Goal: Transaction & Acquisition: Book appointment/travel/reservation

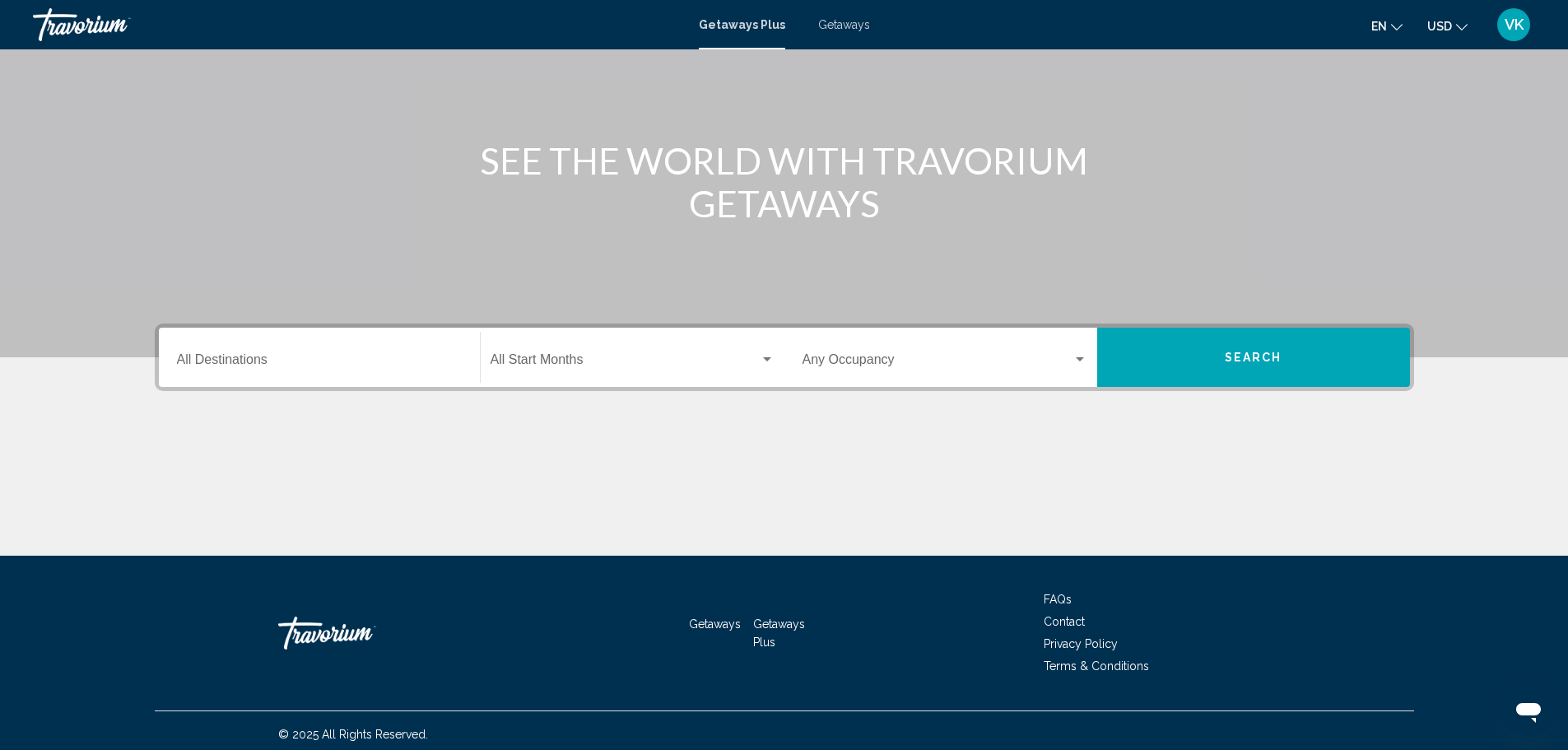
scroll to position [144, 0]
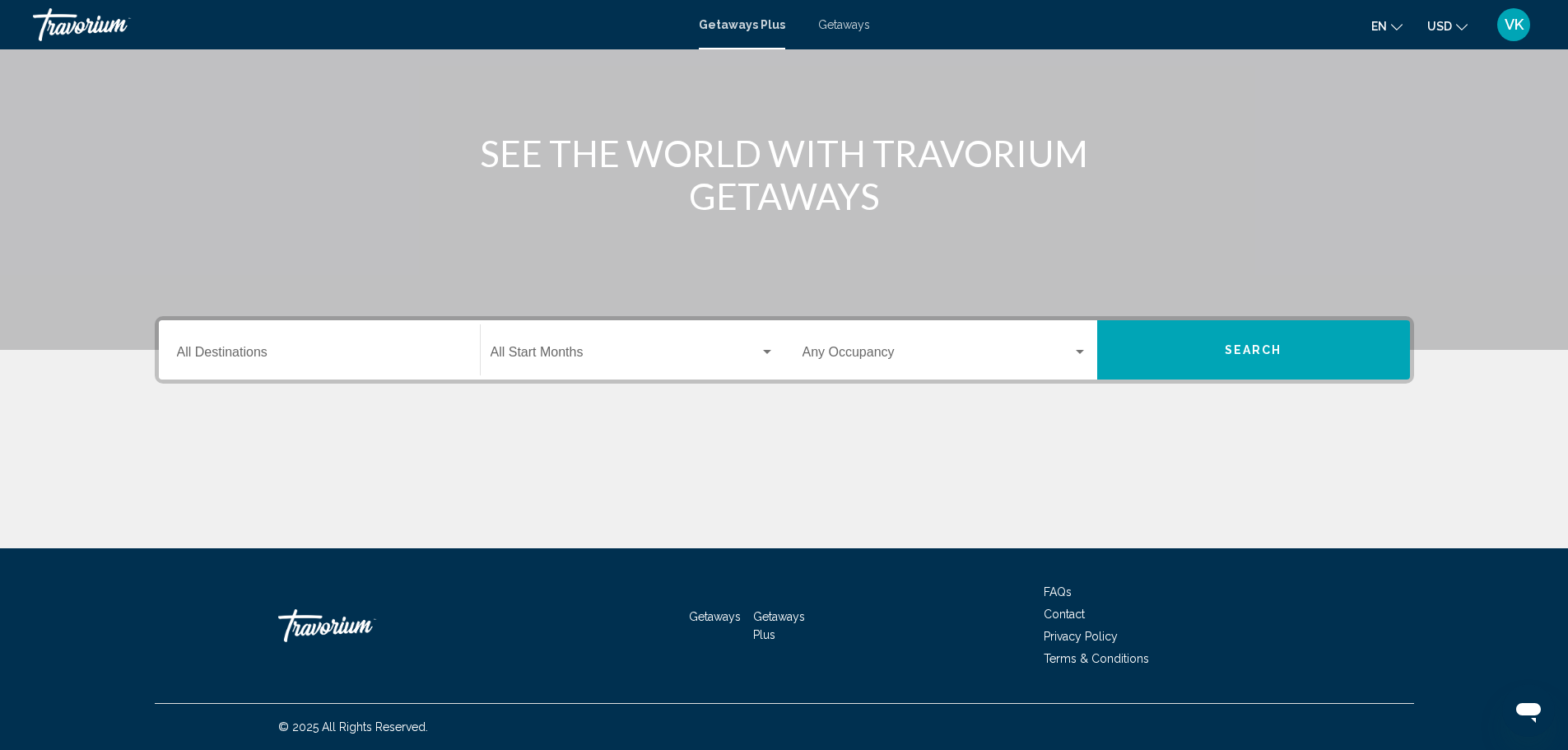
click at [325, 351] on input "Destination All Destinations" at bounding box center [319, 355] width 285 height 15
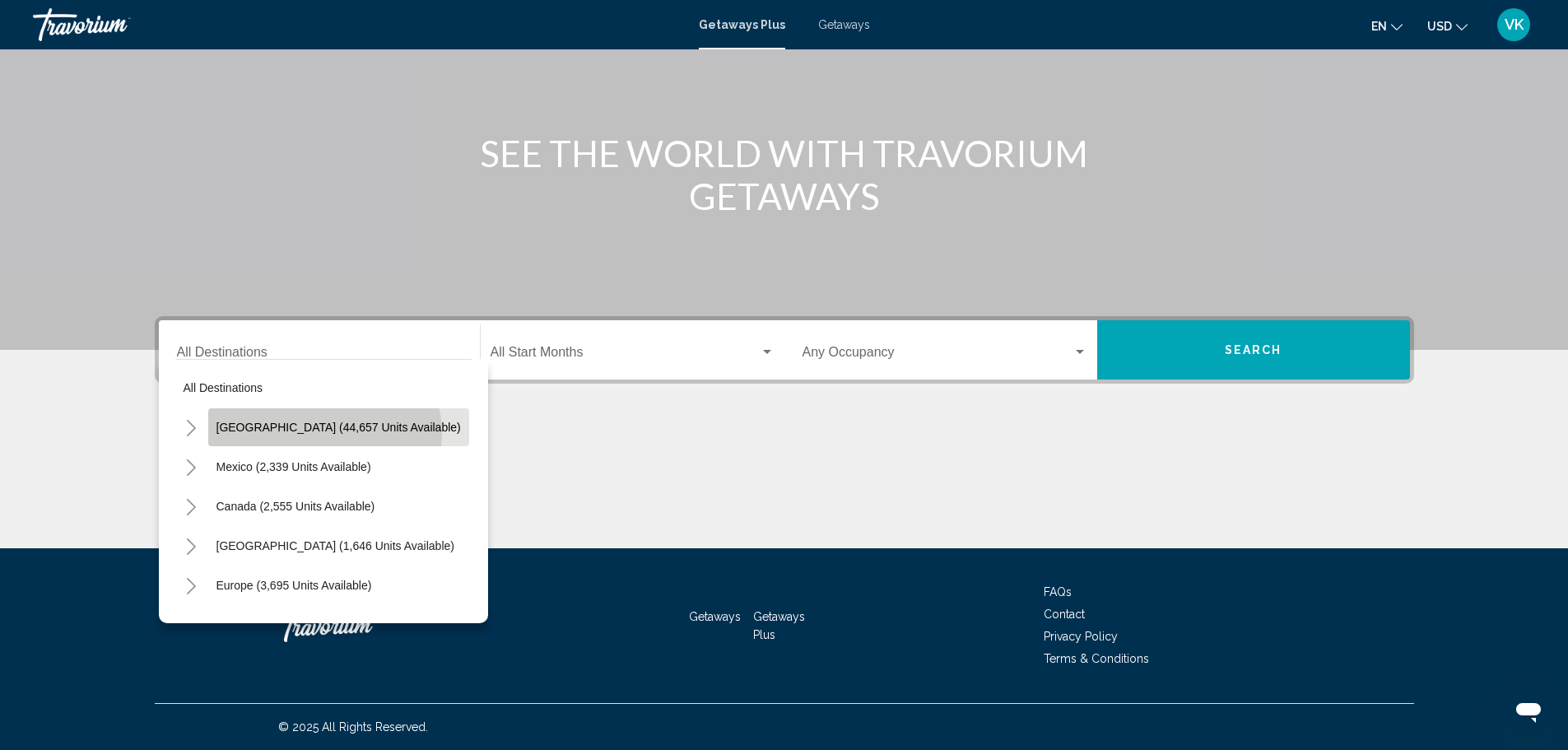
click at [323, 434] on button "[GEOGRAPHIC_DATA] (44,657 units available)" at bounding box center [339, 427] width 261 height 38
type input "**********"
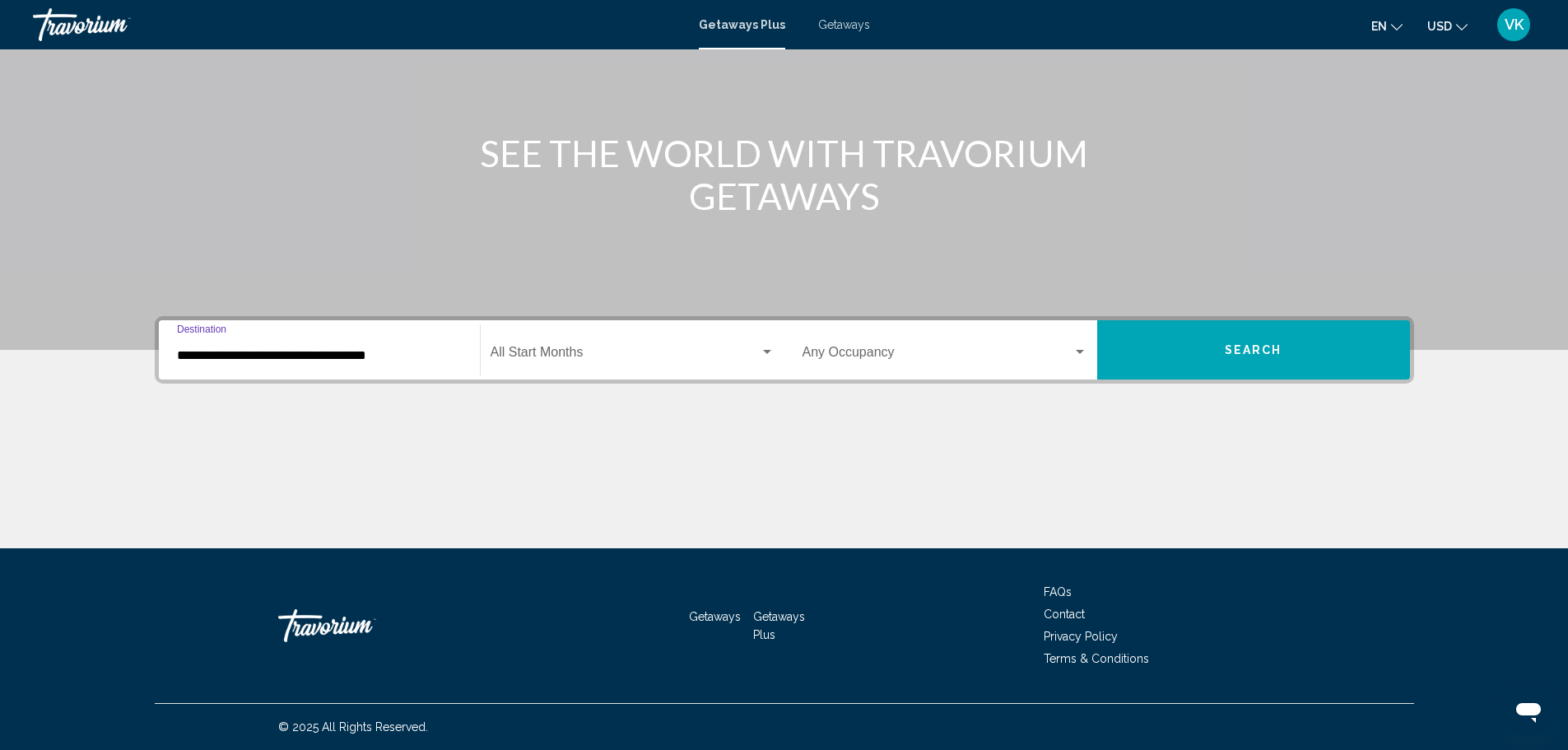
click at [754, 355] on span "Search widget" at bounding box center [625, 355] width 269 height 15
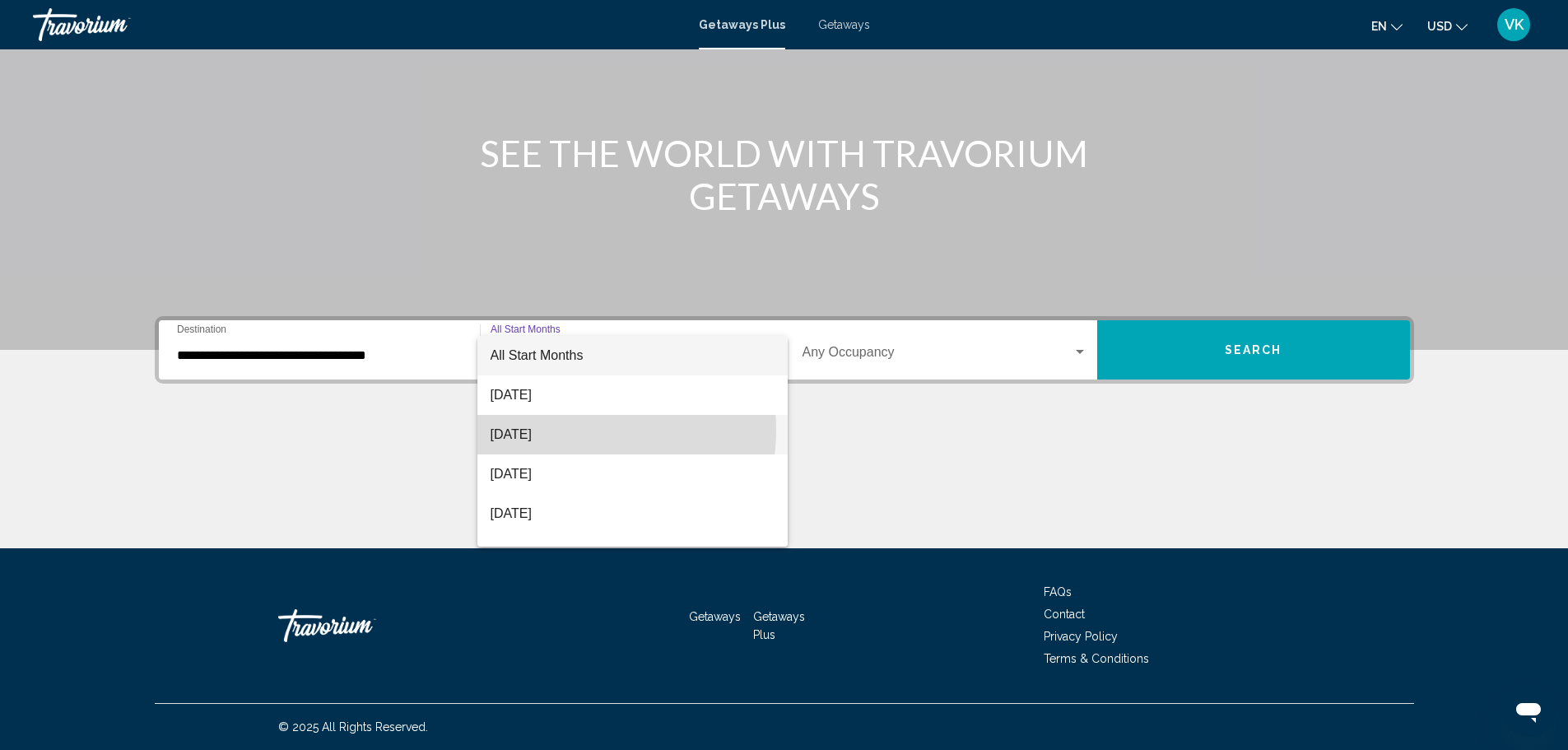
click at [567, 430] on span "[DATE]" at bounding box center [633, 434] width 284 height 40
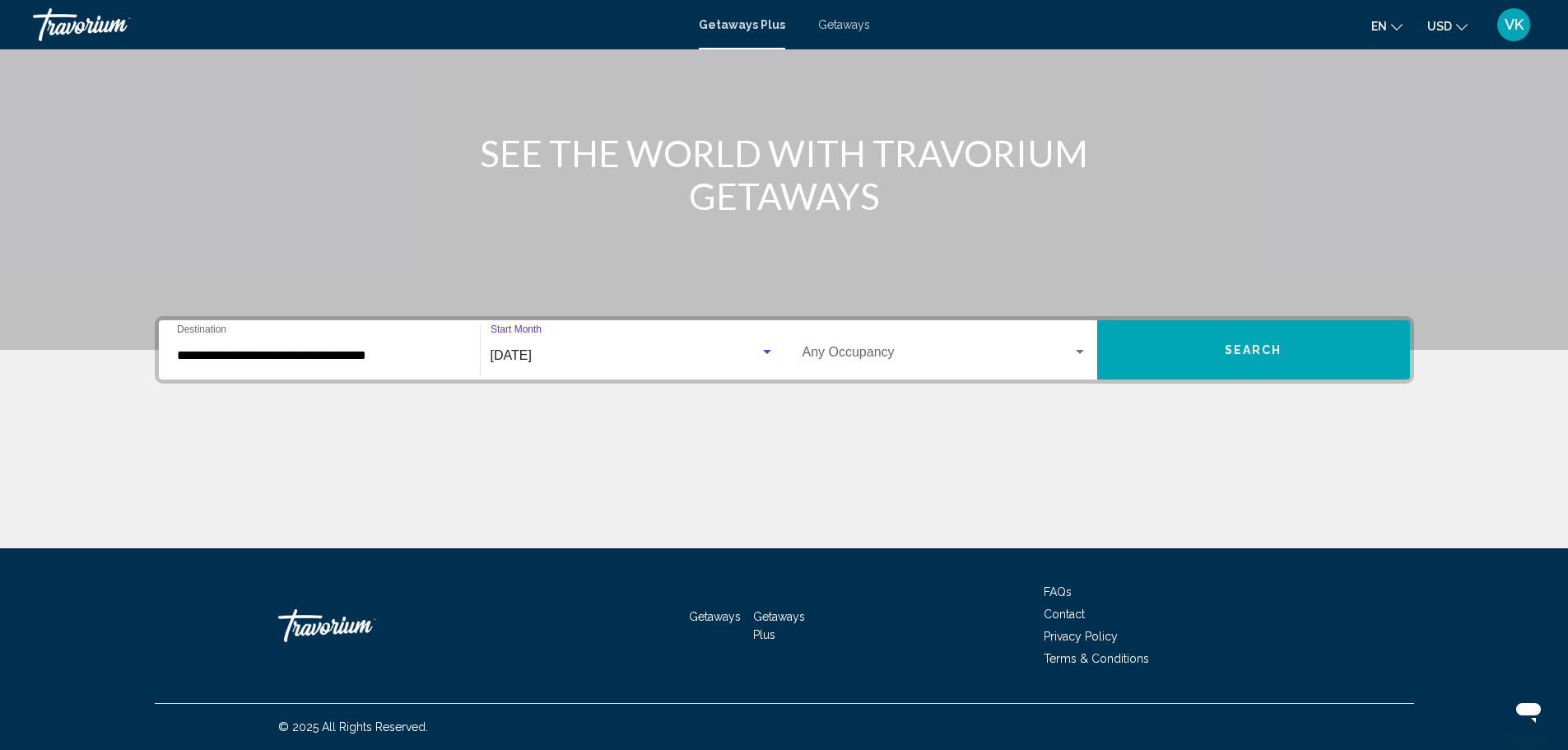
click at [880, 338] on div "Occupancy Any Occupancy" at bounding box center [945, 350] width 285 height 51
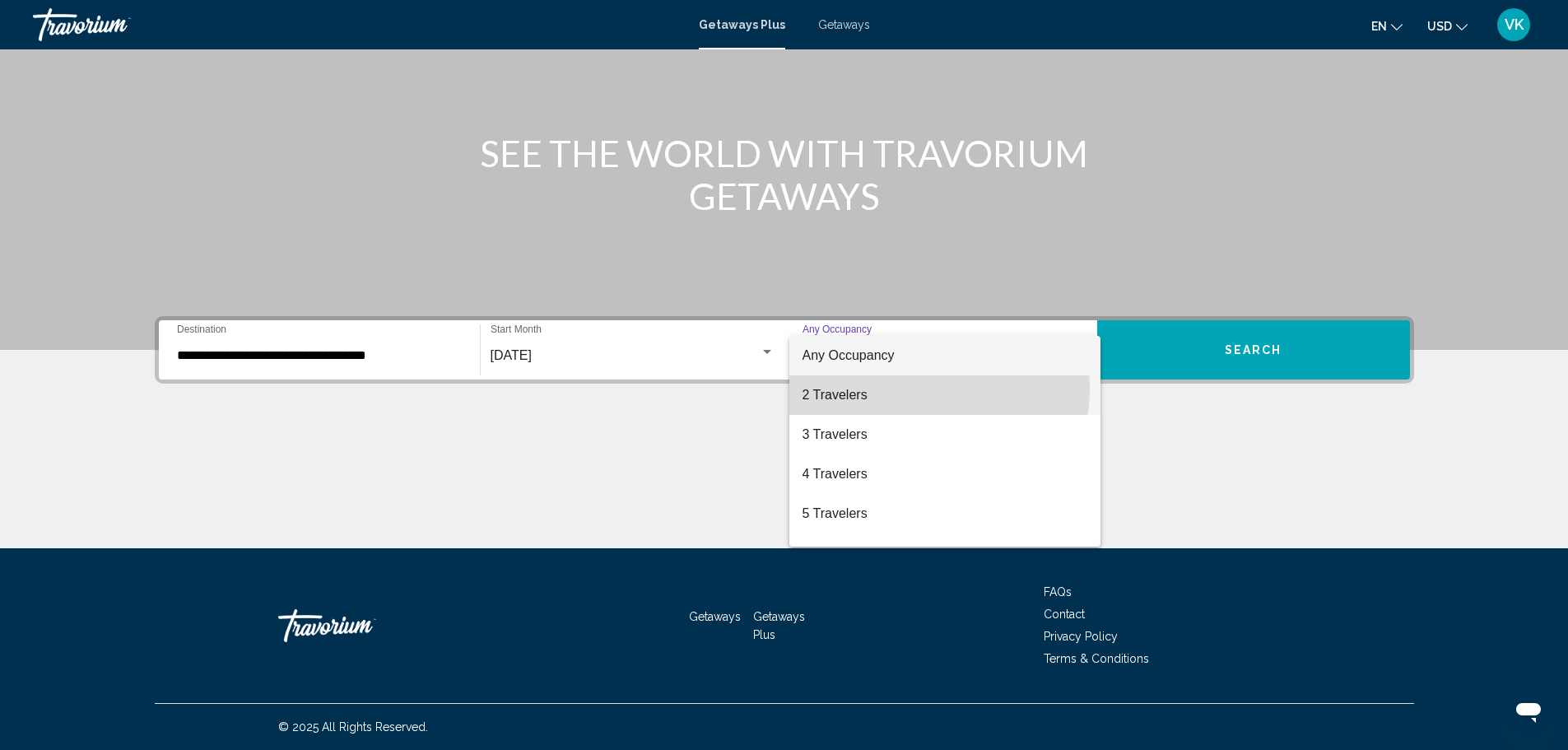
click at [919, 389] on span "2 Travelers" at bounding box center [945, 395] width 285 height 40
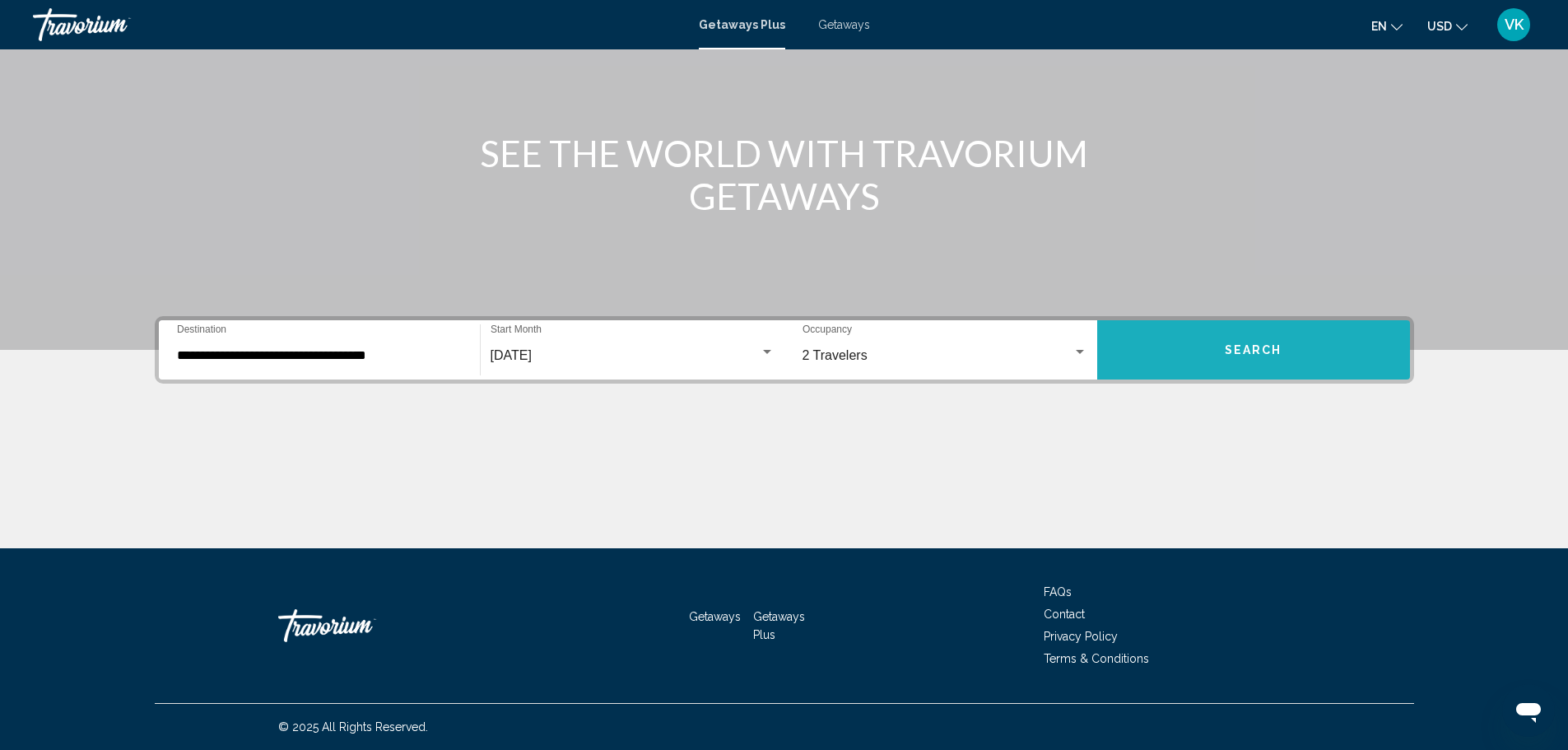
click at [1242, 350] on span "Search" at bounding box center [1254, 351] width 58 height 13
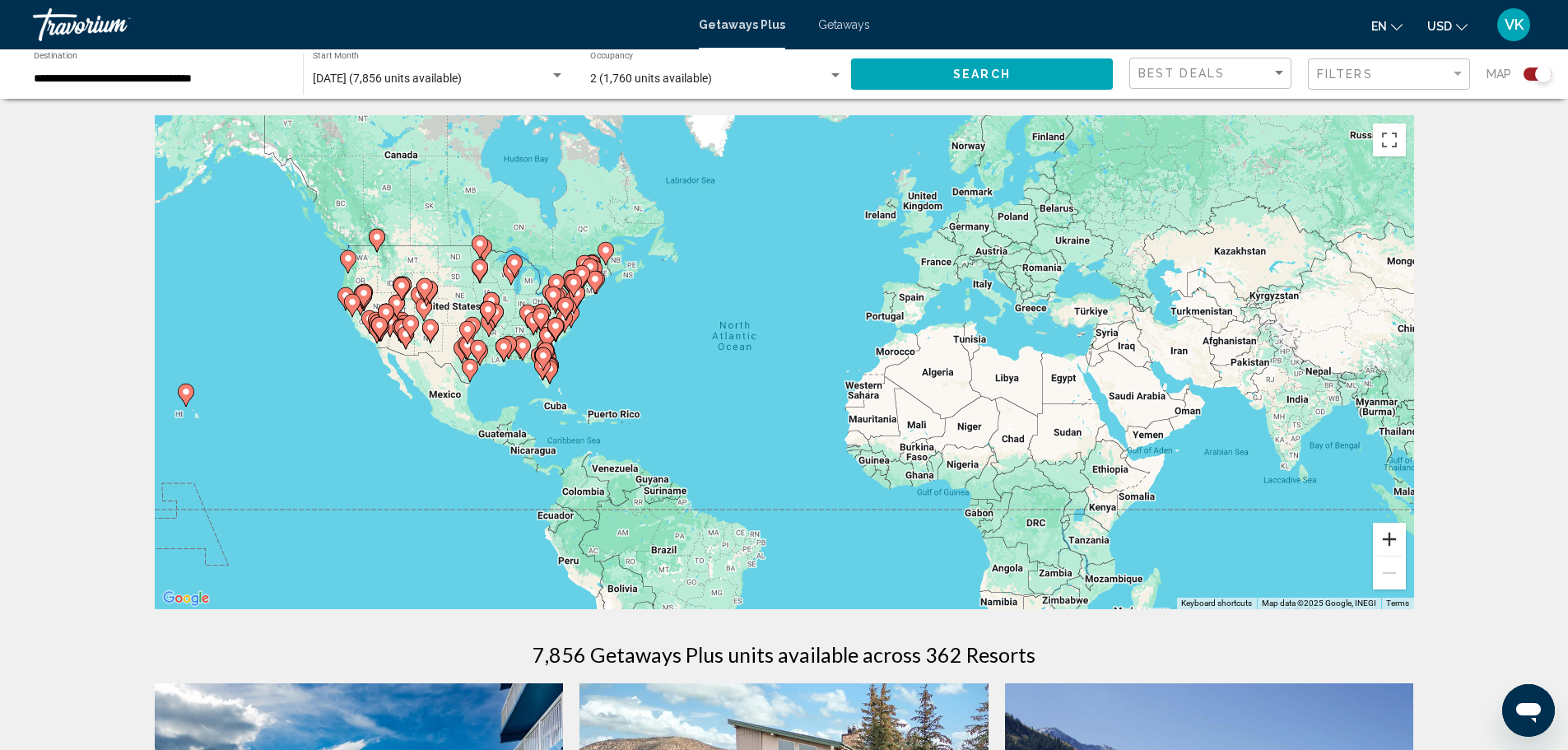
click at [1395, 539] on button "Zoom in" at bounding box center [1390, 539] width 33 height 33
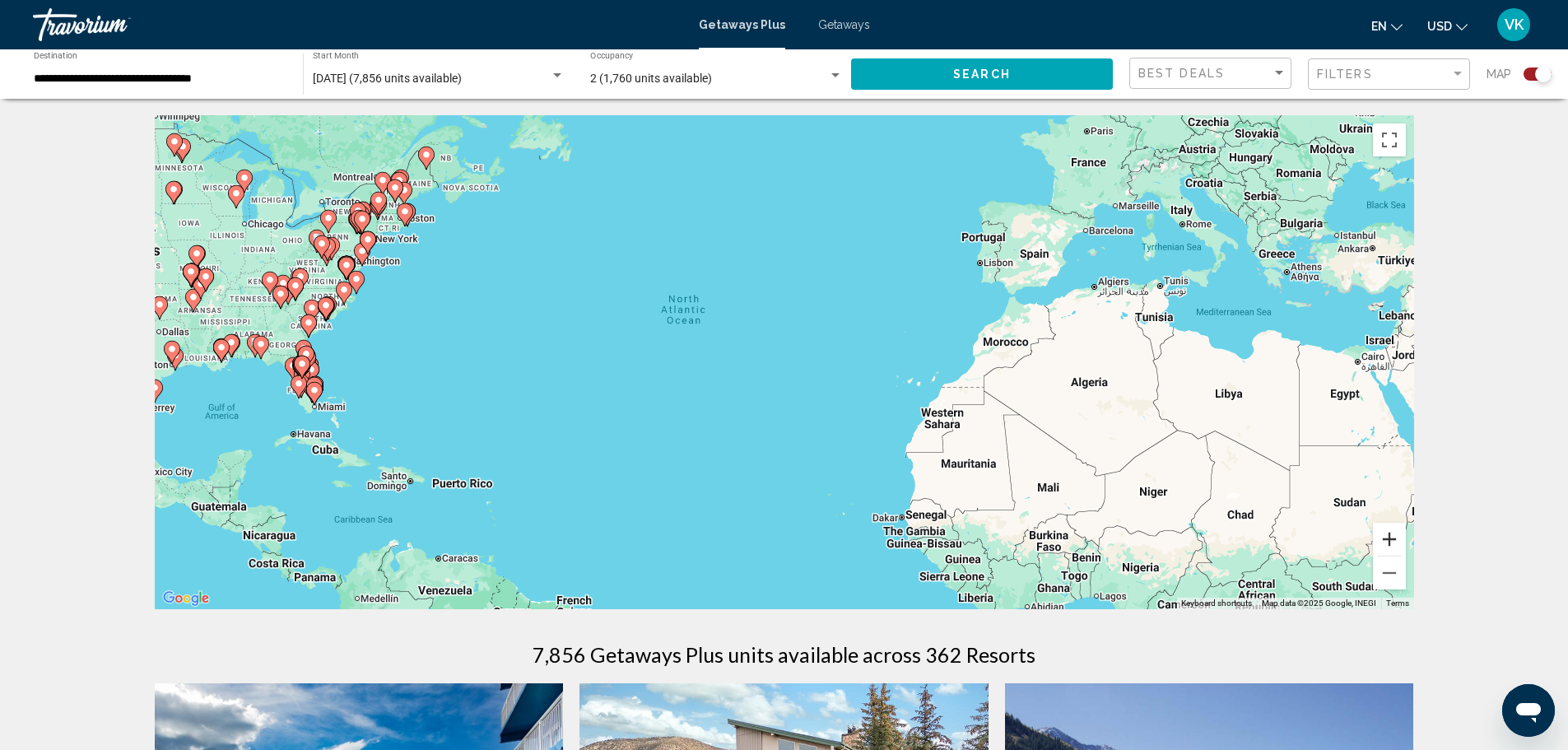
click at [1395, 539] on button "Zoom in" at bounding box center [1390, 539] width 33 height 33
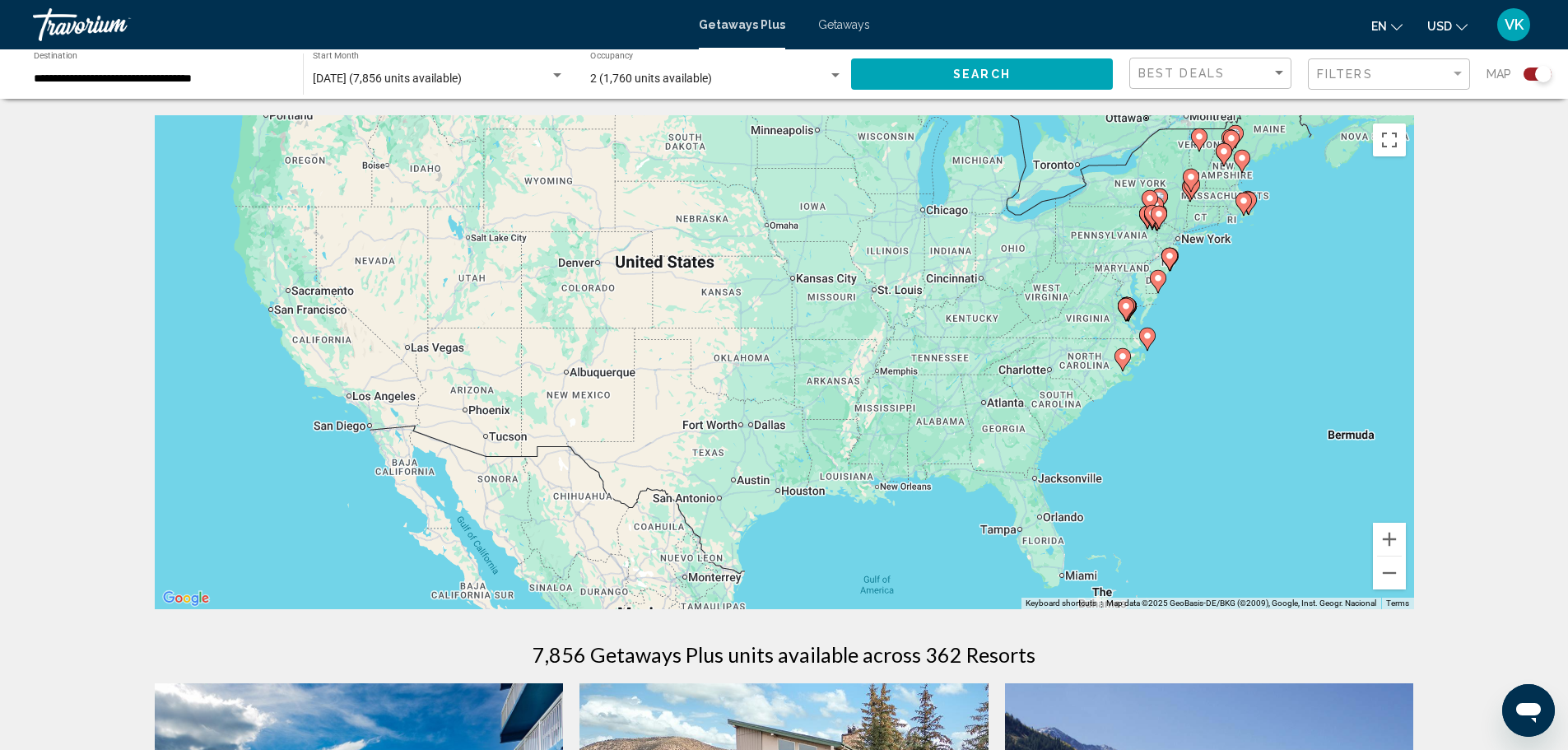
drag, startPoint x: 296, startPoint y: 264, endPoint x: 1507, endPoint y: 371, distance: 1215.7
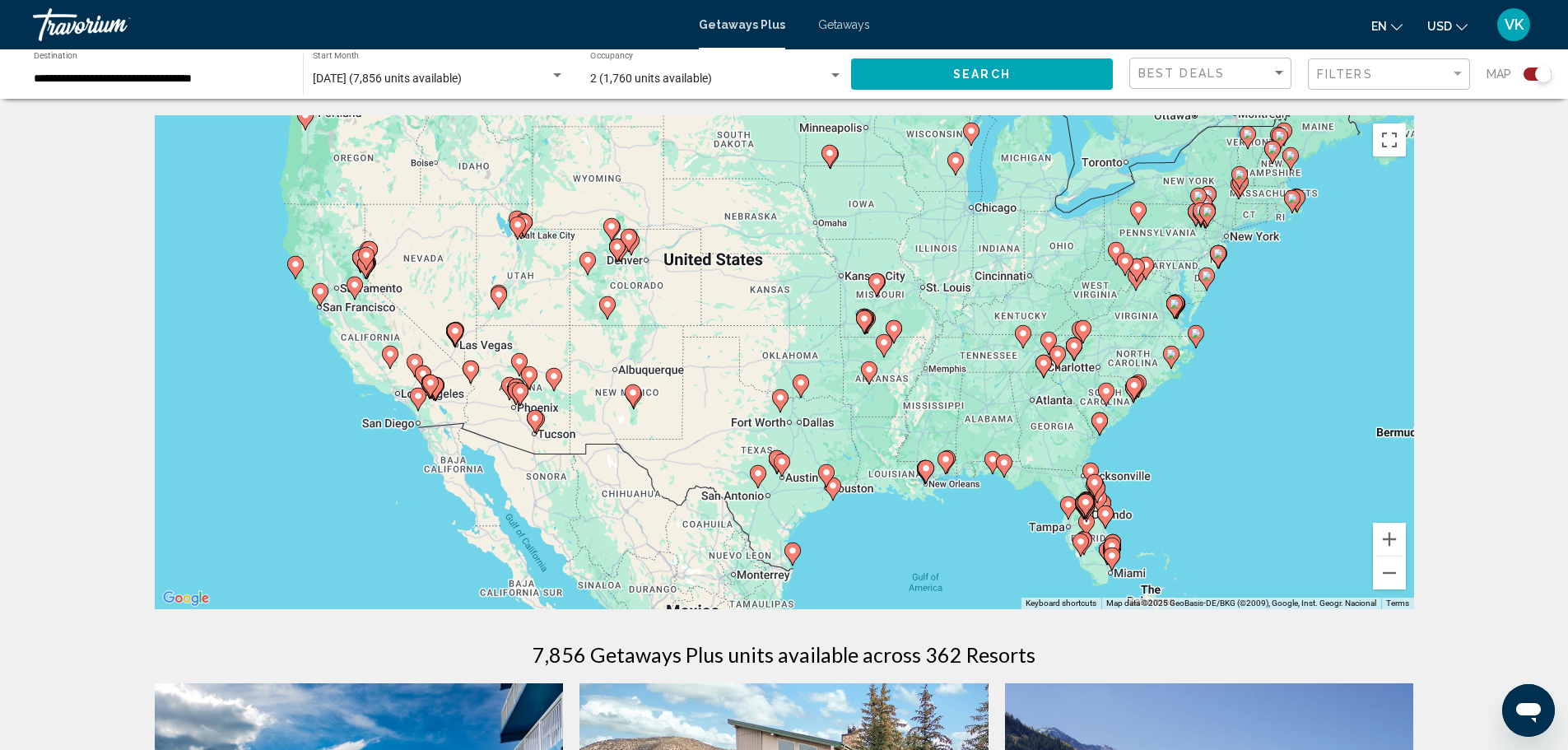
click at [628, 272] on div "To activate drag with keyboard, press Alt + Enter. Once in keyboard drag state,…" at bounding box center [784, 362] width 1260 height 493
click at [1398, 532] on button "Zoom in" at bounding box center [1390, 539] width 33 height 33
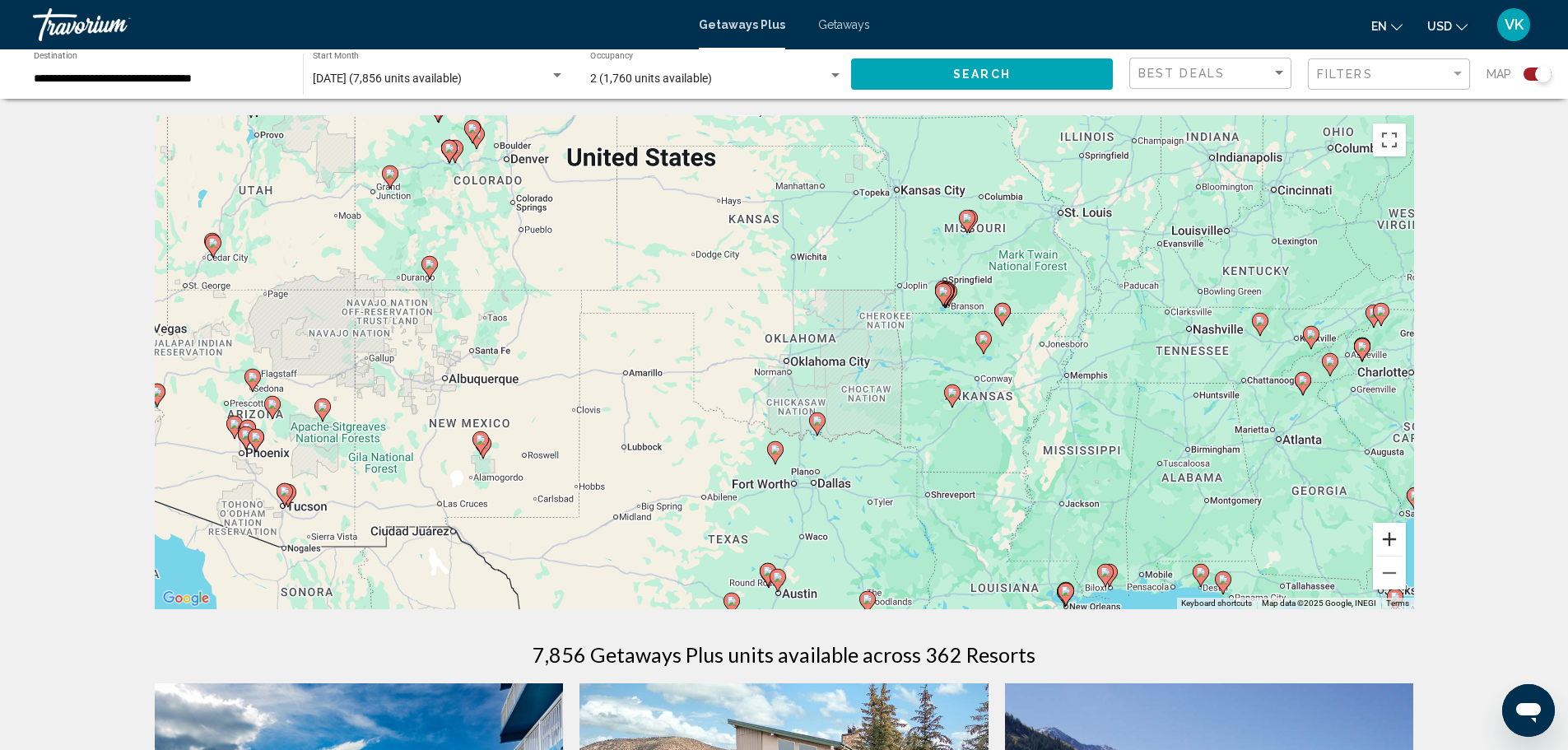
click at [1398, 532] on button "Zoom in" at bounding box center [1390, 539] width 33 height 33
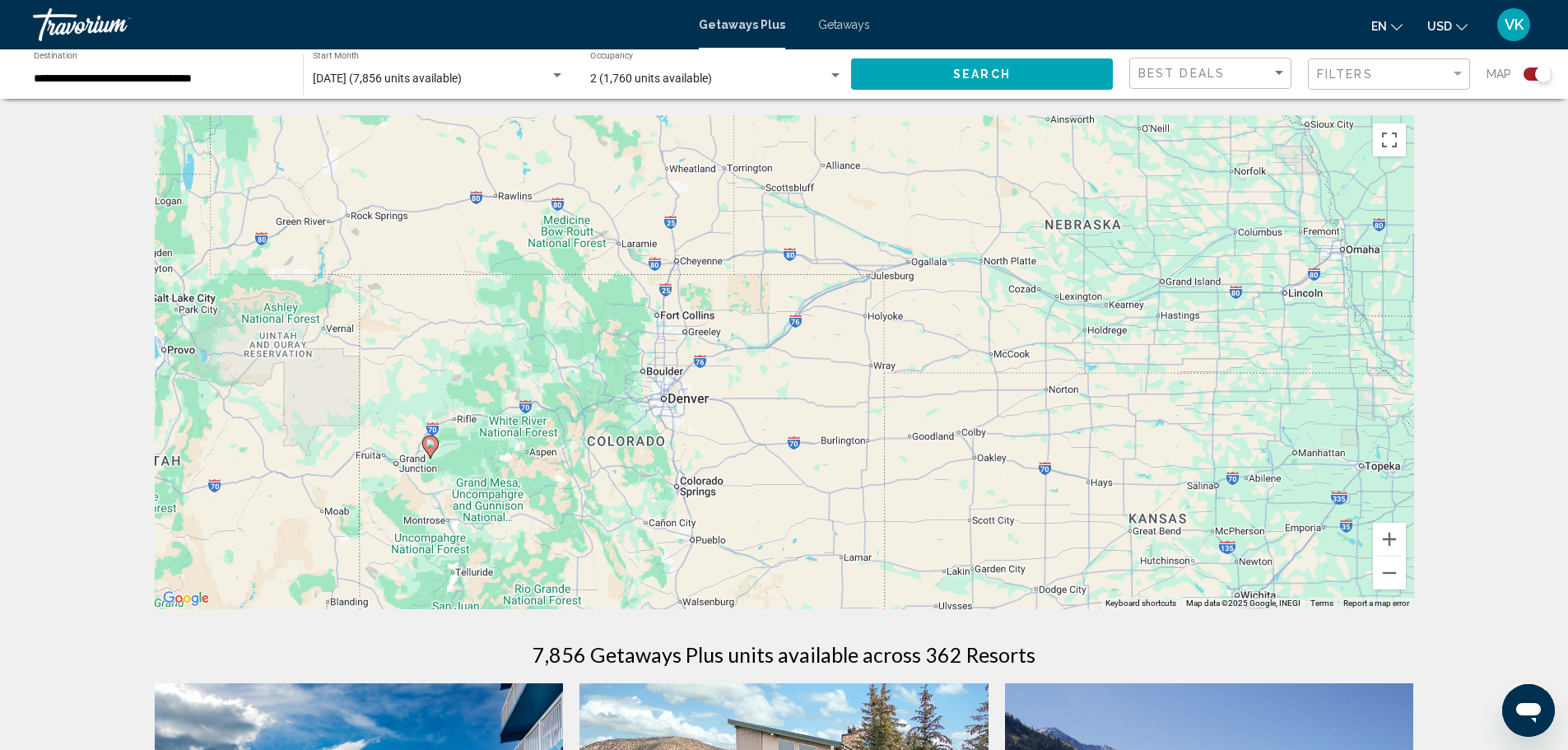
drag, startPoint x: 272, startPoint y: 188, endPoint x: 707, endPoint y: 633, distance: 622.3
click at [604, 367] on image "Main content" at bounding box center [604, 364] width 10 height 10
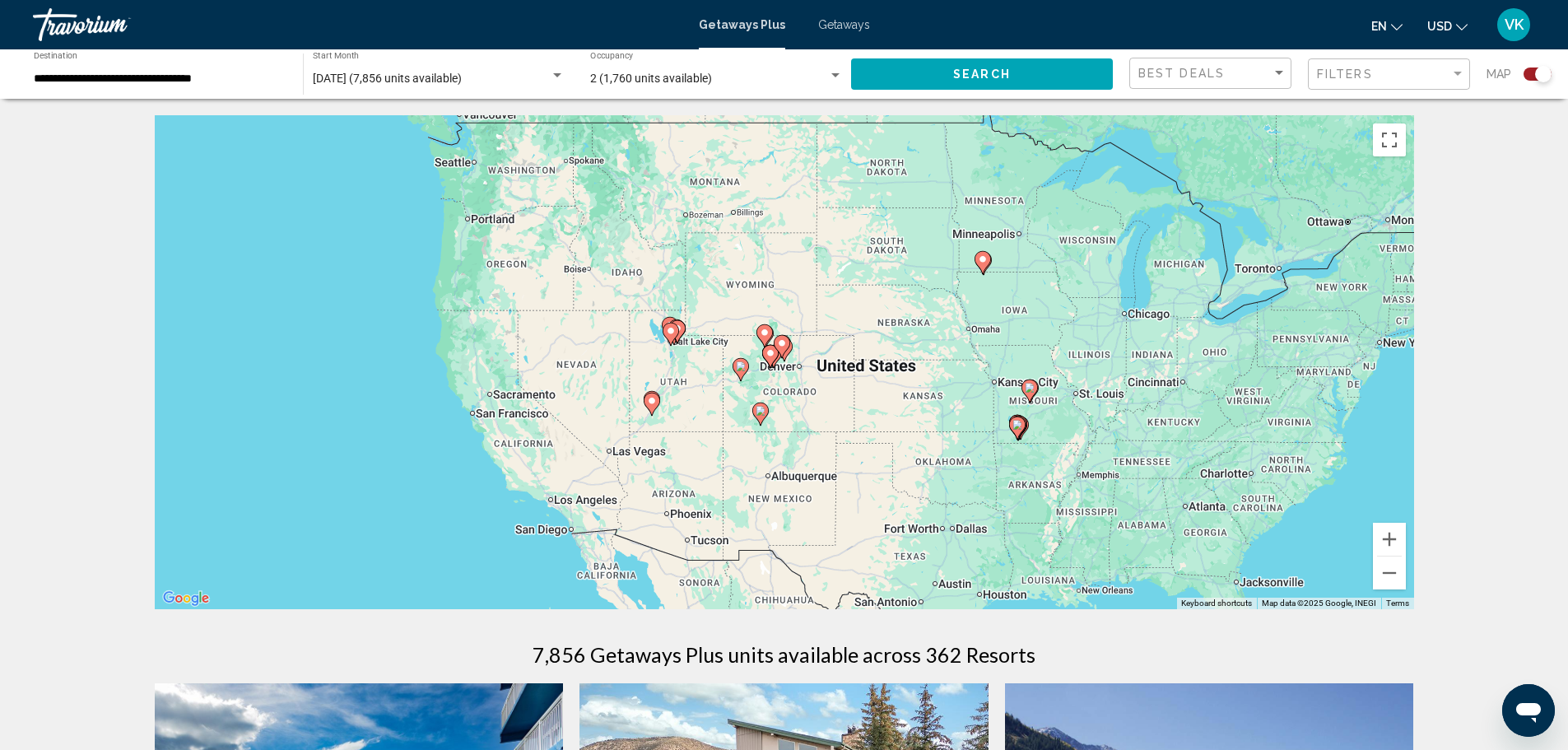
click at [782, 344] on image "Main content" at bounding box center [781, 343] width 10 height 10
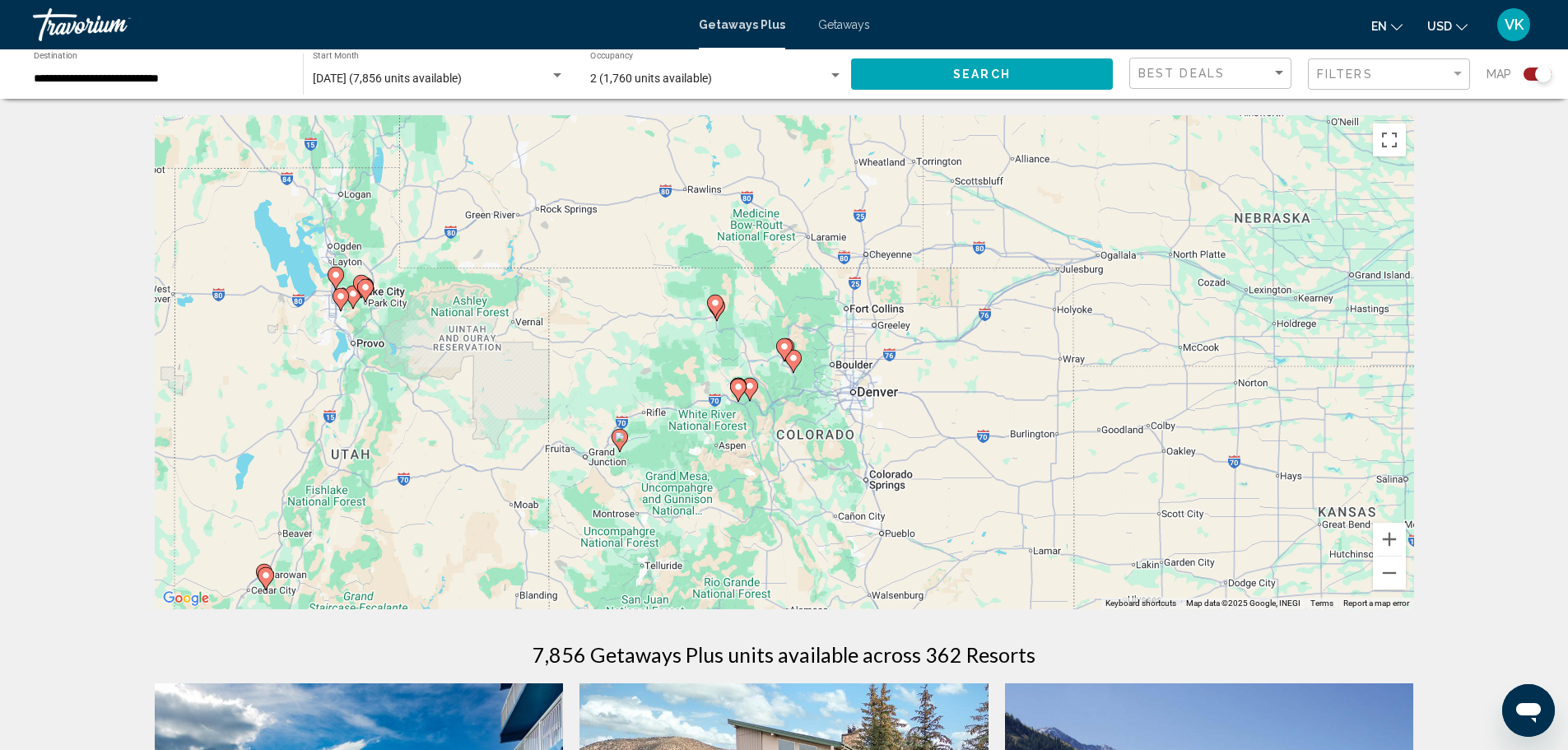
click at [787, 353] on icon "Main content" at bounding box center [783, 350] width 15 height 21
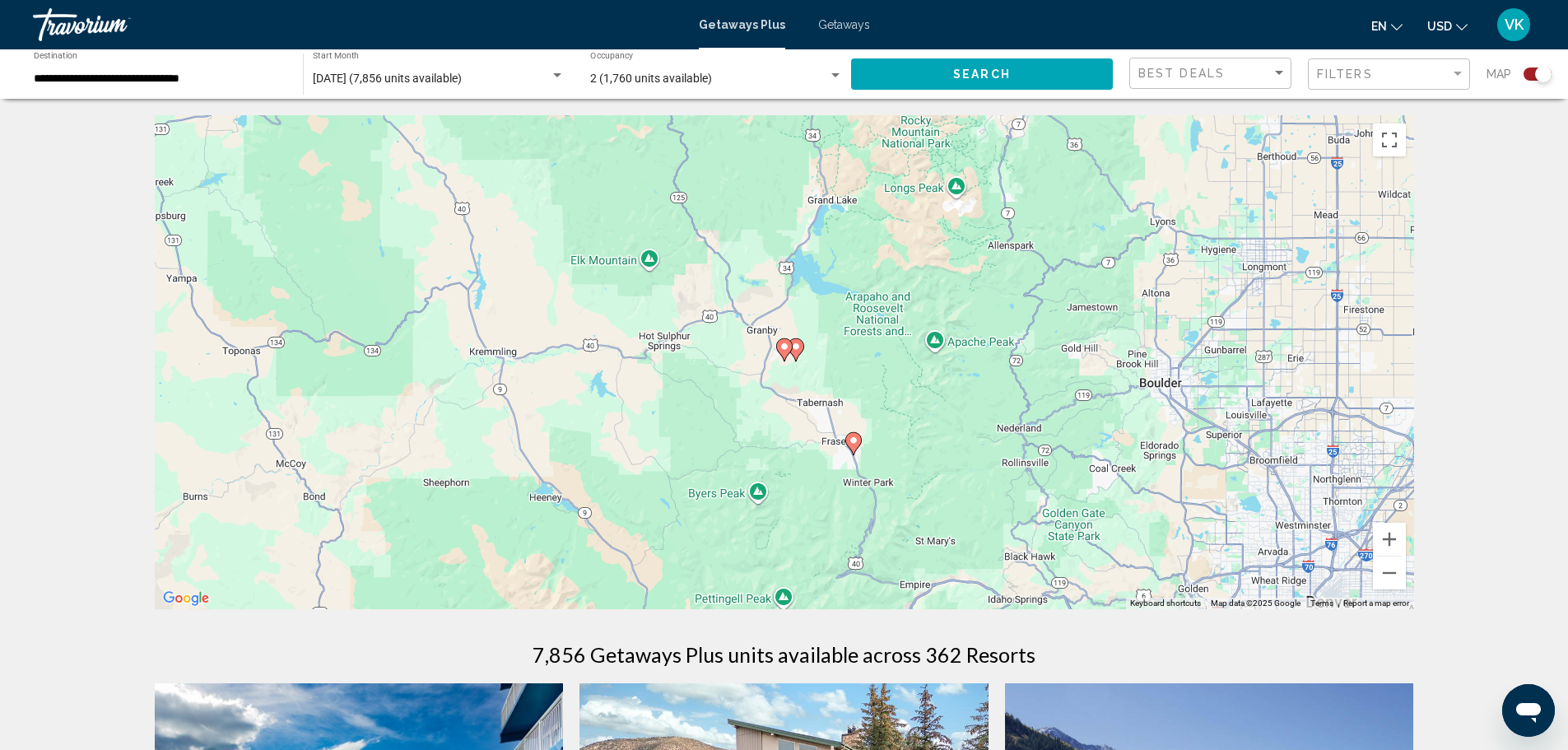
click at [855, 441] on image "Main content" at bounding box center [853, 440] width 10 height 10
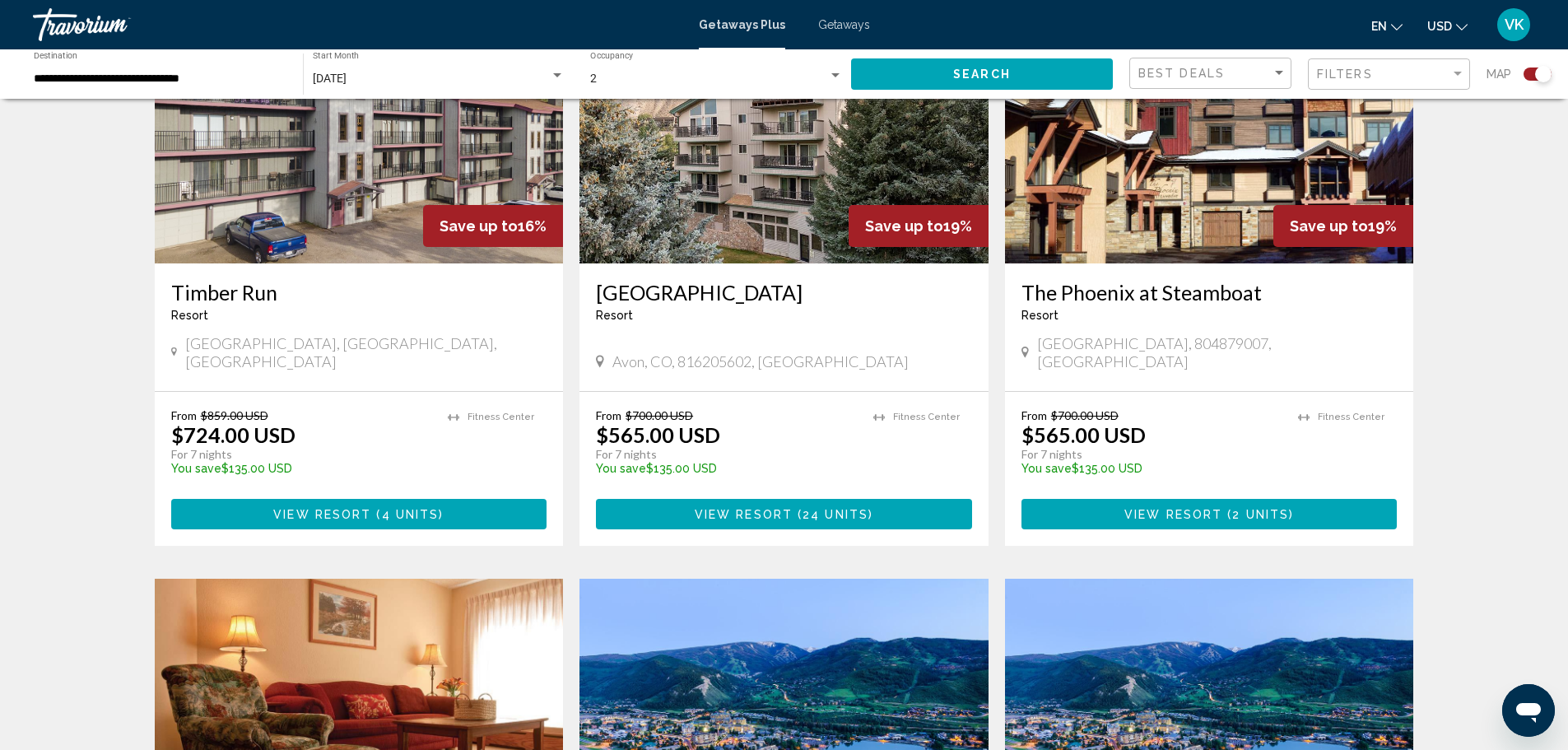
scroll to position [576, 0]
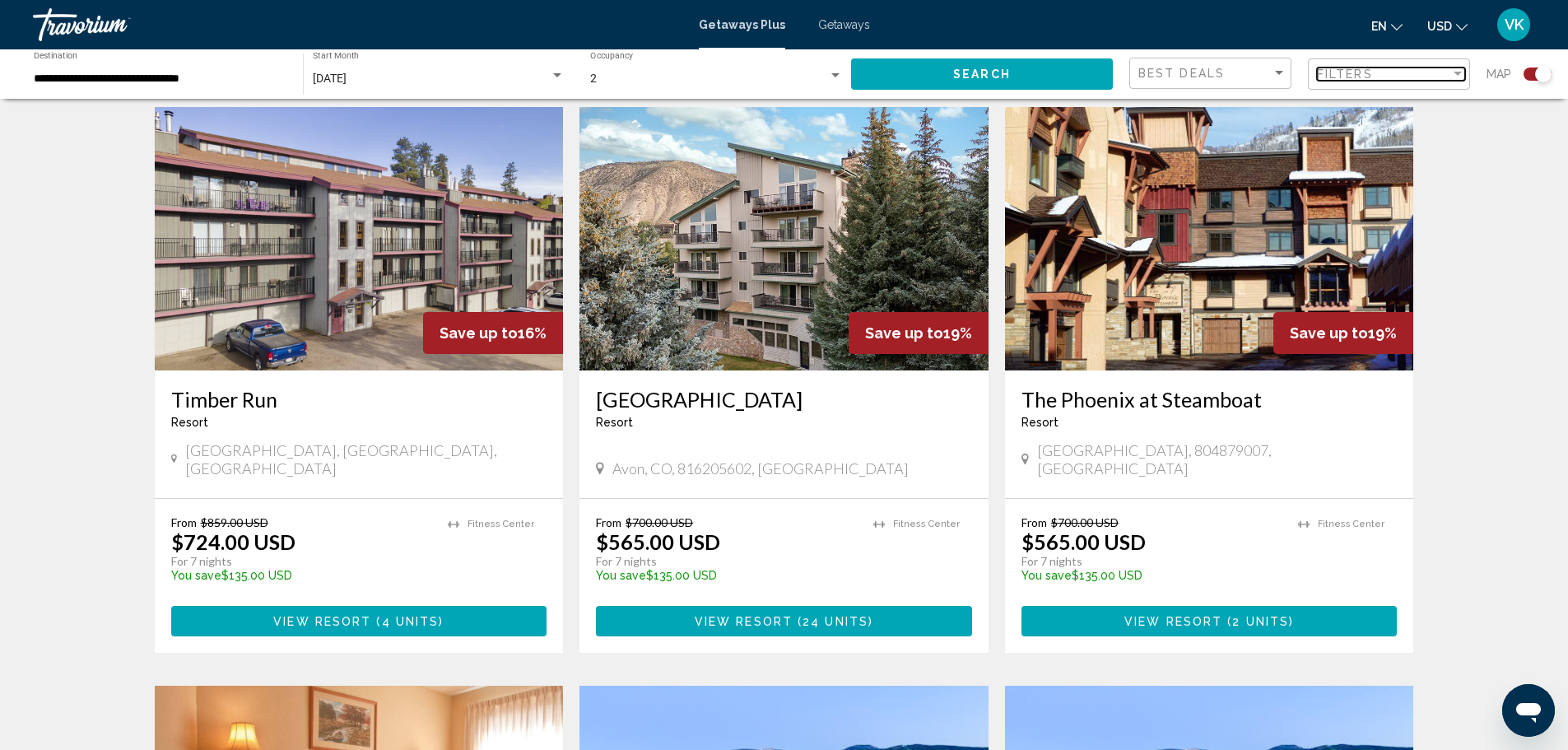
click at [1461, 70] on div "Filter" at bounding box center [1458, 74] width 15 height 13
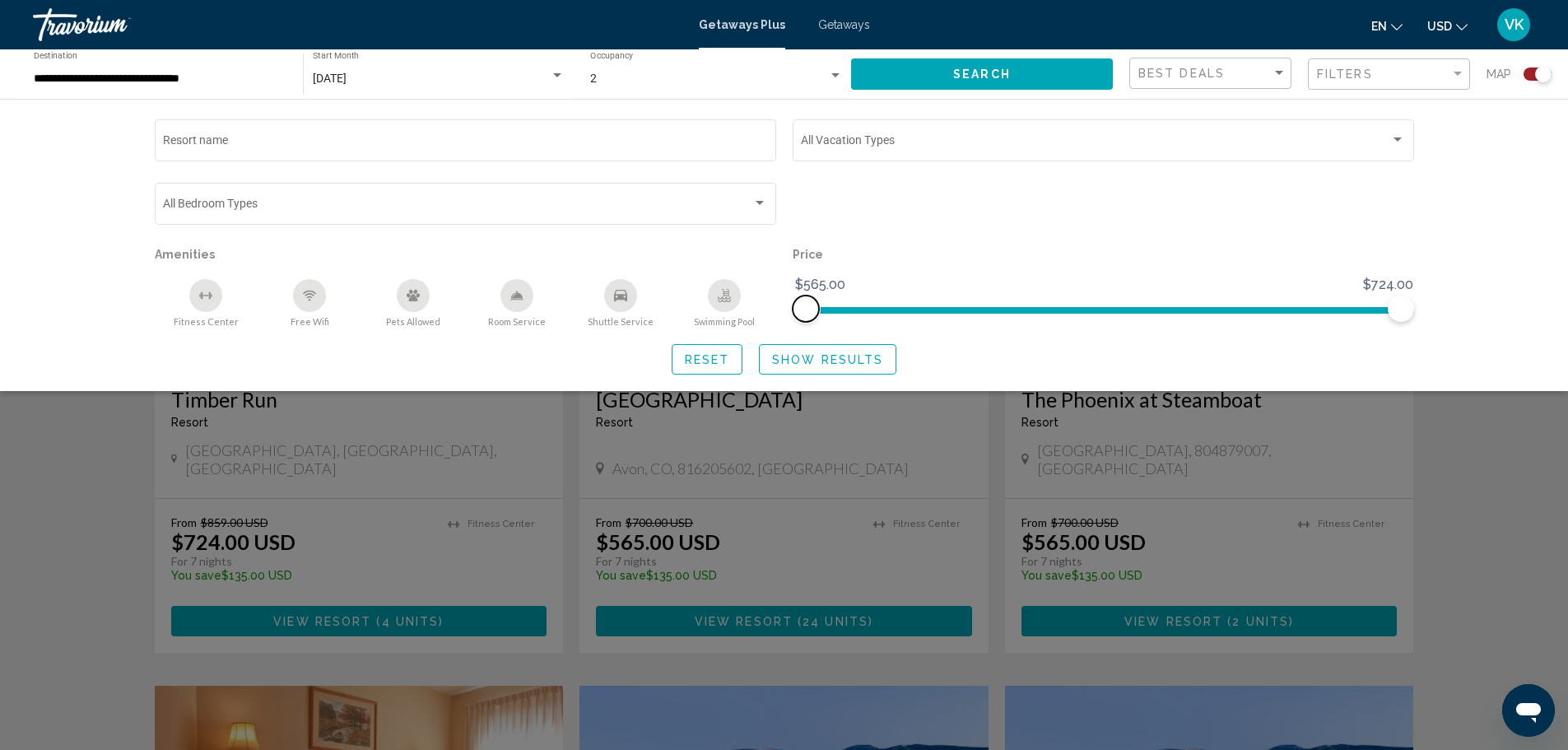
drag, startPoint x: 807, startPoint y: 305, endPoint x: 751, endPoint y: 317, distance: 57.3
click at [751, 317] on div "Resort name Vacation Types All Vacation Types Bedroom Types All Bedroom Types A…" at bounding box center [784, 222] width 1276 height 211
click at [1273, 67] on div "Sort by" at bounding box center [1279, 73] width 15 height 13
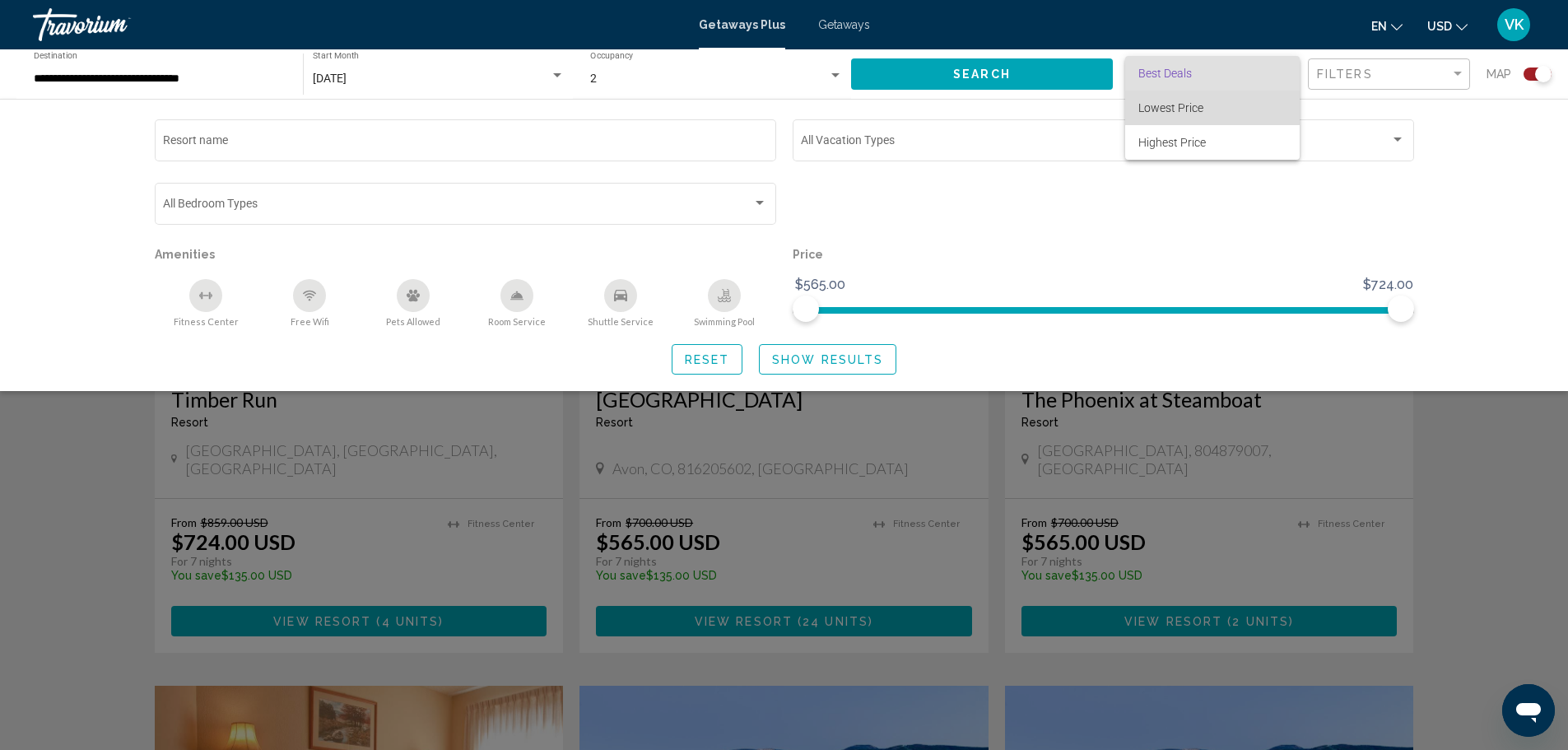
click at [1222, 113] on span "Lowest Price" at bounding box center [1212, 107] width 148 height 35
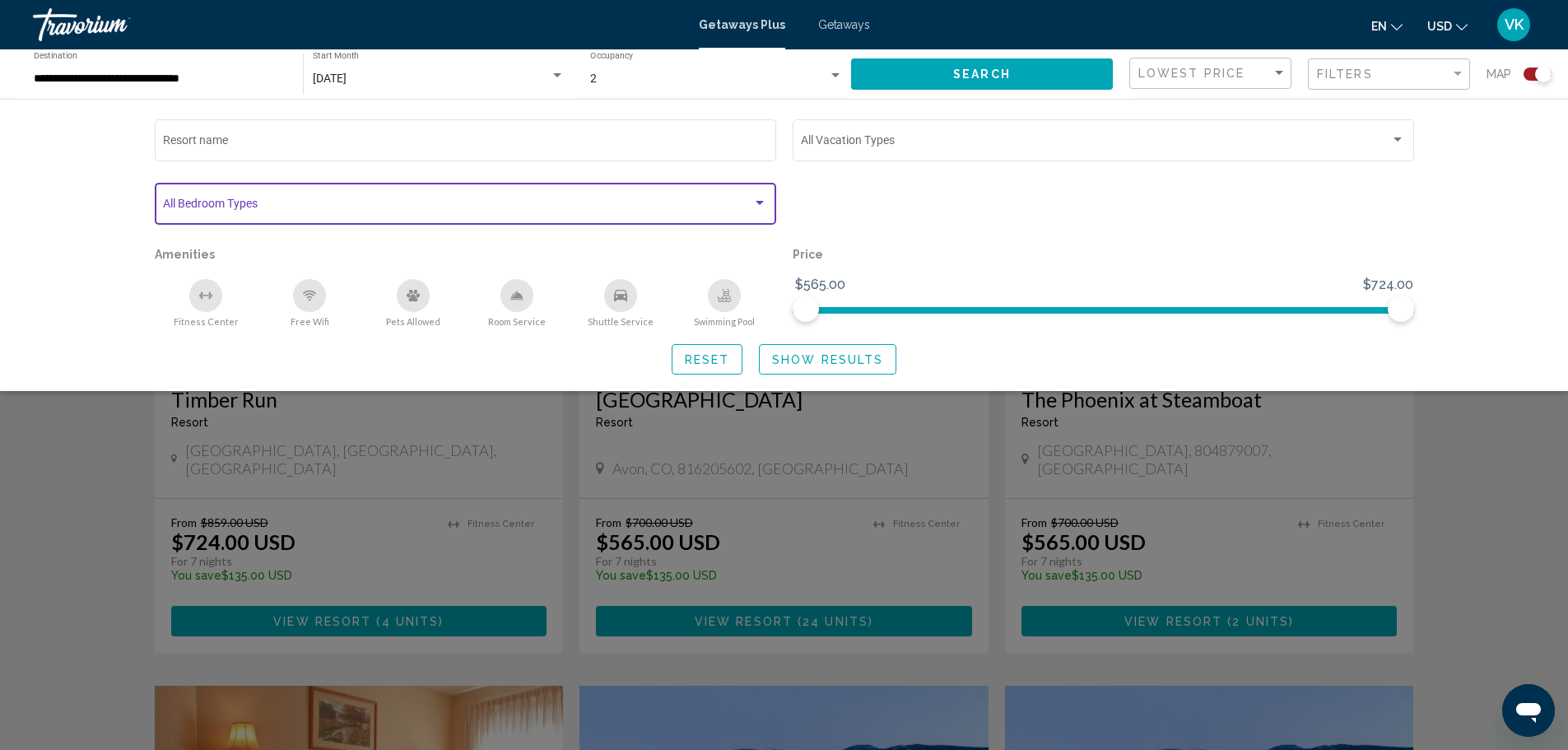
click at [759, 200] on div "Search widget" at bounding box center [760, 203] width 15 height 13
click at [147, 199] on mat-option "1BR" at bounding box center [459, 206] width 657 height 35
click at [1512, 296] on div at bounding box center [784, 375] width 1568 height 750
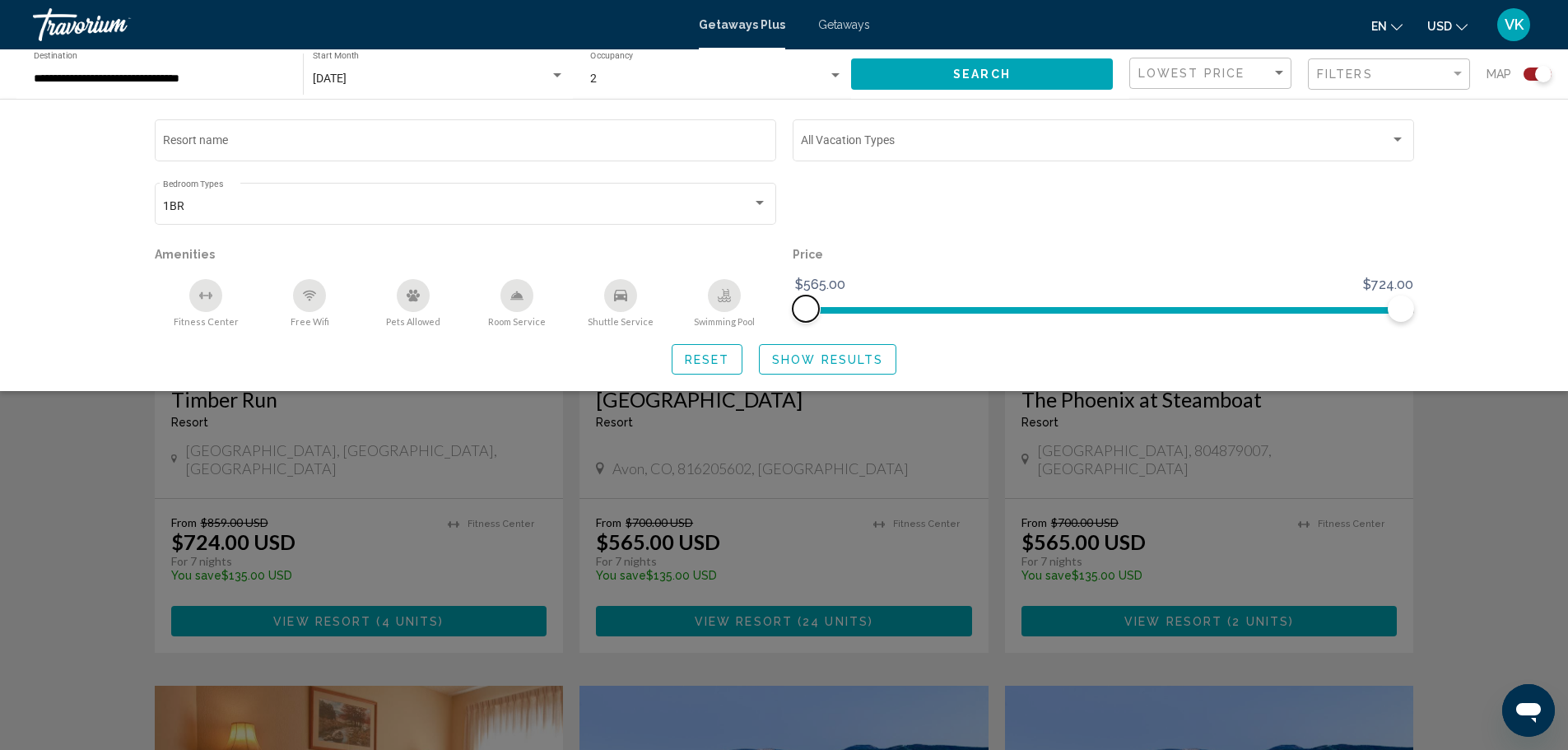
drag, startPoint x: 808, startPoint y: 311, endPoint x: 738, endPoint y: 322, distance: 70.9
click at [738, 322] on div "Resort name Vacation Types All Vacation Types 1BR Bedroom Types All Bedroom Typ…" at bounding box center [784, 222] width 1276 height 211
click at [1502, 454] on div "Search widget" at bounding box center [784, 498] width 1568 height 503
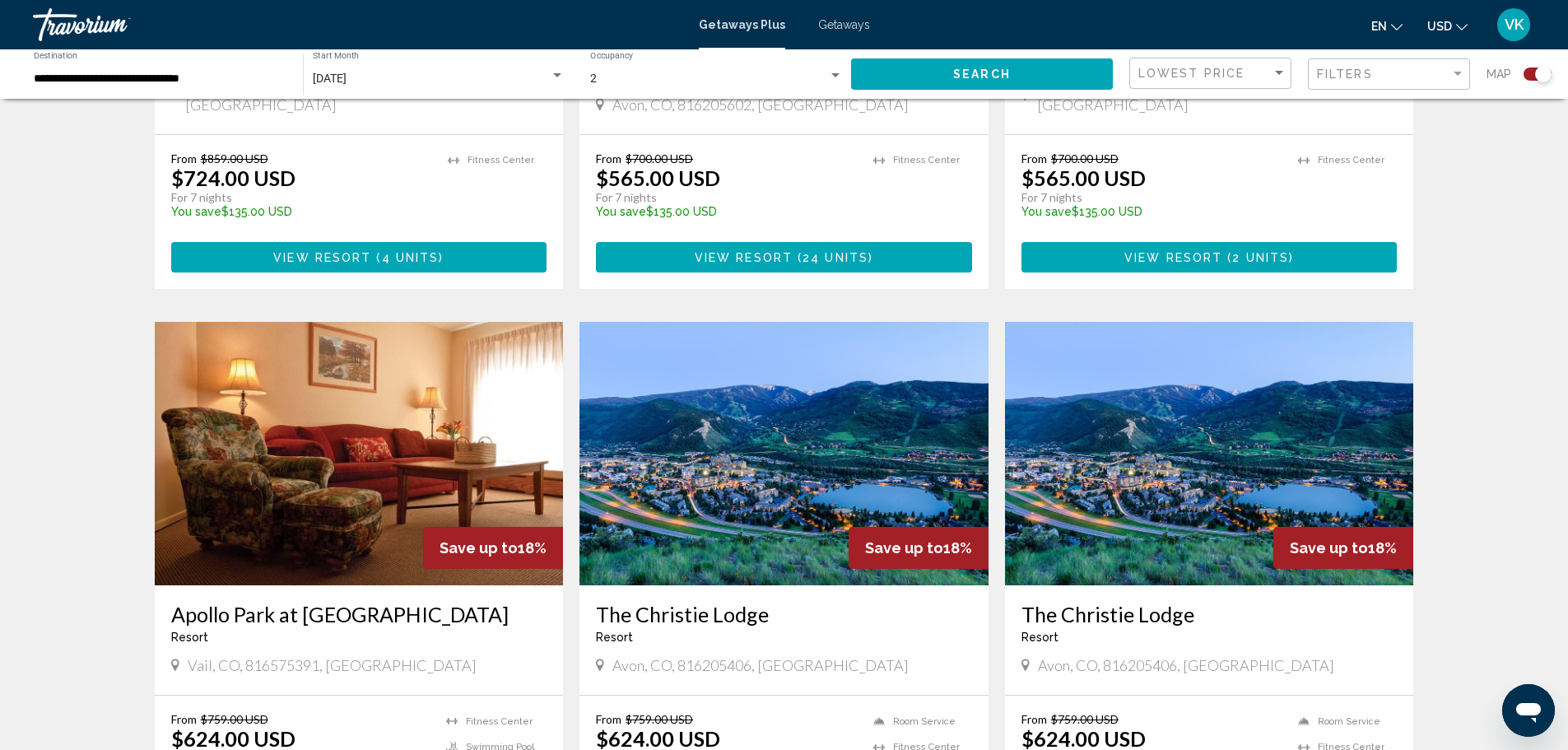
scroll to position [905, 0]
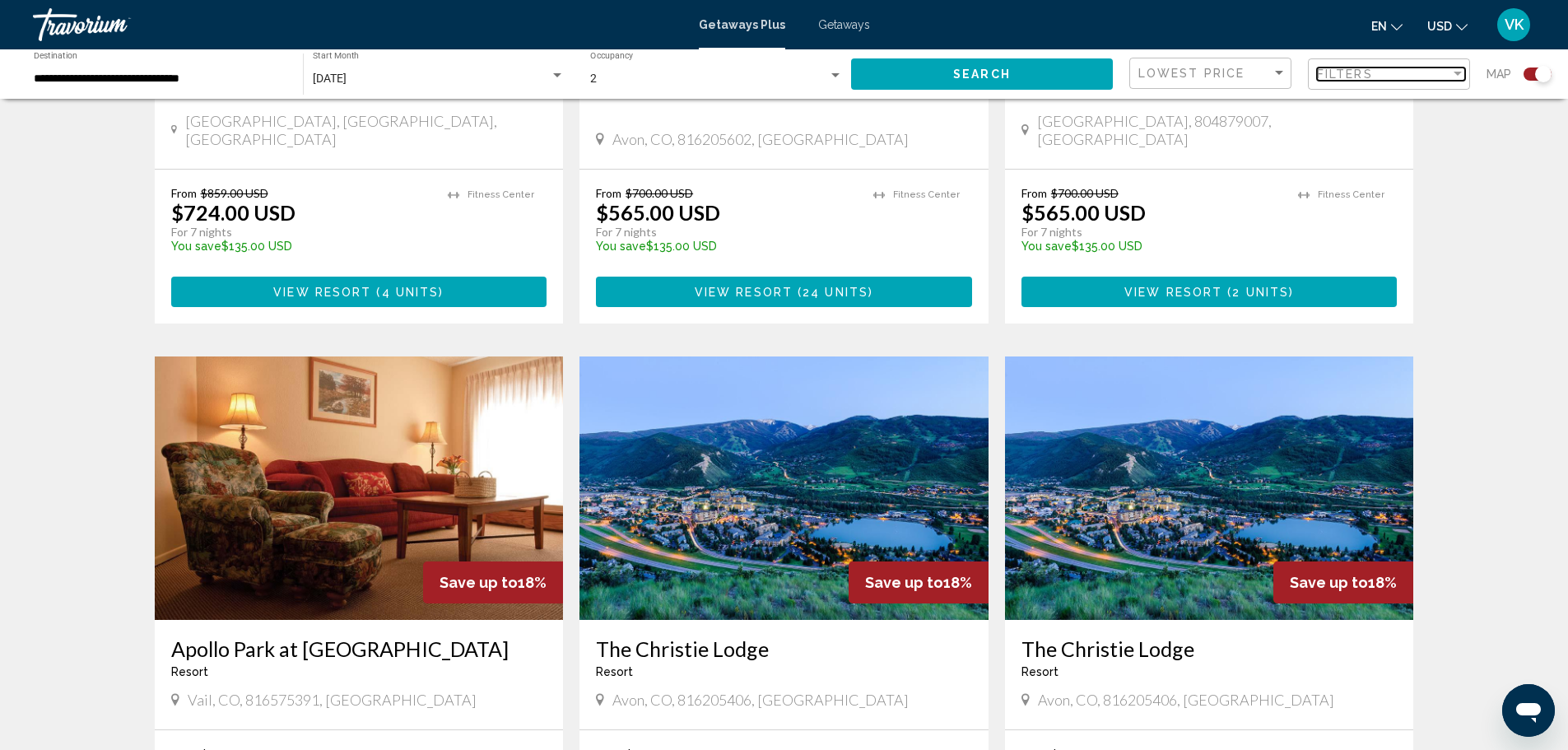
click at [1457, 75] on div "Filter" at bounding box center [1458, 74] width 8 height 4
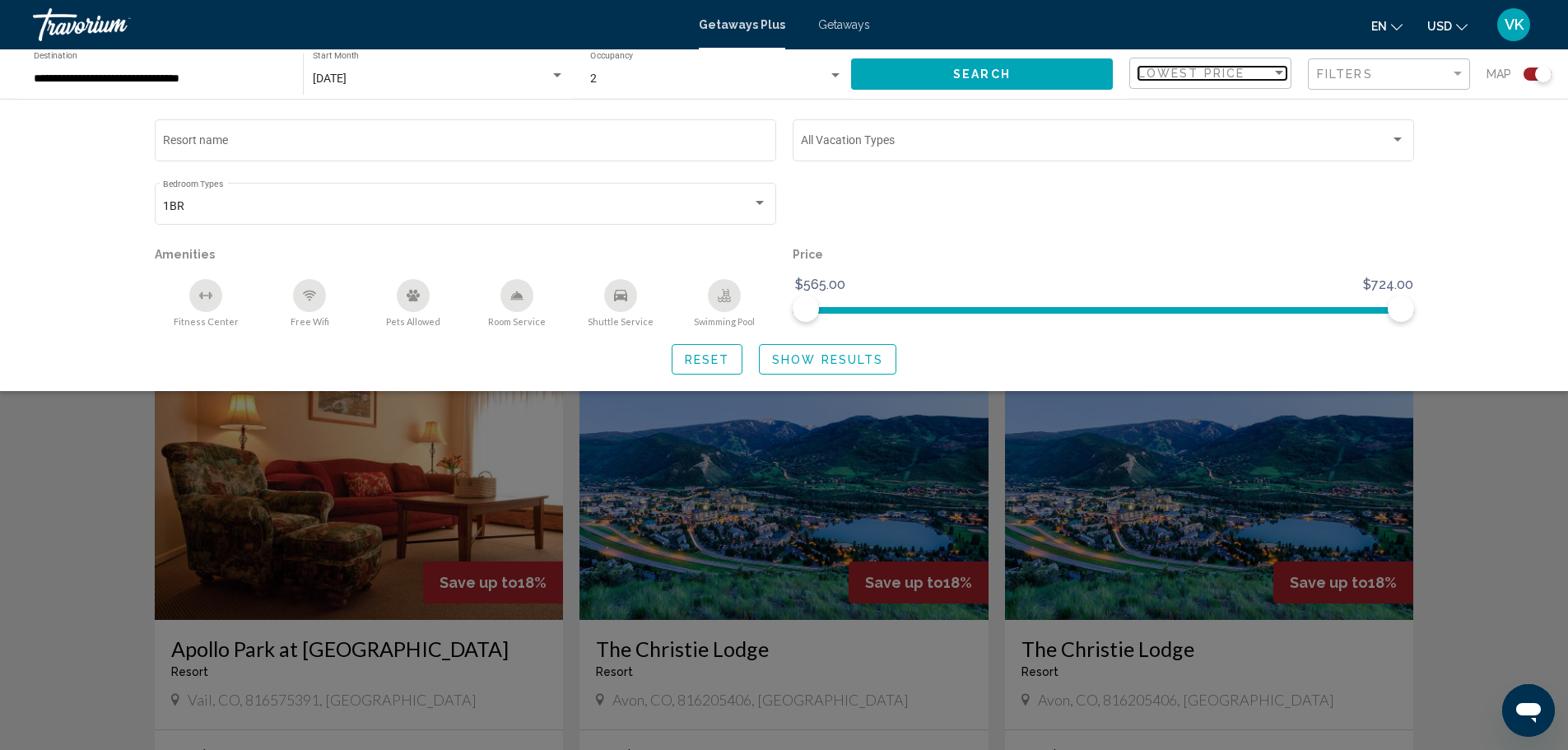
click at [1282, 69] on div "Sort by" at bounding box center [1279, 73] width 15 height 13
click at [1226, 27] on span "Best Deals" at bounding box center [1212, 38] width 148 height 35
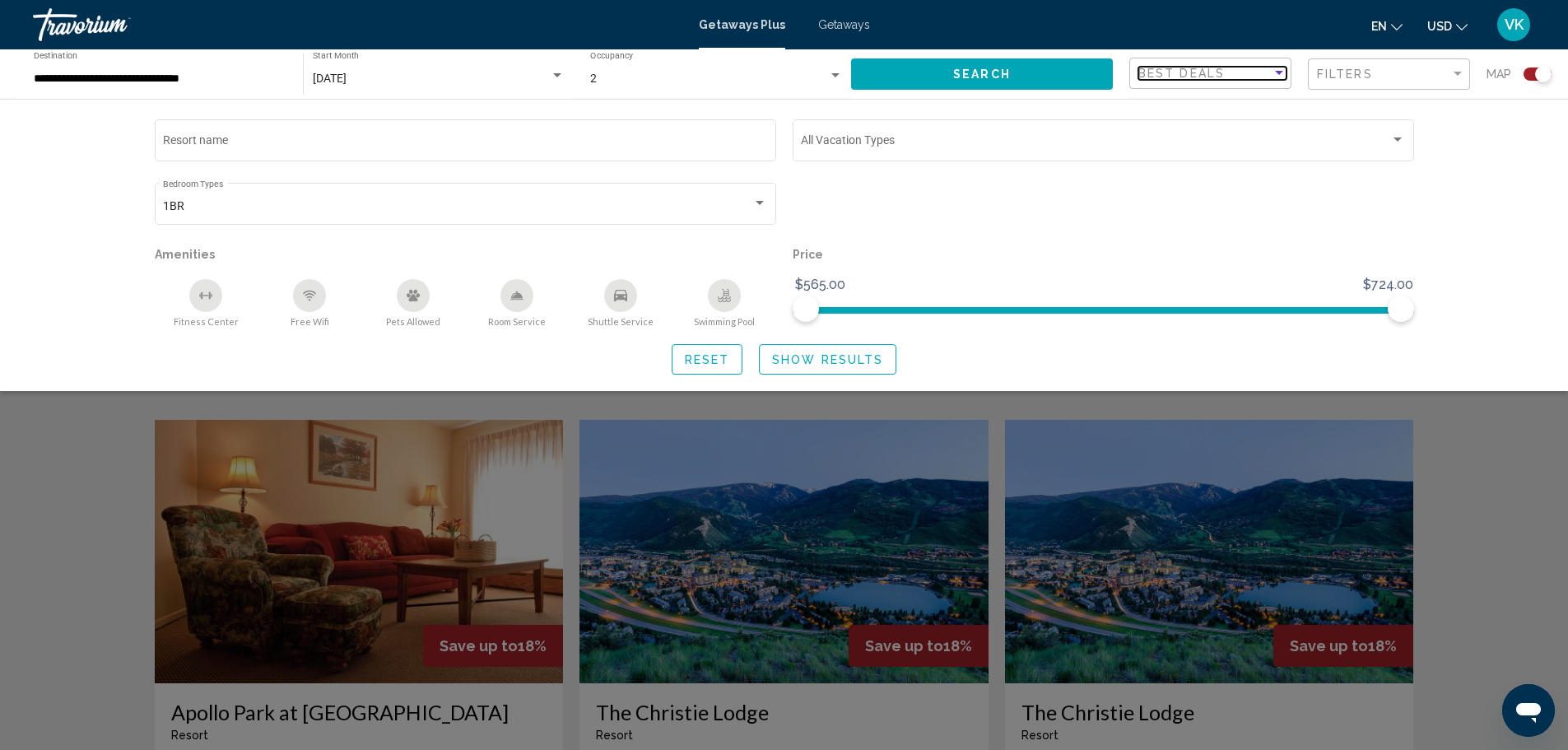
scroll to position [823, 0]
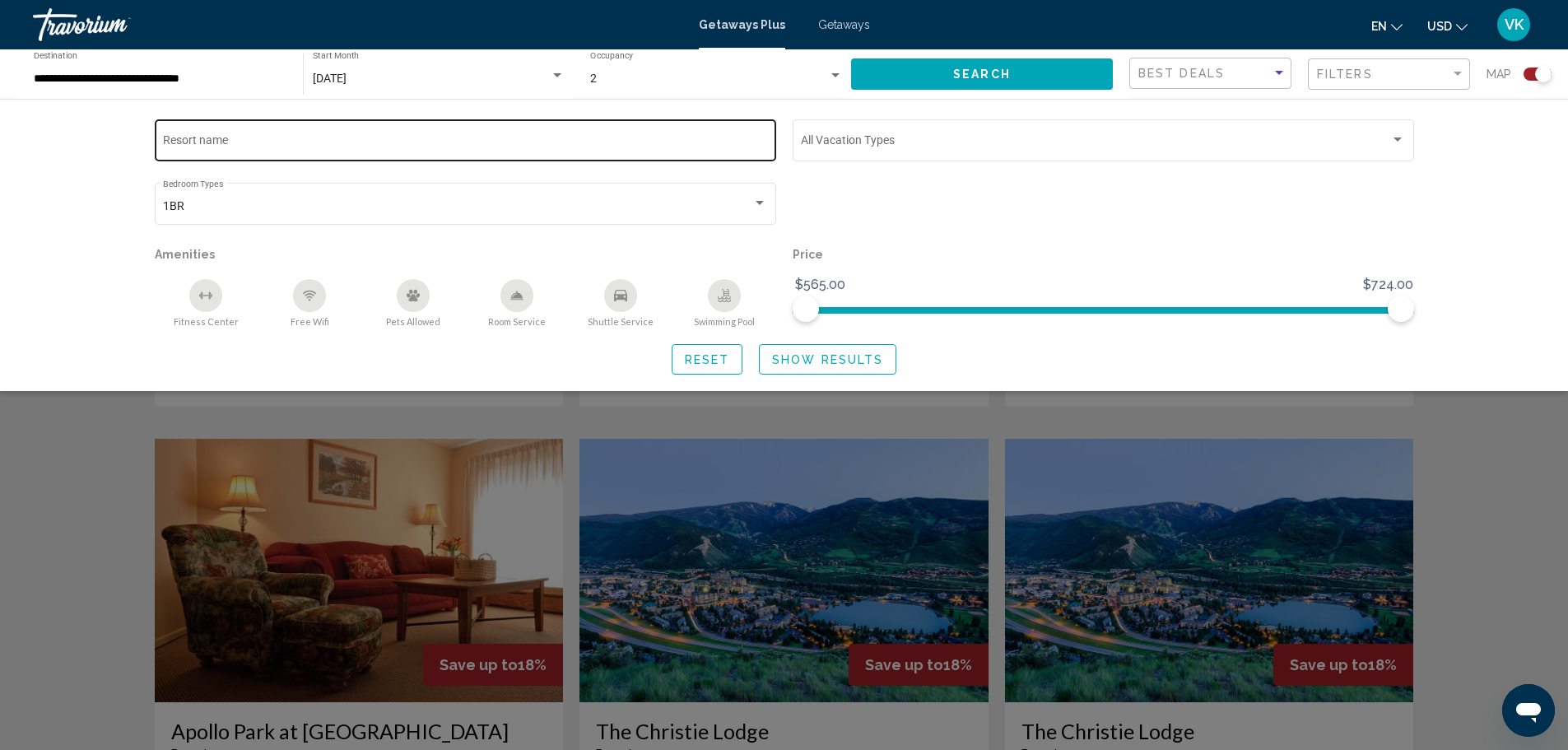
click at [732, 147] on input "Resort name" at bounding box center [465, 143] width 605 height 13
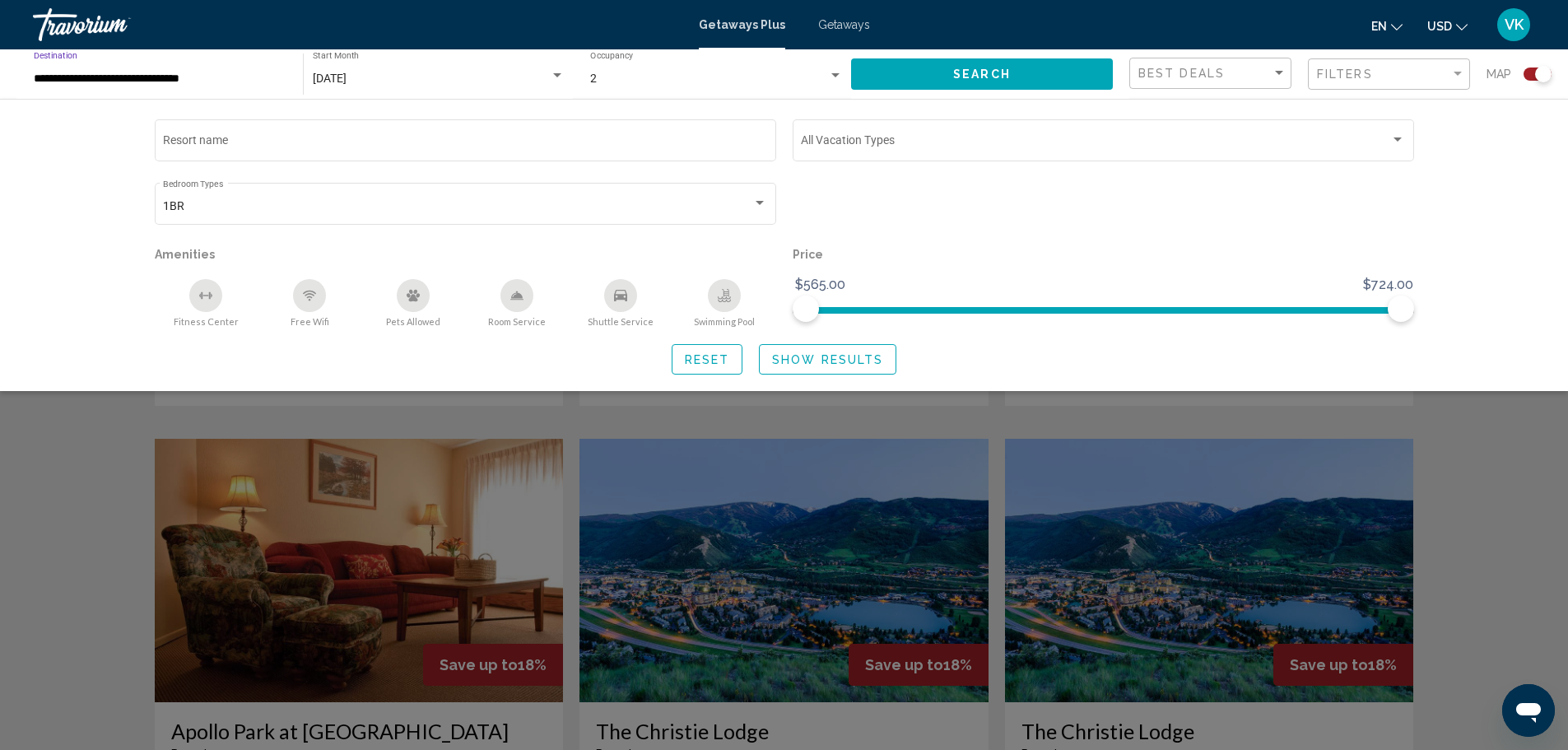
click at [281, 76] on input "**********" at bounding box center [160, 79] width 253 height 13
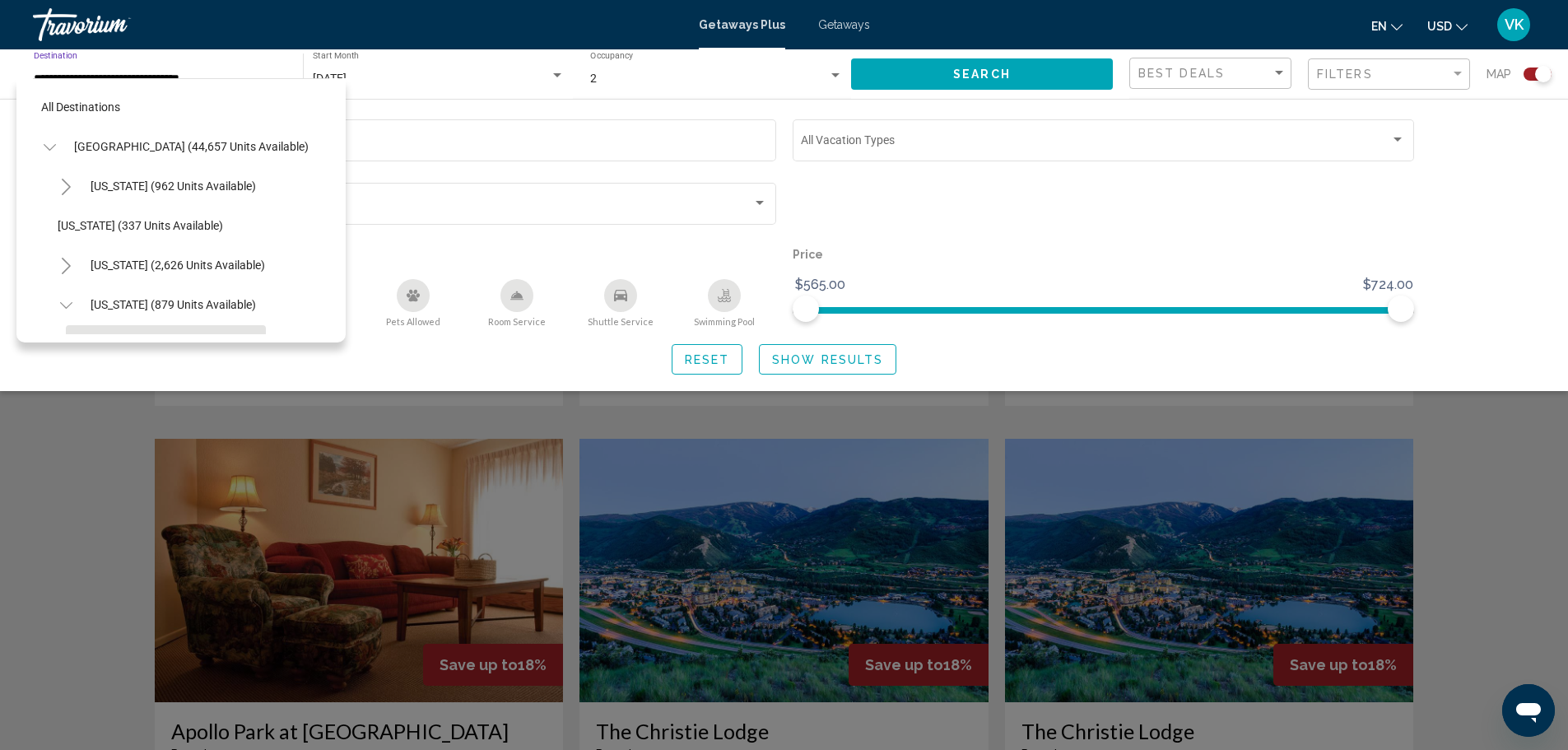
scroll to position [144, 0]
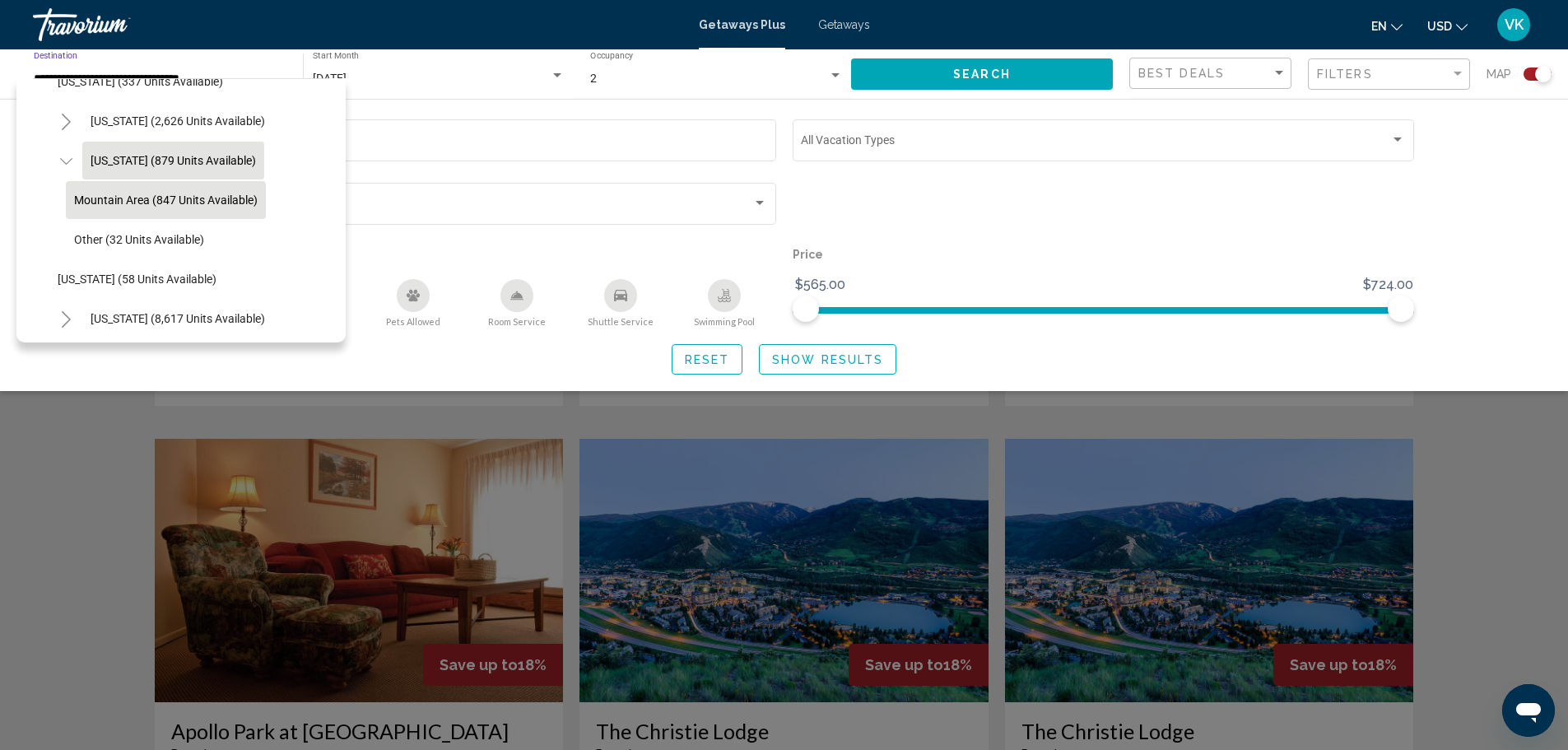
click at [220, 154] on span "[US_STATE] (879 units available)" at bounding box center [173, 160] width 165 height 13
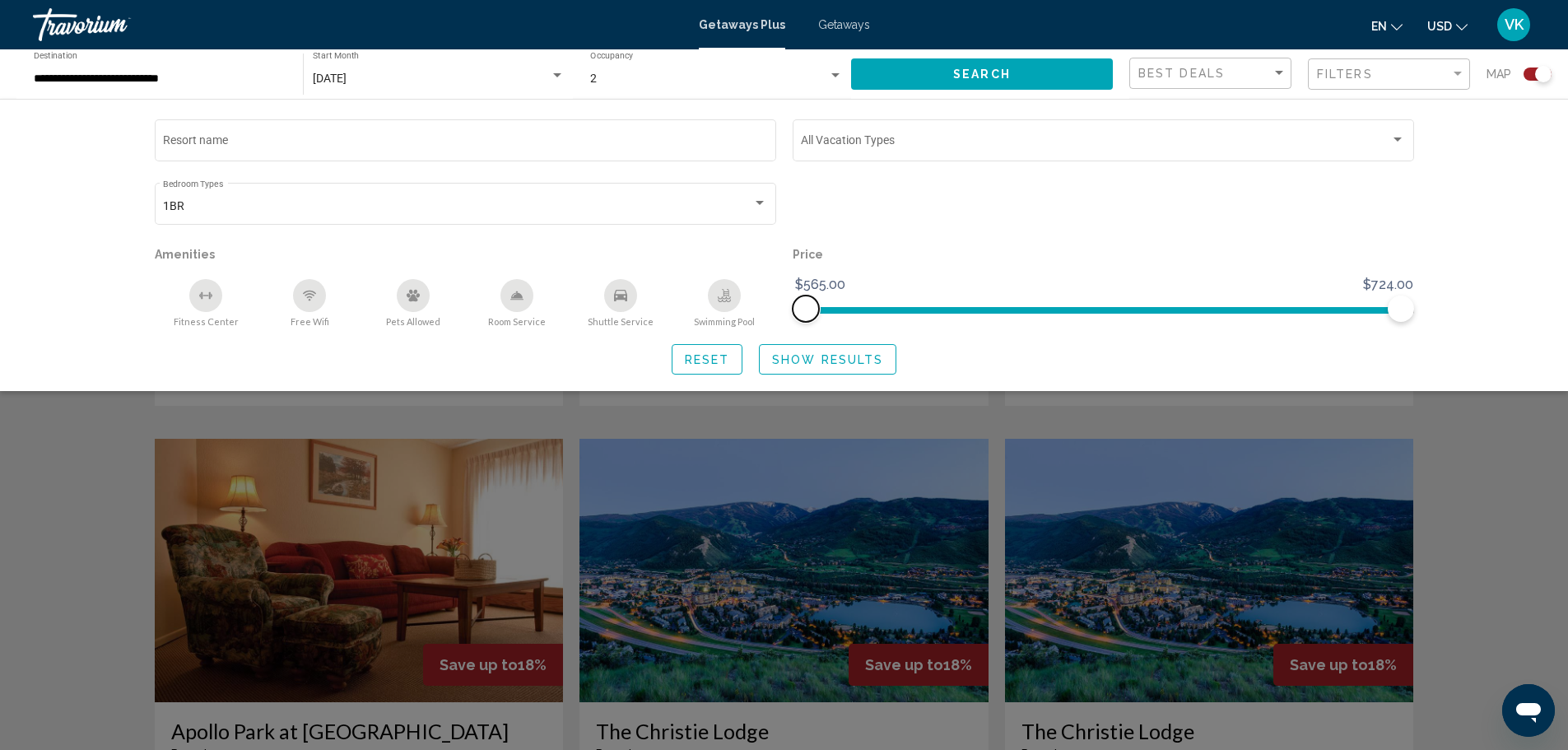
drag, startPoint x: 804, startPoint y: 308, endPoint x: 760, endPoint y: 320, distance: 45.6
click at [760, 320] on div "Resort name Vacation Types All Vacation Types 1BR Bedroom Types All Bedroom Typ…" at bounding box center [784, 222] width 1276 height 211
click at [708, 369] on button "Reset" at bounding box center [708, 359] width 72 height 30
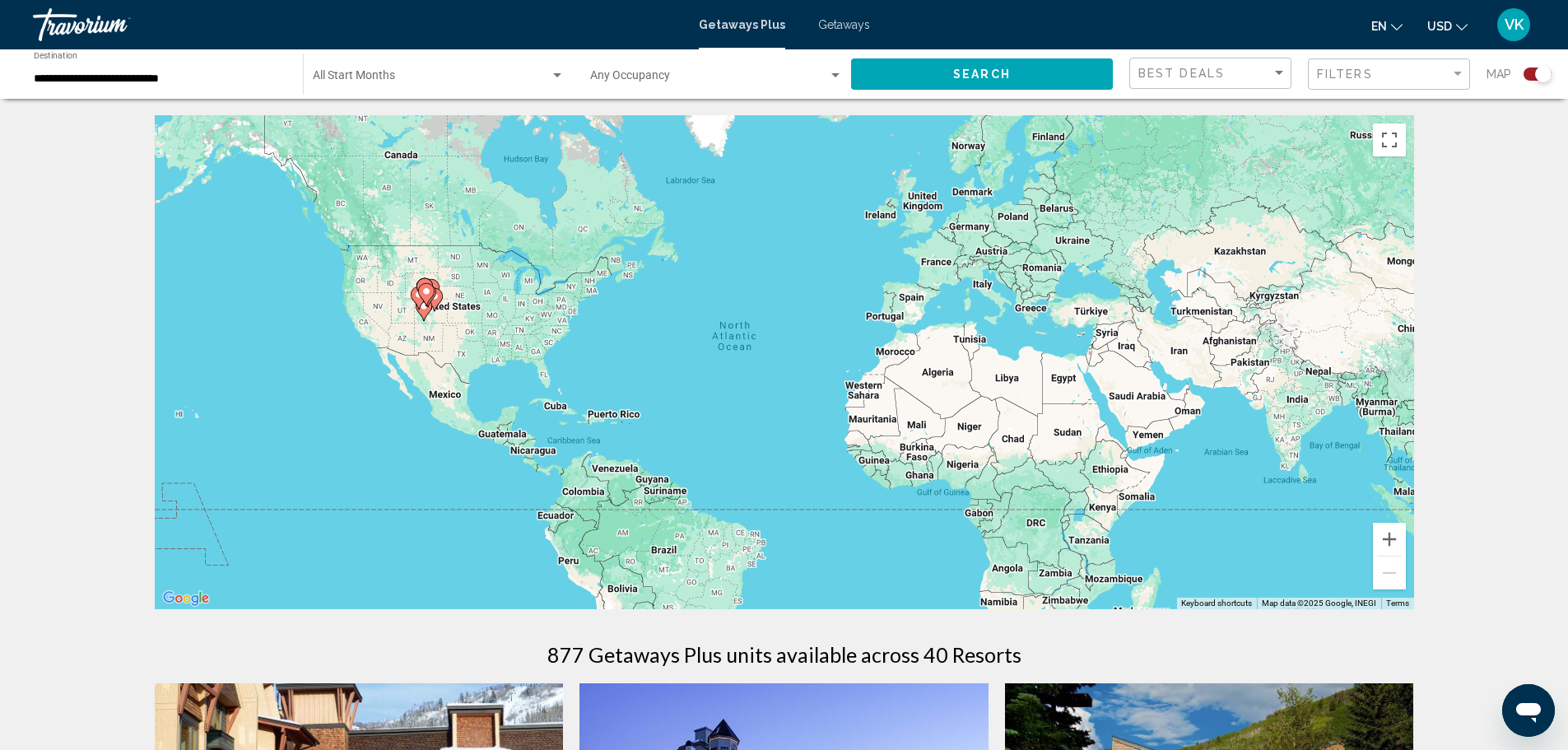
click at [423, 299] on icon "Main content" at bounding box center [426, 295] width 17 height 23
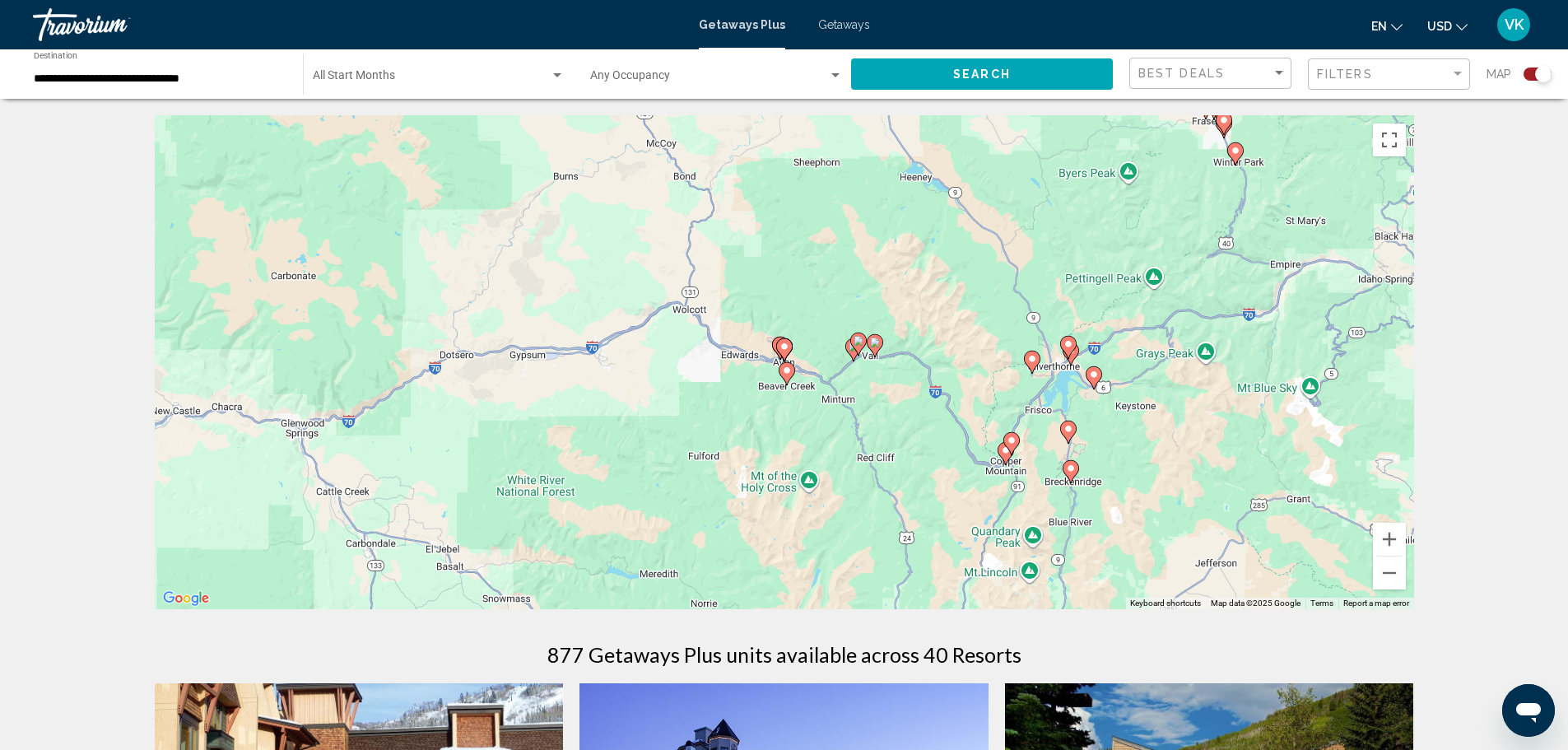
click at [1074, 349] on icon "Main content" at bounding box center [1068, 347] width 17 height 23
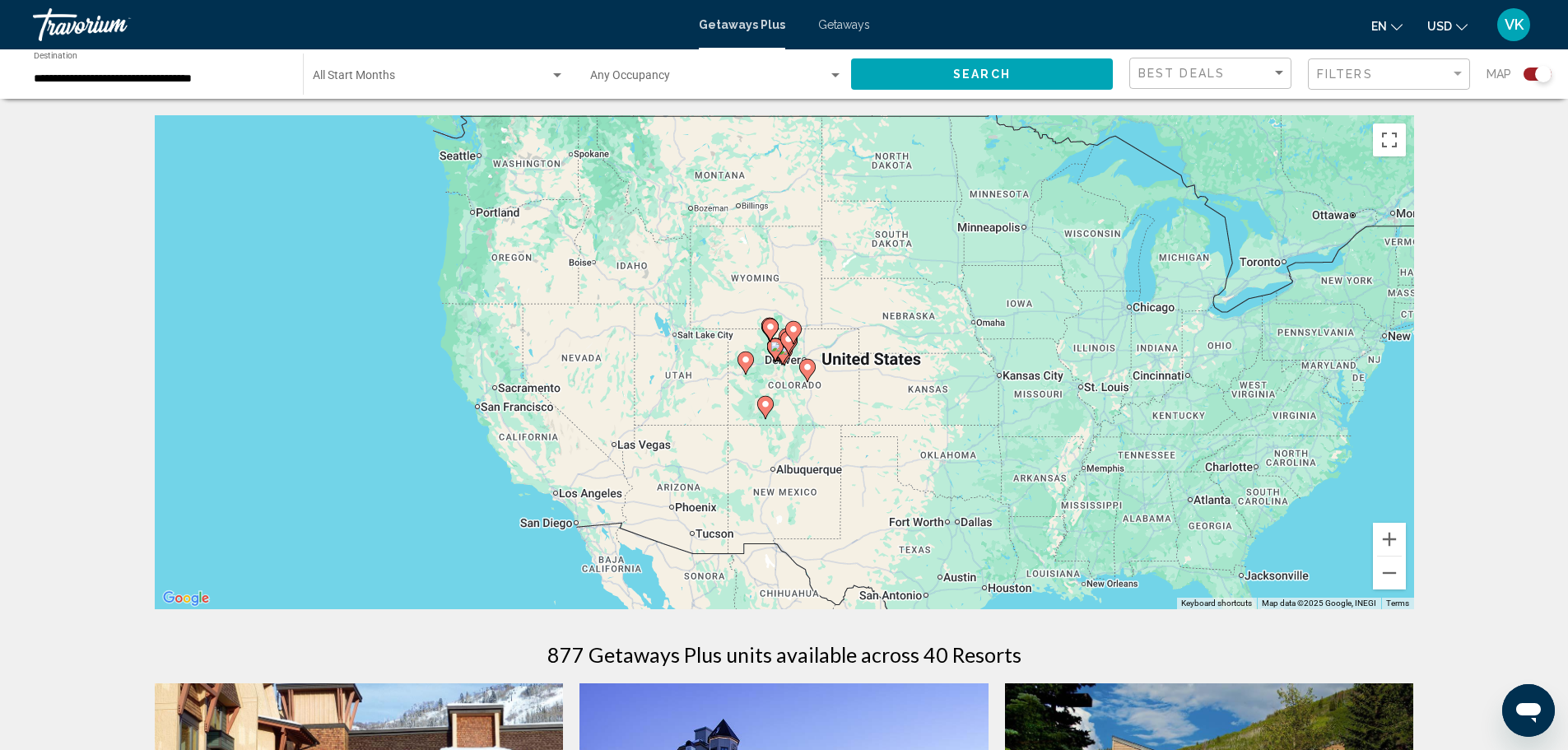
click at [809, 374] on icon "Main content" at bounding box center [806, 370] width 15 height 21
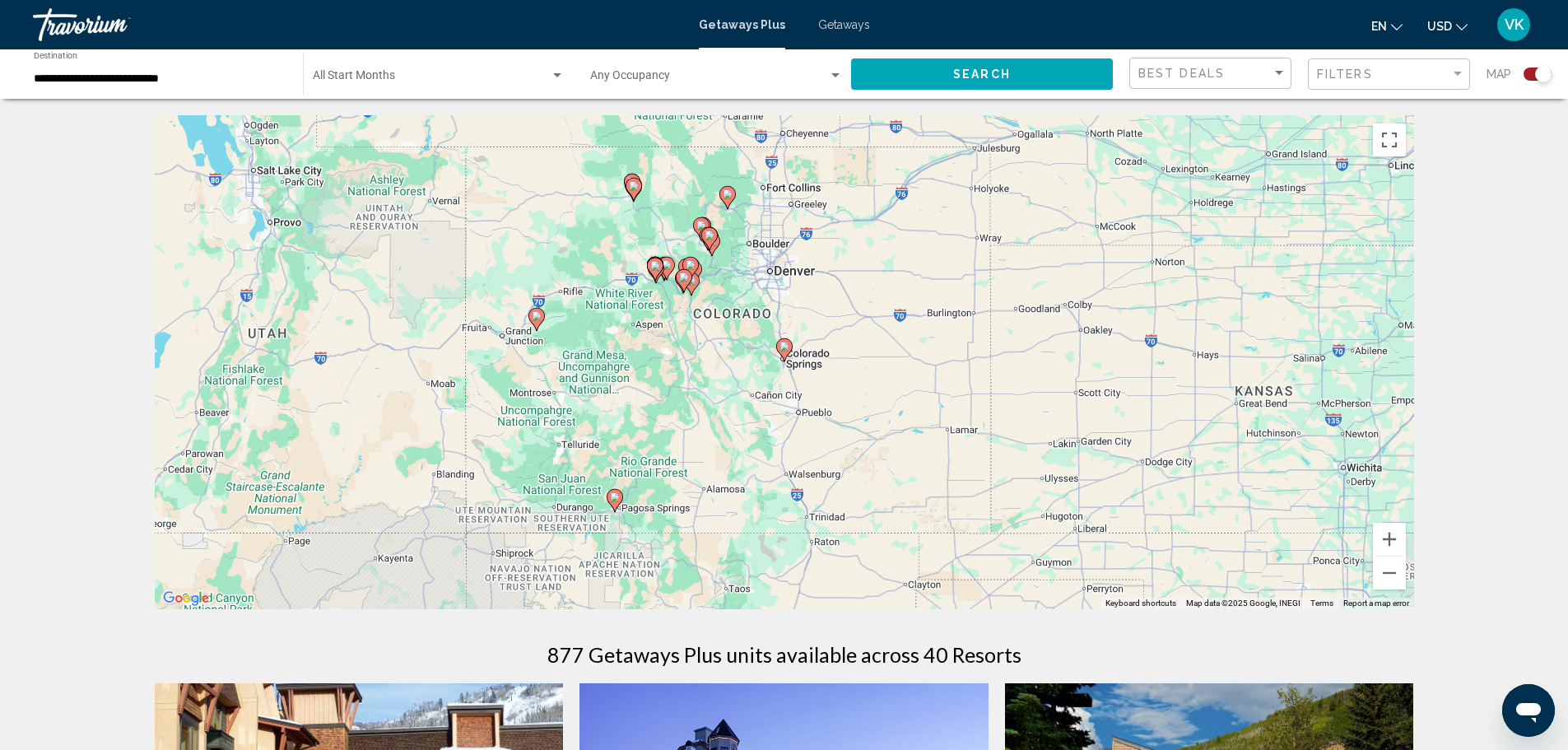
click at [785, 343] on image "Main content" at bounding box center [784, 346] width 10 height 10
type input "**********"
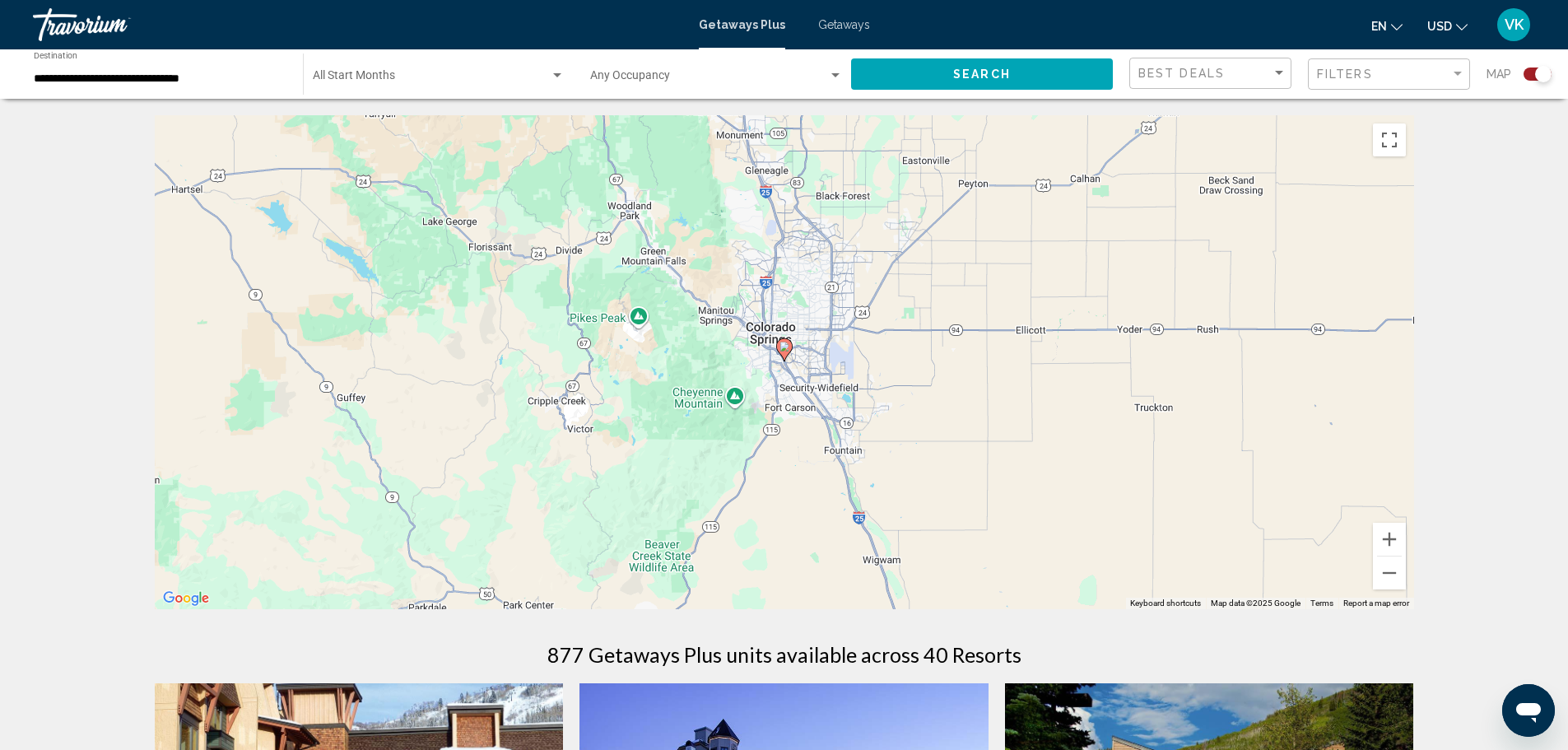
click at [785, 347] on image "Main content" at bounding box center [784, 346] width 10 height 10
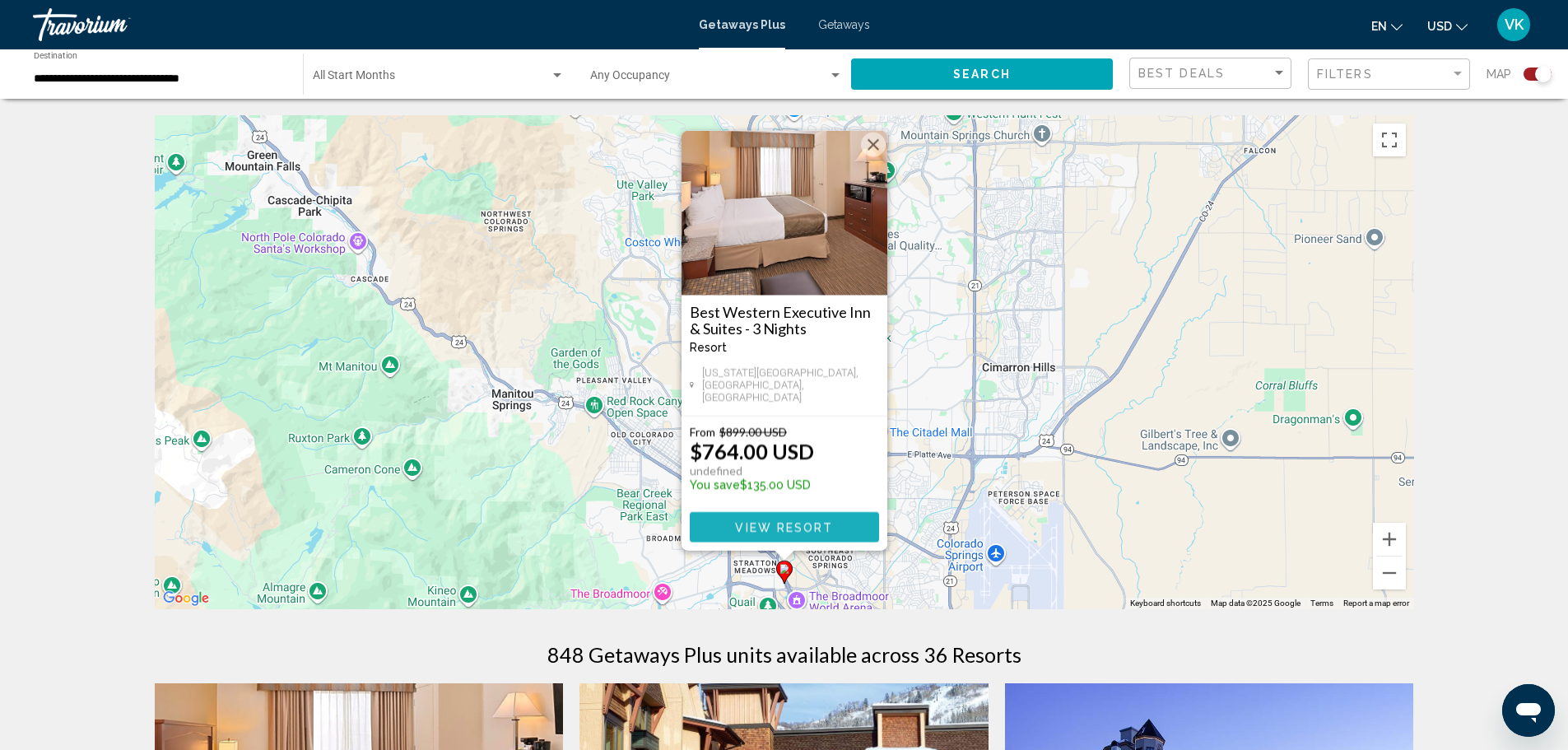
click at [798, 527] on span "View Resort" at bounding box center [784, 527] width 98 height 13
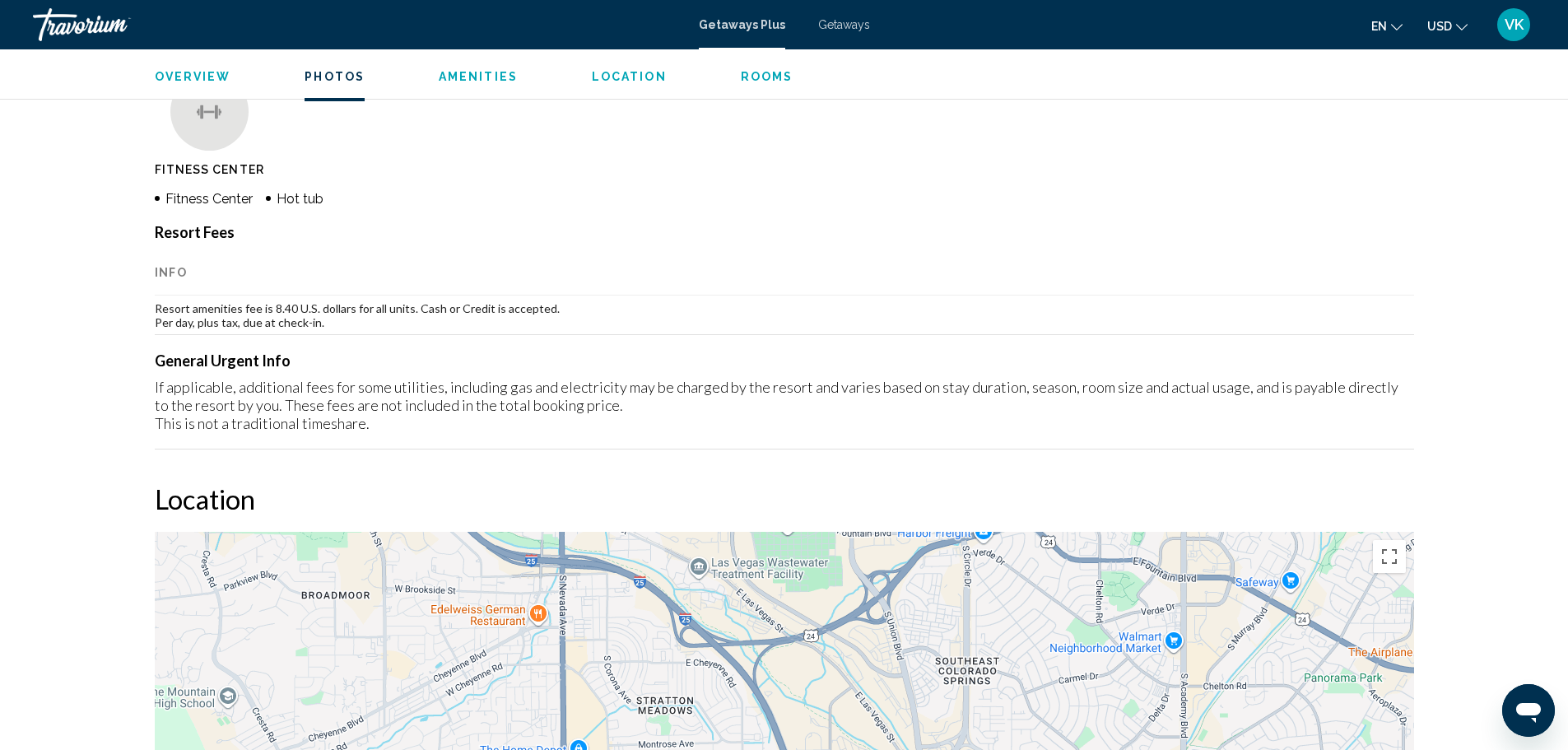
scroll to position [741, 0]
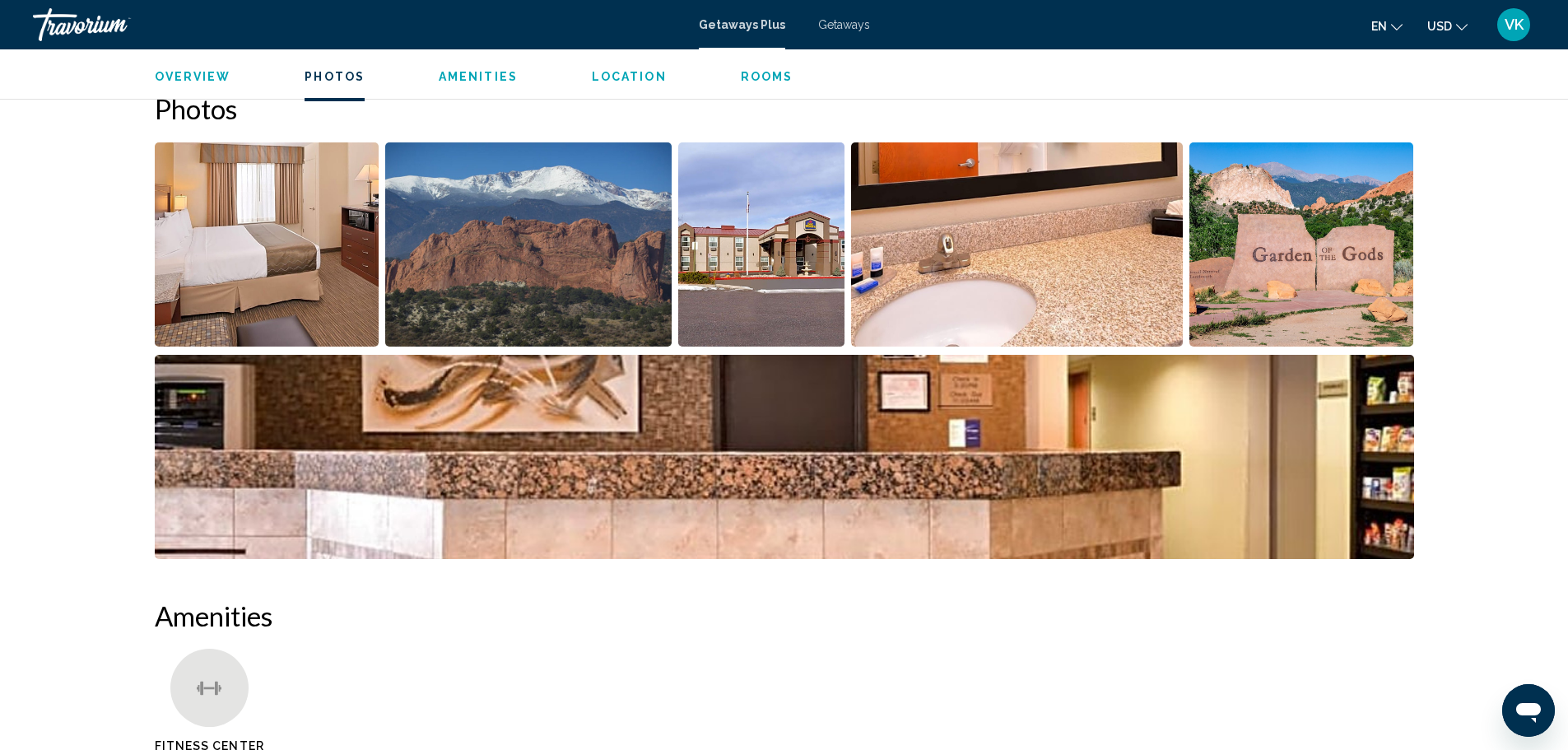
click at [854, 25] on span "Getaways" at bounding box center [844, 24] width 51 height 13
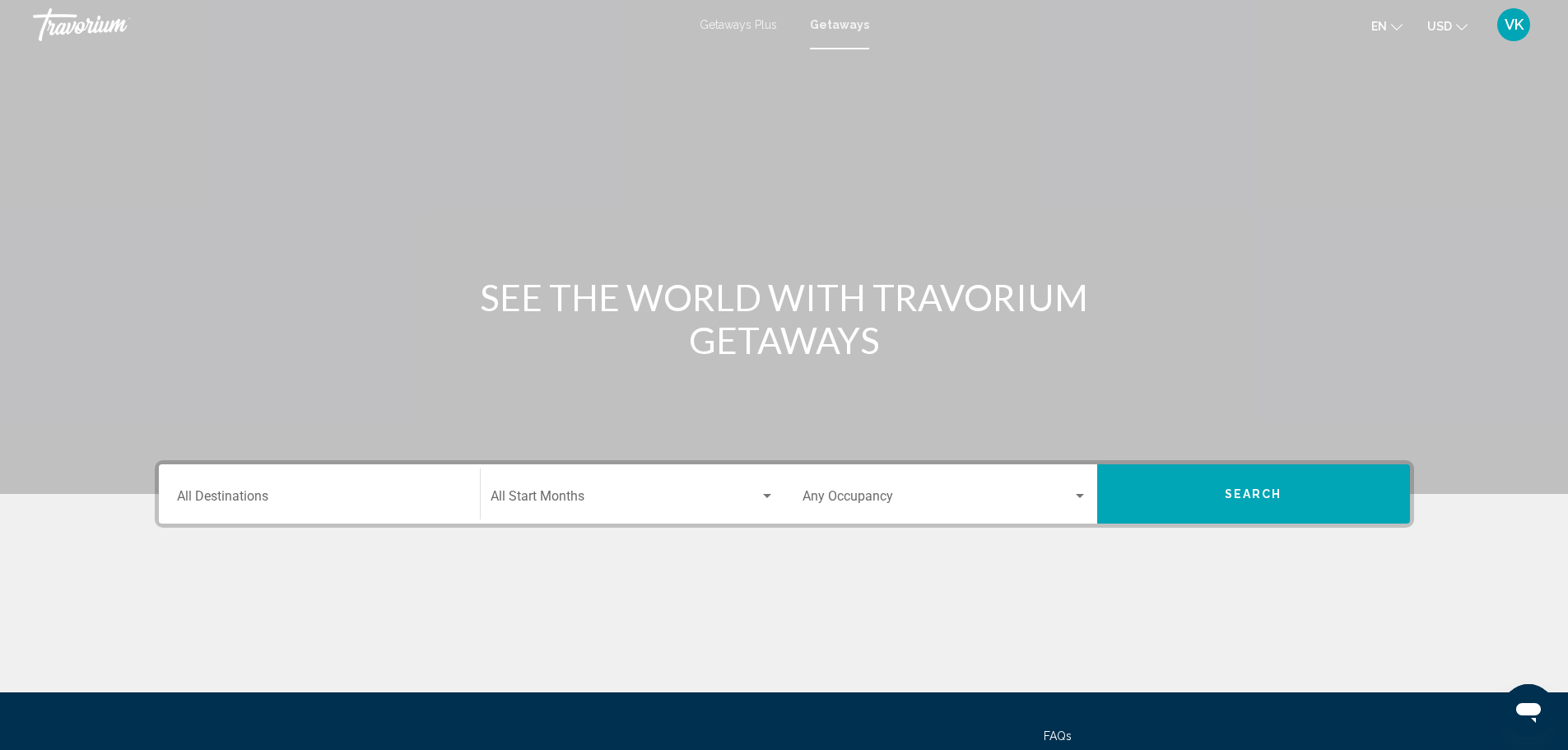
scroll to position [144, 0]
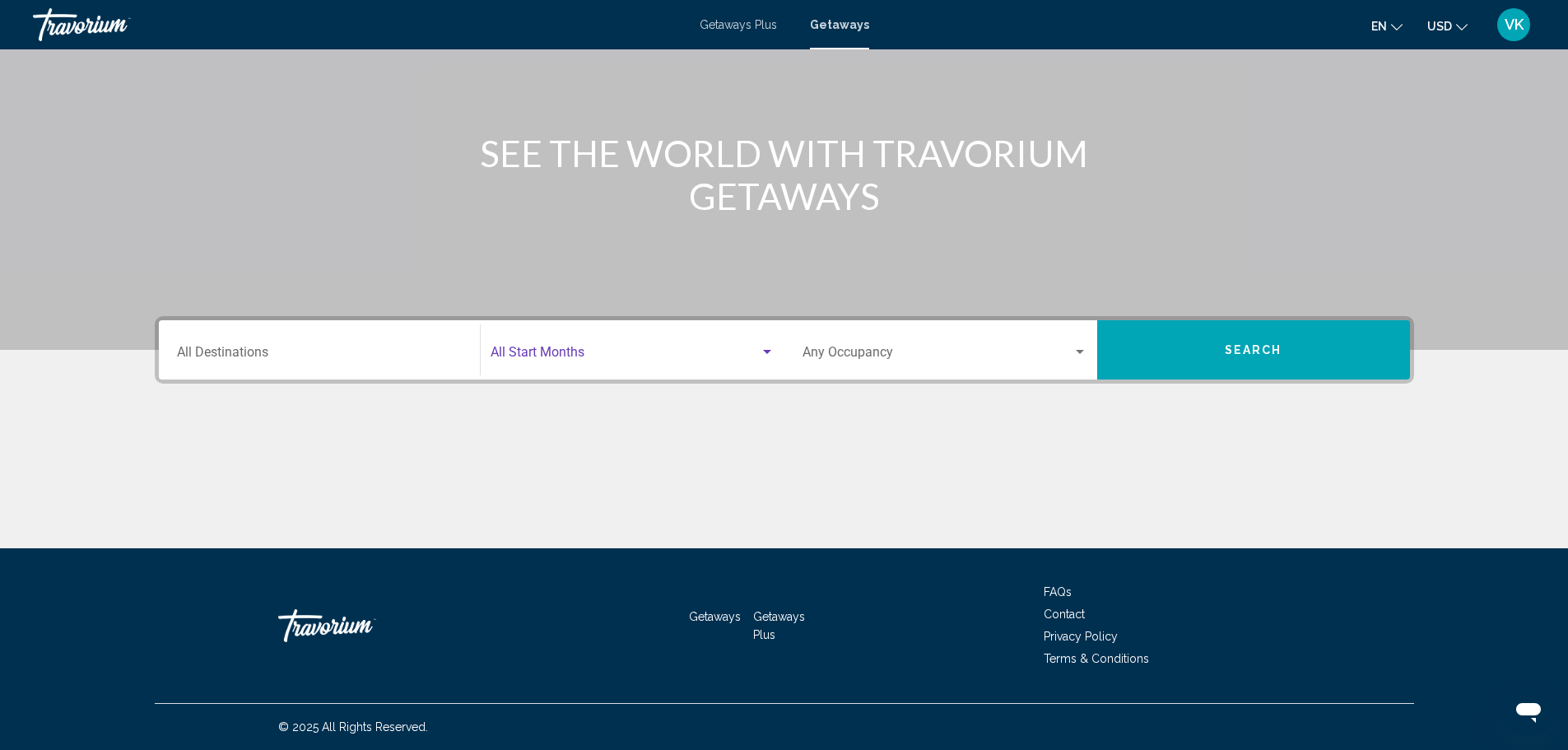
click at [760, 348] on div "Search widget" at bounding box center [767, 351] width 15 height 13
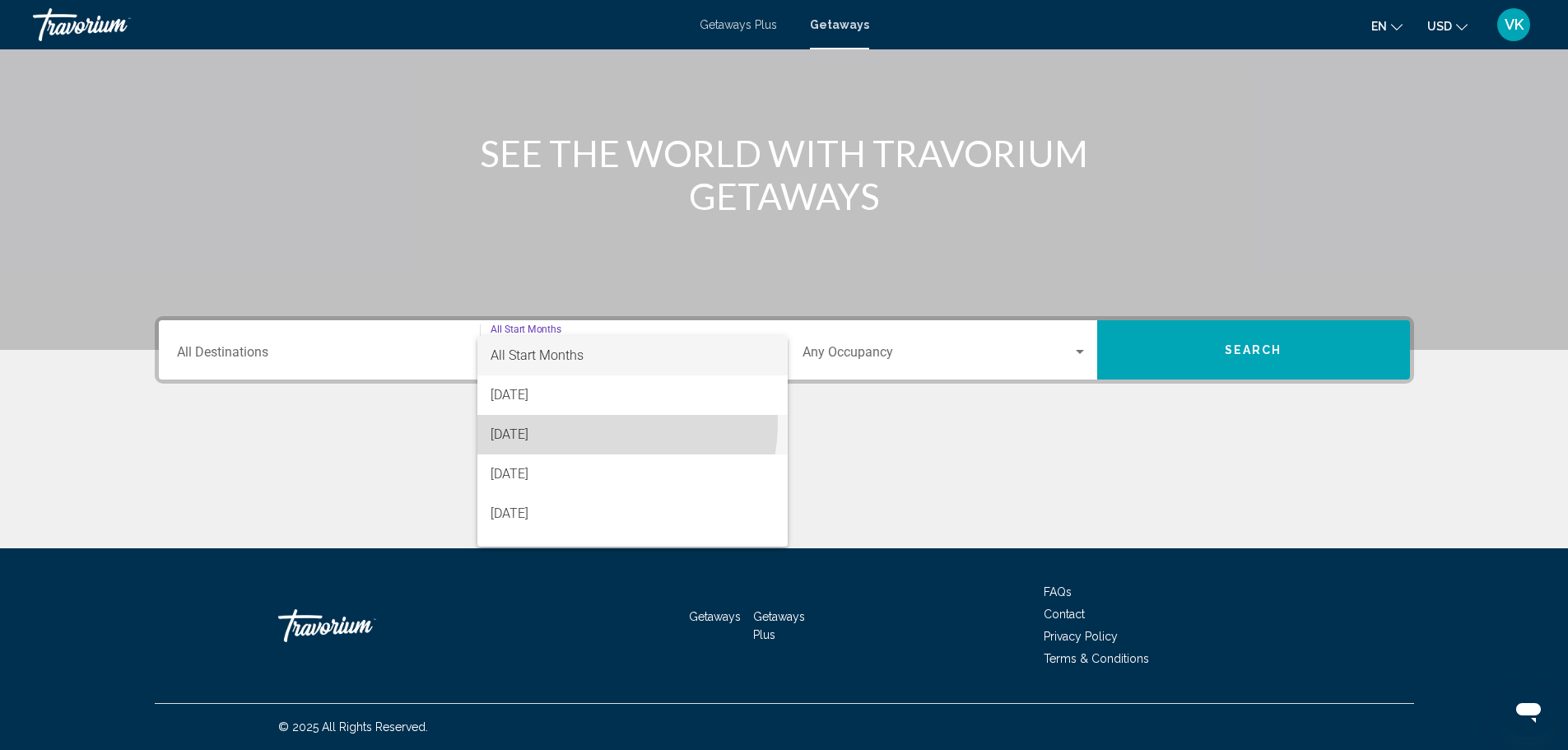
click at [590, 422] on span "[DATE]" at bounding box center [633, 434] width 284 height 40
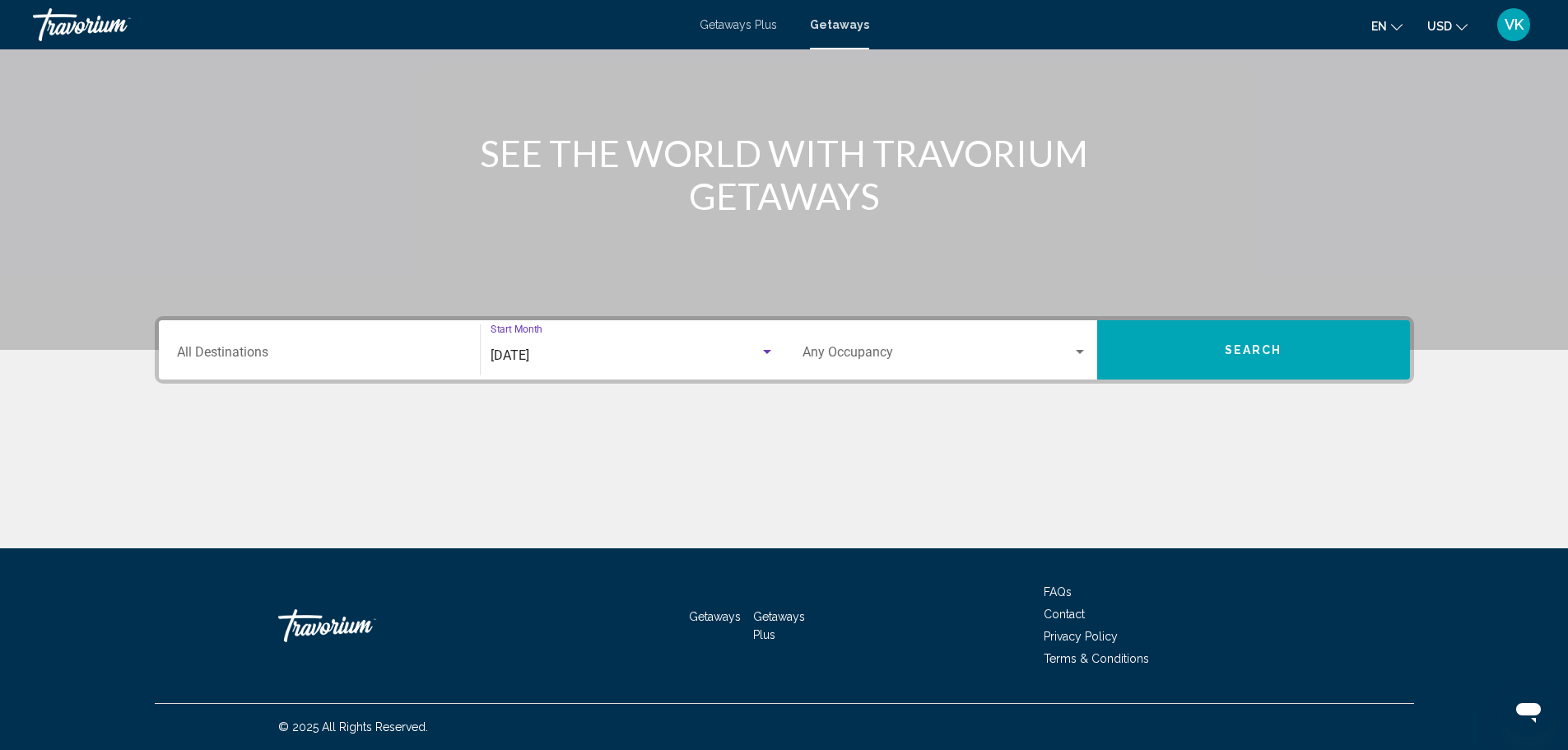
click at [453, 363] on div "Destination All Destinations" at bounding box center [319, 350] width 285 height 51
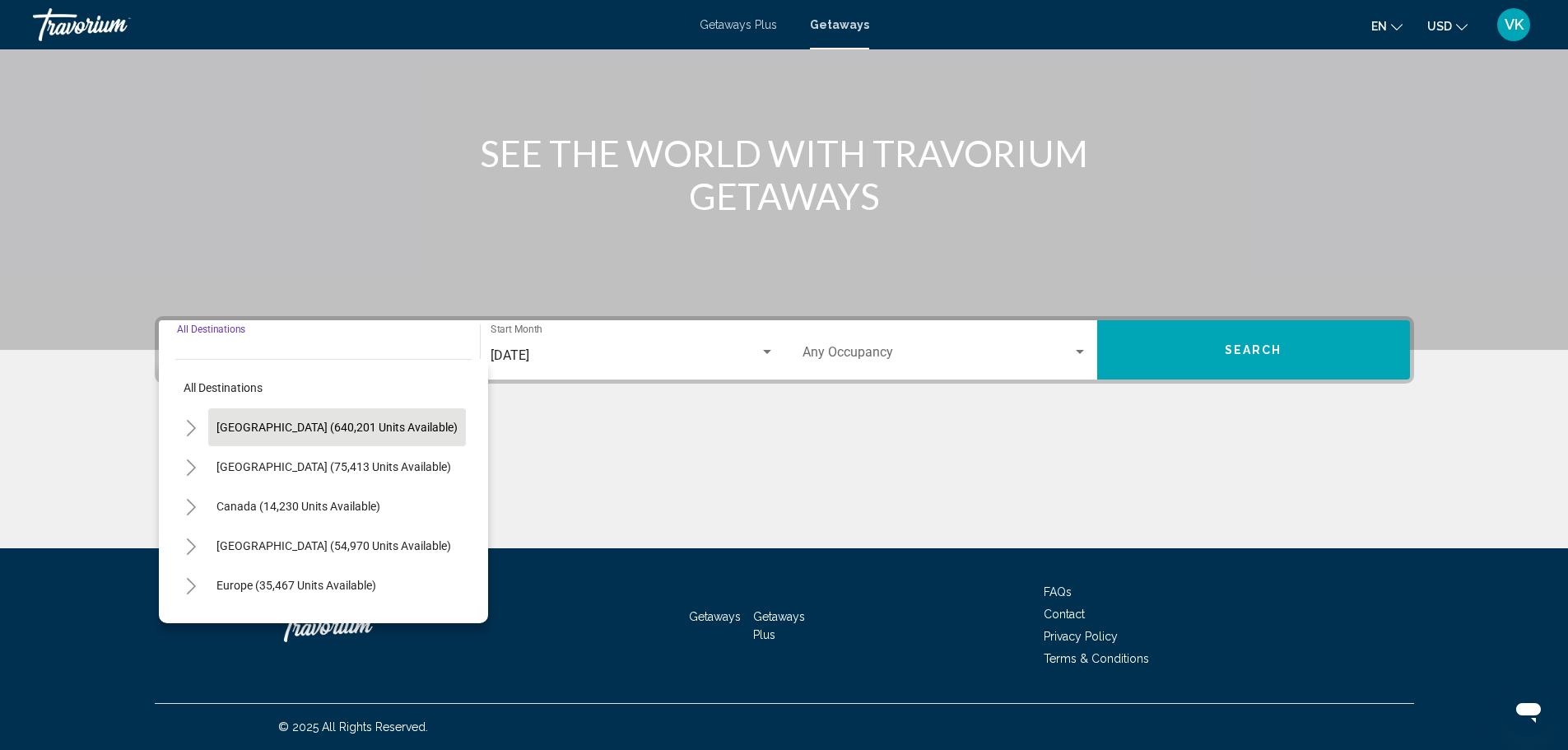
click at [343, 422] on span "[GEOGRAPHIC_DATA] (640,201 units available)" at bounding box center [337, 427] width 242 height 13
type input "**********"
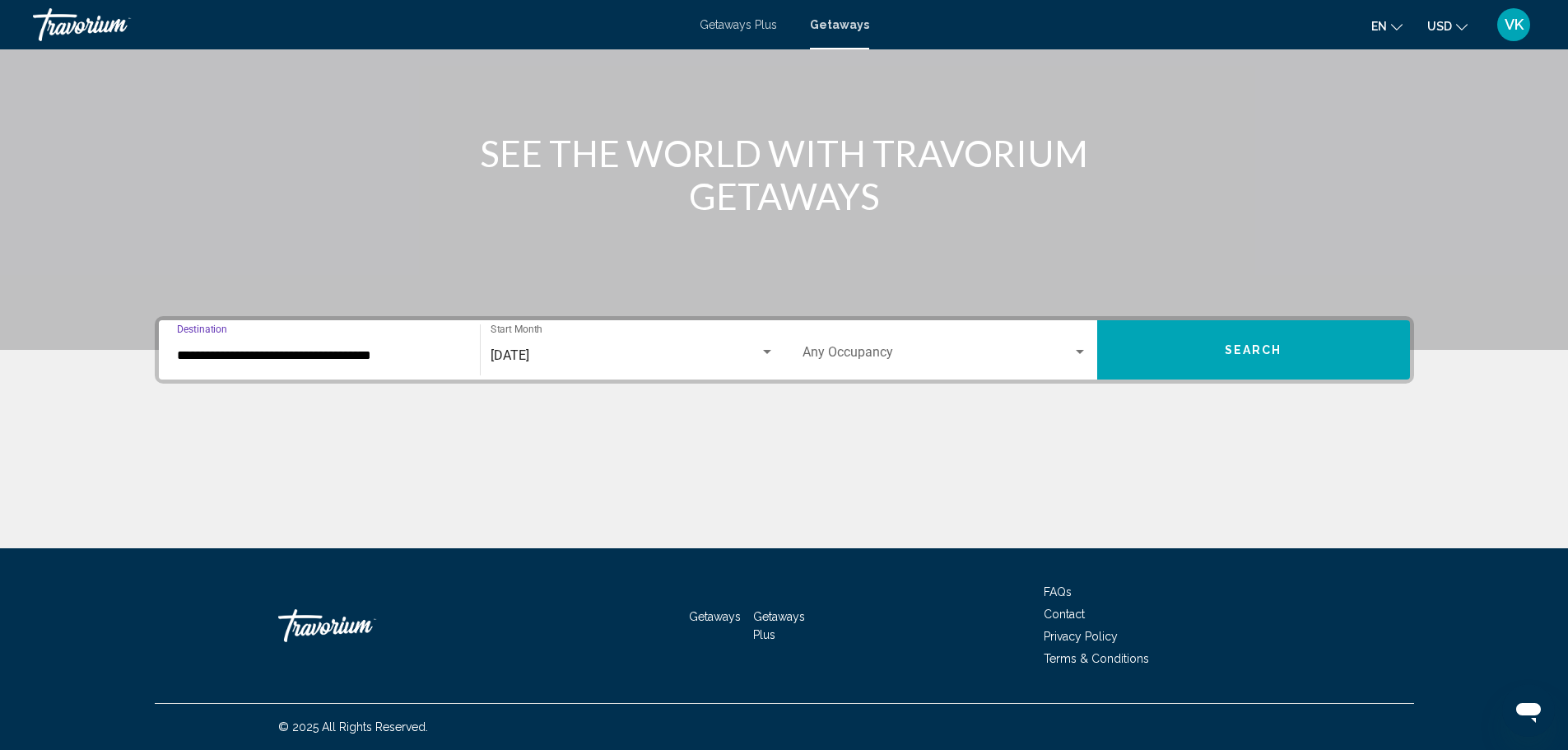
click at [934, 351] on span "Search widget" at bounding box center [938, 355] width 270 height 15
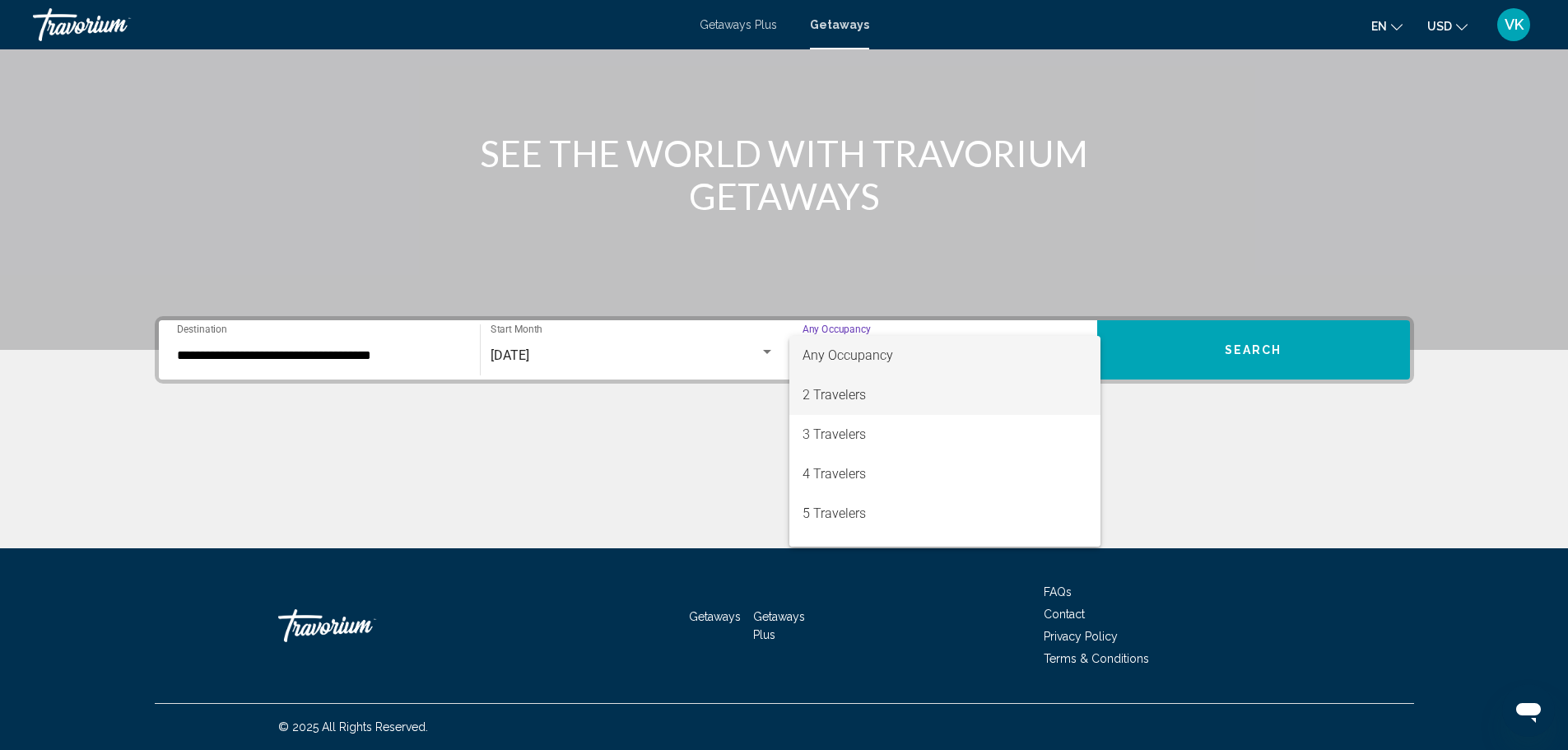
click at [899, 391] on span "2 Travelers" at bounding box center [945, 395] width 285 height 40
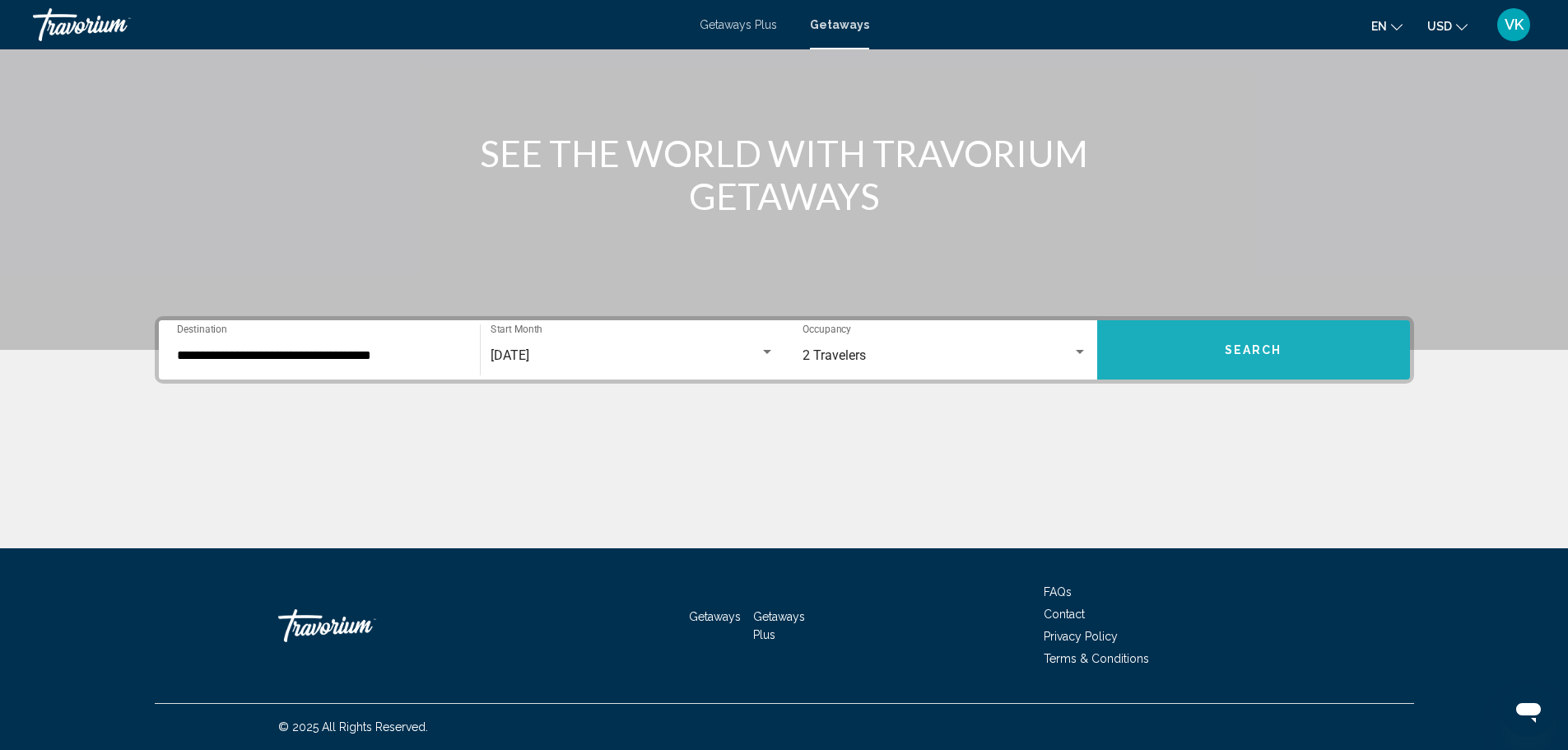
click at [1261, 359] on button "Search" at bounding box center [1254, 350] width 313 height 59
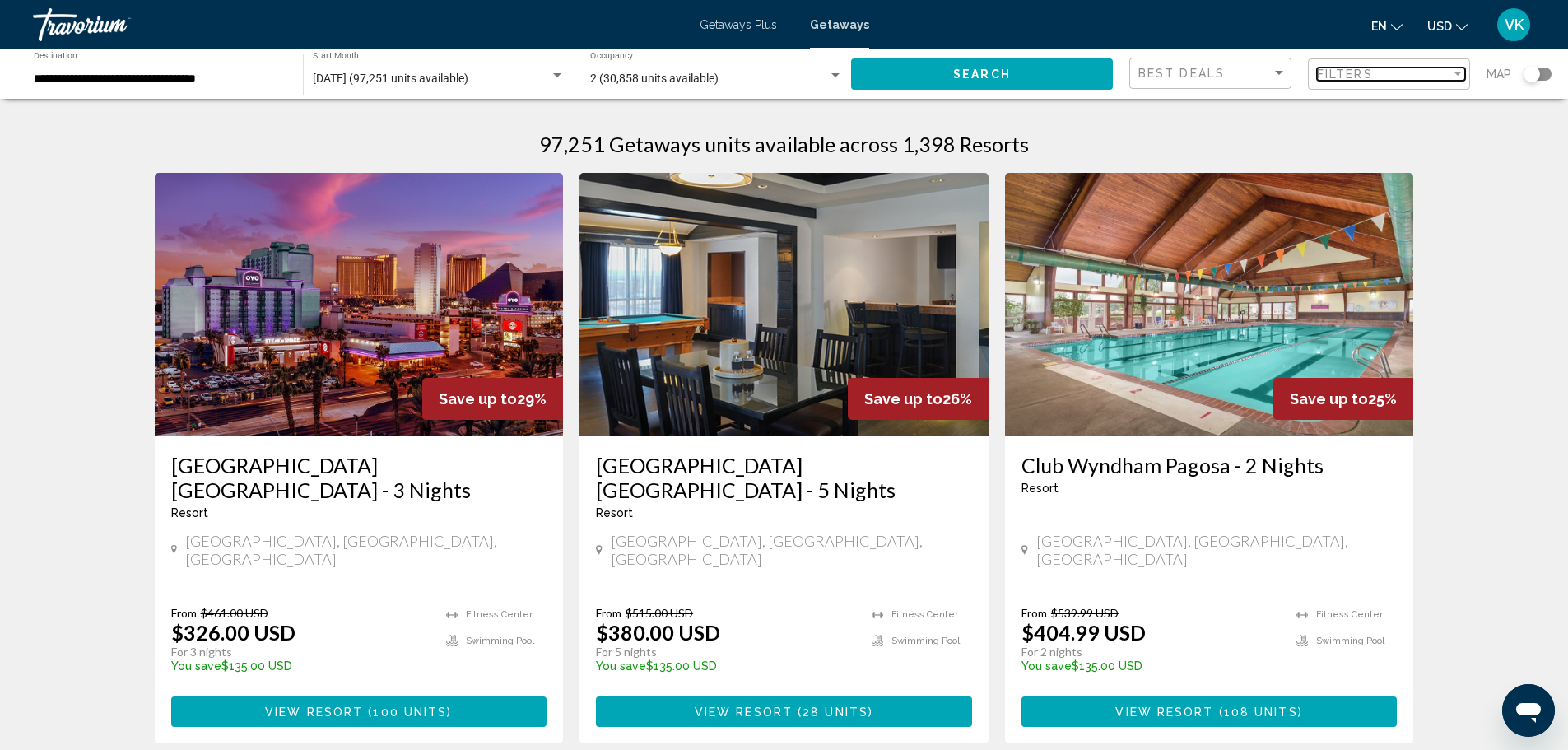
click at [1459, 69] on div "Filter" at bounding box center [1458, 74] width 15 height 13
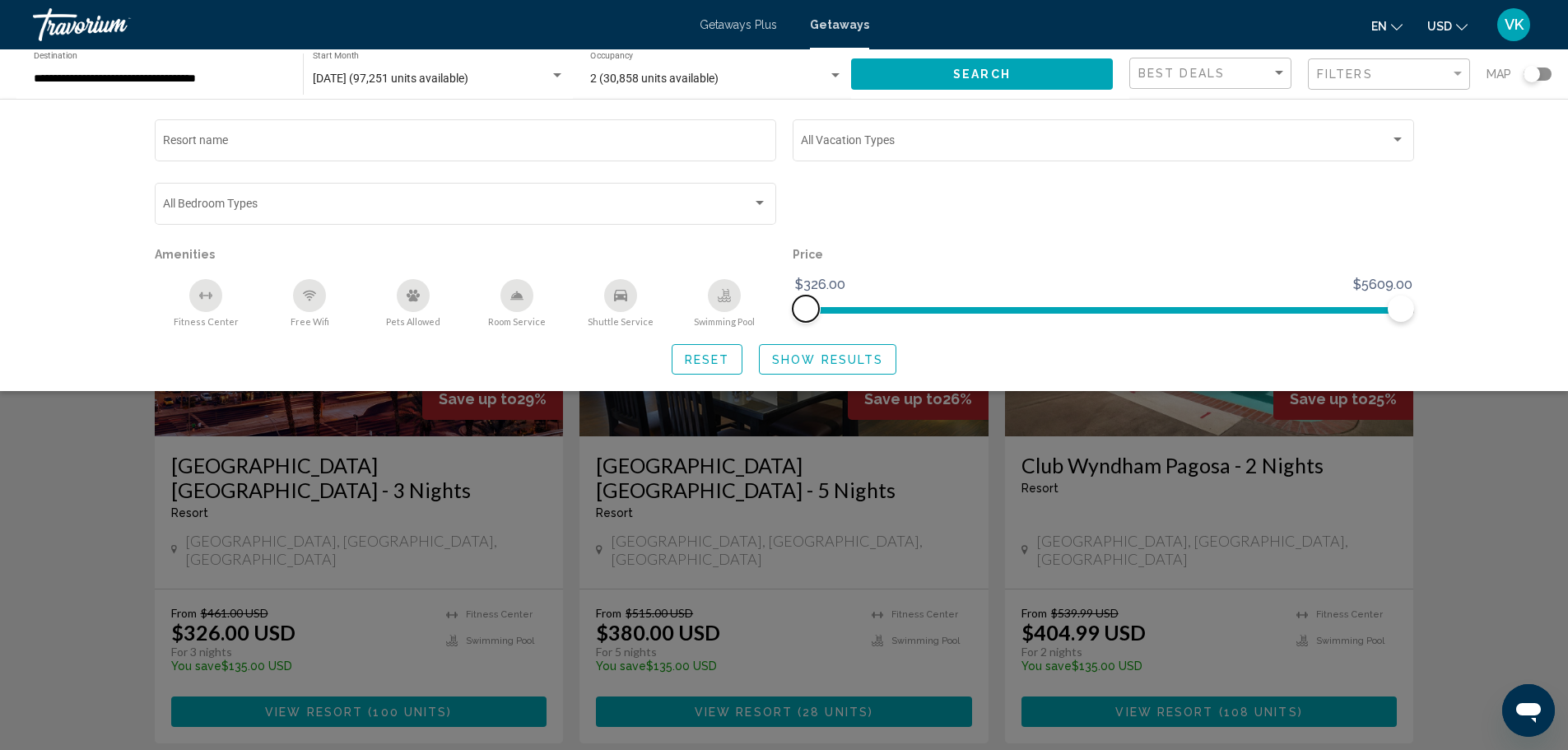
drag, startPoint x: 801, startPoint y: 312, endPoint x: 739, endPoint y: 316, distance: 62.1
click at [739, 316] on div "Resort name Vacation Types All Vacation Types Bedroom Types All Bedroom Types A…" at bounding box center [784, 222] width 1276 height 211
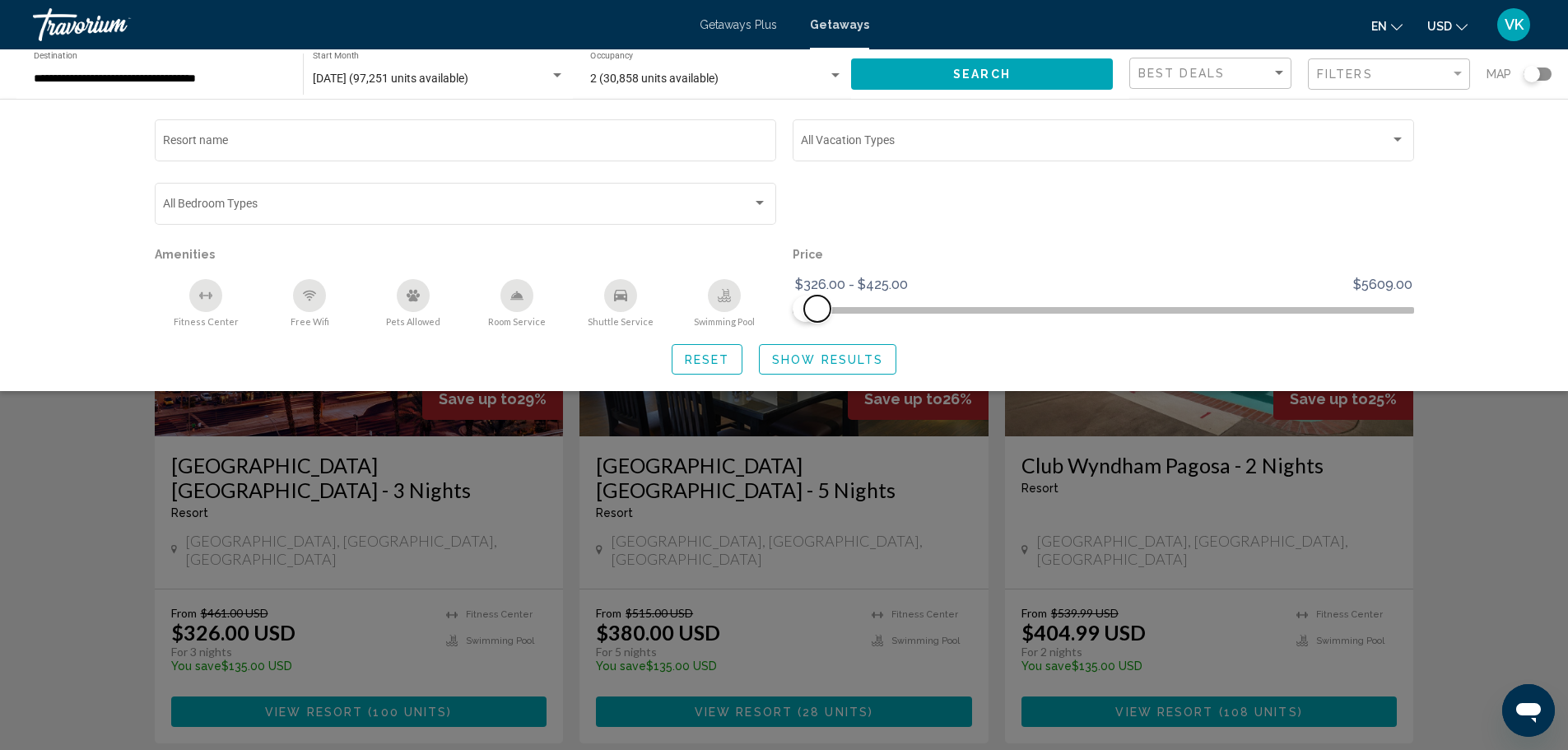
drag, startPoint x: 1394, startPoint y: 312, endPoint x: 817, endPoint y: 336, distance: 577.5
click at [817, 336] on div "Resort name Vacation Types All Vacation Types Bedroom Types All Bedroom Types A…" at bounding box center [784, 245] width 1326 height 258
click at [780, 361] on span "Show Results" at bounding box center [828, 359] width 111 height 13
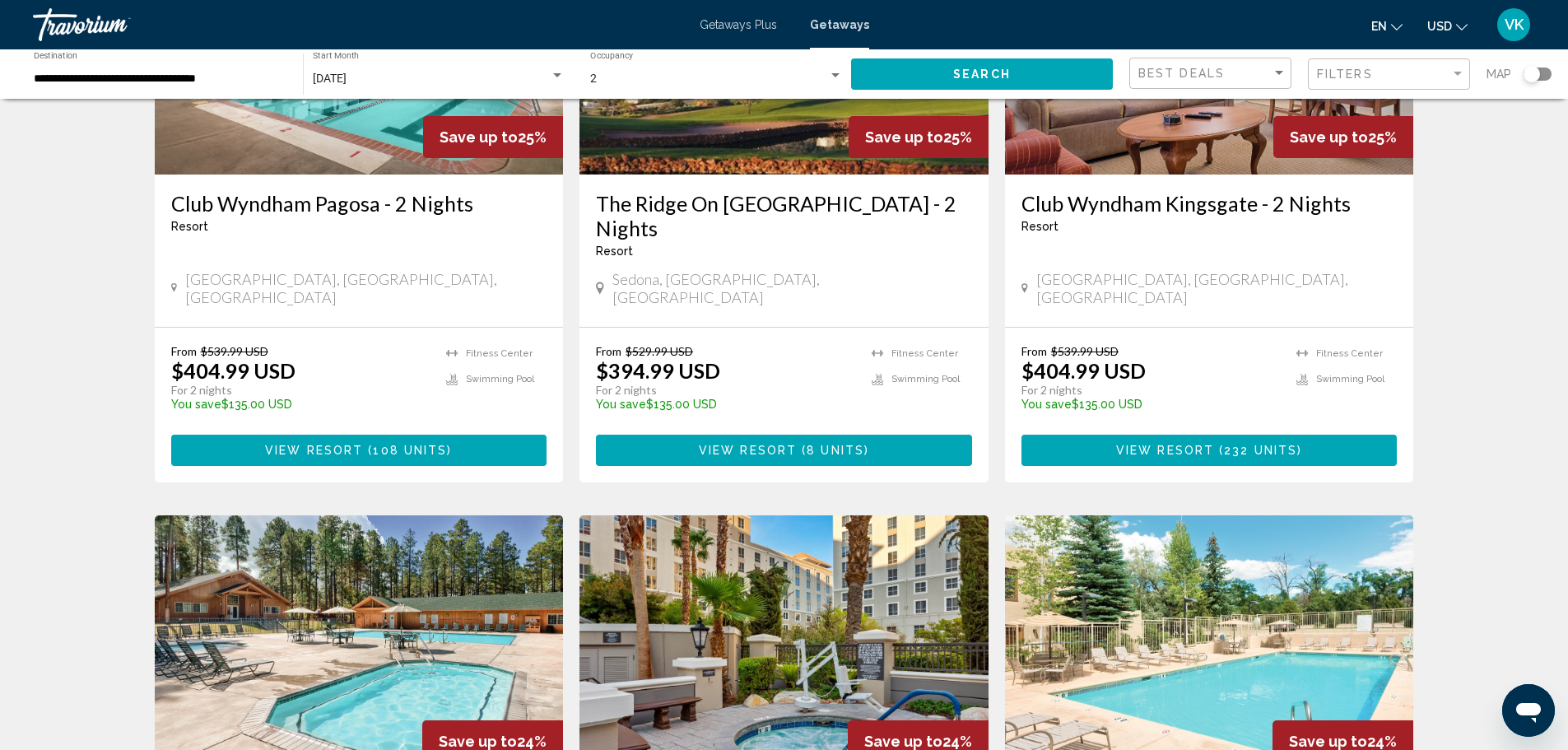
scroll to position [823, 0]
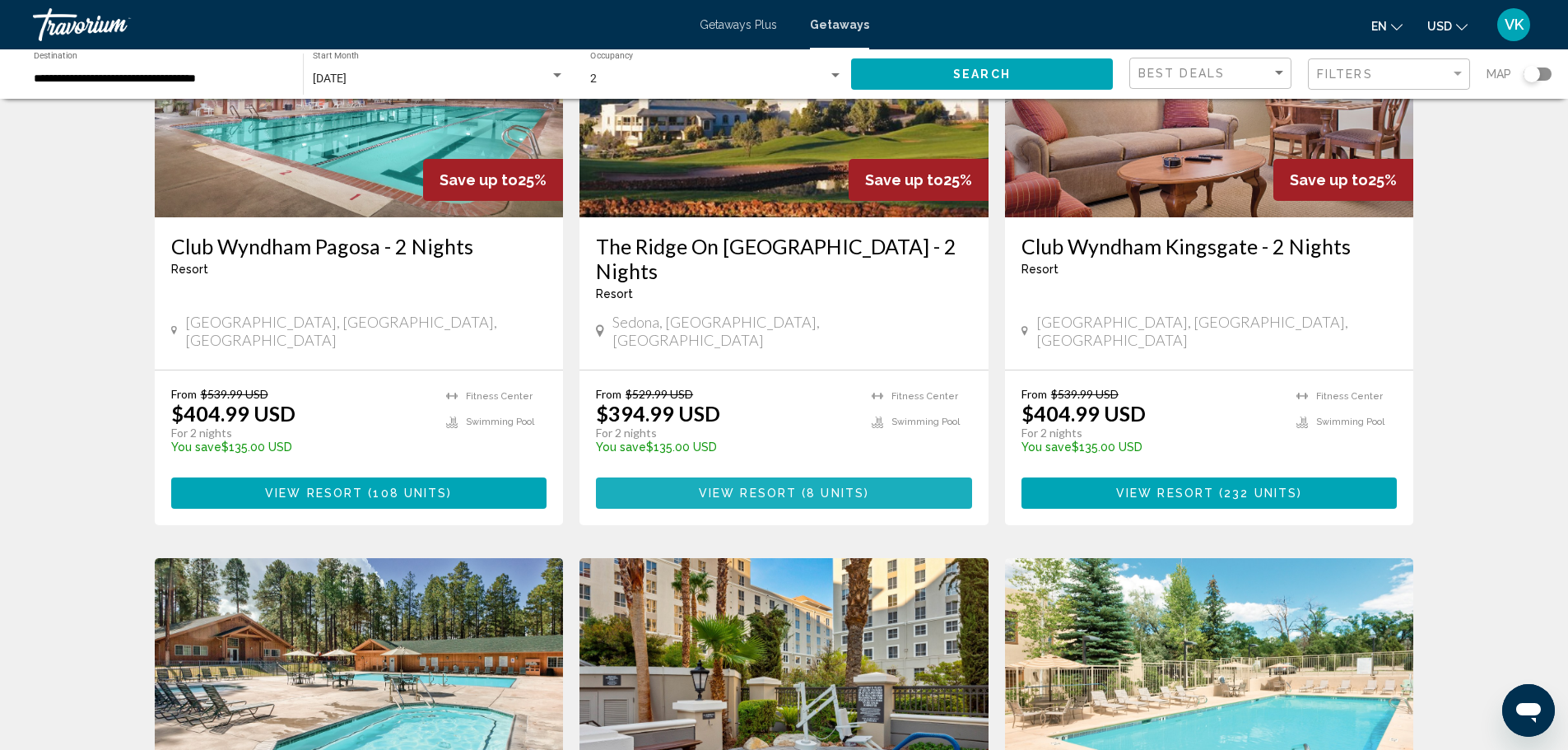
click at [790, 487] on span "View Resort" at bounding box center [748, 493] width 98 height 13
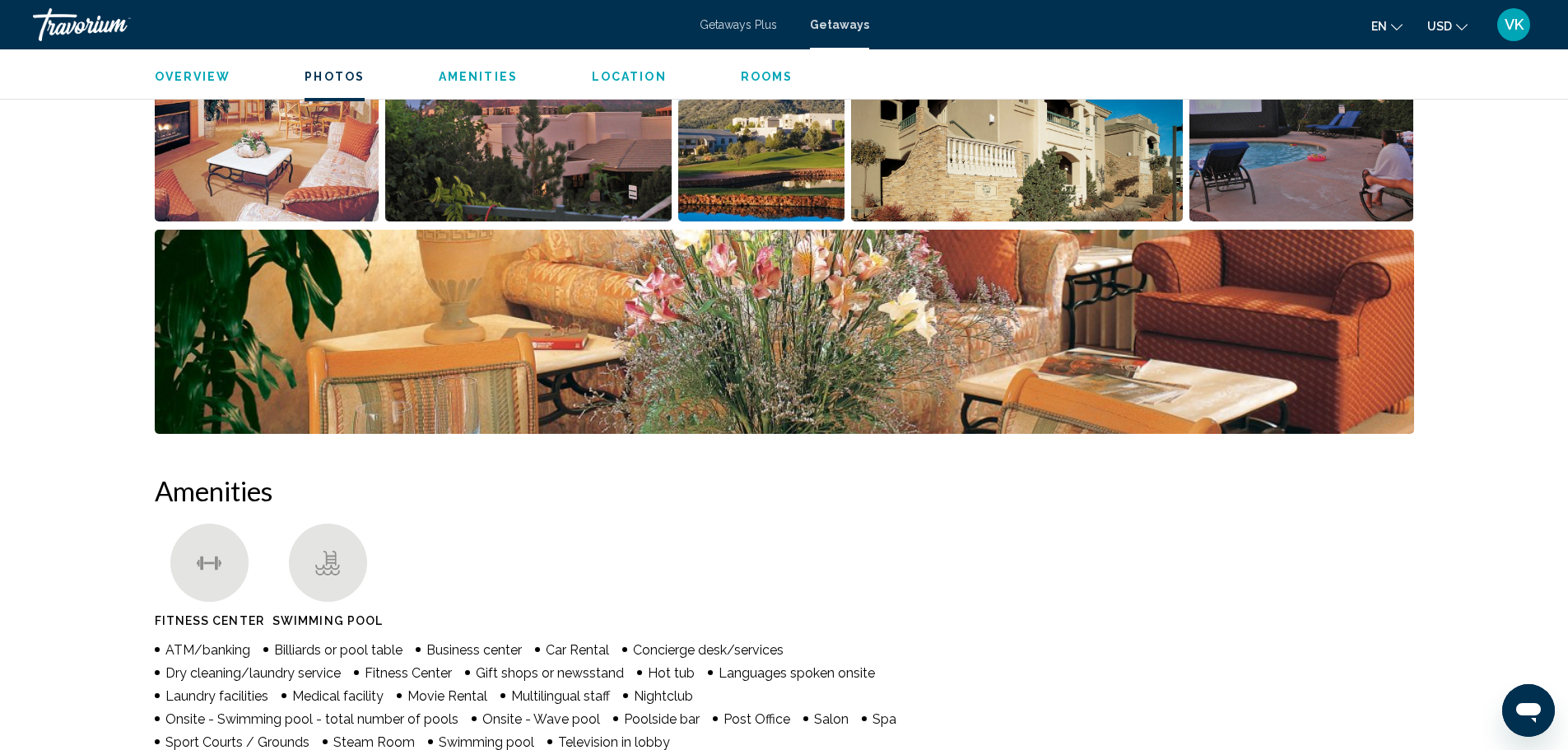
scroll to position [741, 0]
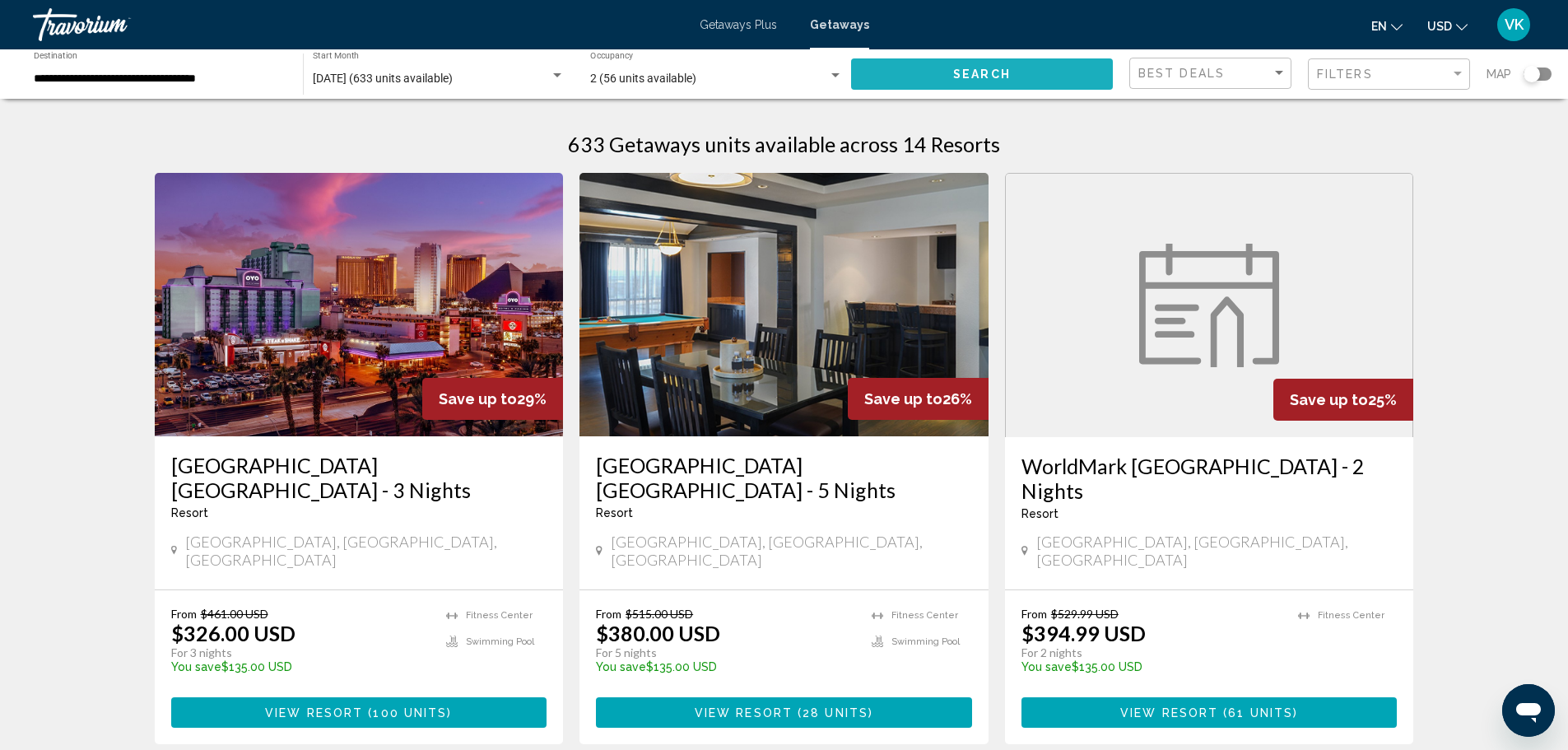
click at [973, 78] on span "Search" at bounding box center [982, 75] width 58 height 13
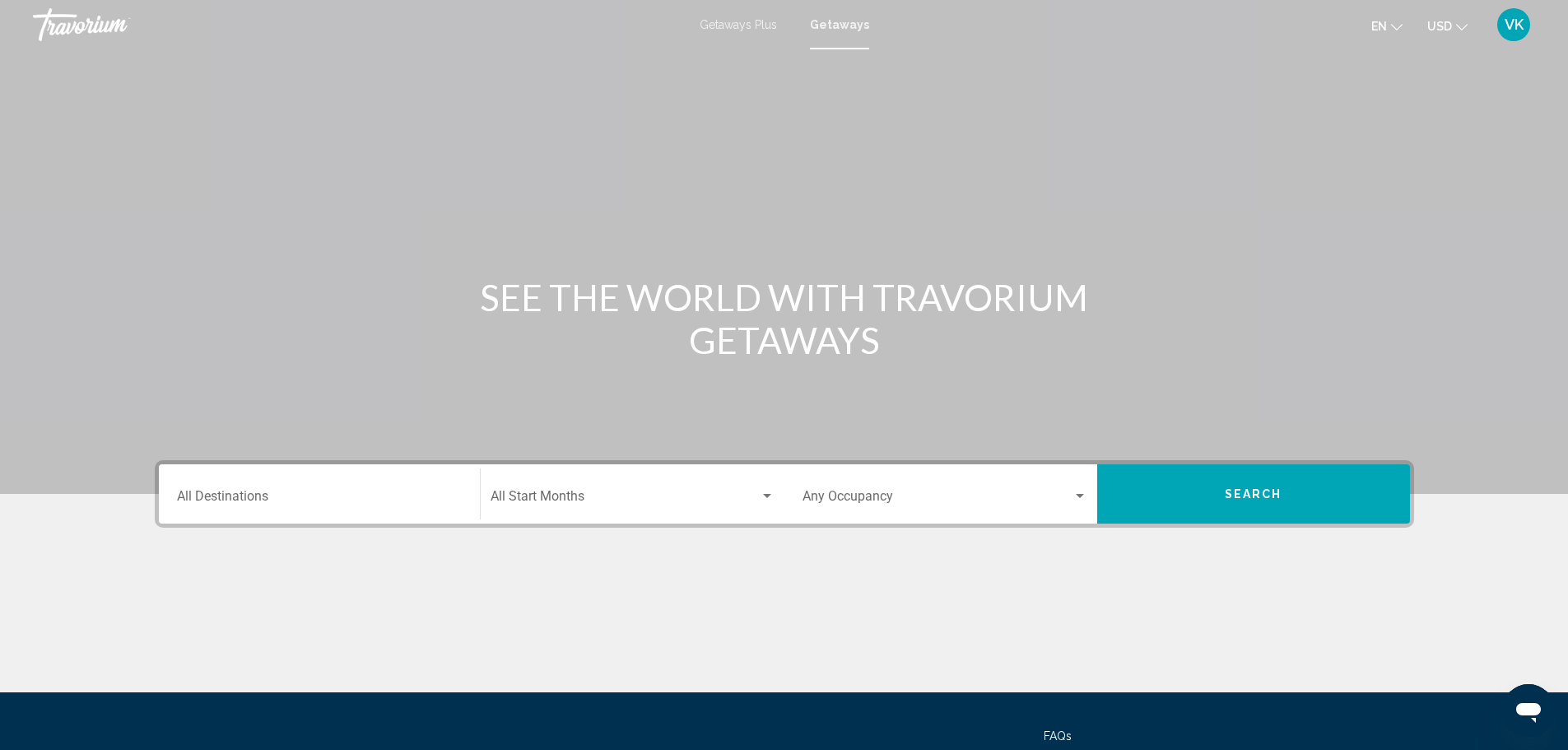
click at [762, 492] on div "Search widget" at bounding box center [767, 496] width 15 height 13
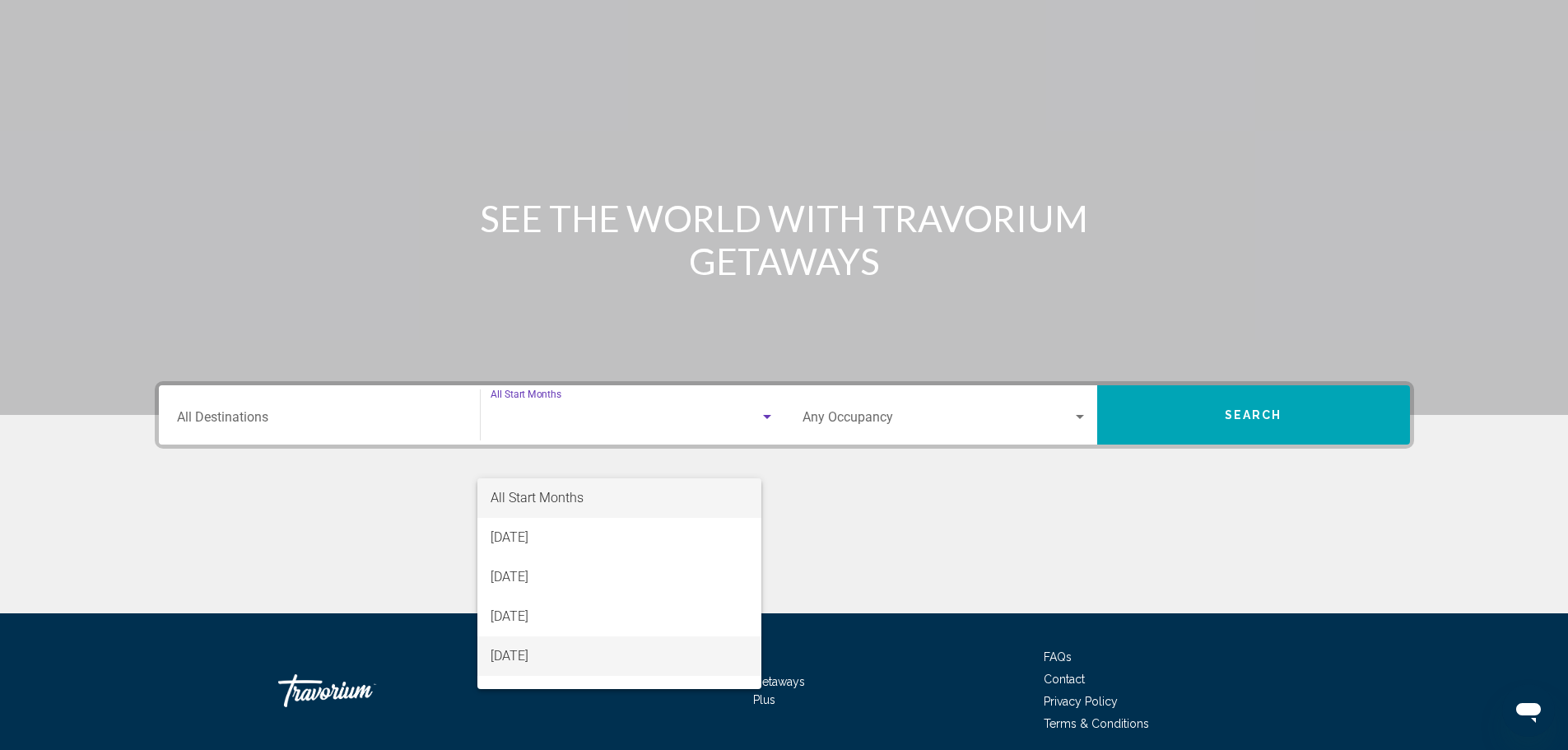
scroll to position [144, 0]
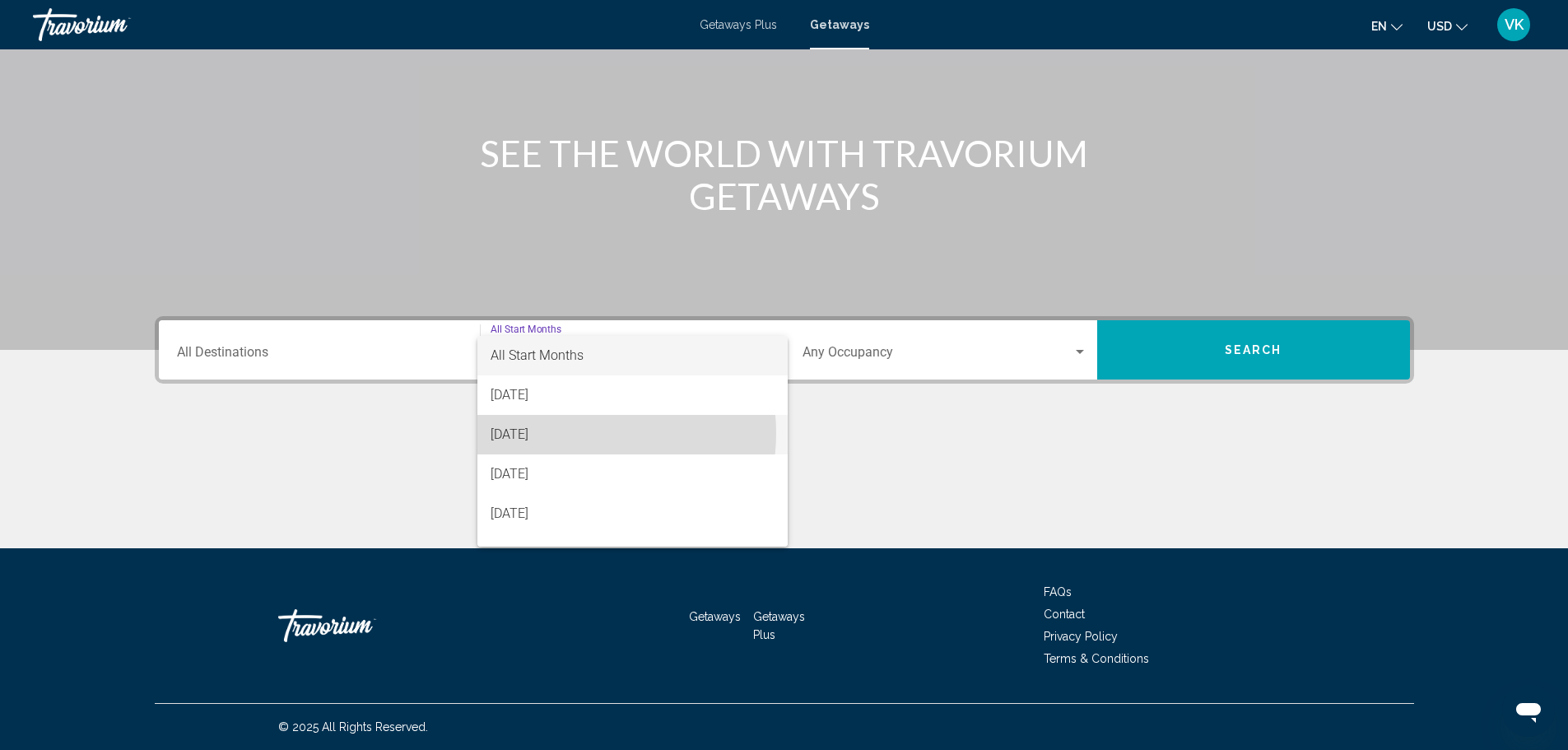
click at [575, 433] on span "[DATE]" at bounding box center [633, 434] width 284 height 40
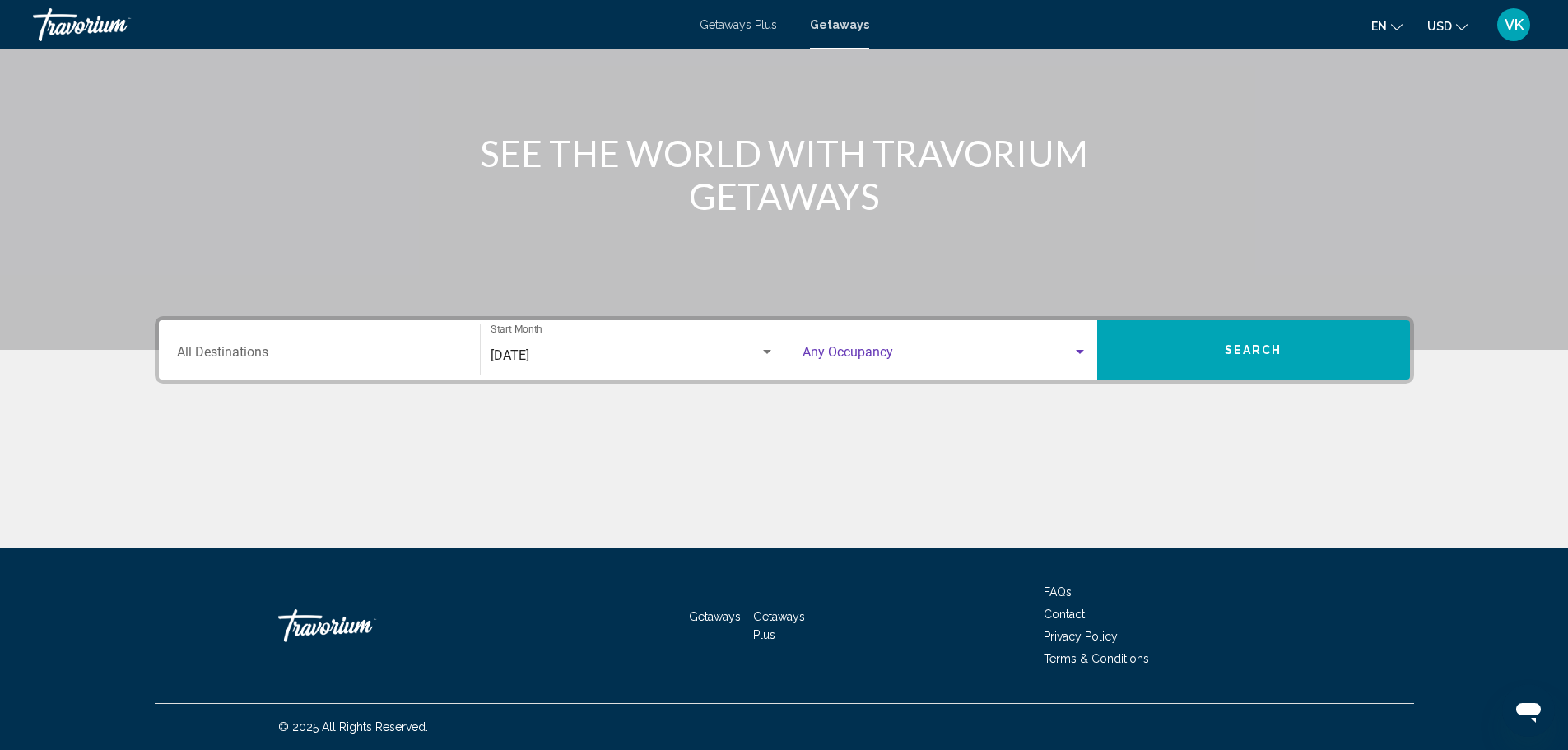
click at [1065, 349] on span "Search widget" at bounding box center [938, 355] width 270 height 15
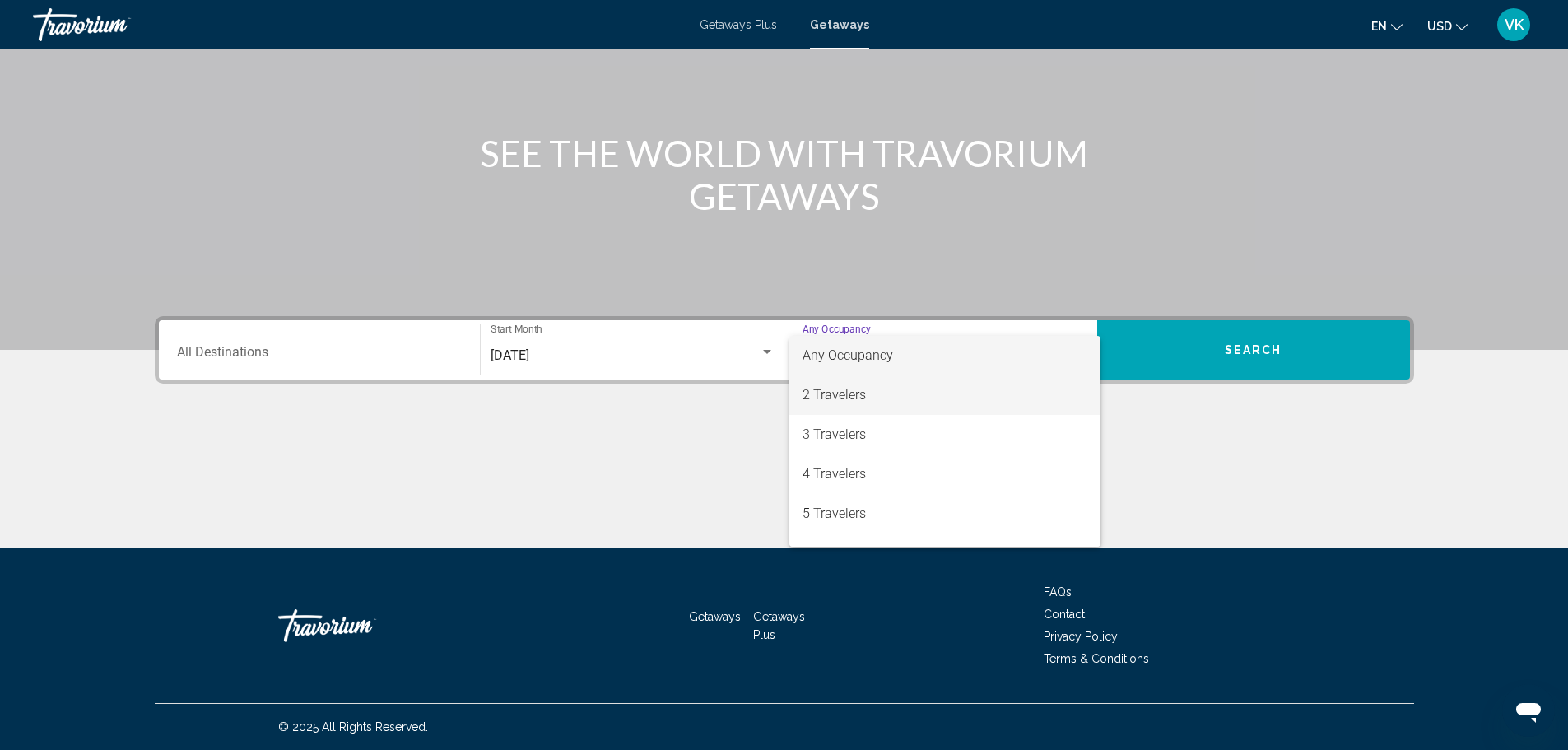
click at [866, 396] on span "2 Travelers" at bounding box center [945, 395] width 285 height 40
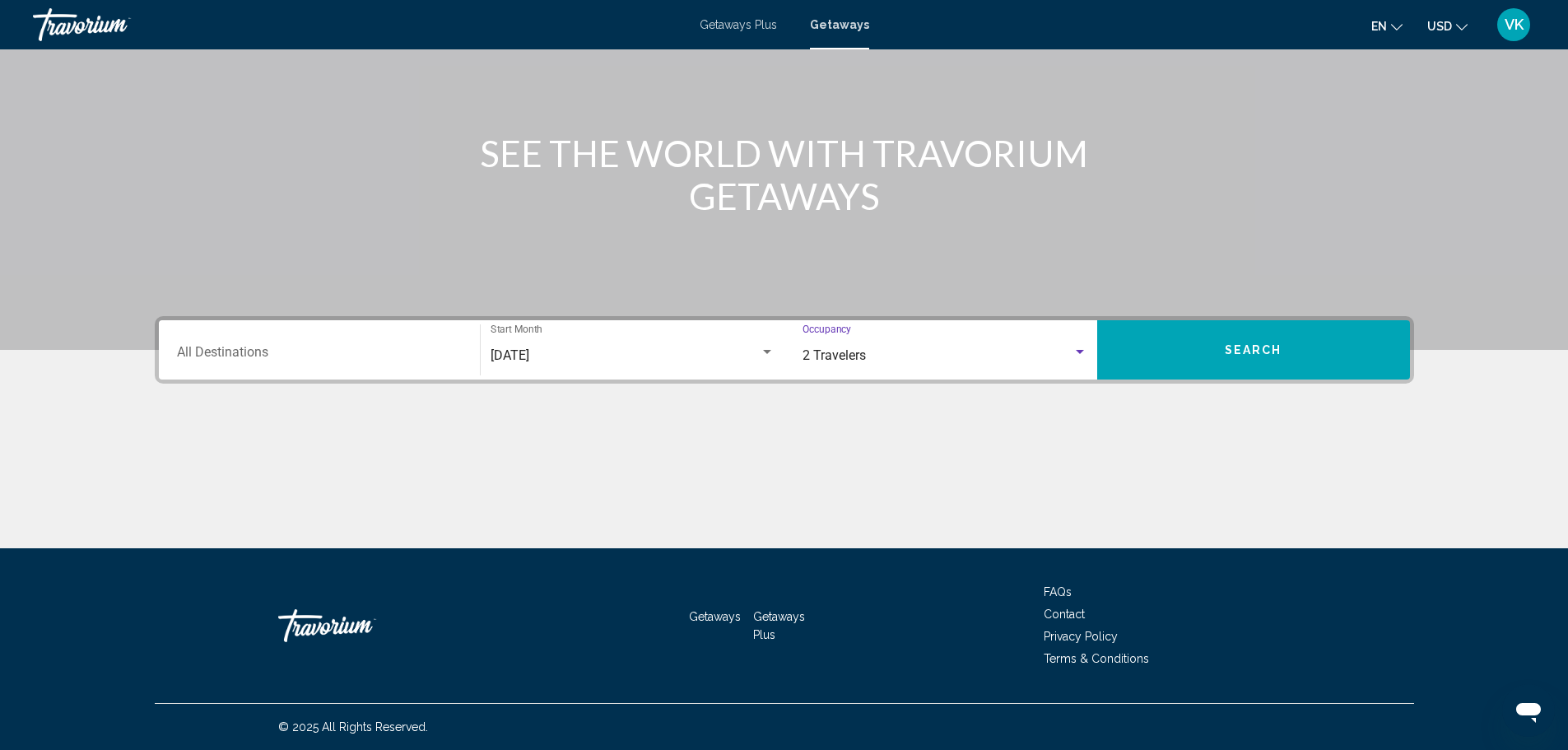
click at [1255, 345] on span "Search" at bounding box center [1254, 351] width 58 height 13
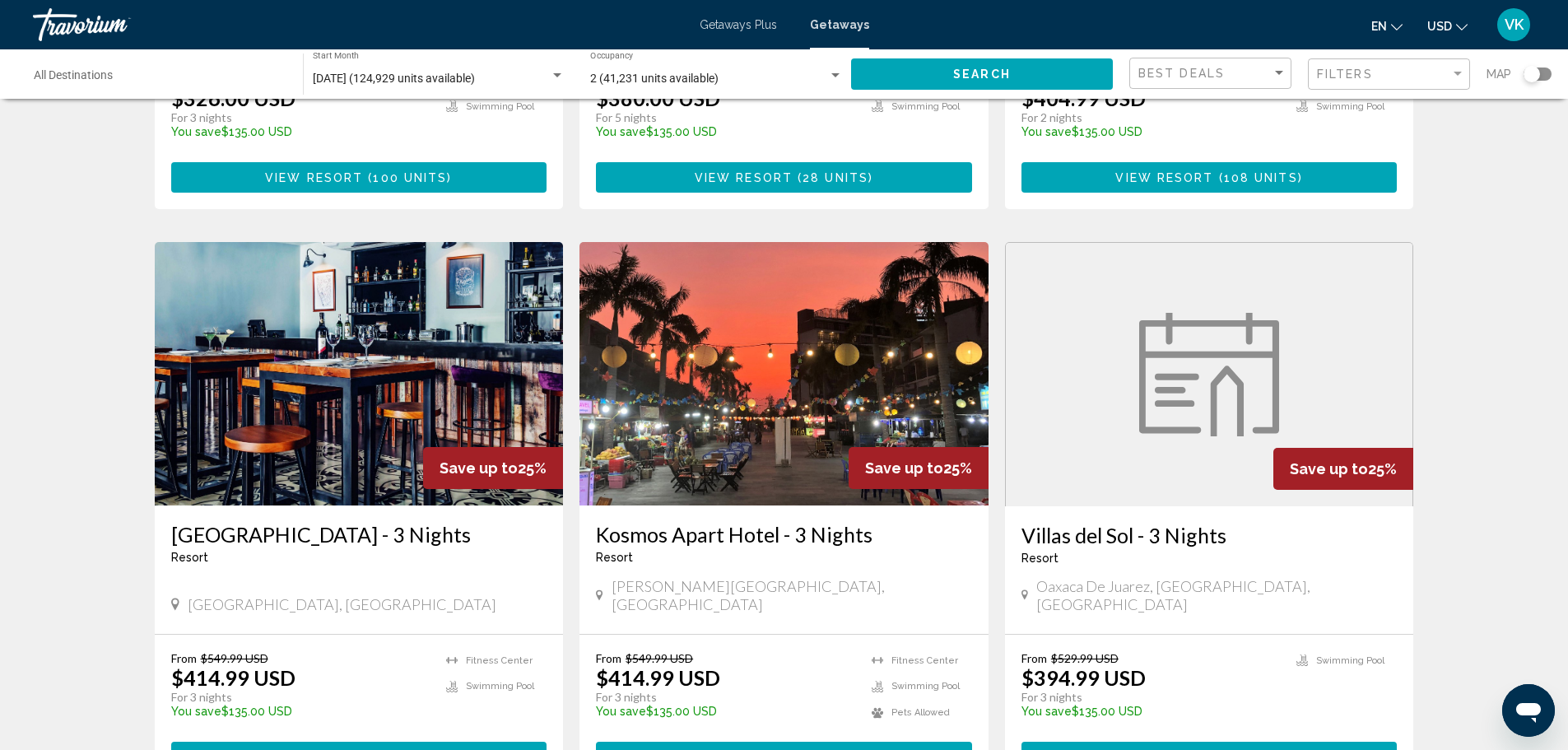
scroll to position [493, 0]
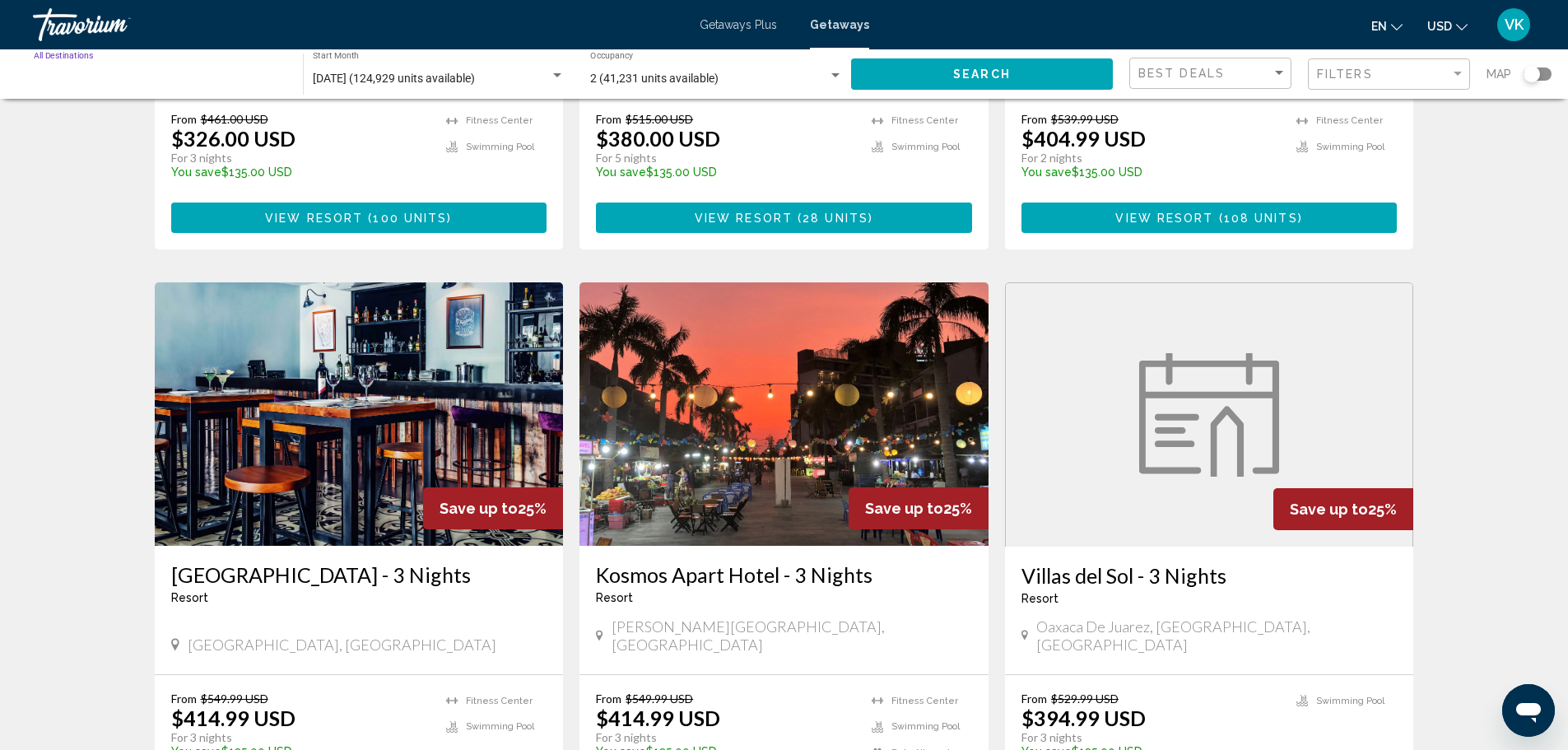
click at [62, 74] on input "Destination All Destinations" at bounding box center [160, 79] width 253 height 13
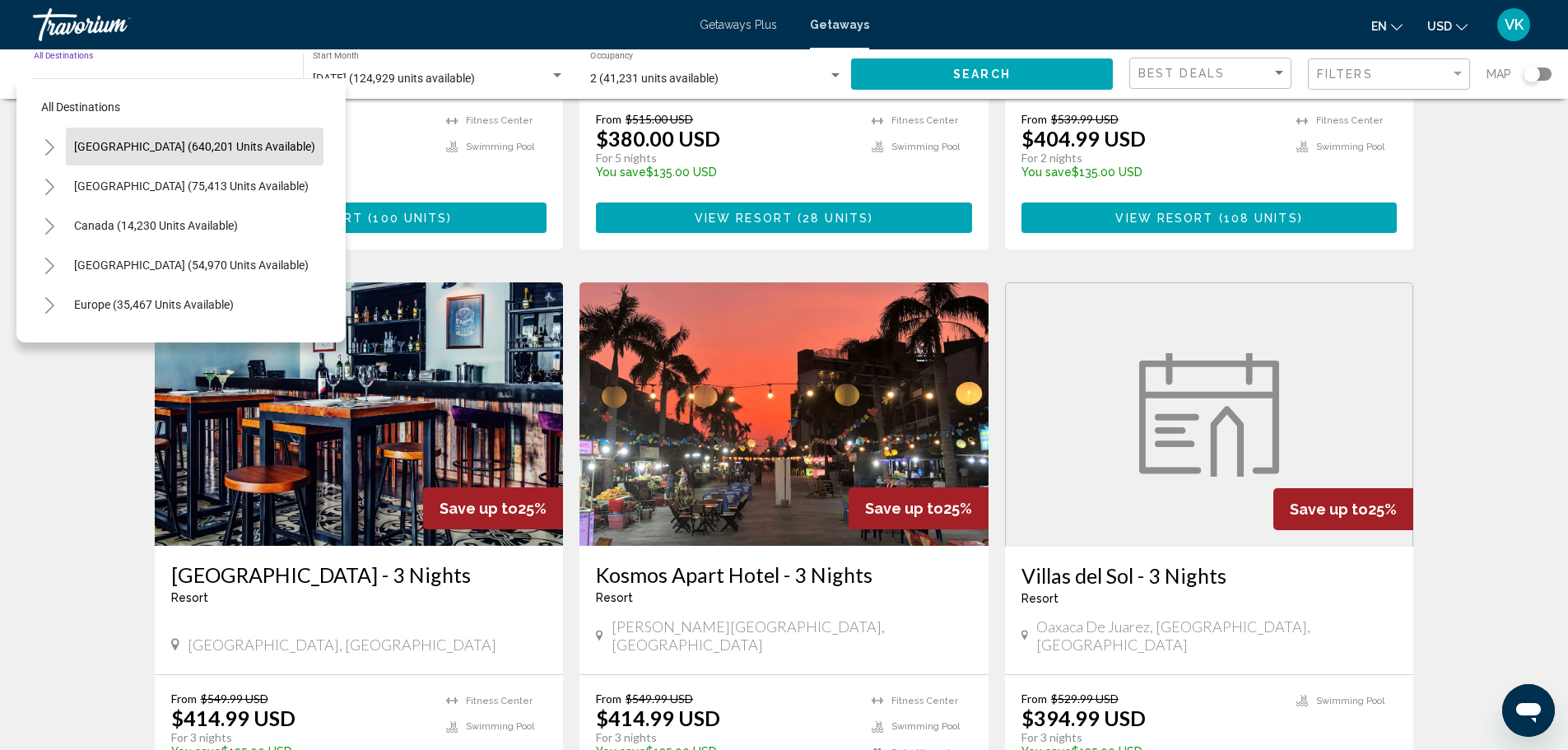
click at [141, 146] on span "[GEOGRAPHIC_DATA] (640,201 units available)" at bounding box center [194, 146] width 242 height 13
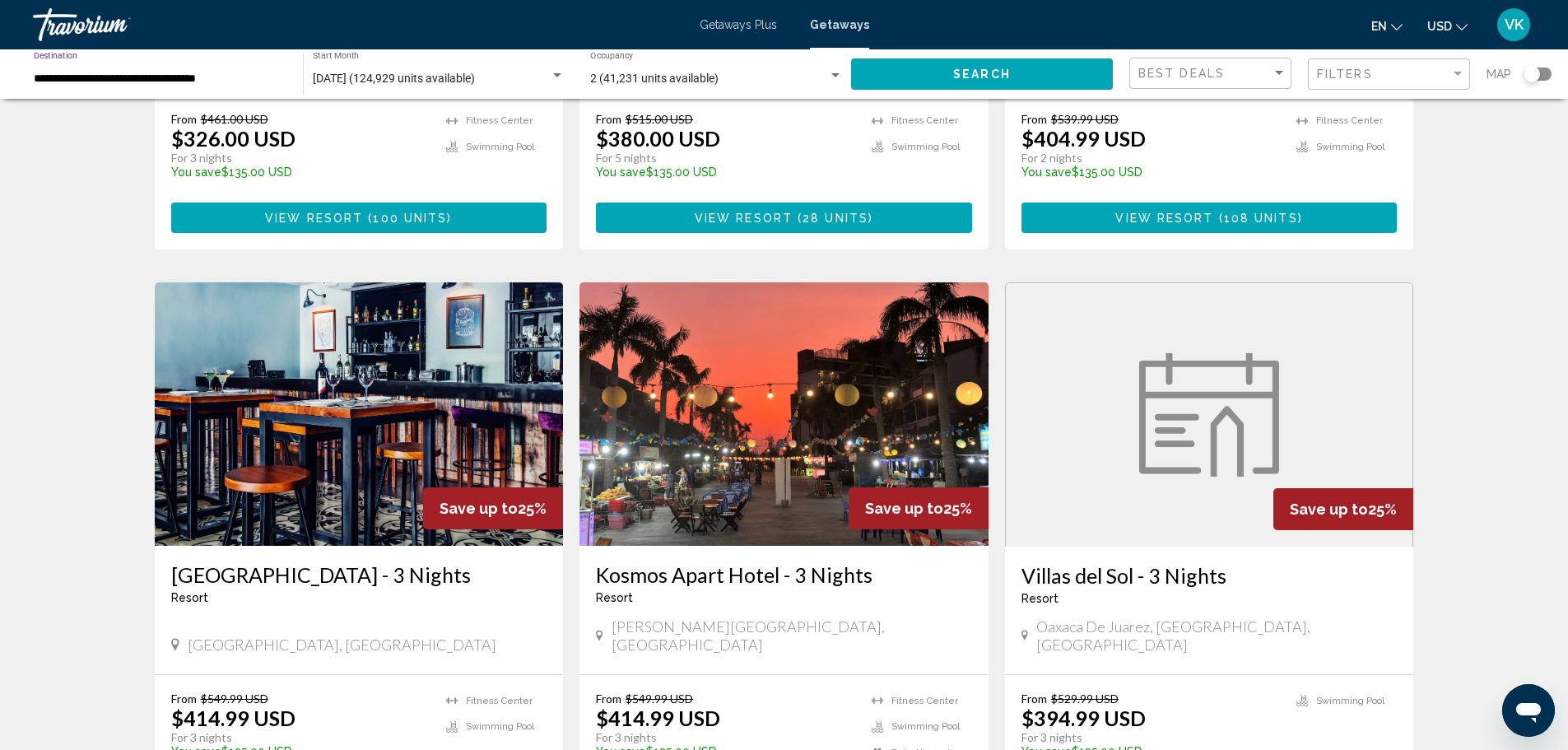
click at [963, 68] on span "Search" at bounding box center [982, 75] width 58 height 13
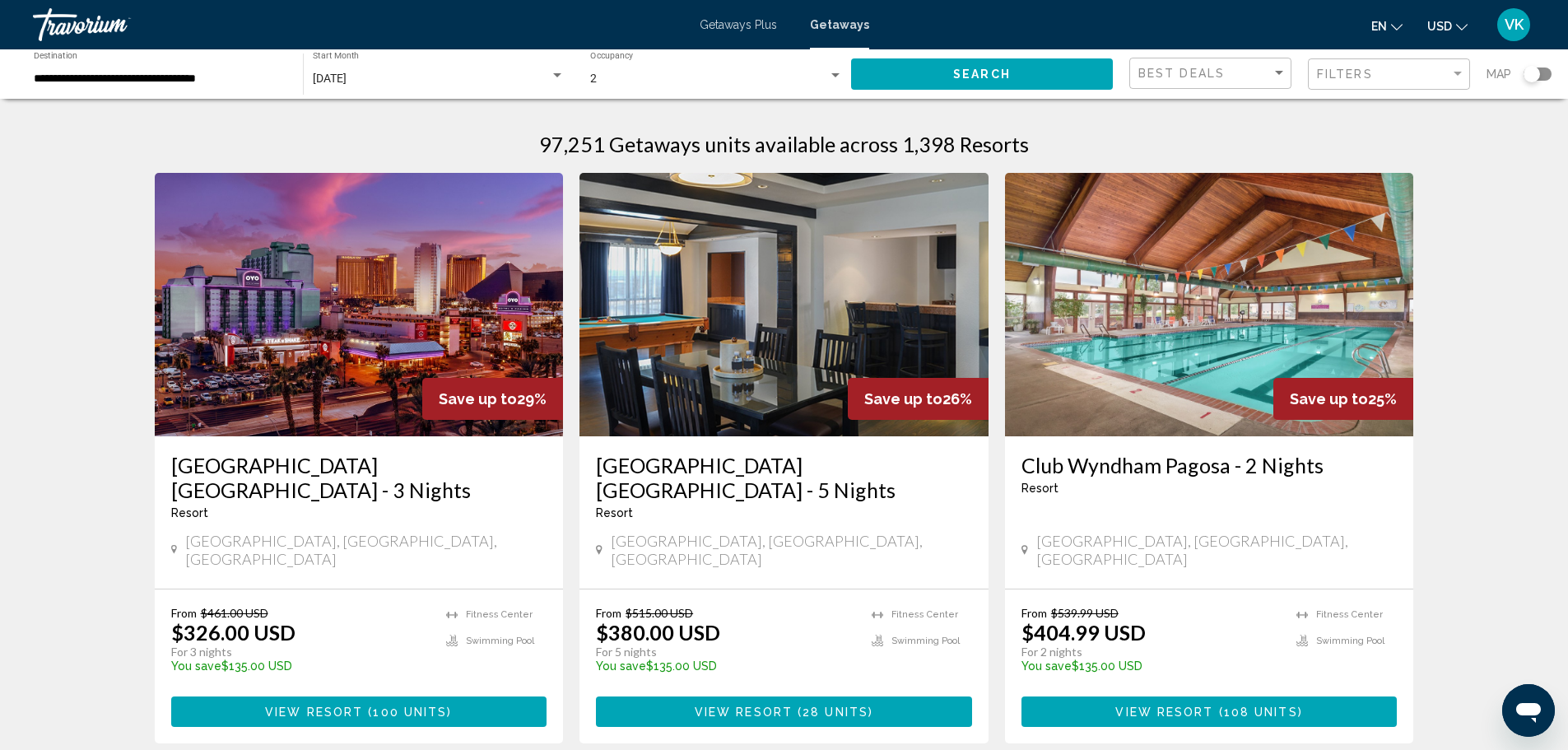
click at [112, 69] on div "**********" at bounding box center [160, 74] width 253 height 45
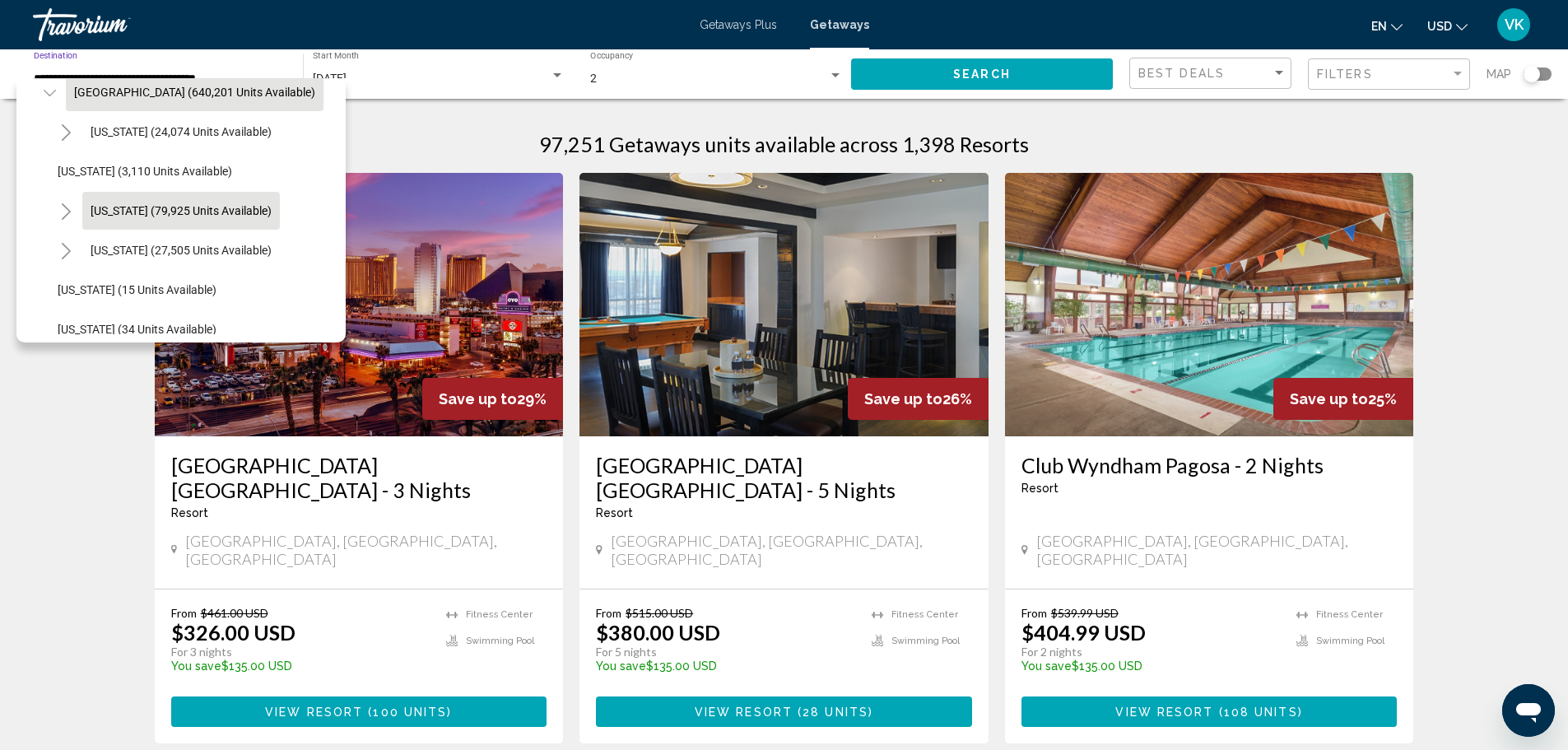
scroll to position [83, 0]
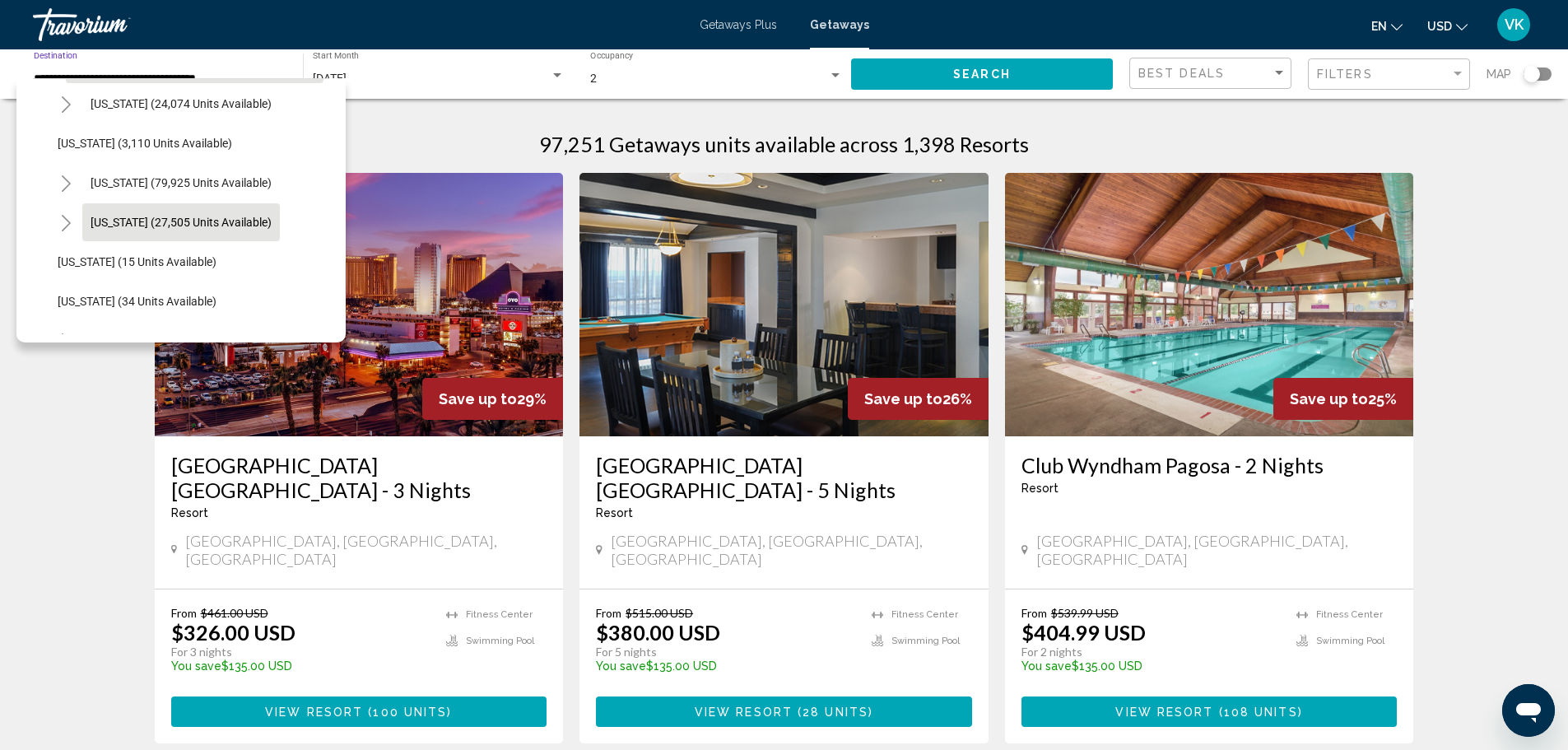
click at [210, 230] on button "[US_STATE] (27,505 units available)" at bounding box center [181, 222] width 198 height 38
type input "**********"
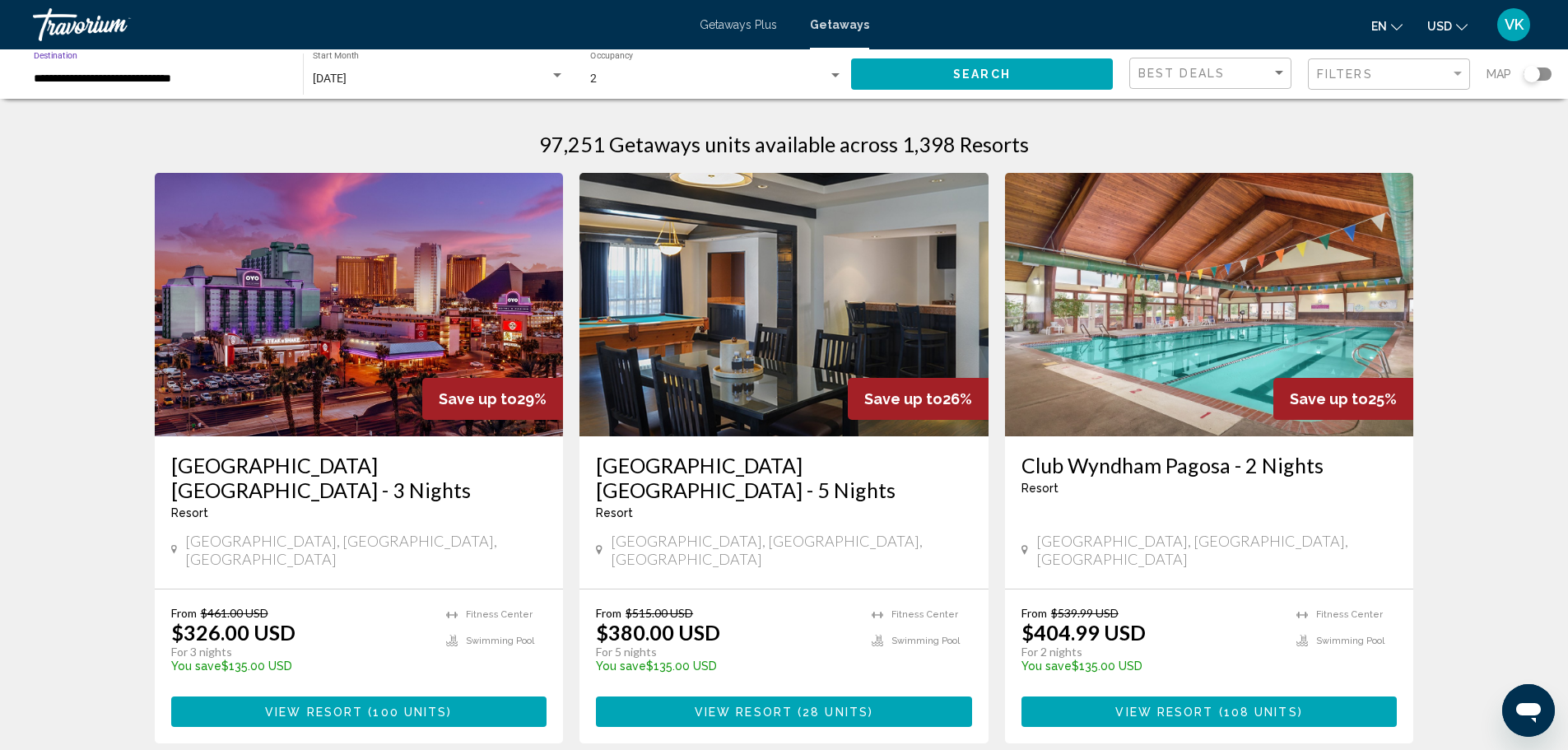
click at [1002, 59] on button "Search" at bounding box center [982, 74] width 262 height 30
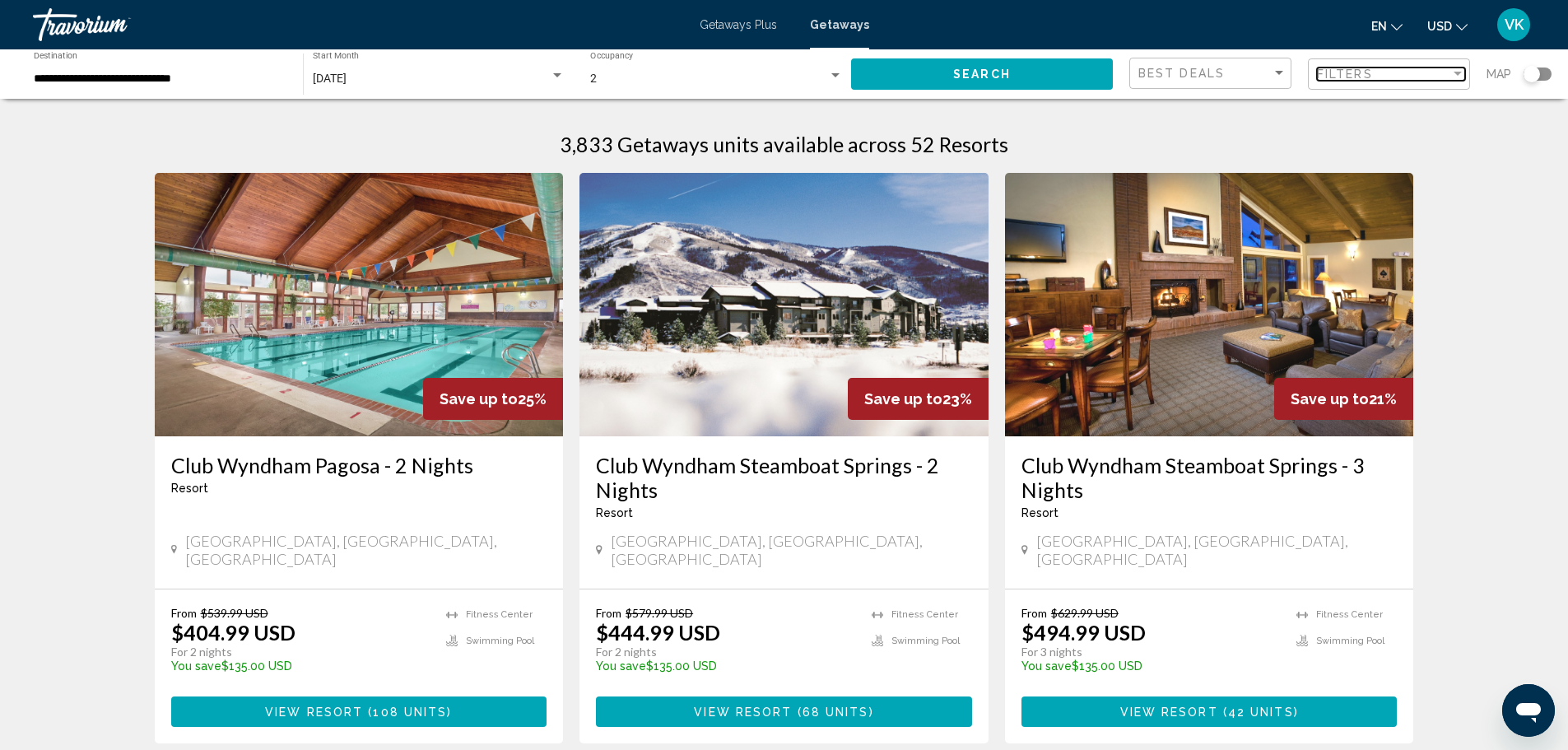
click at [1462, 72] on div "Filter" at bounding box center [1458, 74] width 15 height 13
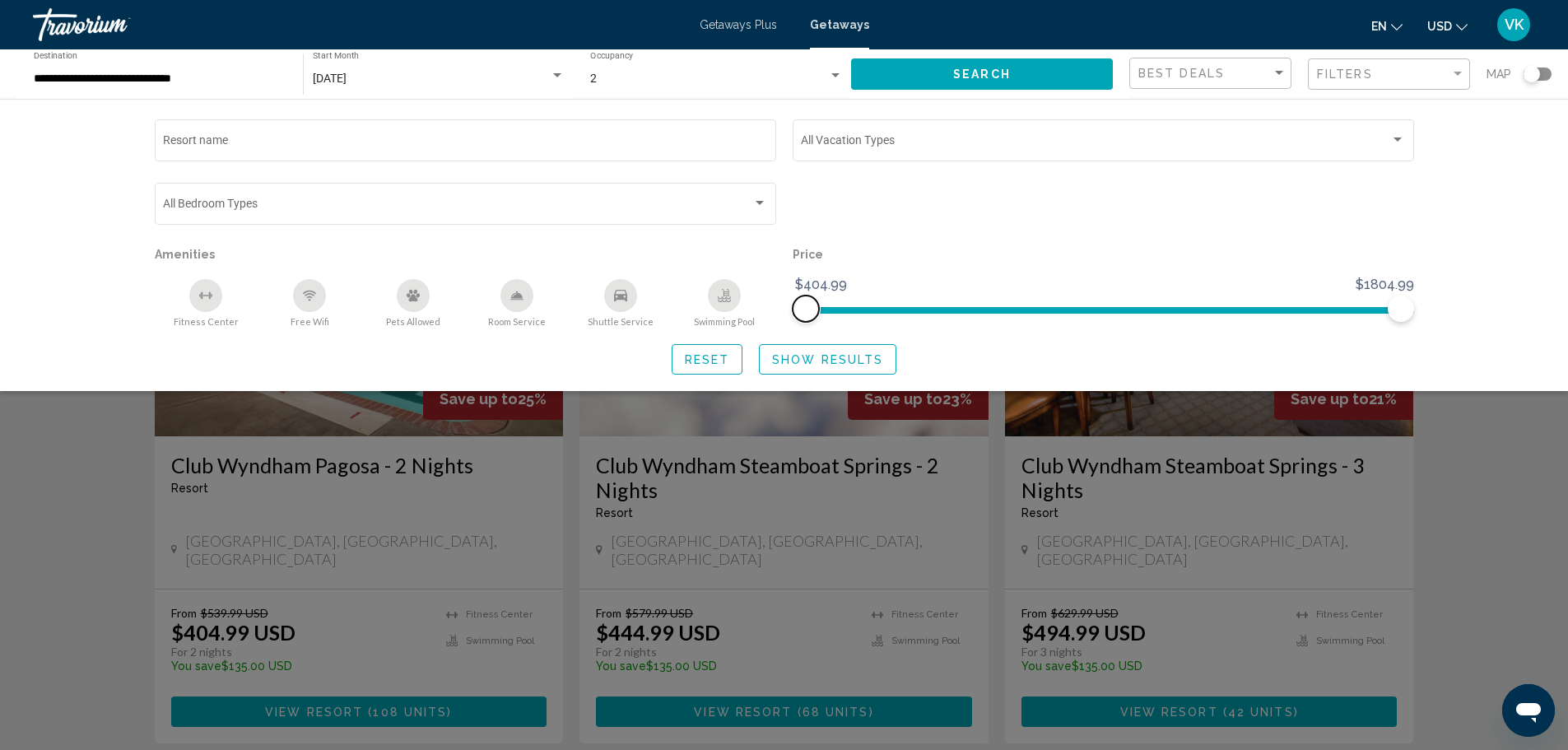
drag, startPoint x: 807, startPoint y: 312, endPoint x: 763, endPoint y: 303, distance: 44.9
click at [763, 303] on div "Resort name Vacation Types All Vacation Types Bedroom Types All Bedroom Types A…" at bounding box center [784, 222] width 1276 height 211
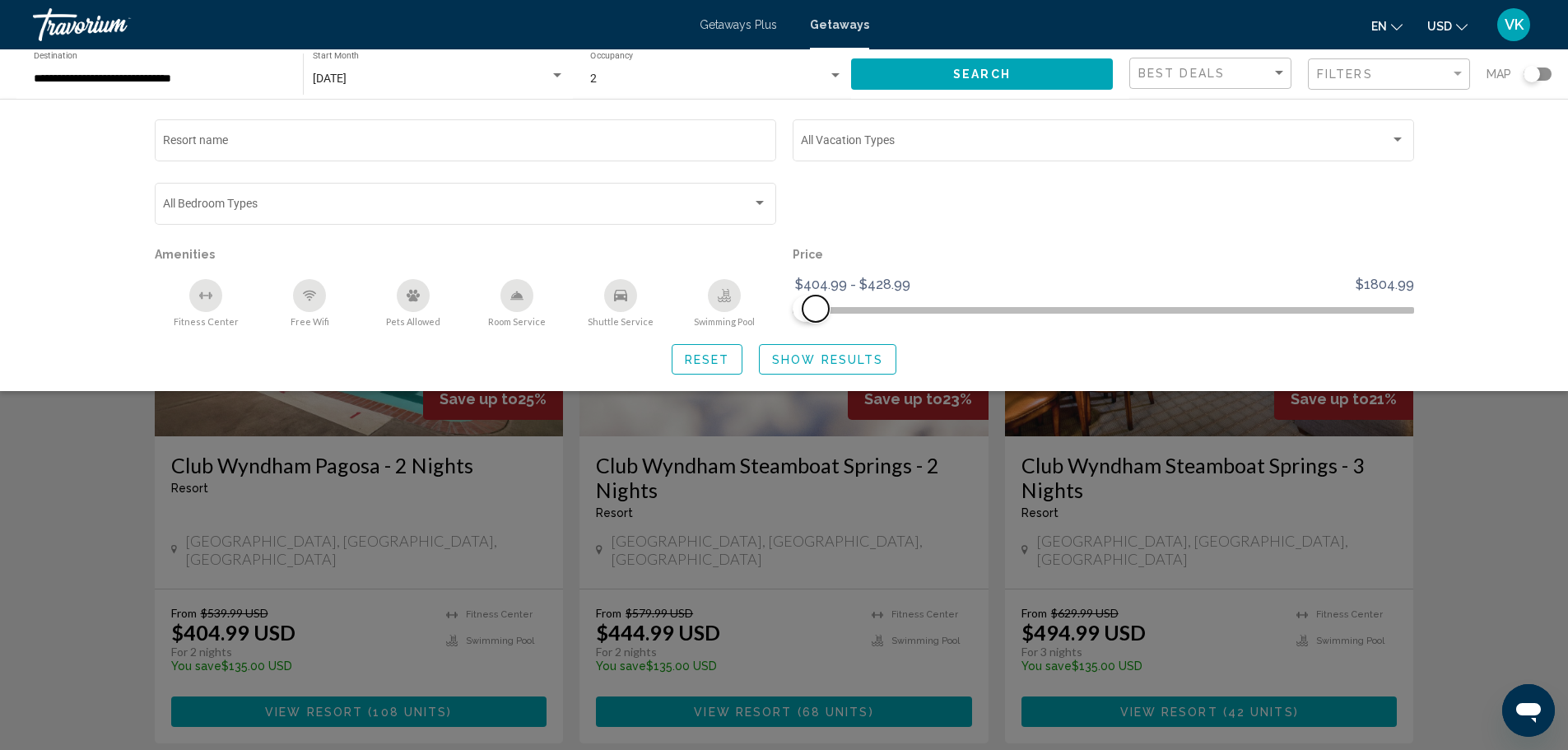
drag, startPoint x: 1402, startPoint y: 311, endPoint x: 816, endPoint y: 305, distance: 586.0
click at [816, 305] on span "Search widget" at bounding box center [816, 309] width 27 height 27
click at [807, 359] on span "Show Results" at bounding box center [828, 359] width 111 height 13
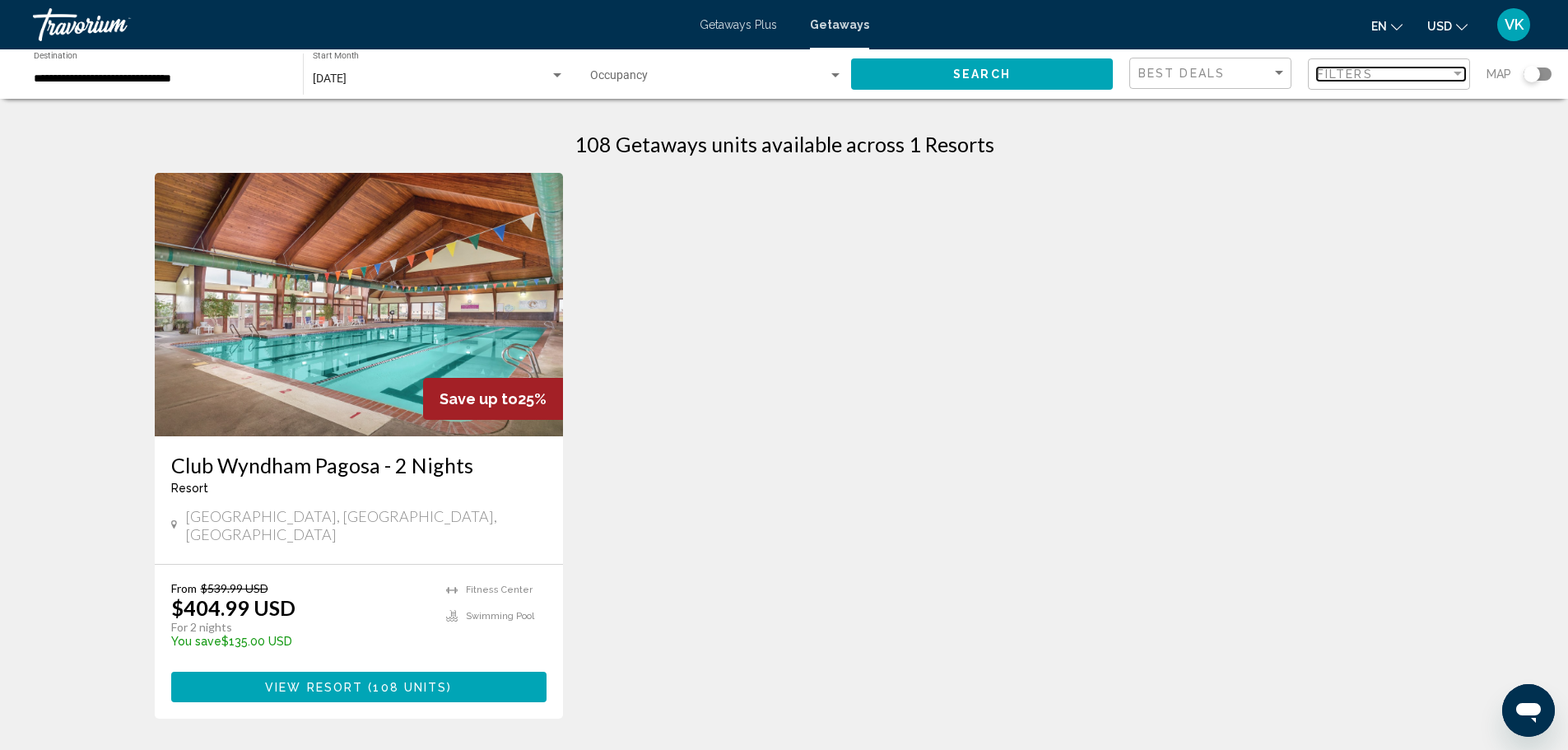
click at [1458, 70] on div "Filter" at bounding box center [1458, 74] width 15 height 13
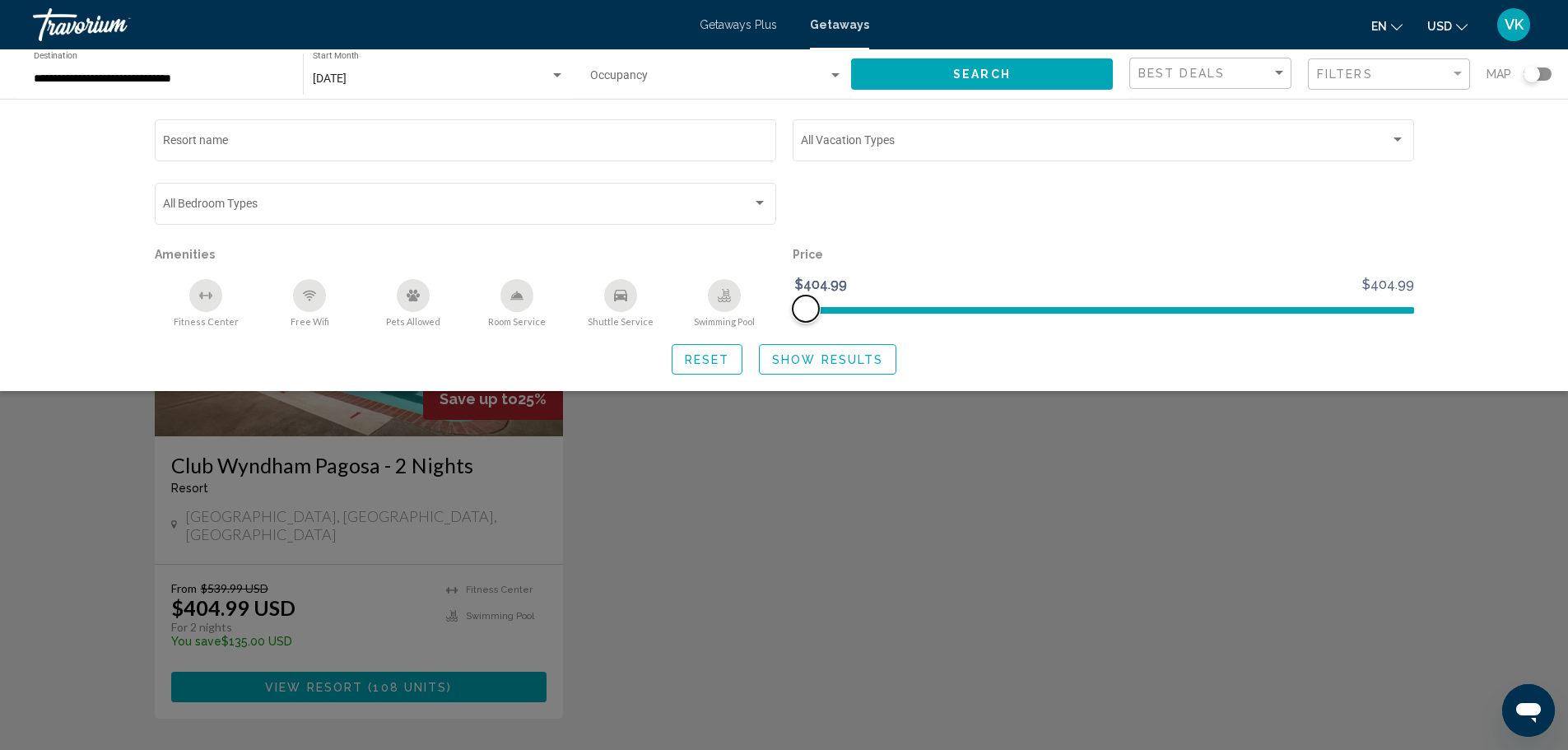
drag, startPoint x: 809, startPoint y: 314, endPoint x: 854, endPoint y: 315, distance: 45.0
click at [854, 311] on ngx-slider "$404.99 $404.99 $404.99 $404.99" at bounding box center [1104, 309] width 622 height 4
click at [863, 308] on span "Search widget" at bounding box center [1104, 310] width 622 height 6
click at [1307, 312] on span "Search widget" at bounding box center [1104, 307] width 622 height 27
drag, startPoint x: 1280, startPoint y: 309, endPoint x: 1004, endPoint y: 297, distance: 276.3
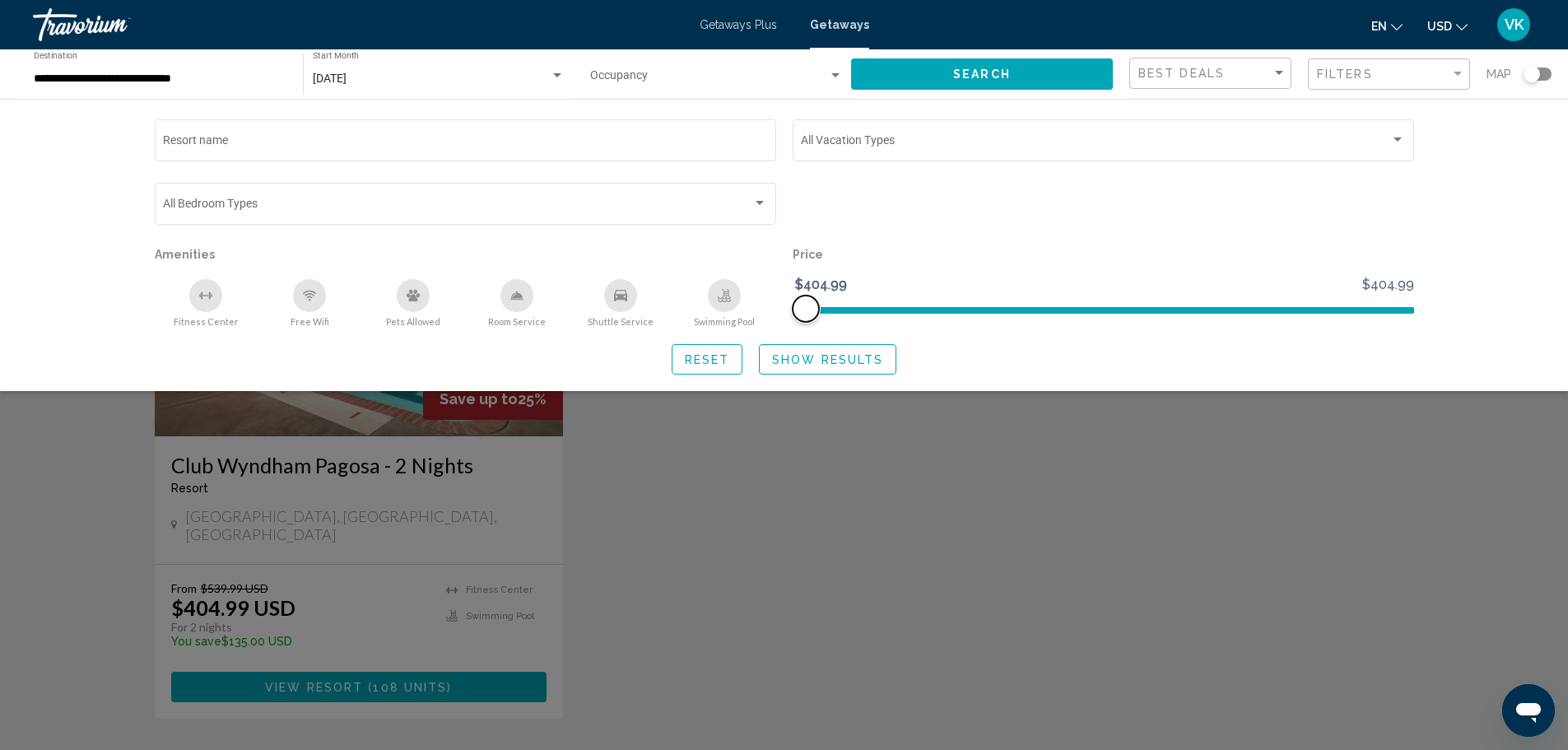
click at [1255, 305] on span "Search widget" at bounding box center [1104, 307] width 622 height 27
click at [717, 364] on span "Reset" at bounding box center [707, 359] width 45 height 13
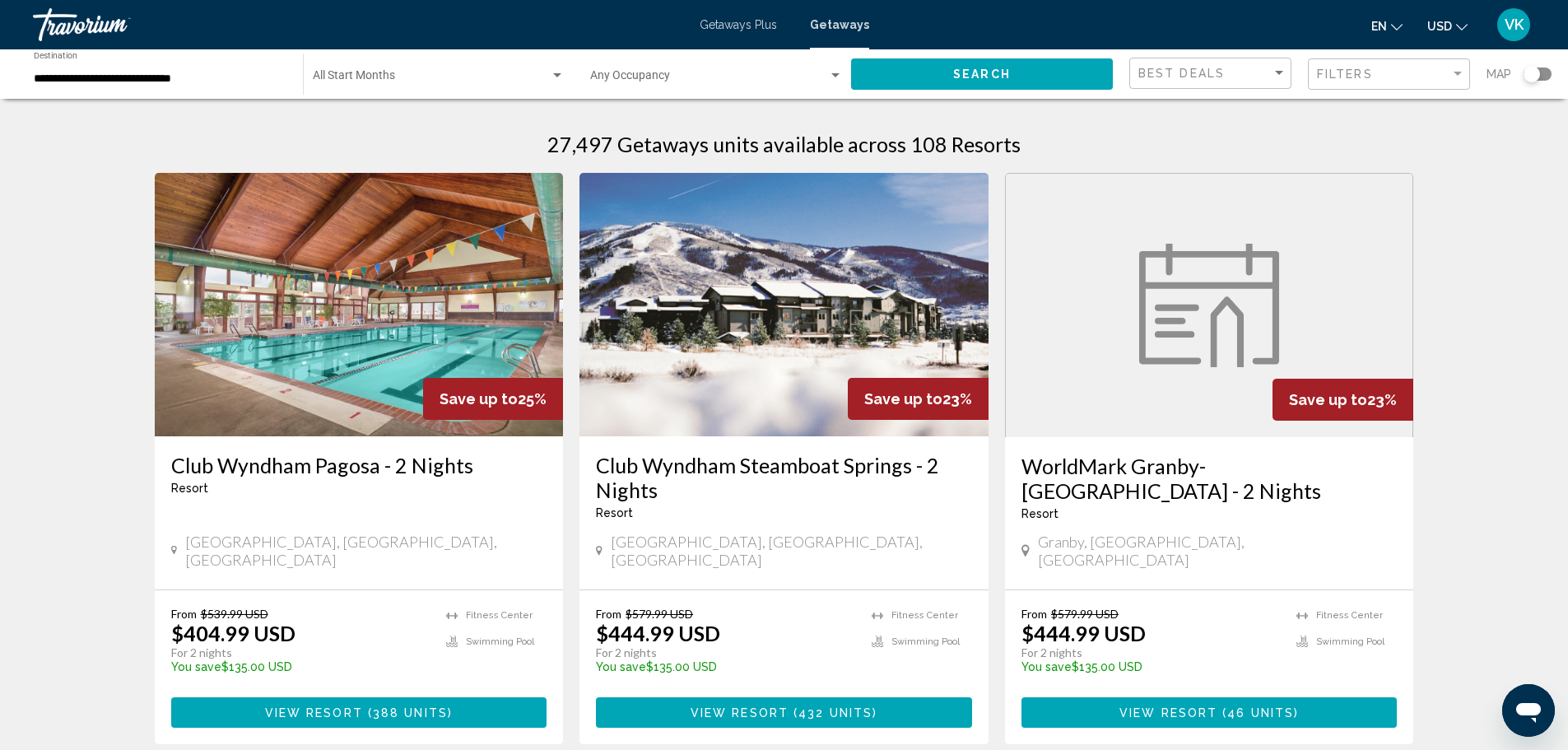
click at [1393, 82] on div "Filters" at bounding box center [1391, 75] width 148 height 30
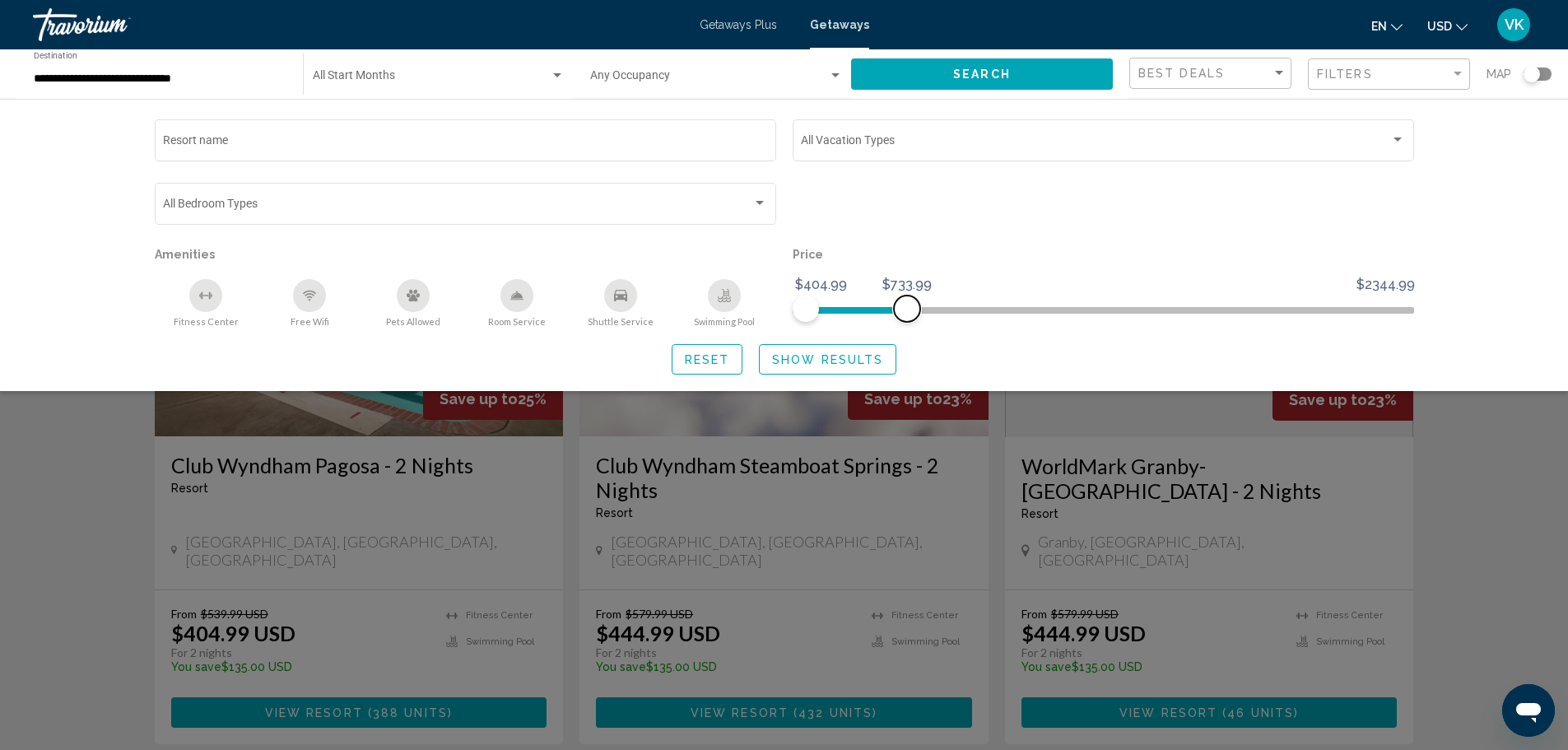
drag, startPoint x: 1409, startPoint y: 306, endPoint x: 907, endPoint y: 307, distance: 502.0
click at [907, 307] on span "Search widget" at bounding box center [907, 309] width 27 height 27
click at [822, 358] on span "Show Results" at bounding box center [828, 359] width 111 height 13
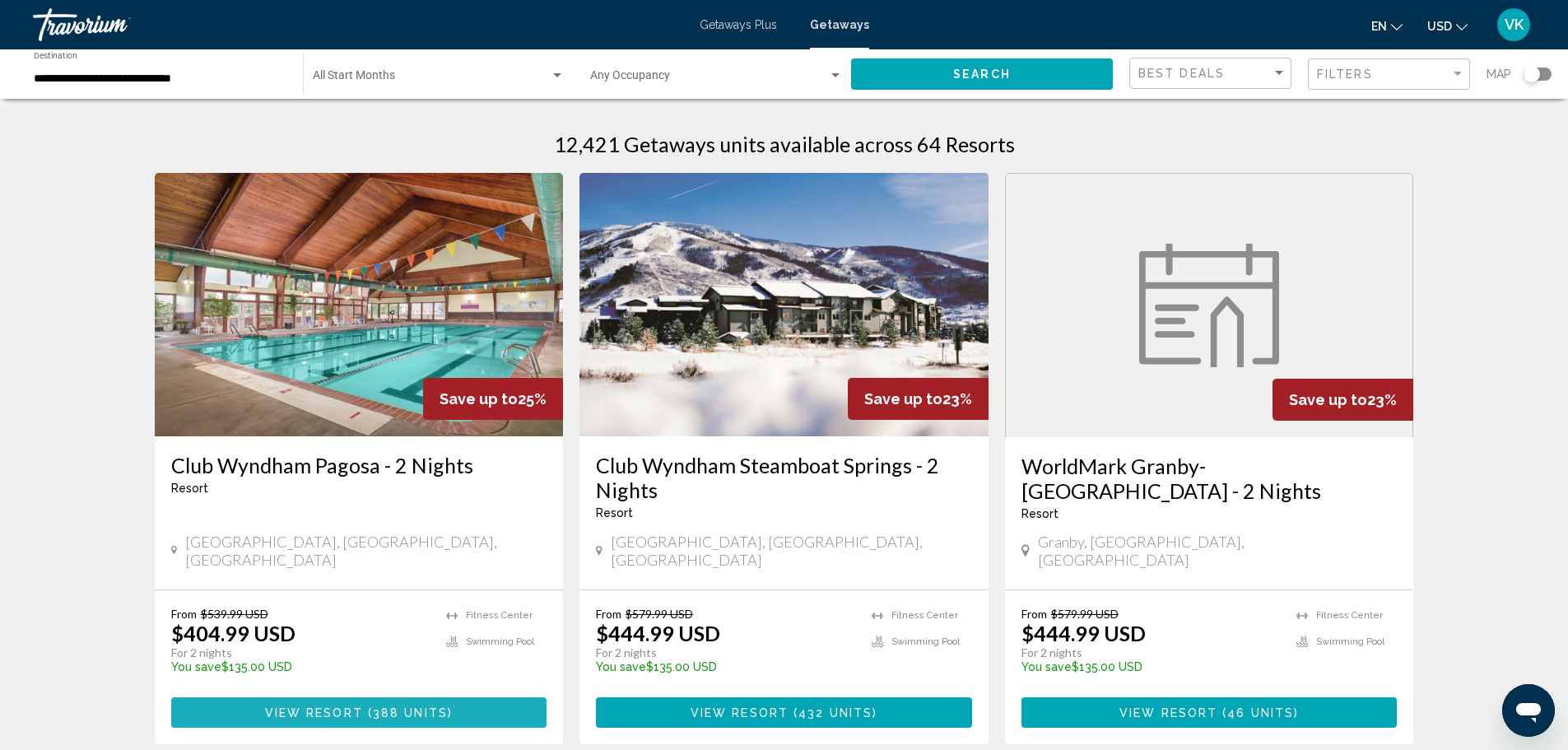
click at [379, 707] on span "388 units" at bounding box center [410, 713] width 75 height 13
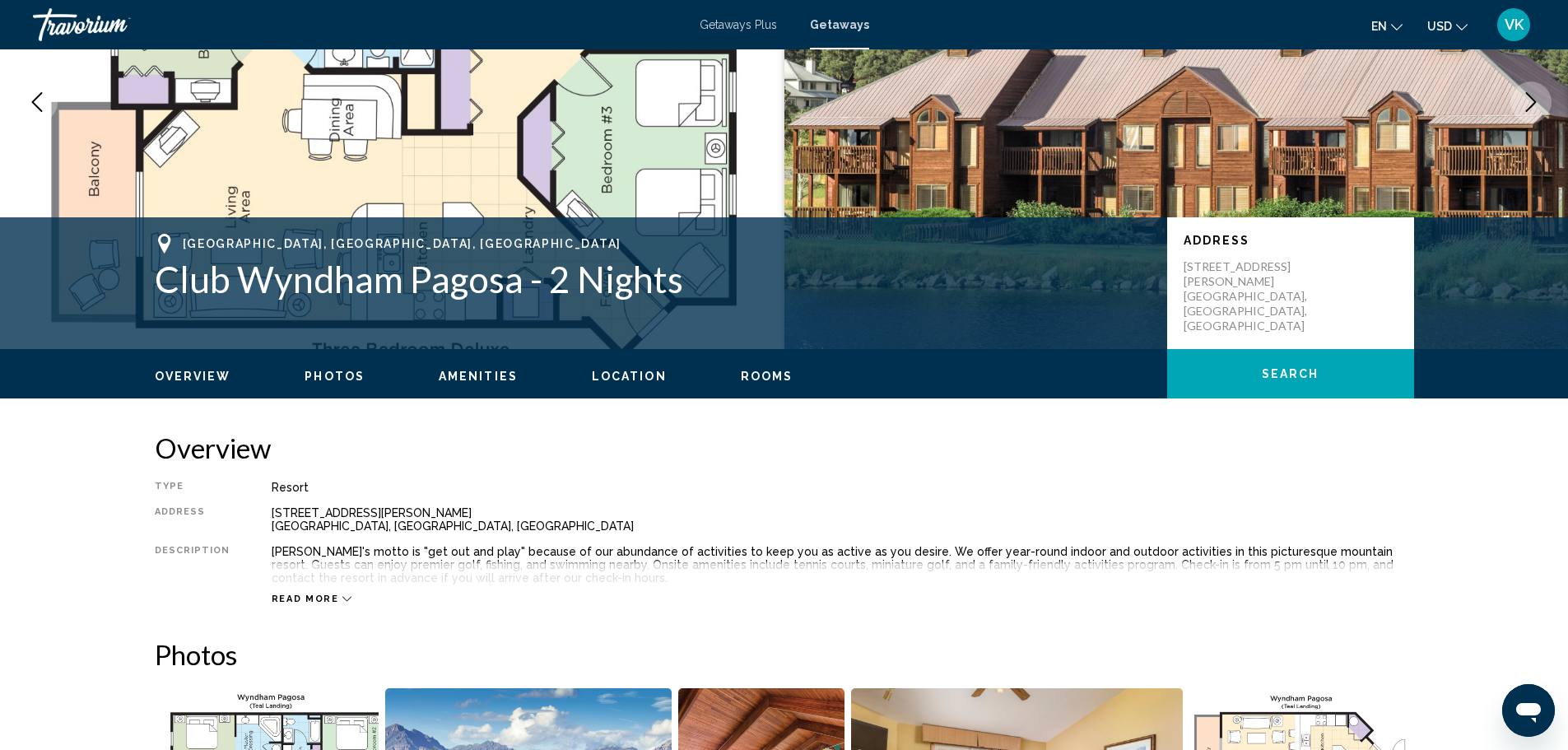
scroll to position [164, 0]
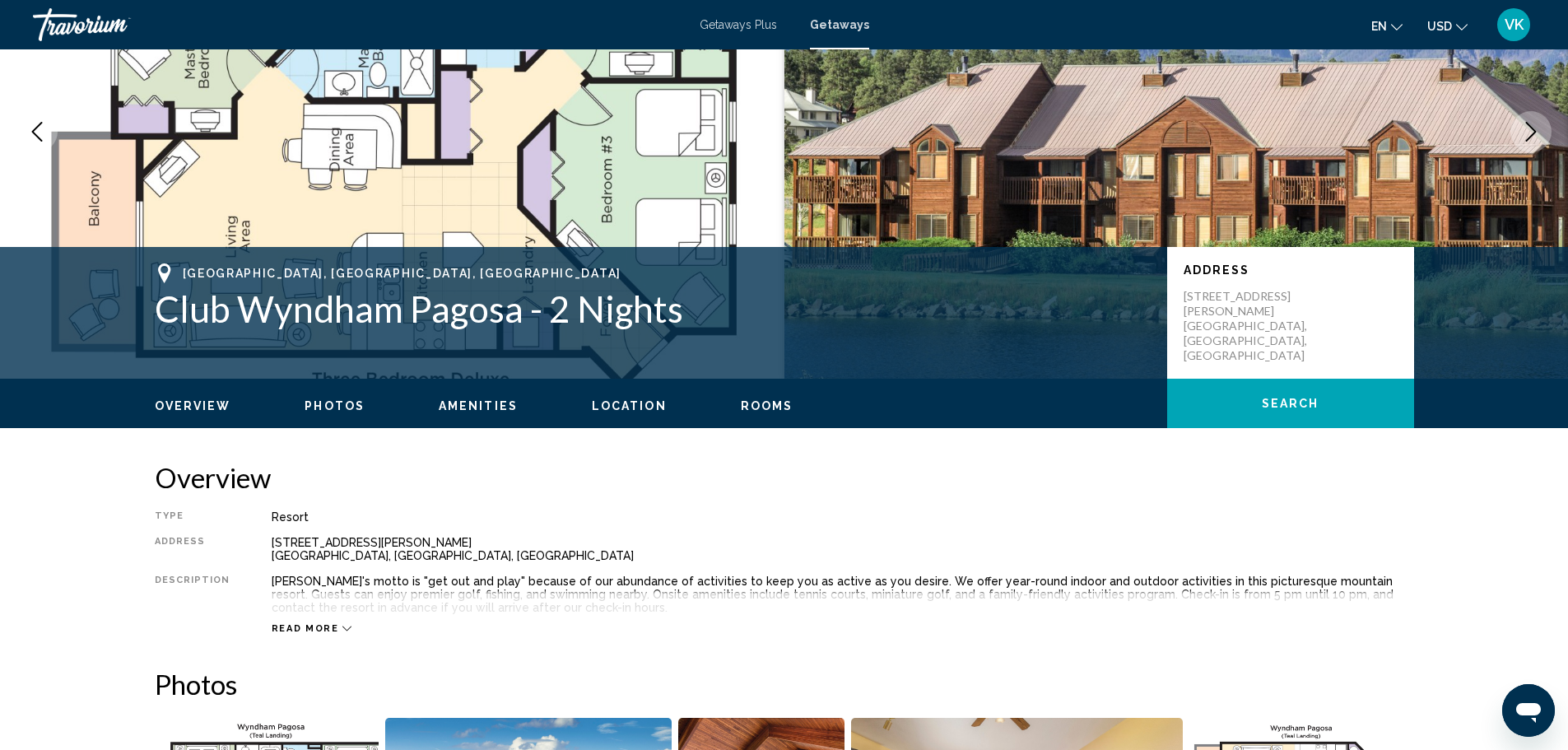
click at [343, 628] on icon "Main content" at bounding box center [347, 628] width 9 height 9
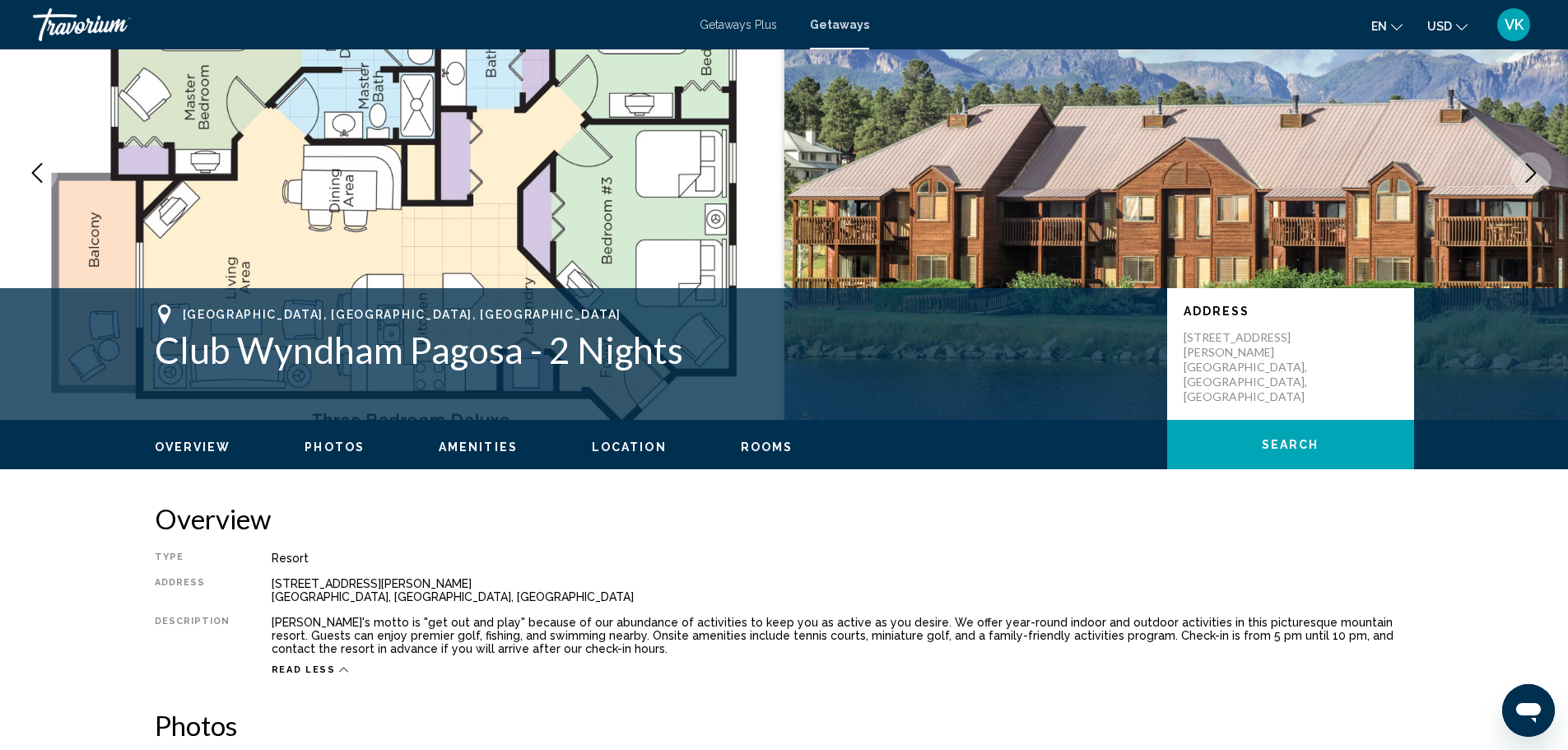
scroll to position [83, 0]
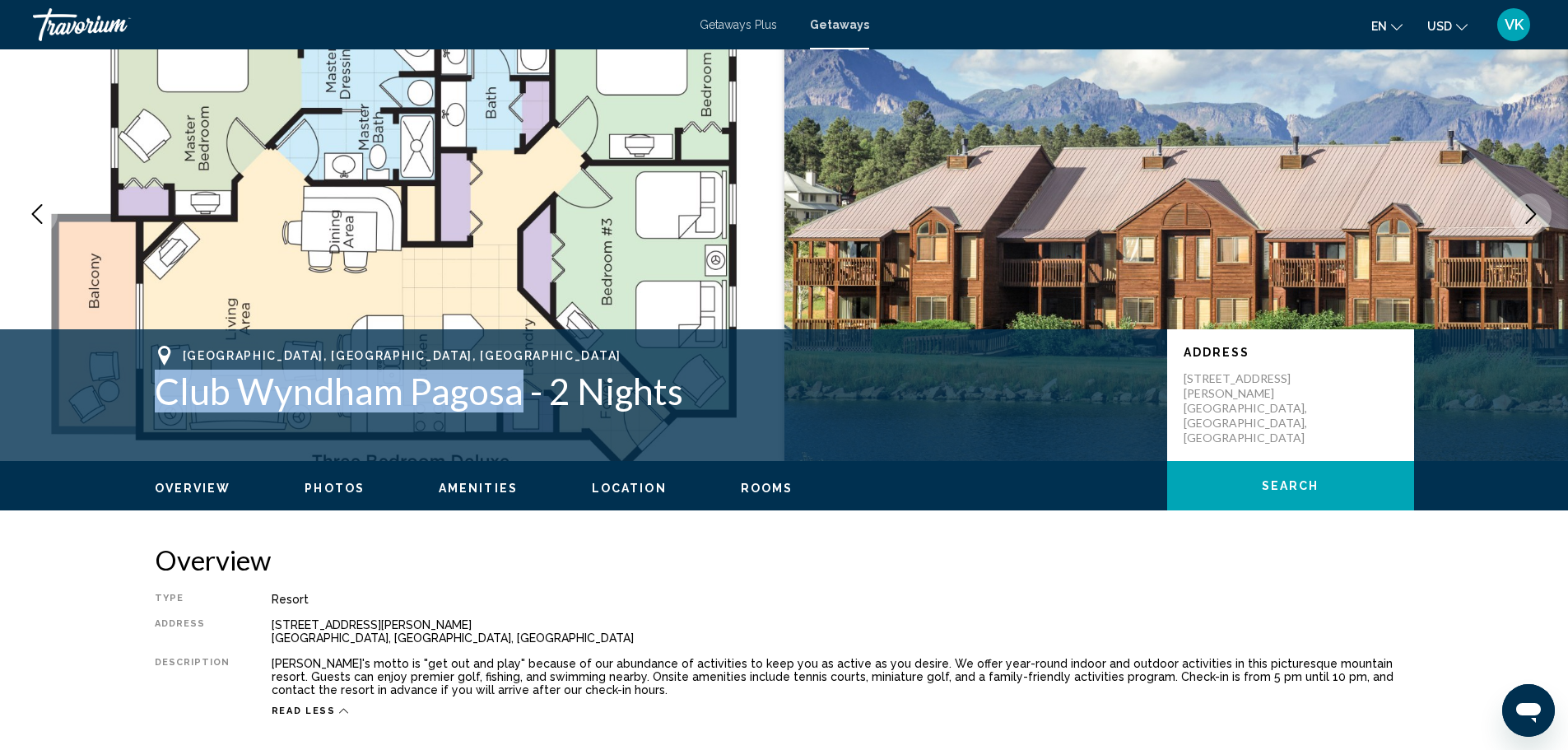
drag, startPoint x: 155, startPoint y: 391, endPoint x: 515, endPoint y: 399, distance: 360.1
click at [515, 399] on h1 "Club Wyndham Pagosa - 2 Nights" at bounding box center [653, 391] width 996 height 43
copy h1 "Club [PERSON_NAME]"
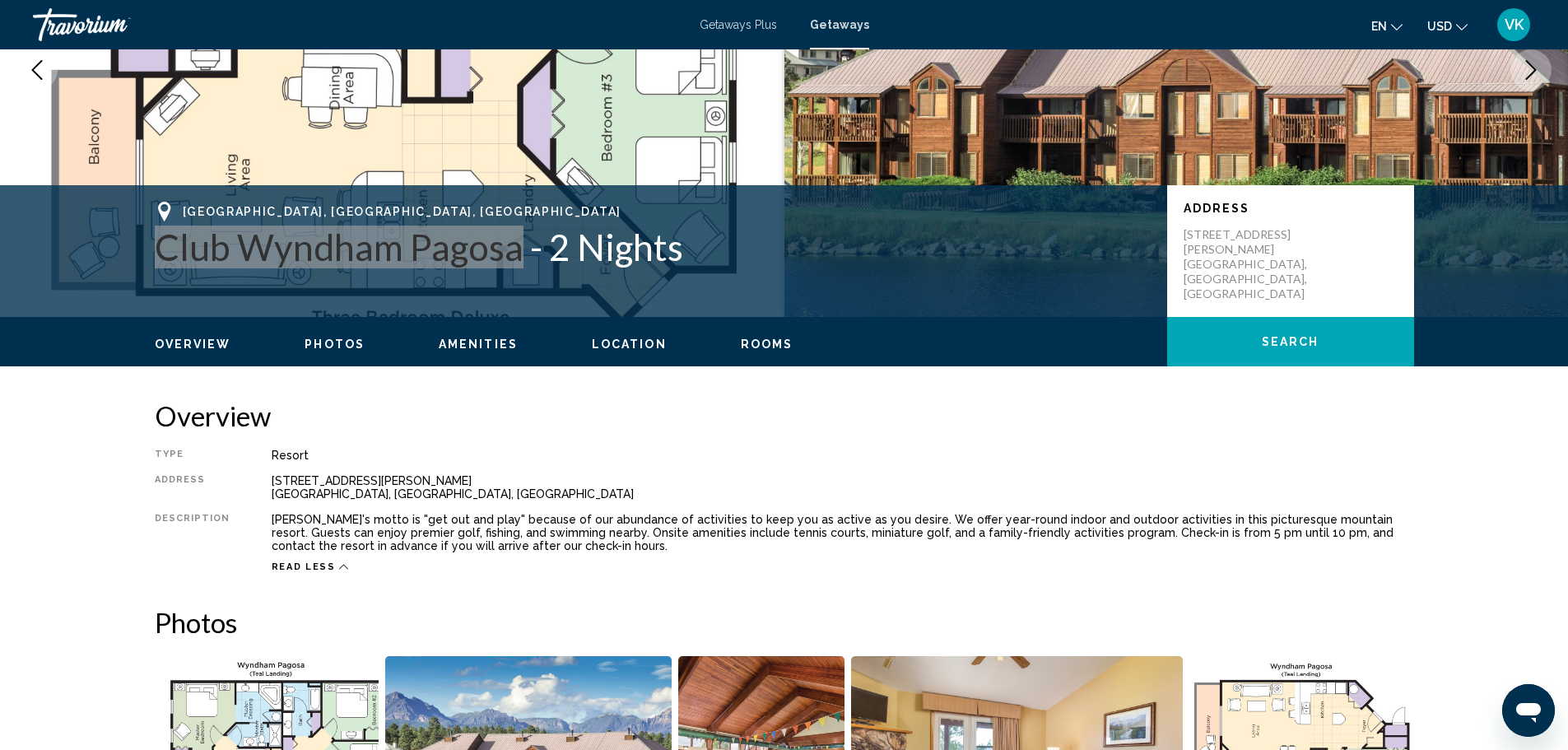
scroll to position [0, 0]
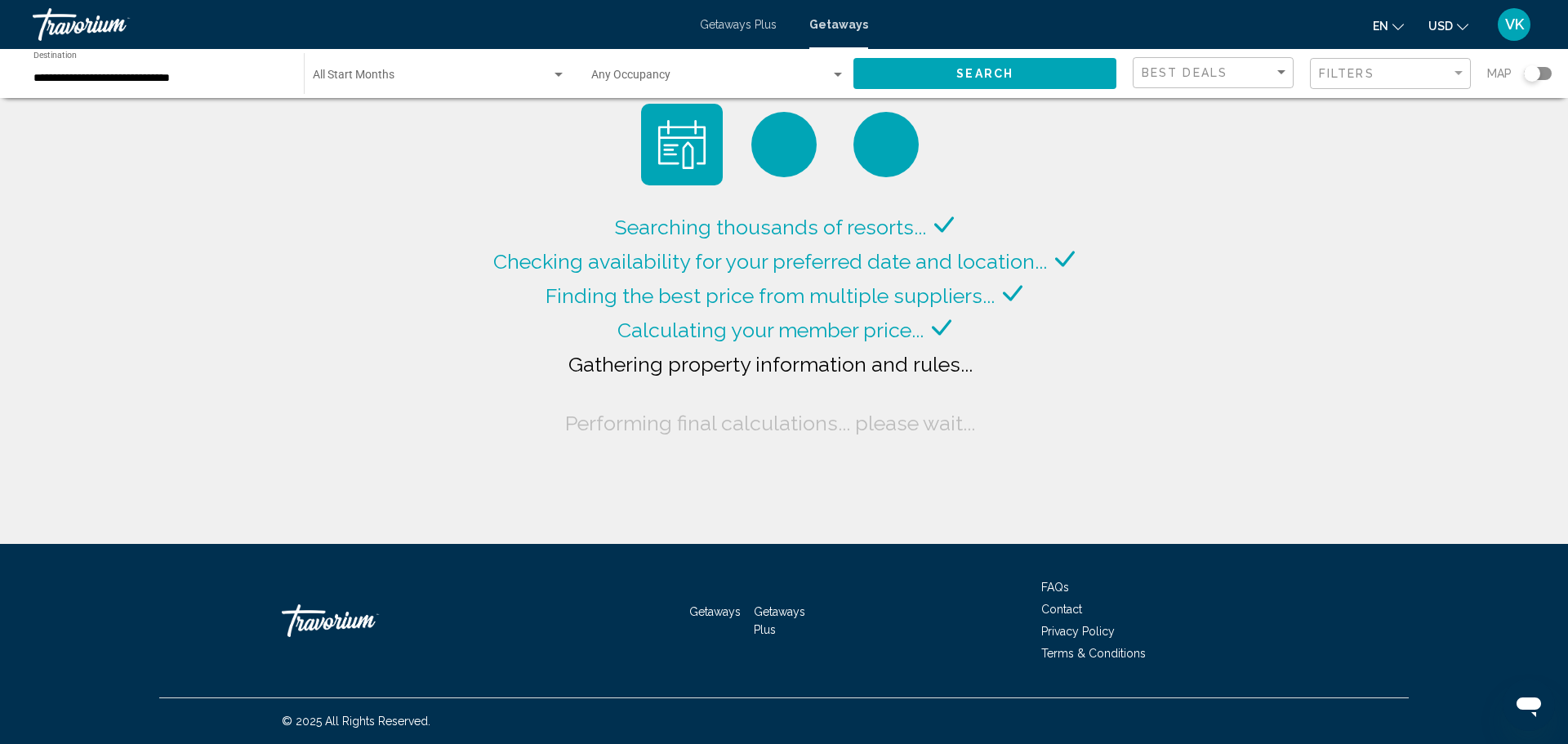
click at [838, 70] on div "Search widget" at bounding box center [838, 75] width 15 height 13
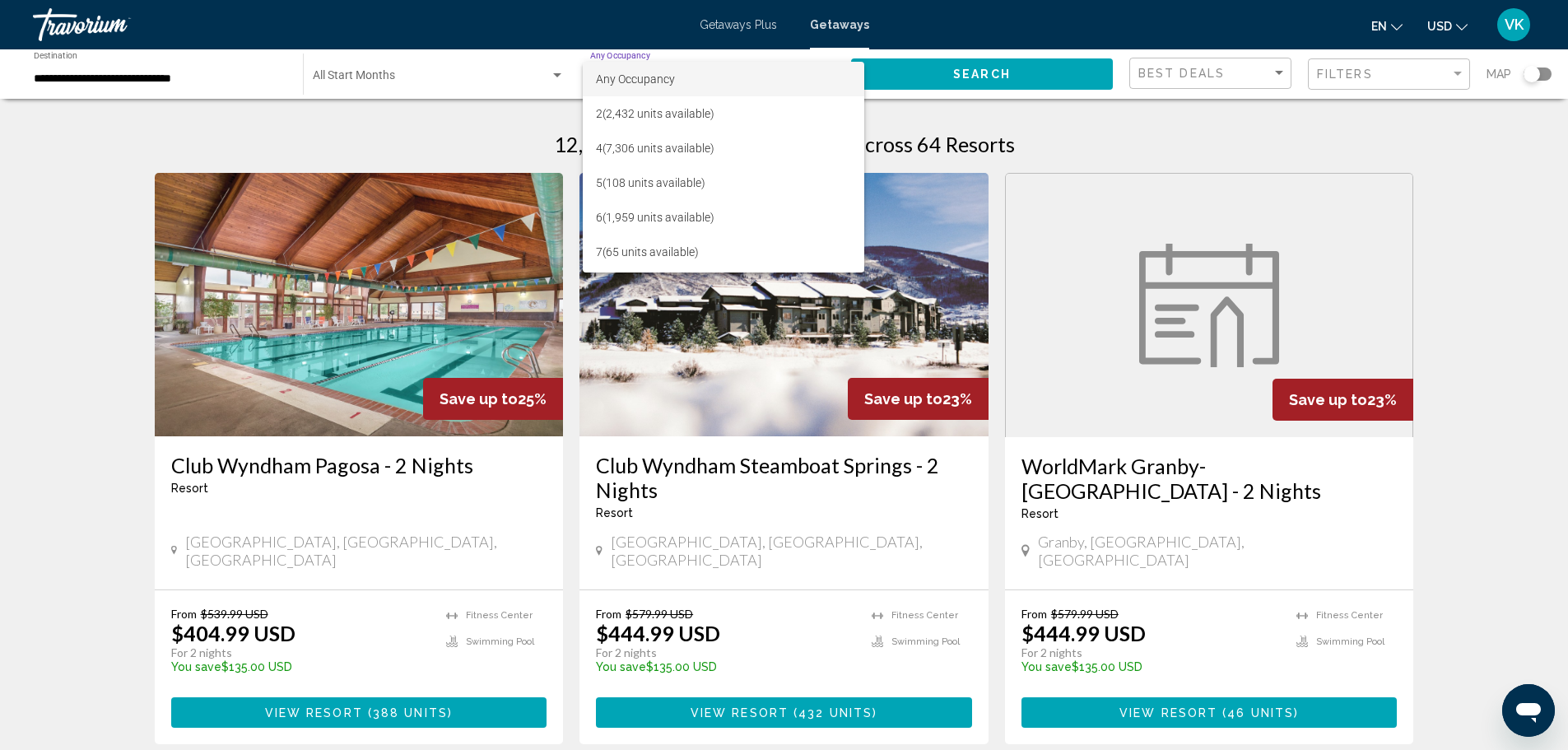
click at [0, 142] on div at bounding box center [784, 375] width 1568 height 750
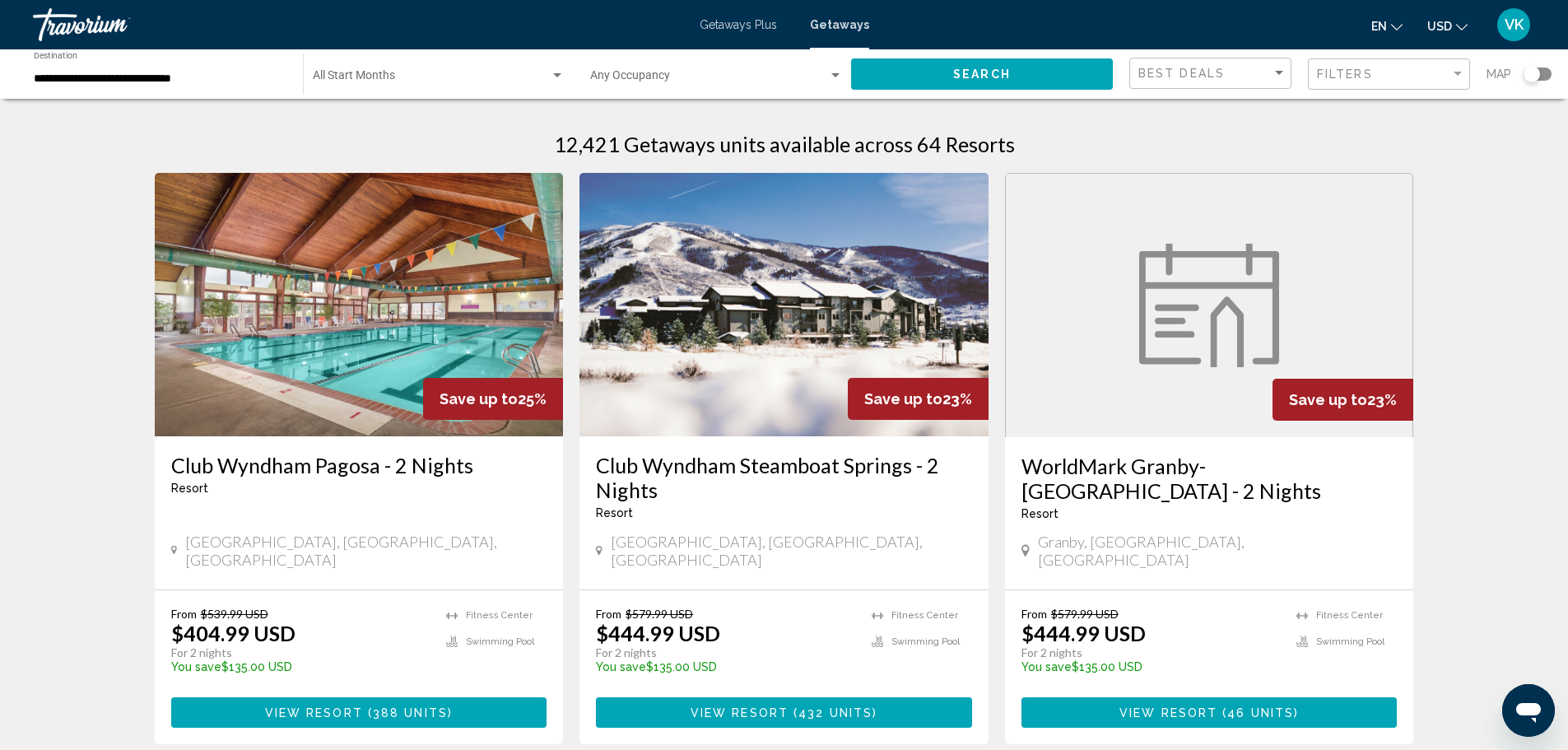
click at [830, 74] on div "Search widget" at bounding box center [835, 75] width 15 height 13
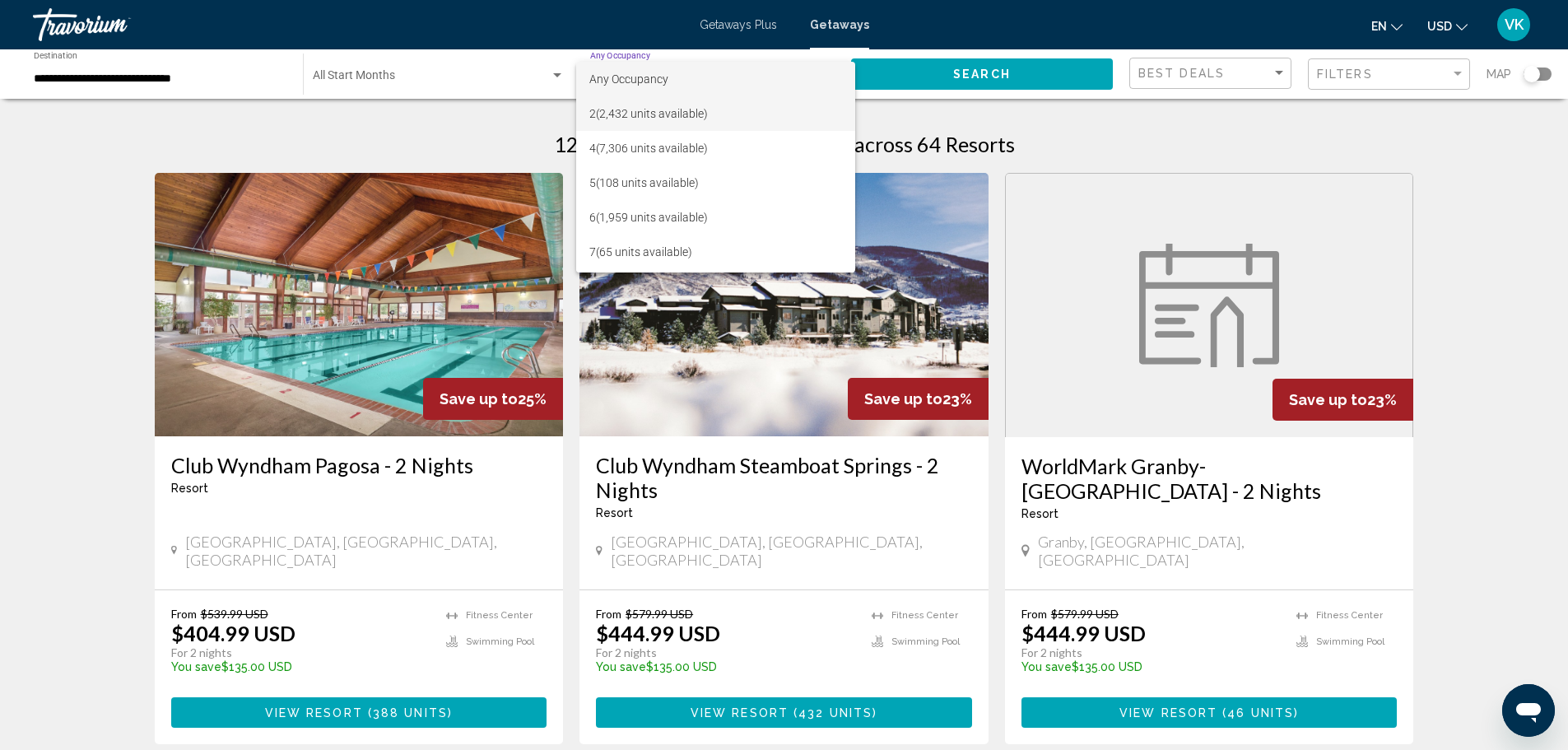
click at [685, 114] on span "2 (2,432 units available)" at bounding box center [716, 113] width 253 height 35
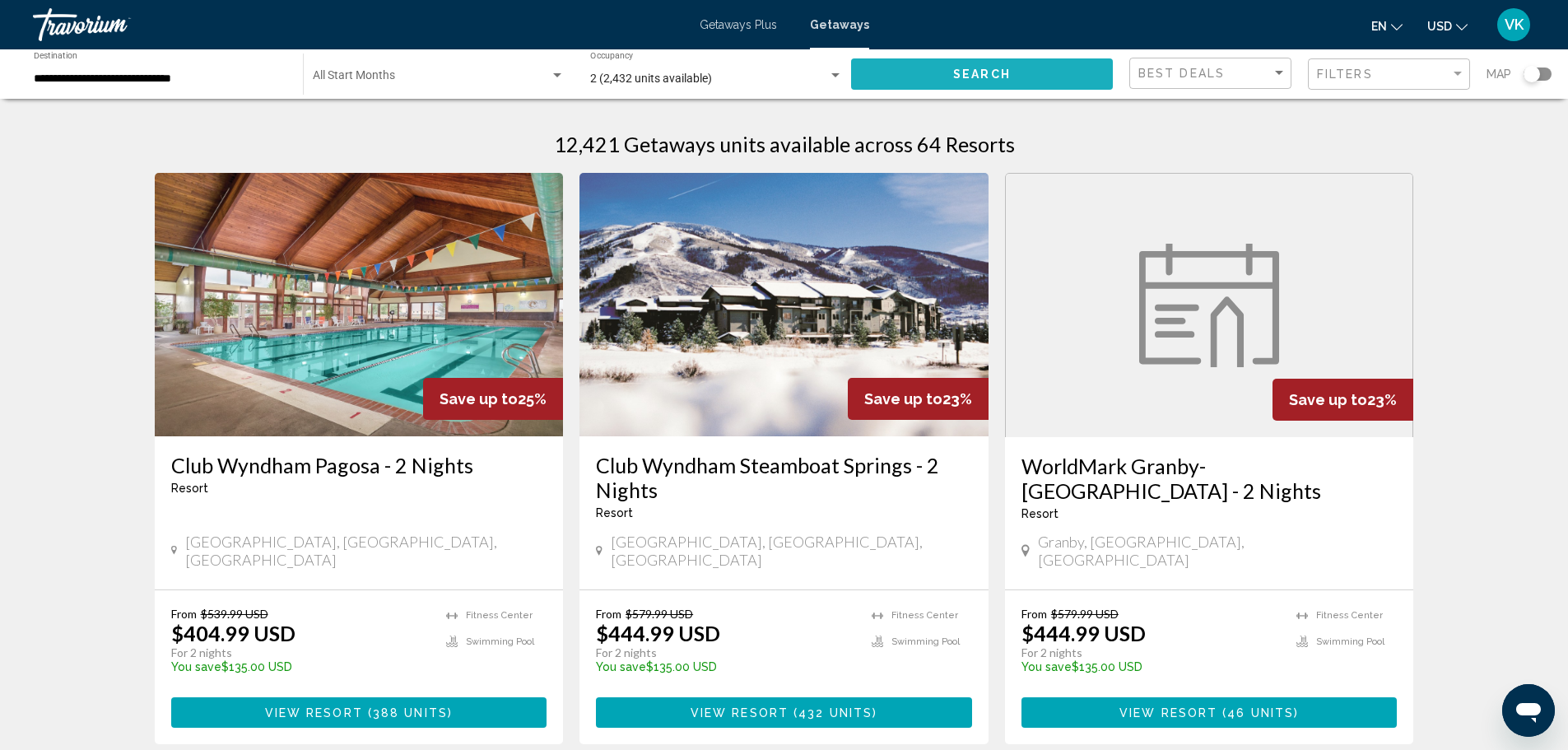
click at [1004, 75] on span "Search" at bounding box center [982, 75] width 58 height 13
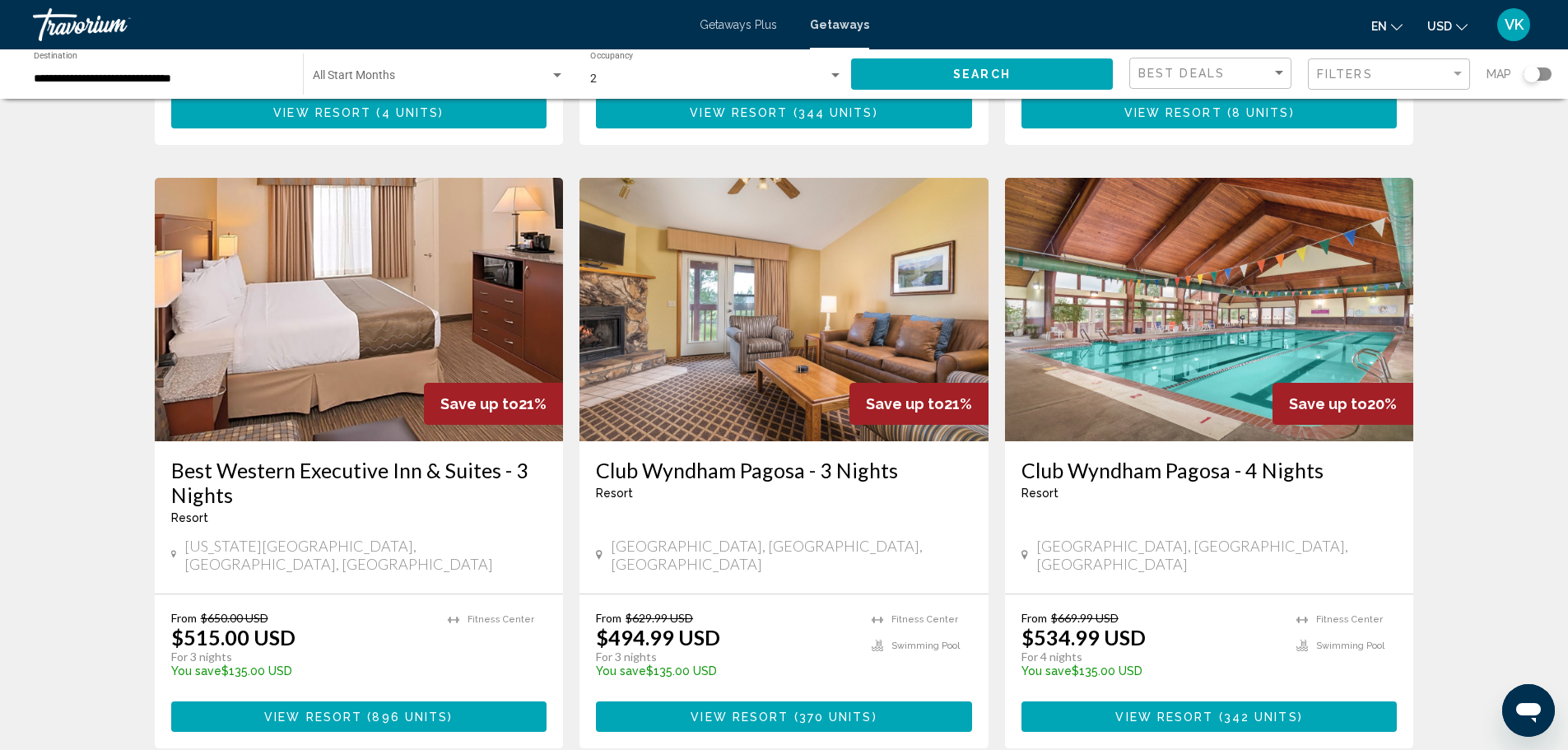
scroll to position [1235, 0]
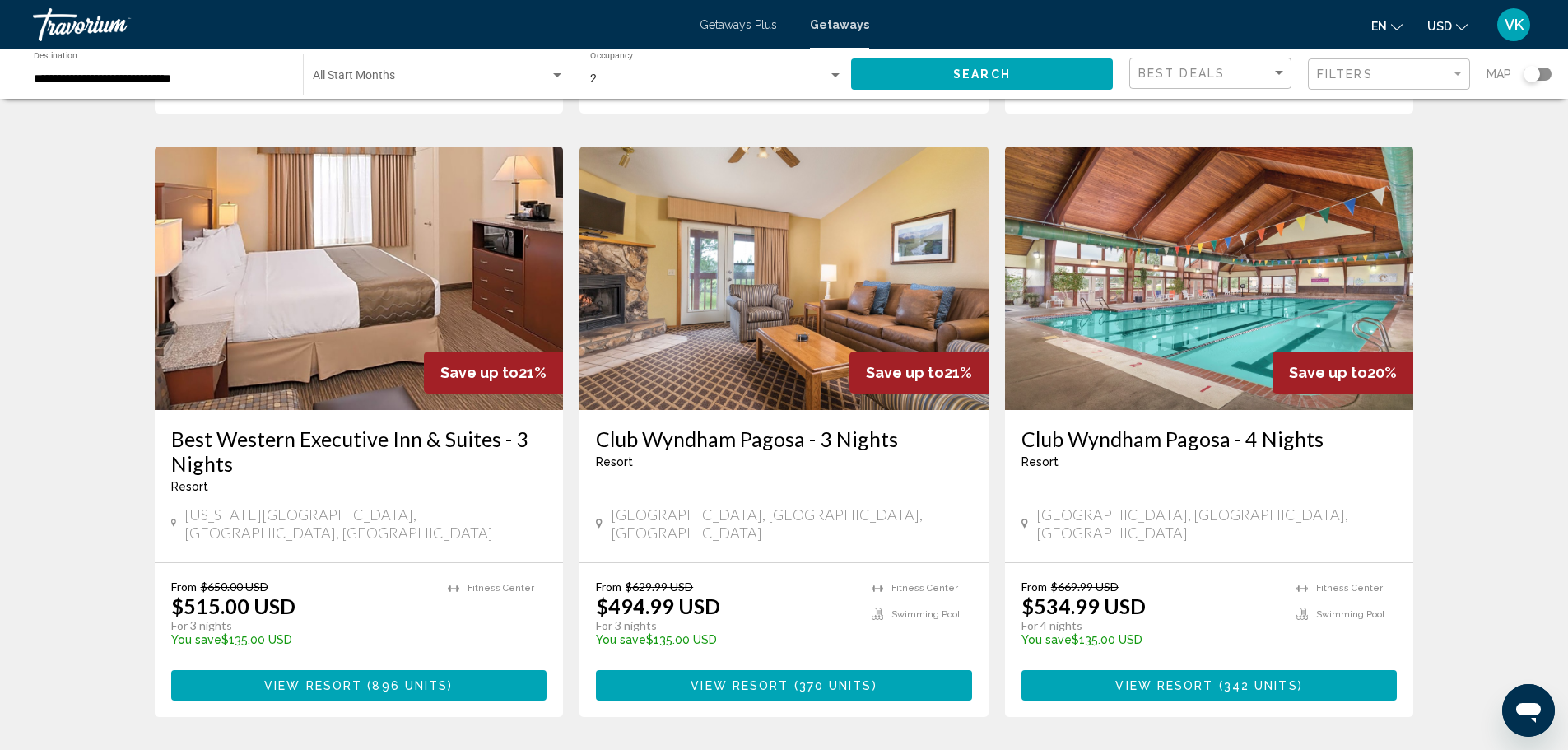
click at [1140, 679] on span "View Resort" at bounding box center [1164, 685] width 98 height 13
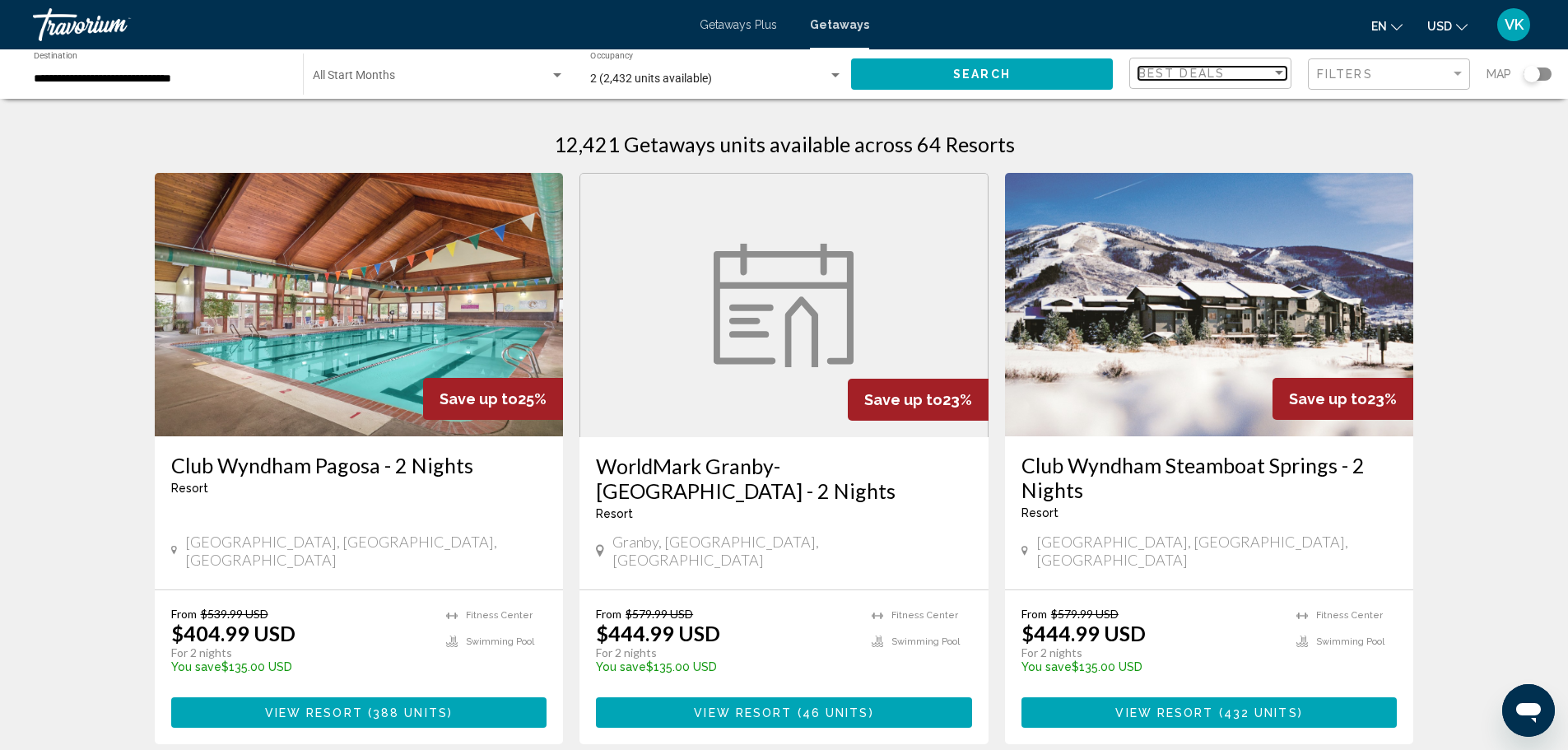
click at [1272, 74] on div "Sort by" at bounding box center [1279, 73] width 15 height 13
click at [1216, 106] on span "Lowest Price" at bounding box center [1212, 107] width 148 height 35
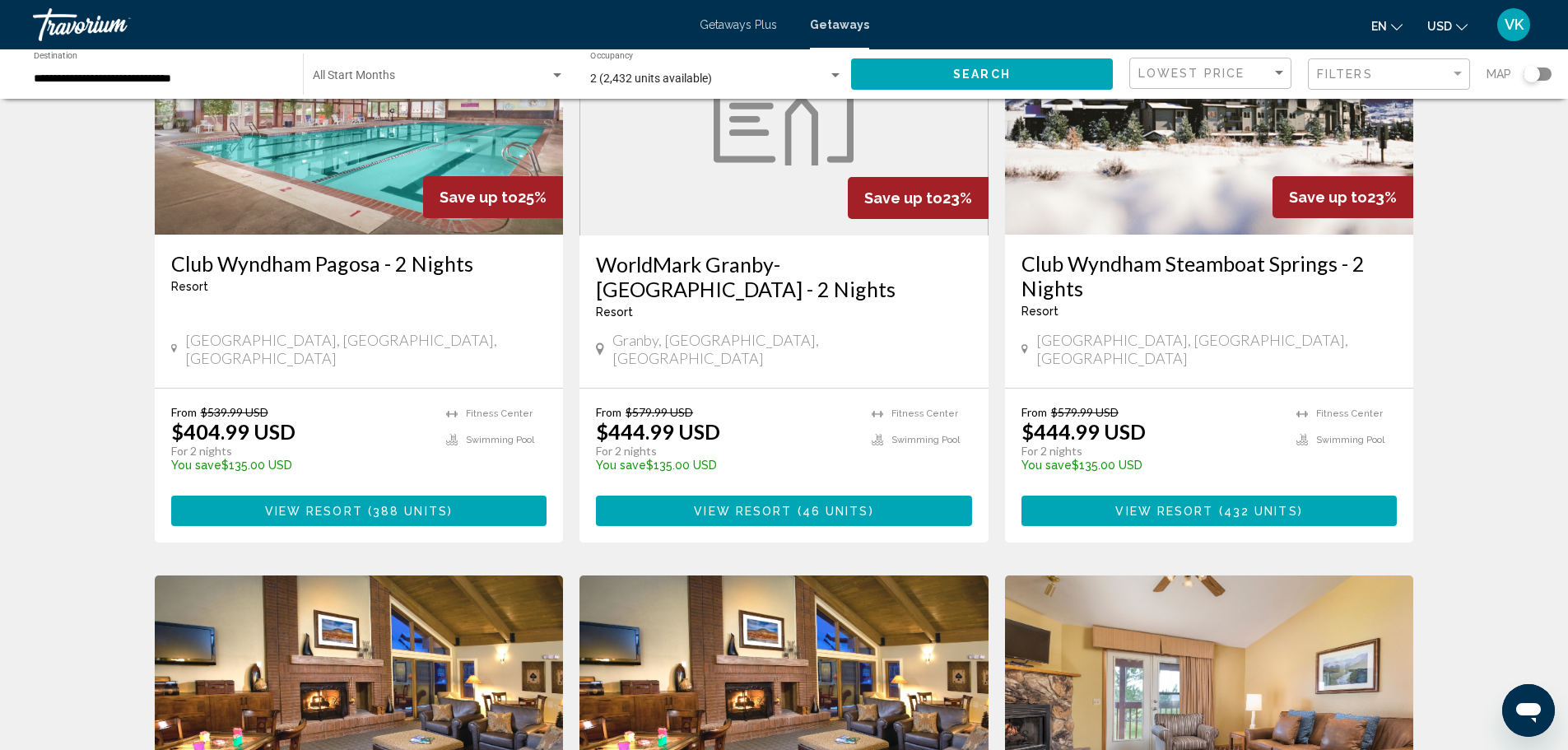
scroll to position [164, 0]
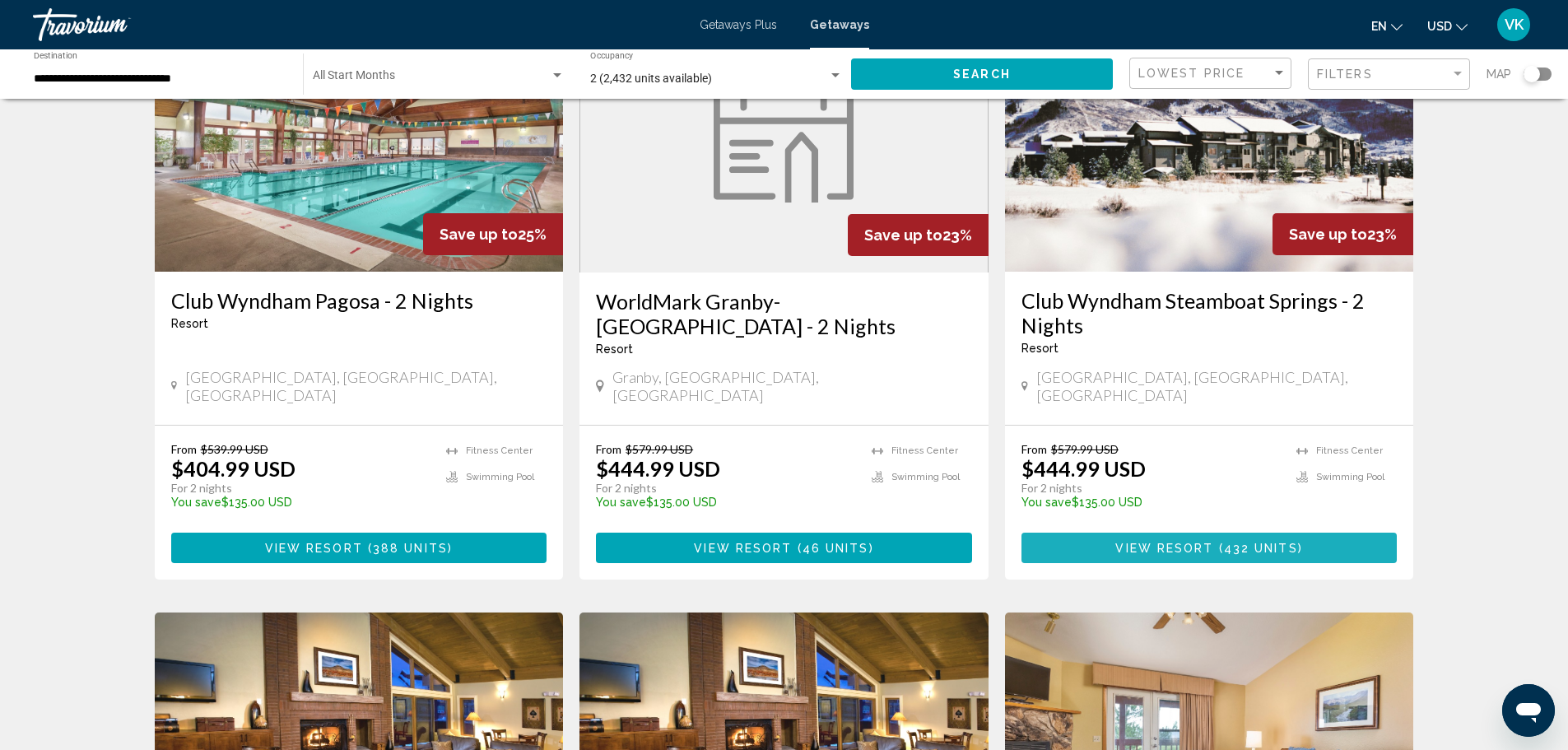
click at [1200, 541] on span "View Resort" at bounding box center [1164, 548] width 98 height 13
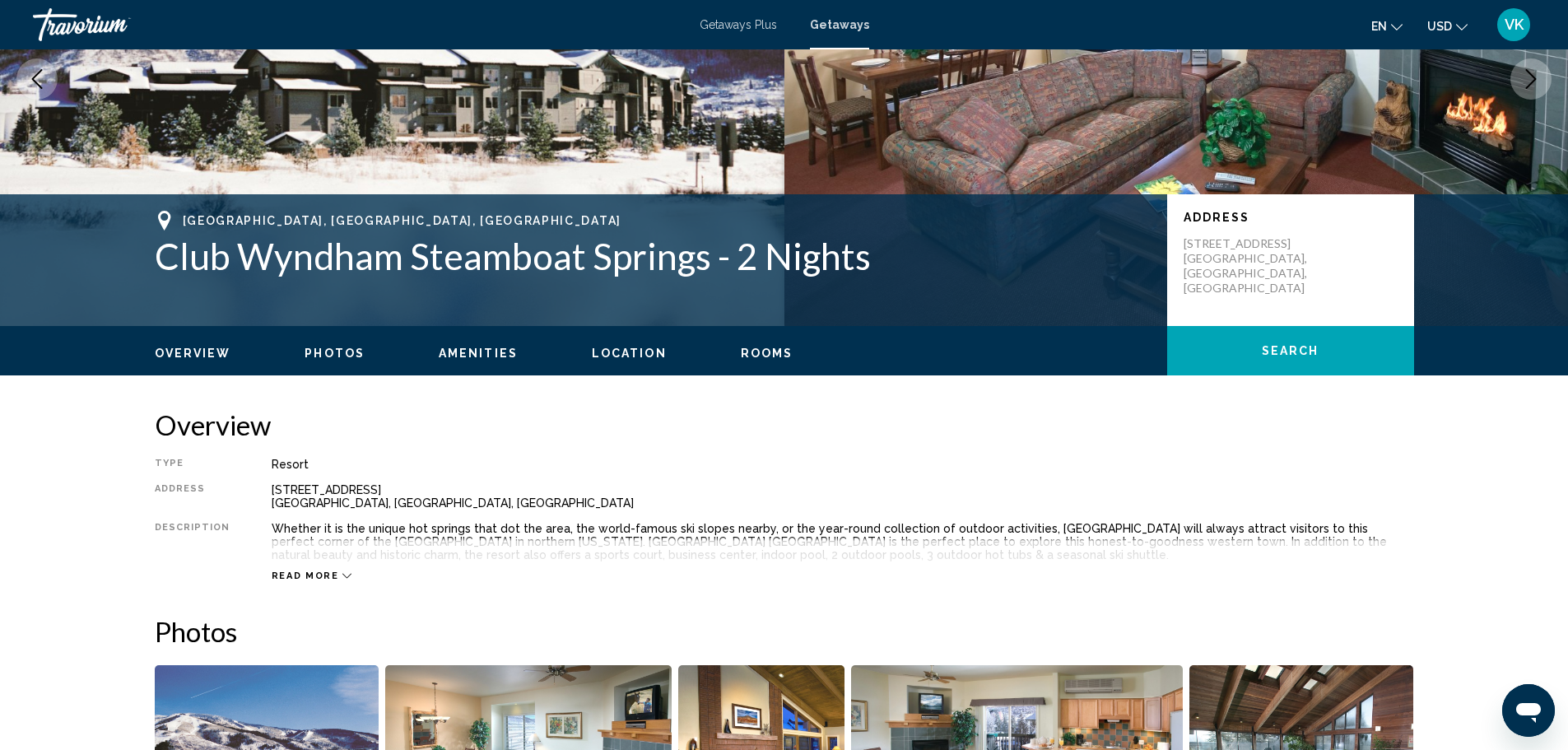
scroll to position [247, 0]
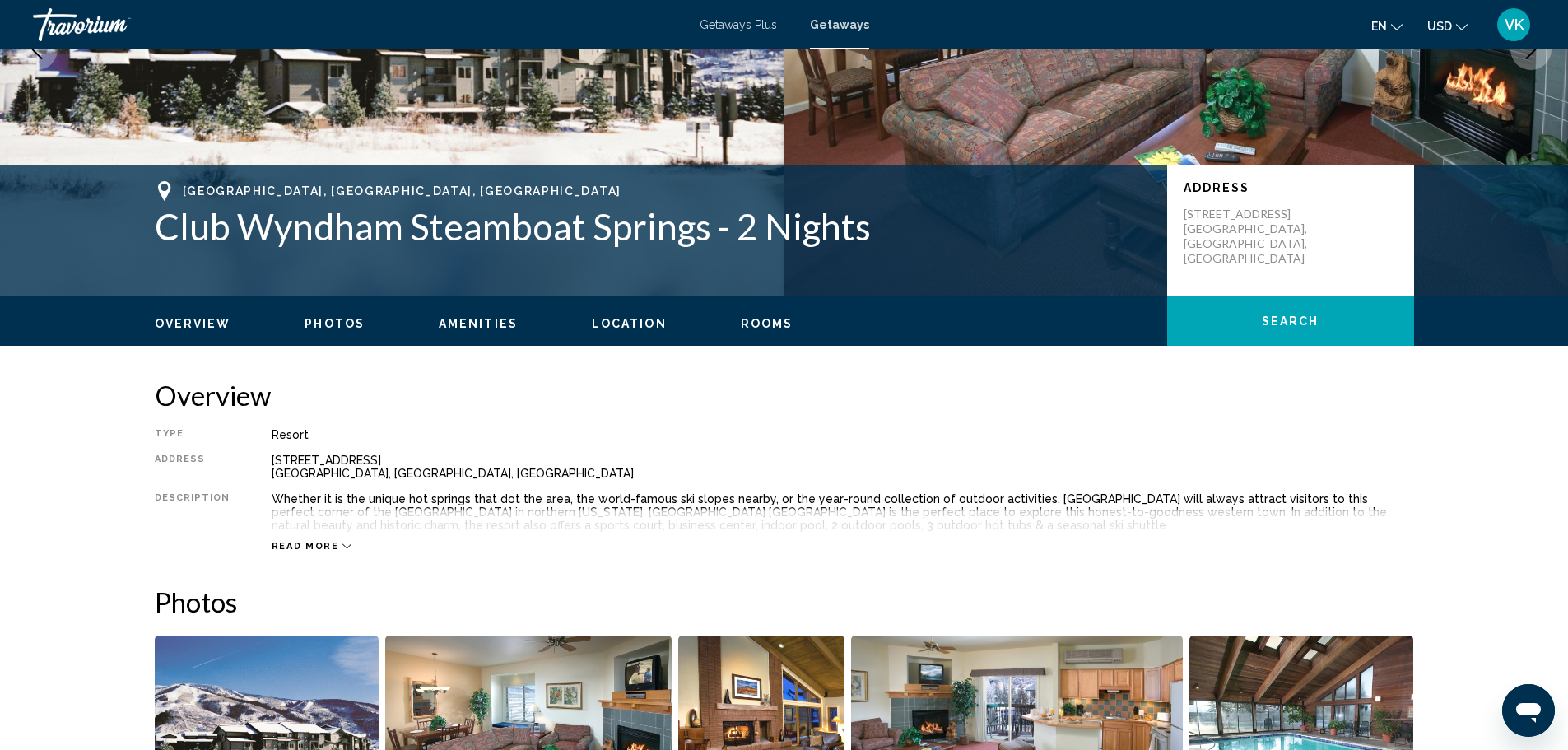
click at [343, 548] on icon "Main content" at bounding box center [347, 546] width 9 height 9
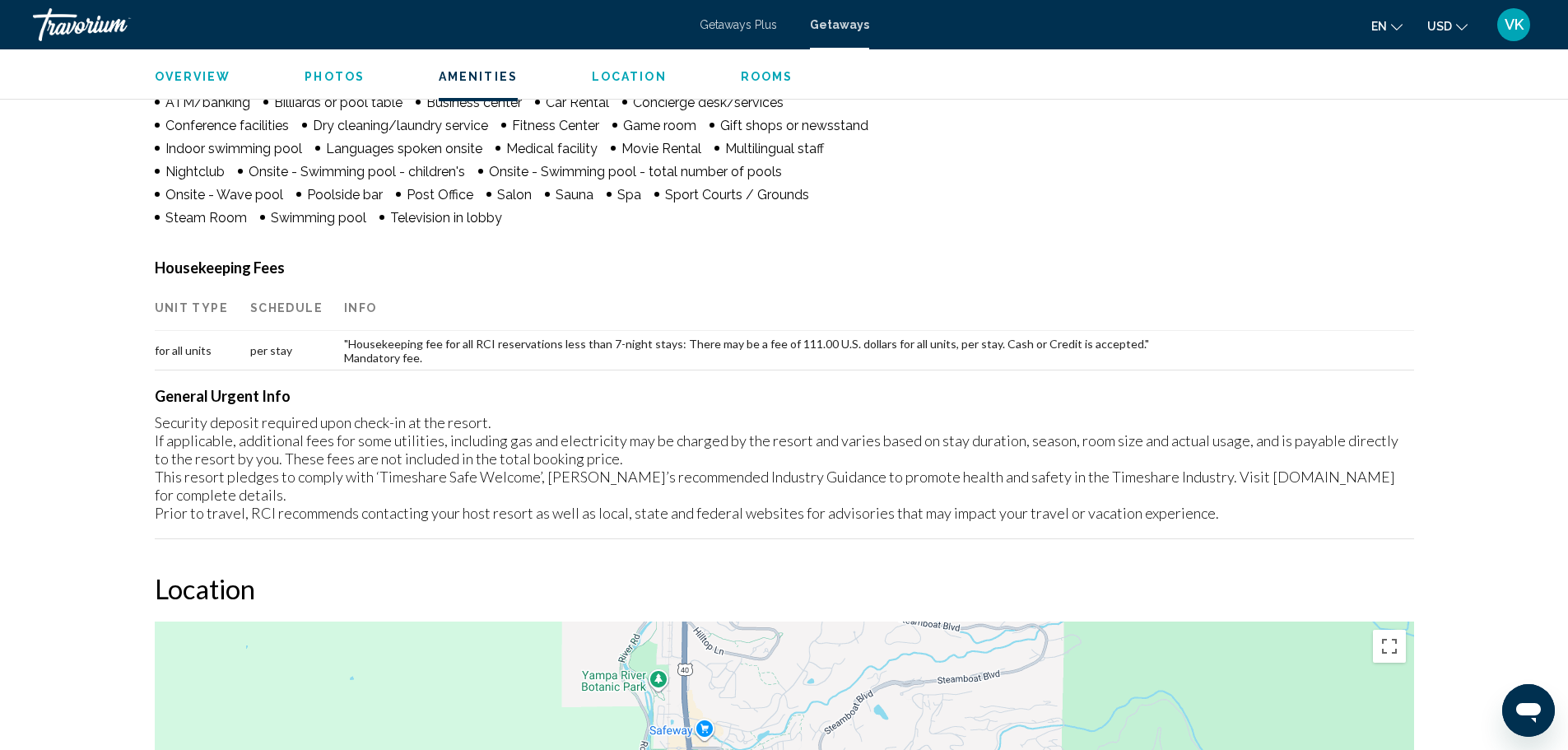
scroll to position [1481, 0]
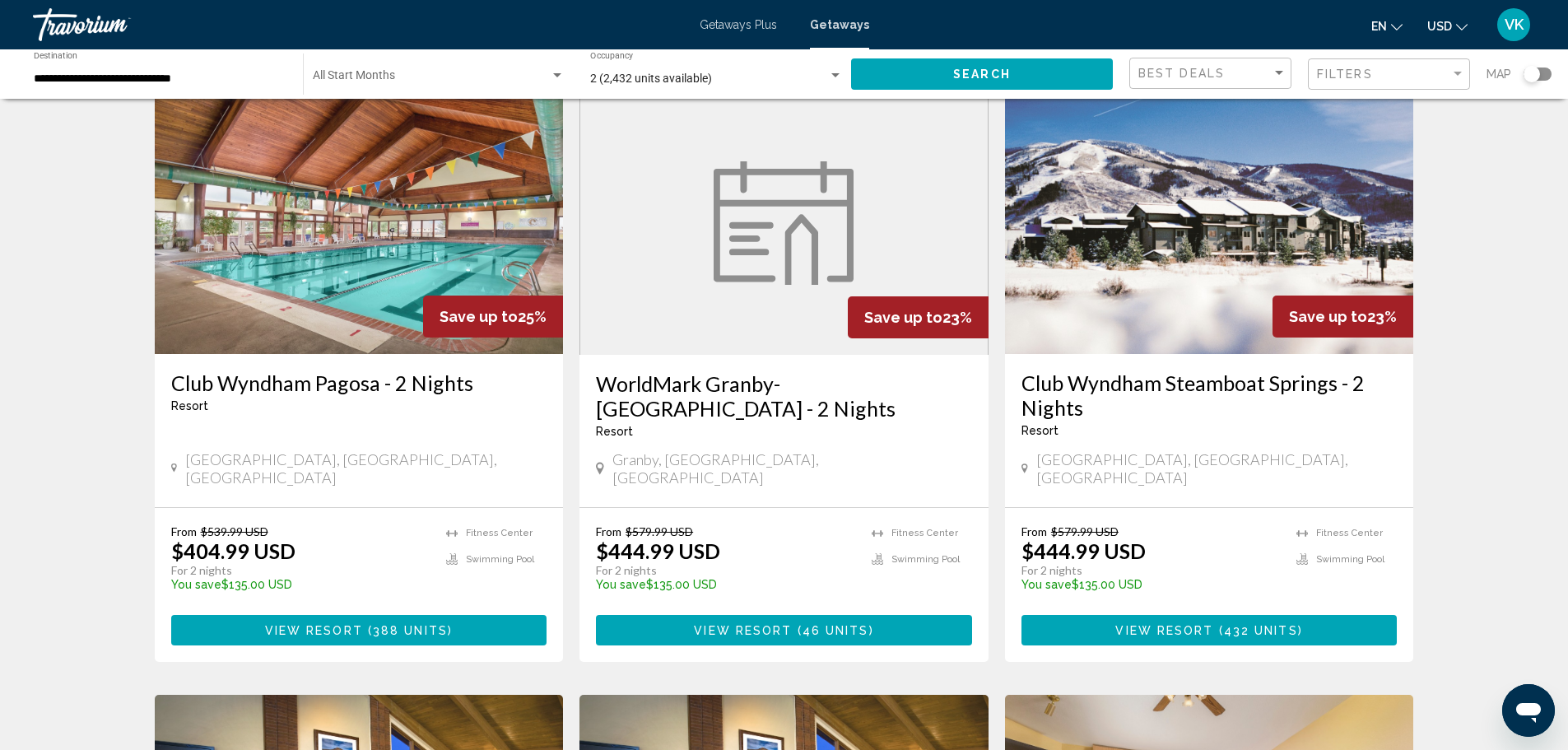
scroll to position [164, 0]
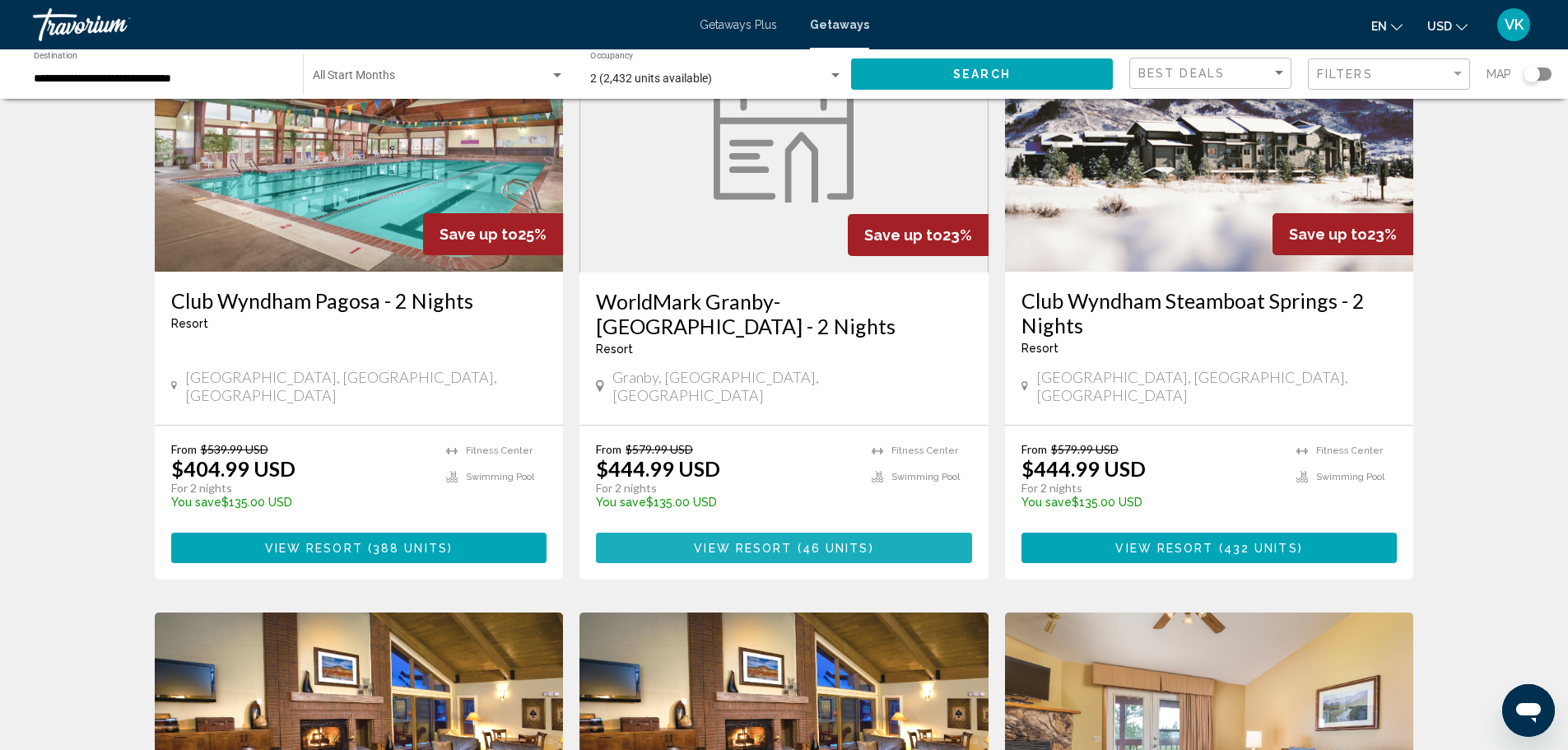
click at [749, 533] on button "View Resort ( 46 units )" at bounding box center [784, 548] width 376 height 30
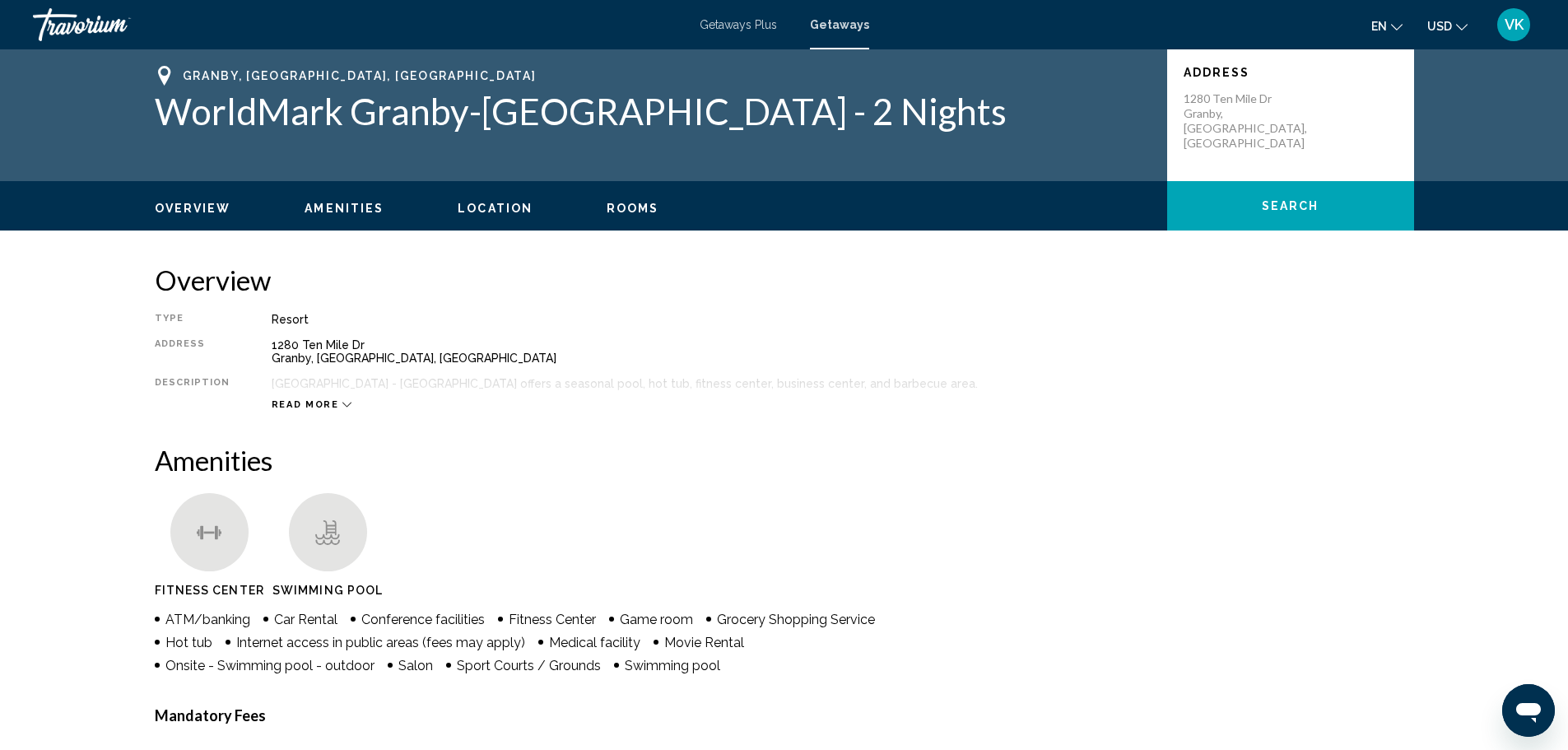
click at [333, 391] on div "Read more" at bounding box center [843, 388] width 1143 height 45
click at [330, 402] on div "Read more" at bounding box center [312, 405] width 81 height 11
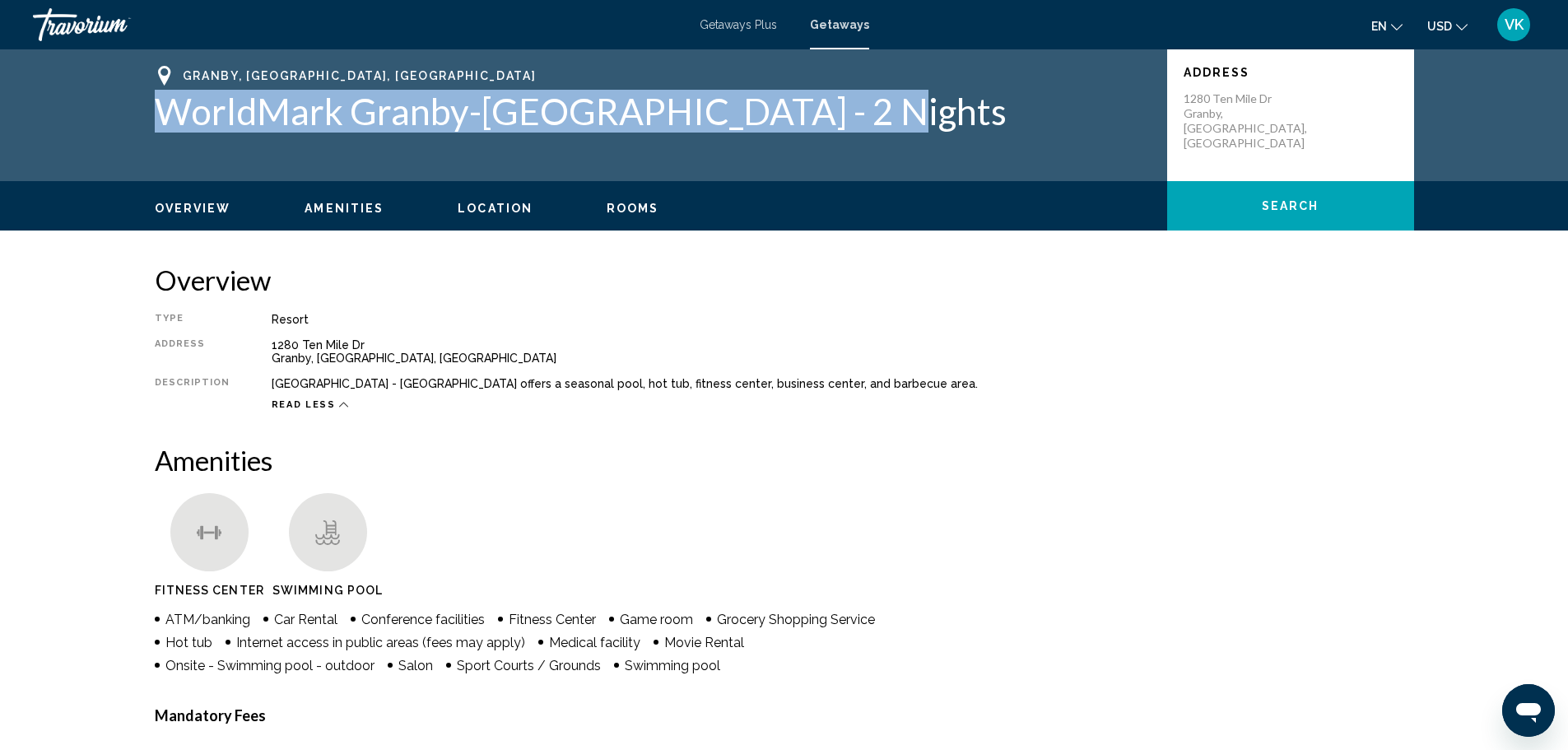
drag, startPoint x: 158, startPoint y: 114, endPoint x: 832, endPoint y: 117, distance: 674.0
click at [888, 124] on h1 "WorldMark Granby-[GEOGRAPHIC_DATA] - 2 Nights" at bounding box center [653, 111] width 996 height 43
copy h1 "WorldMark Granby-[GEOGRAPHIC_DATA]"
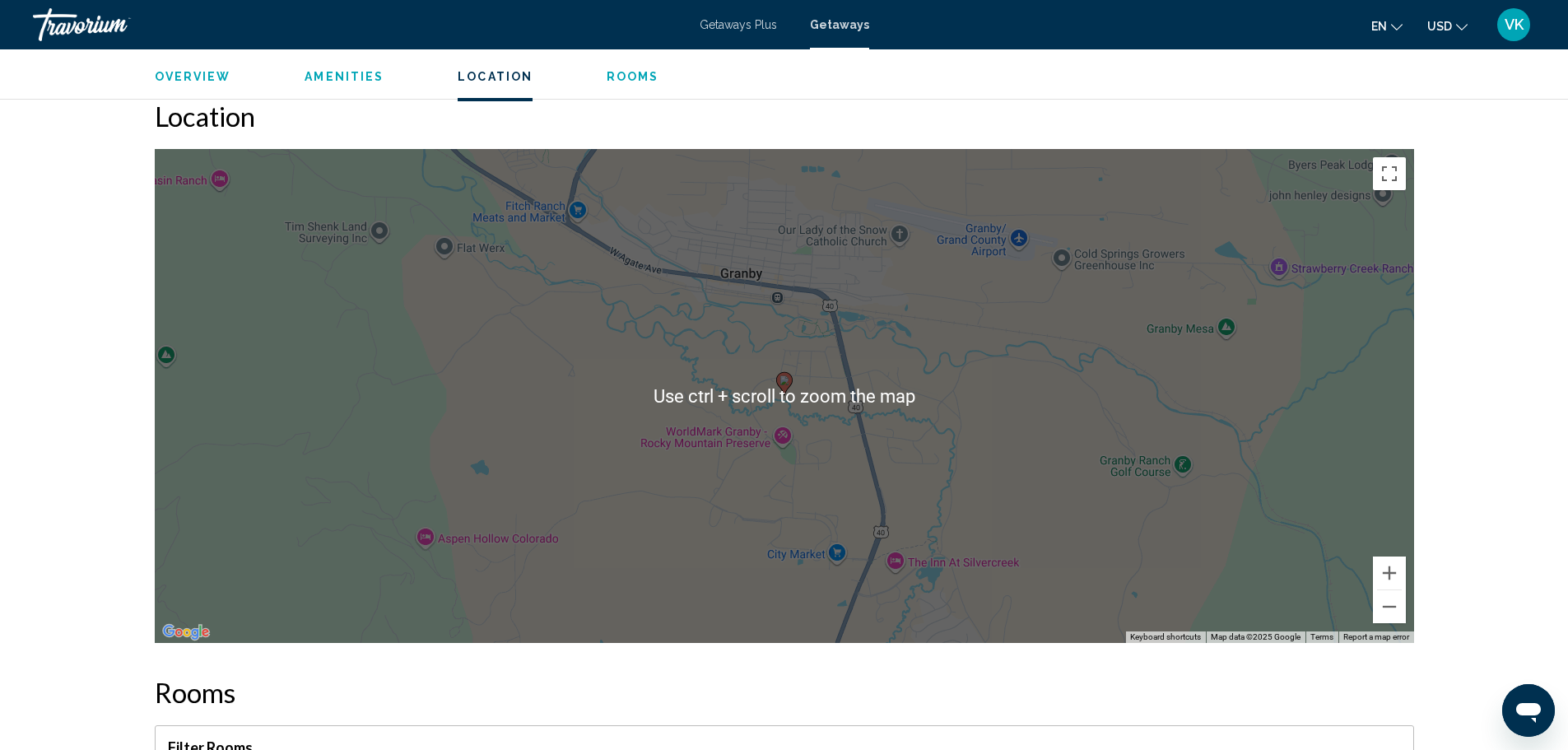
scroll to position [1811, 0]
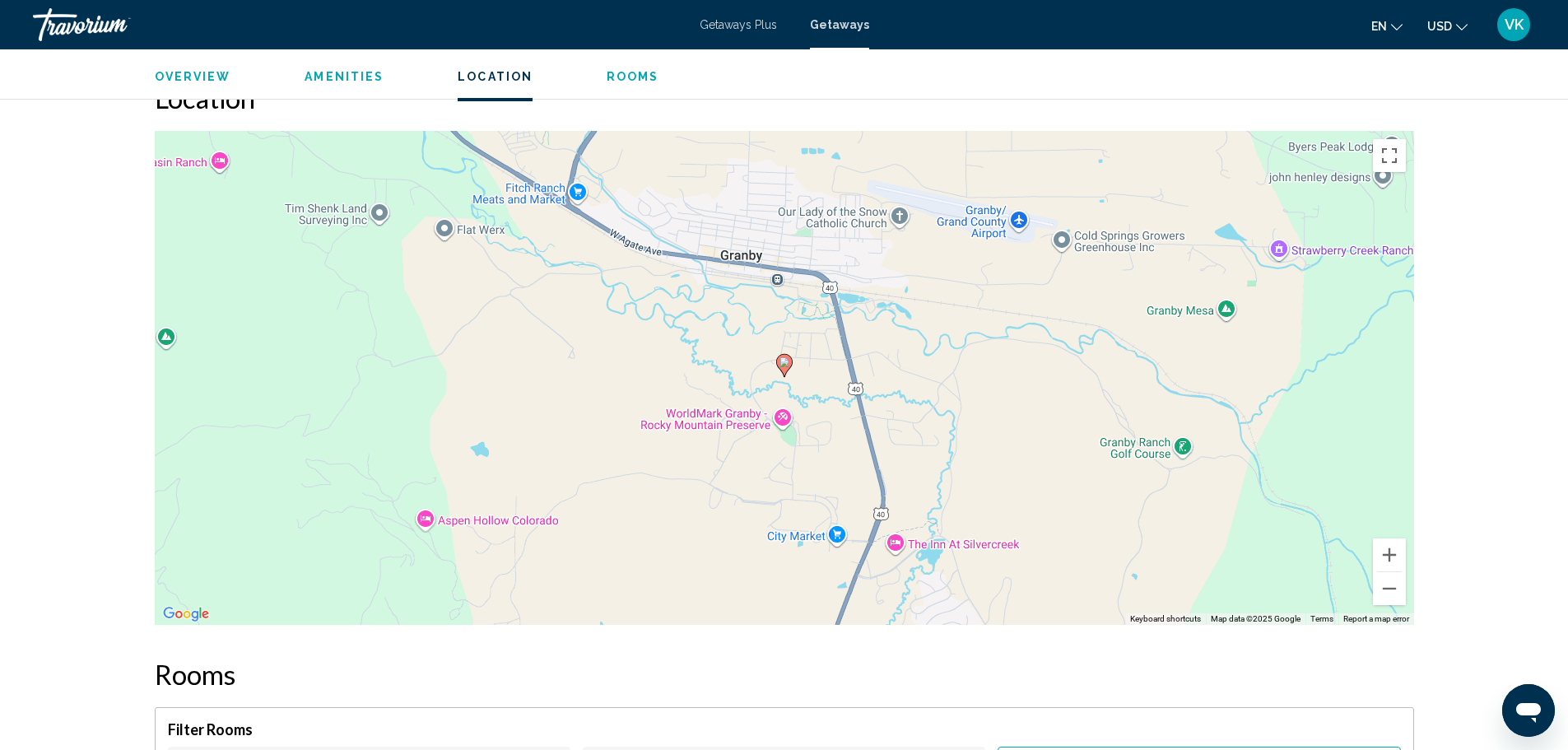
click at [788, 417] on div "To activate drag with keyboard, press Alt + Enter. Once in keyboard drag state,…" at bounding box center [784, 377] width 1260 height 493
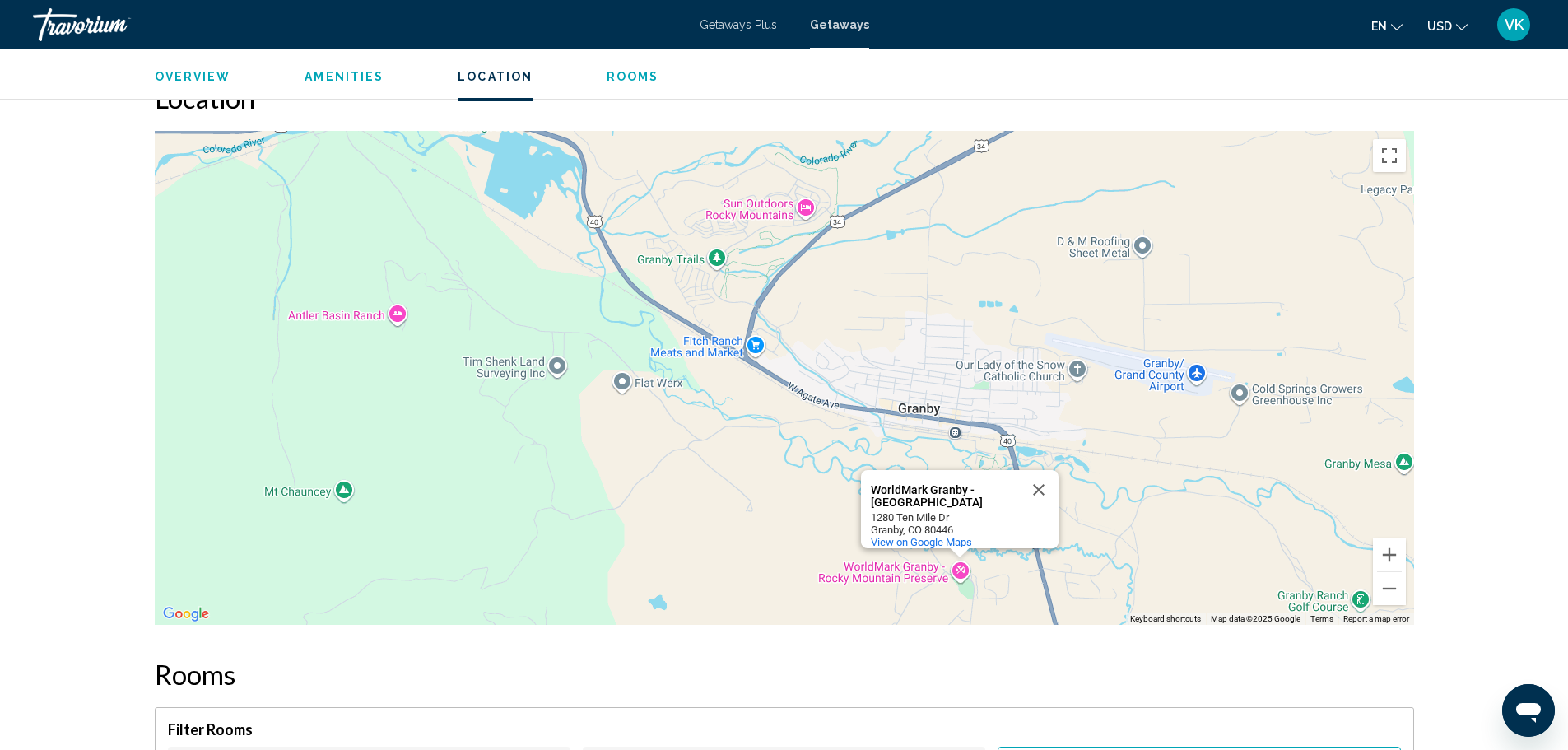
drag, startPoint x: 784, startPoint y: 280, endPoint x: 962, endPoint y: 435, distance: 236.0
click at [962, 435] on div "To activate drag with keyboard, press Alt + Enter. Once in keyboard drag state,…" at bounding box center [784, 377] width 1260 height 493
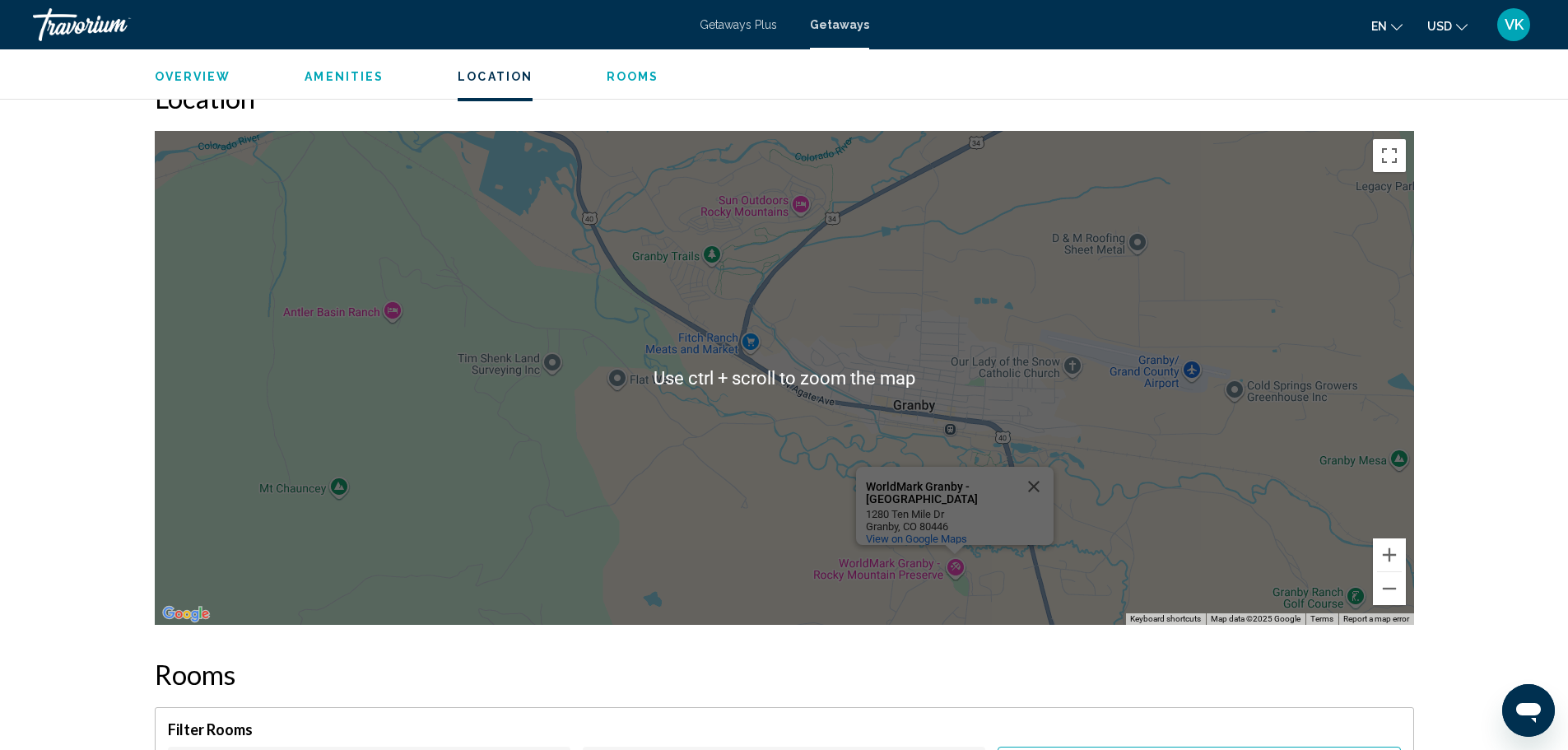
scroll to position [1728, 0]
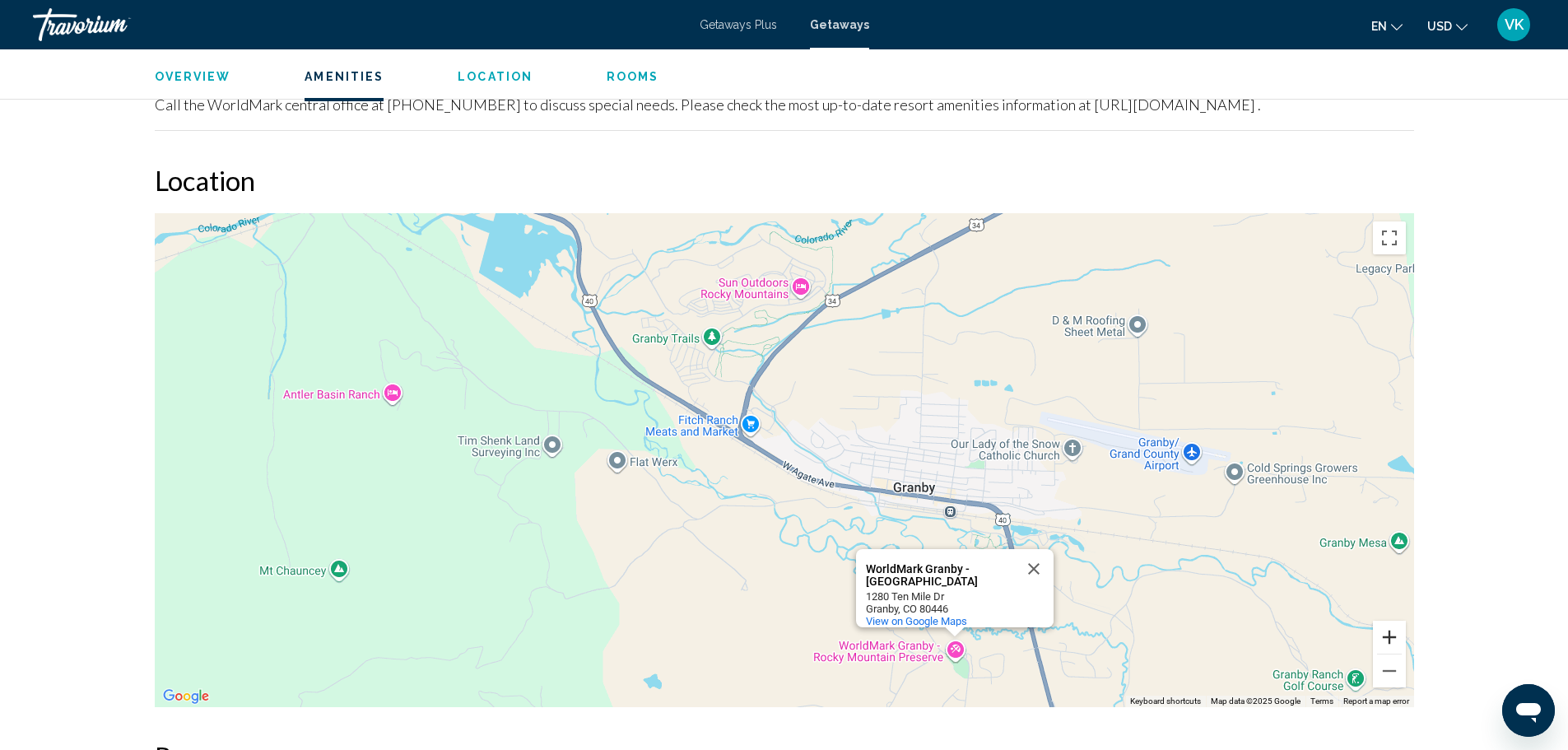
click at [1402, 635] on button "Zoom in" at bounding box center [1390, 636] width 33 height 33
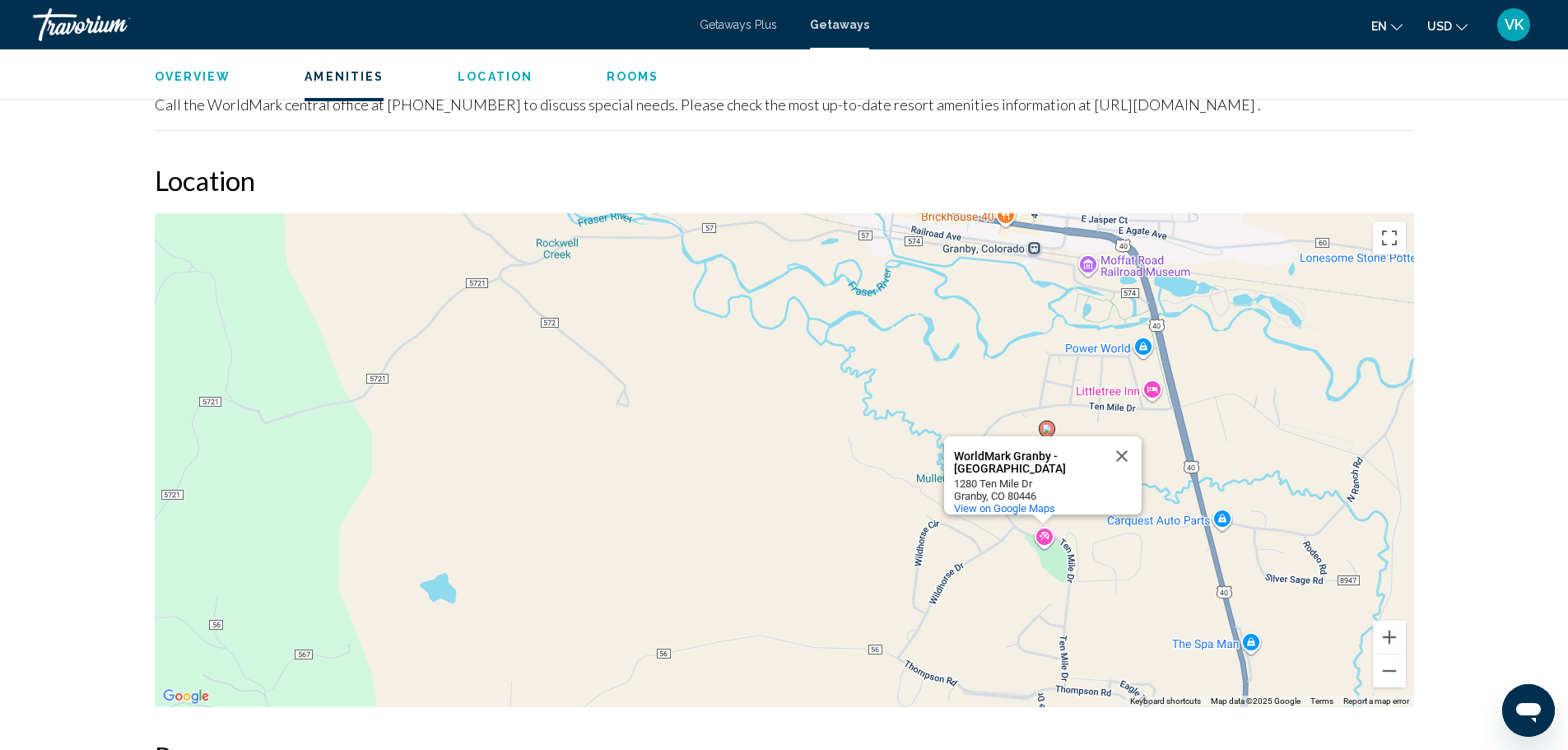
drag, startPoint x: 957, startPoint y: 410, endPoint x: 842, endPoint y: 230, distance: 213.6
click at [842, 230] on div "To activate drag with keyboard, press Alt + Enter. Once in keyboard drag state,…" at bounding box center [784, 460] width 1260 height 493
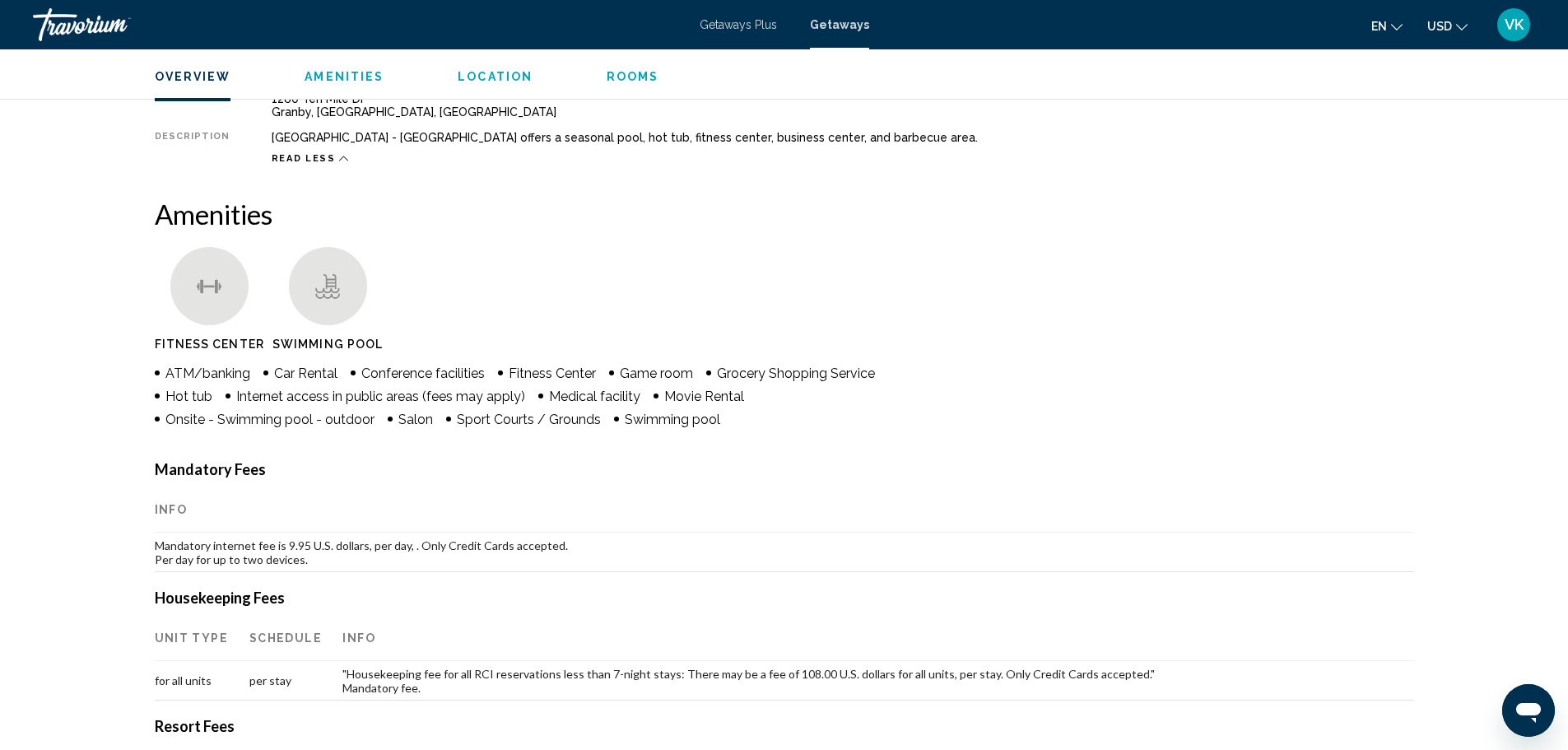
scroll to position [0, 0]
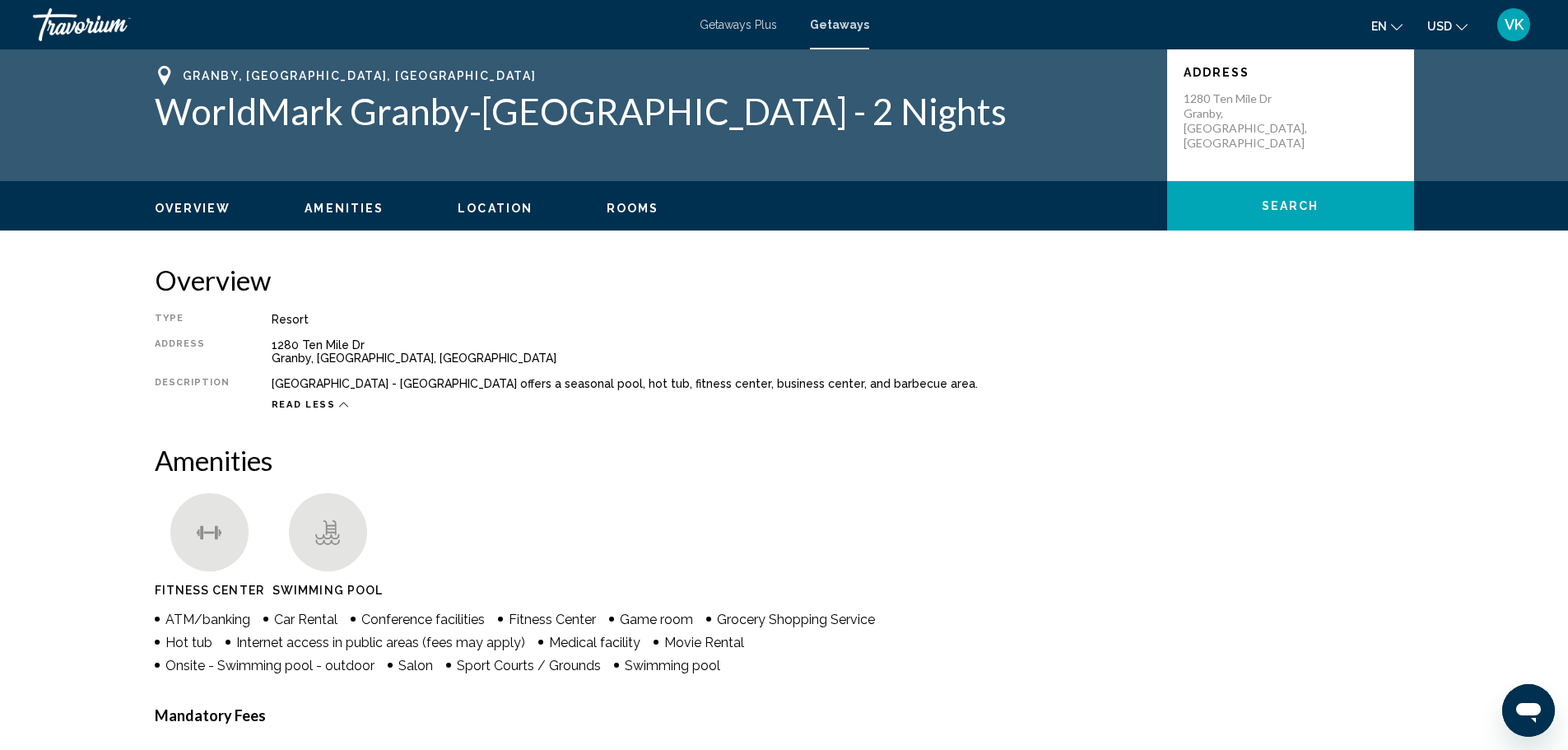
click at [938, 454] on h2 "Amenities" at bounding box center [784, 460] width 1260 height 33
click at [198, 201] on span "Overview" at bounding box center [193, 208] width 76 height 13
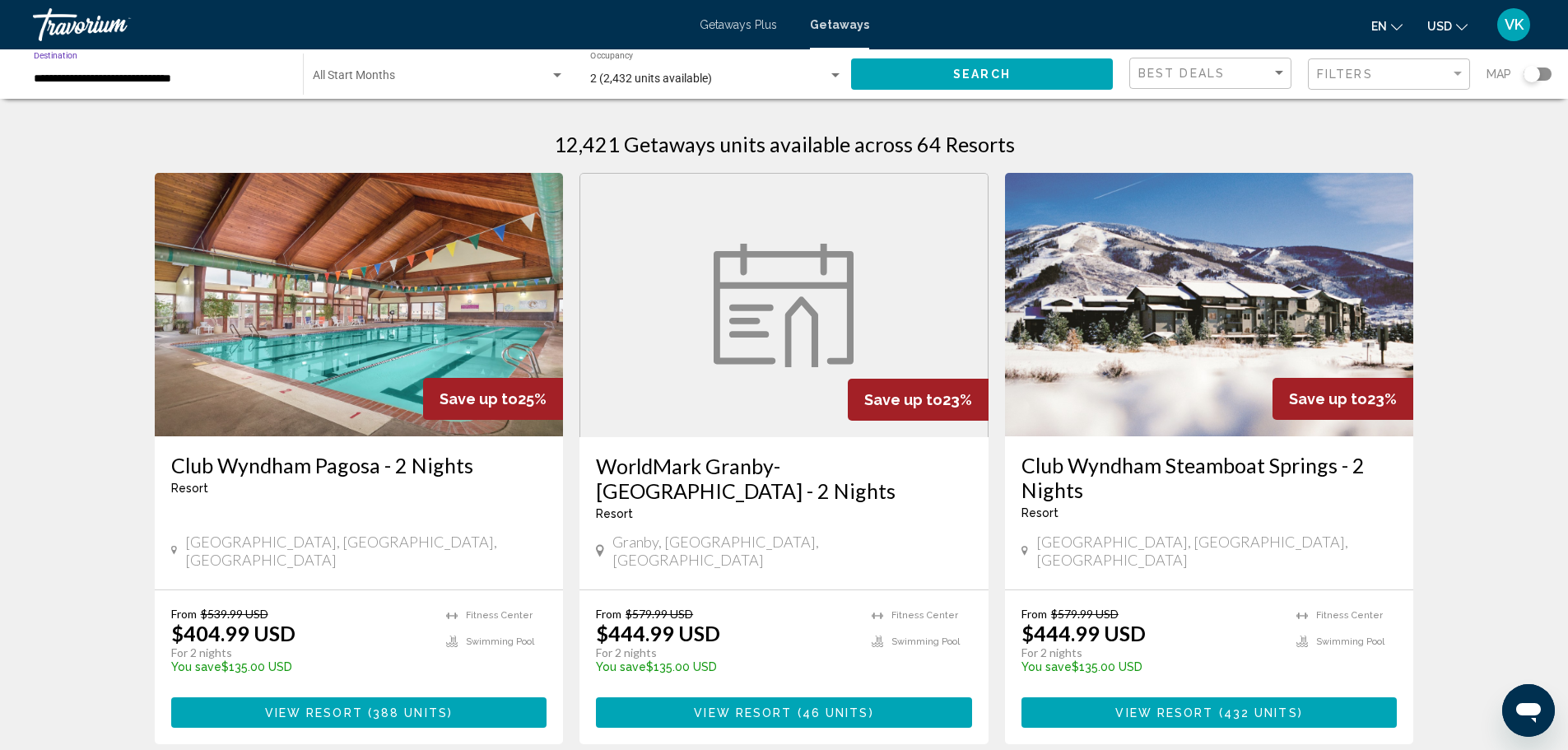
click at [198, 74] on input "**********" at bounding box center [160, 79] width 253 height 13
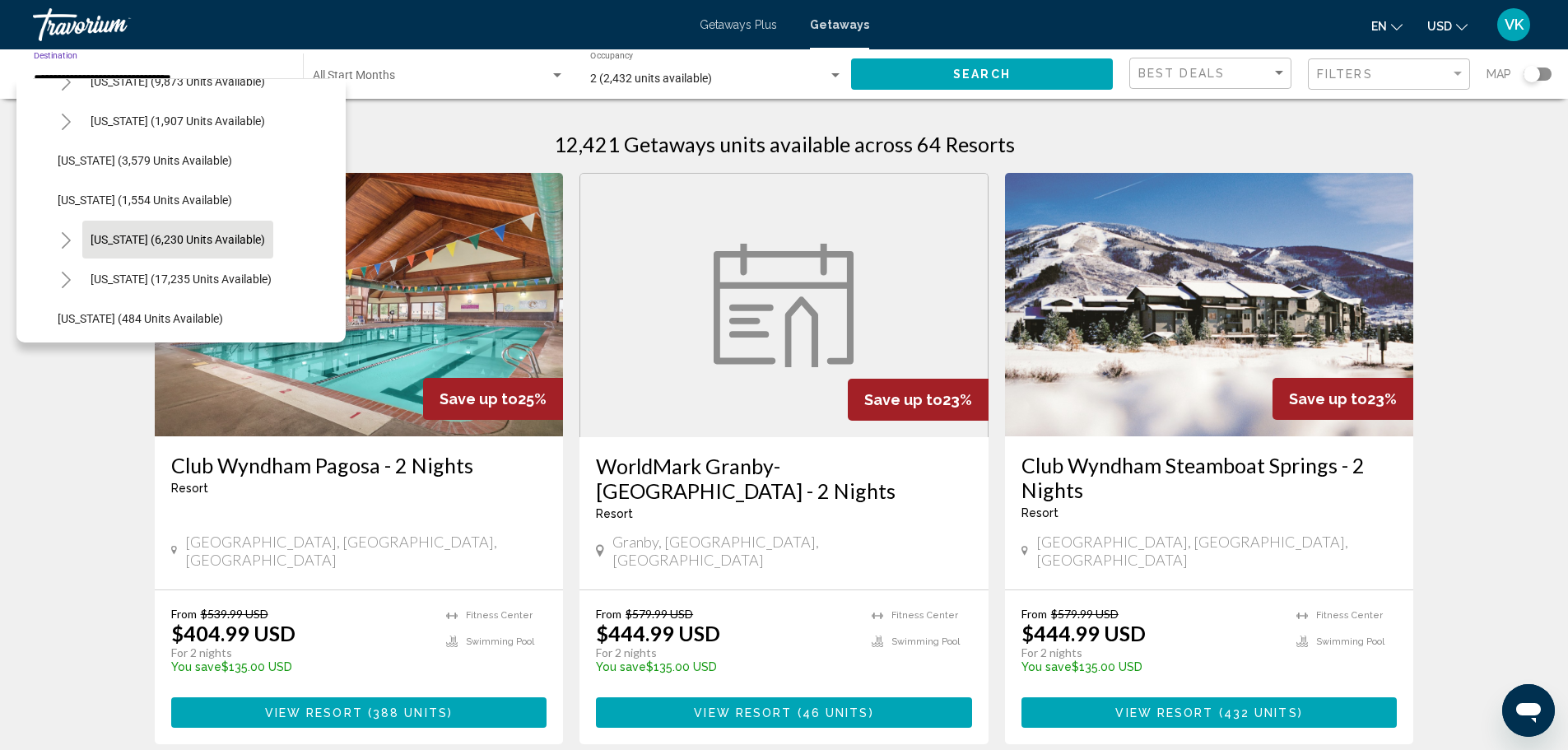
scroll to position [1010, 0]
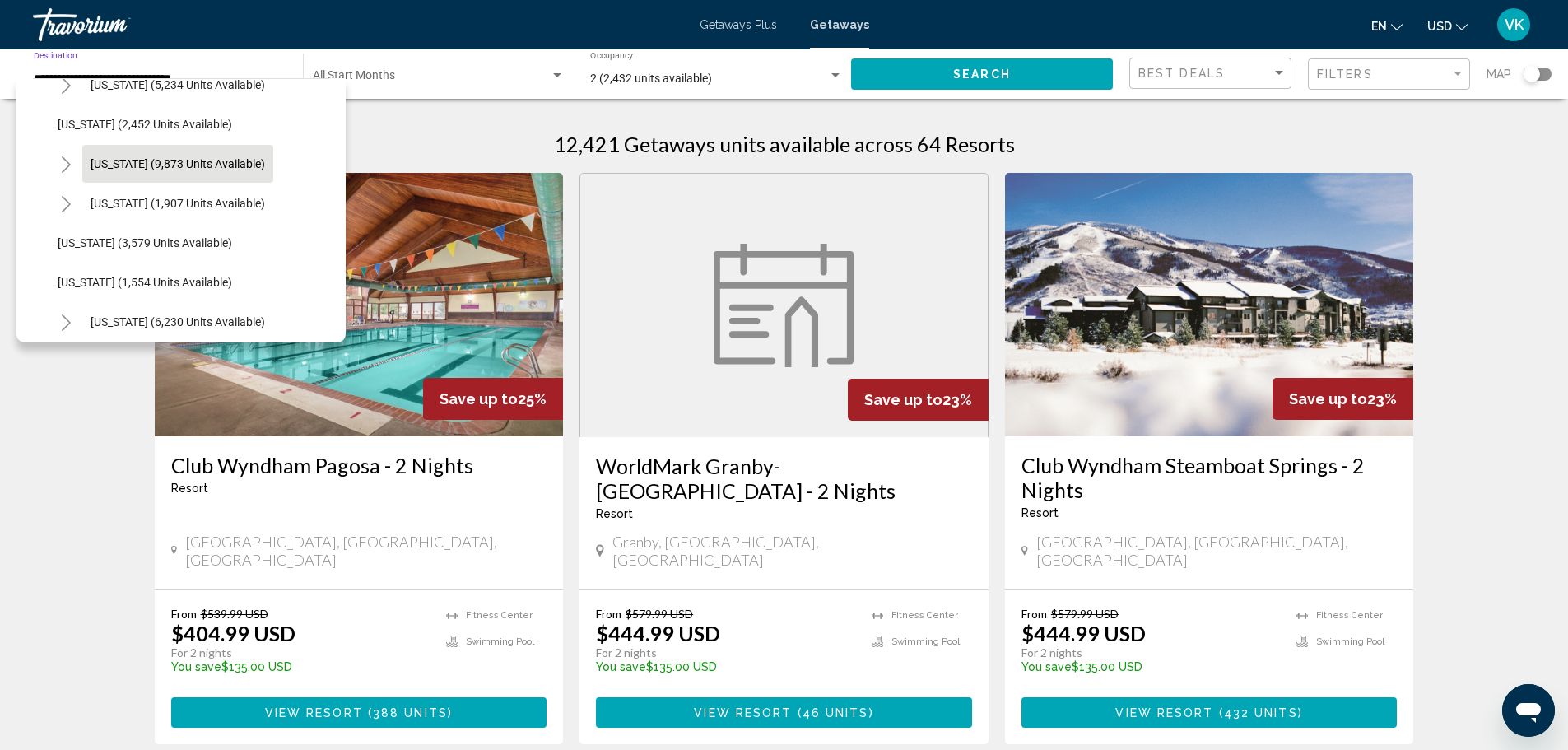
click at [151, 160] on span "[US_STATE] (9,873 units available)" at bounding box center [178, 163] width 175 height 13
type input "**********"
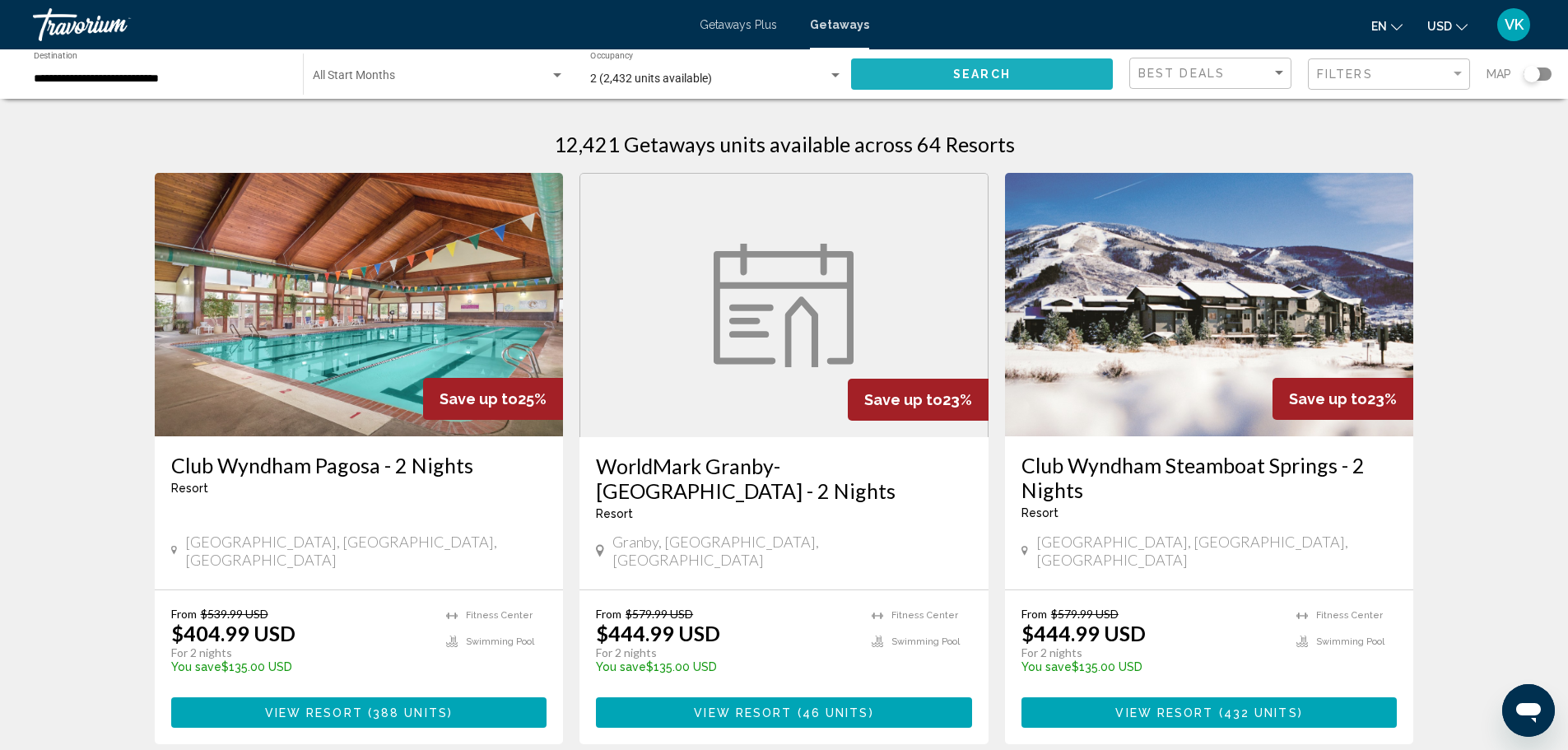
click at [934, 72] on button "Search" at bounding box center [982, 74] width 262 height 30
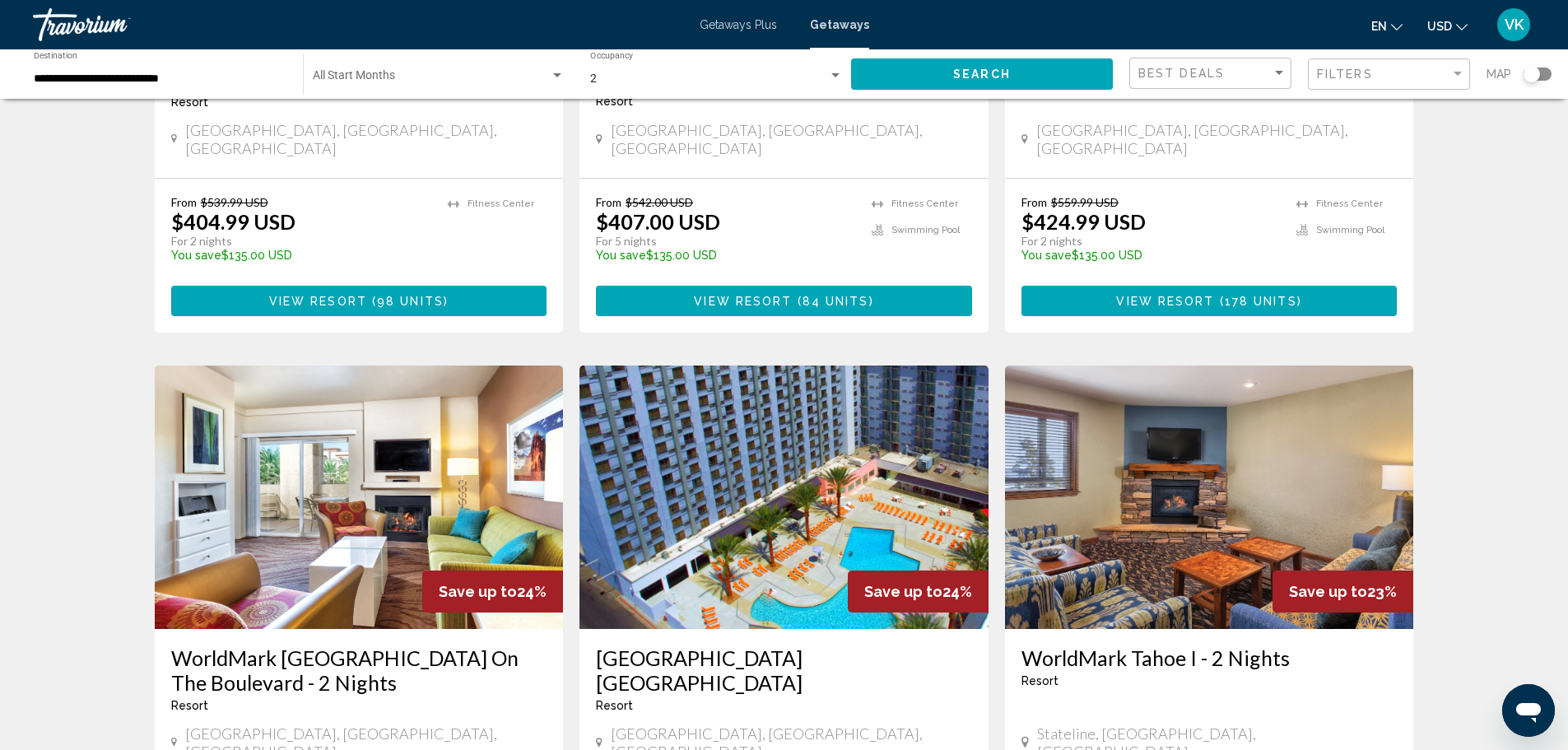
scroll to position [83, 0]
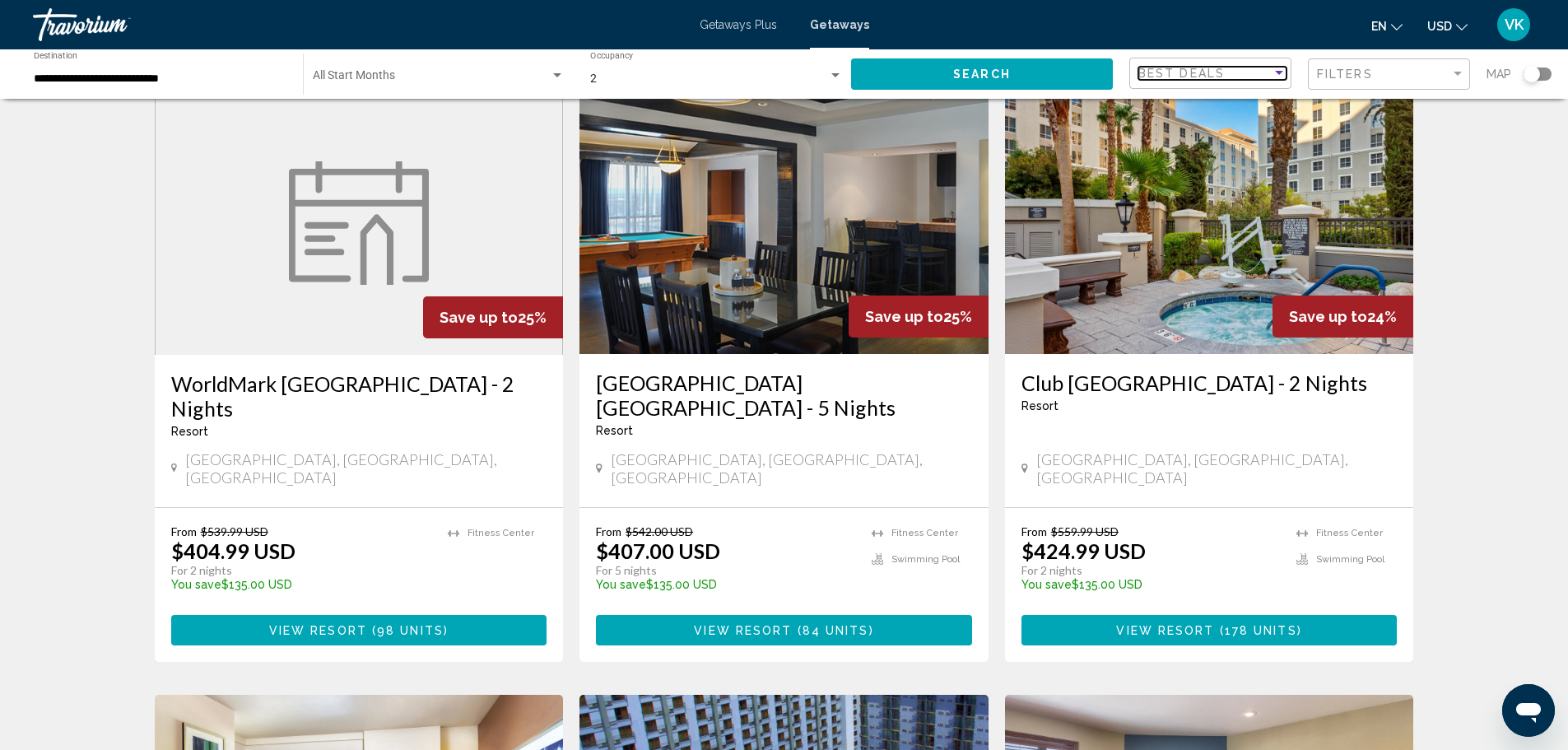
click at [1282, 70] on div "Sort by" at bounding box center [1279, 73] width 15 height 13
click at [1184, 107] on span "Lowest Price" at bounding box center [1170, 107] width 65 height 13
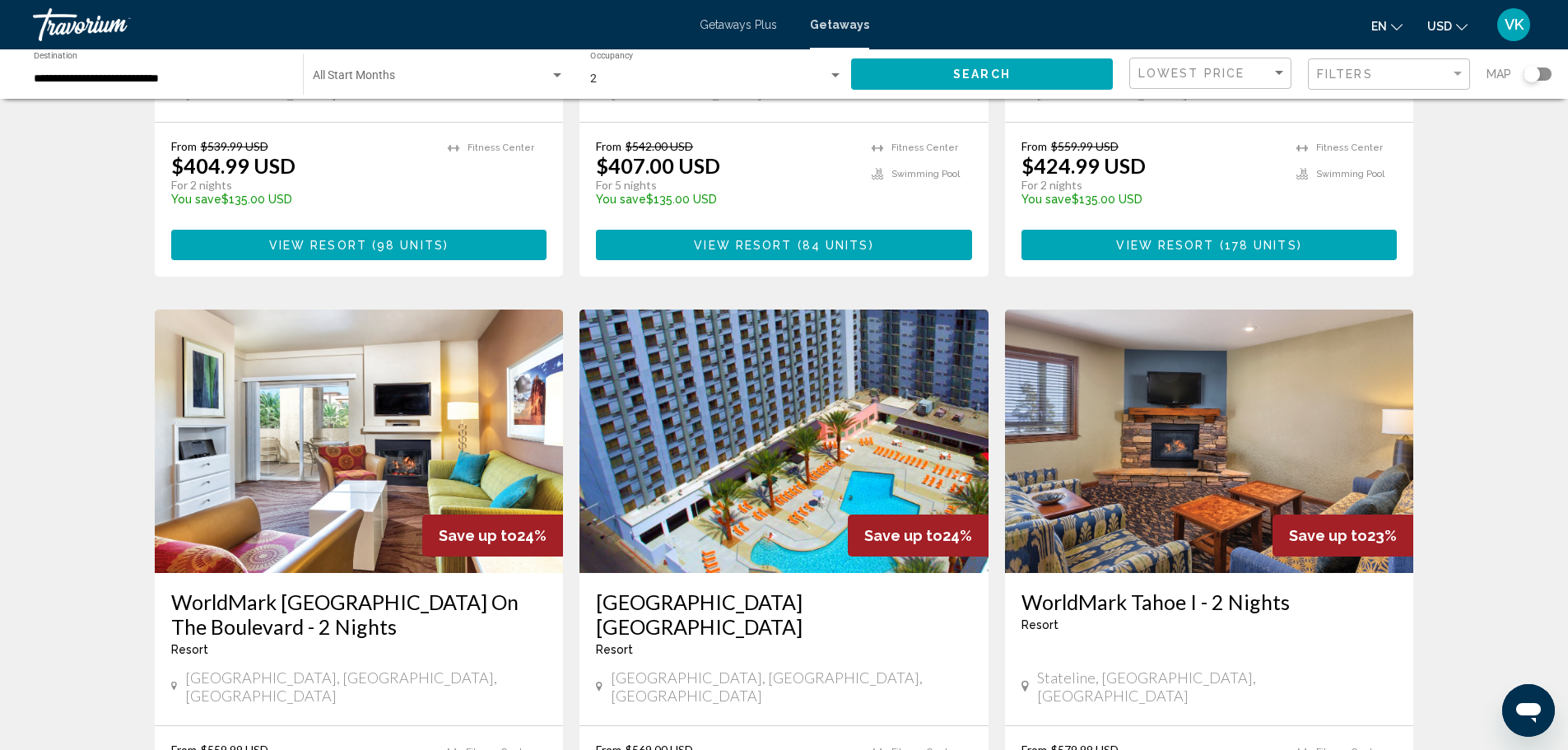
scroll to position [493, 0]
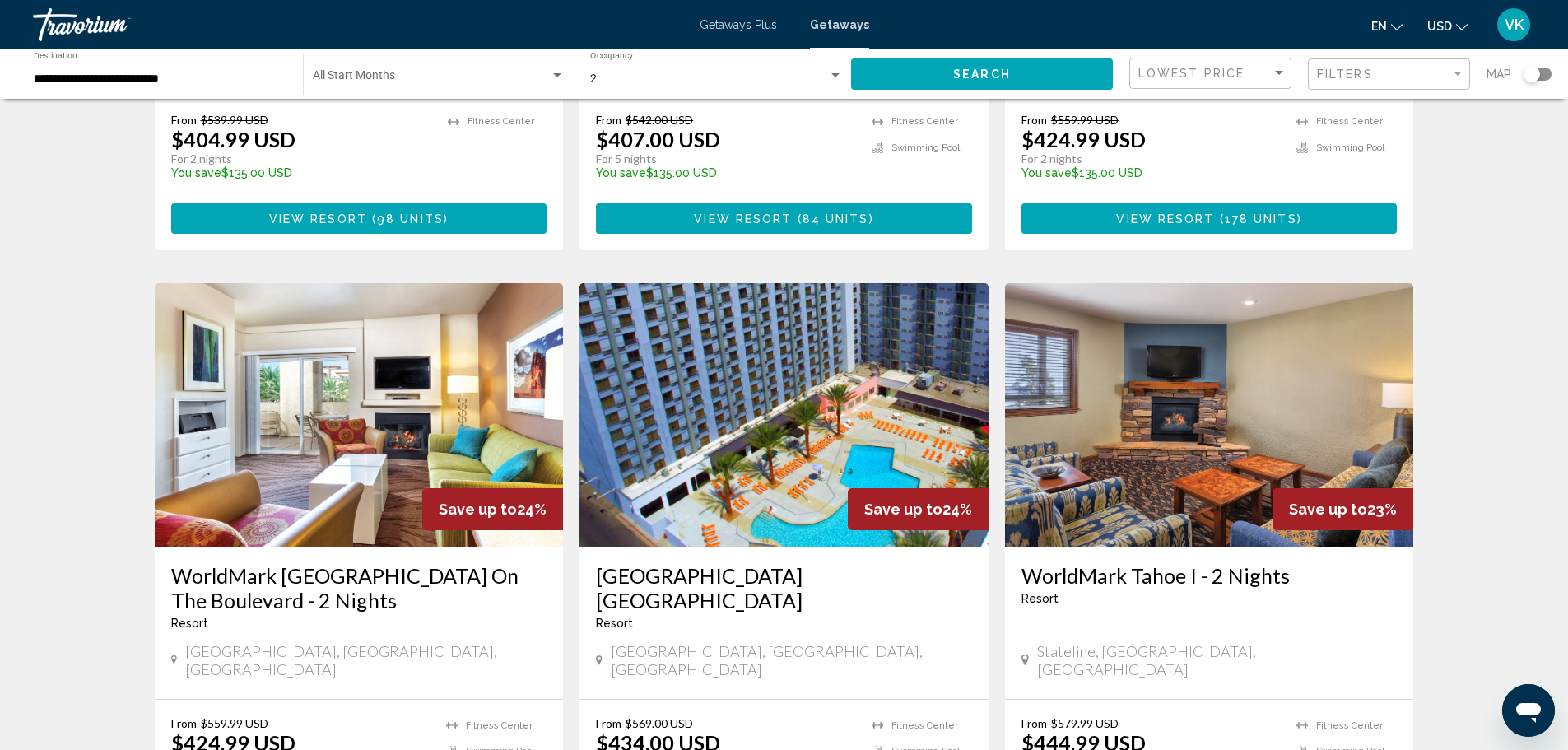
click at [605, 563] on h3 "[GEOGRAPHIC_DATA] [GEOGRAPHIC_DATA]" at bounding box center [784, 588] width 376 height 50
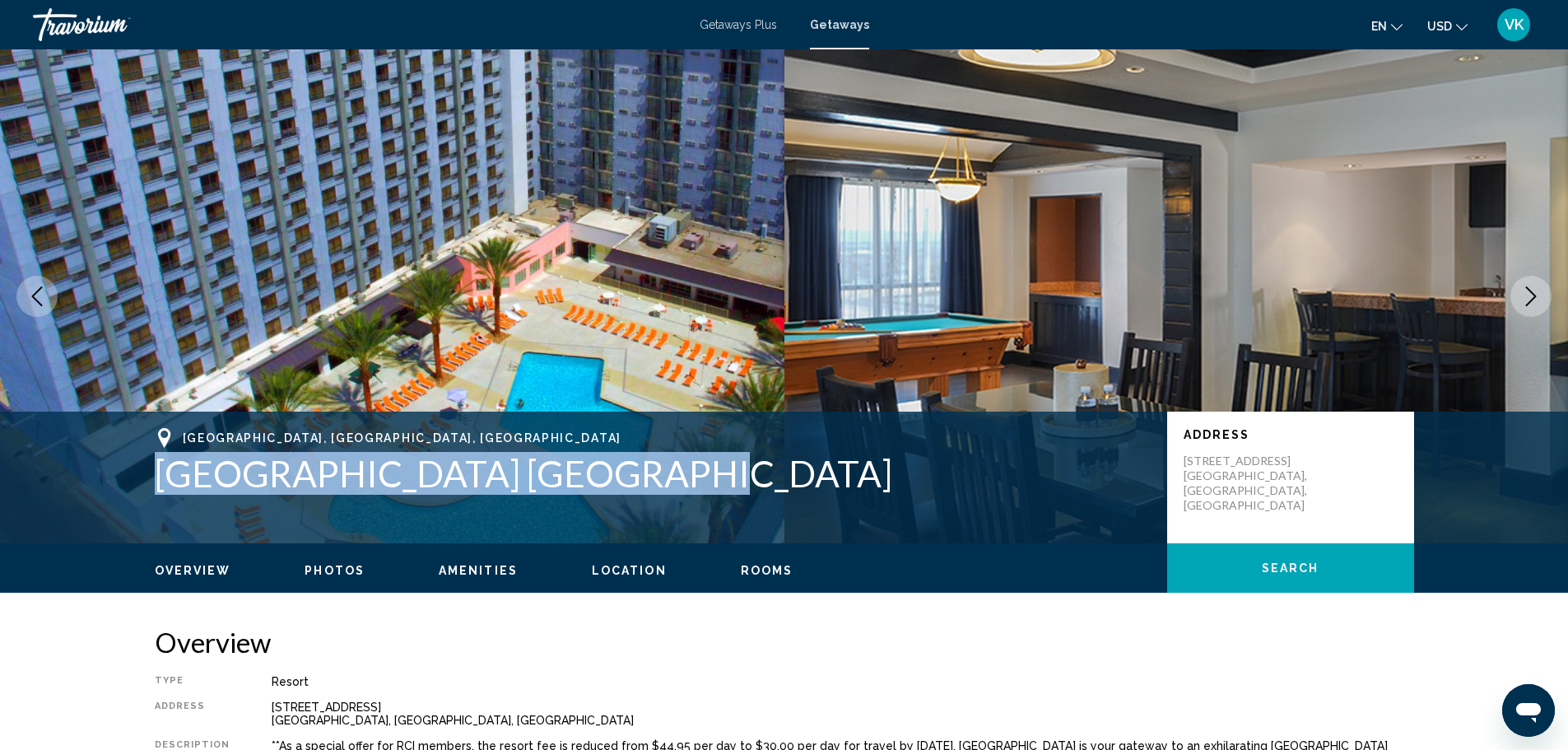
drag, startPoint x: 153, startPoint y: 472, endPoint x: 582, endPoint y: 481, distance: 429.1
click at [632, 475] on div "[GEOGRAPHIC_DATA], [GEOGRAPHIC_DATA], [GEOGRAPHIC_DATA] [GEOGRAPHIC_DATA] Addre…" at bounding box center [784, 477] width 1326 height 99
copy h1 "[GEOGRAPHIC_DATA] [GEOGRAPHIC_DATA]"
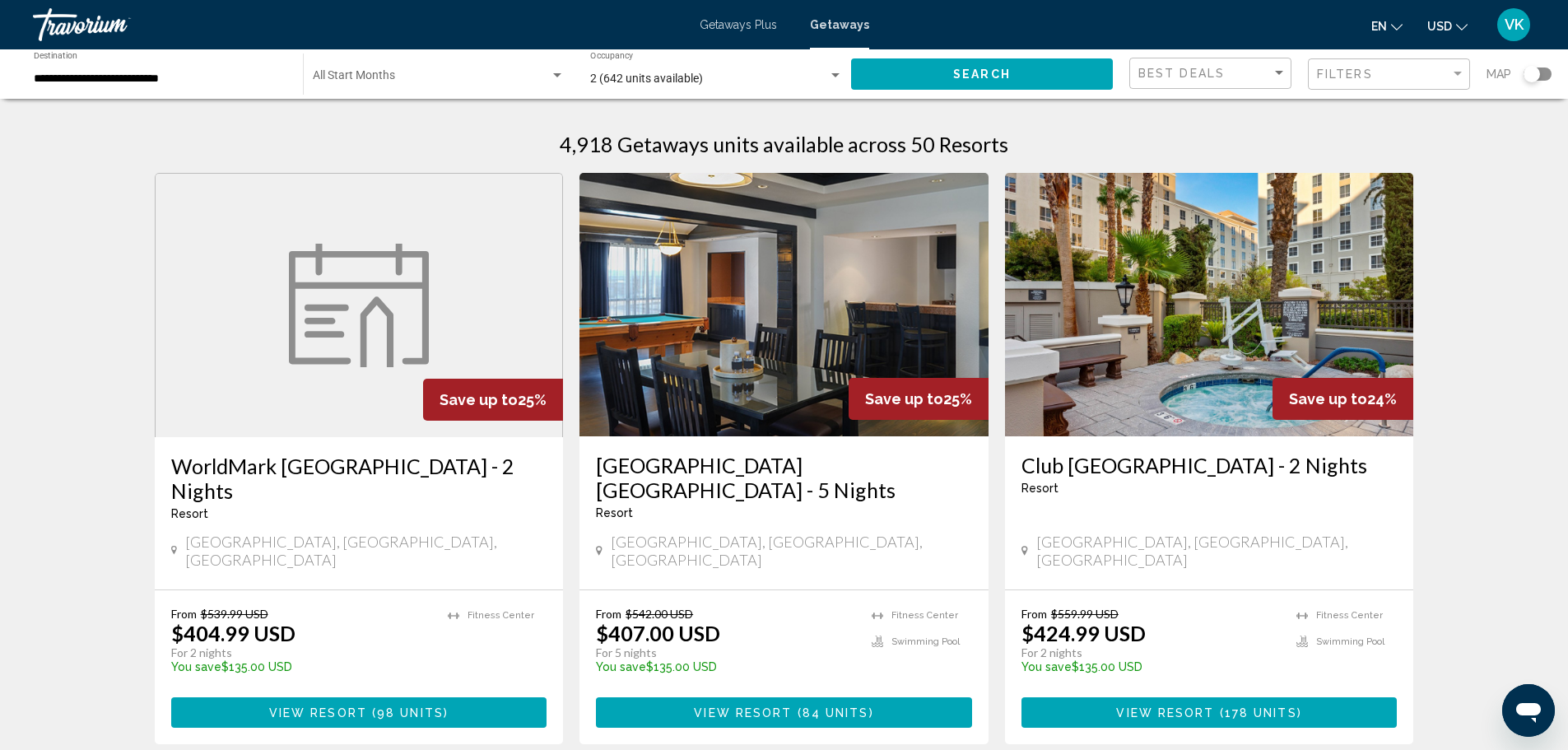
click at [200, 89] on div "**********" at bounding box center [160, 74] width 253 height 45
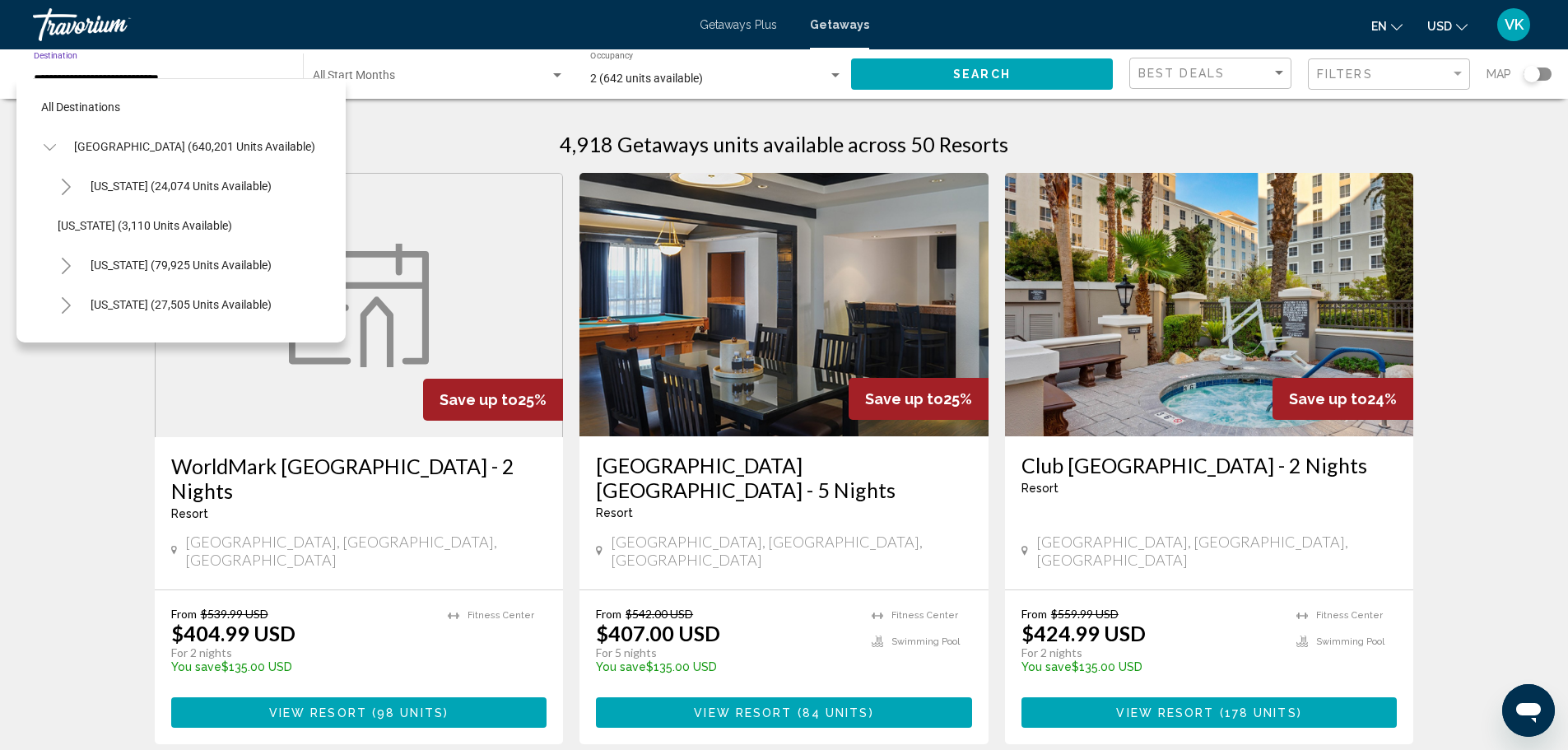
scroll to position [164, 0]
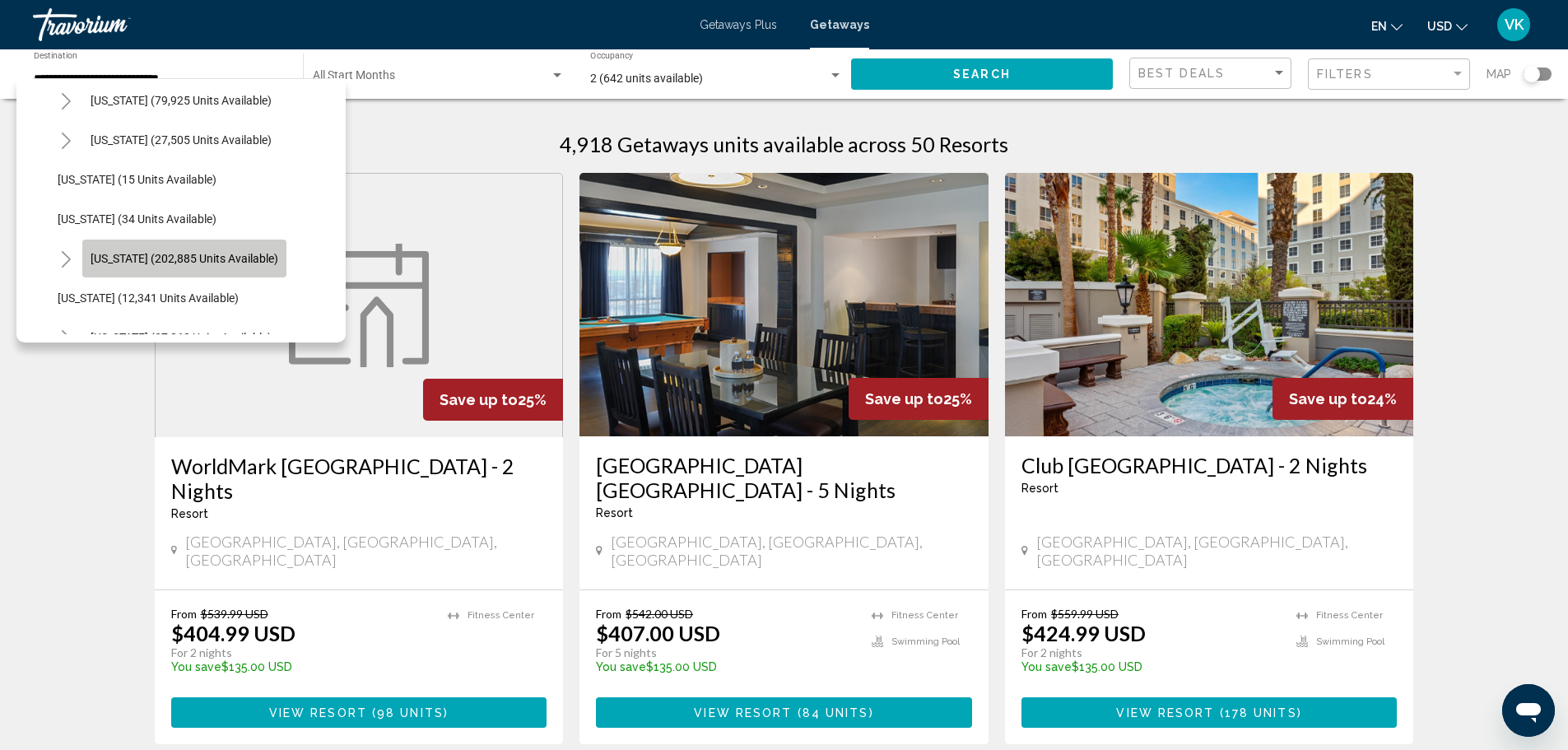
click at [193, 243] on button "[US_STATE] (202,885 units available)" at bounding box center [185, 258] width 204 height 38
type input "**********"
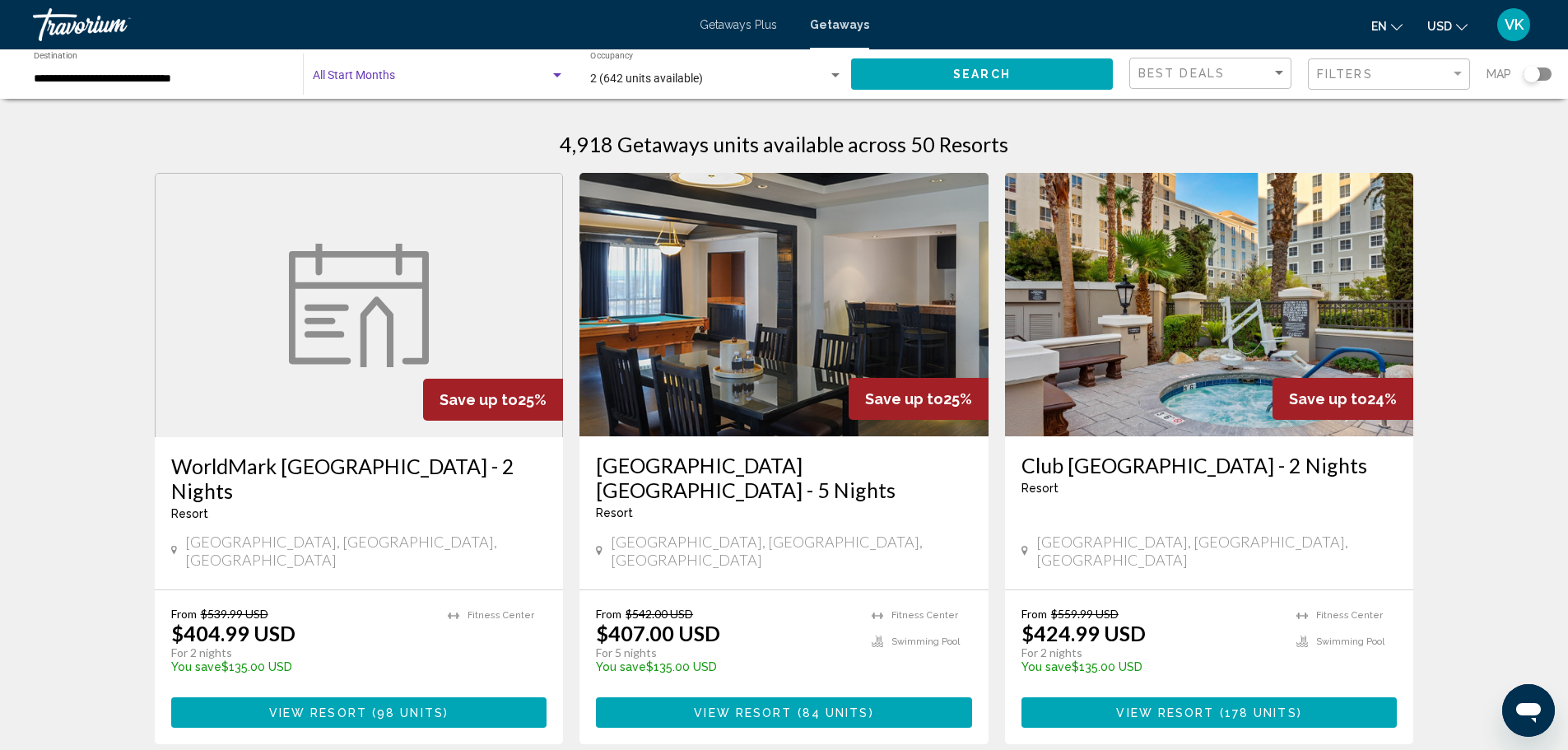
click at [542, 77] on span "Search widget" at bounding box center [431, 79] width 237 height 13
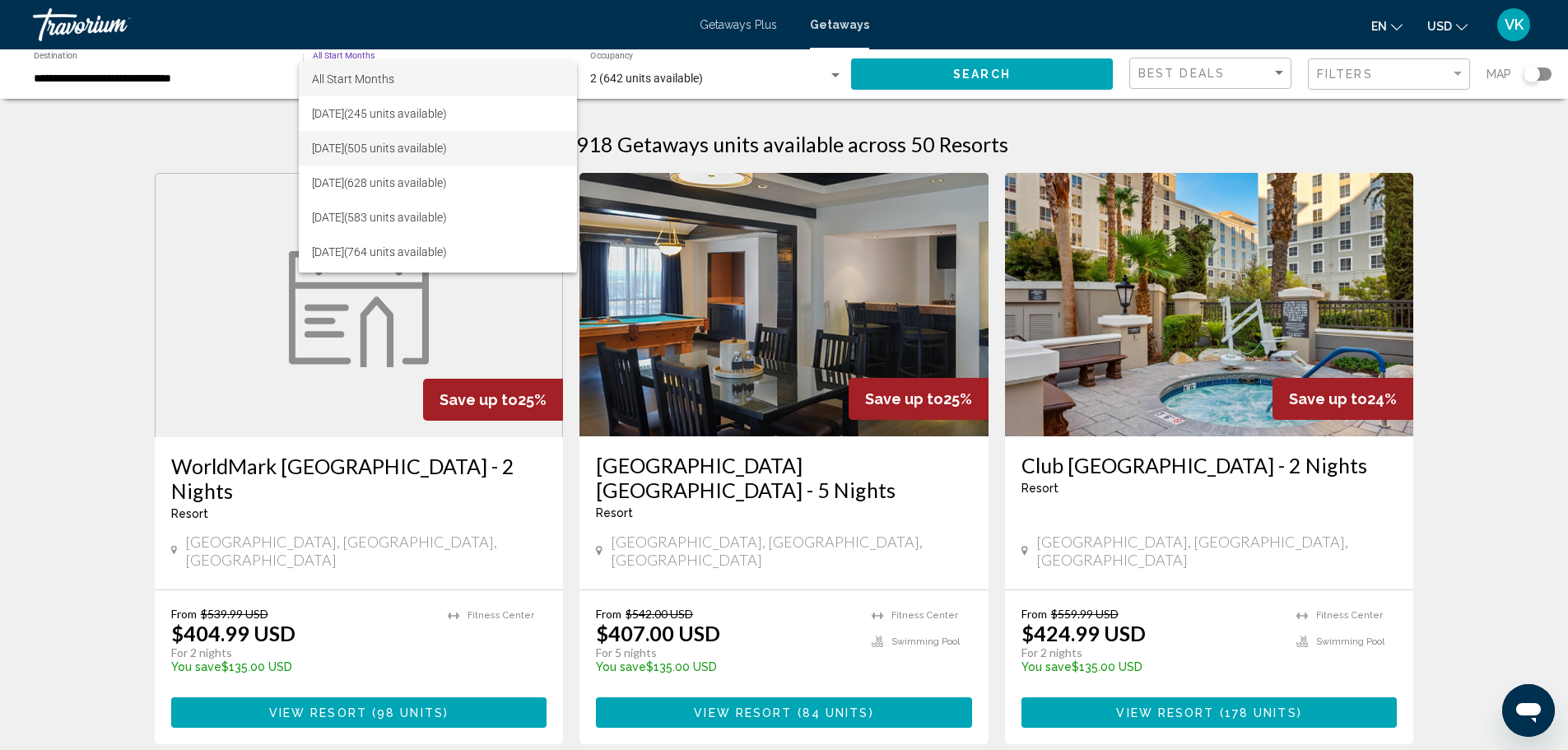
click at [484, 151] on span "[DATE] (505 units available)" at bounding box center [438, 147] width 252 height 35
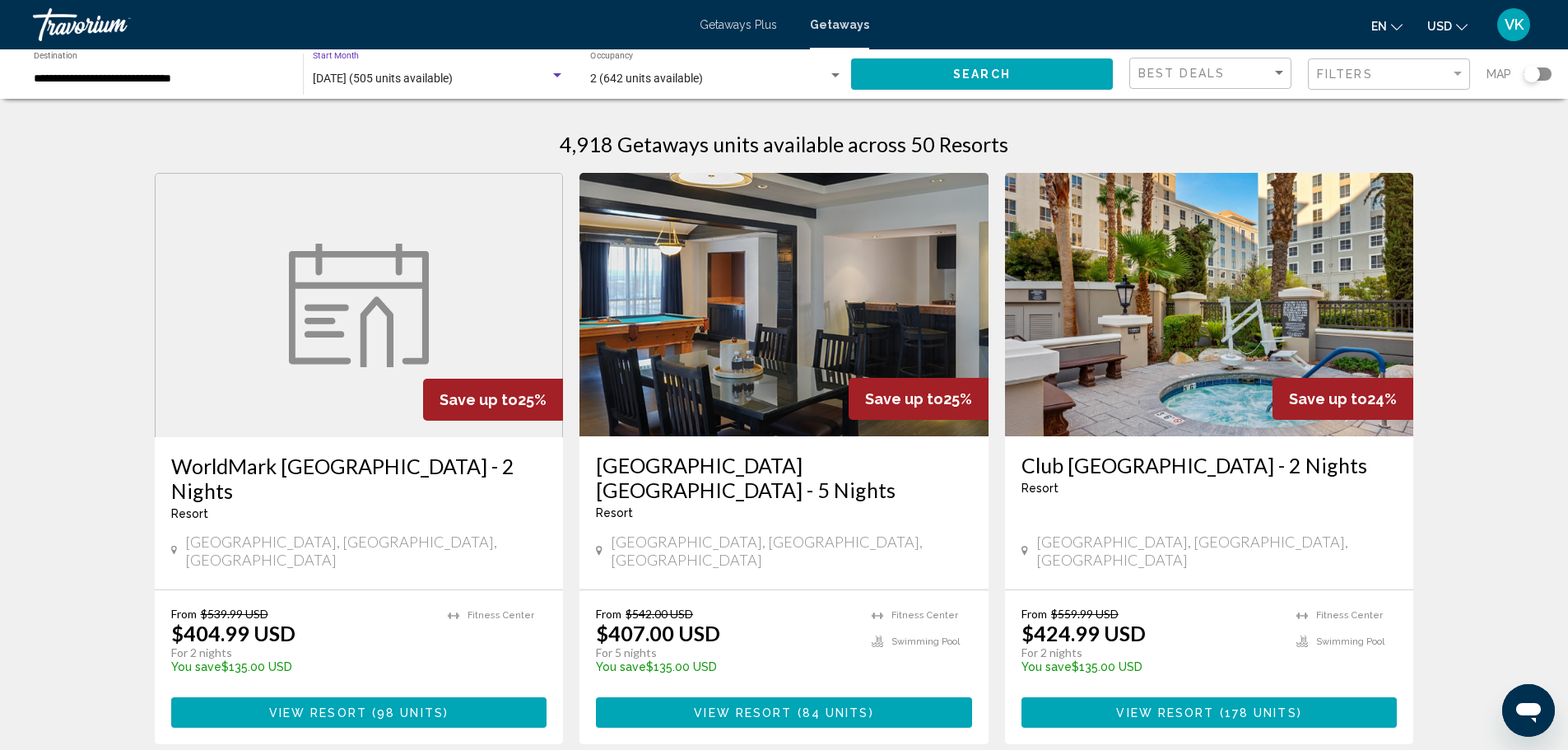
click at [820, 76] on div "2 (642 units available)" at bounding box center [709, 79] width 238 height 13
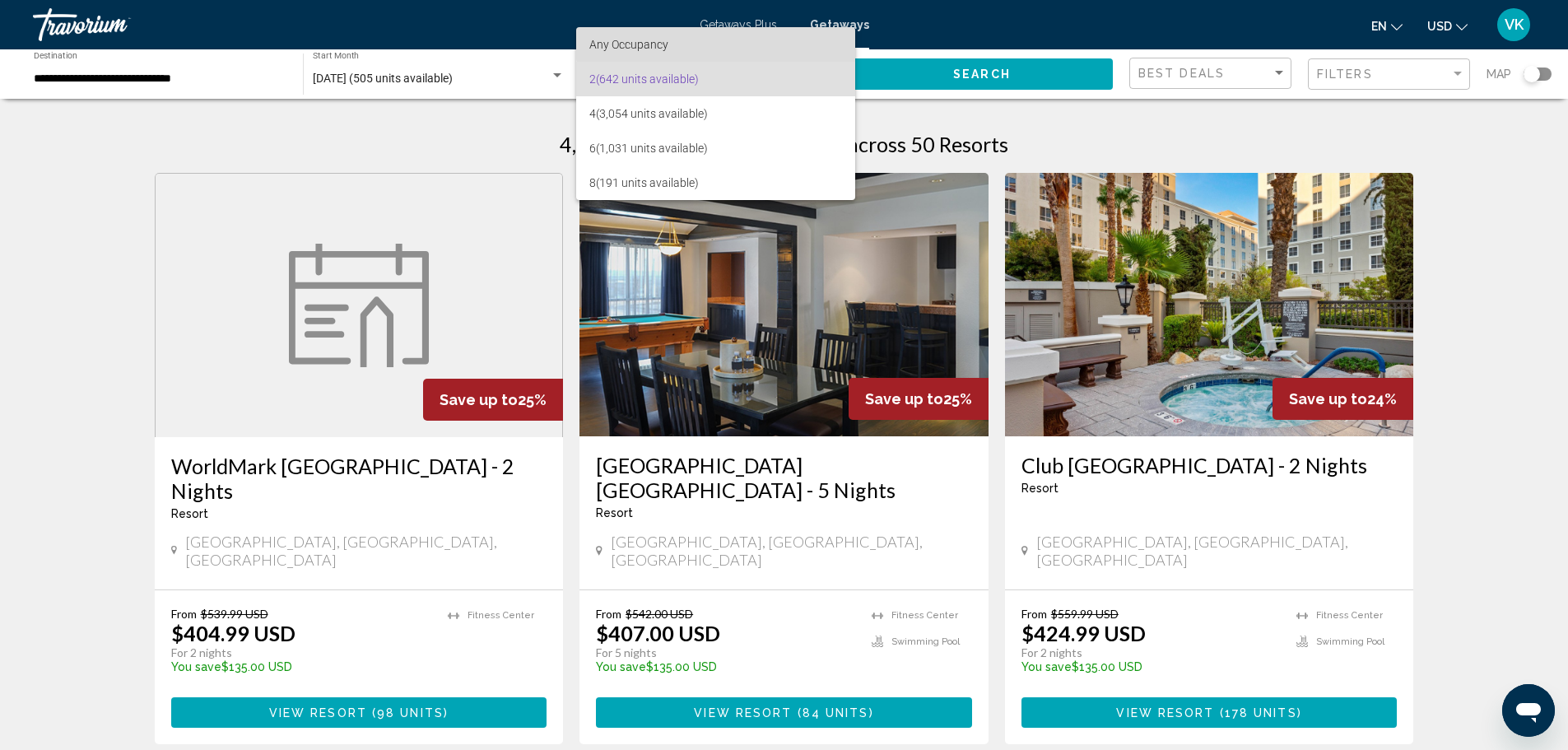
click at [720, 44] on span "Any Occupancy" at bounding box center [716, 44] width 253 height 35
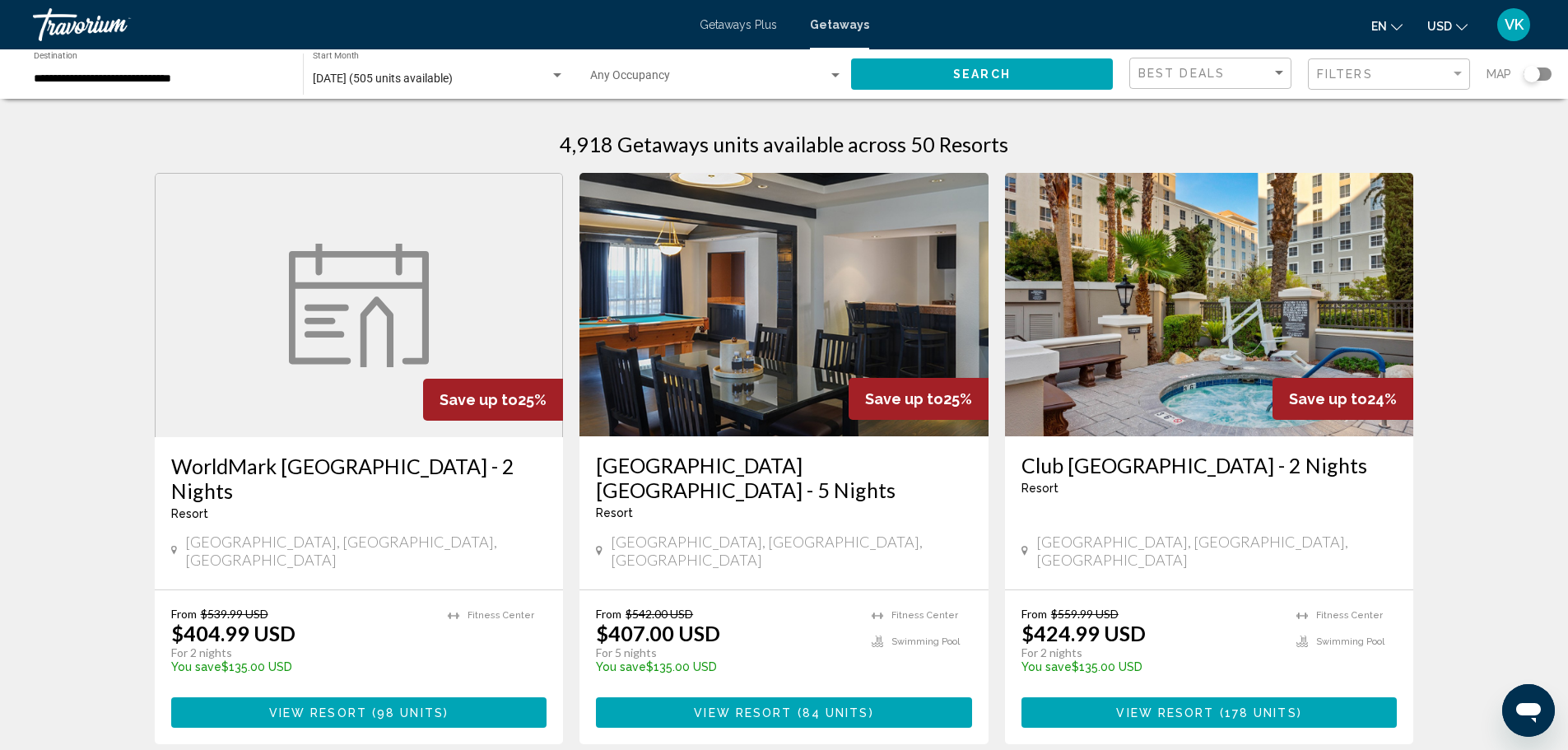
click at [1254, 62] on div "Best Deals" at bounding box center [1212, 74] width 148 height 30
click at [1172, 119] on span "Lowest Price" at bounding box center [1212, 107] width 148 height 35
click at [1002, 73] on span "Search" at bounding box center [982, 75] width 58 height 13
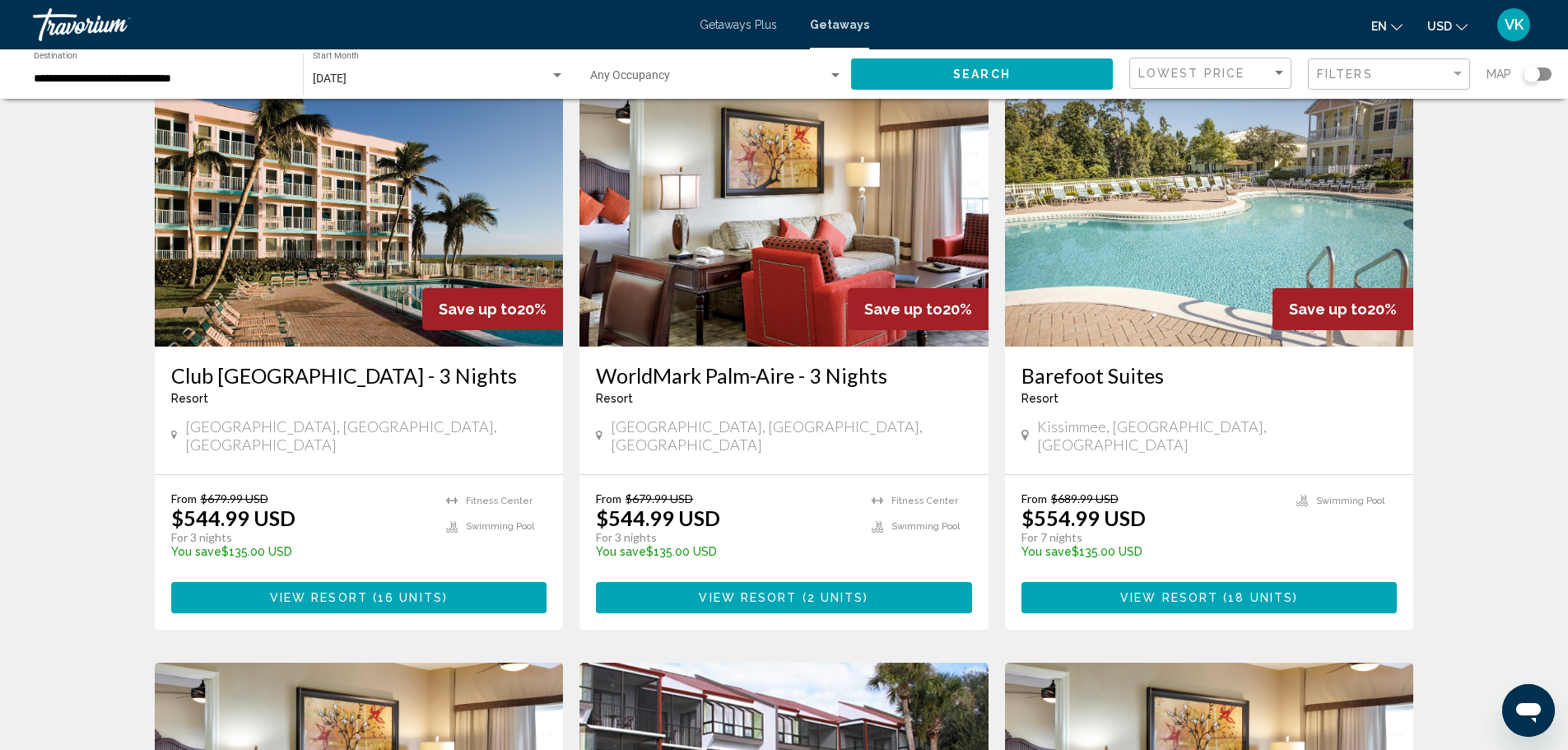
scroll to position [659, 0]
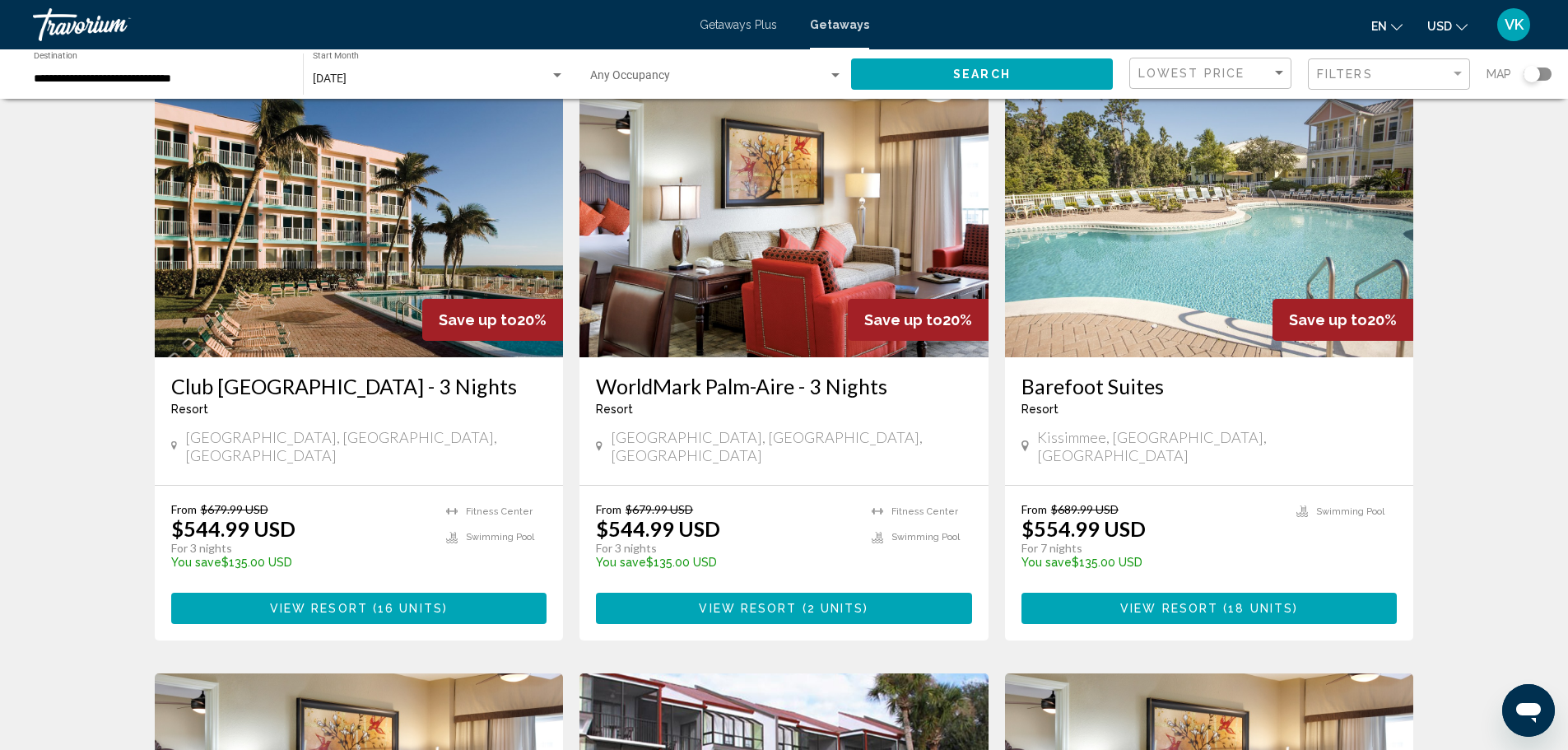
click at [1406, 85] on div "Filters" at bounding box center [1391, 75] width 148 height 30
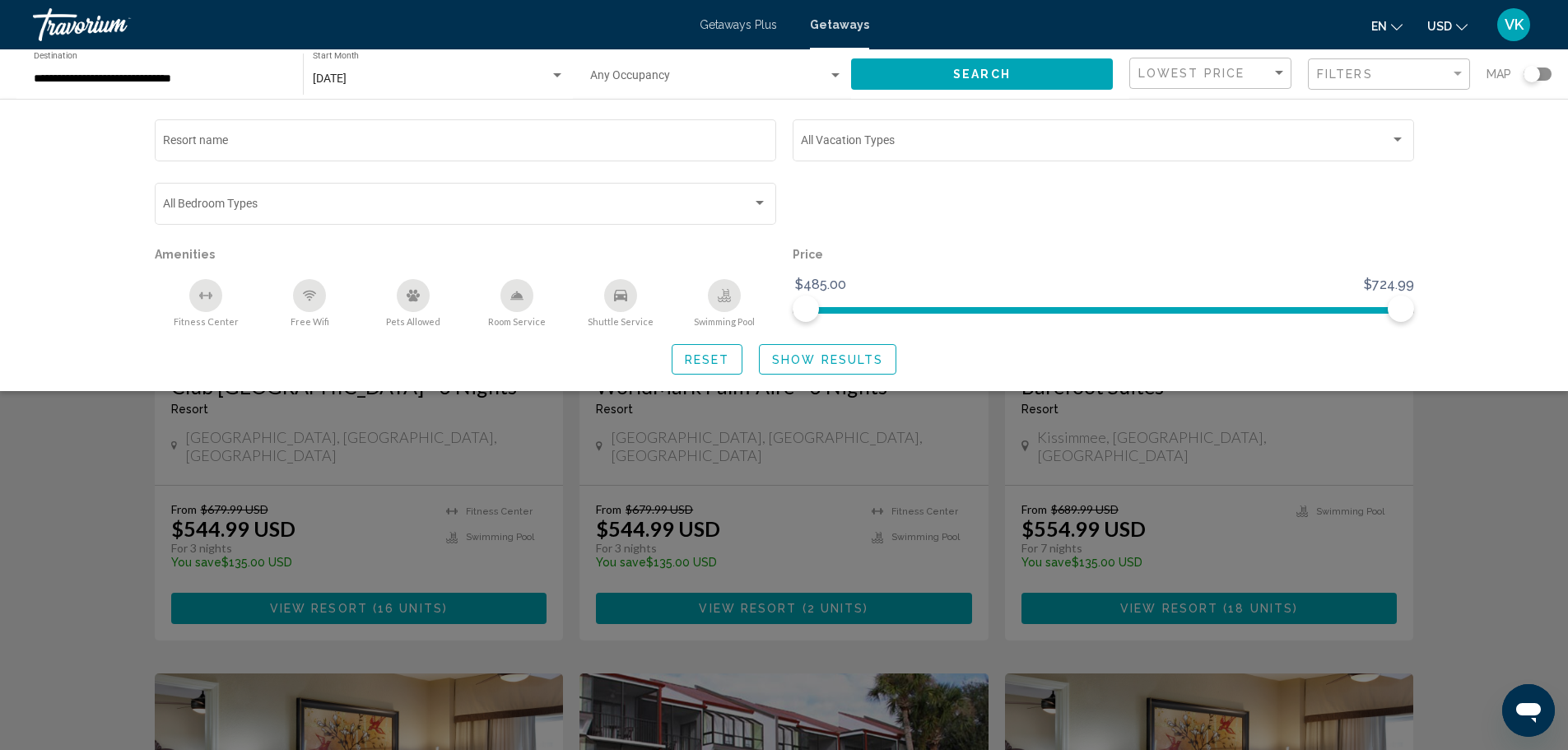
click at [81, 482] on div "Search widget" at bounding box center [784, 498] width 1568 height 503
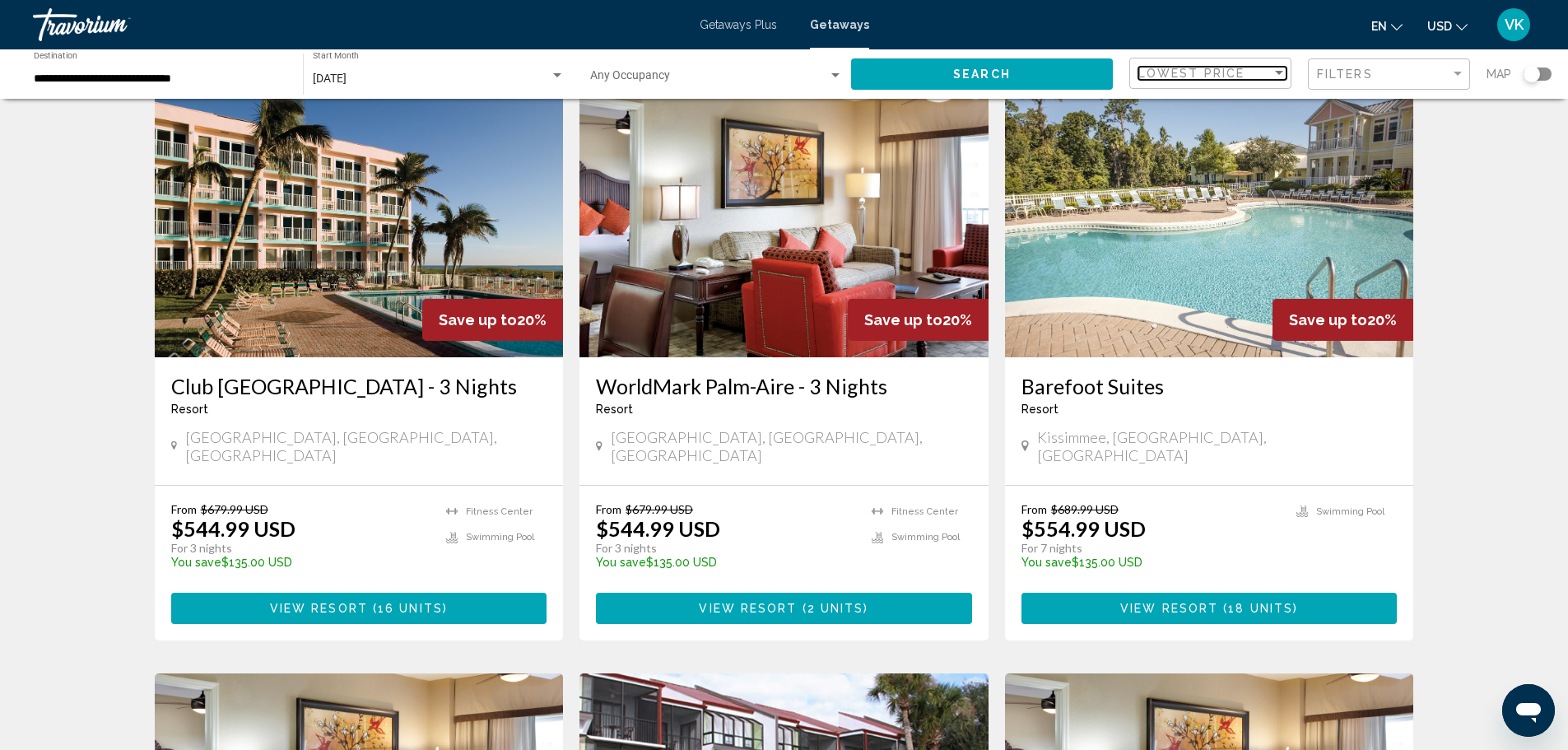
click at [1272, 77] on div "Sort by" at bounding box center [1279, 73] width 15 height 13
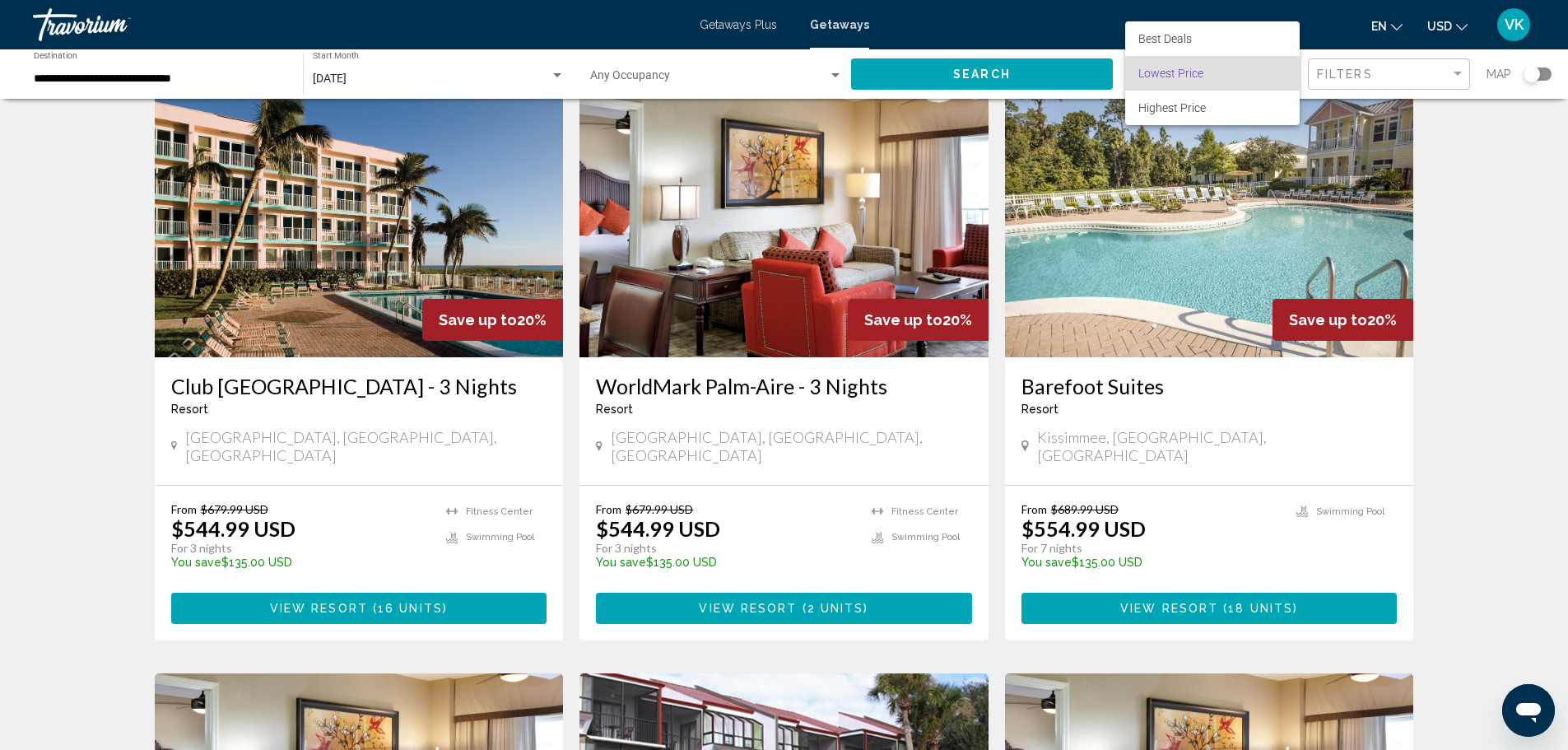
click at [1197, 78] on span "Lowest Price" at bounding box center [1170, 73] width 65 height 13
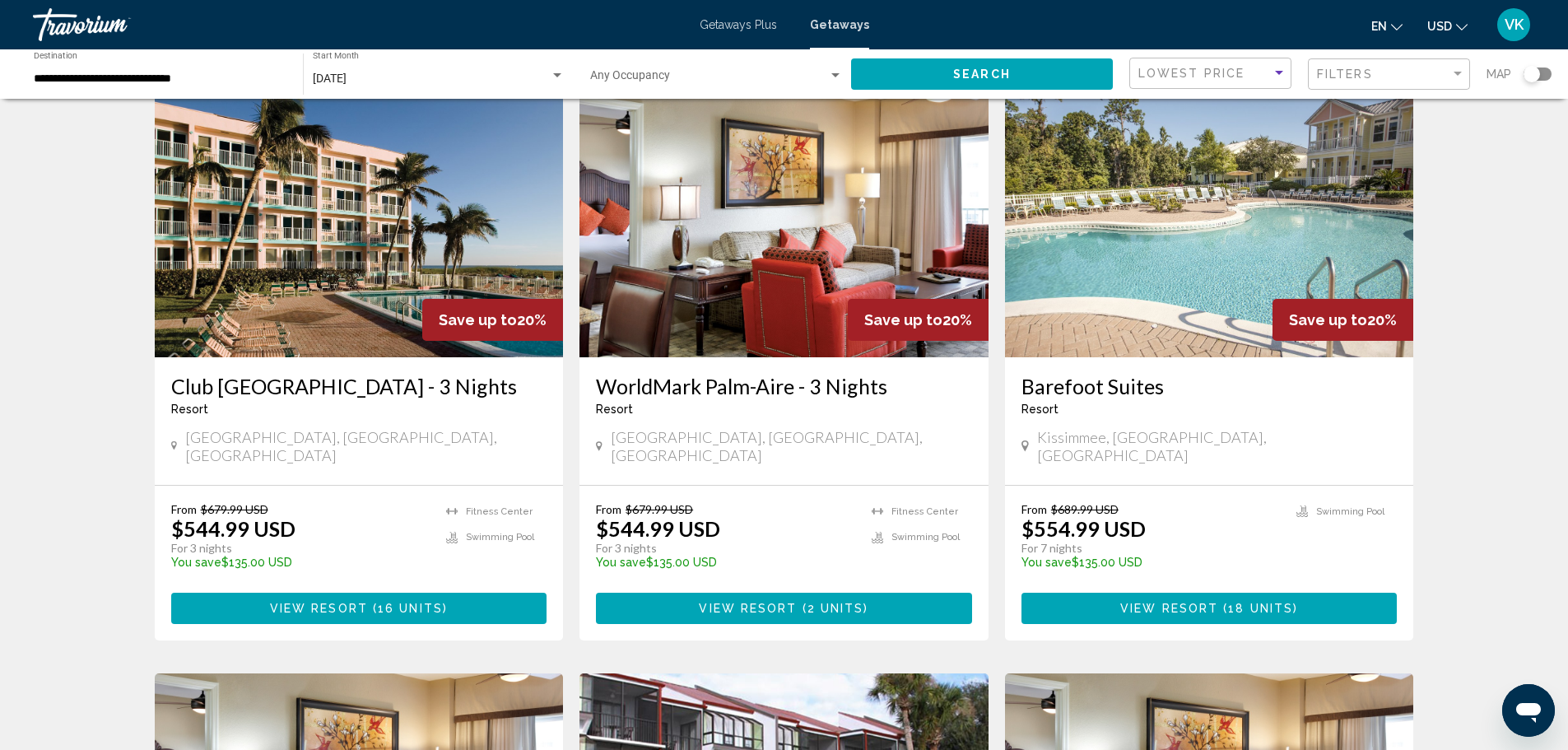
click at [979, 66] on button "Search" at bounding box center [982, 74] width 262 height 30
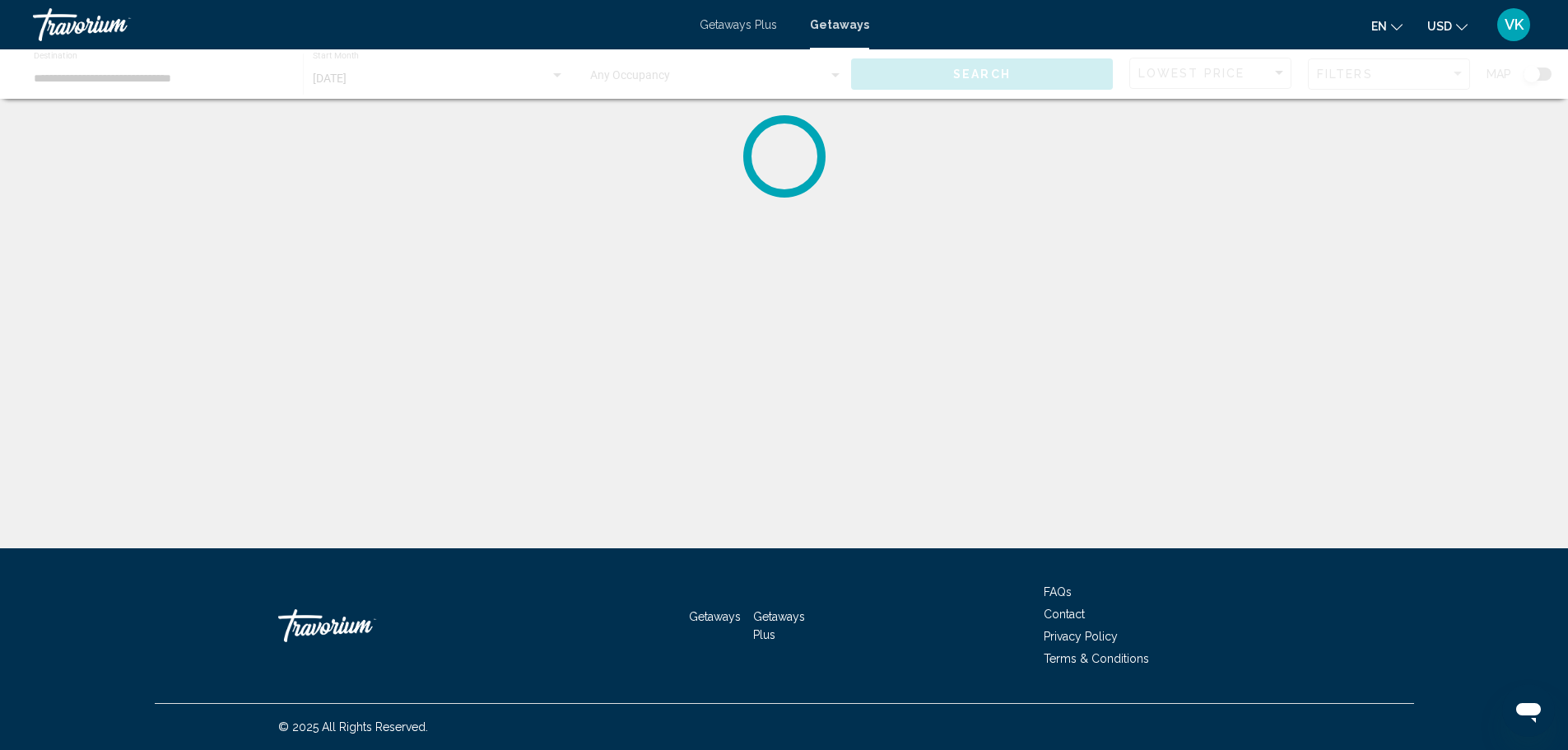
scroll to position [0, 0]
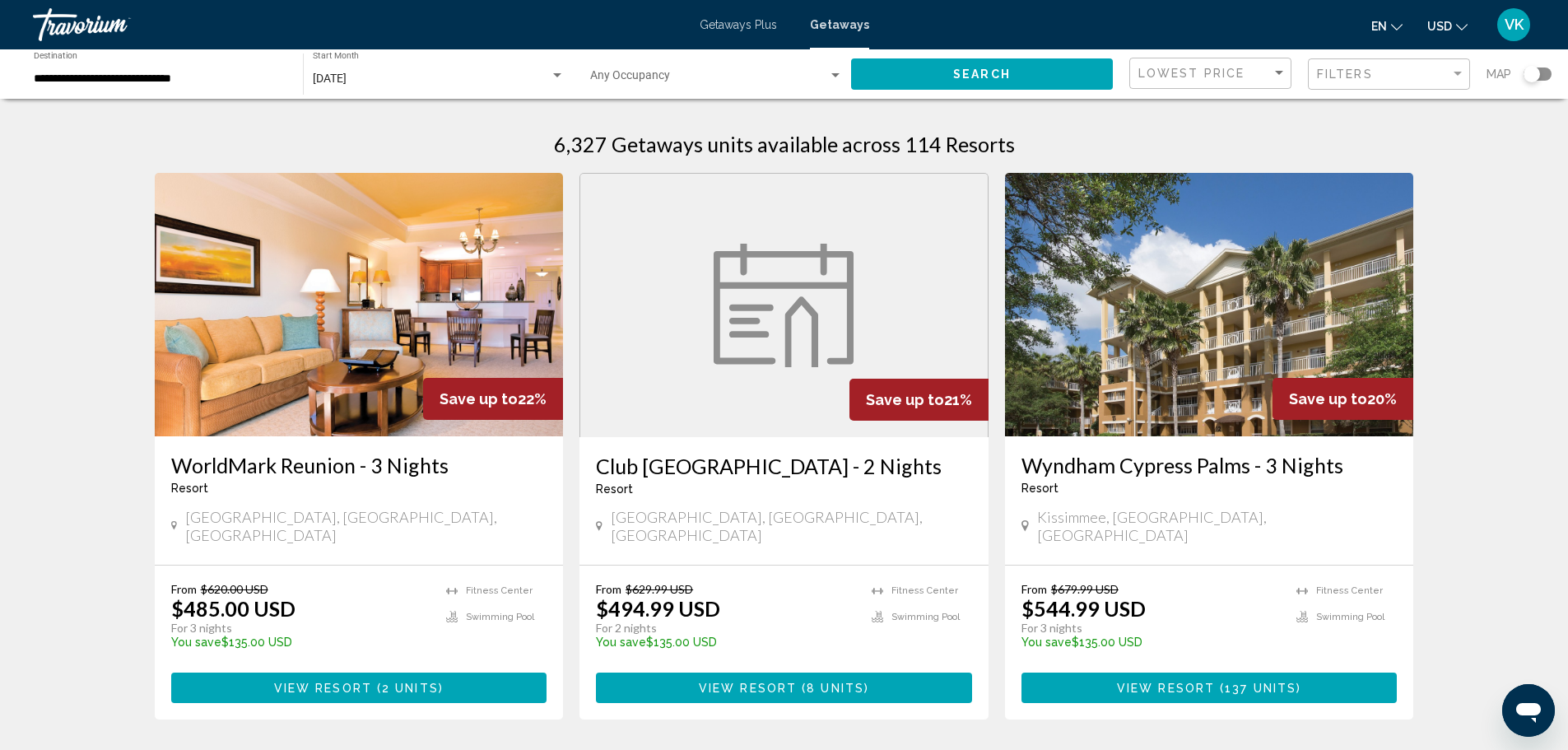
click at [196, 77] on input "**********" at bounding box center [160, 79] width 253 height 13
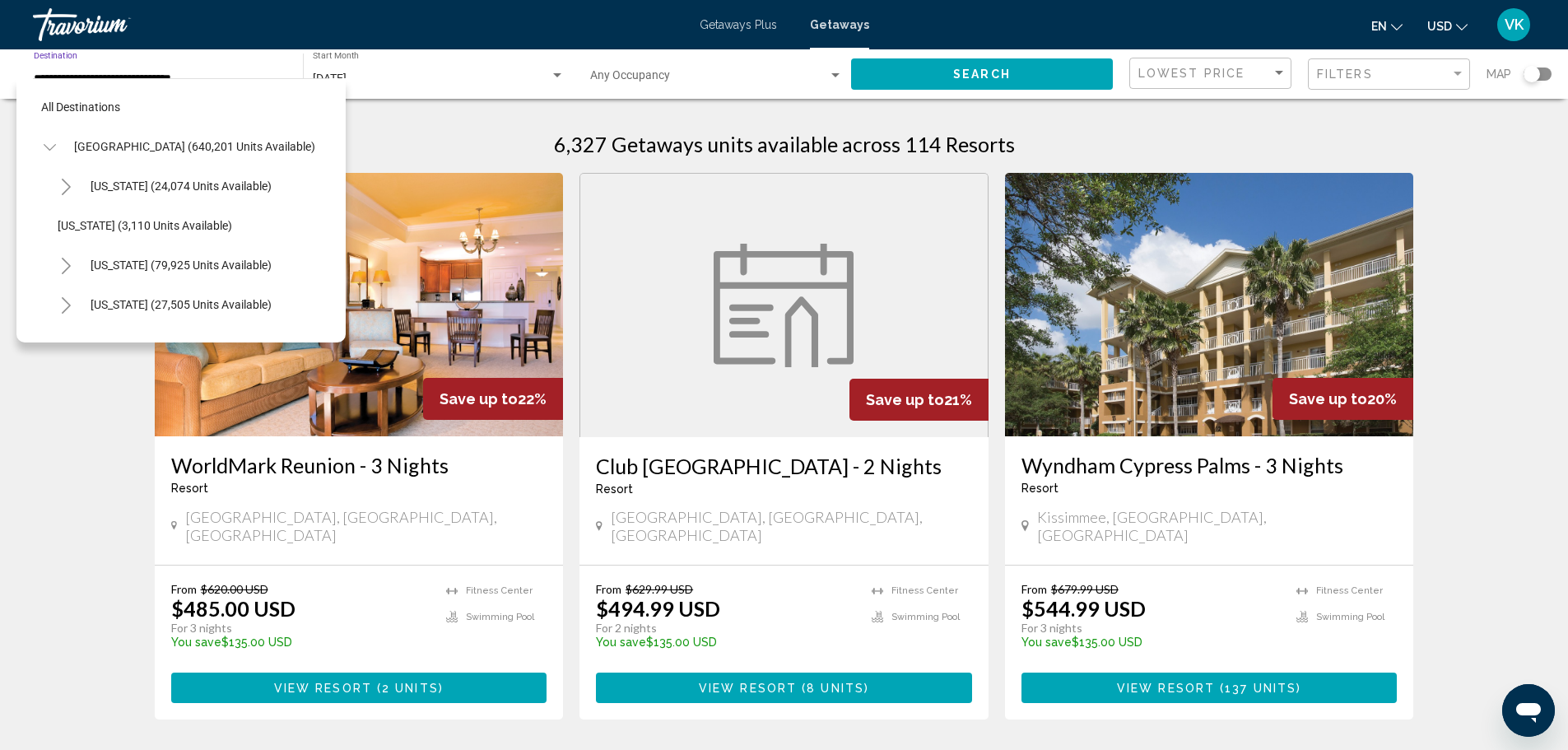
scroll to position [223, 0]
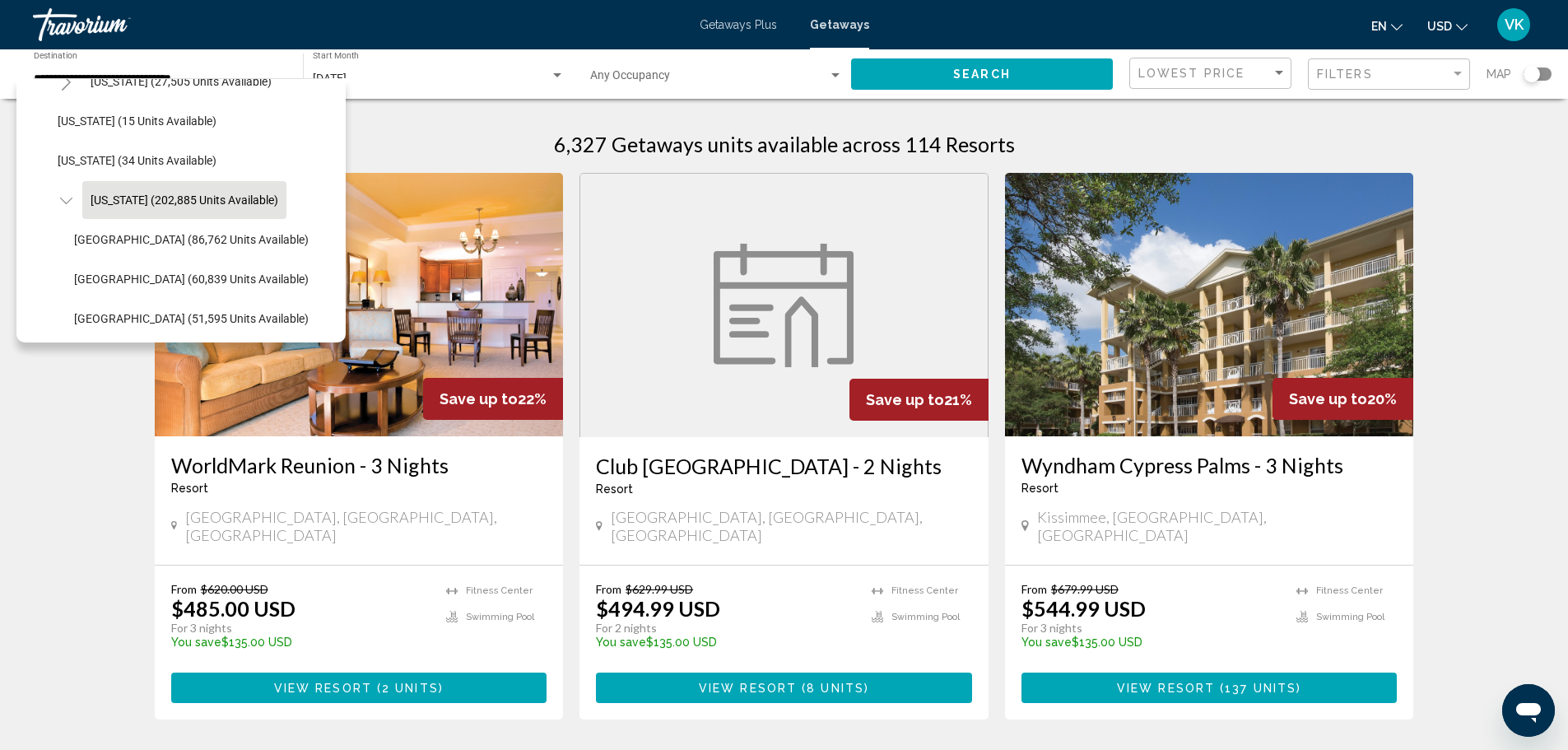
click at [421, 139] on div "6,327 Getaways units available across 114 Resorts" at bounding box center [784, 144] width 1260 height 25
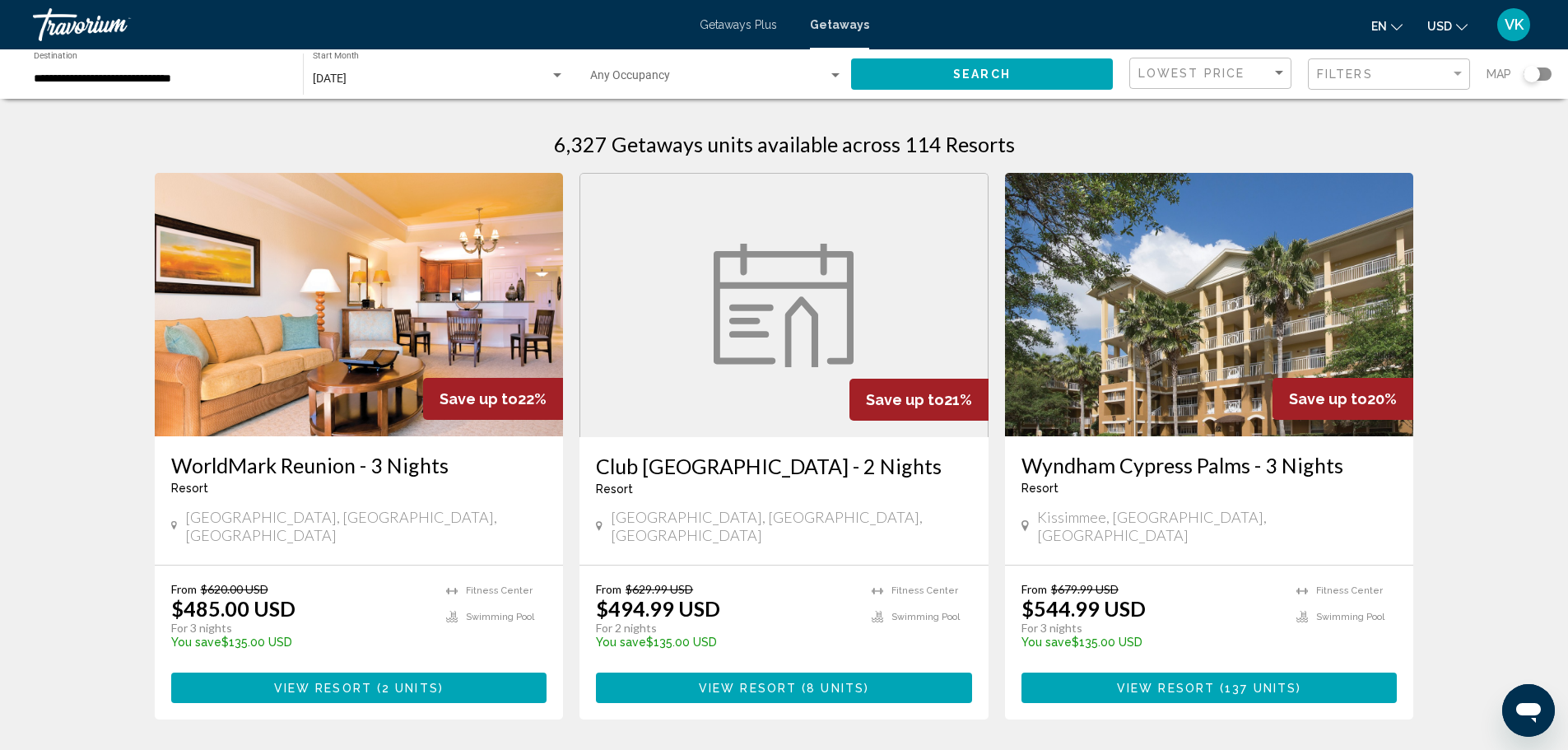
click at [761, 92] on div "Occupancy Any Occupancy" at bounding box center [717, 74] width 253 height 45
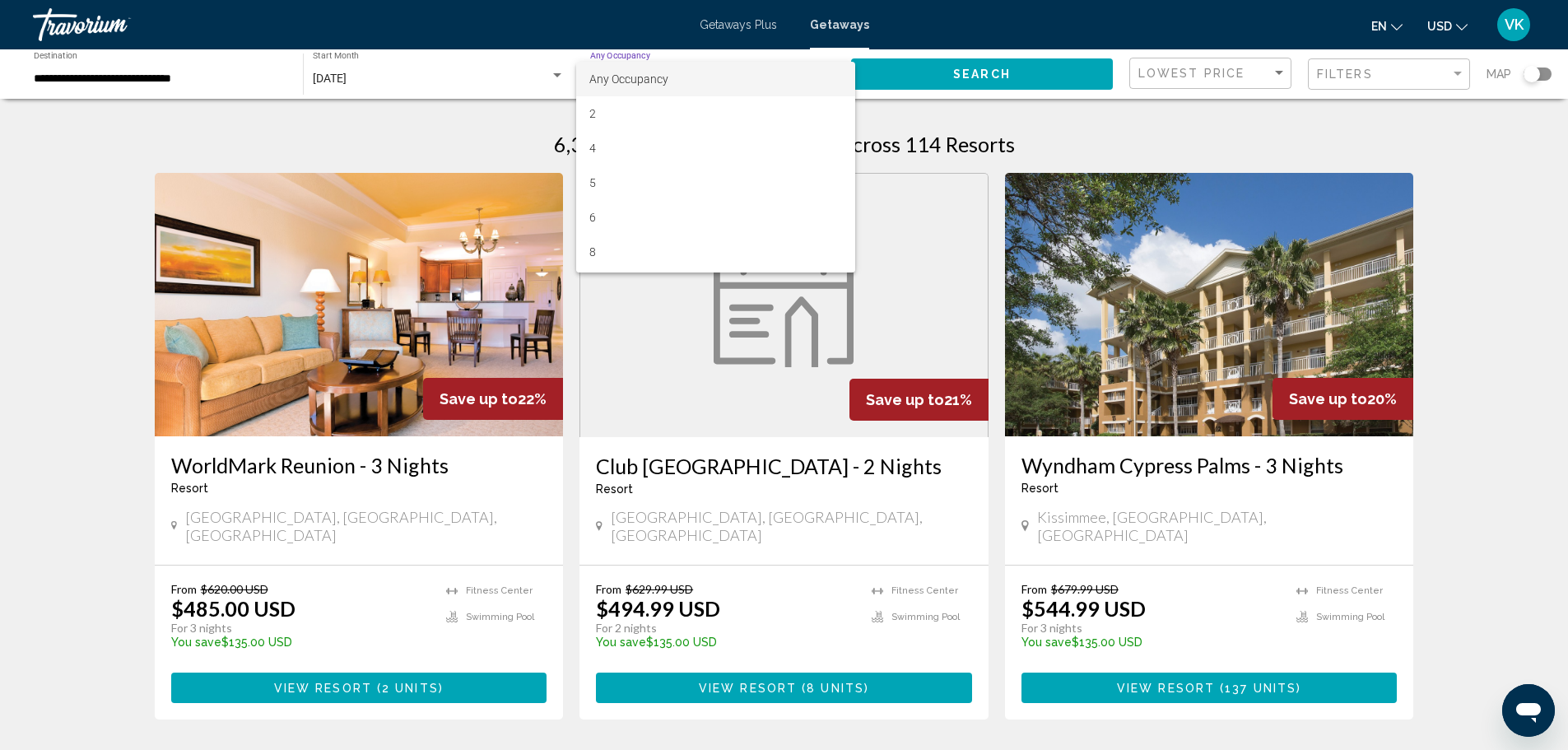
click at [761, 73] on span "Any Occupancy" at bounding box center [716, 79] width 253 height 35
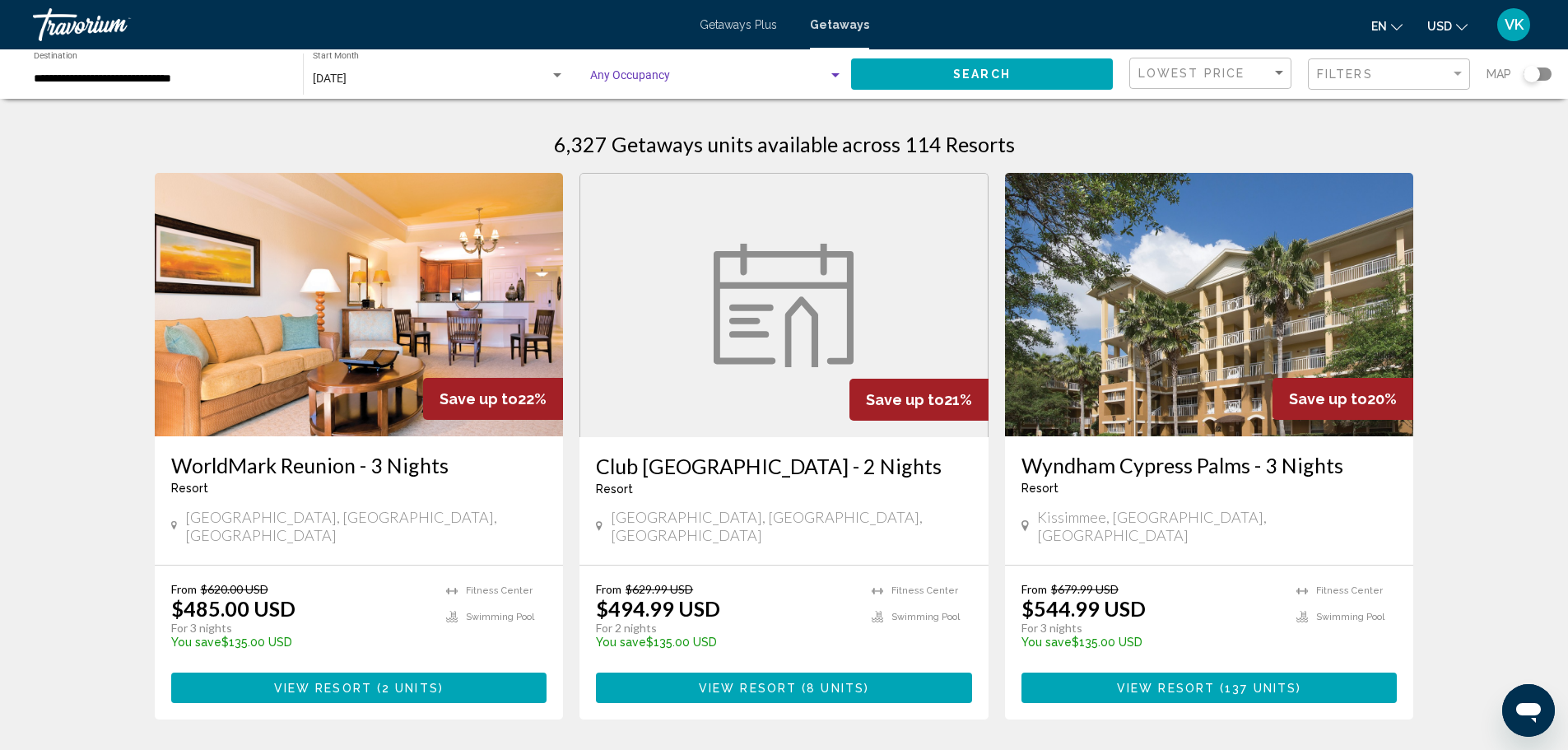
click at [755, 77] on span "Search widget" at bounding box center [709, 79] width 238 height 13
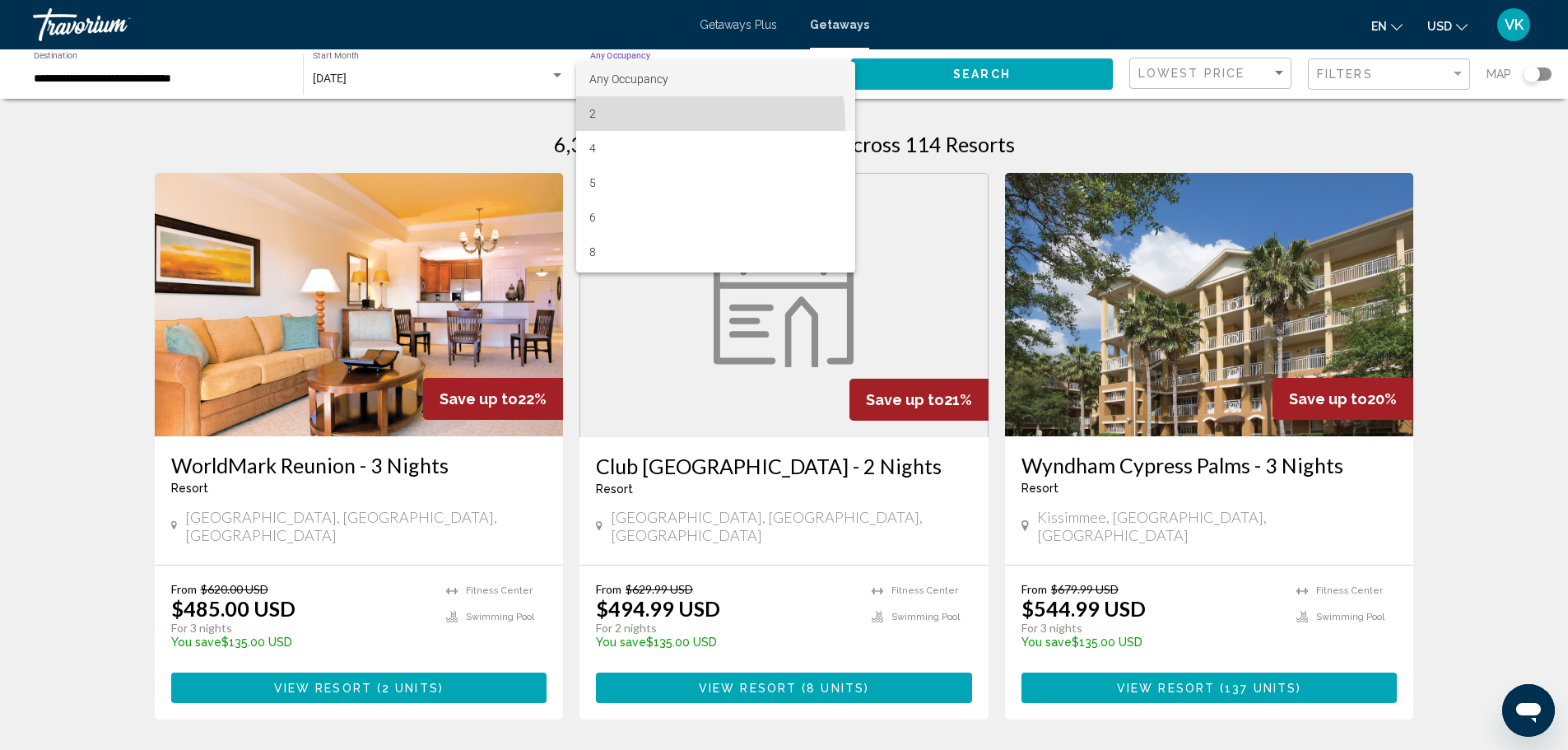
click at [644, 126] on span "2" at bounding box center [716, 113] width 253 height 35
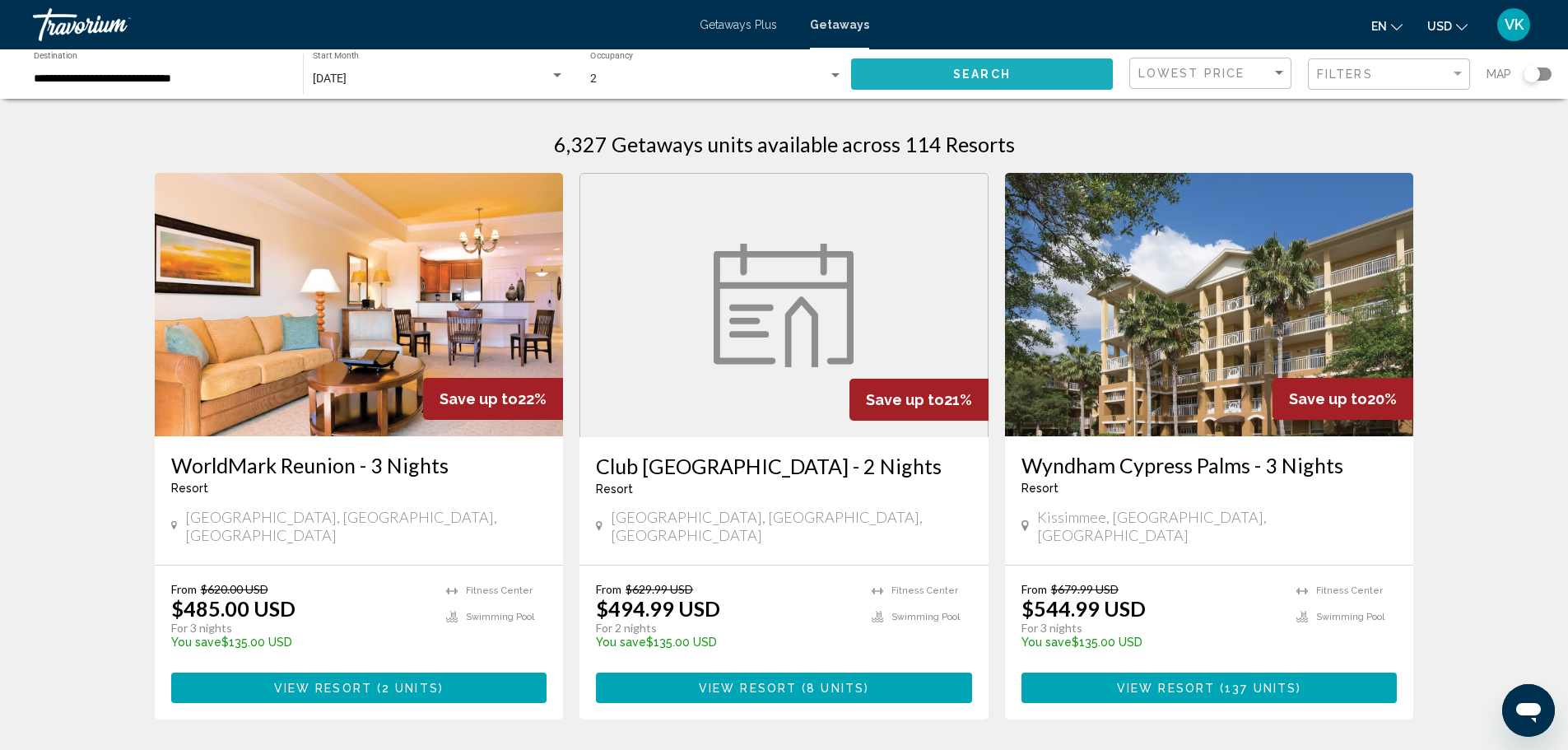
click at [941, 62] on button "Search" at bounding box center [982, 74] width 262 height 30
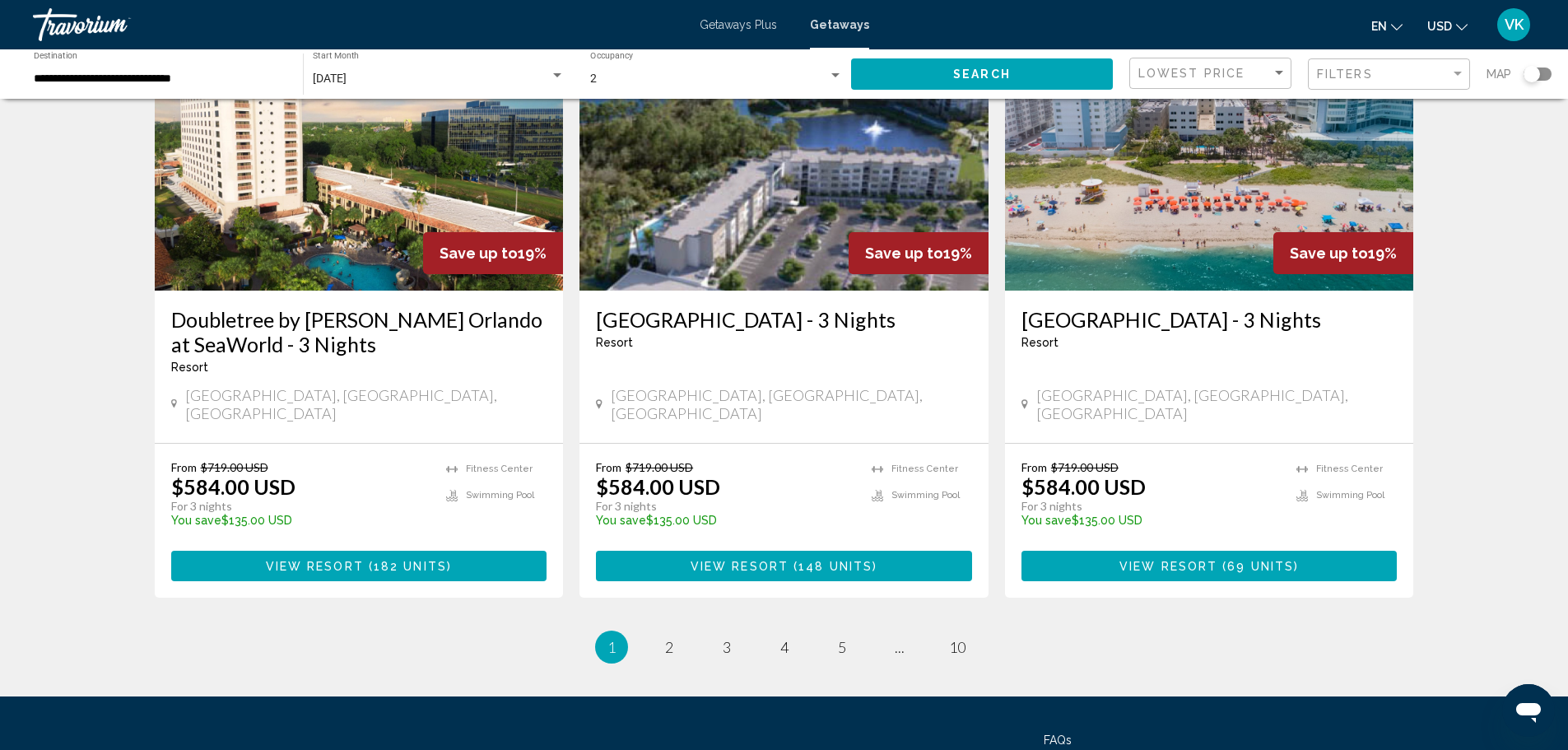
scroll to position [1959, 0]
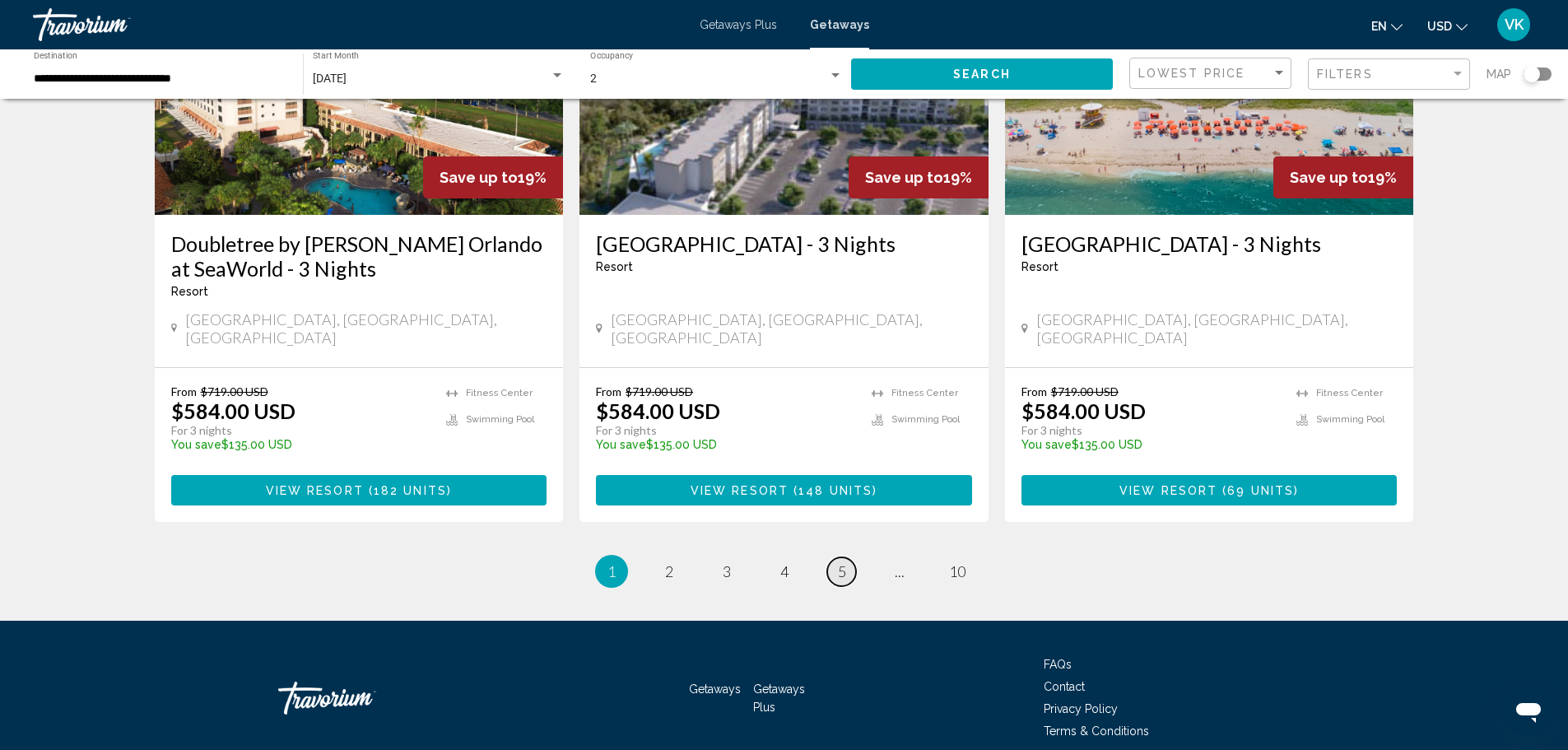
click at [843, 562] on span "5" at bounding box center [842, 571] width 8 height 18
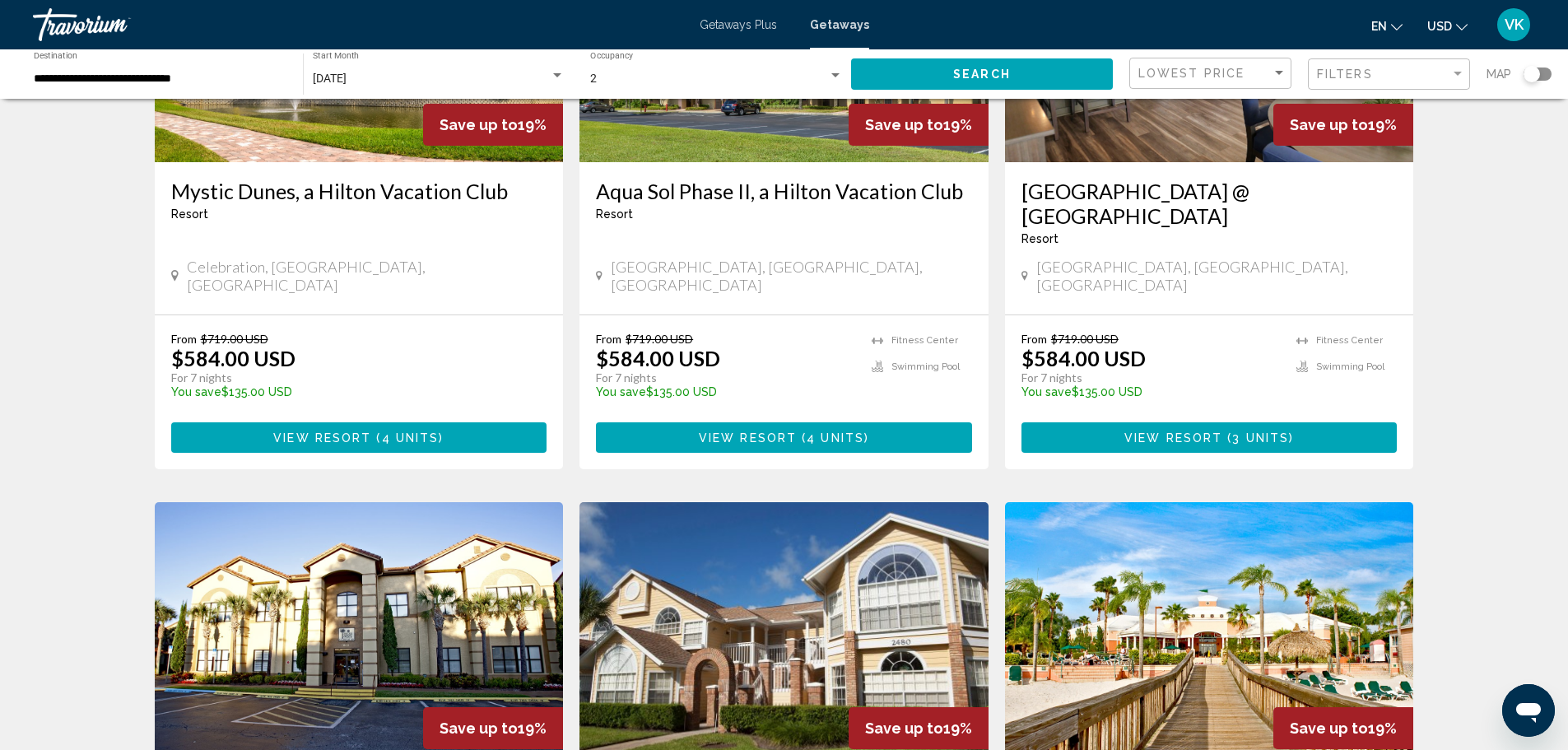
scroll to position [1958, 0]
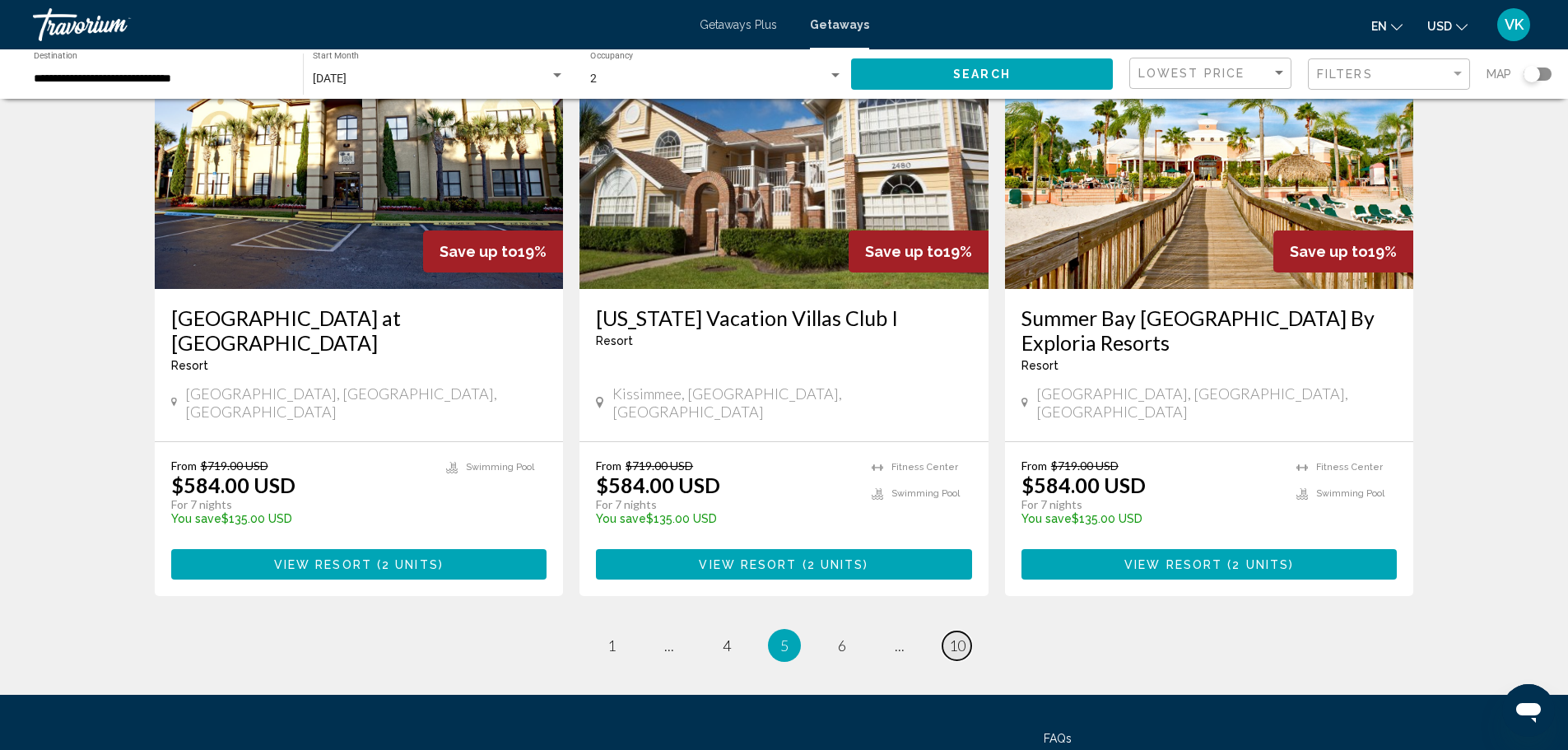
click at [958, 636] on span "10" at bounding box center [957, 645] width 17 height 18
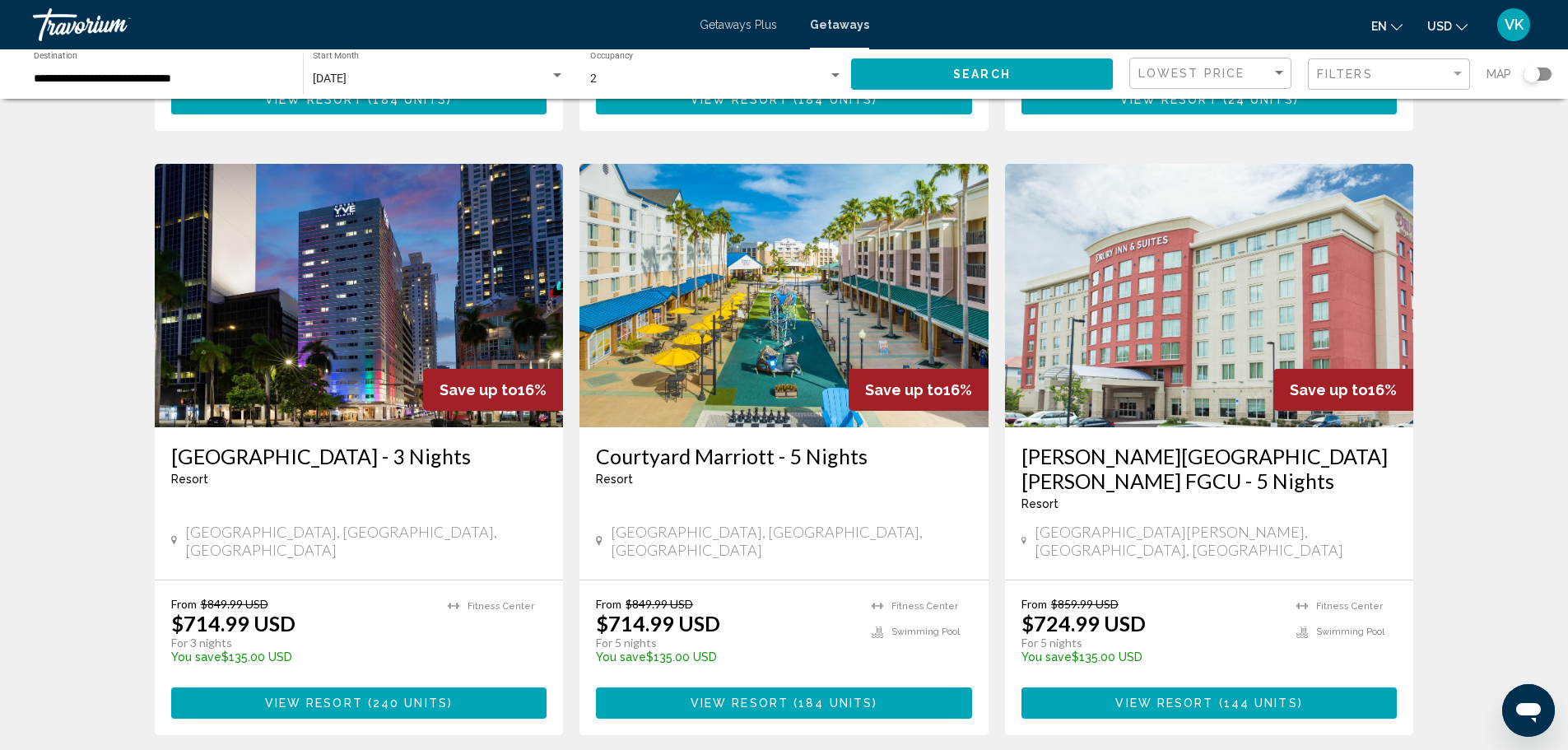
scroll to position [741, 0]
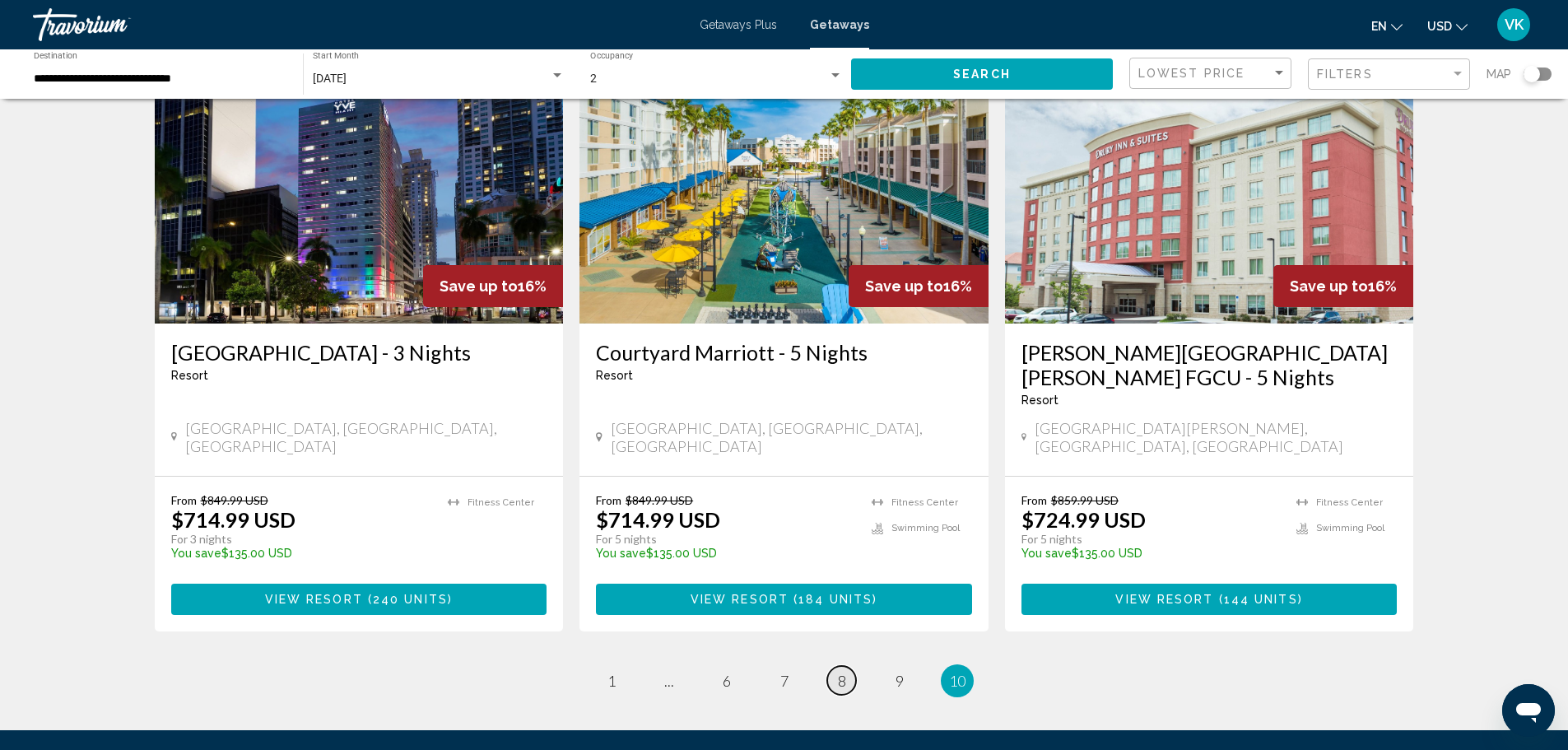
click at [853, 666] on link "page 8" at bounding box center [842, 680] width 28 height 28
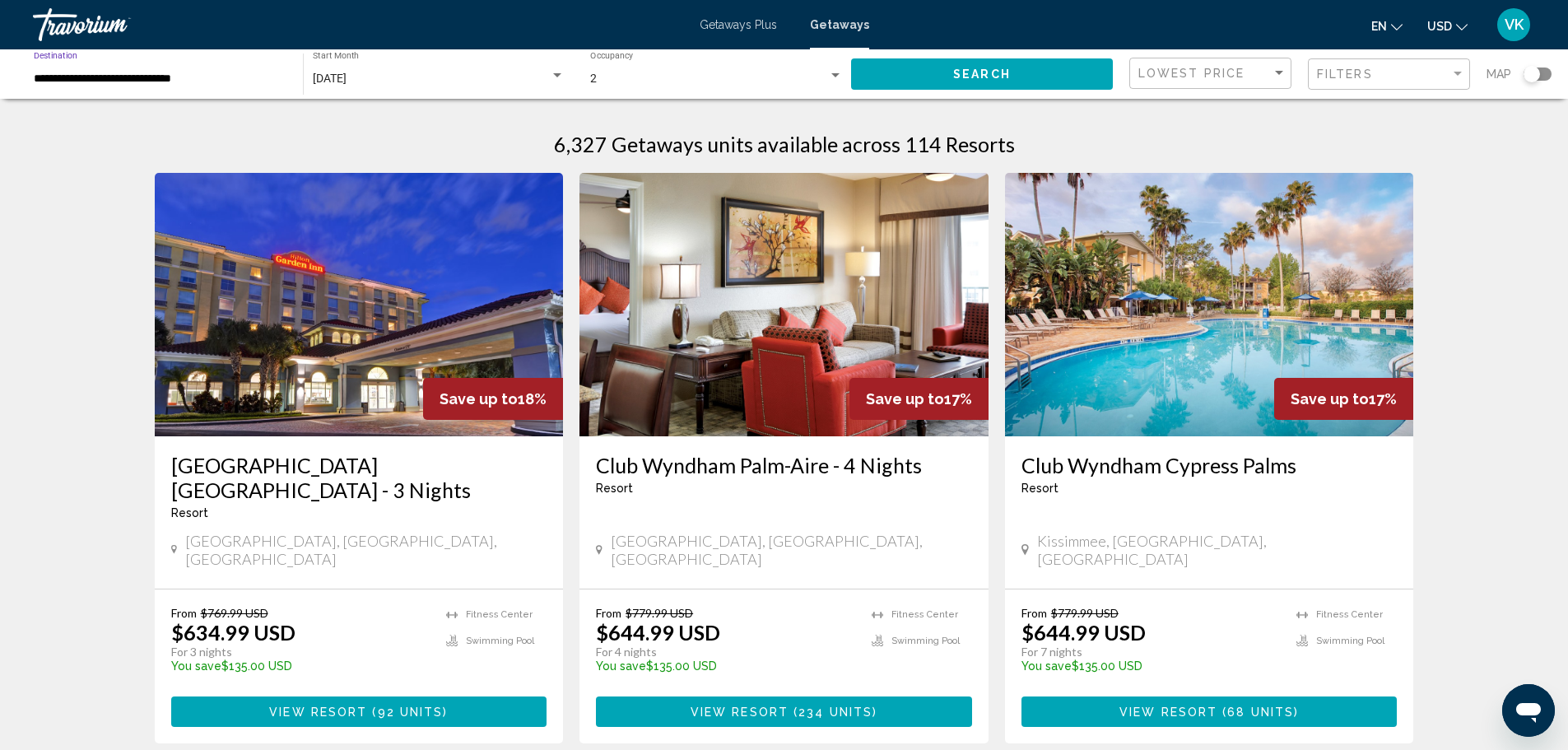
click at [154, 77] on input "**********" at bounding box center [160, 79] width 253 height 13
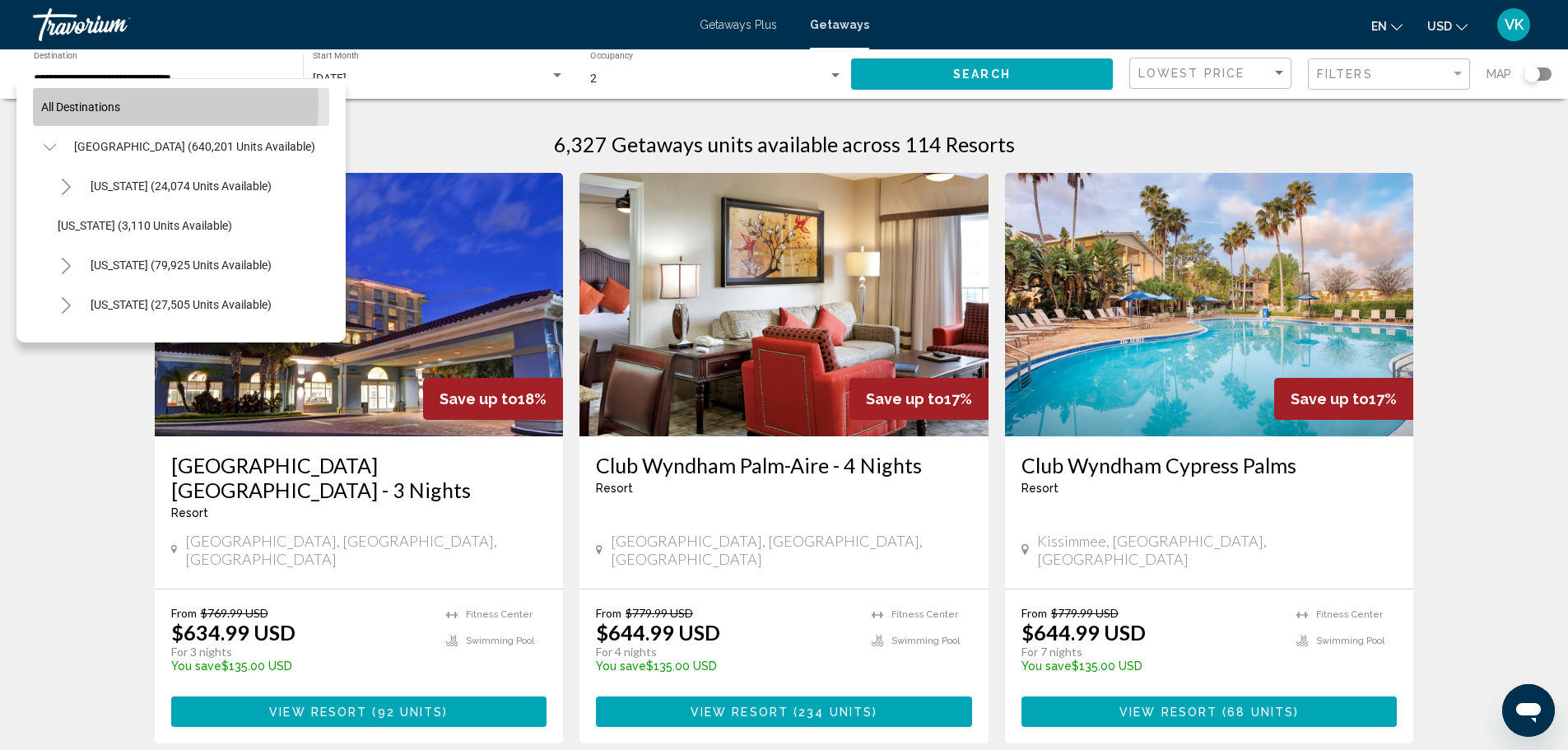
click at [110, 102] on span "All destinations" at bounding box center [80, 107] width 79 height 13
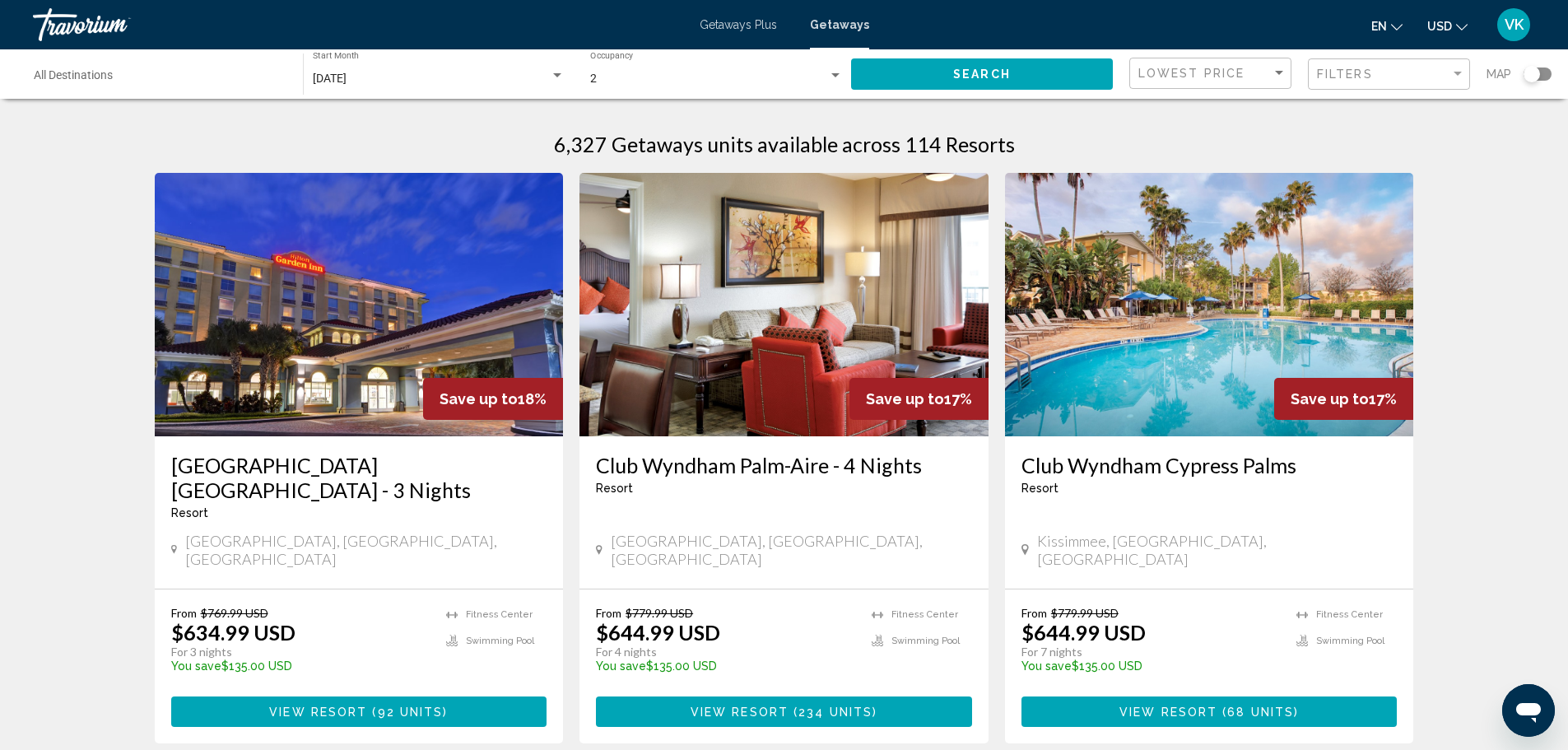
click at [978, 74] on span "Search" at bounding box center [982, 75] width 58 height 13
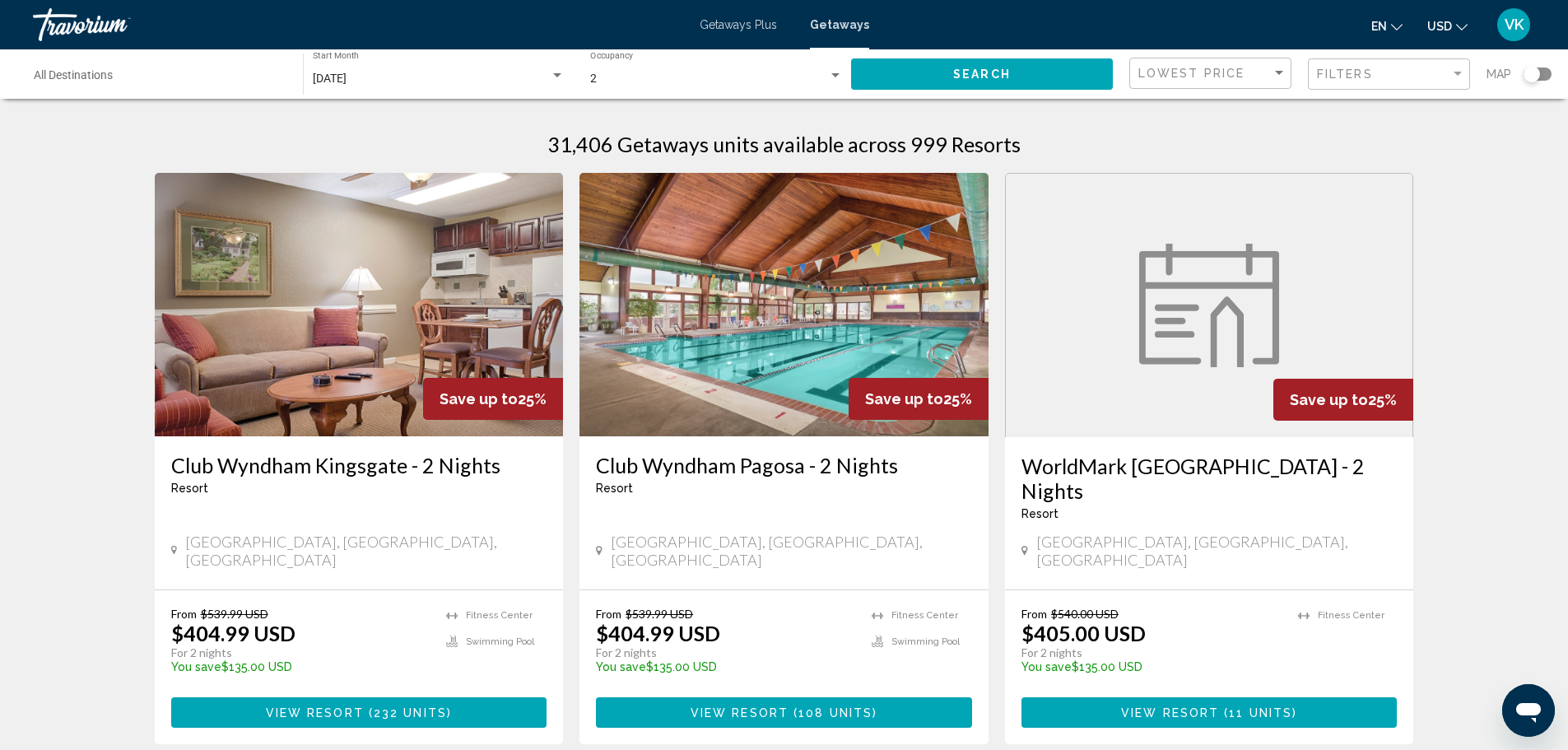
click at [1536, 78] on div "Search widget" at bounding box center [1532, 74] width 17 height 17
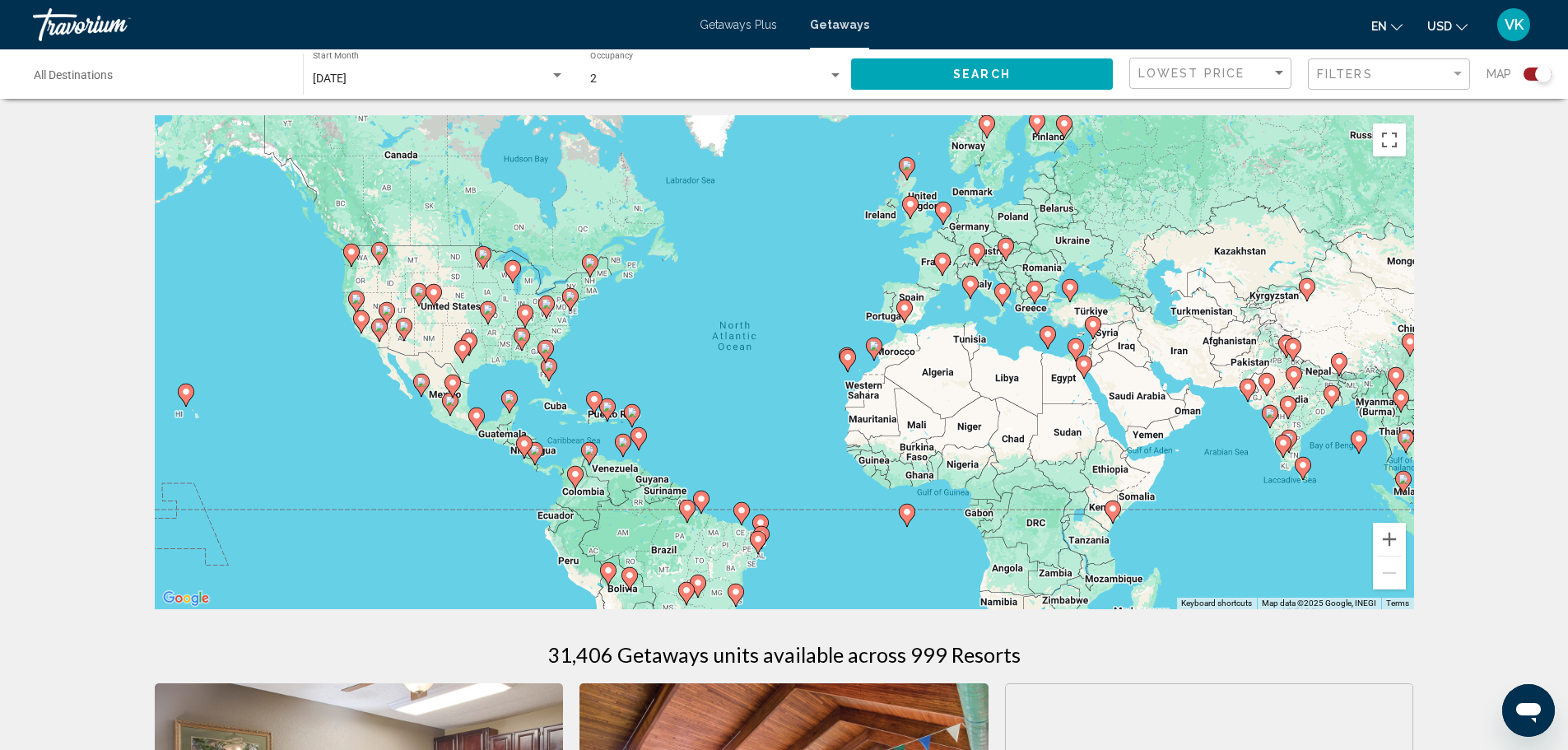
click at [544, 378] on gmp-advanced-marker "Main content" at bounding box center [549, 369] width 17 height 25
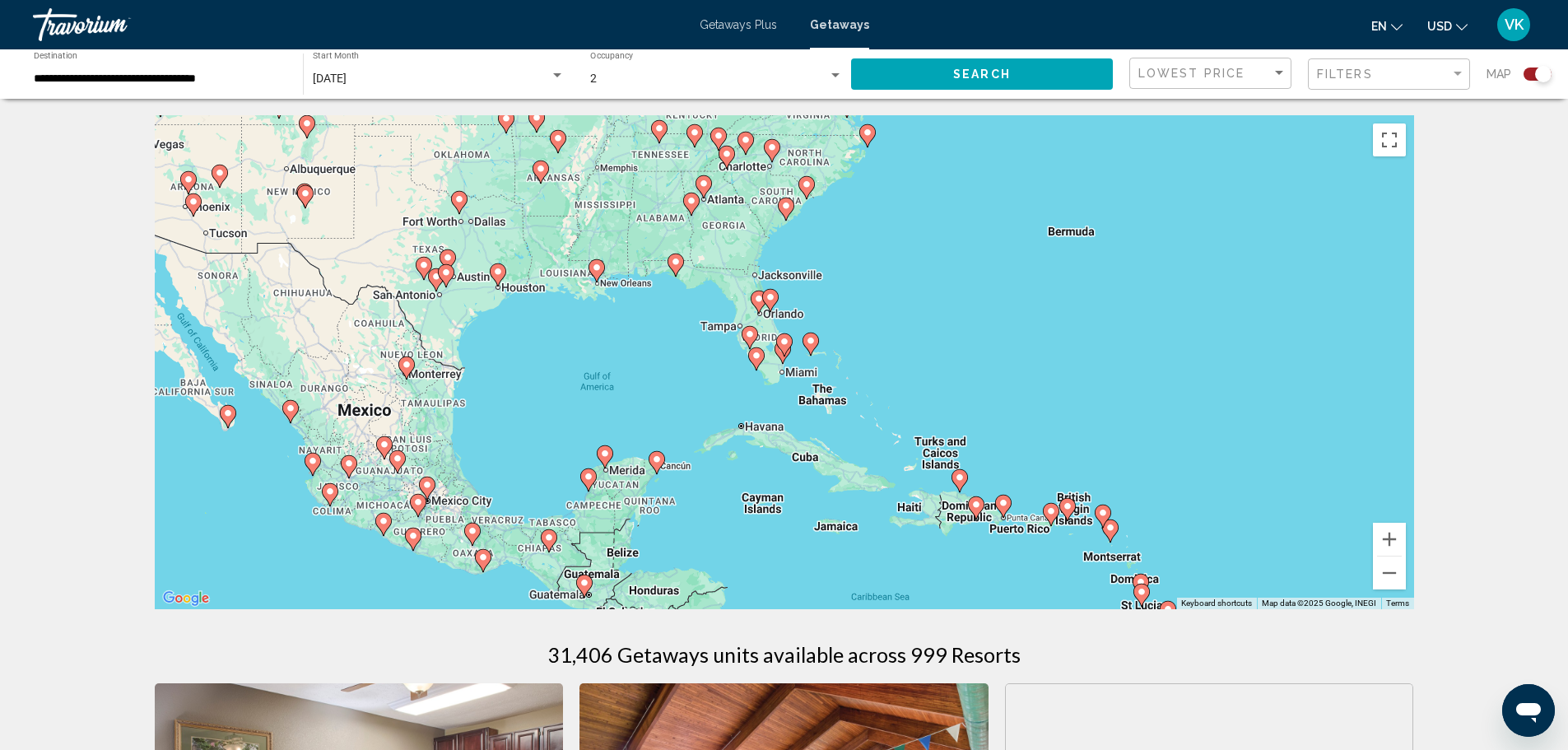
click at [744, 357] on div "To navigate, press the arrow keys. To activate drag with keyboard, press Alt + …" at bounding box center [784, 362] width 1260 height 493
click at [725, 365] on div "To navigate, press the arrow keys. To activate drag with keyboard, press Alt + …" at bounding box center [784, 362] width 1260 height 493
click at [749, 335] on image "Main content" at bounding box center [749, 334] width 10 height 10
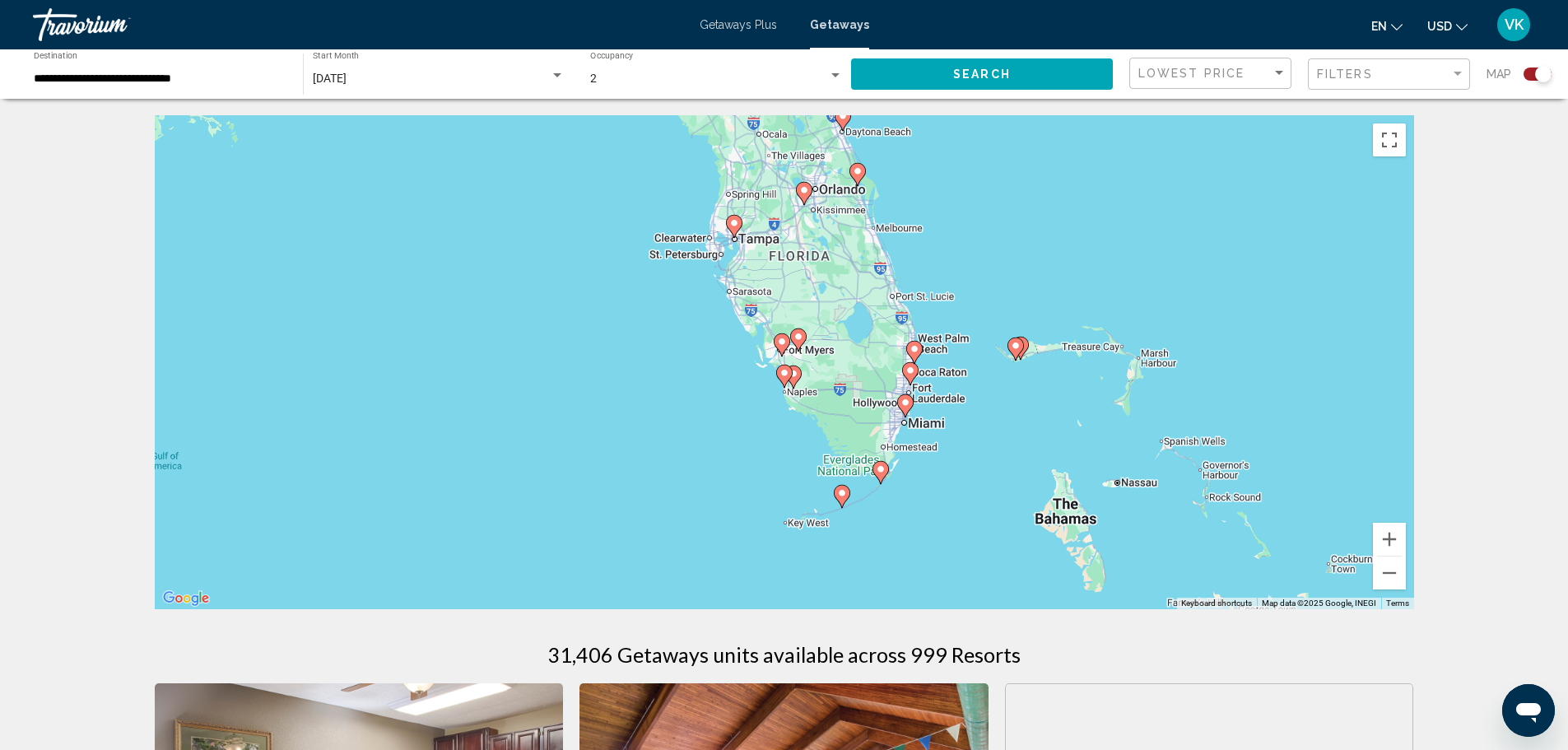
click at [713, 259] on div "To navigate, press the arrow keys. To activate drag with keyboard, press Alt + …" at bounding box center [784, 362] width 1260 height 493
click at [734, 230] on icon "Main content" at bounding box center [733, 226] width 15 height 21
type input "**********"
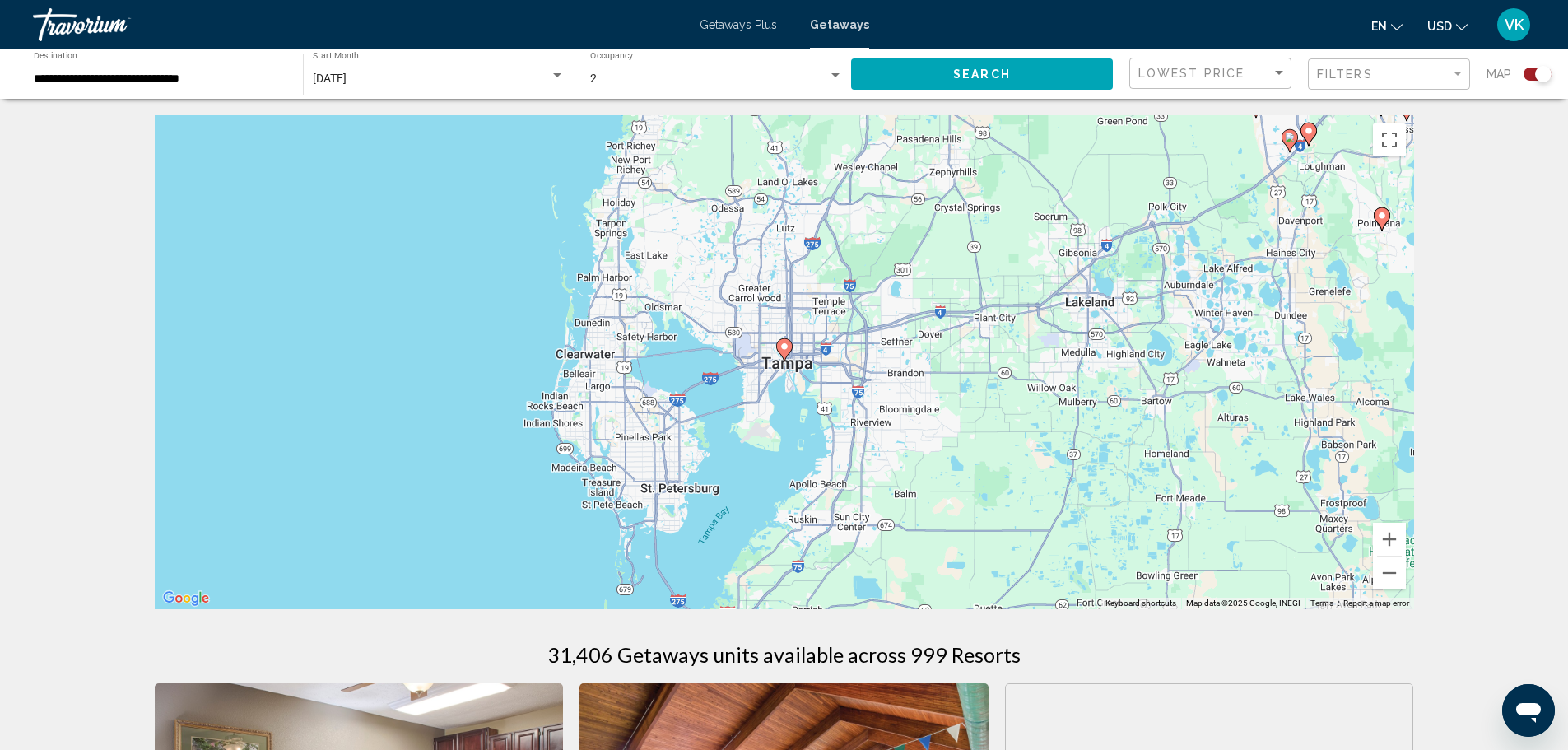
click at [557, 77] on div "Search widget" at bounding box center [557, 75] width 15 height 13
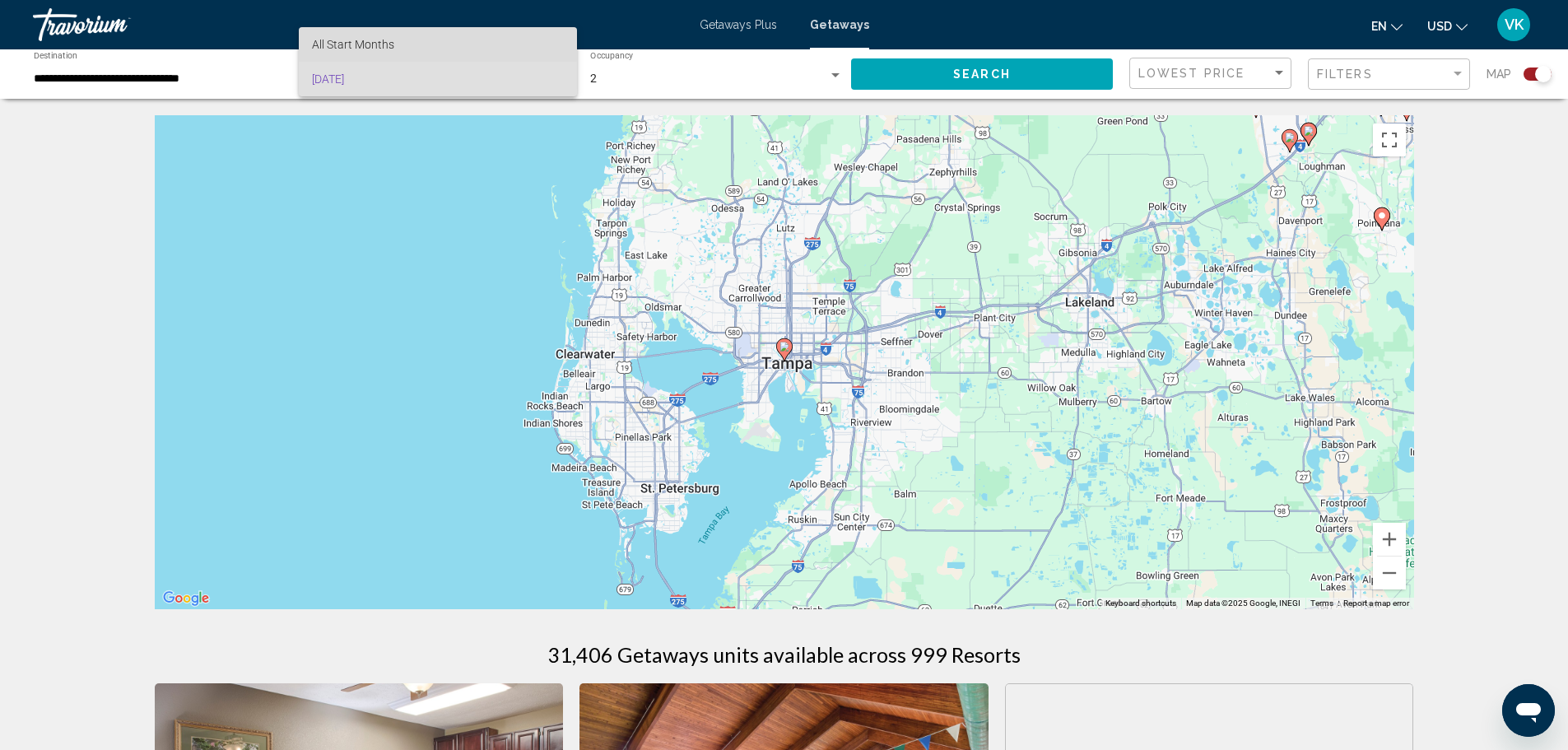
click at [424, 49] on span "All Start Months" at bounding box center [438, 44] width 252 height 35
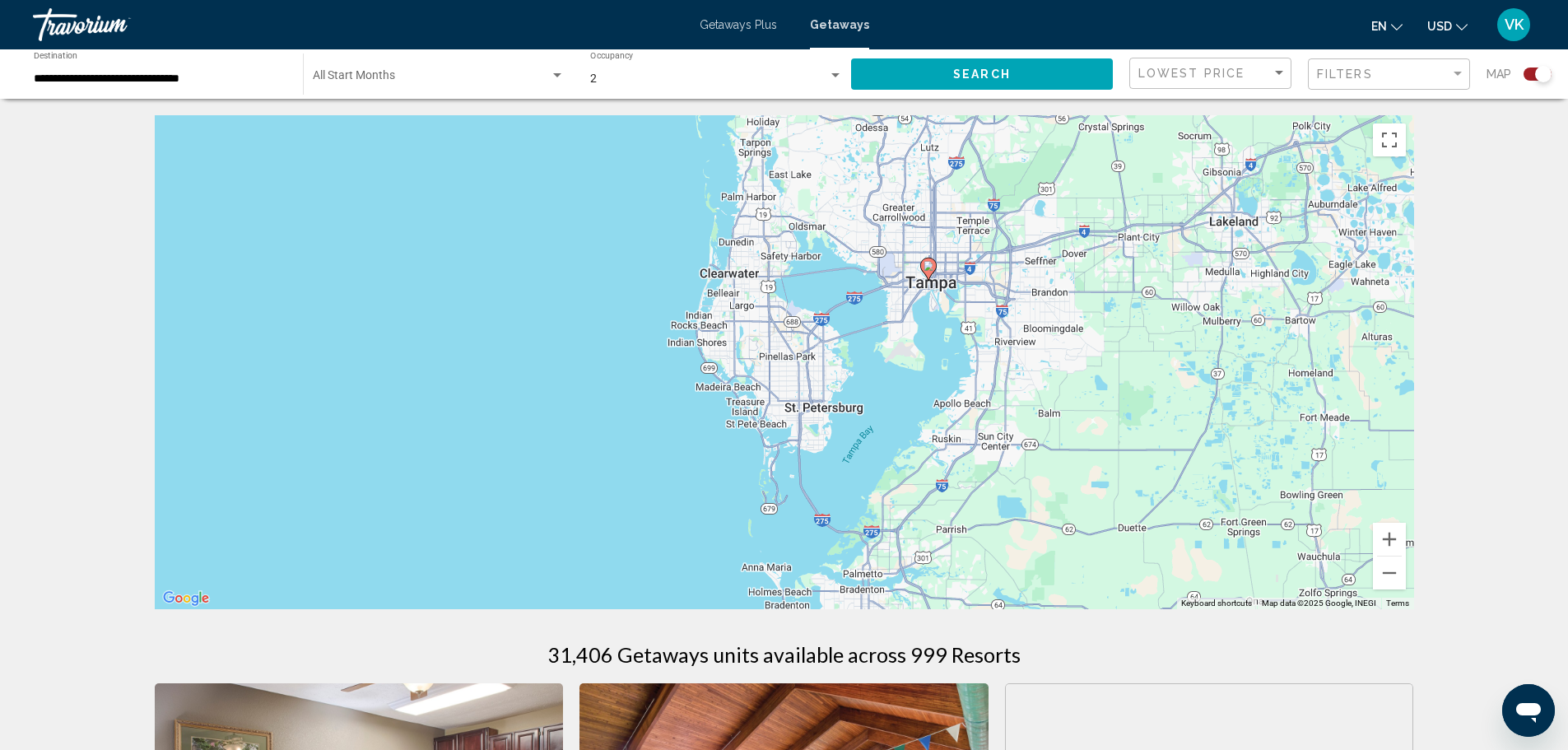
drag, startPoint x: 614, startPoint y: 492, endPoint x: 793, endPoint y: 382, distance: 210.1
click at [775, 398] on div "To navigate, press the arrow keys. To activate drag with keyboard, press Alt + …" at bounding box center [784, 362] width 1260 height 493
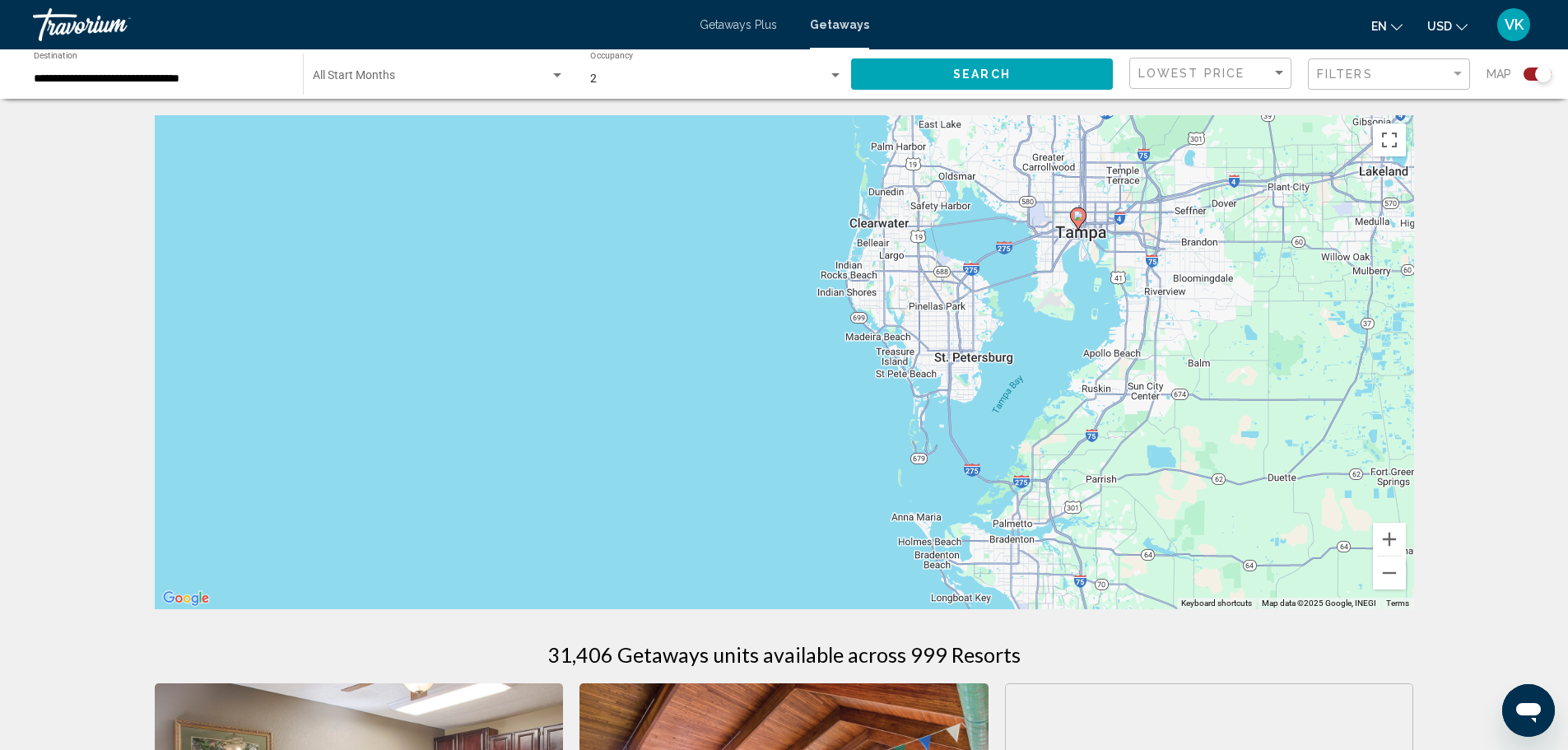
drag, startPoint x: 940, startPoint y: 443, endPoint x: 933, endPoint y: 521, distance: 78.3
click at [933, 521] on div "To navigate, press the arrow keys. To activate drag with keyboard, press Alt + …" at bounding box center [784, 362] width 1260 height 493
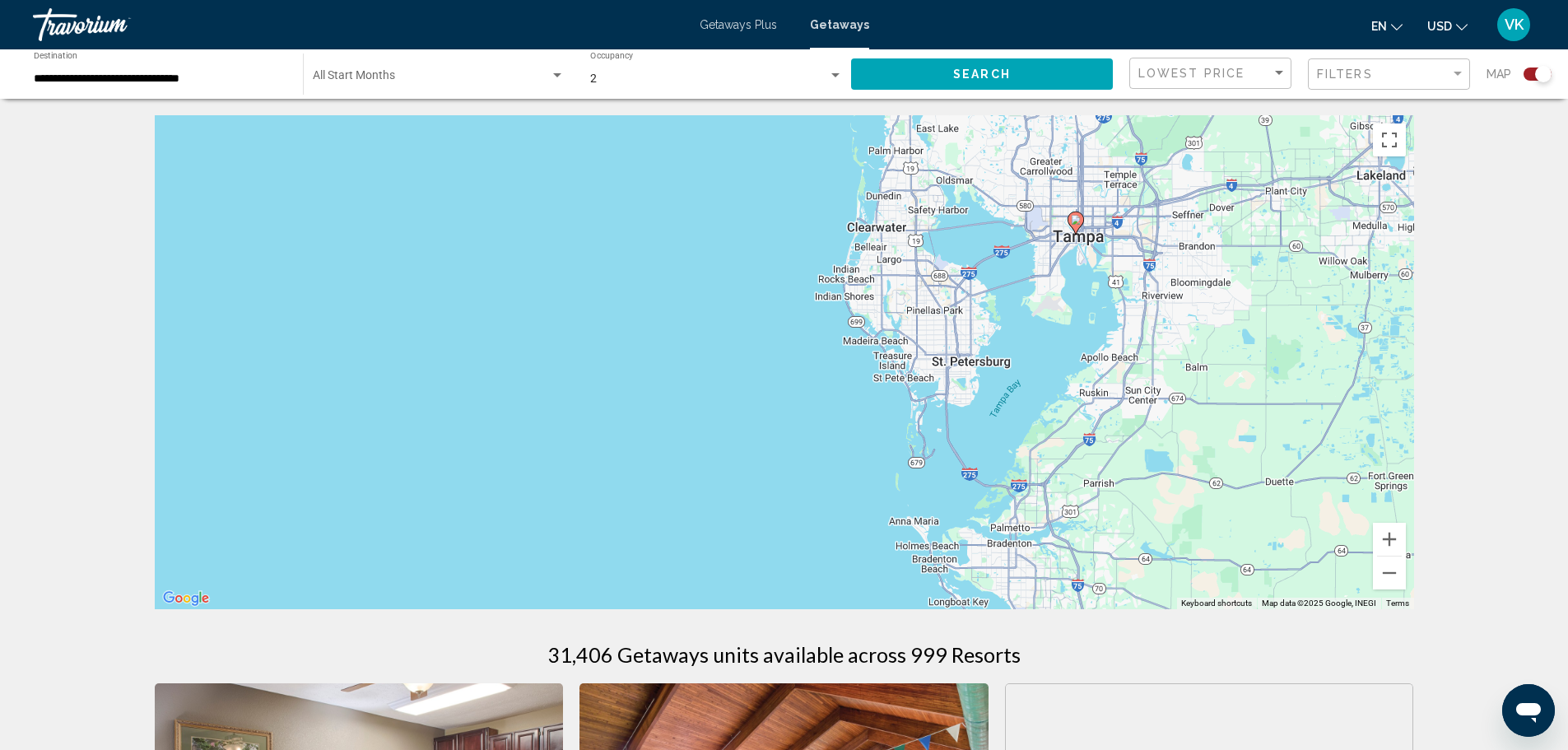
click at [828, 64] on div "2 Occupancy Any Occupancy" at bounding box center [717, 74] width 253 height 45
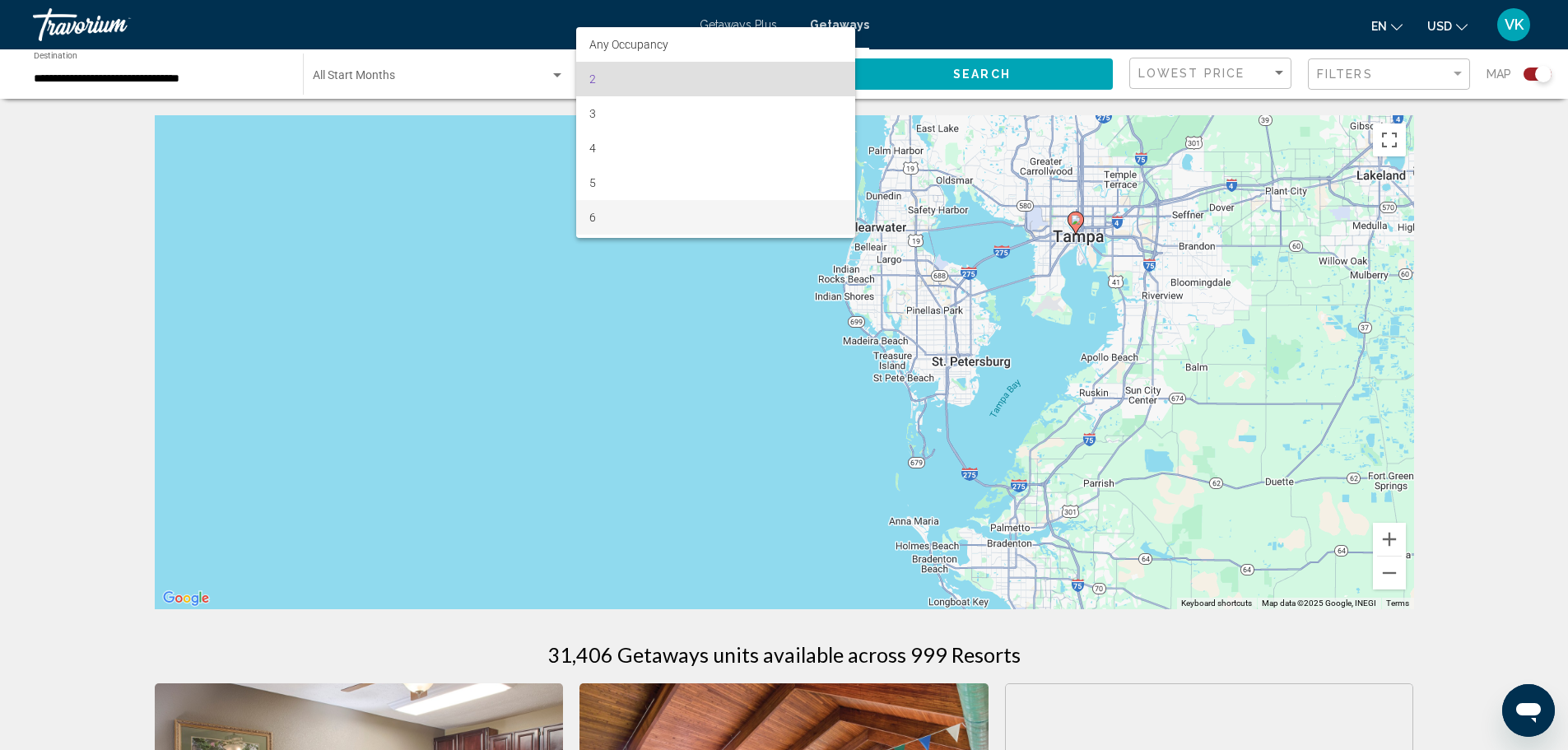
click at [605, 215] on span "6" at bounding box center [716, 217] width 253 height 35
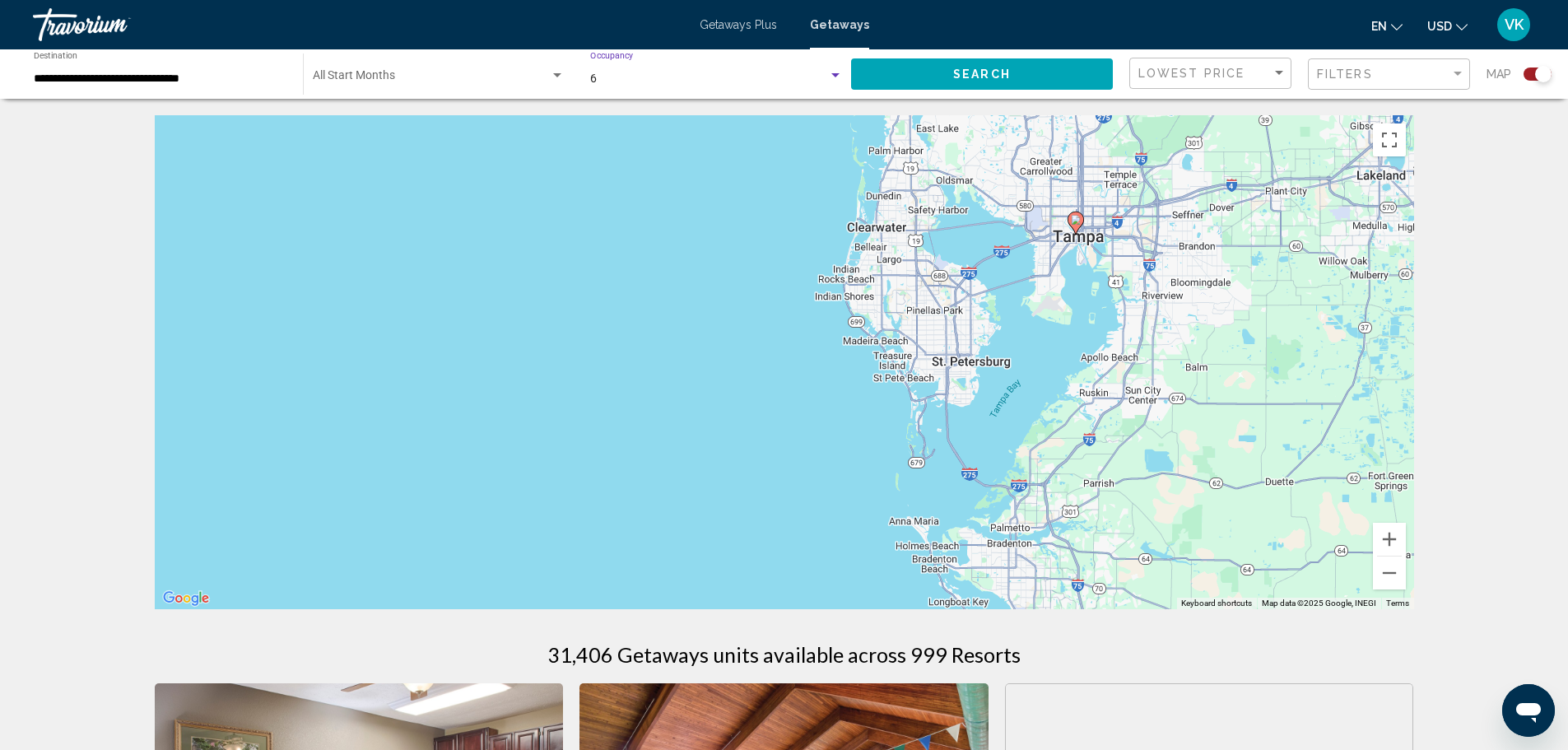
click at [1010, 68] on button "Search" at bounding box center [982, 74] width 262 height 30
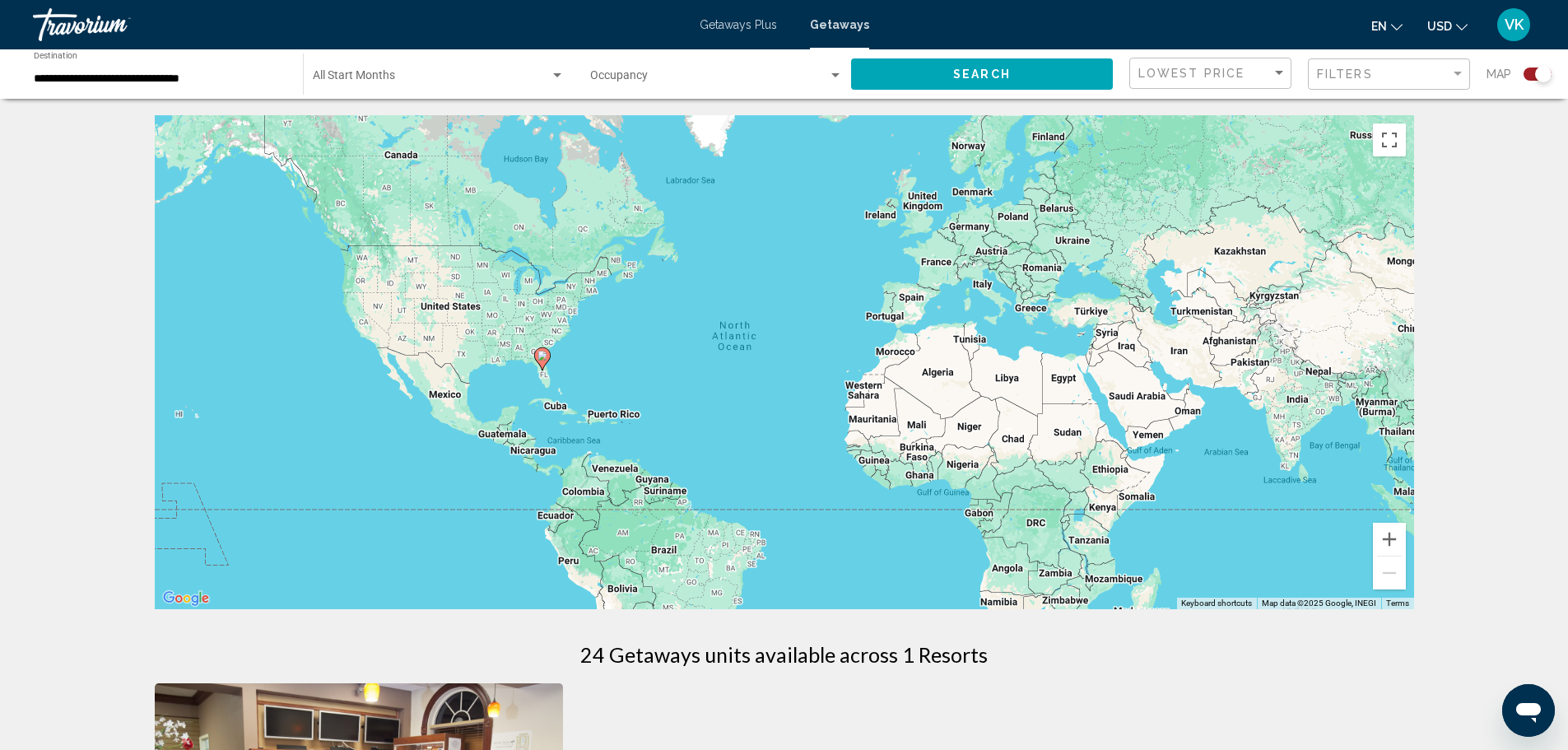
click at [539, 383] on div "To navigate, press the arrow keys. To activate drag with keyboard, press Alt + …" at bounding box center [784, 362] width 1260 height 493
click at [545, 368] on gmp-advanced-marker "Main content" at bounding box center [542, 359] width 17 height 25
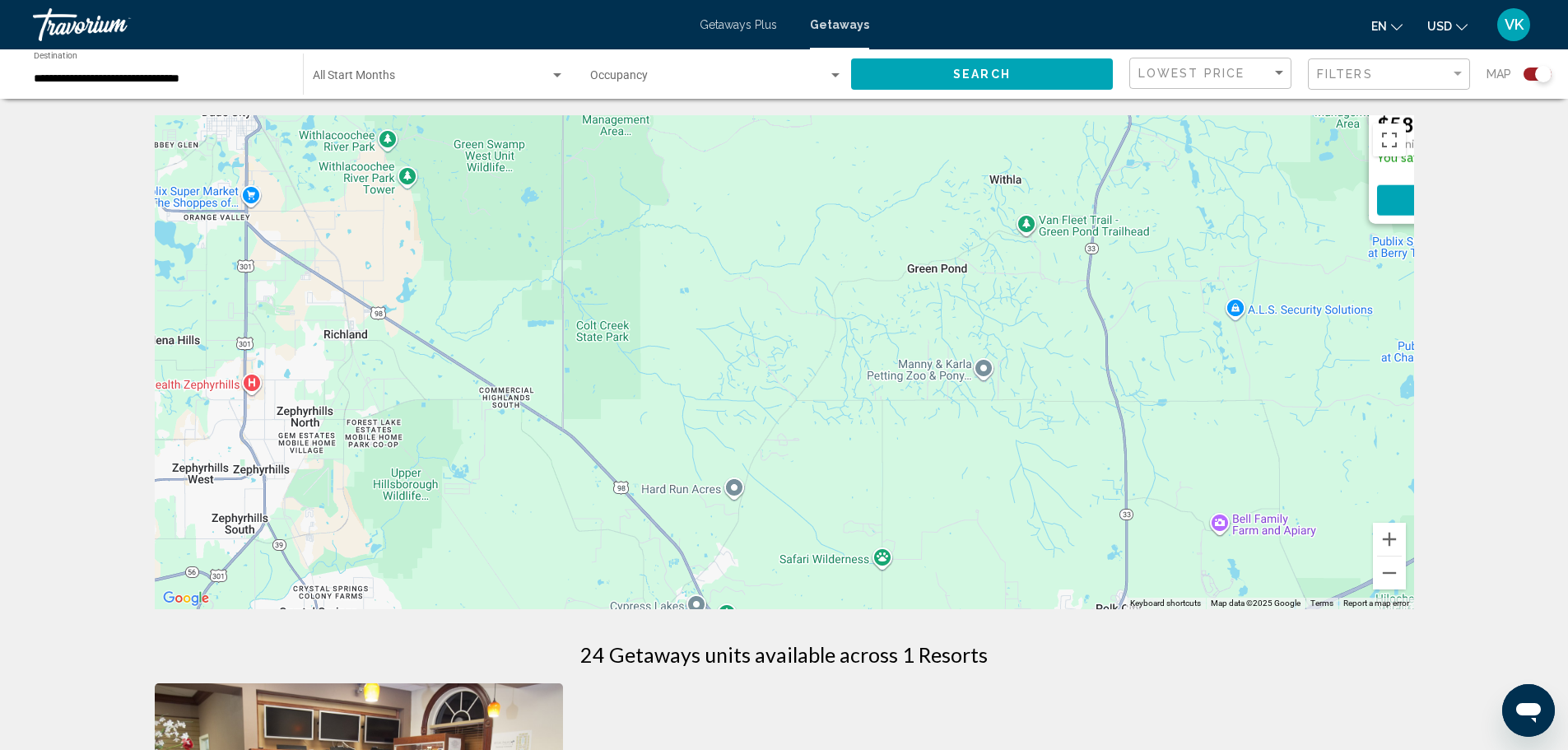
drag, startPoint x: 612, startPoint y: 500, endPoint x: 1314, endPoint y: 169, distance: 776.1
click at [1340, 175] on div "To activate drag with keyboard, press Alt + Enter. Once in keyboard drag state,…" at bounding box center [784, 362] width 1260 height 493
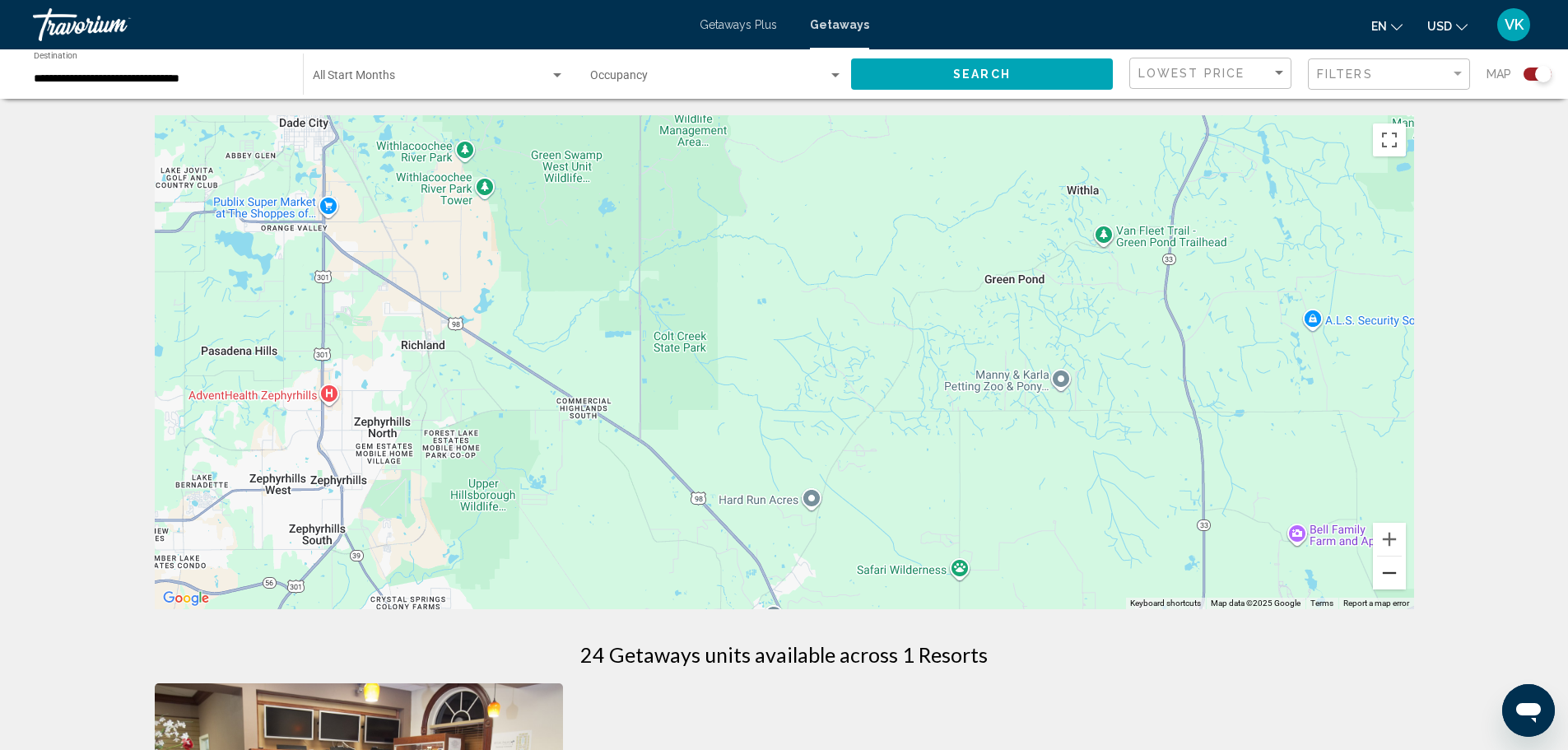
click at [1384, 575] on button "Zoom out" at bounding box center [1390, 572] width 33 height 33
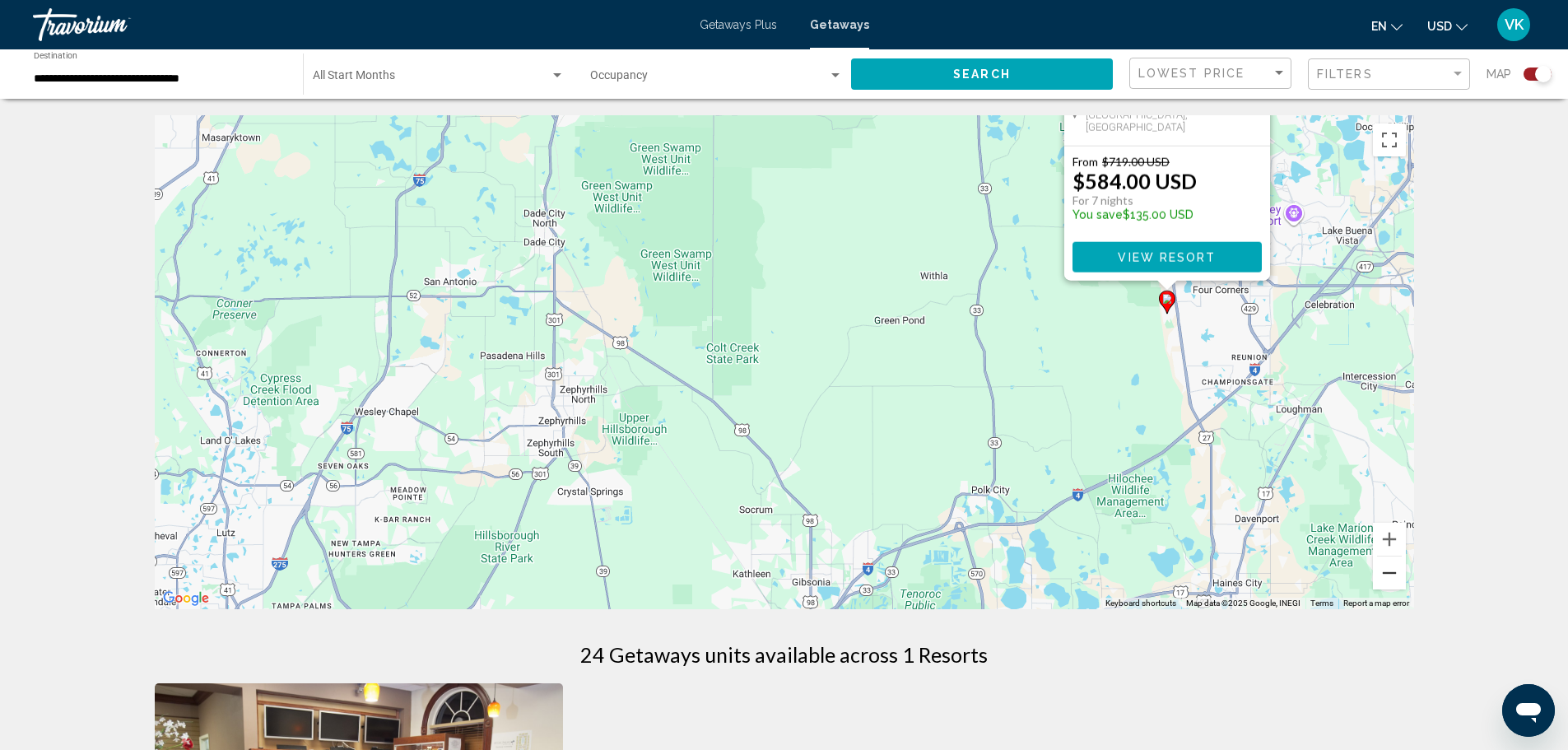
click at [1386, 575] on button "Zoom out" at bounding box center [1390, 572] width 33 height 33
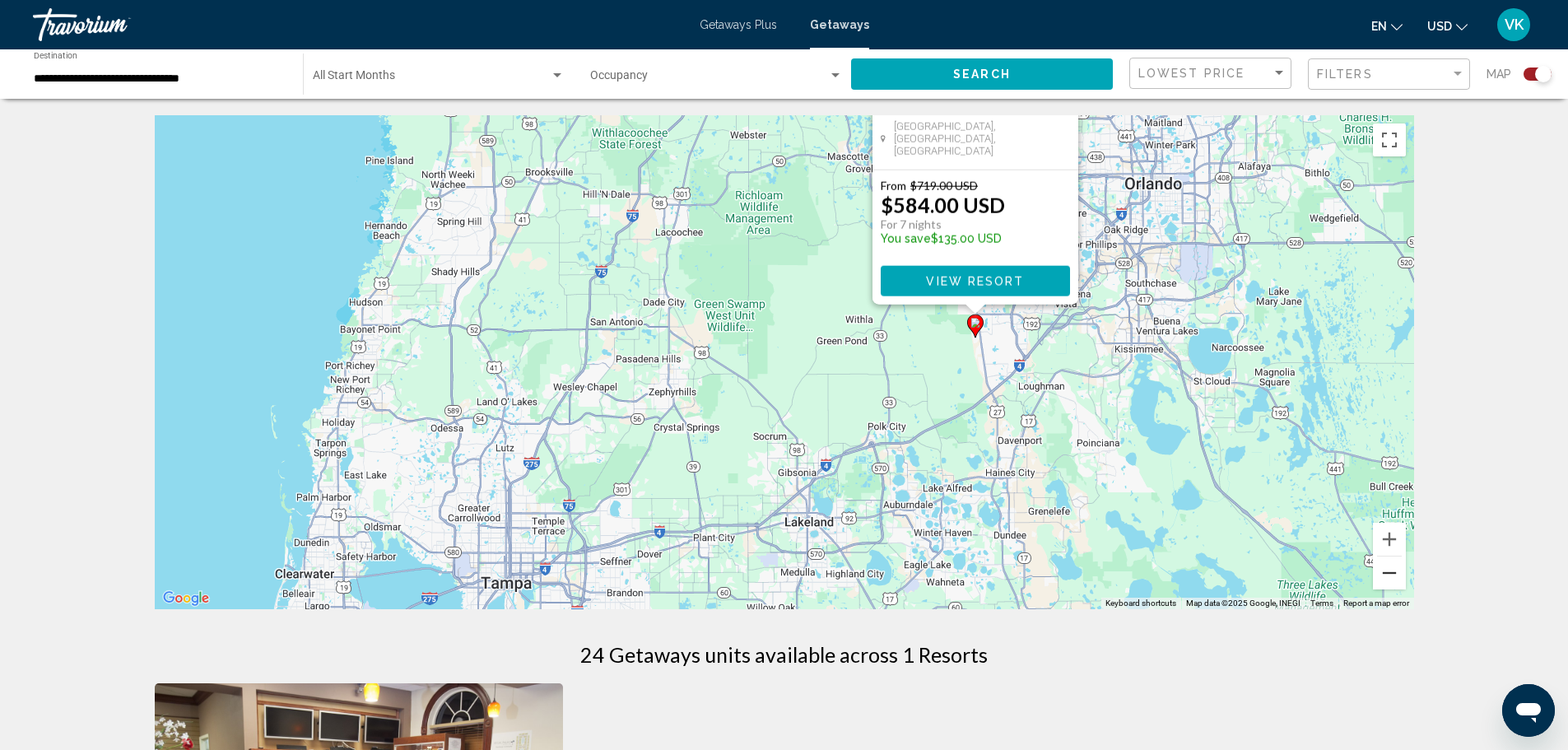
click at [1386, 575] on button "Zoom out" at bounding box center [1390, 572] width 33 height 33
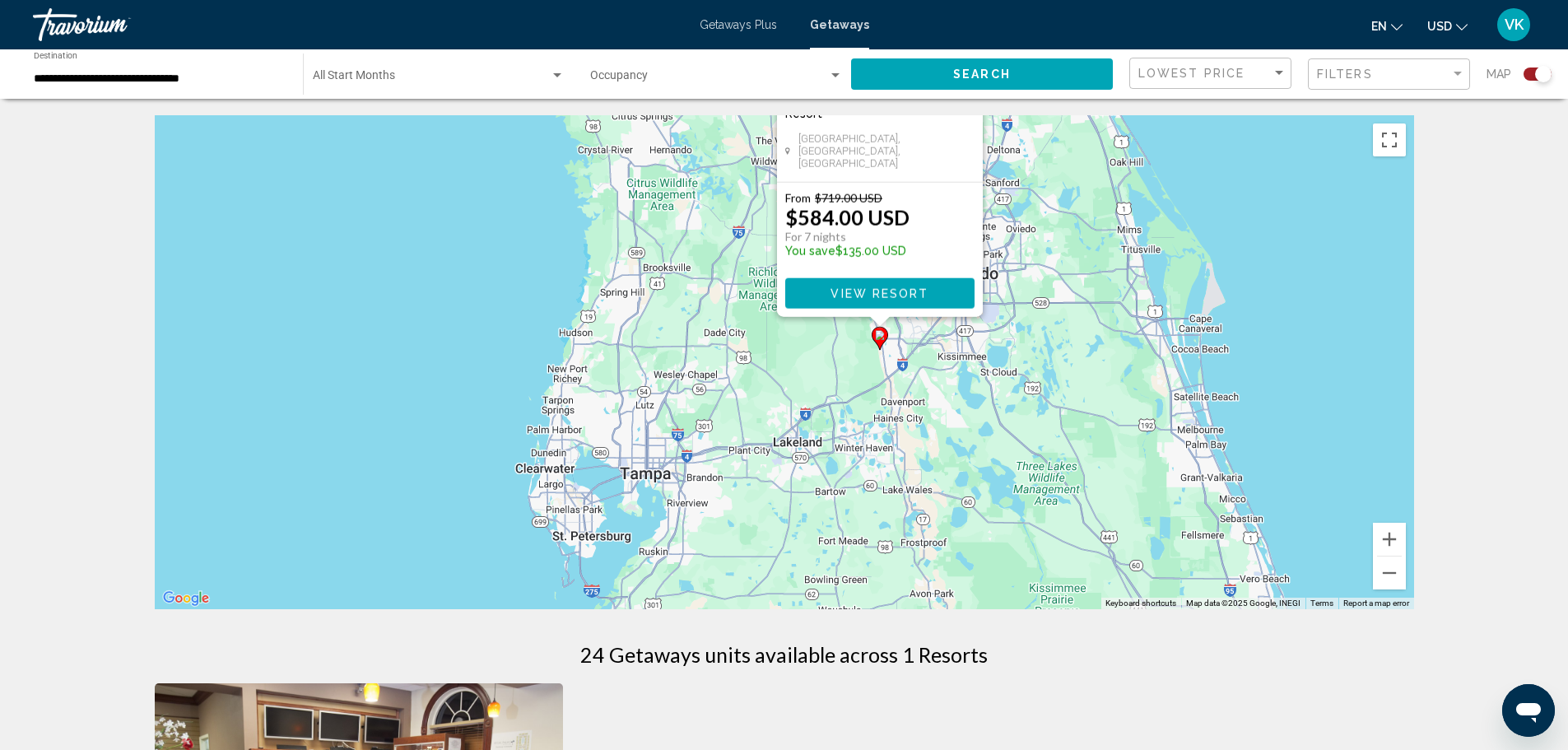
click at [743, 23] on span "Getaways Plus" at bounding box center [738, 24] width 77 height 13
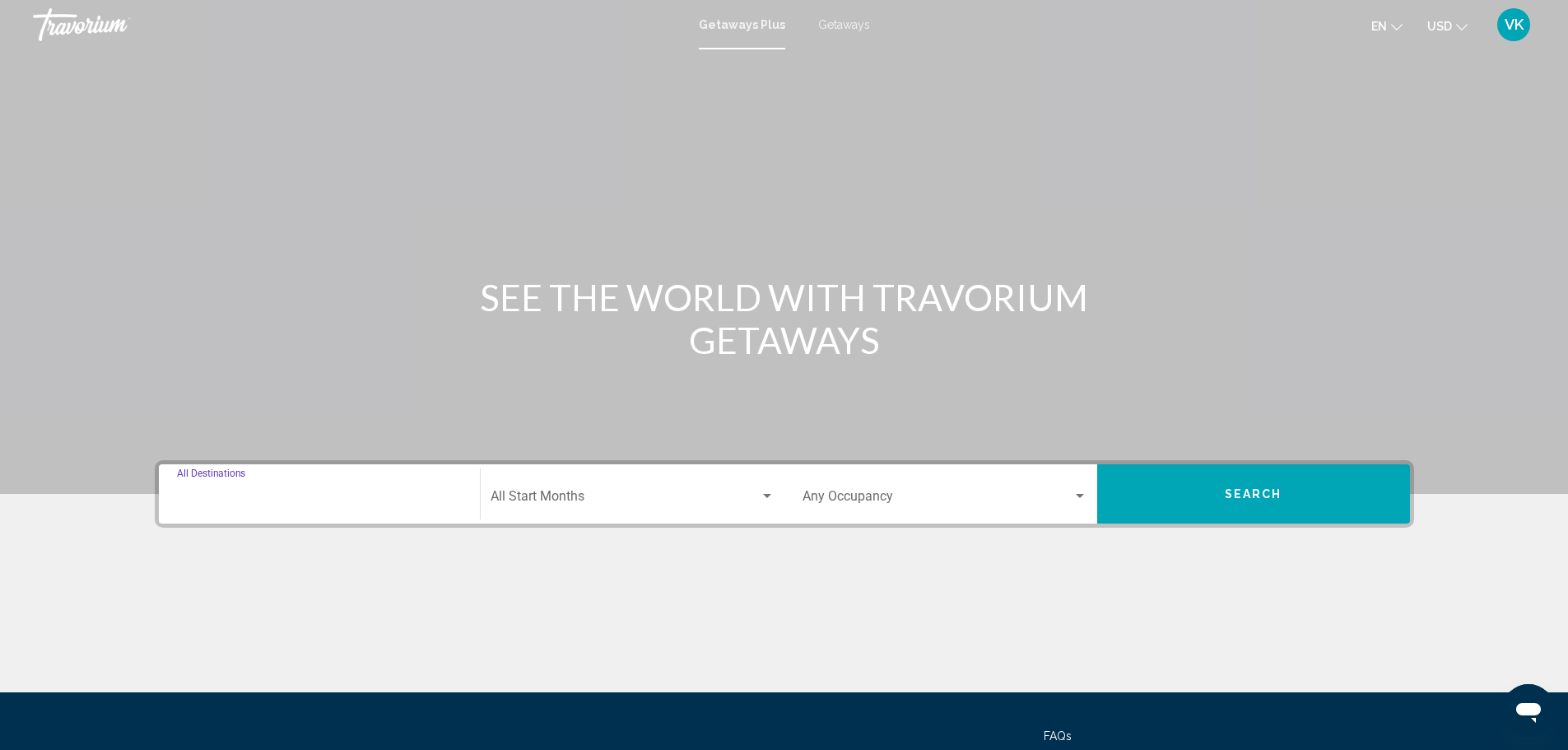
click at [368, 500] on input "Destination All Destinations" at bounding box center [319, 500] width 285 height 15
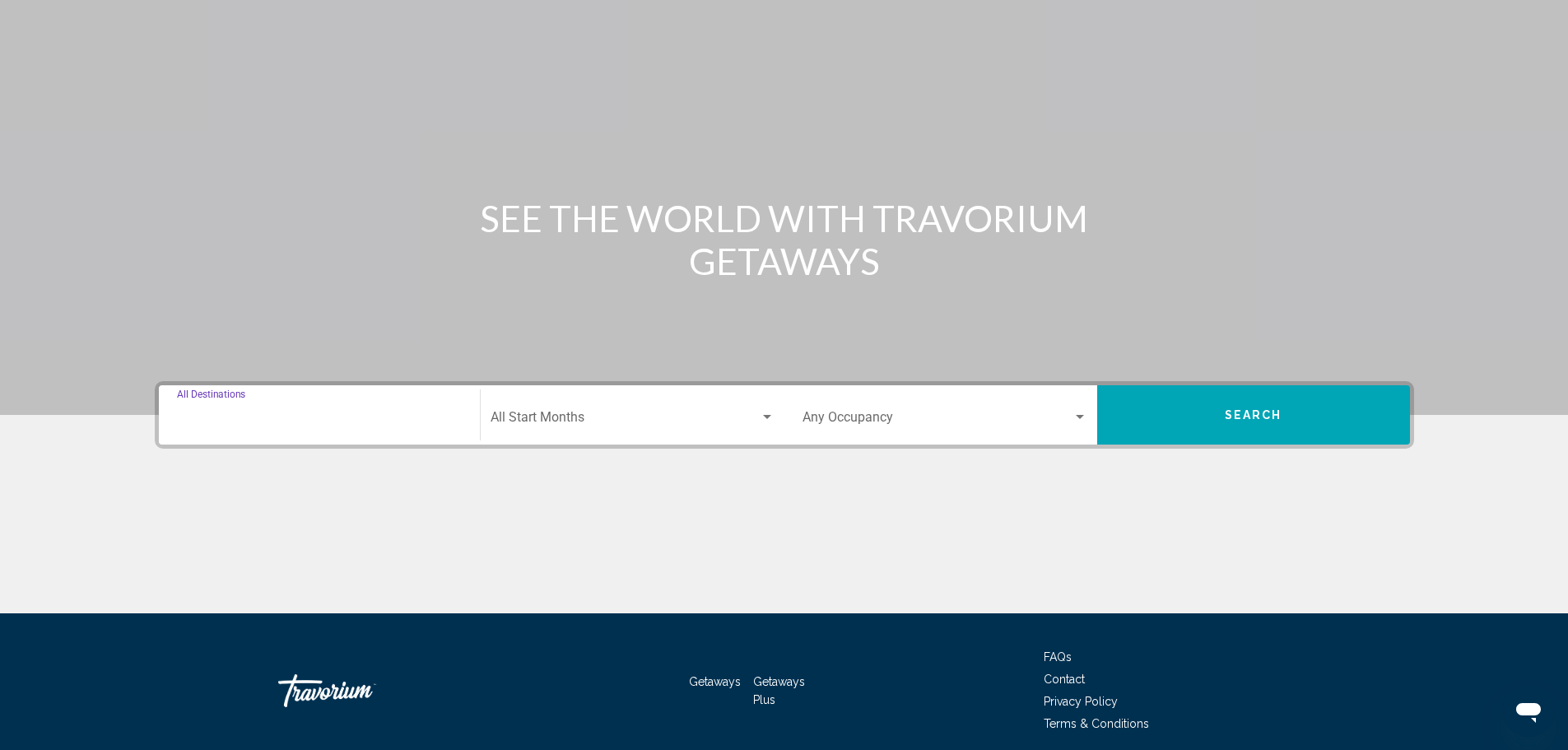
scroll to position [144, 0]
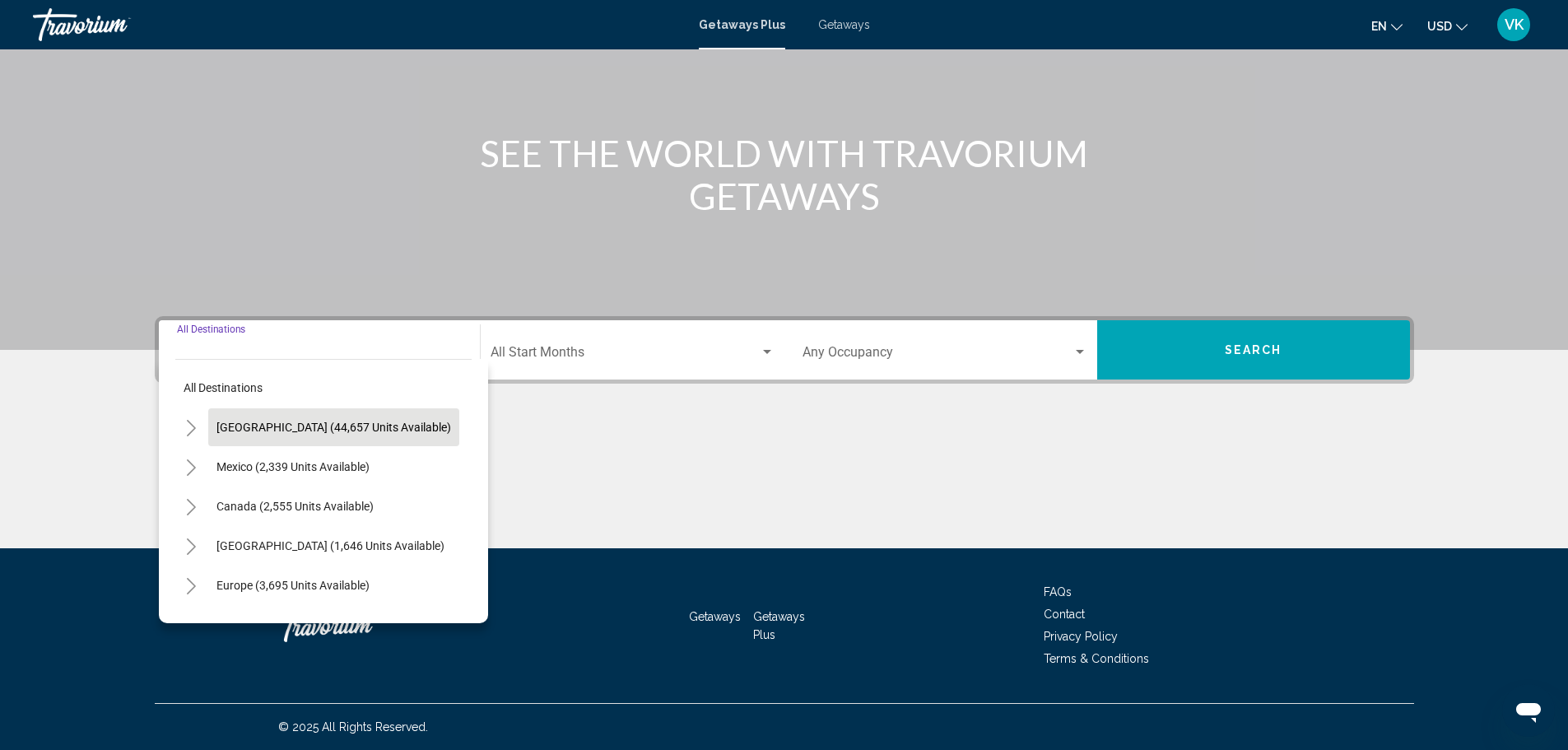
click at [356, 424] on span "[GEOGRAPHIC_DATA] (44,657 units available)" at bounding box center [334, 427] width 234 height 13
type input "**********"
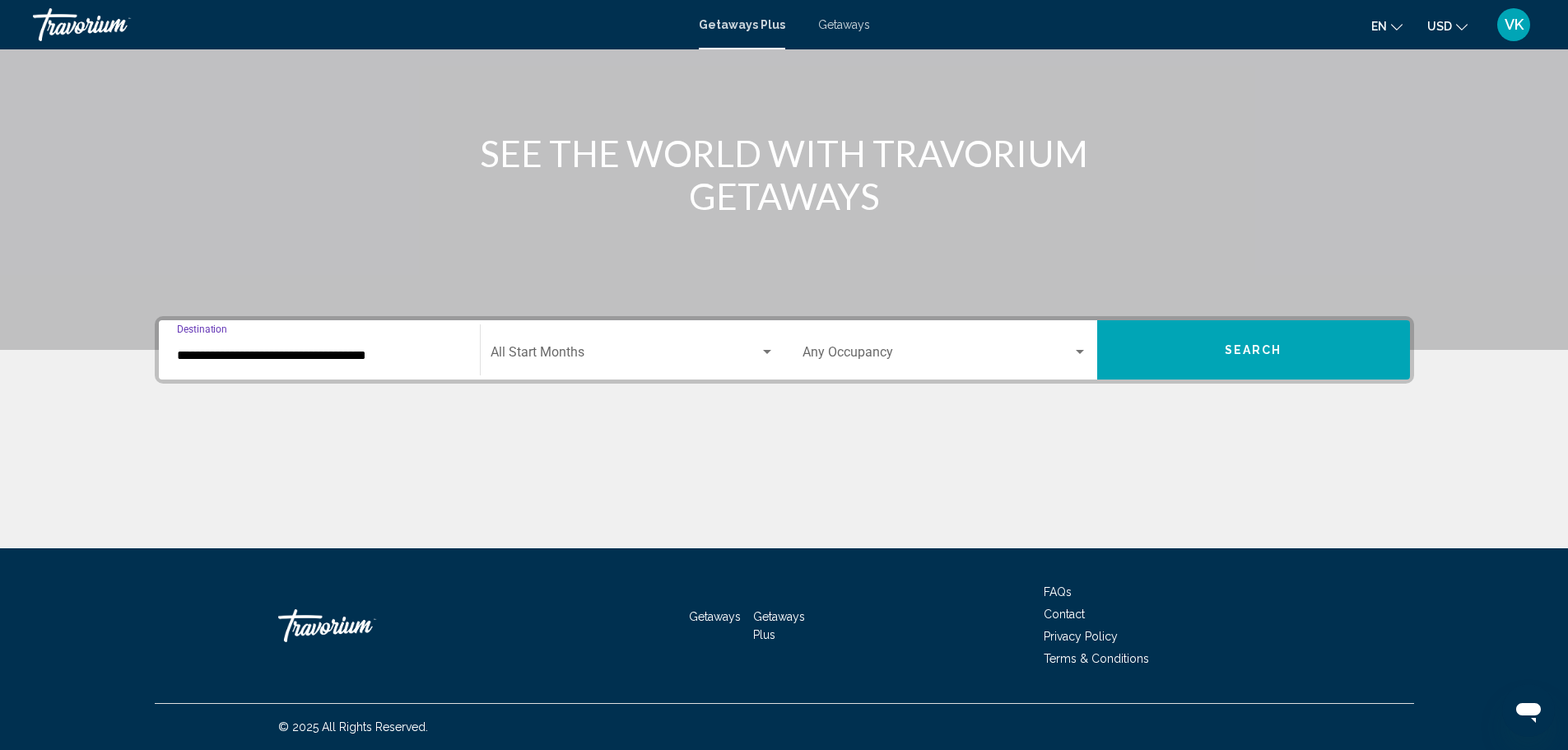
click at [692, 361] on span "Search widget" at bounding box center [625, 355] width 269 height 15
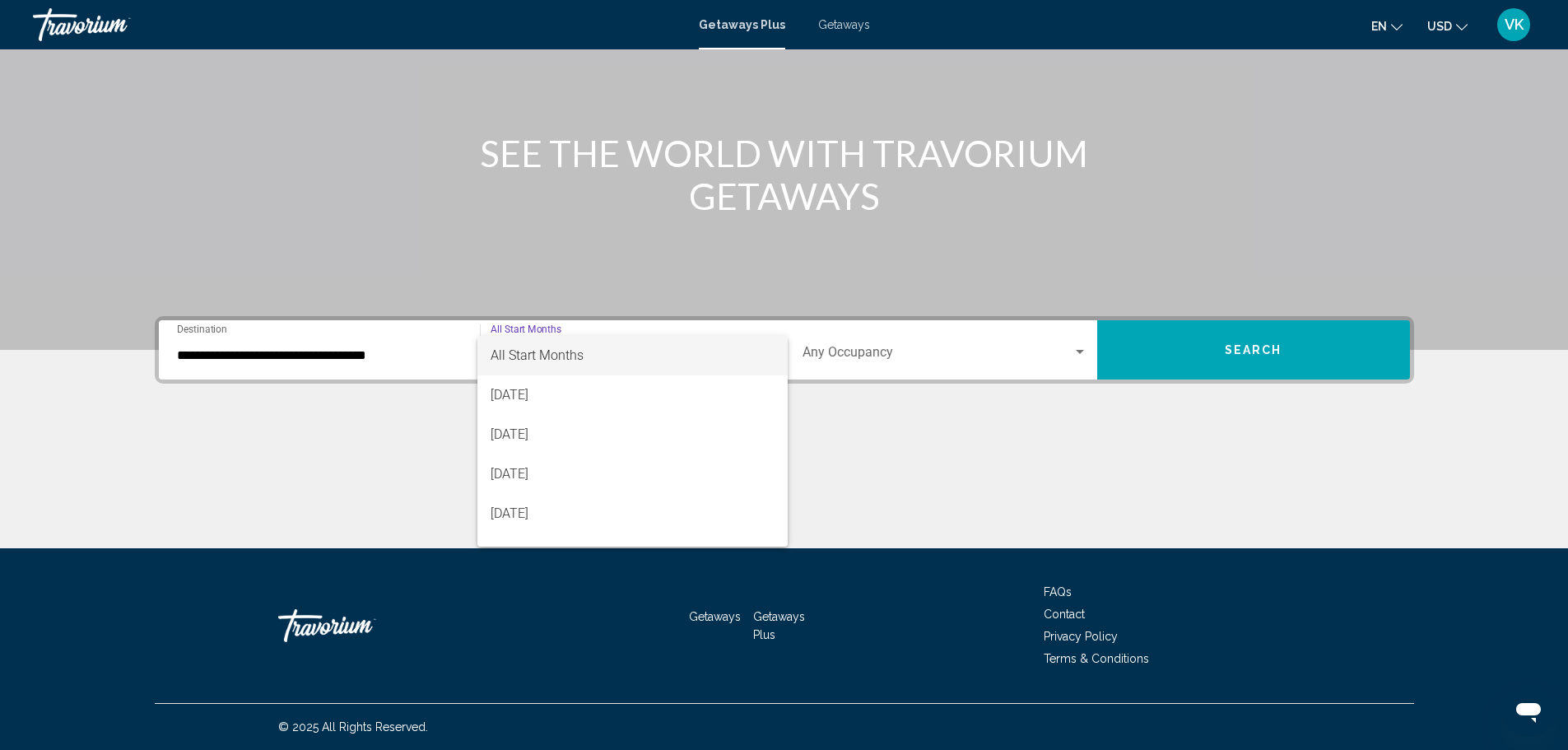
click at [611, 357] on span "All Start Months" at bounding box center [633, 355] width 284 height 40
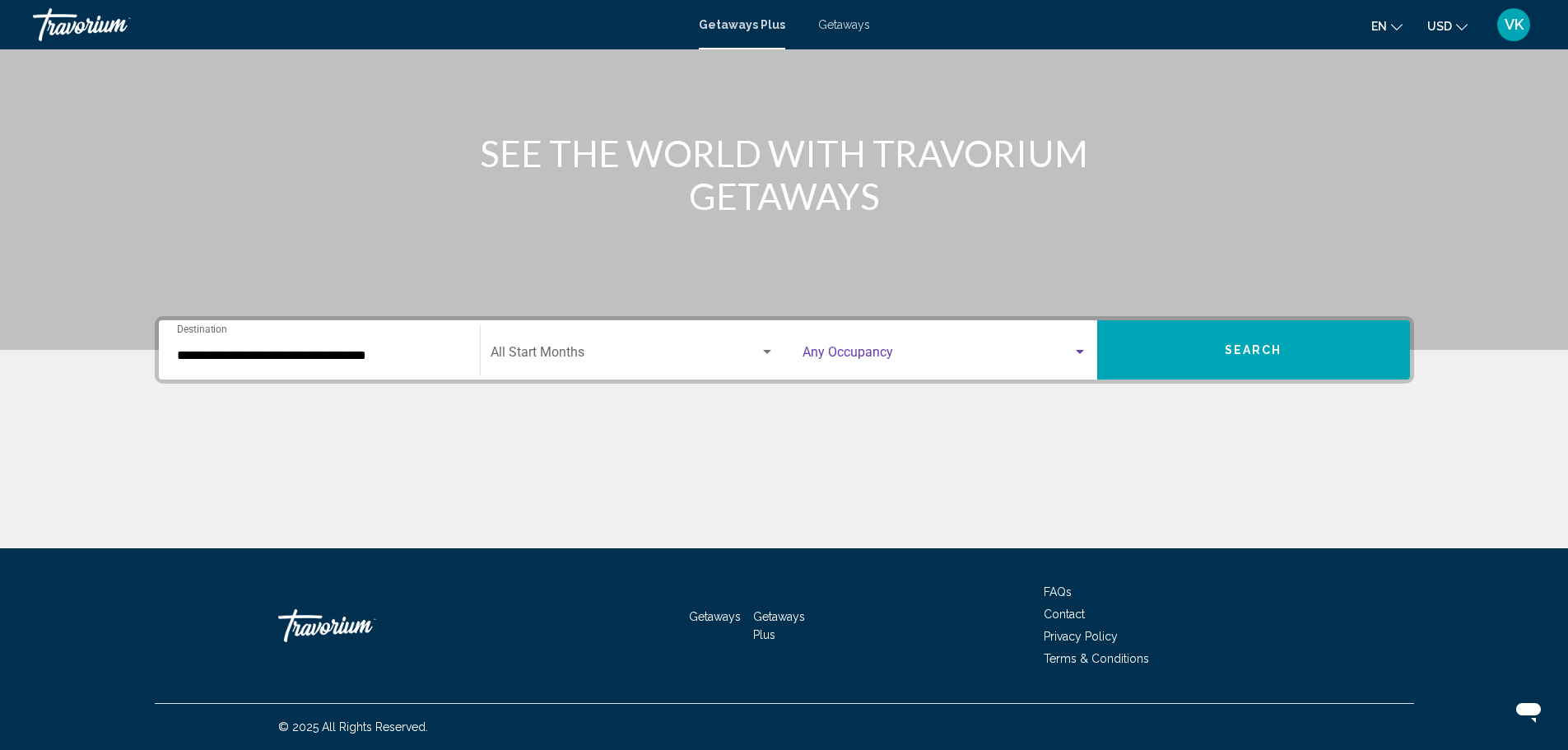
click at [976, 351] on span "Search widget" at bounding box center [938, 355] width 270 height 15
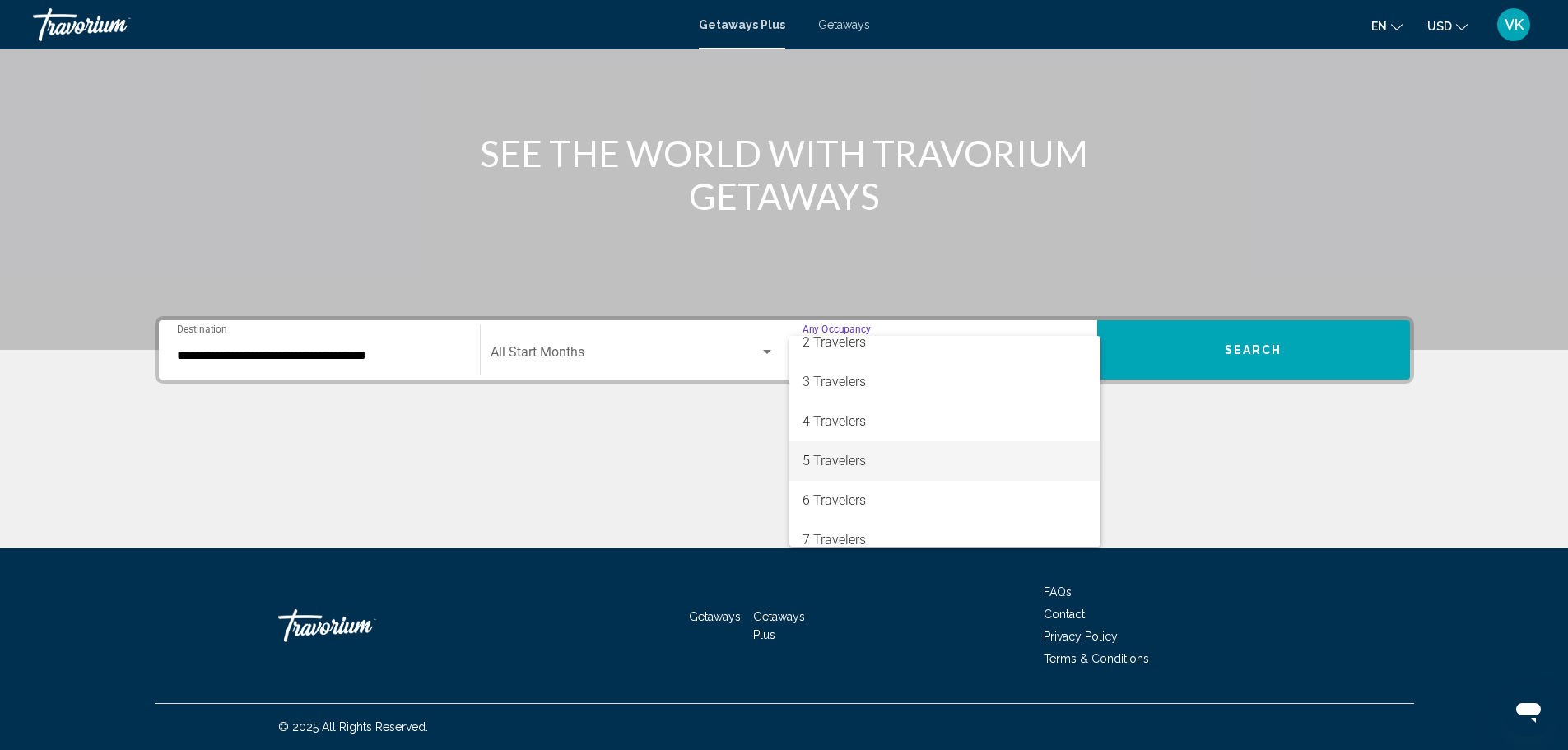
scroll to position [83, 0]
click at [866, 472] on span "6 Travelers" at bounding box center [945, 470] width 285 height 40
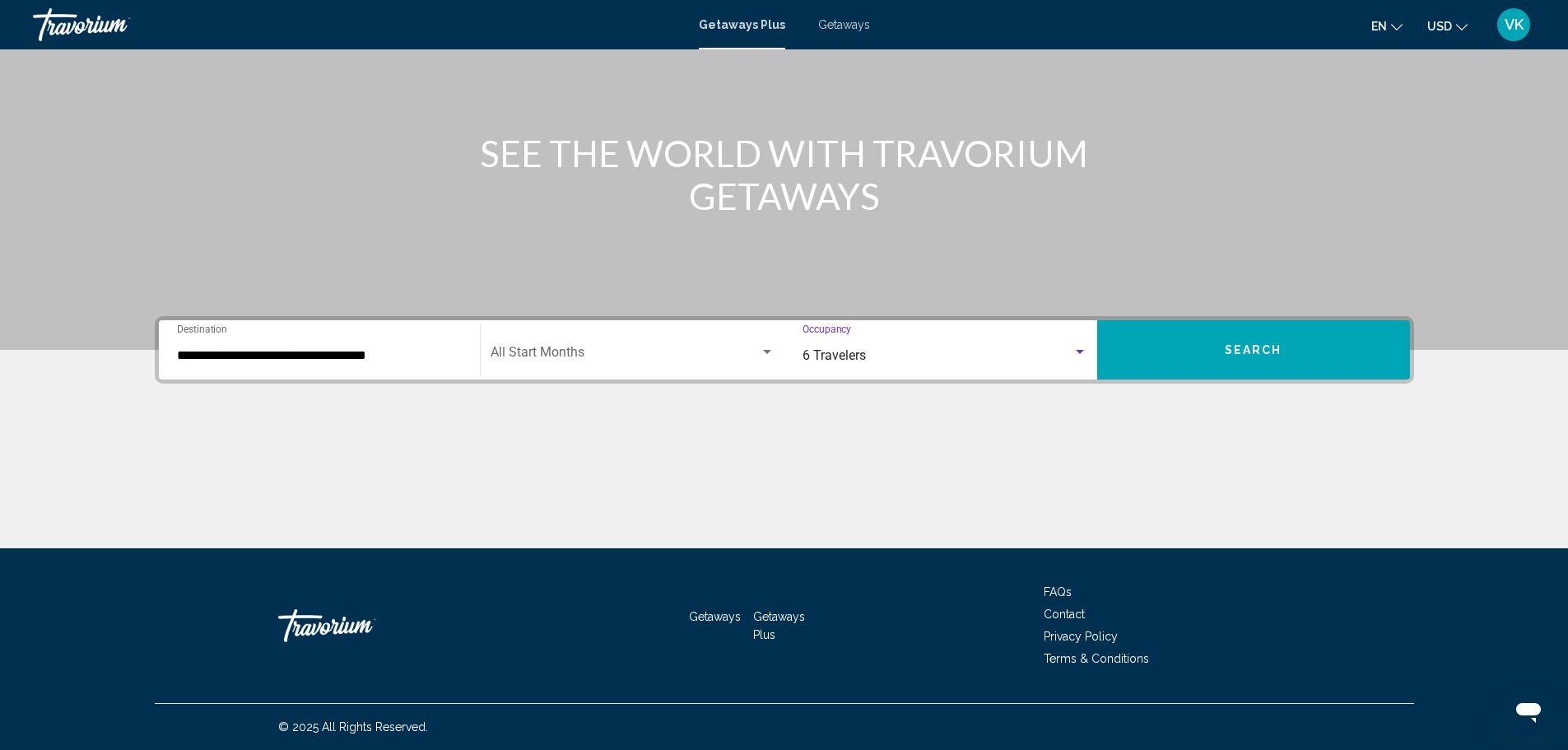
click at [1224, 365] on button "Search" at bounding box center [1254, 350] width 313 height 59
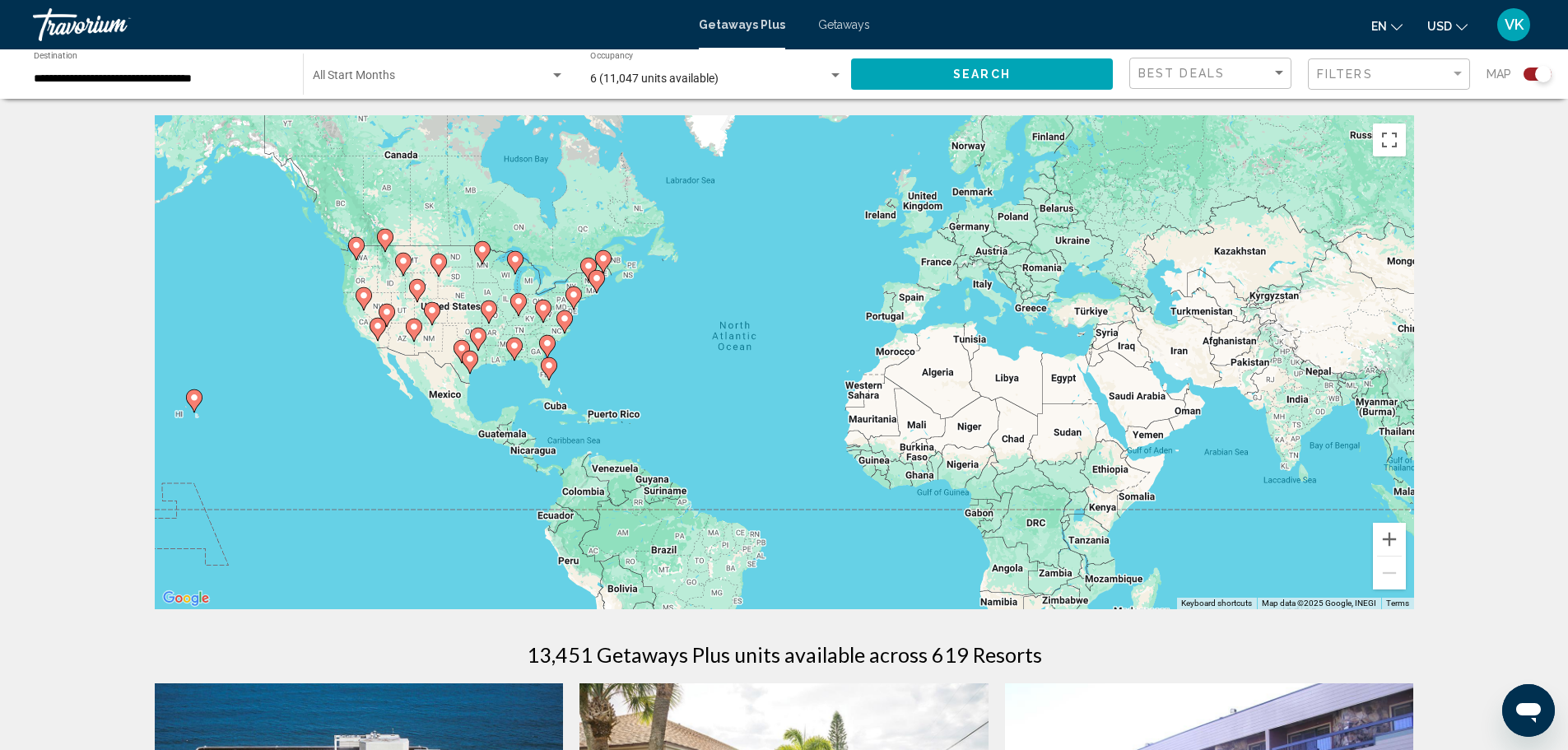
click at [546, 391] on div "To activate drag with keyboard, press Alt + Enter. Once in keyboard drag state,…" at bounding box center [784, 362] width 1260 height 493
click at [547, 375] on gmp-advanced-marker "Main content" at bounding box center [549, 369] width 17 height 25
click at [1403, 528] on button "Zoom in" at bounding box center [1390, 539] width 33 height 33
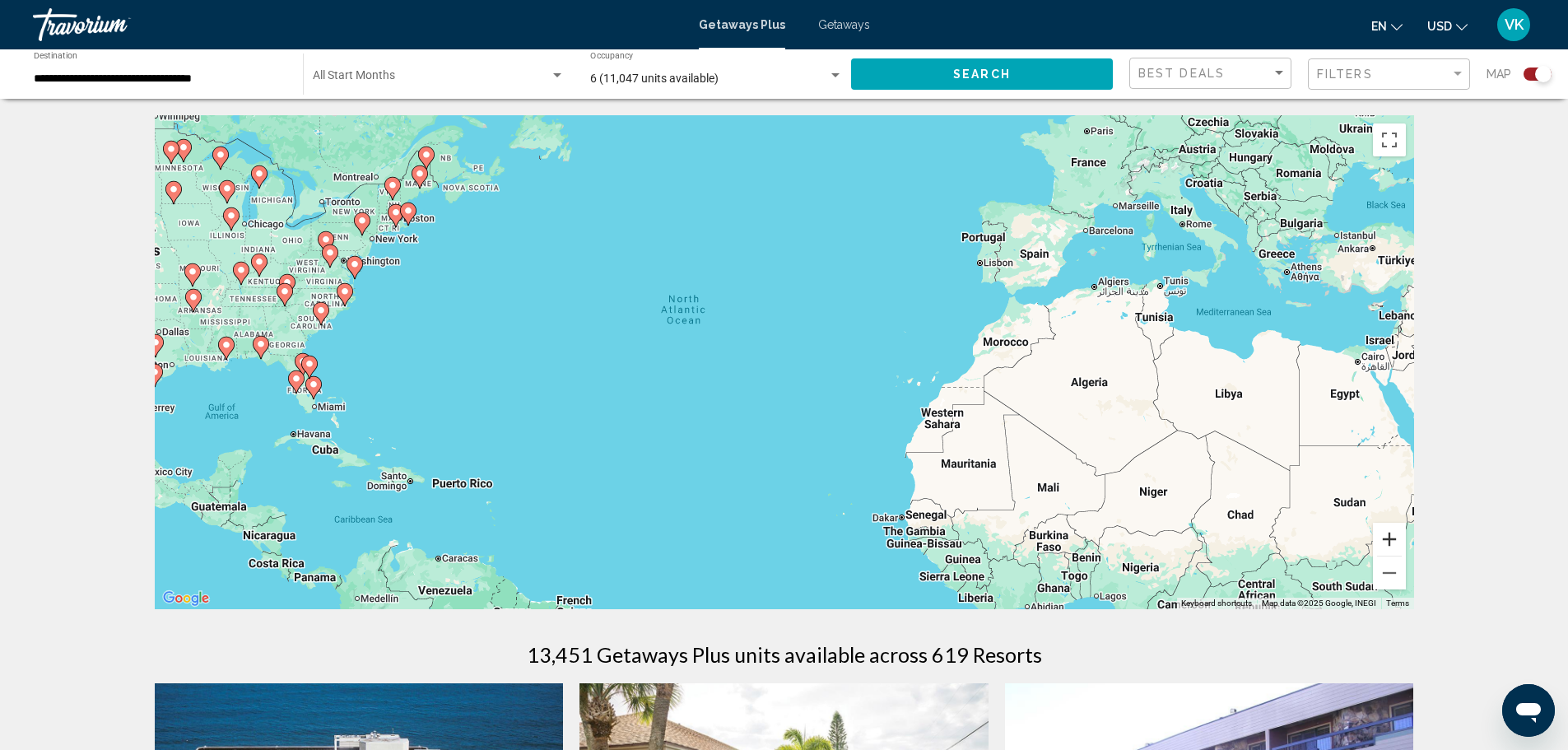
click at [1403, 528] on button "Zoom in" at bounding box center [1390, 539] width 33 height 33
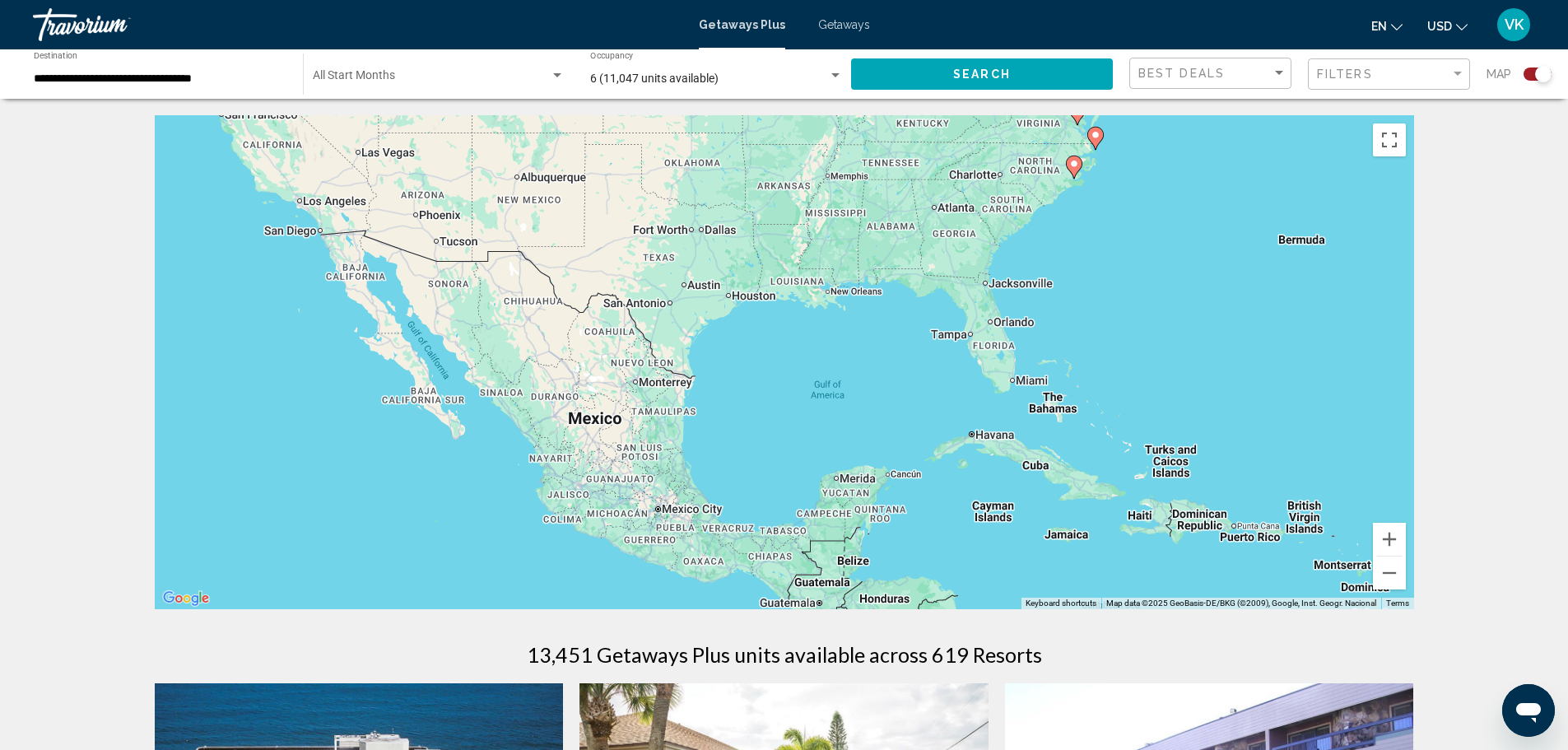
drag, startPoint x: 424, startPoint y: 404, endPoint x: 1607, endPoint y: 332, distance: 1185.2
click at [1568, 332] on html "**********" at bounding box center [784, 375] width 1568 height 750
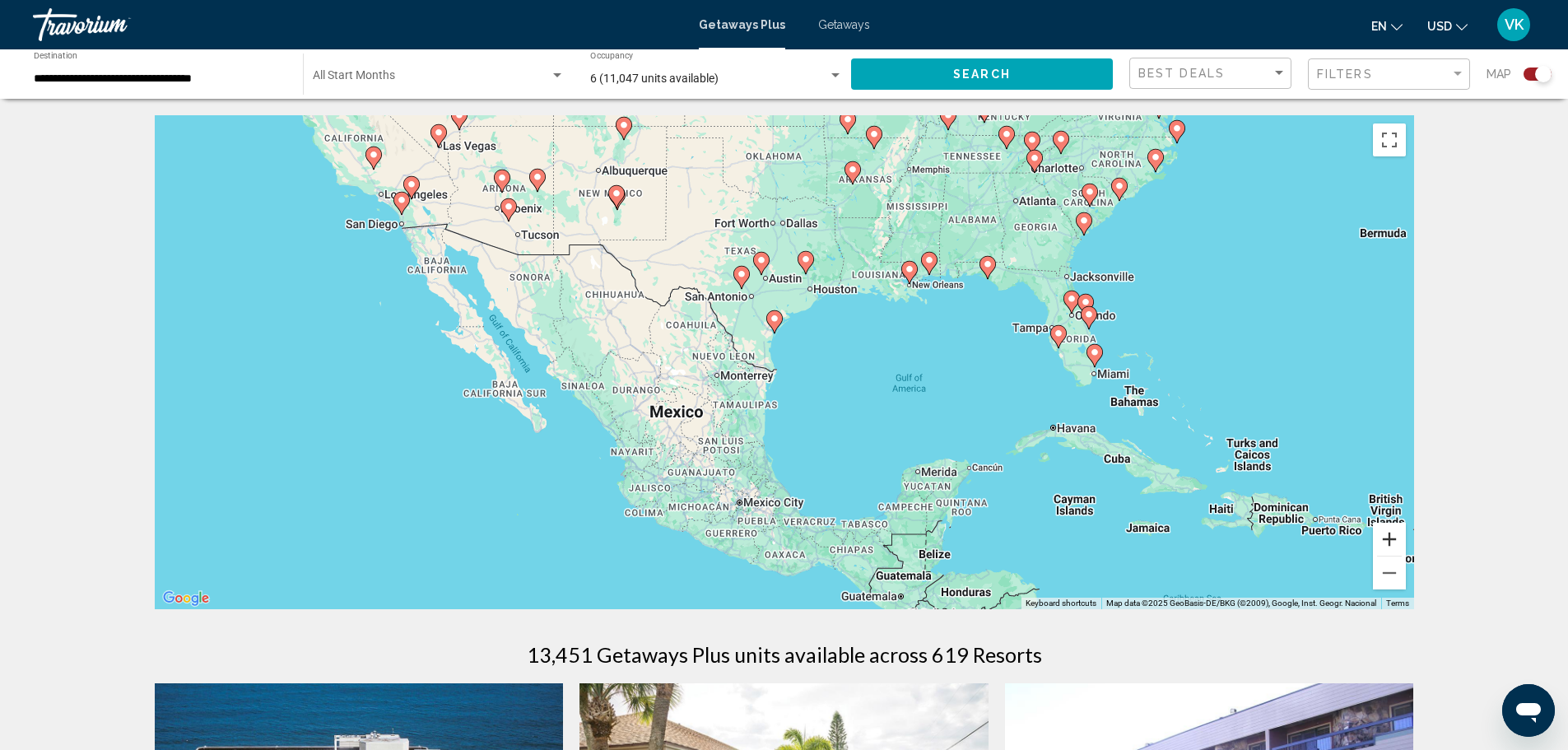
click at [1391, 538] on button "Zoom in" at bounding box center [1390, 539] width 33 height 33
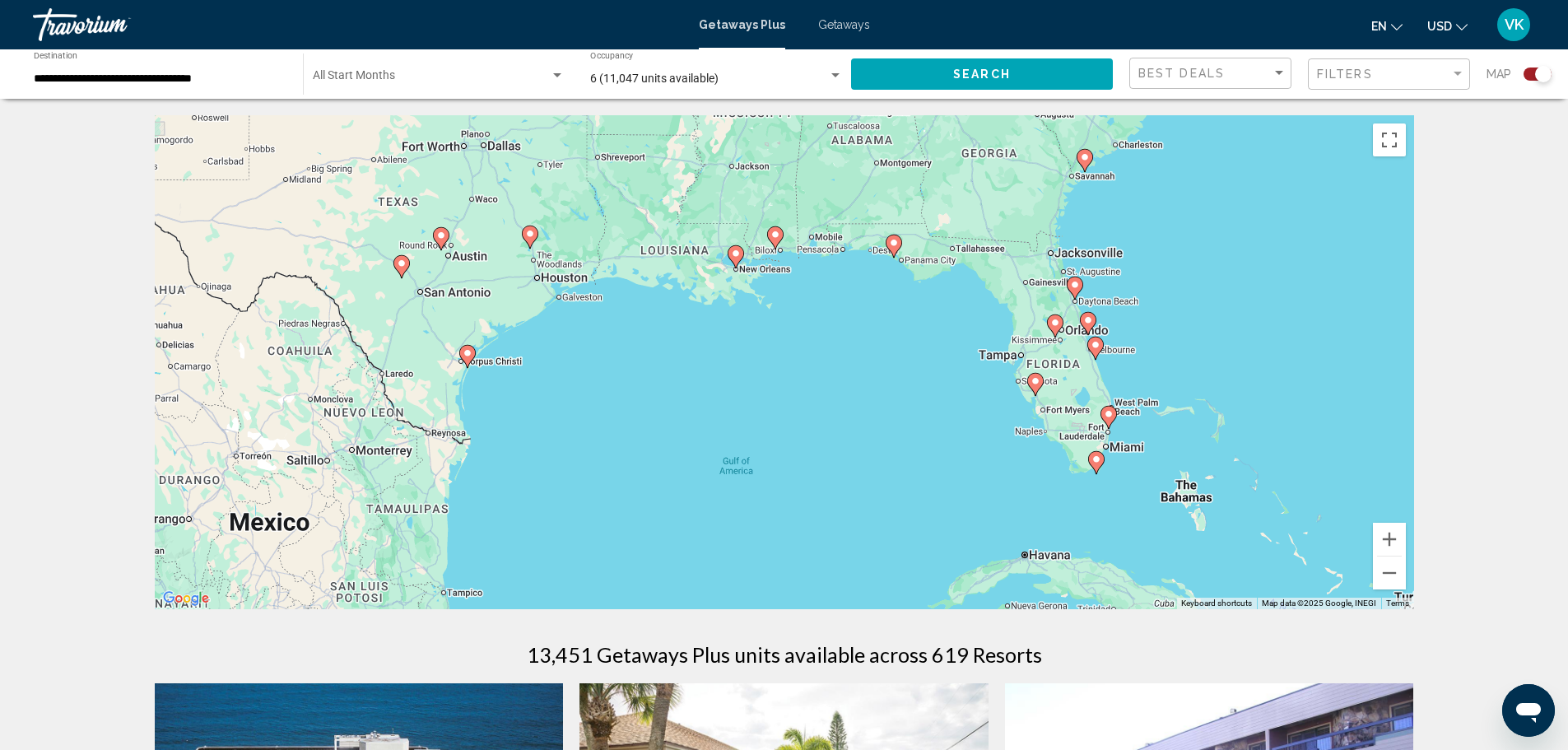
drag, startPoint x: 1195, startPoint y: 378, endPoint x: 908, endPoint y: 435, distance: 292.6
click at [908, 435] on div "To activate drag with keyboard, press Alt + Enter. Once in keyboard drag state,…" at bounding box center [784, 362] width 1260 height 493
click at [1396, 538] on button "Zoom in" at bounding box center [1390, 539] width 33 height 33
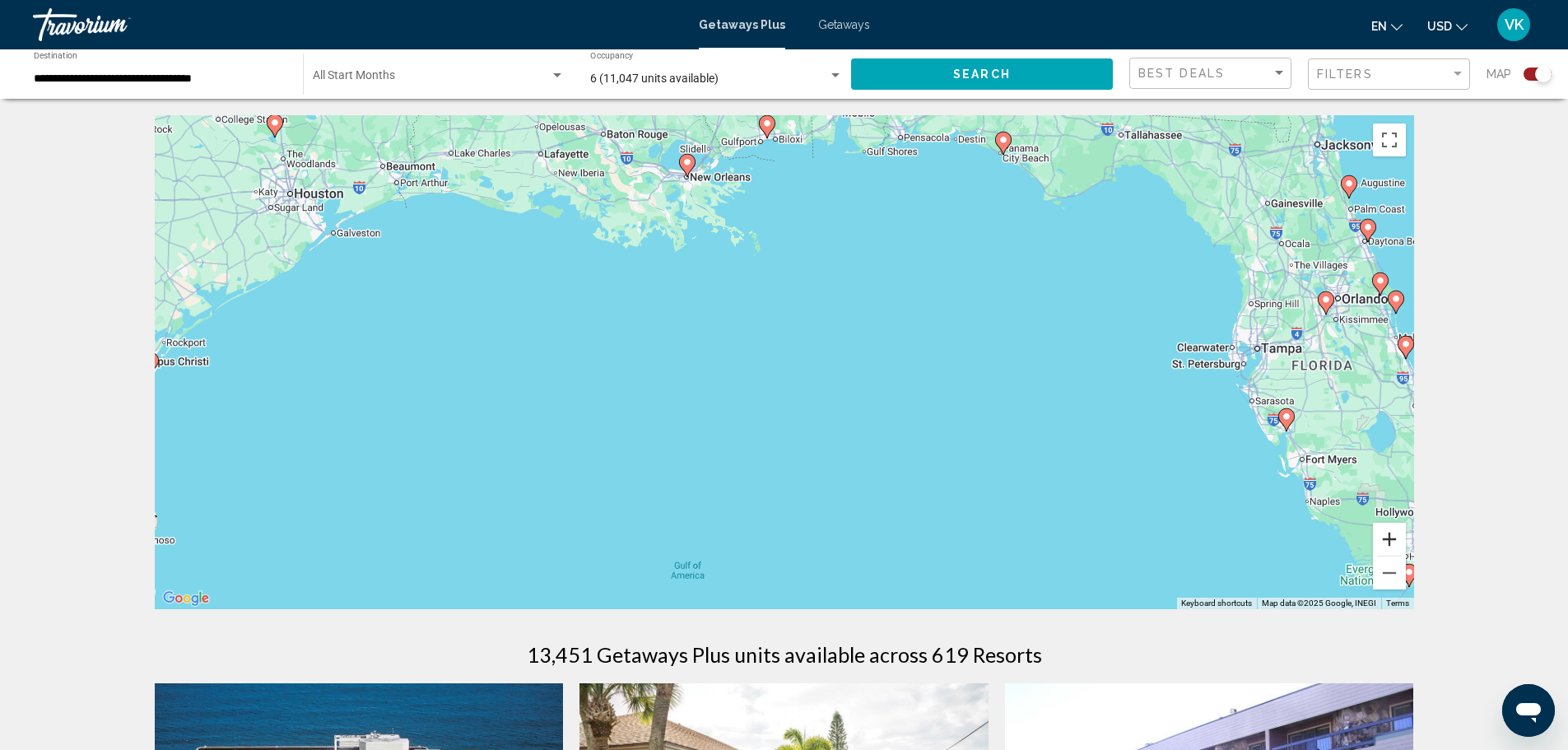
click at [1397, 538] on button "Zoom in" at bounding box center [1390, 539] width 33 height 33
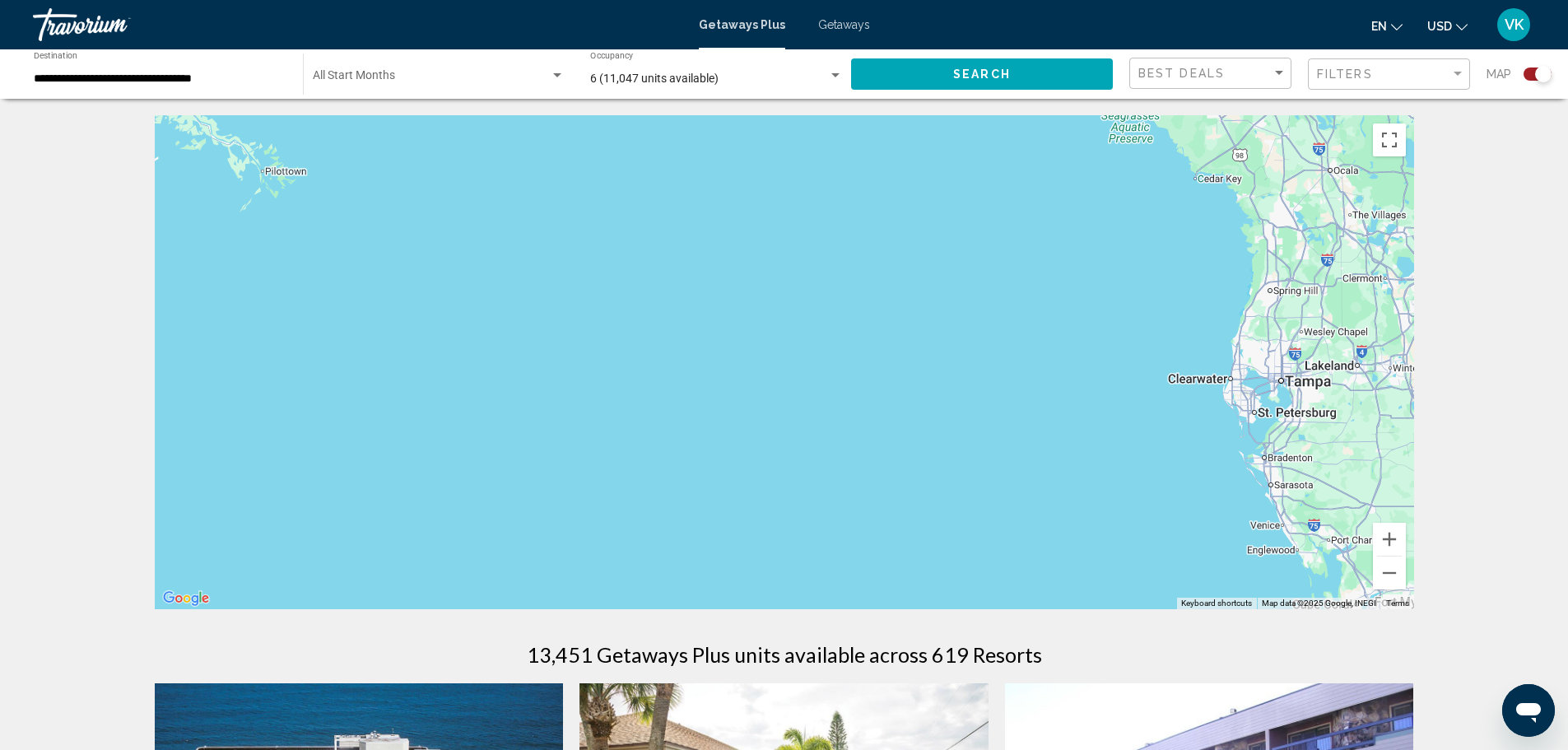
drag, startPoint x: 987, startPoint y: 470, endPoint x: 804, endPoint y: 504, distance: 186.1
click at [804, 504] on div "Main content" at bounding box center [784, 362] width 1260 height 493
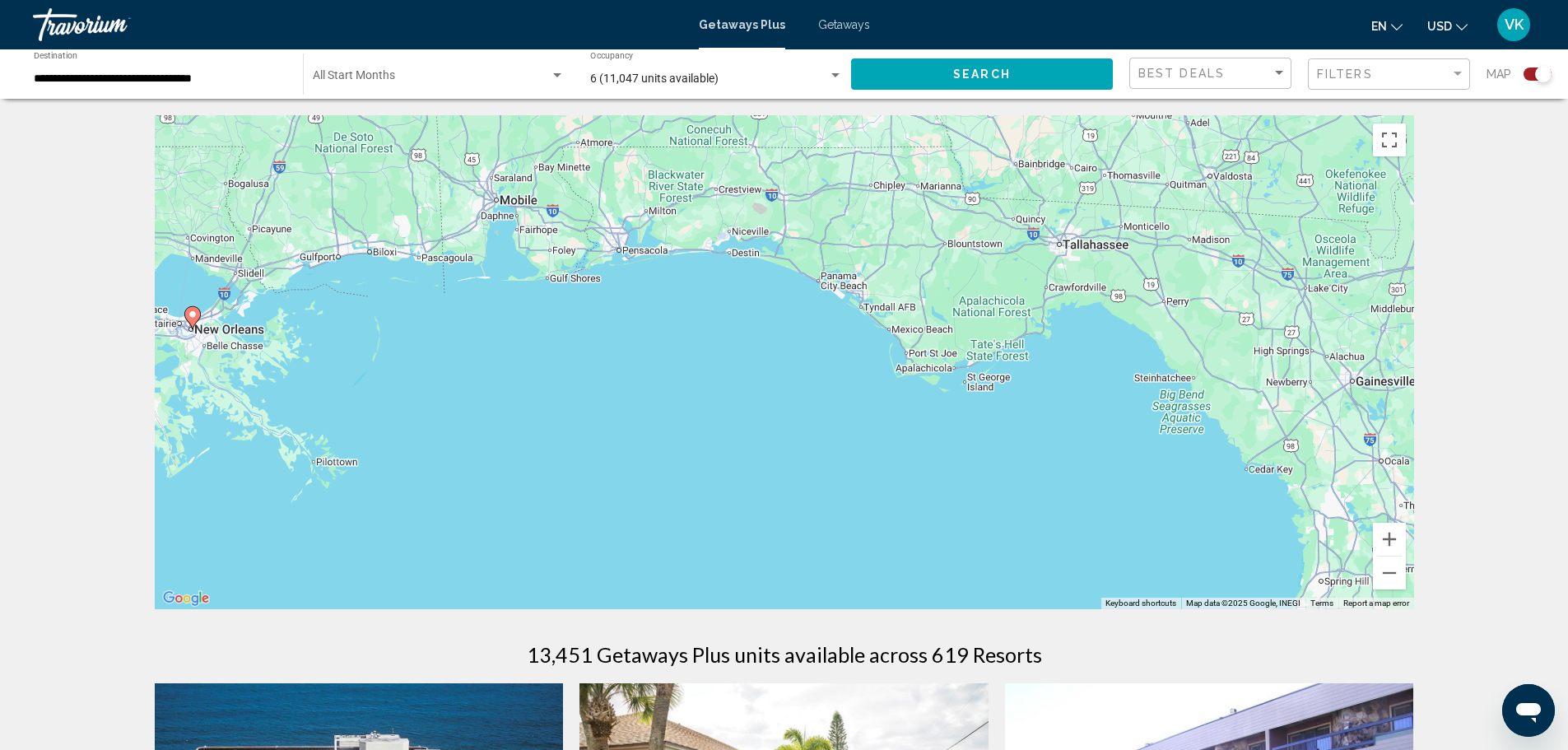
drag, startPoint x: 1042, startPoint y: 290, endPoint x: 1093, endPoint y: 588, distance: 302.3
click at [1093, 588] on div "To activate drag with keyboard, press Alt + Enter. Once in keyboard drag state,…" at bounding box center [784, 362] width 1260 height 493
click at [1387, 534] on button "Zoom in" at bounding box center [1390, 539] width 33 height 33
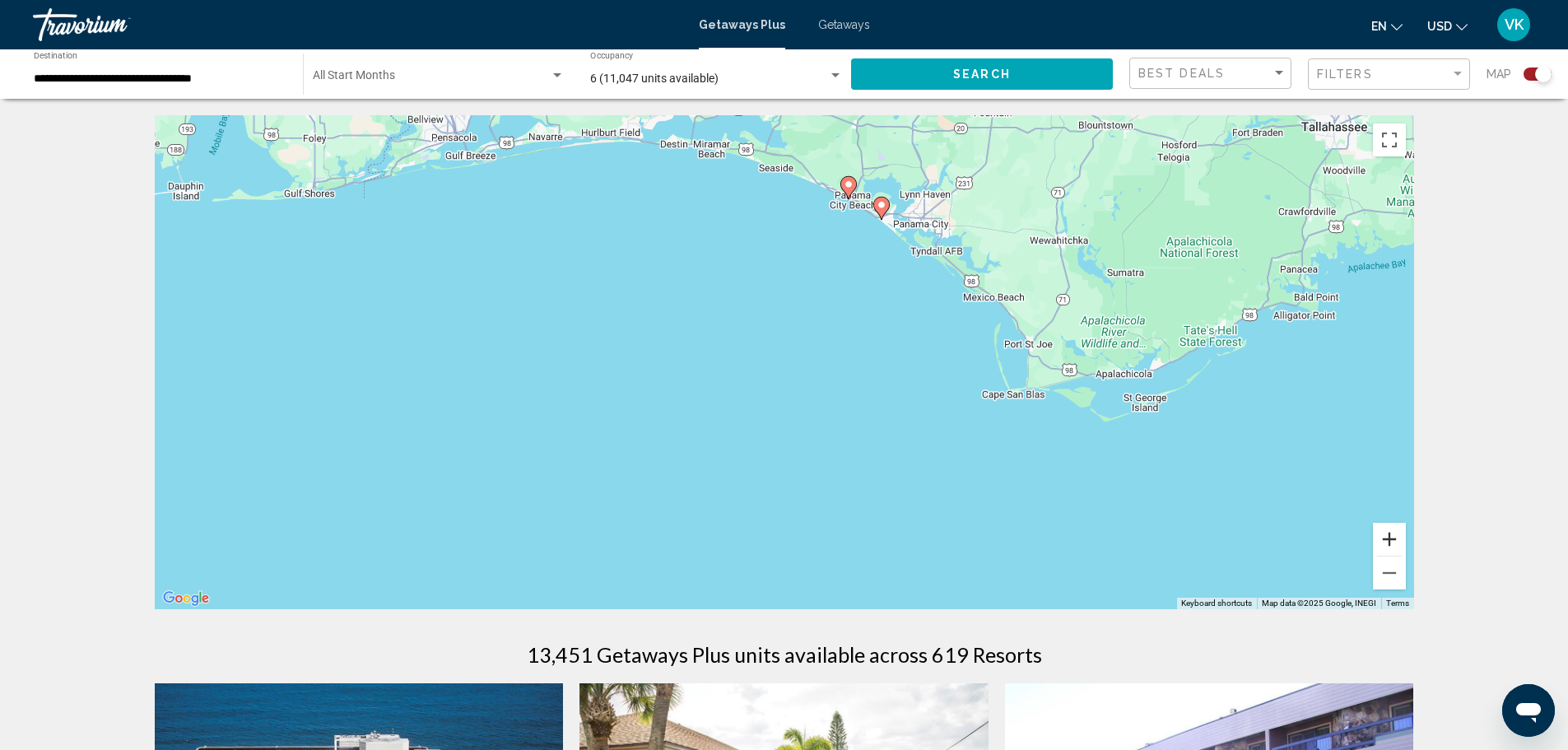
click at [1387, 534] on button "Zoom in" at bounding box center [1390, 539] width 33 height 33
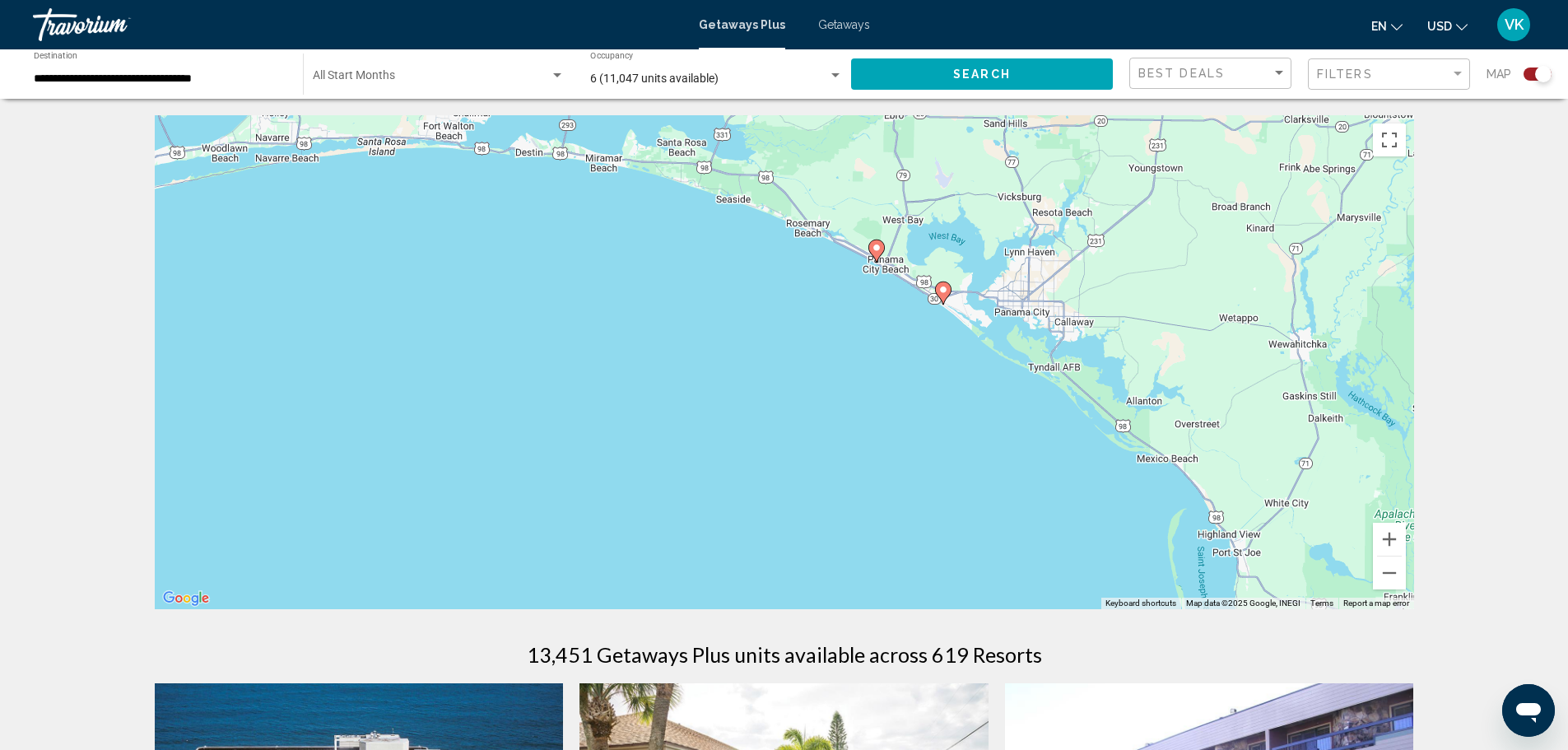
drag, startPoint x: 1086, startPoint y: 284, endPoint x: 1044, endPoint y: 519, distance: 238.7
click at [1044, 519] on div "To activate drag with keyboard, press Alt + Enter. Once in keyboard drag state,…" at bounding box center [784, 362] width 1260 height 493
click at [872, 246] on icon "Main content" at bounding box center [875, 251] width 15 height 21
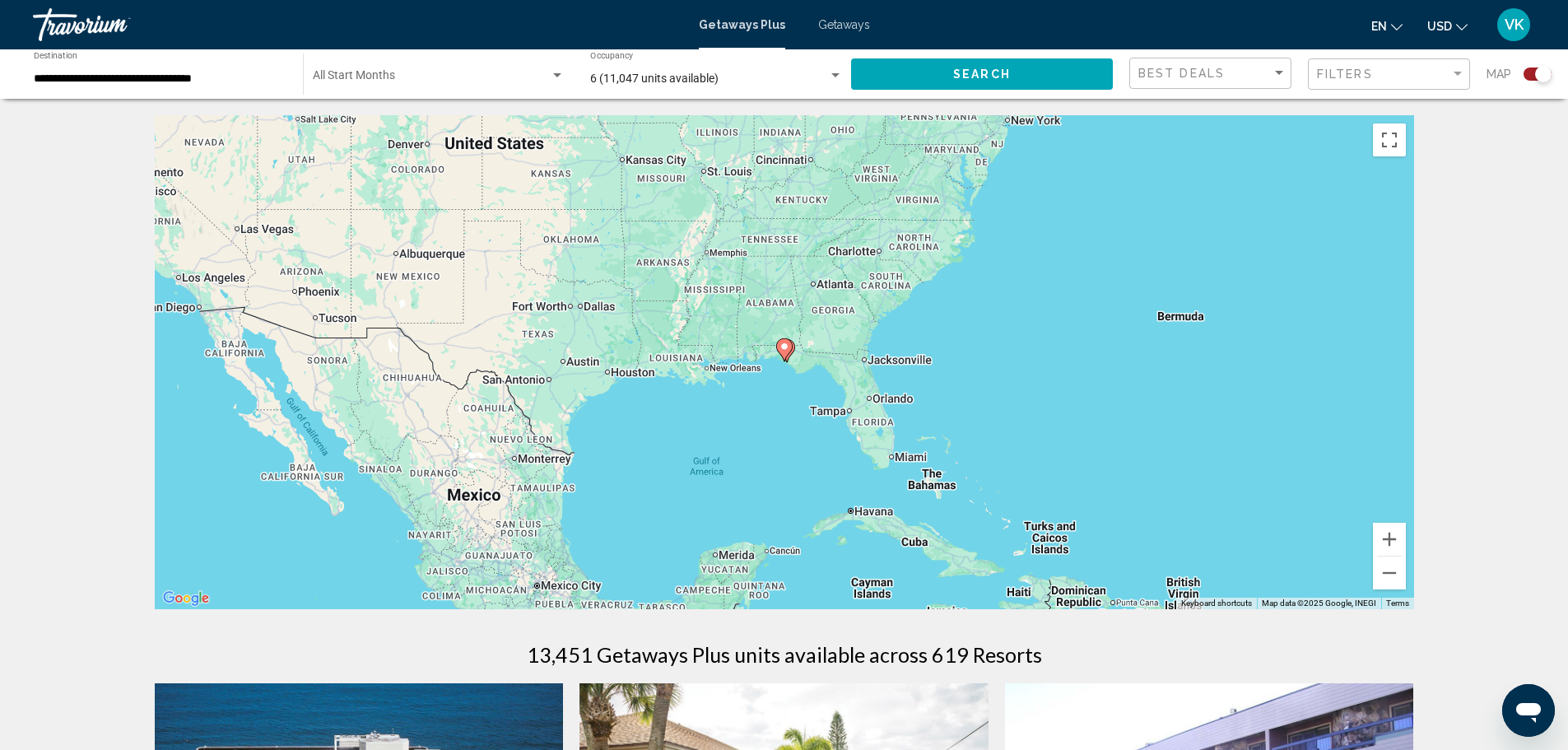
click at [781, 351] on image "Main content" at bounding box center [784, 346] width 10 height 10
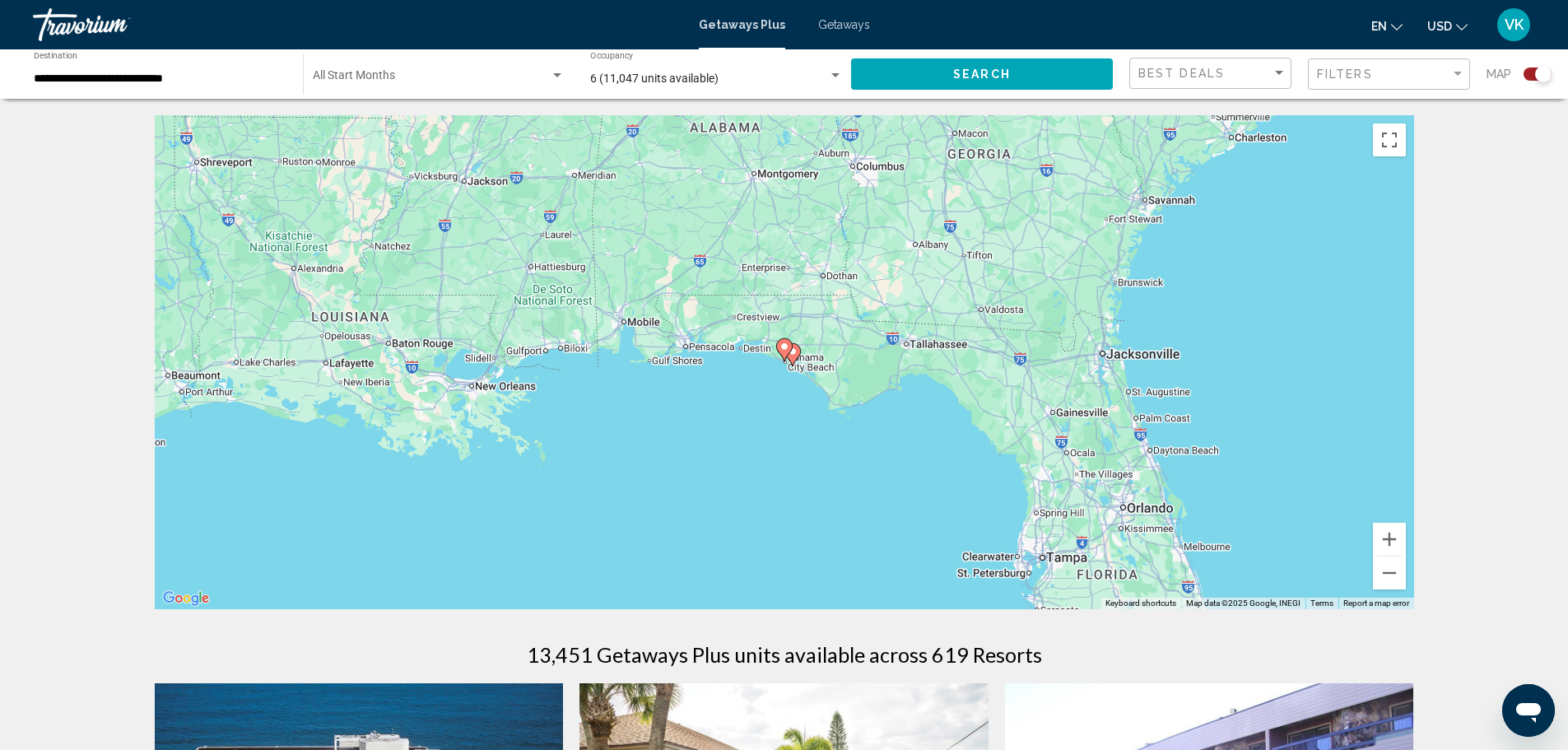
click at [781, 351] on image "Main content" at bounding box center [784, 346] width 10 height 10
type input "**********"
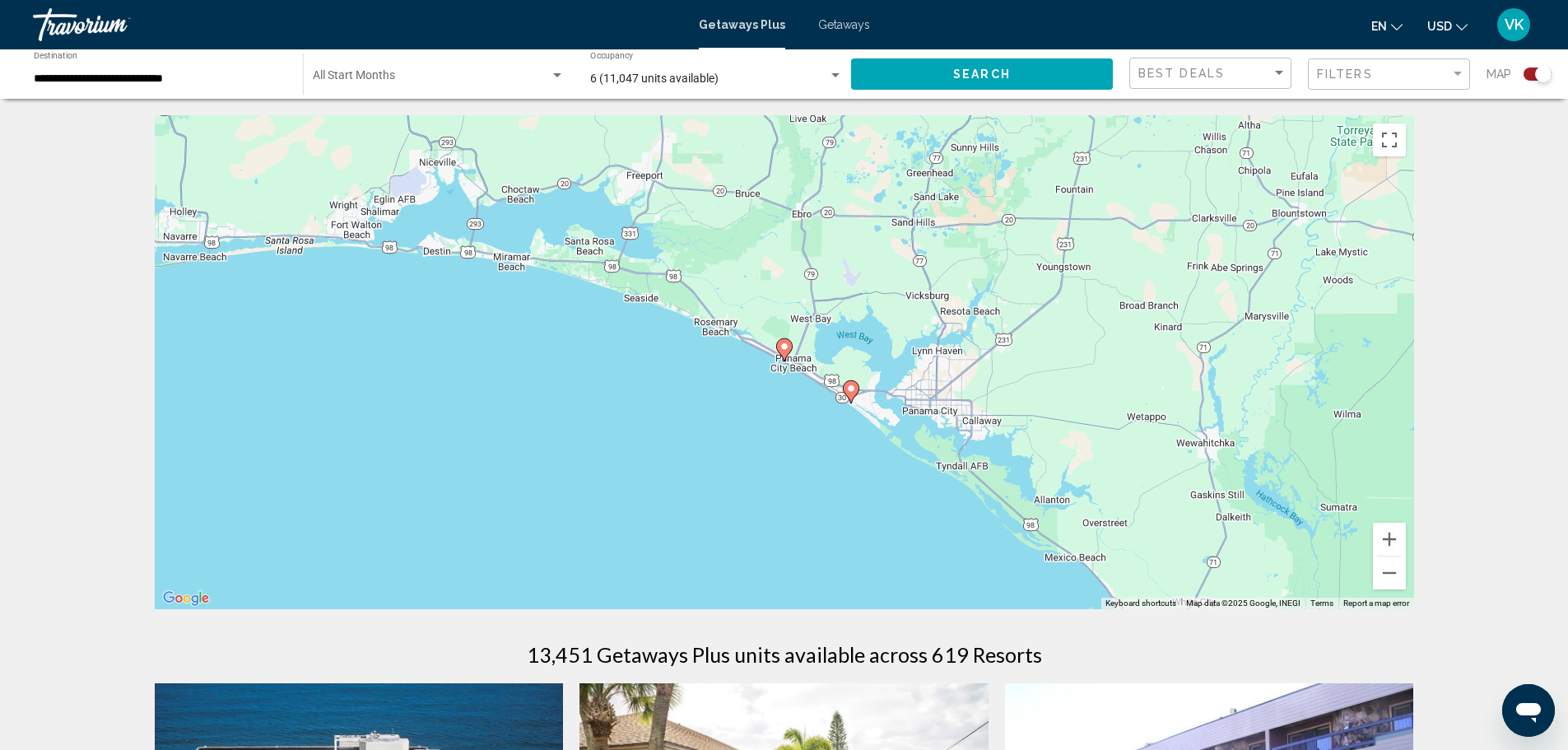
click at [785, 354] on icon "Main content" at bounding box center [783, 350] width 15 height 21
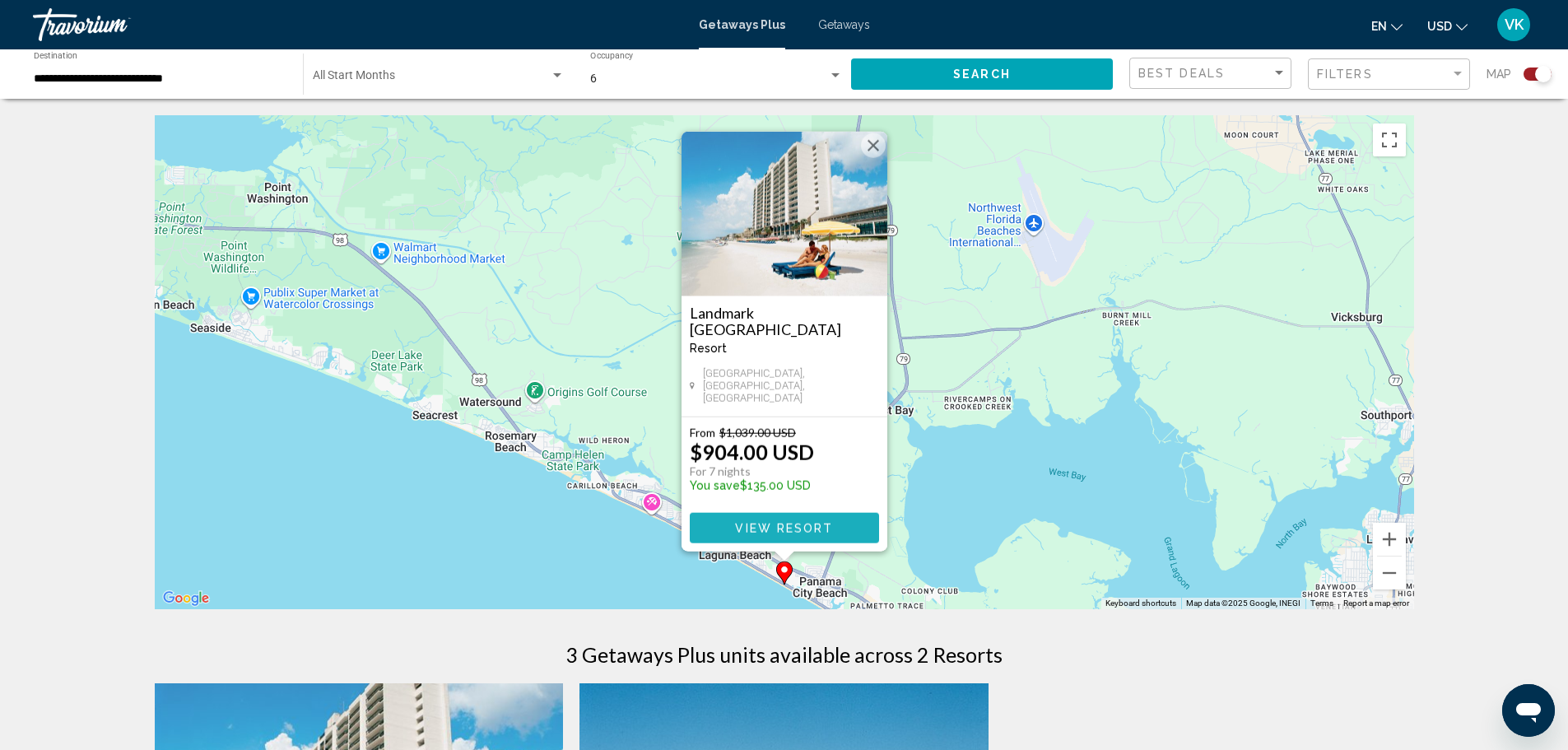
click at [794, 517] on button "View Resort" at bounding box center [784, 528] width 189 height 30
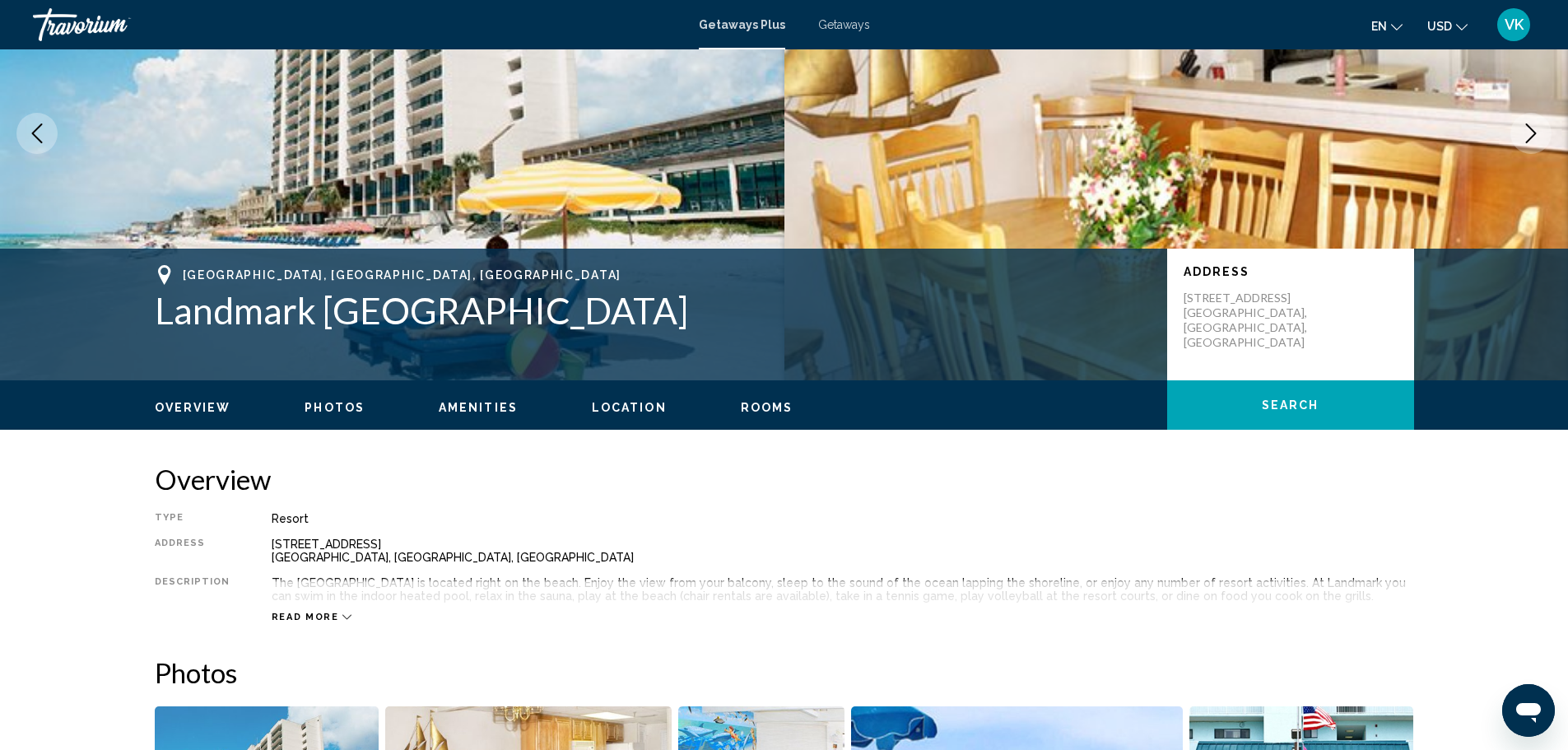
scroll to position [164, 0]
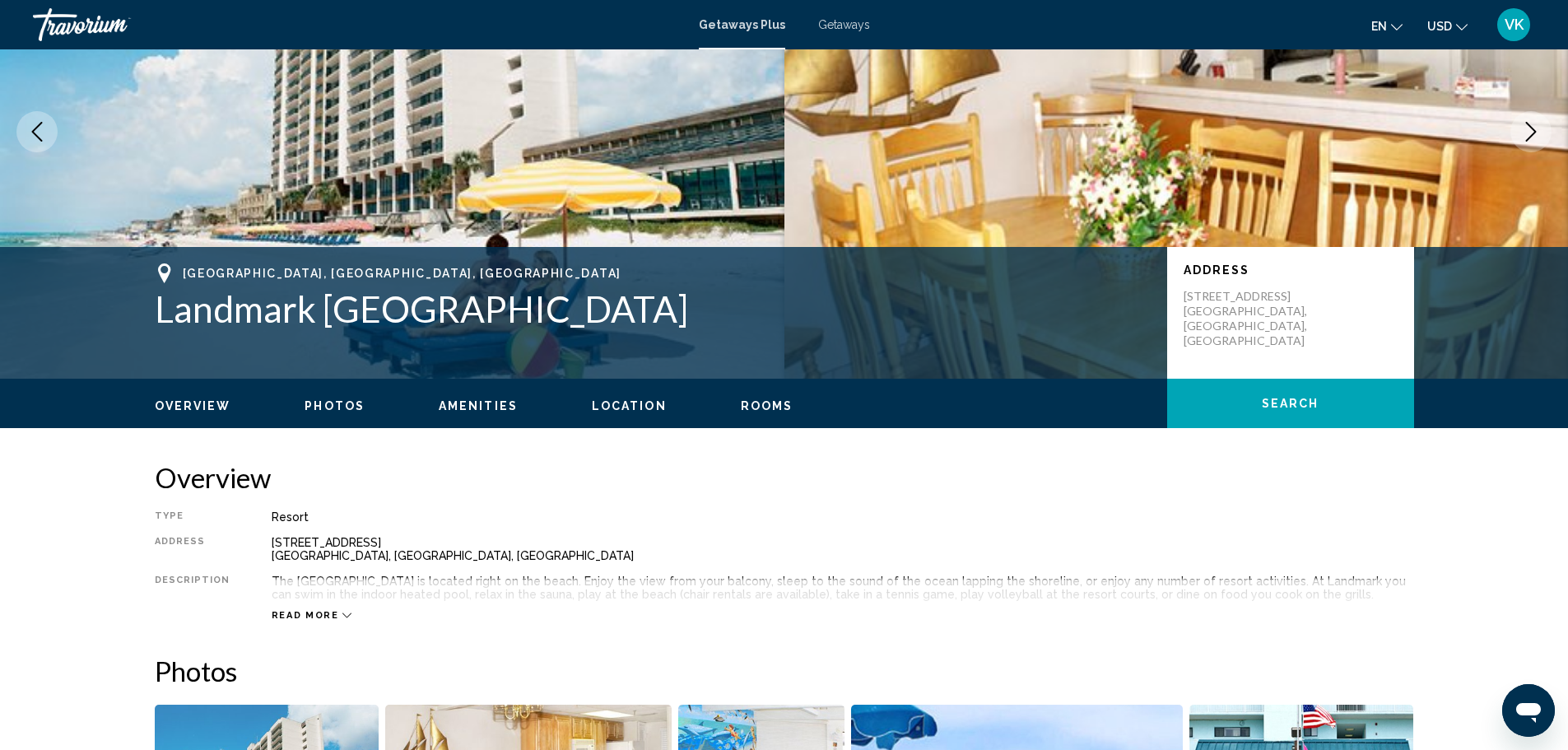
drag, startPoint x: 153, startPoint y: 306, endPoint x: 688, endPoint y: 304, distance: 535.0
click at [688, 303] on div "[GEOGRAPHIC_DATA], [GEOGRAPHIC_DATA], [GEOGRAPHIC_DATA] [GEOGRAPHIC_DATA] Addre…" at bounding box center [784, 312] width 1326 height 99
copy h1 "Landmark [GEOGRAPHIC_DATA]"
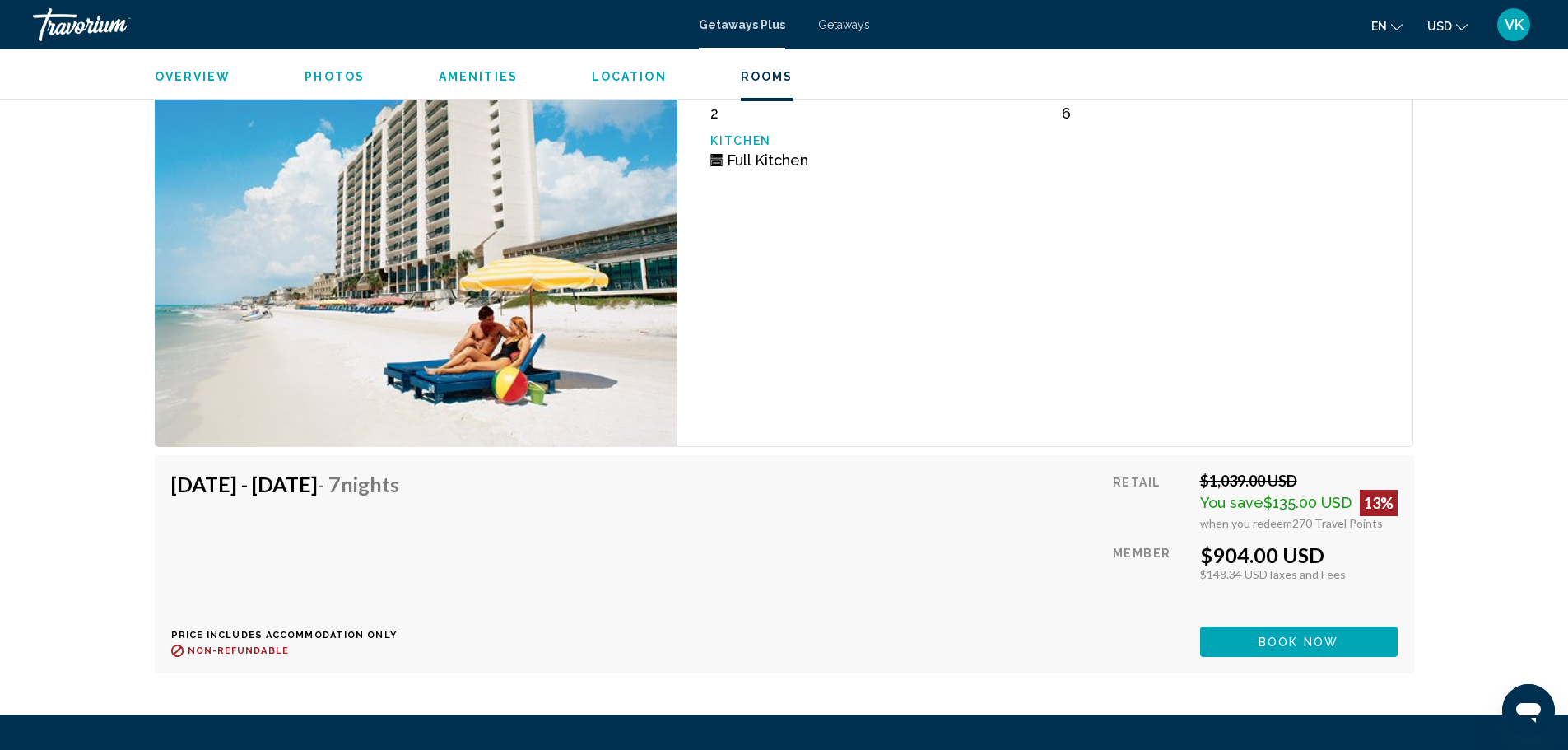
scroll to position [2963, 0]
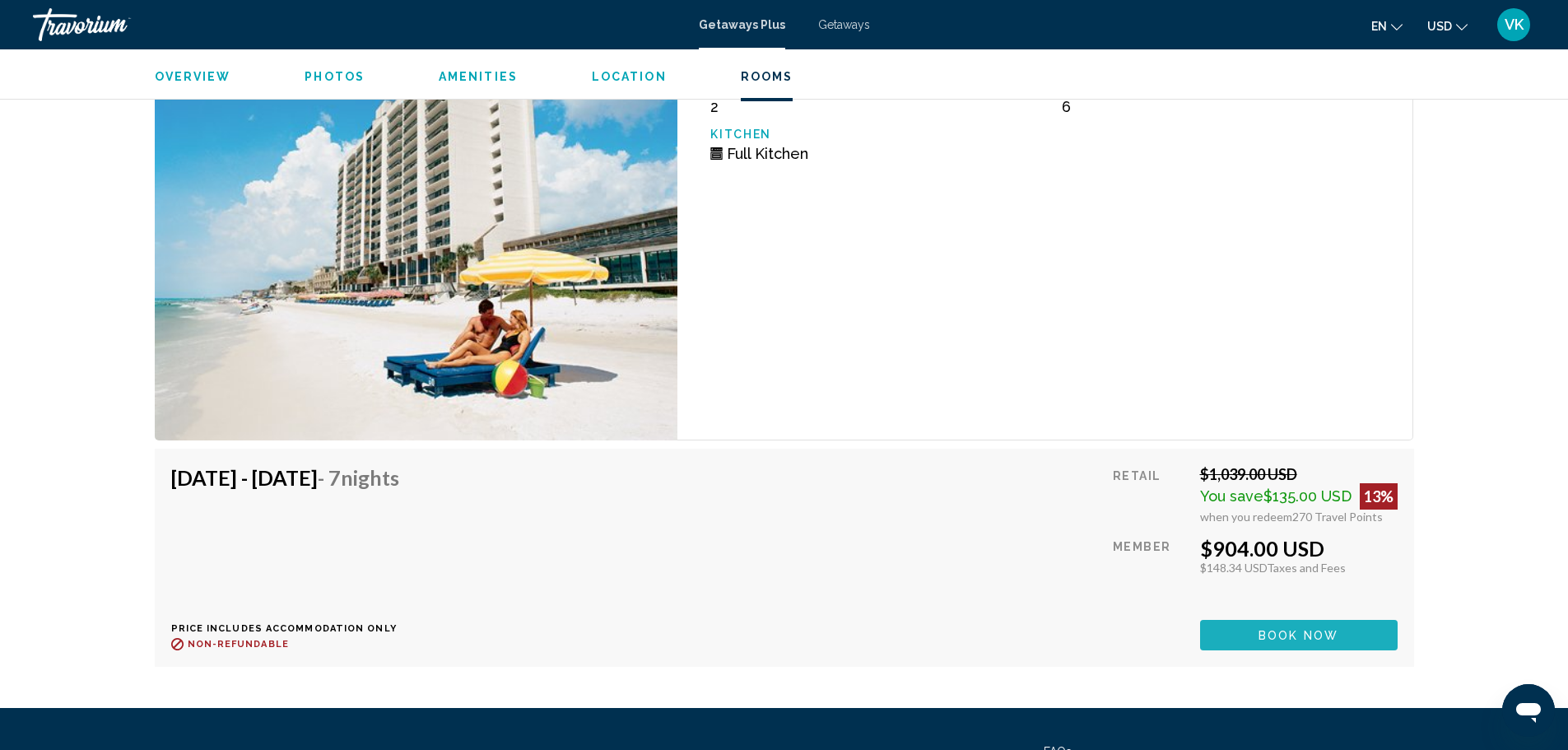
click at [1285, 637] on span "Book now" at bounding box center [1299, 635] width 80 height 13
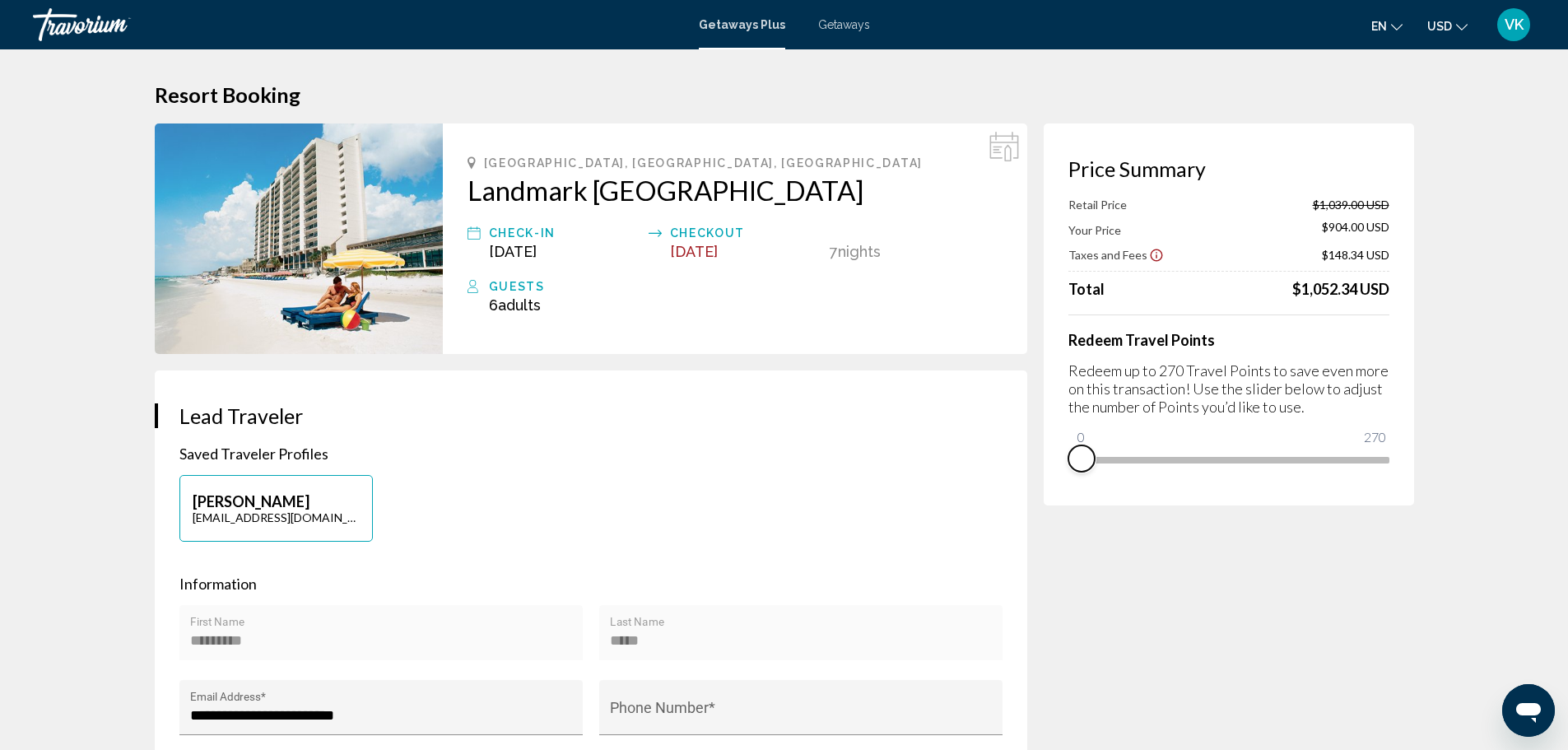
drag, startPoint x: 1387, startPoint y: 481, endPoint x: 1047, endPoint y: 512, distance: 341.4
drag, startPoint x: 1081, startPoint y: 435, endPoint x: 1453, endPoint y: 441, distance: 372.0
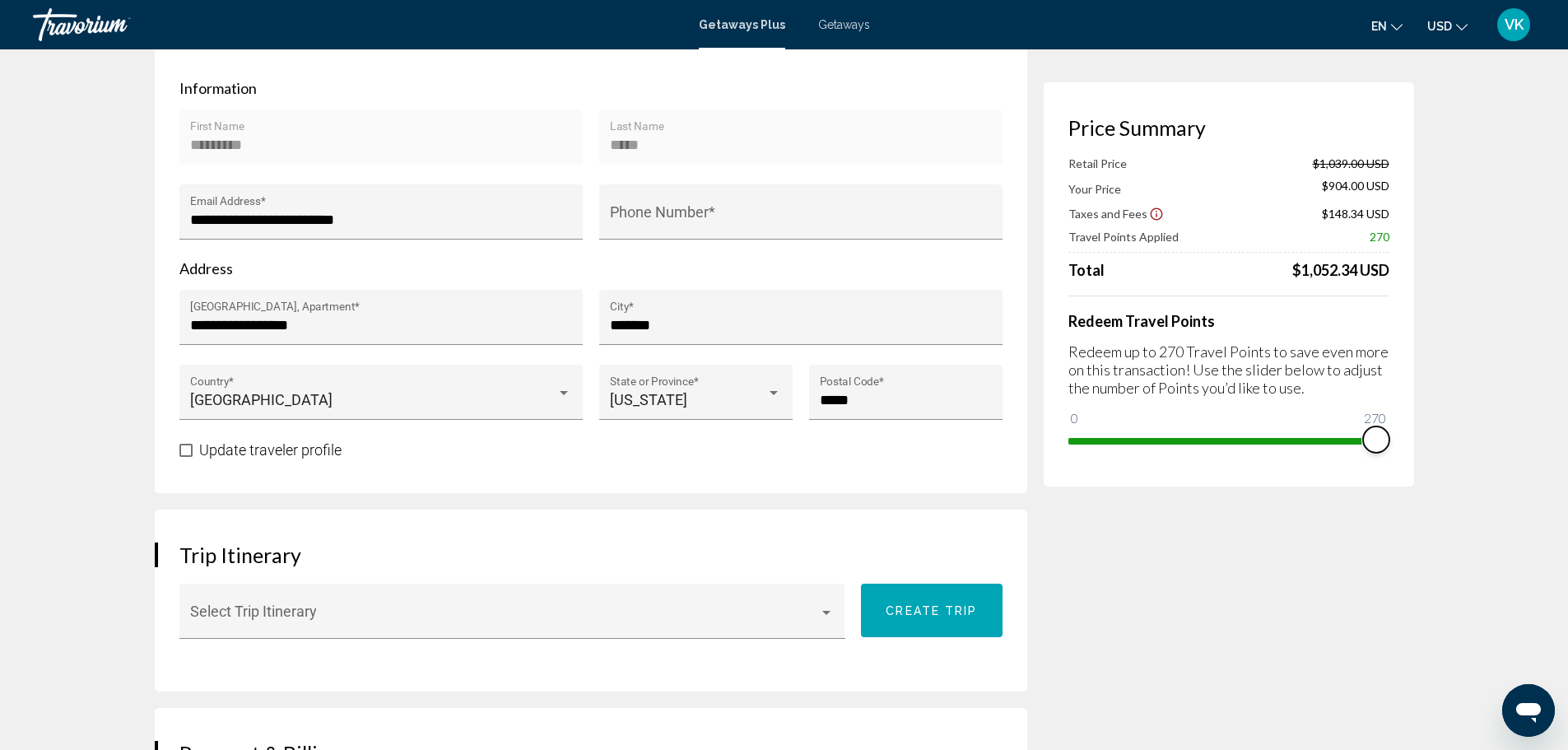
scroll to position [493, 0]
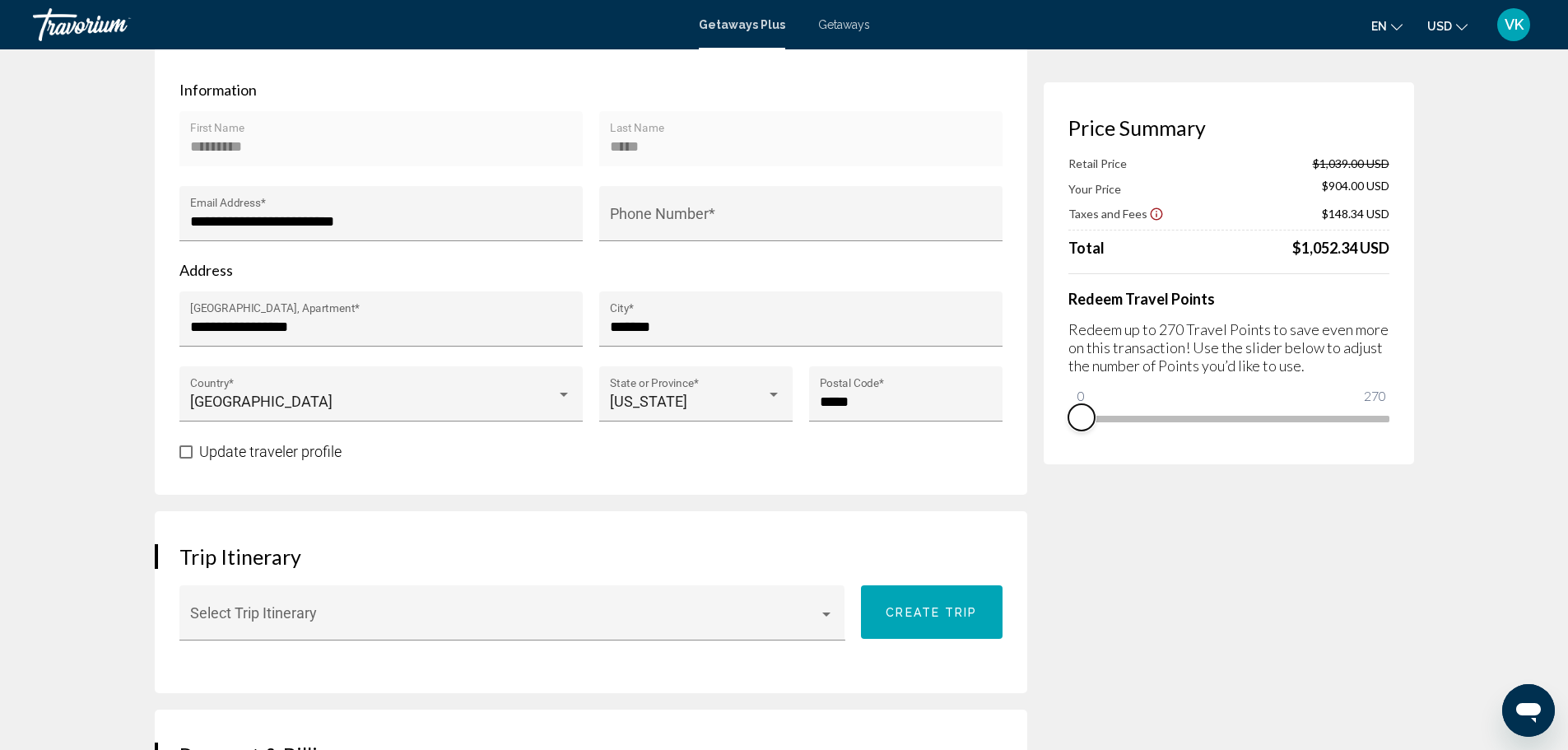
drag, startPoint x: 1370, startPoint y: 436, endPoint x: 1070, endPoint y: 440, distance: 300.0
click at [1070, 440] on div "Price Summary Retail Price $1,039.00 USD Your Price $904.00 USD Taxes and Fees …" at bounding box center [1229, 273] width 370 height 382
drag, startPoint x: 1079, startPoint y: 395, endPoint x: 1422, endPoint y: 387, distance: 343.1
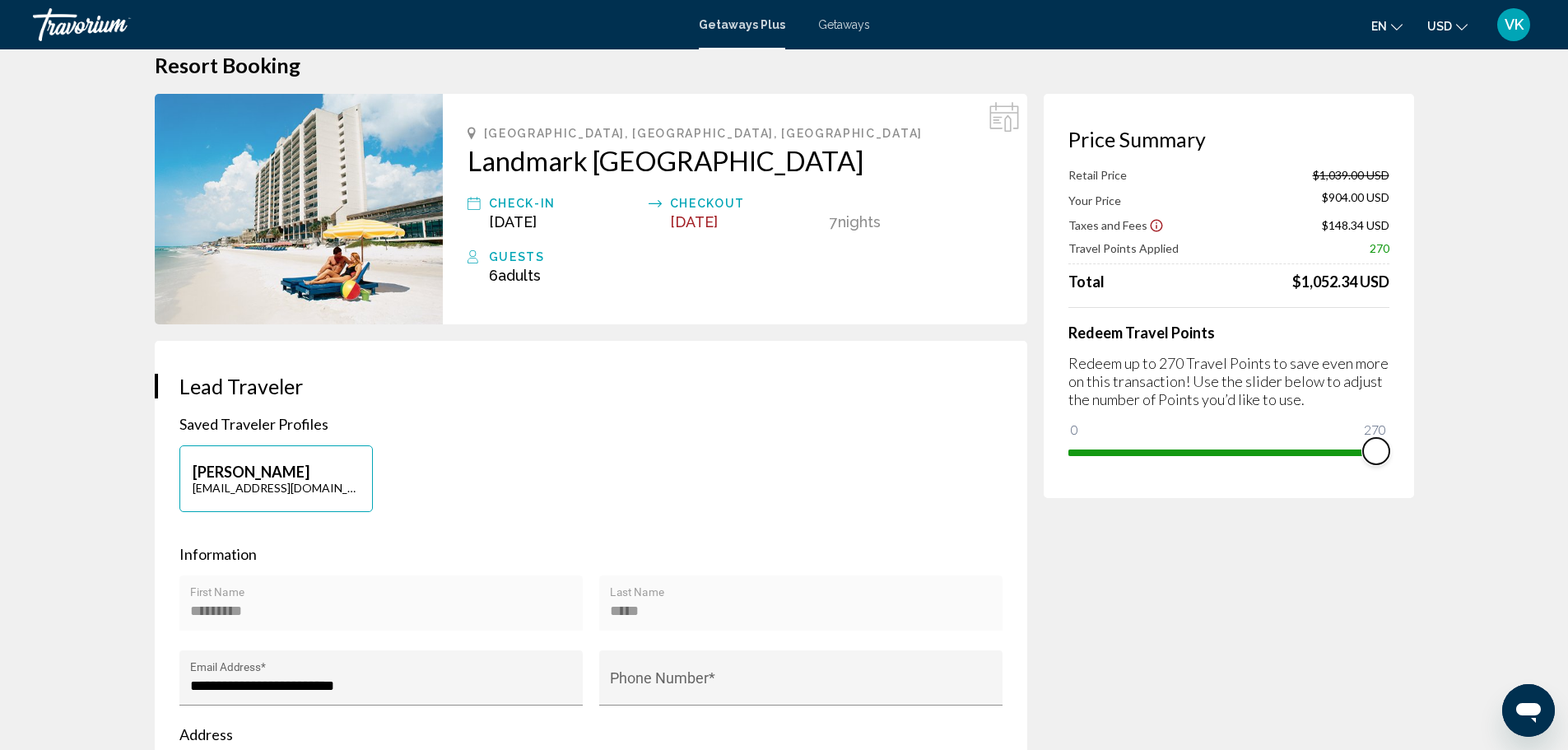
scroll to position [0, 0]
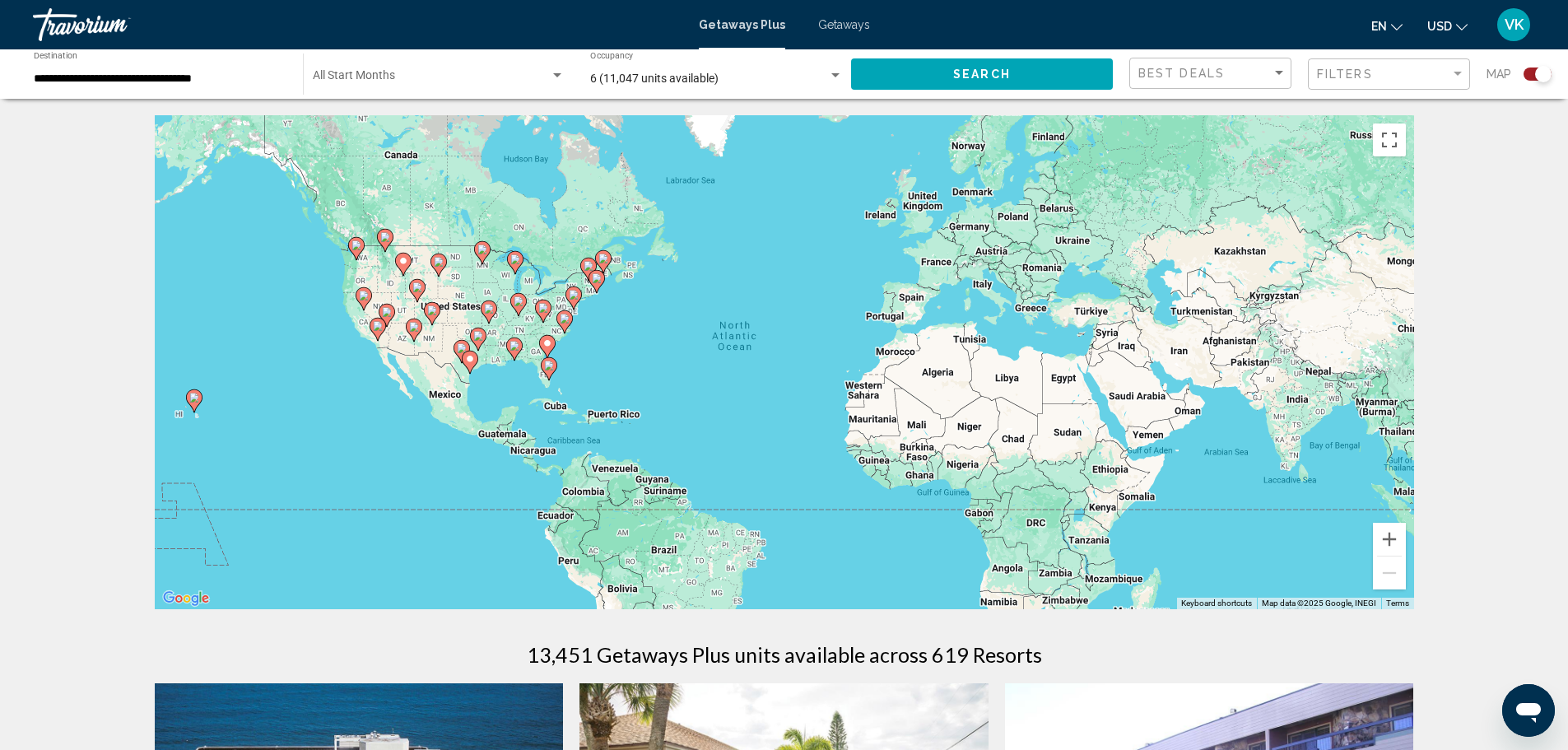
click at [540, 377] on div "To activate drag with keyboard, press Alt + Enter. Once in keyboard drag state,…" at bounding box center [784, 362] width 1260 height 493
click at [547, 379] on gmp-advanced-marker "Main content" at bounding box center [549, 369] width 17 height 25
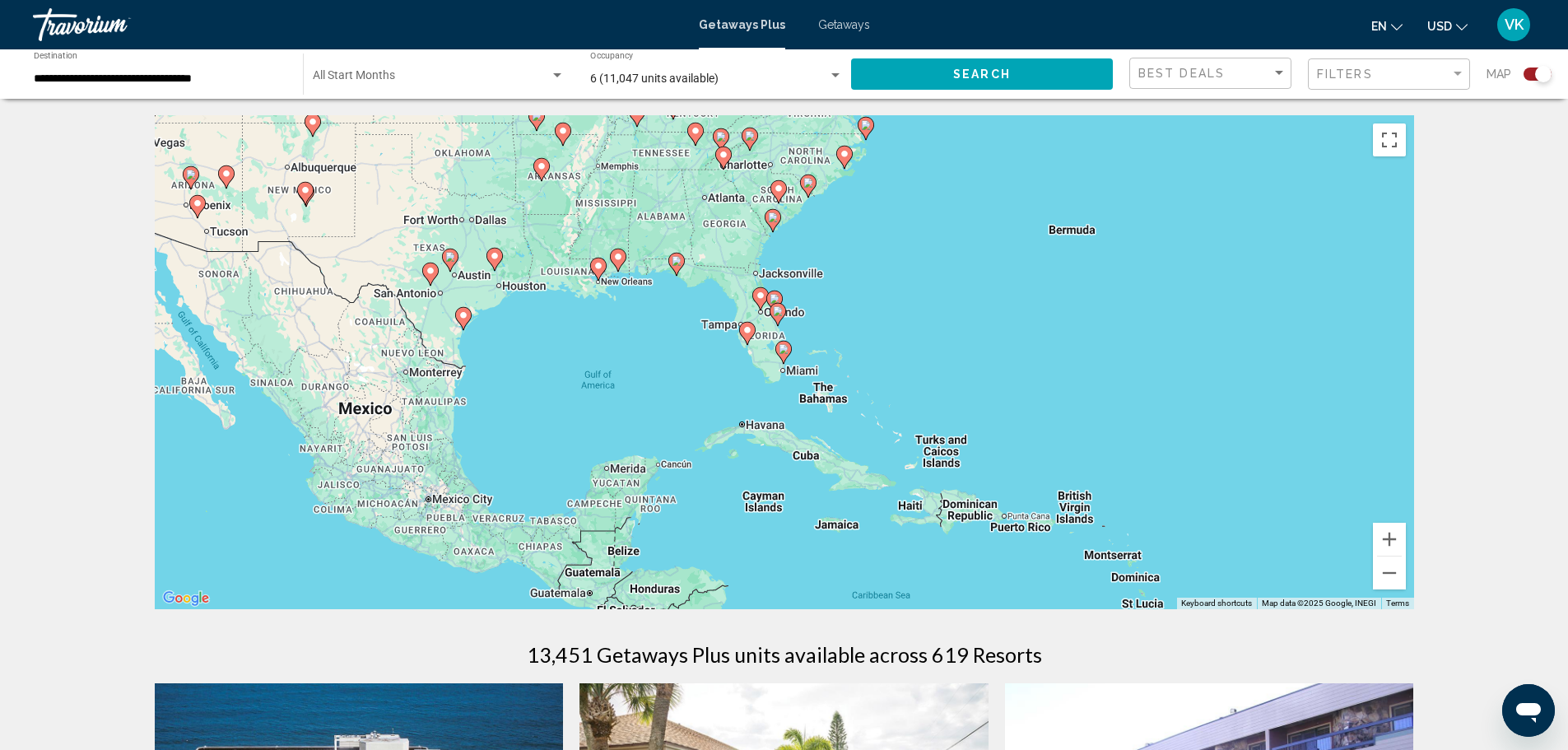
click at [751, 336] on icon "Main content" at bounding box center [747, 333] width 15 height 21
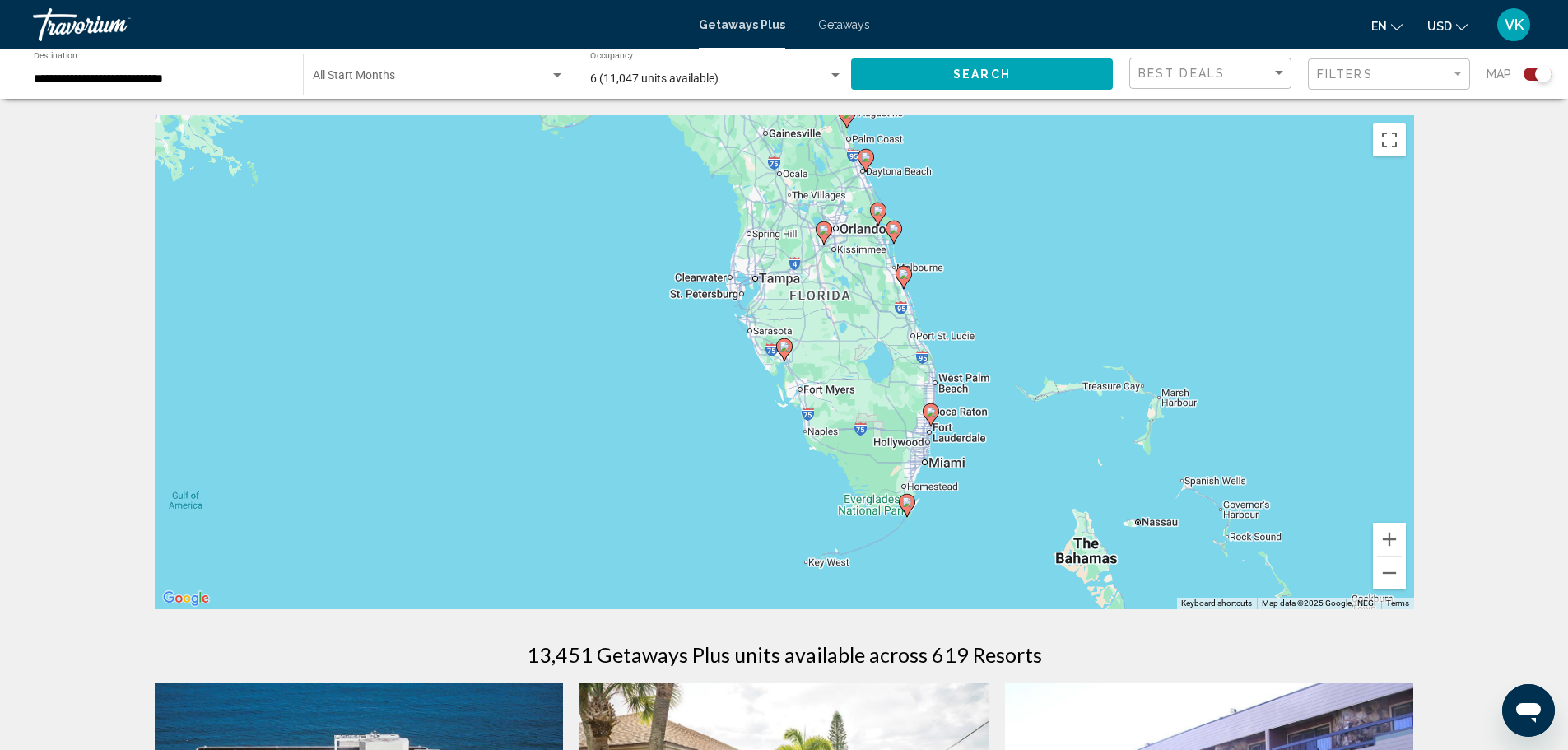
click at [908, 497] on icon "Main content" at bounding box center [907, 505] width 15 height 21
type input "**********"
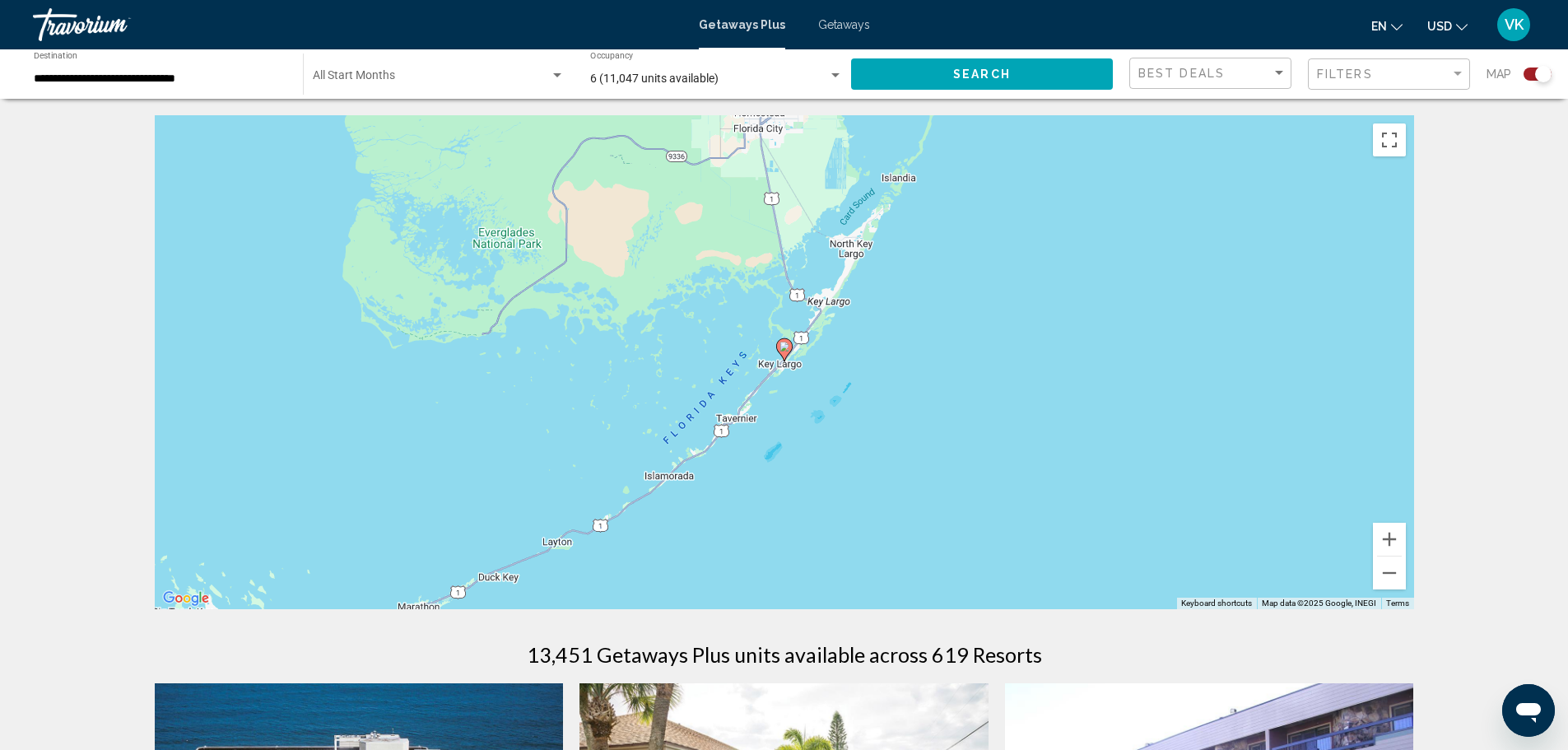
click at [789, 345] on icon "Main content" at bounding box center [783, 350] width 15 height 21
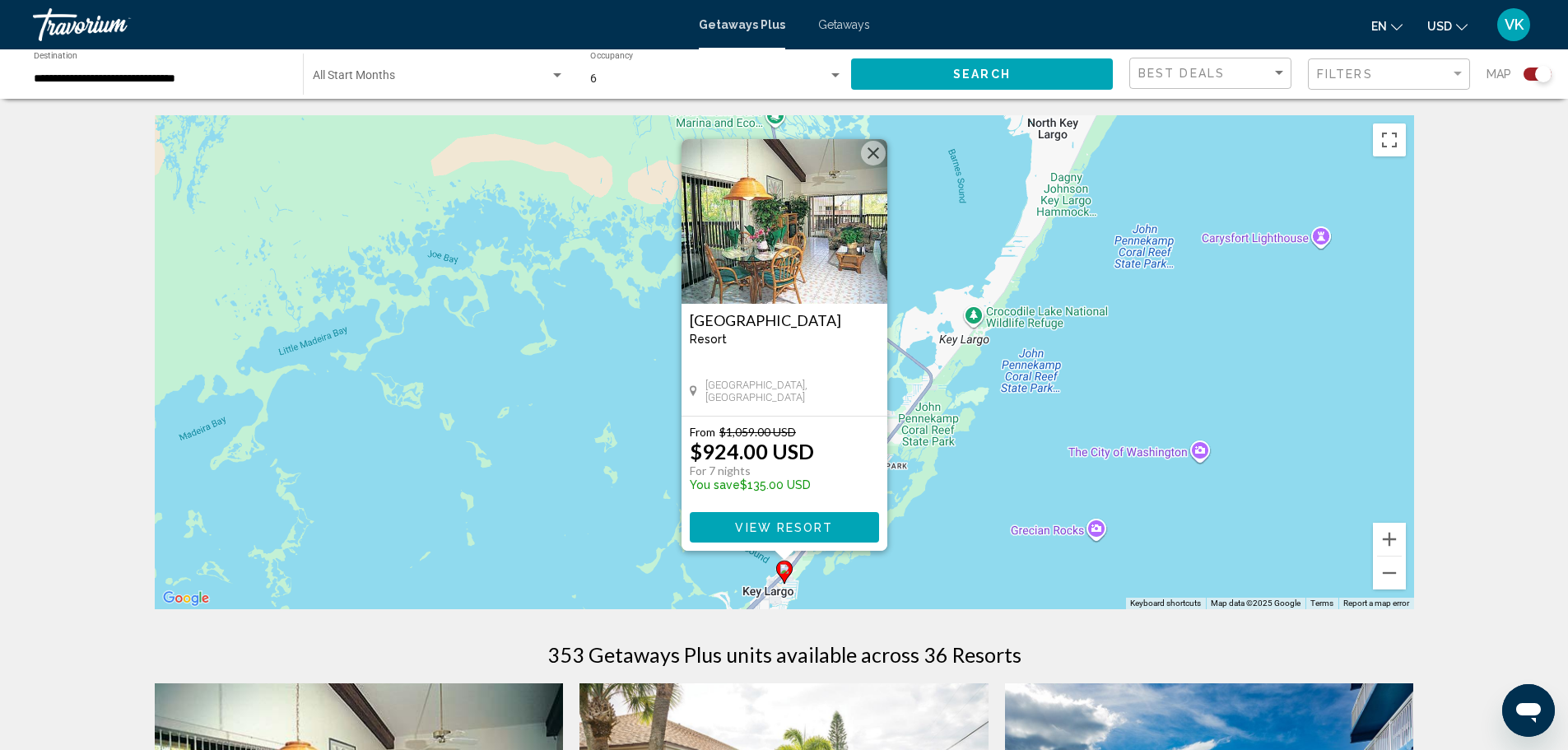
click at [834, 526] on button "View Resort" at bounding box center [784, 527] width 189 height 30
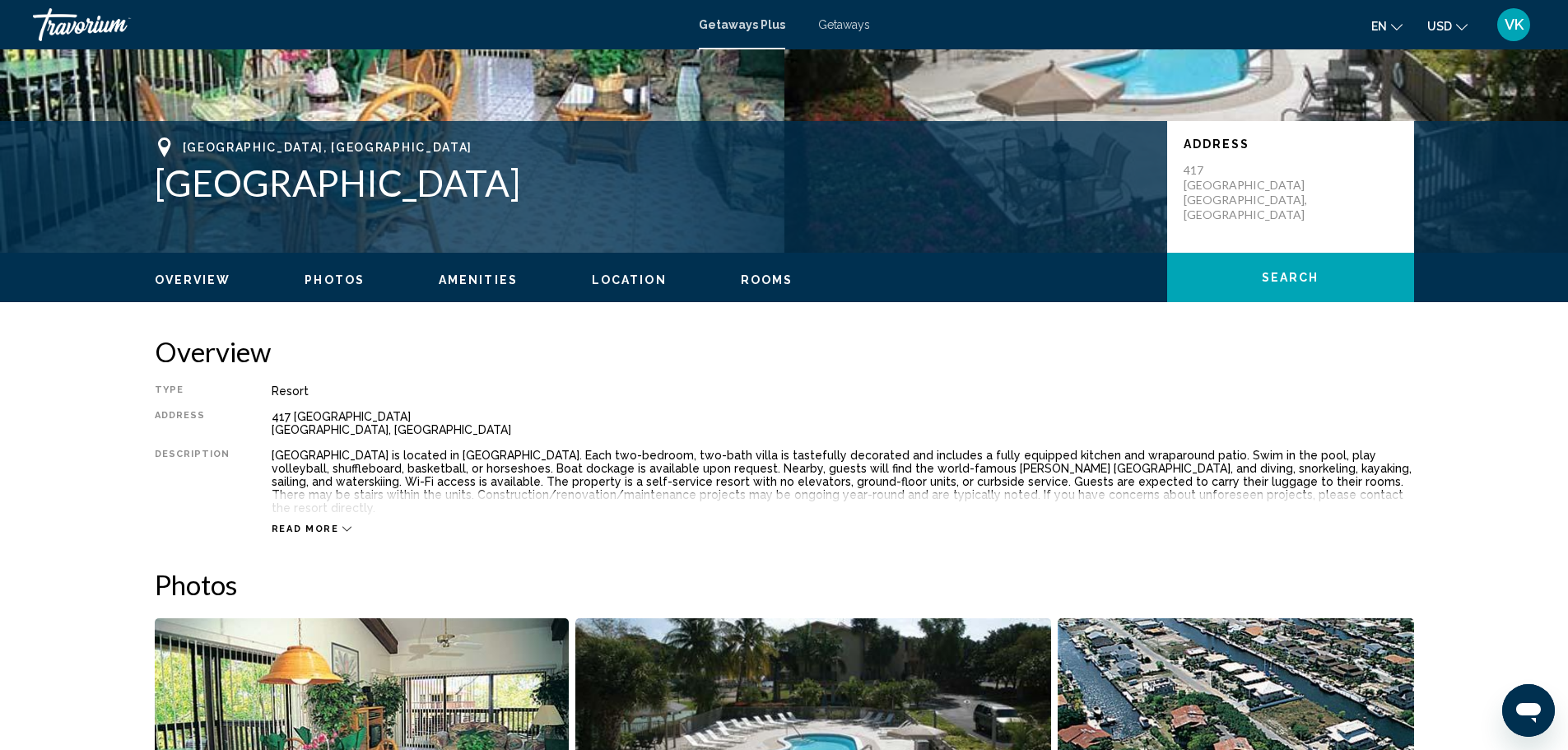
scroll to position [247, 0]
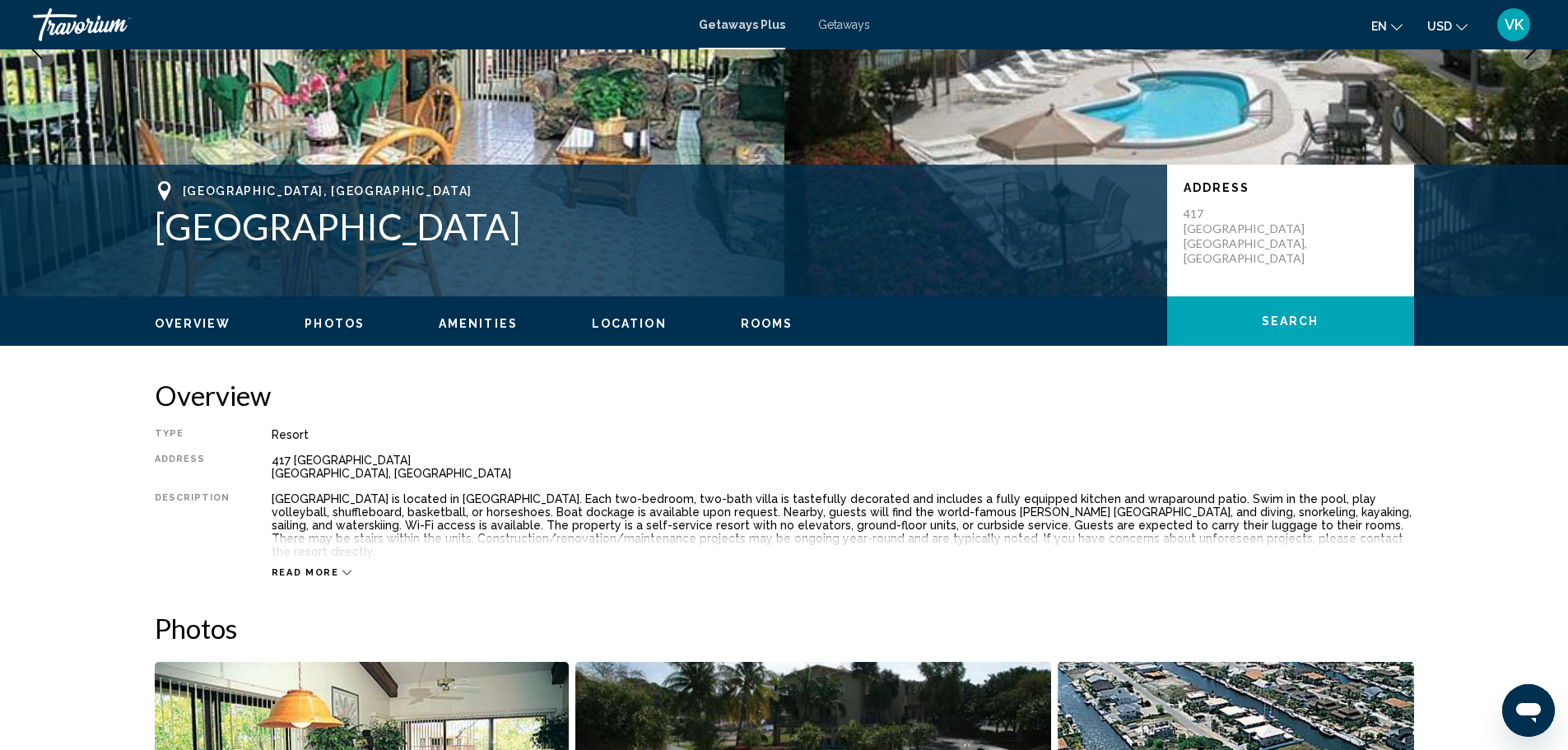
drag, startPoint x: 162, startPoint y: 230, endPoint x: 528, endPoint y: 245, distance: 366.3
click at [528, 245] on h1 "[GEOGRAPHIC_DATA]" at bounding box center [653, 226] width 996 height 43
copy h1 "[GEOGRAPHIC_DATA]"
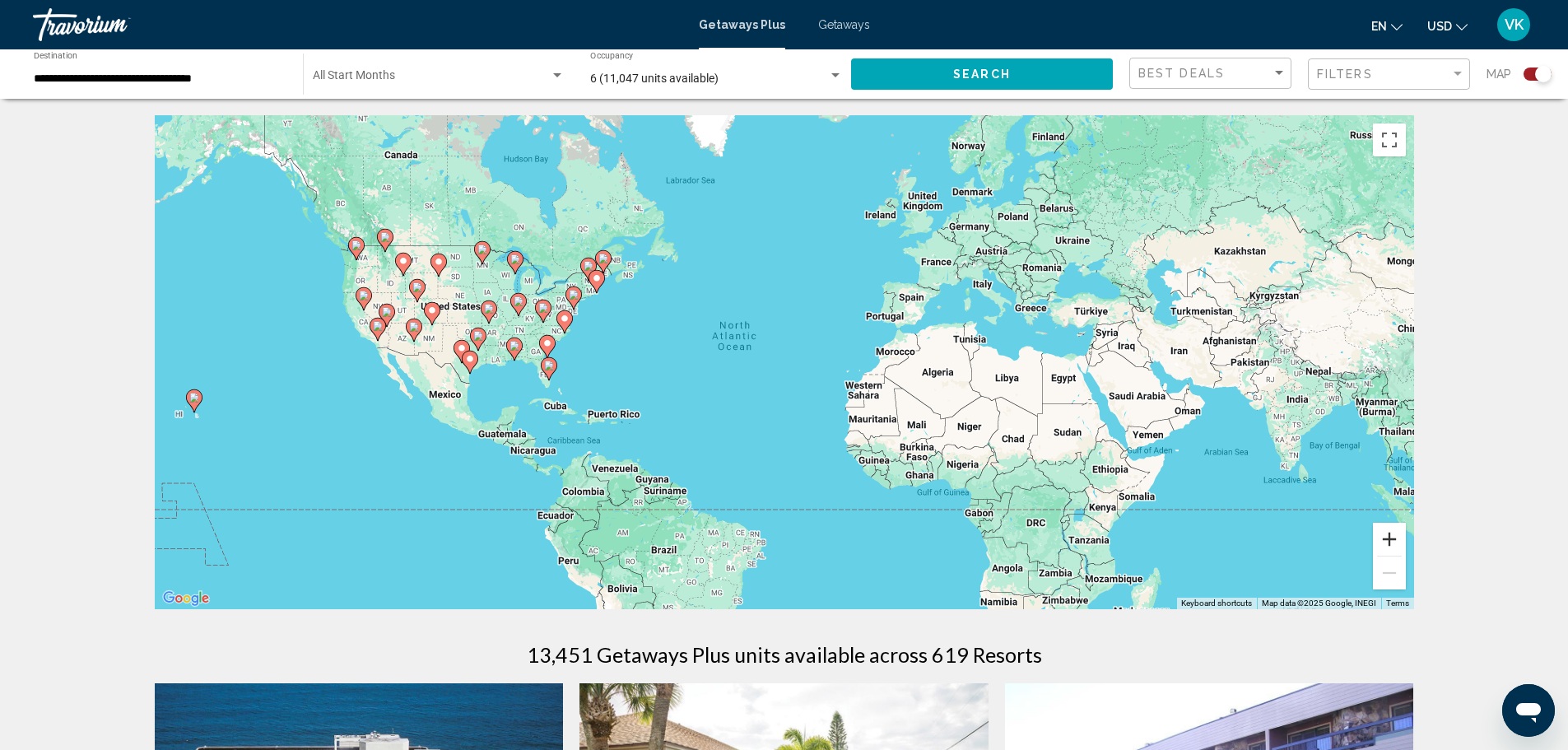
click at [1396, 536] on button "Zoom in" at bounding box center [1390, 539] width 33 height 33
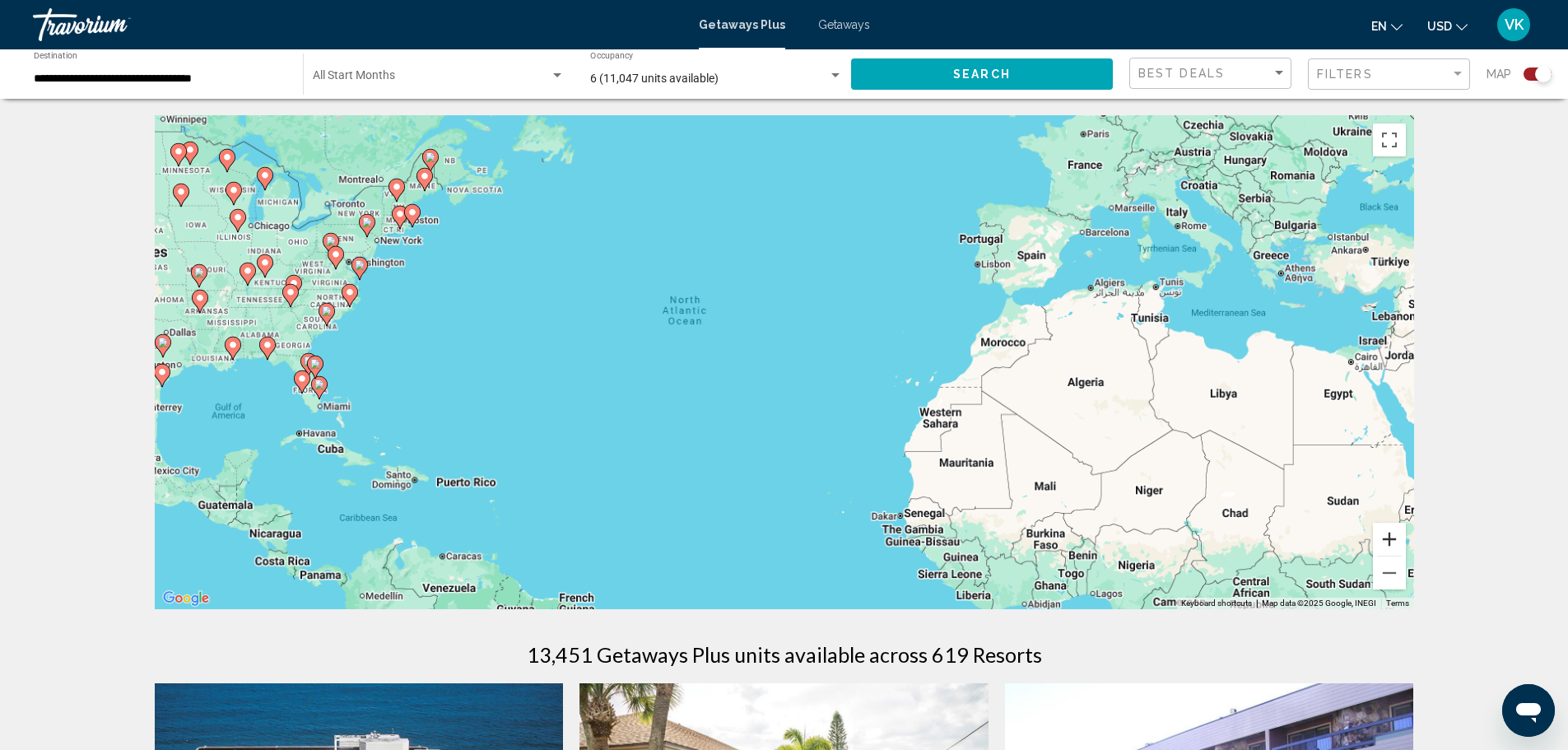
click at [1396, 536] on button "Zoom in" at bounding box center [1390, 539] width 33 height 33
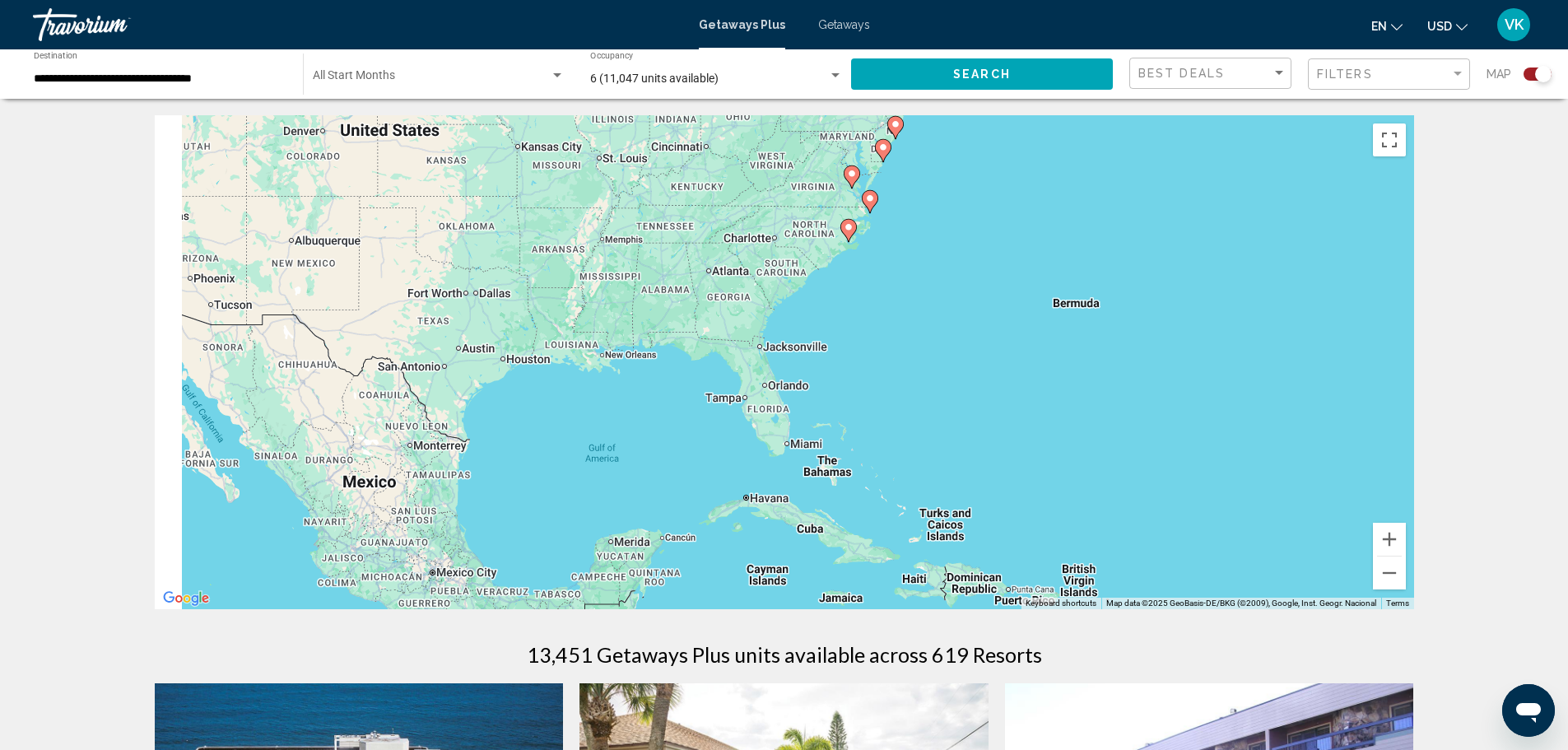
drag, startPoint x: 529, startPoint y: 375, endPoint x: 1624, endPoint y: 388, distance: 1095.1
click at [1568, 388] on html "**********" at bounding box center [784, 375] width 1568 height 750
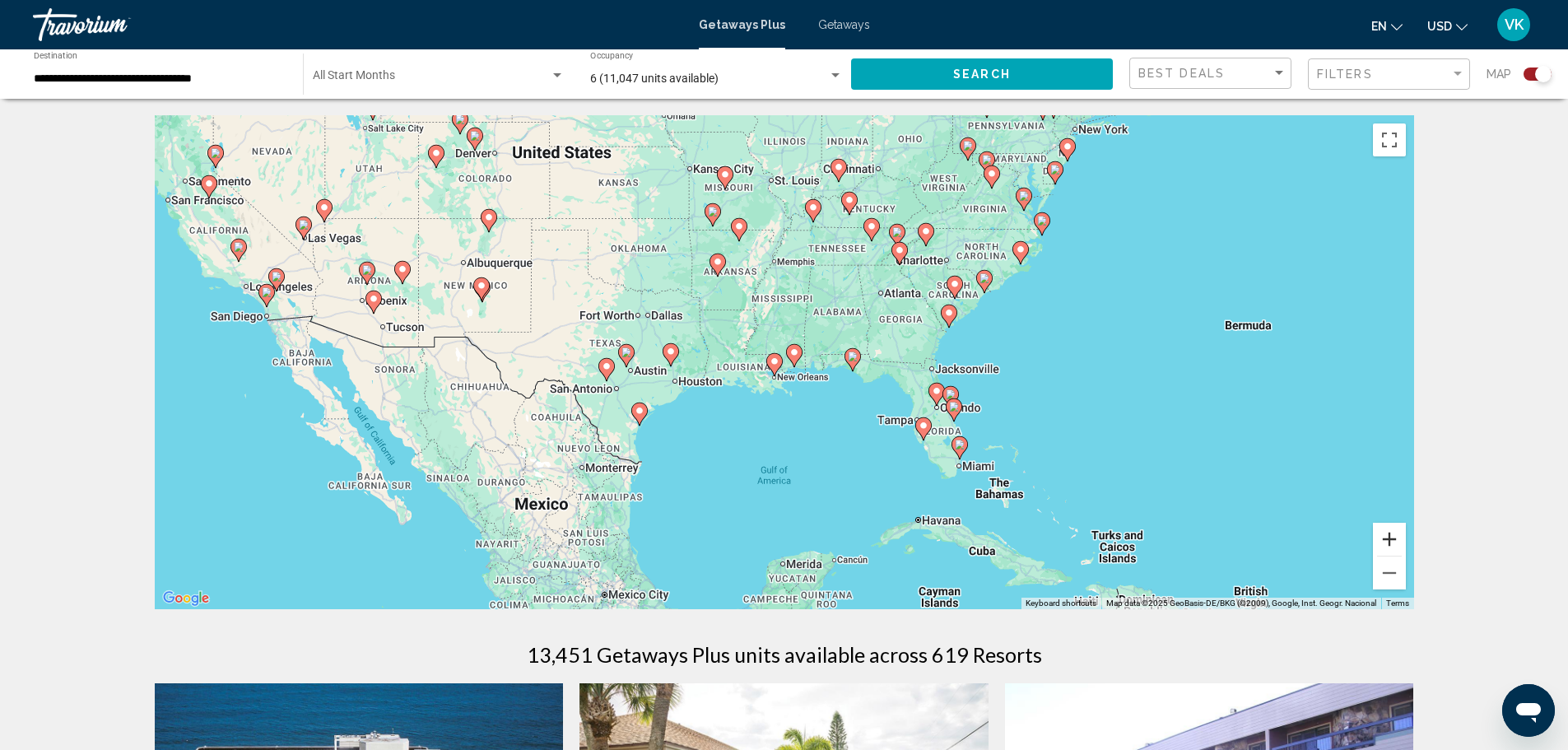
click at [1398, 533] on button "Zoom in" at bounding box center [1390, 539] width 33 height 33
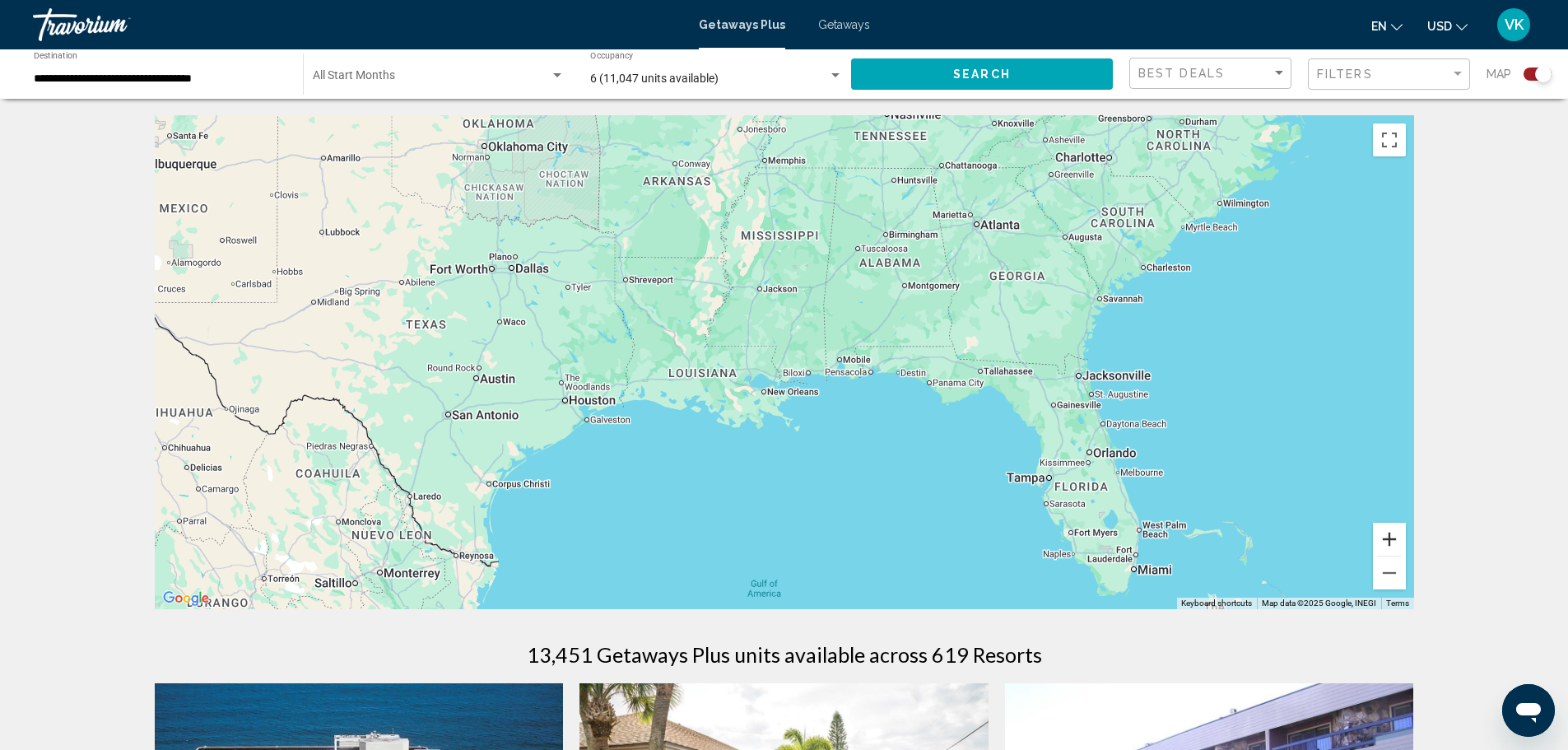
click at [1398, 533] on button "Zoom in" at bounding box center [1390, 539] width 33 height 33
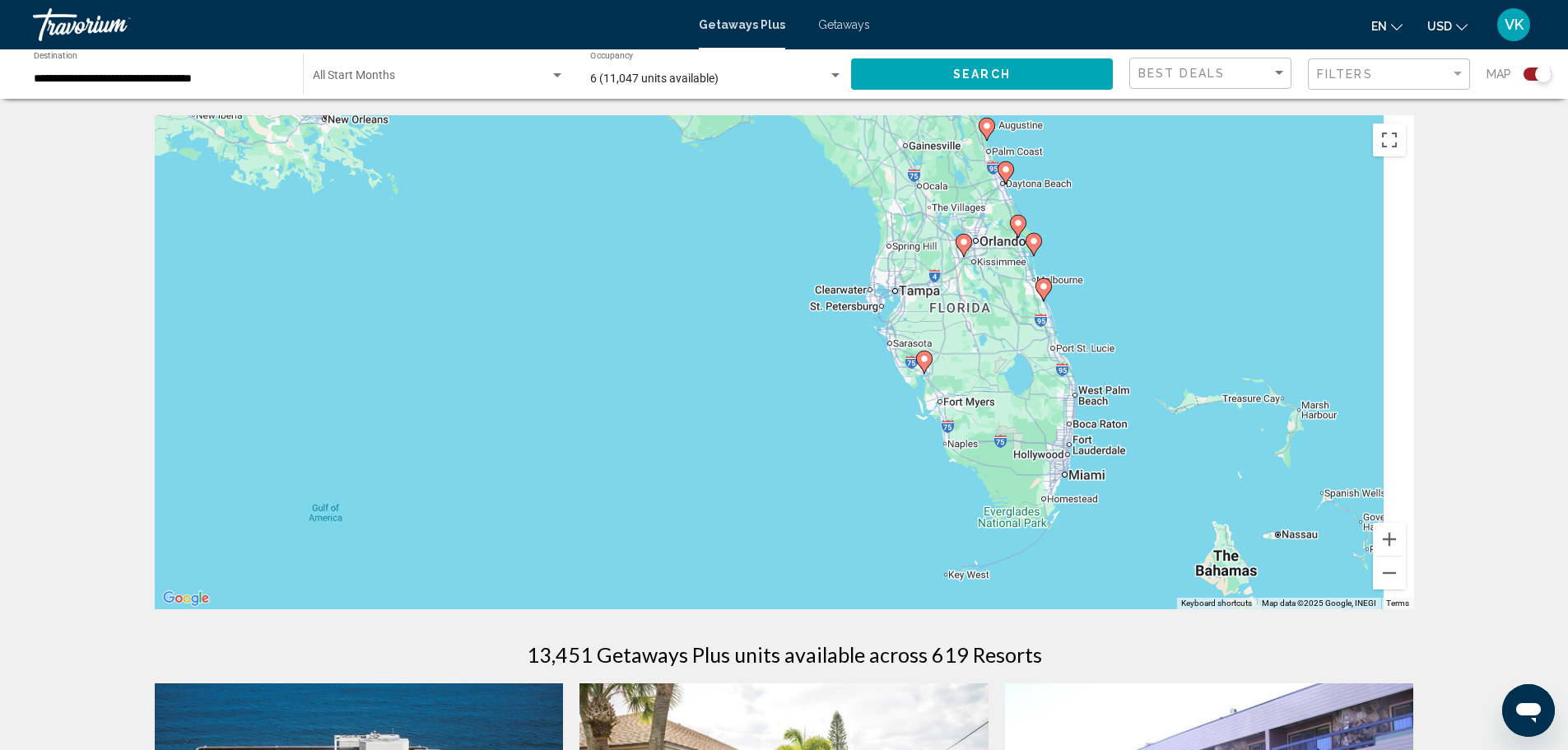
drag, startPoint x: 1227, startPoint y: 509, endPoint x: 755, endPoint y: 198, distance: 565.2
click at [752, 201] on div "To activate drag with keyboard, press Alt + Enter. Once in keyboard drag state,…" at bounding box center [784, 362] width 1260 height 493
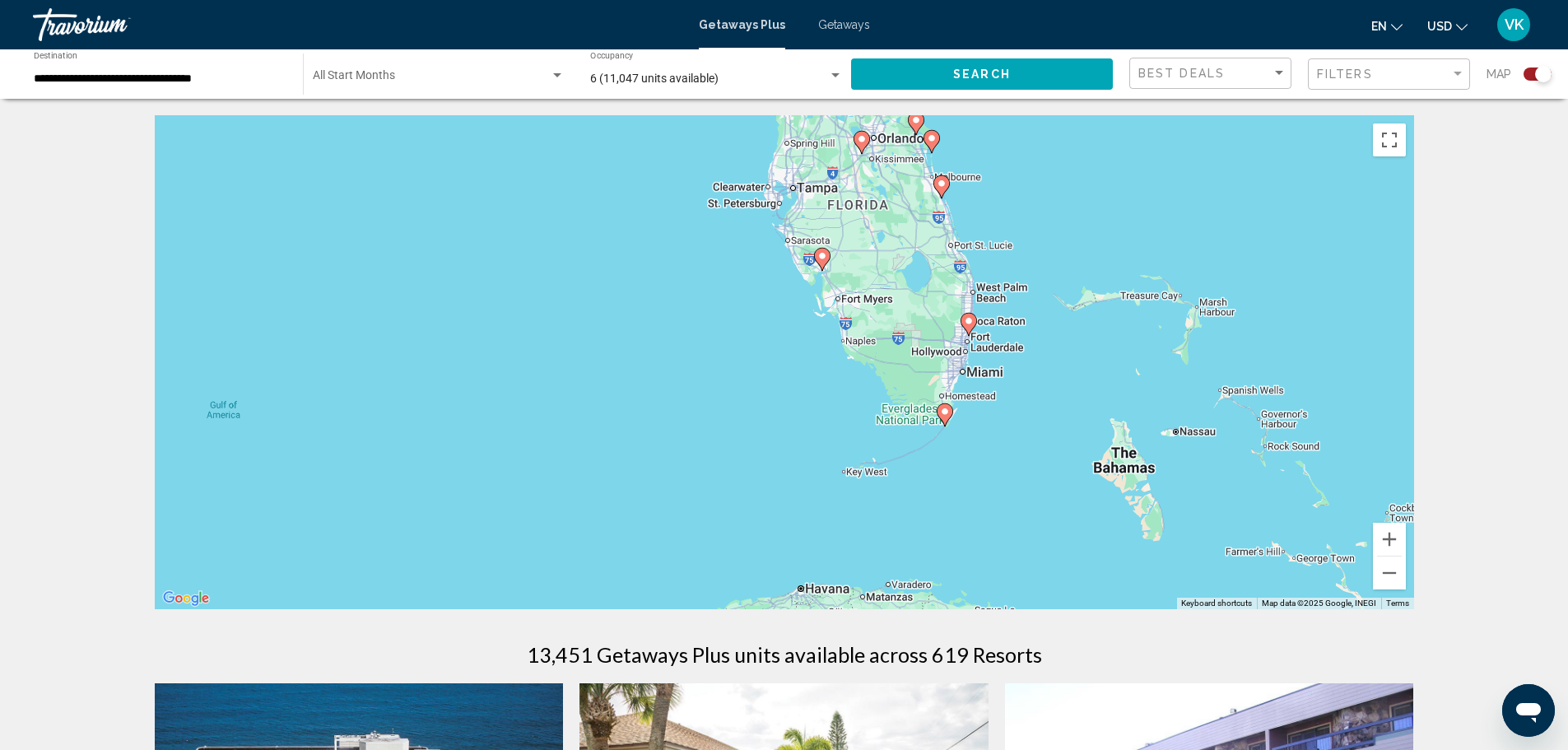
drag, startPoint x: 1011, startPoint y: 506, endPoint x: 959, endPoint y: 396, distance: 121.7
click at [959, 396] on div "To activate drag with keyboard, press Alt + Enter. Once in keyboard drag state,…" at bounding box center [784, 362] width 1260 height 493
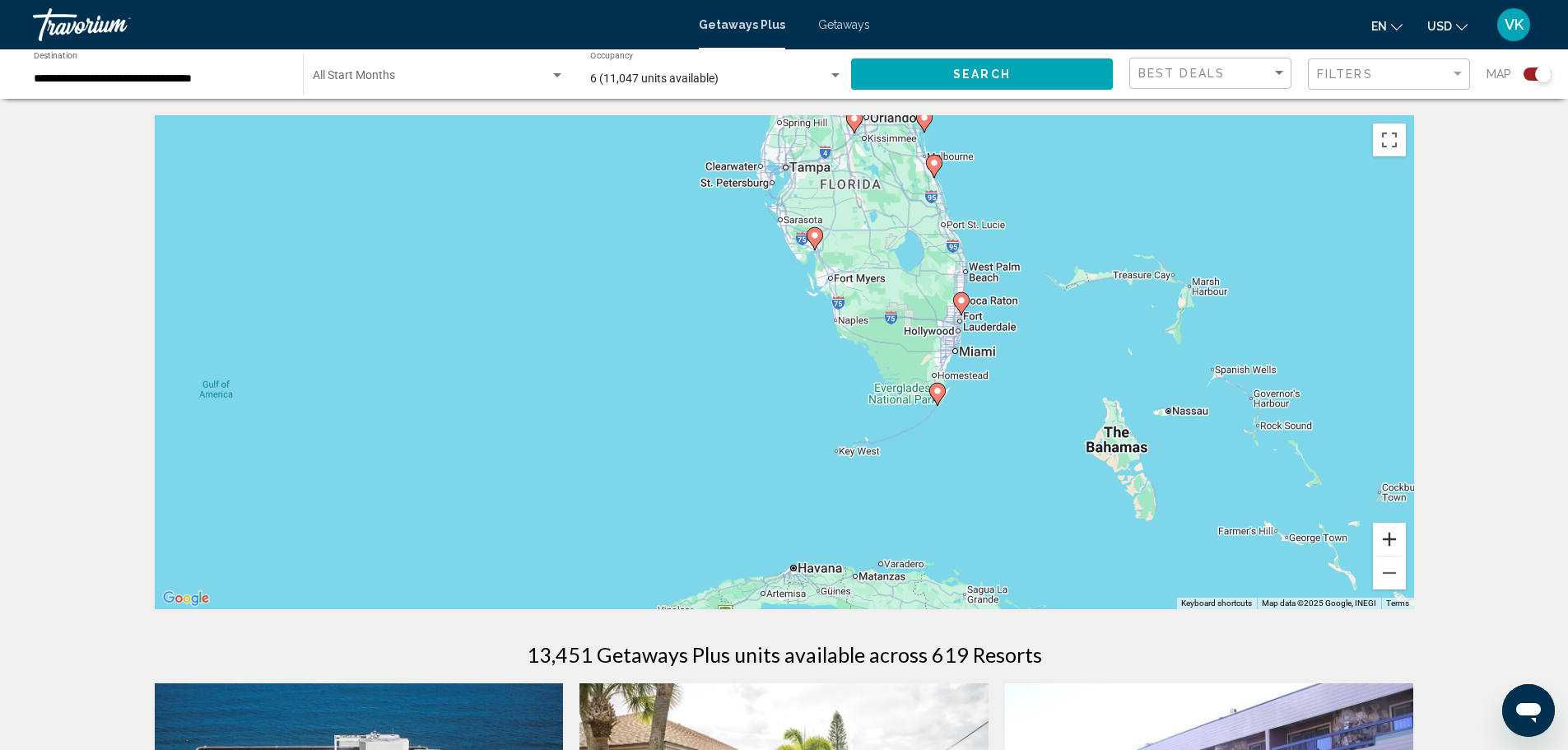
click at [1387, 536] on button "Zoom in" at bounding box center [1390, 539] width 33 height 33
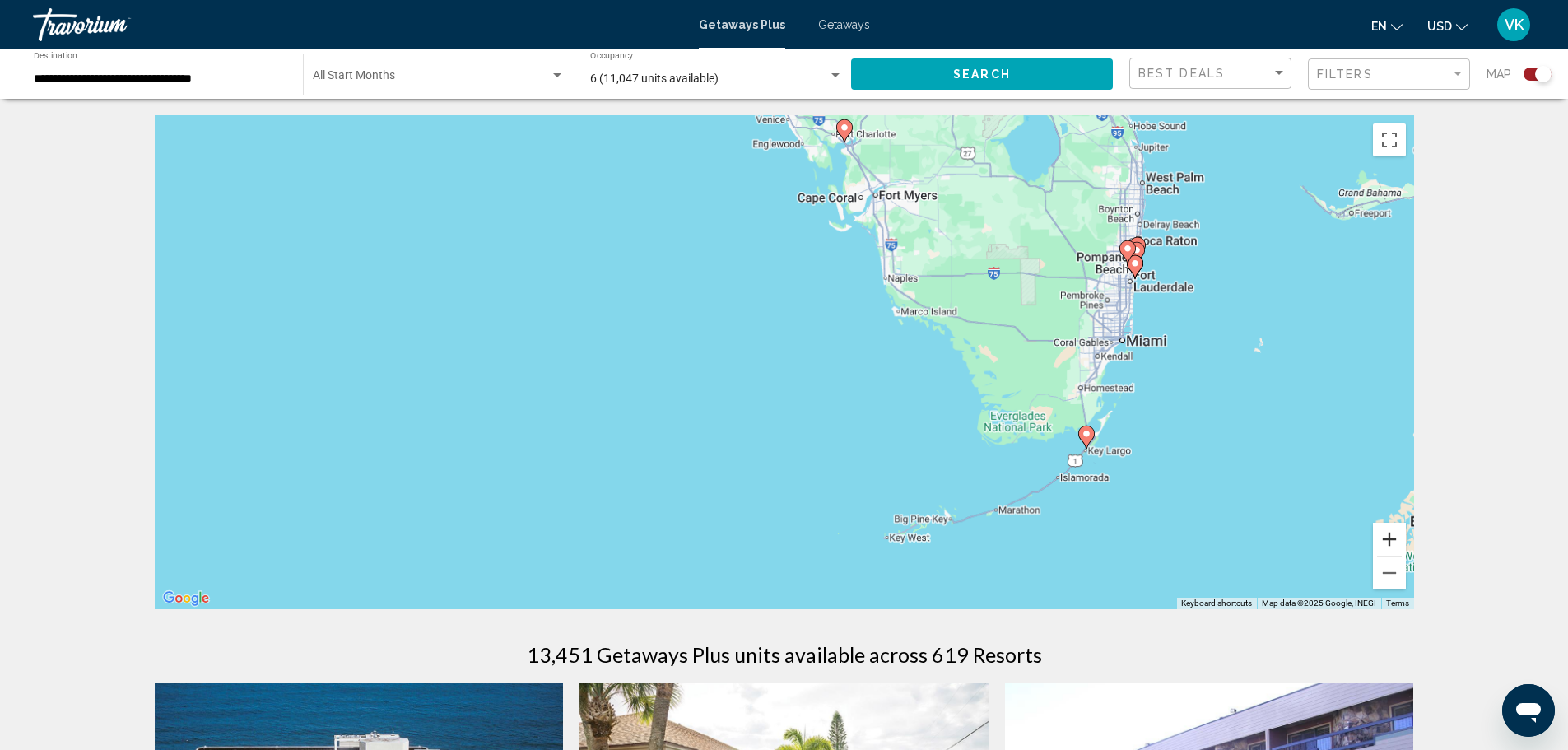
drag, startPoint x: 1387, startPoint y: 533, endPoint x: 1375, endPoint y: 527, distance: 13.4
click at [1388, 533] on button "Zoom in" at bounding box center [1390, 539] width 33 height 33
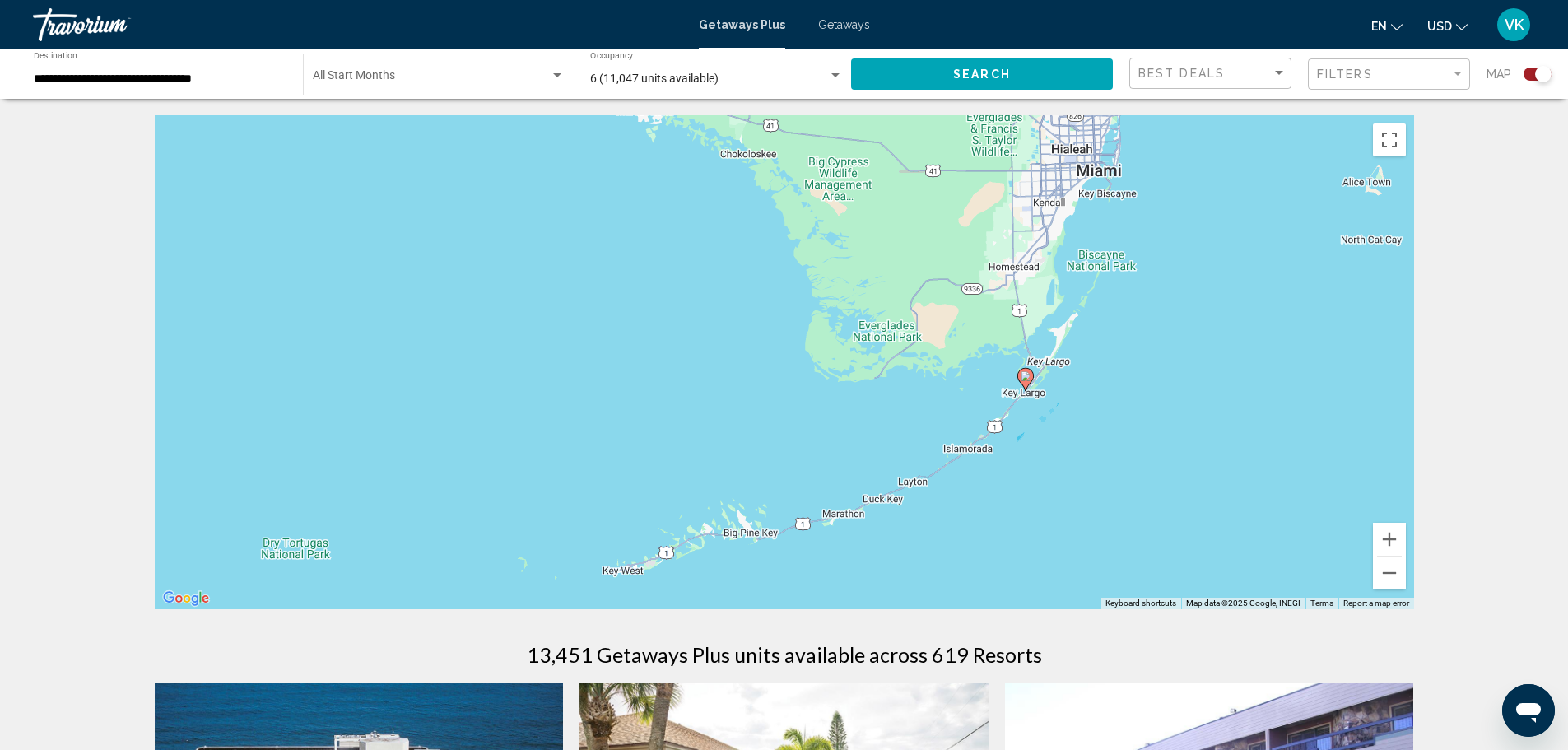
drag, startPoint x: 1138, startPoint y: 519, endPoint x: 741, endPoint y: 369, distance: 424.4
click at [741, 369] on div "To activate drag with keyboard, press Alt + Enter. Once in keyboard drag state,…" at bounding box center [784, 362] width 1260 height 493
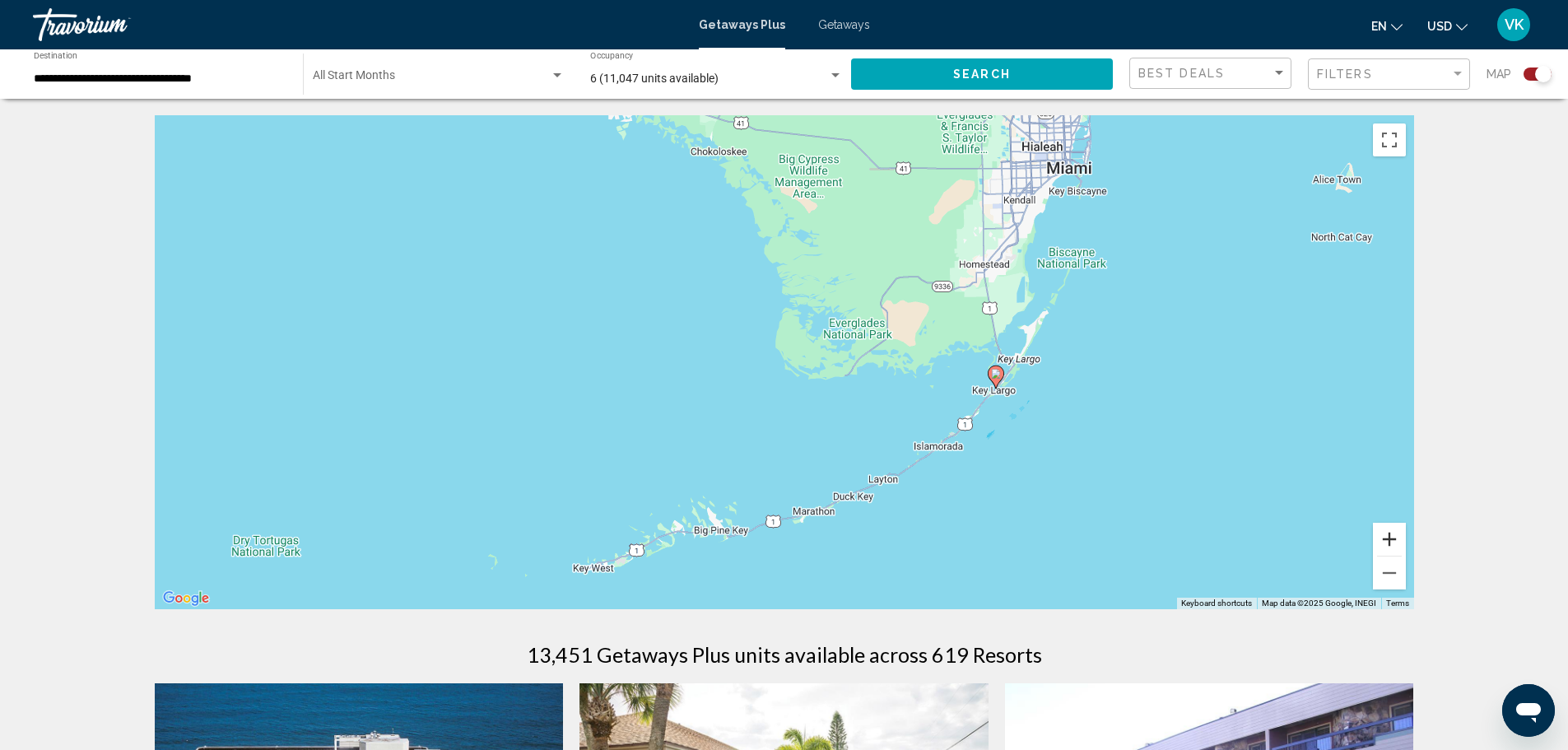
click at [1392, 536] on button "Zoom in" at bounding box center [1390, 539] width 33 height 33
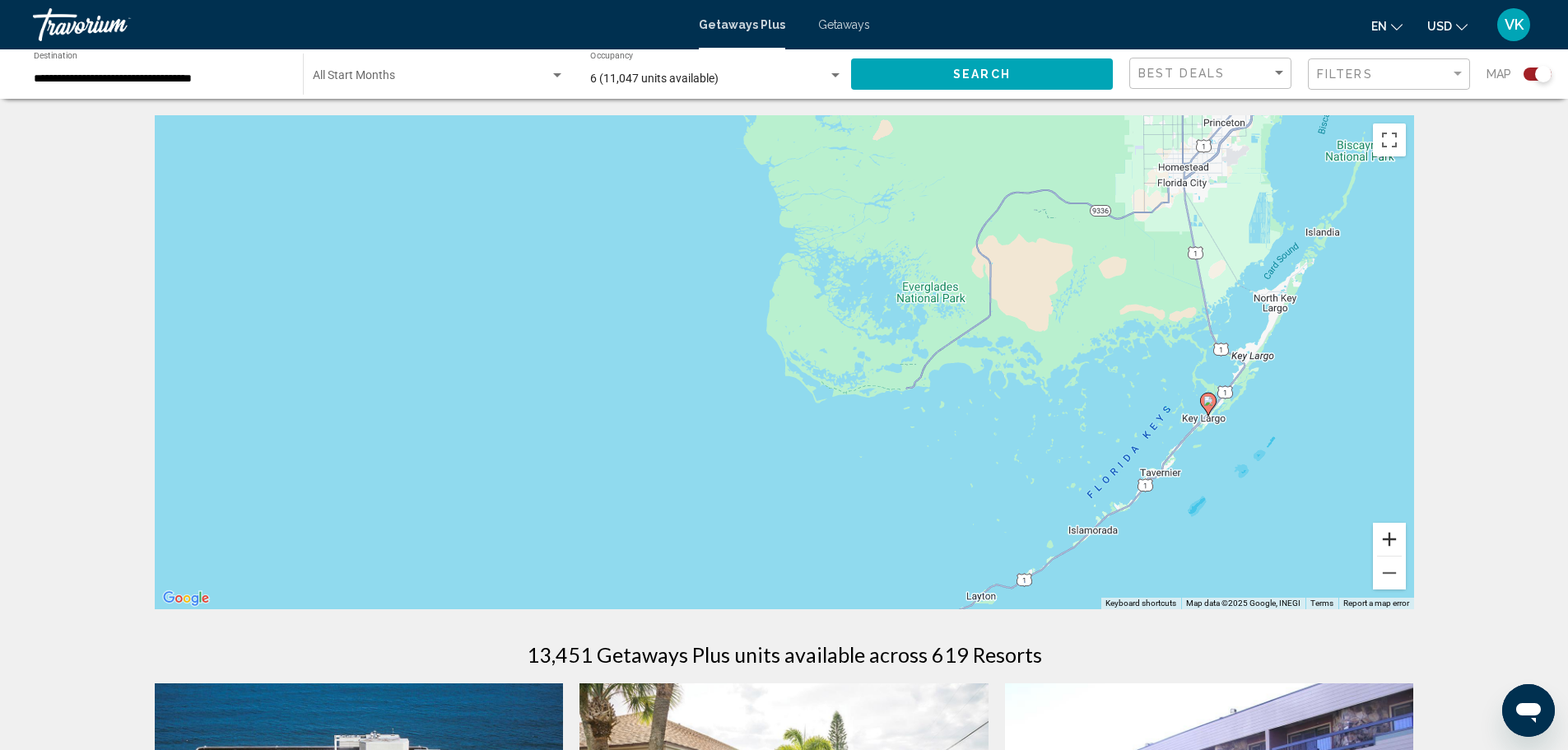
click at [1392, 536] on button "Zoom in" at bounding box center [1390, 539] width 33 height 33
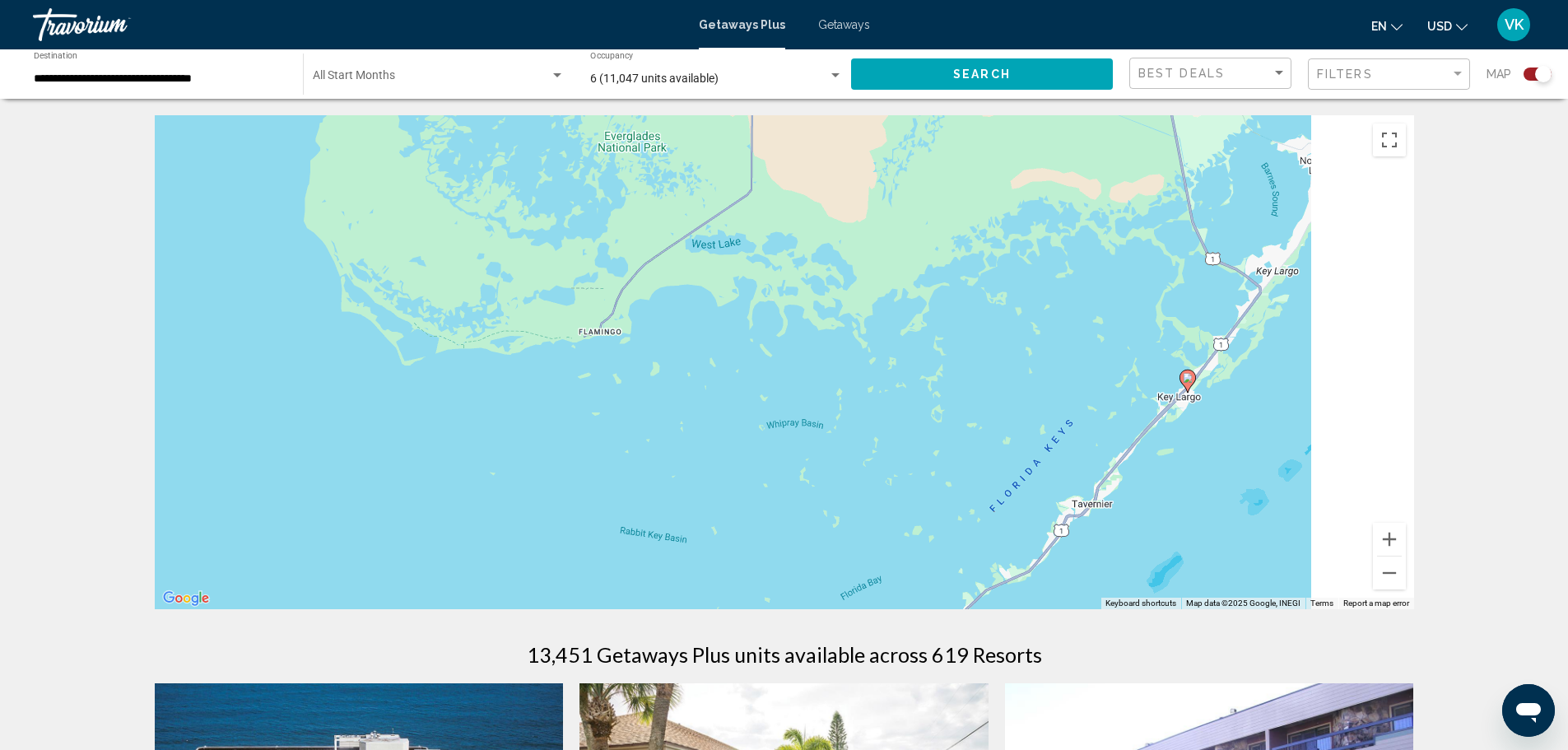
drag, startPoint x: 1160, startPoint y: 470, endPoint x: 559, endPoint y: 345, distance: 613.9
click at [559, 345] on div "To activate drag with keyboard, press Alt + Enter. Once in keyboard drag state,…" at bounding box center [784, 362] width 1260 height 493
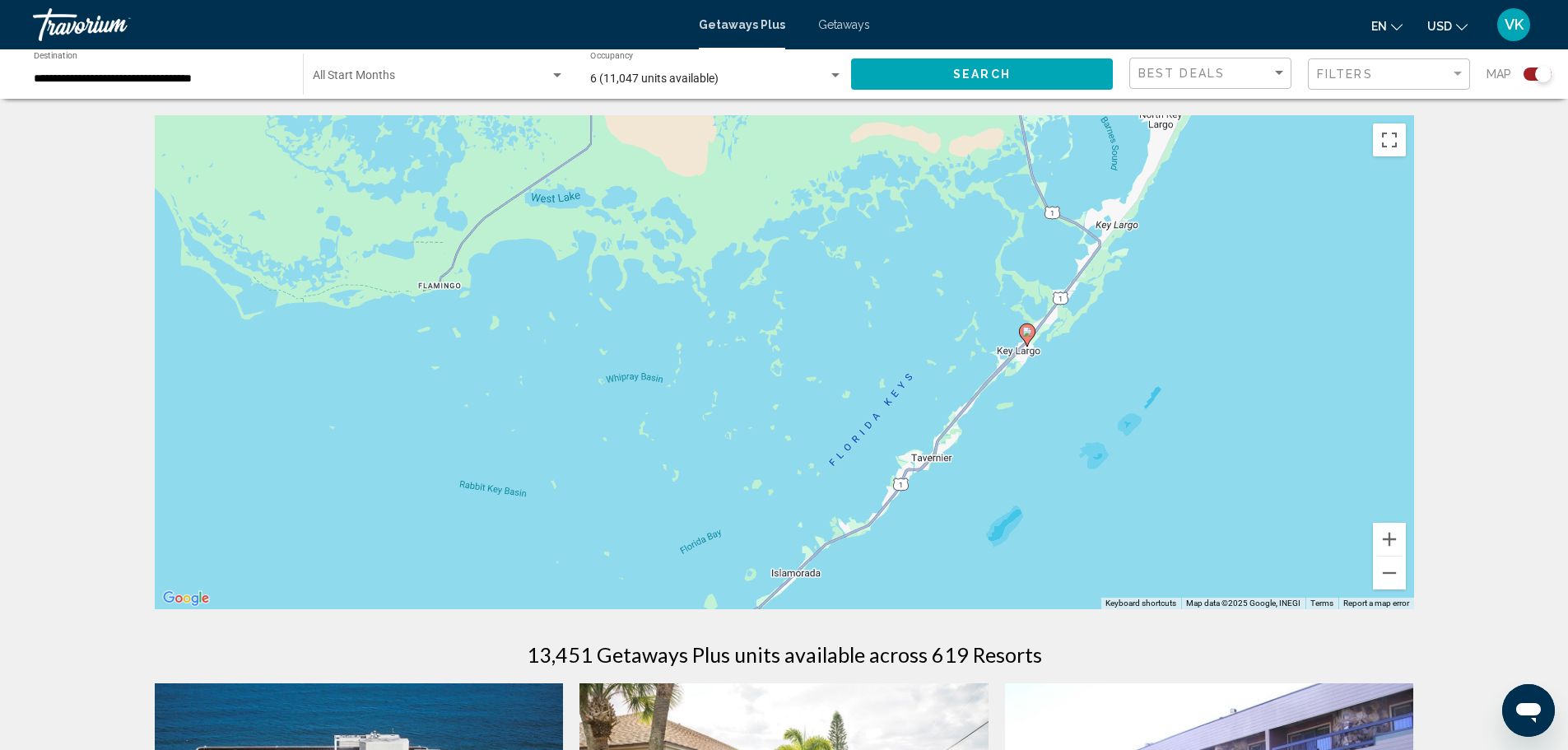
click at [1029, 335] on image "Main content" at bounding box center [1027, 331] width 10 height 10
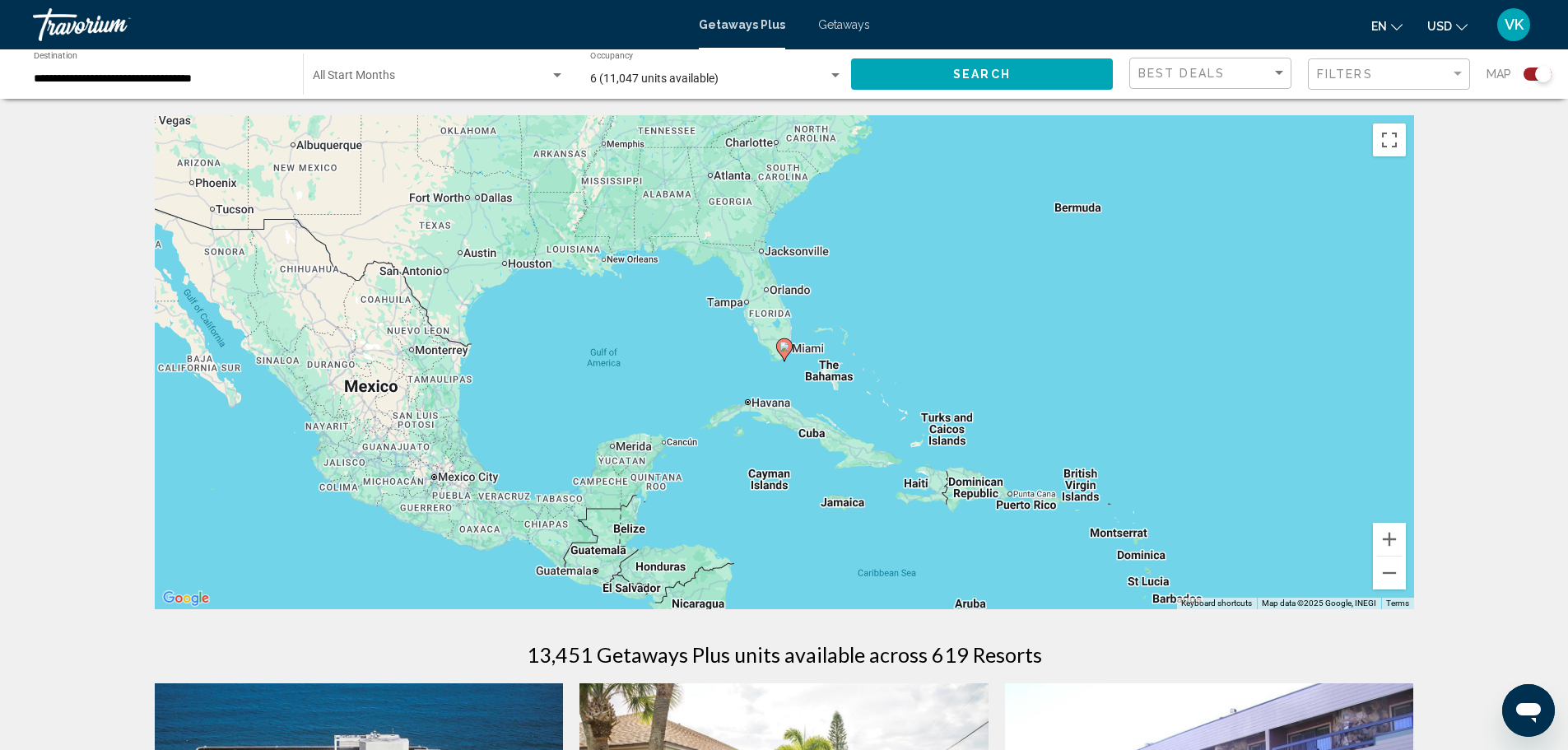
click at [788, 341] on icon "Main content" at bounding box center [783, 350] width 15 height 21
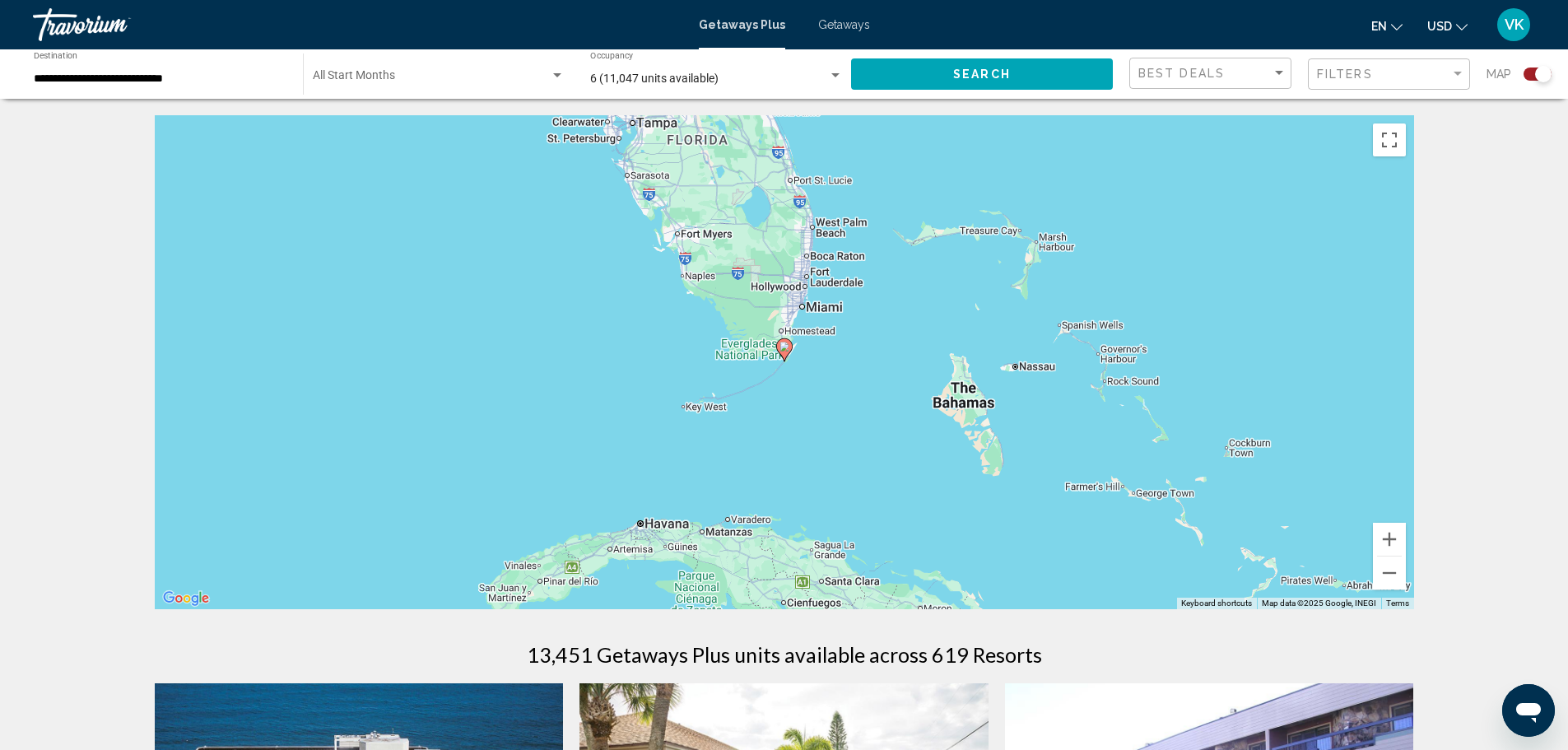
click at [788, 341] on icon "Main content" at bounding box center [783, 350] width 15 height 21
type input "**********"
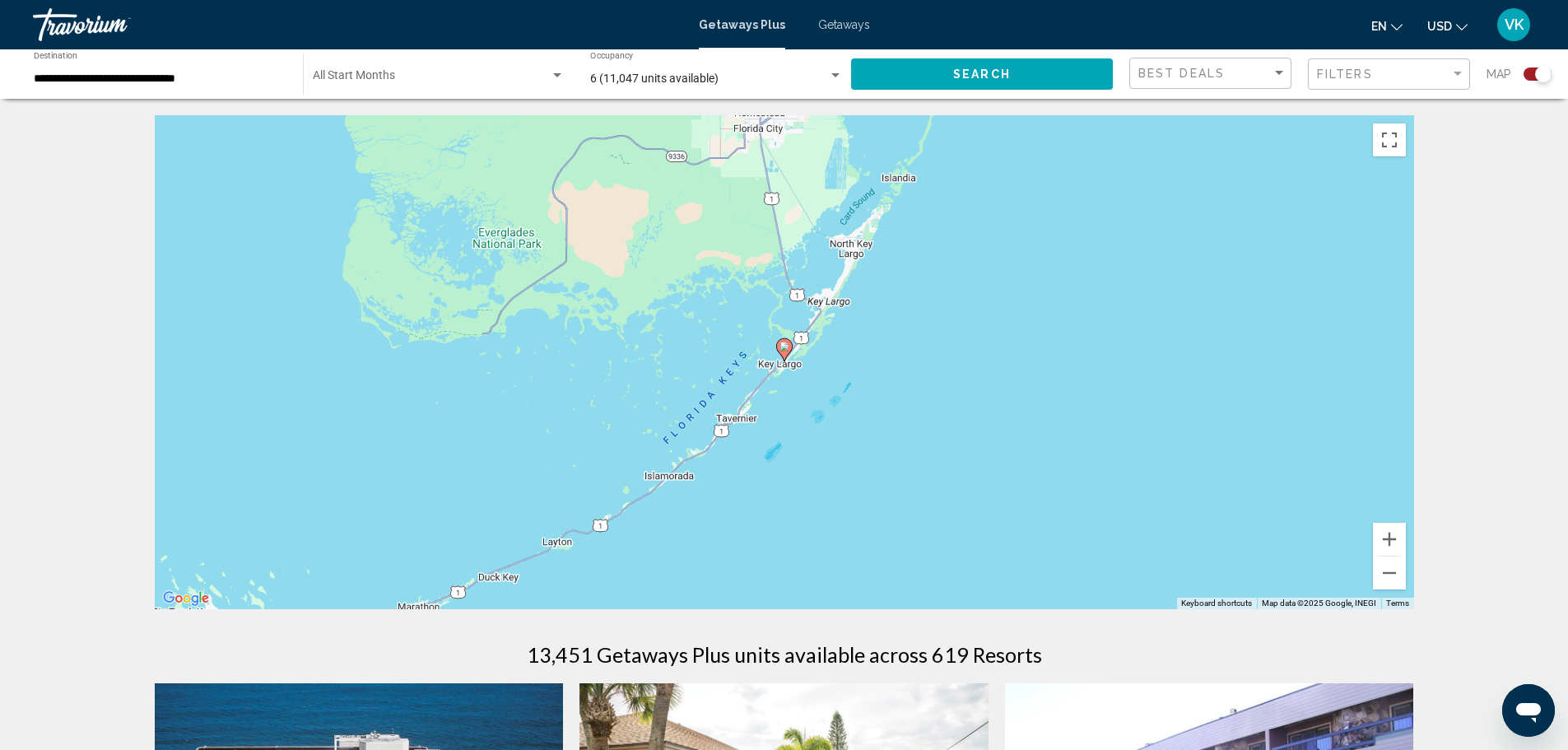
click at [781, 345] on image "Main content" at bounding box center [784, 346] width 10 height 10
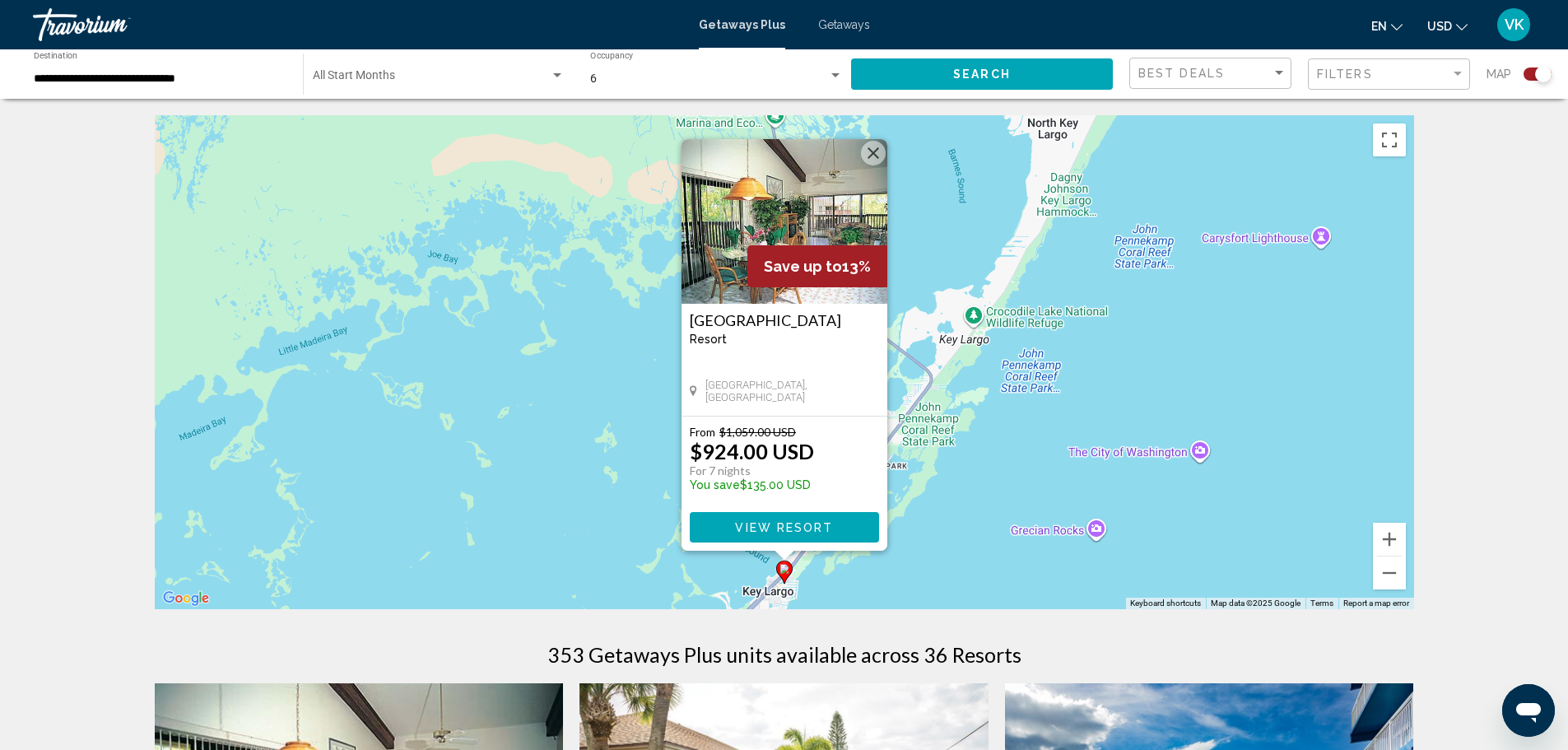
click at [856, 19] on span "Getaways" at bounding box center [844, 24] width 51 height 13
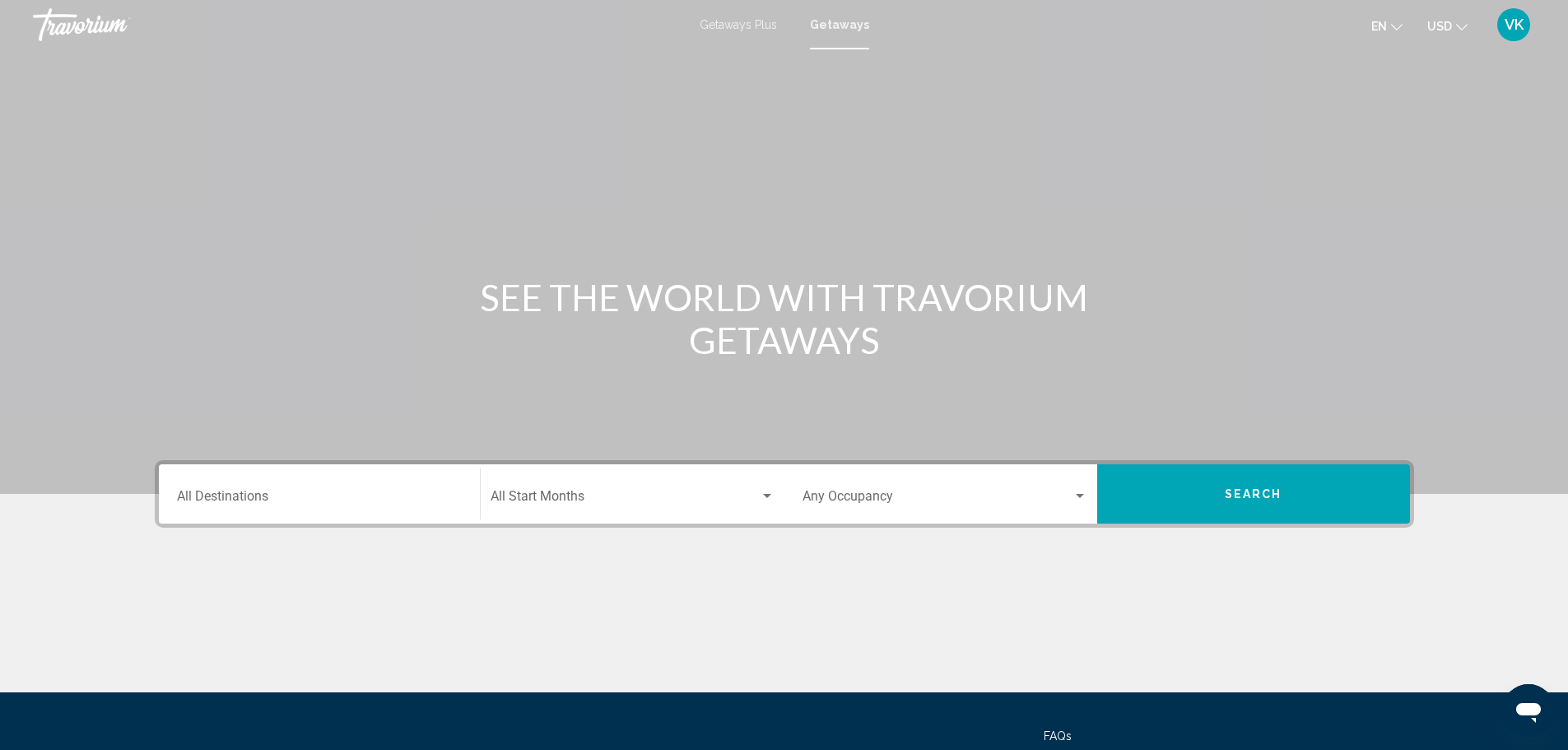
click at [438, 493] on input "Destination All Destinations" at bounding box center [319, 500] width 285 height 15
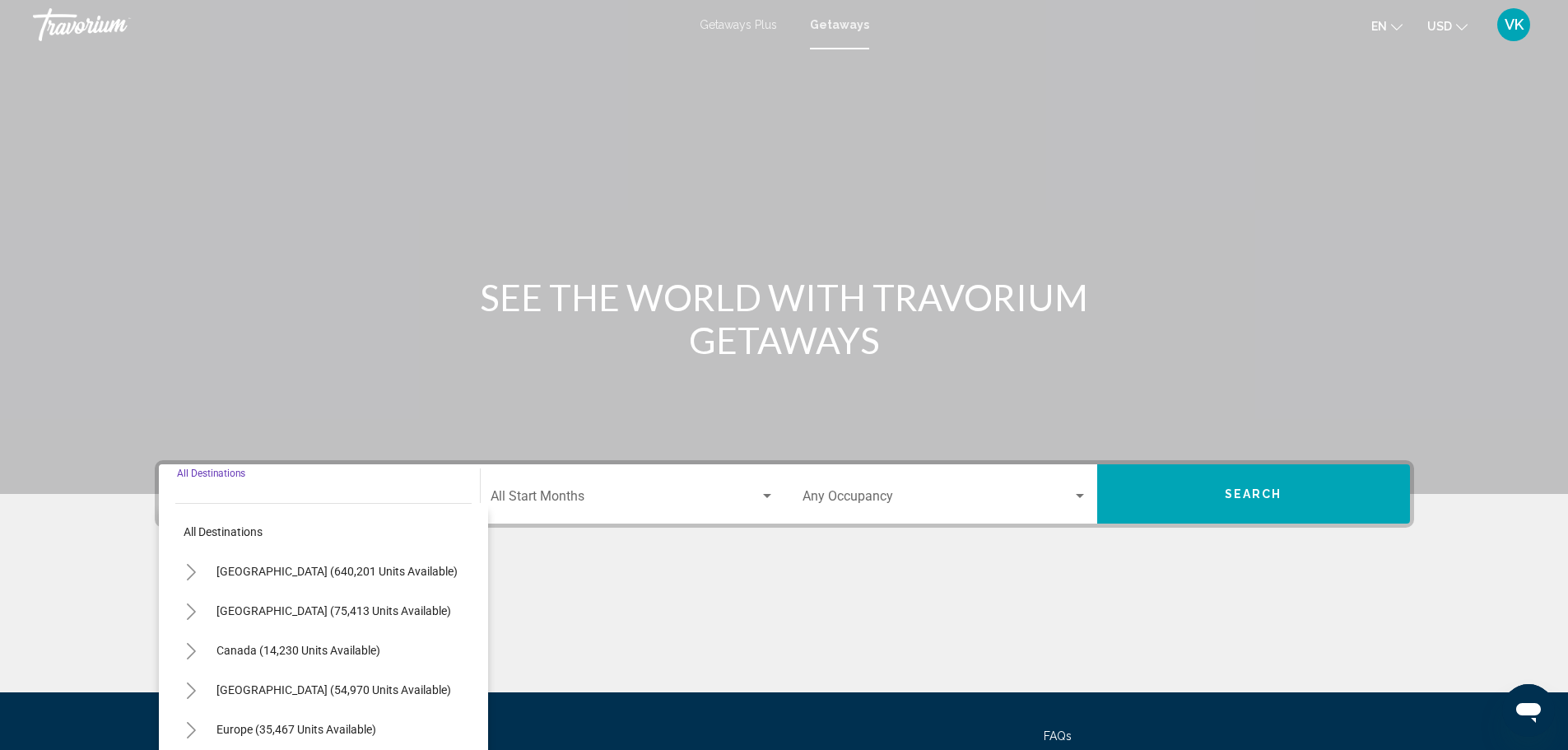
scroll to position [144, 0]
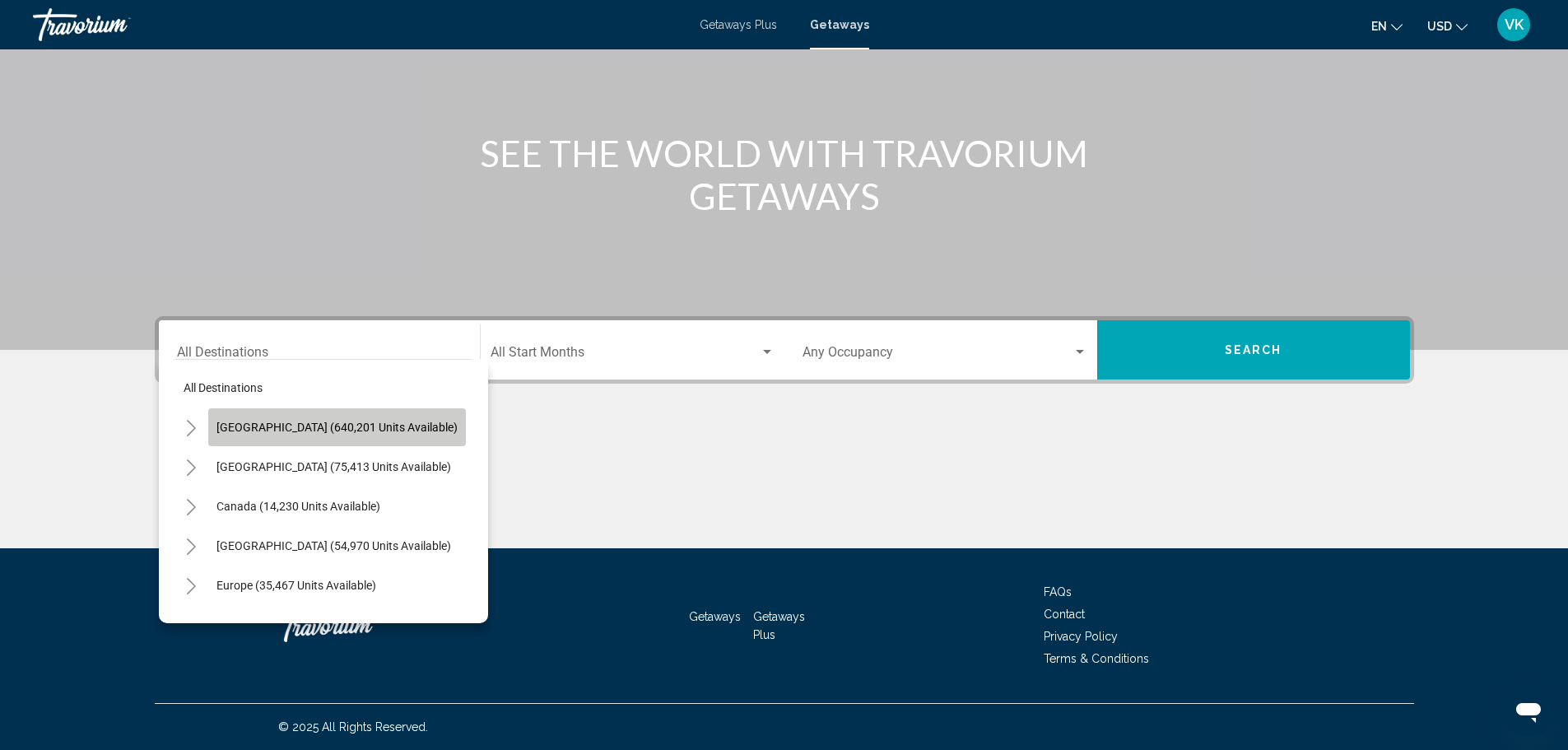
click at [360, 432] on span "[GEOGRAPHIC_DATA] (640,201 units available)" at bounding box center [337, 427] width 242 height 13
type input "**********"
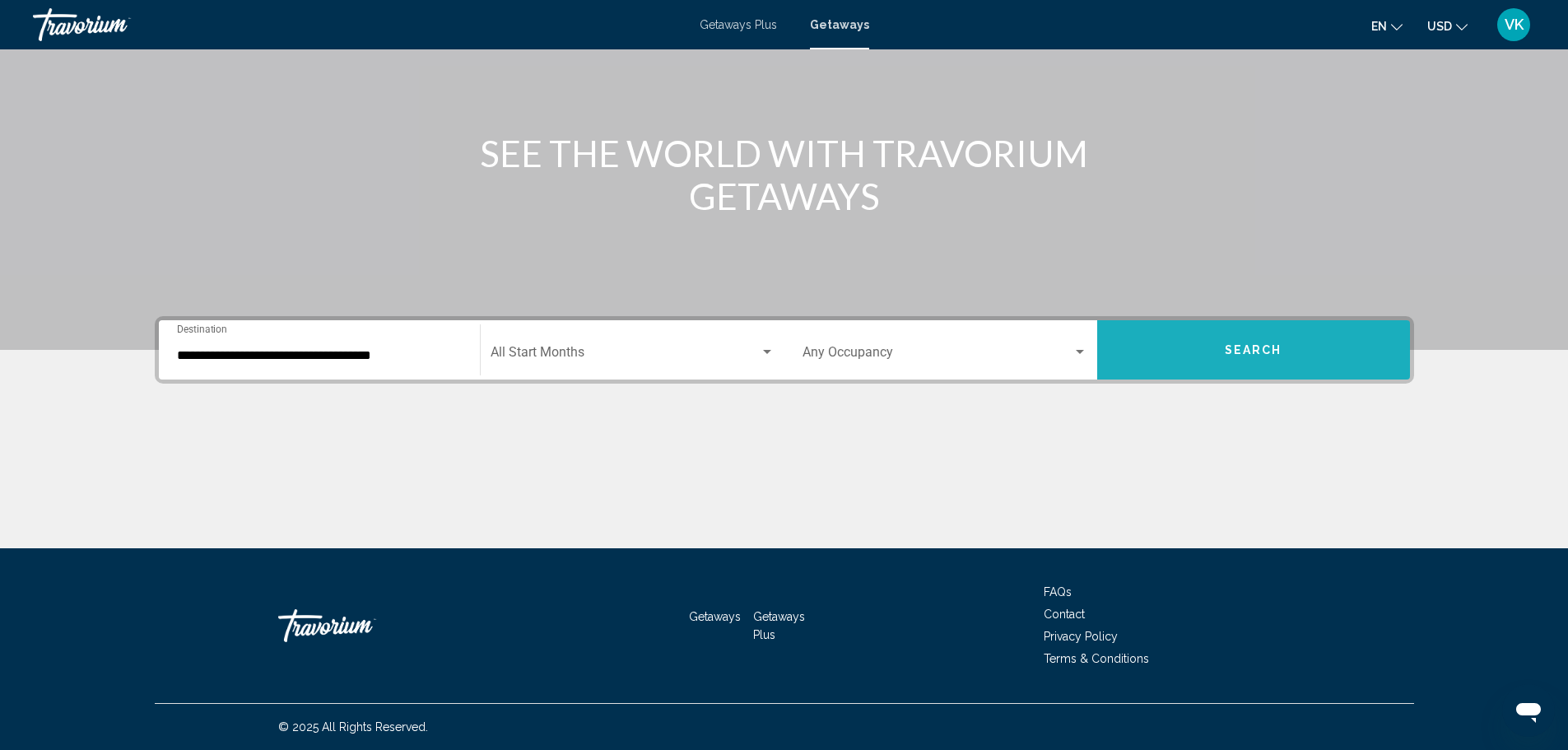
click at [1251, 339] on button "Search" at bounding box center [1254, 350] width 313 height 59
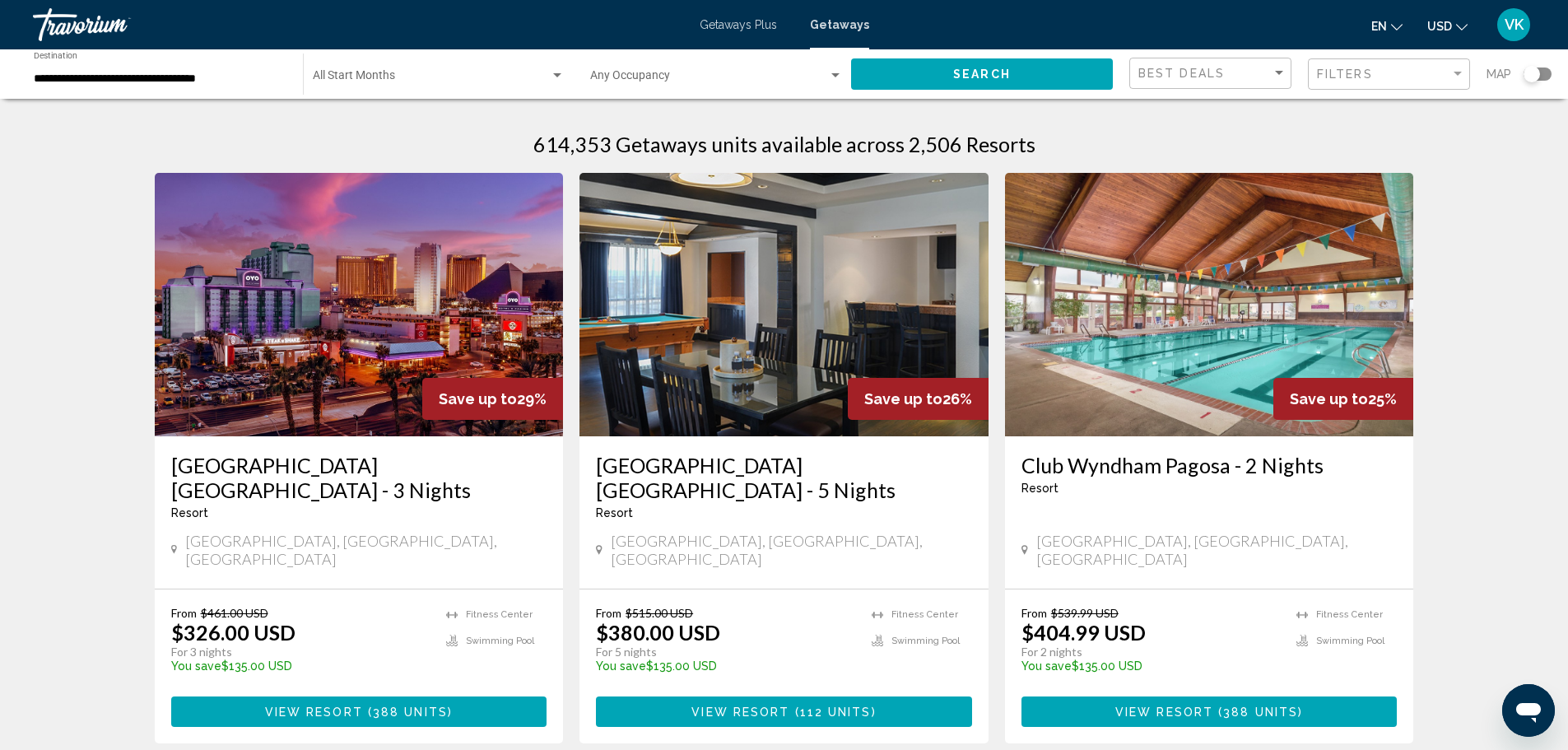
click at [1540, 78] on div "Search widget" at bounding box center [1538, 74] width 28 height 13
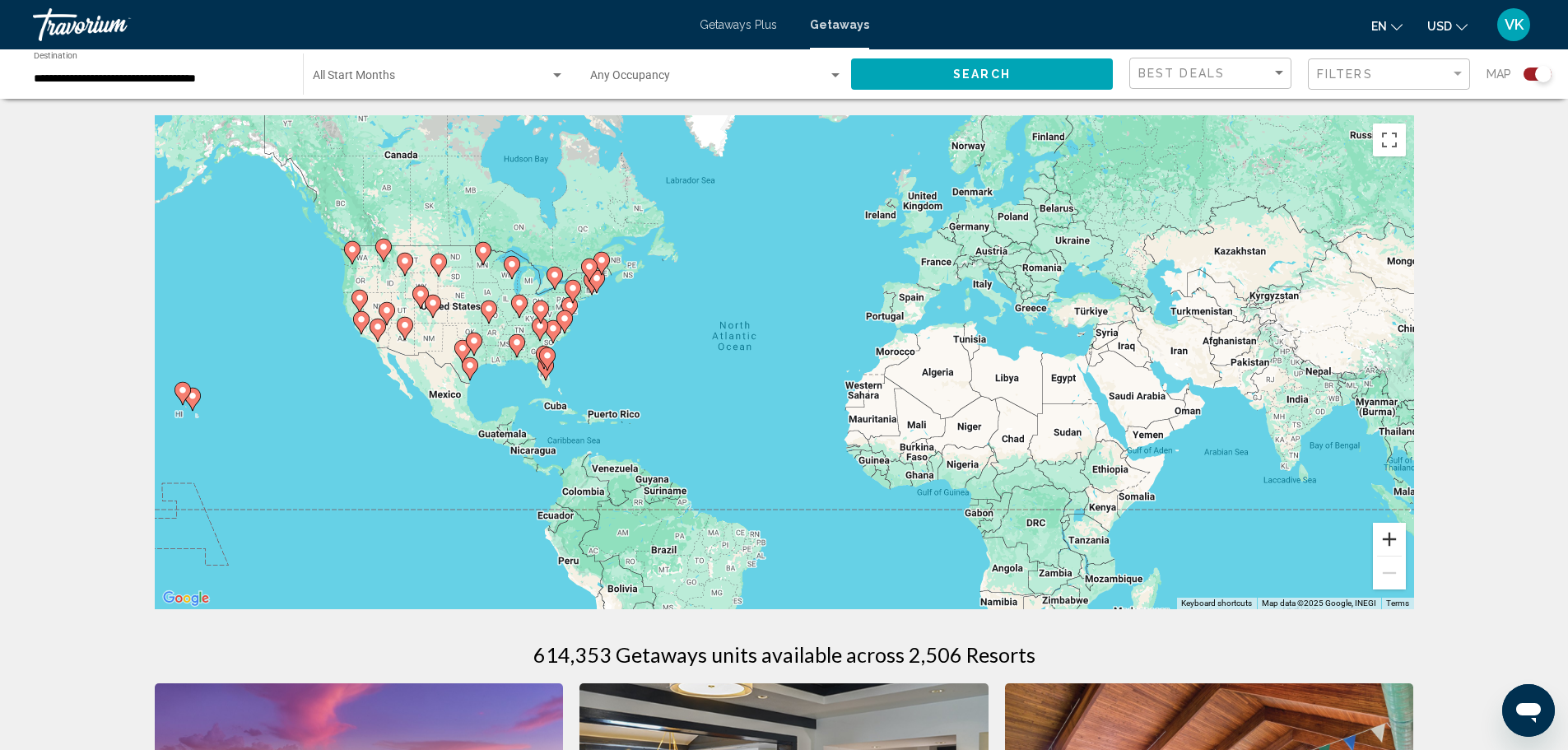
click at [1389, 538] on button "Zoom in" at bounding box center [1390, 539] width 33 height 33
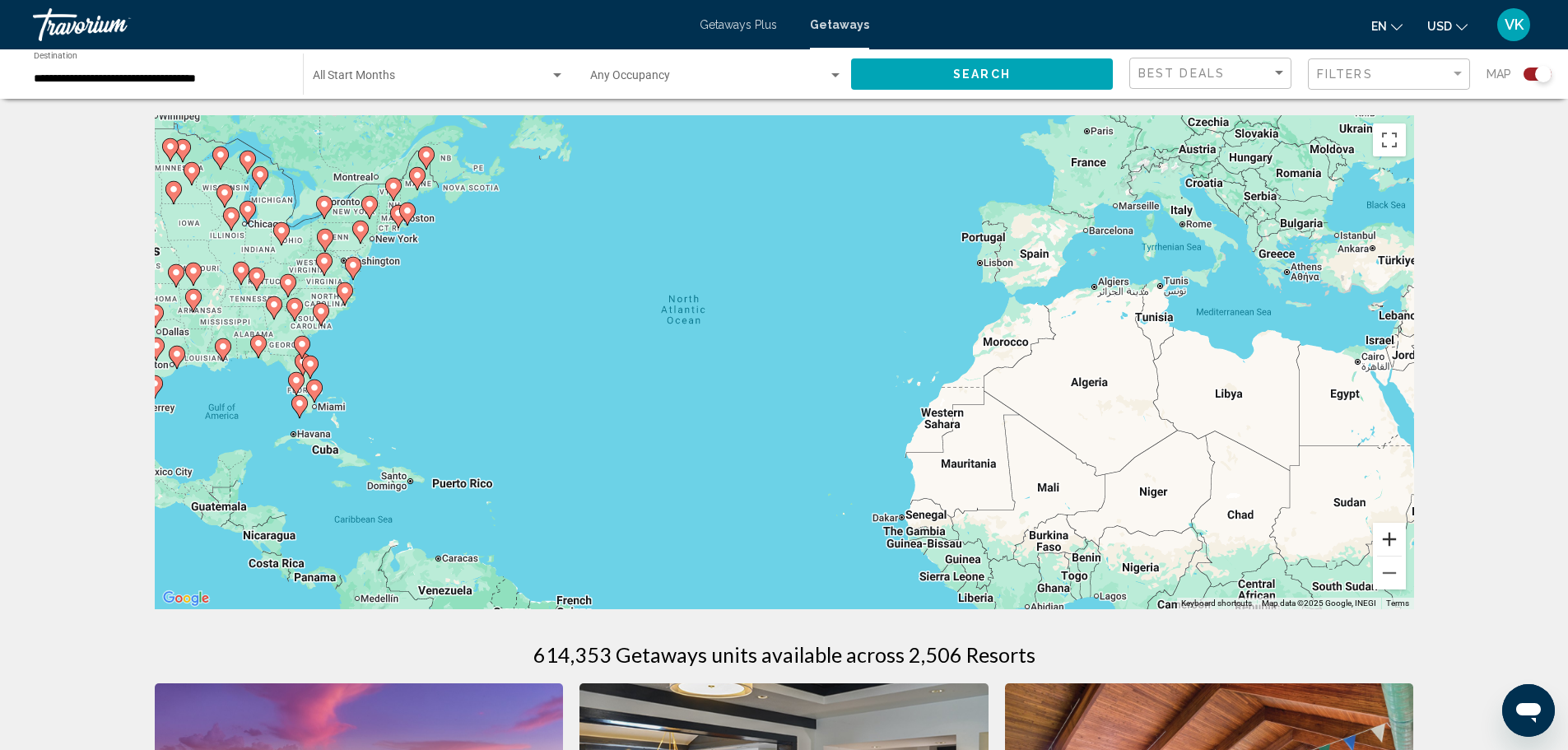
click at [1390, 541] on button "Zoom in" at bounding box center [1390, 539] width 33 height 33
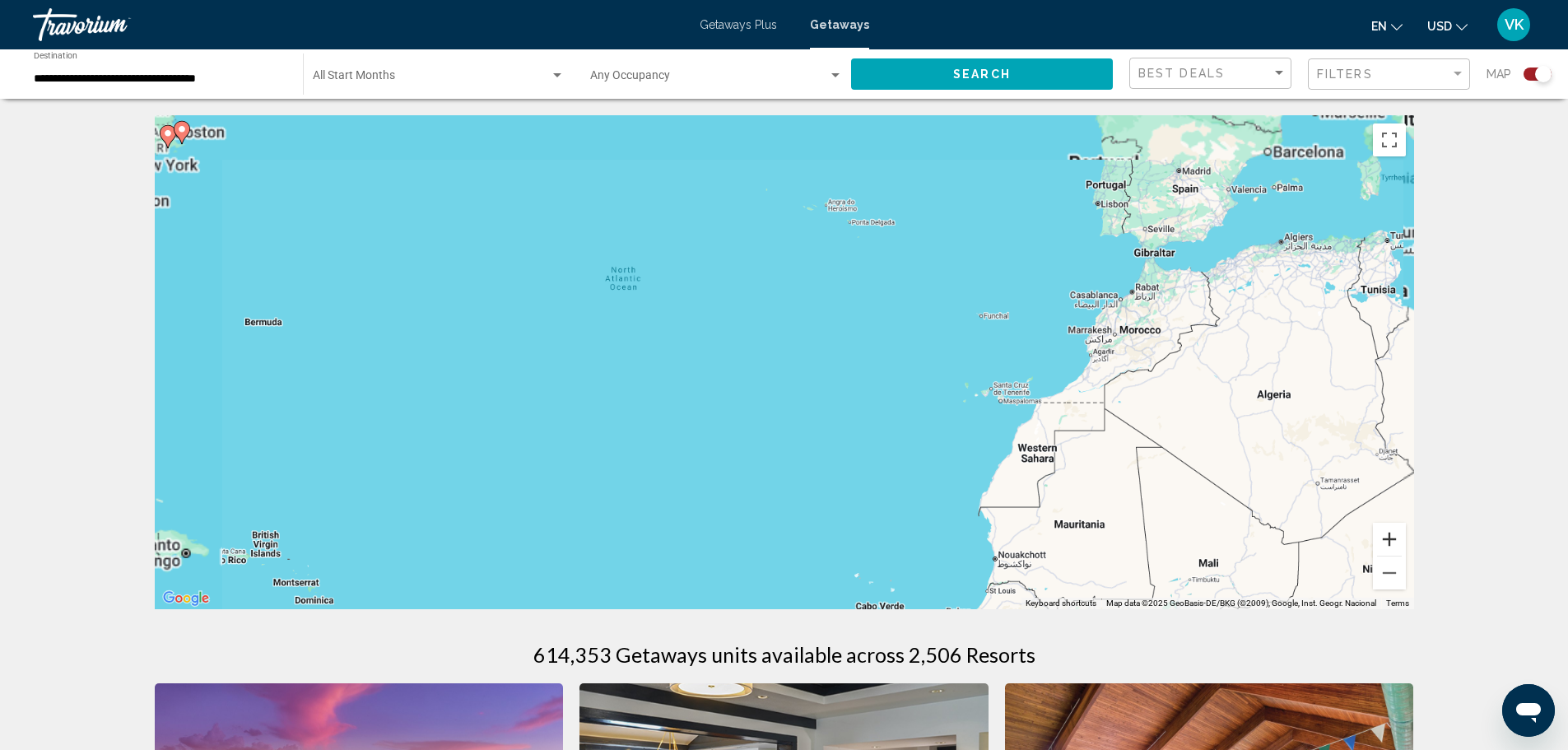
drag, startPoint x: 1390, startPoint y: 541, endPoint x: 850, endPoint y: 493, distance: 542.1
click at [1390, 542] on button "Zoom in" at bounding box center [1390, 539] width 33 height 33
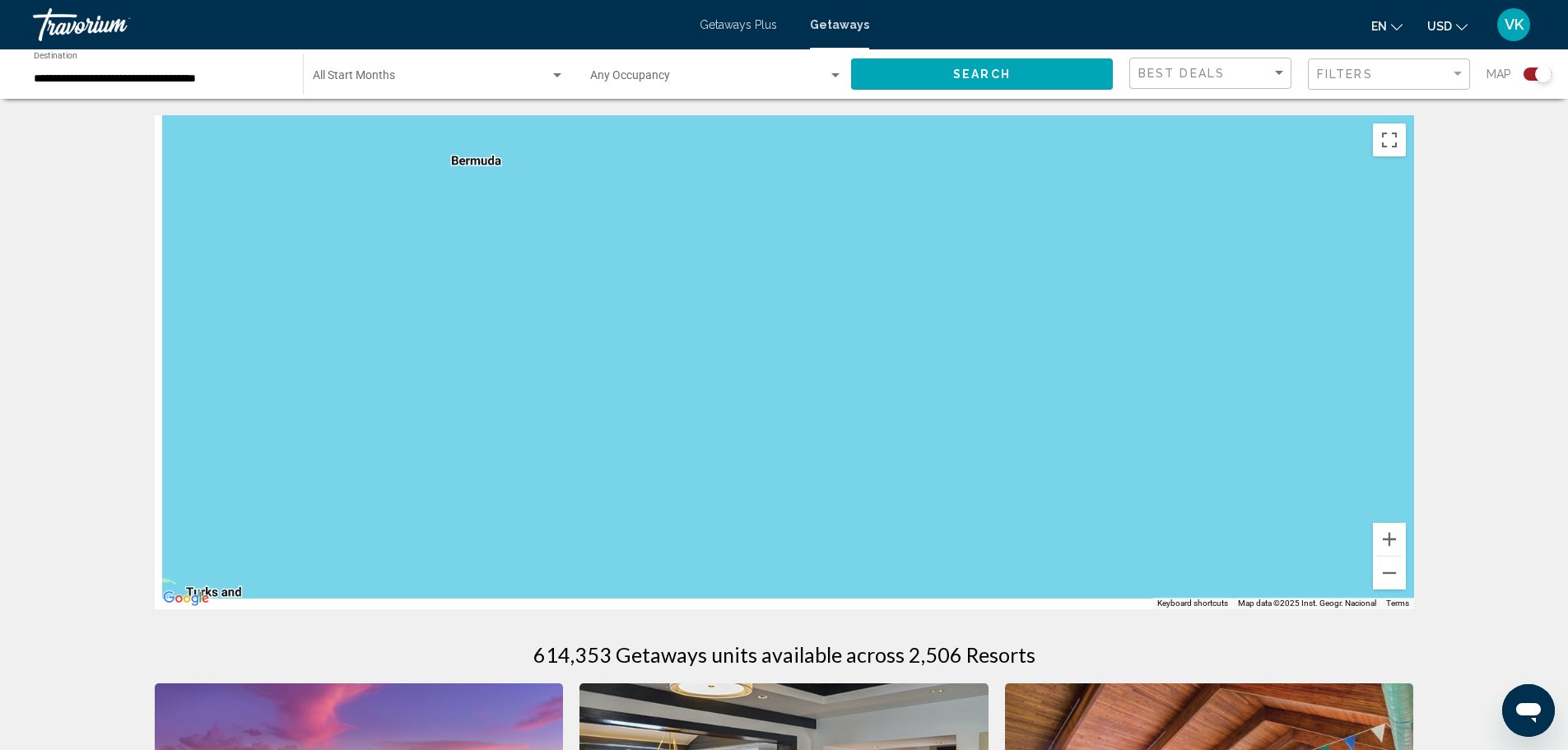
drag, startPoint x: 448, startPoint y: 430, endPoint x: 1651, endPoint y: 322, distance: 1207.8
click at [1568, 322] on html "**********" at bounding box center [784, 375] width 1568 height 750
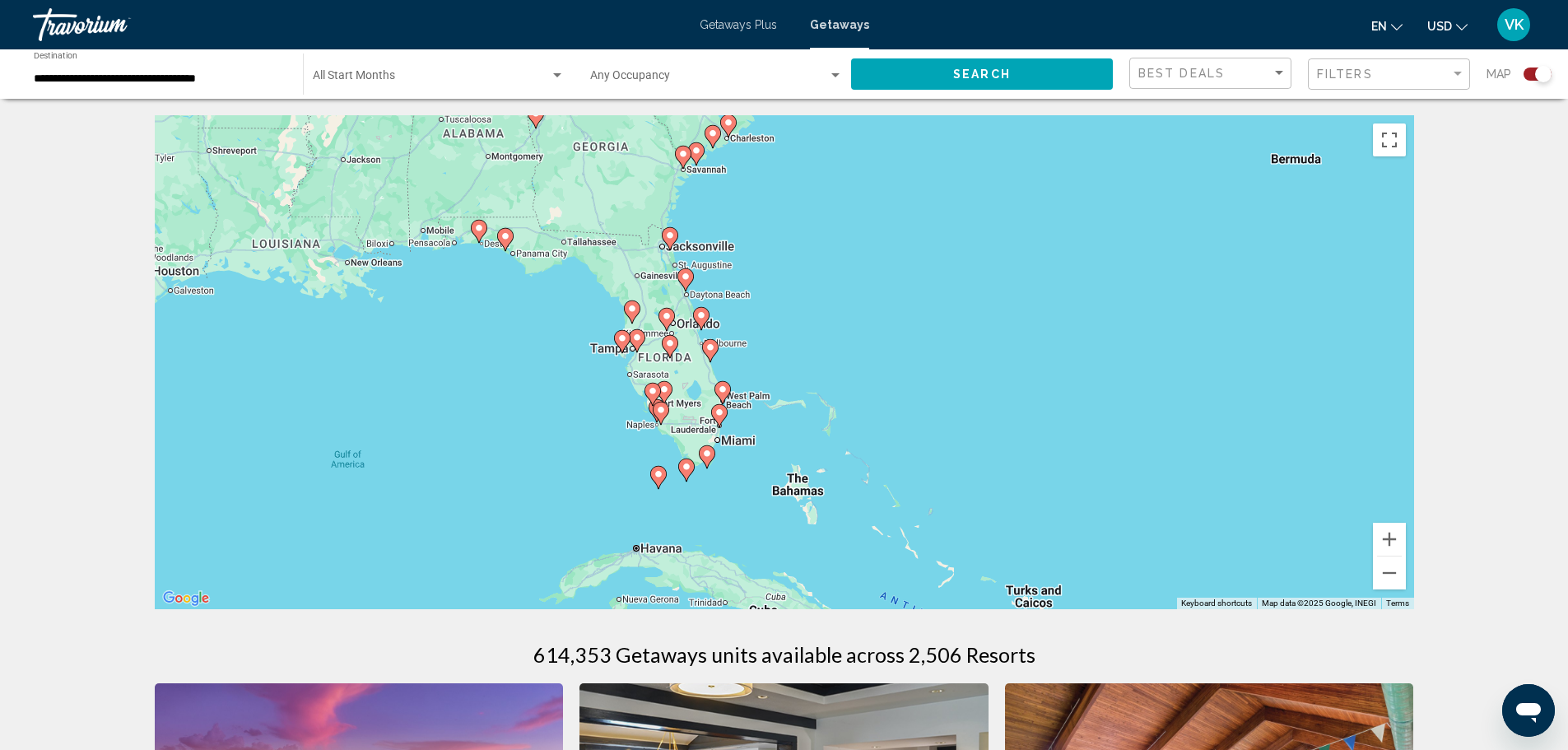
drag, startPoint x: 345, startPoint y: 373, endPoint x: 912, endPoint y: 384, distance: 567.1
click at [912, 384] on div "To activate drag with keyboard, press Alt + Enter. Once in keyboard drag state,…" at bounding box center [784, 362] width 1260 height 493
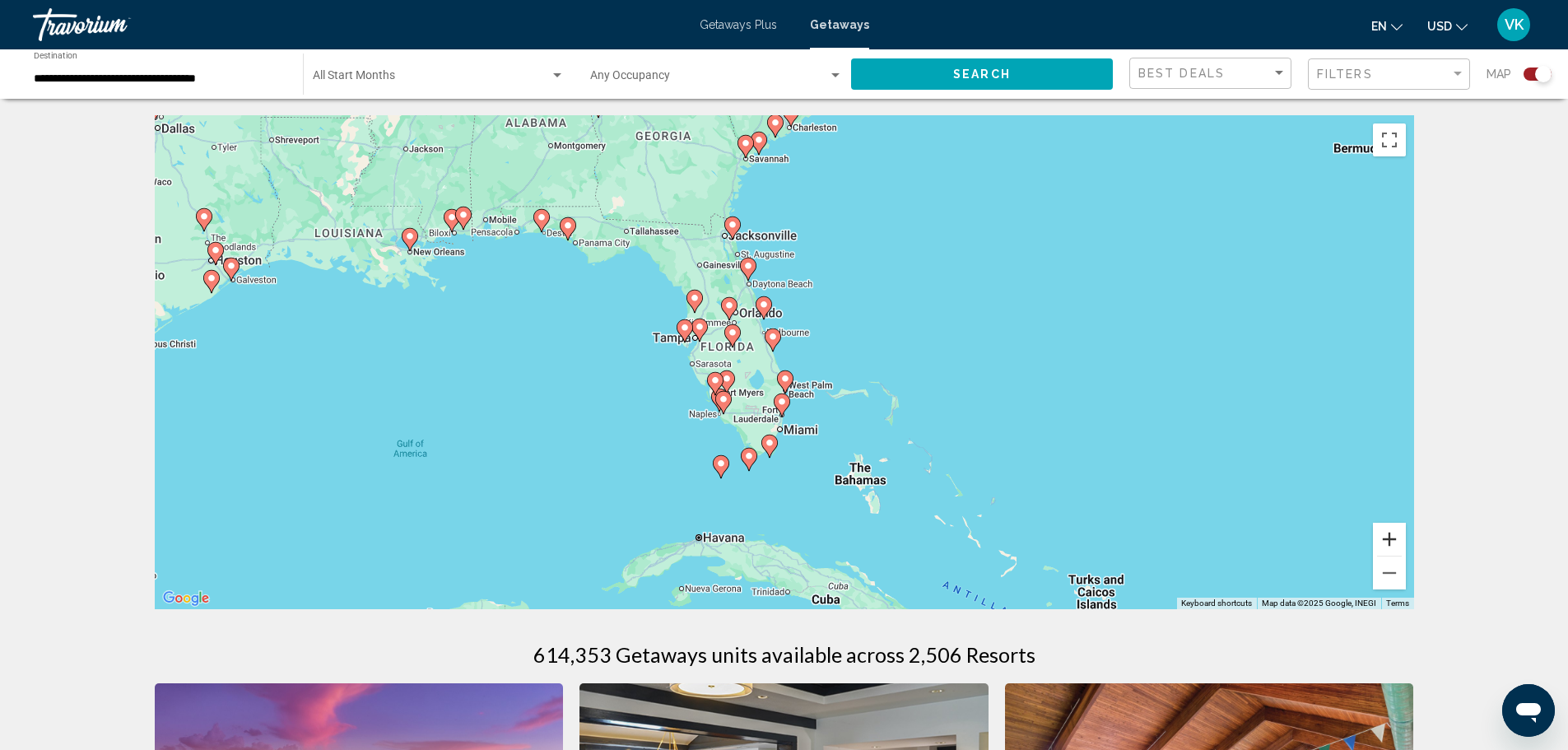
click at [1380, 543] on button "Zoom in" at bounding box center [1390, 539] width 33 height 33
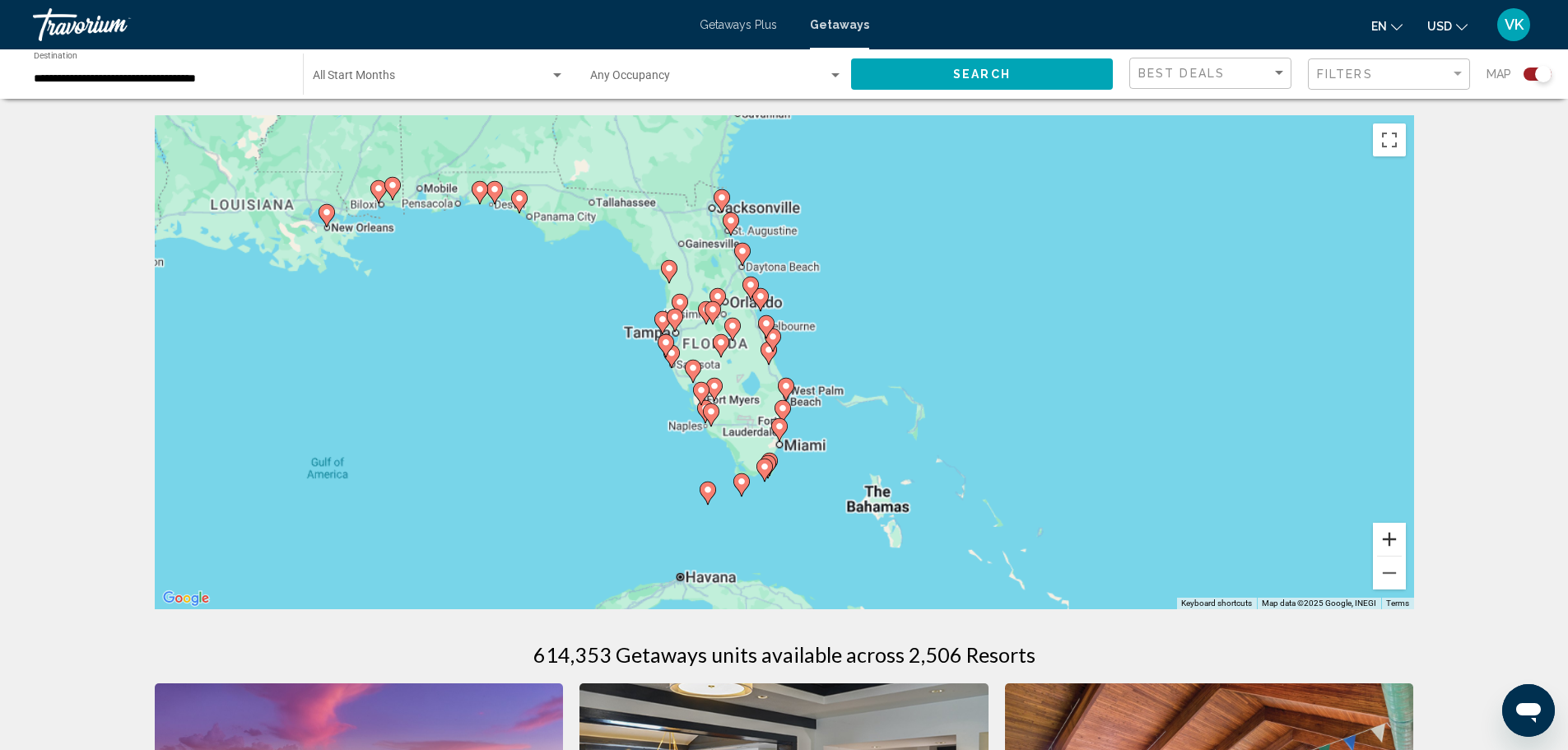
click at [1380, 543] on button "Zoom in" at bounding box center [1390, 539] width 33 height 33
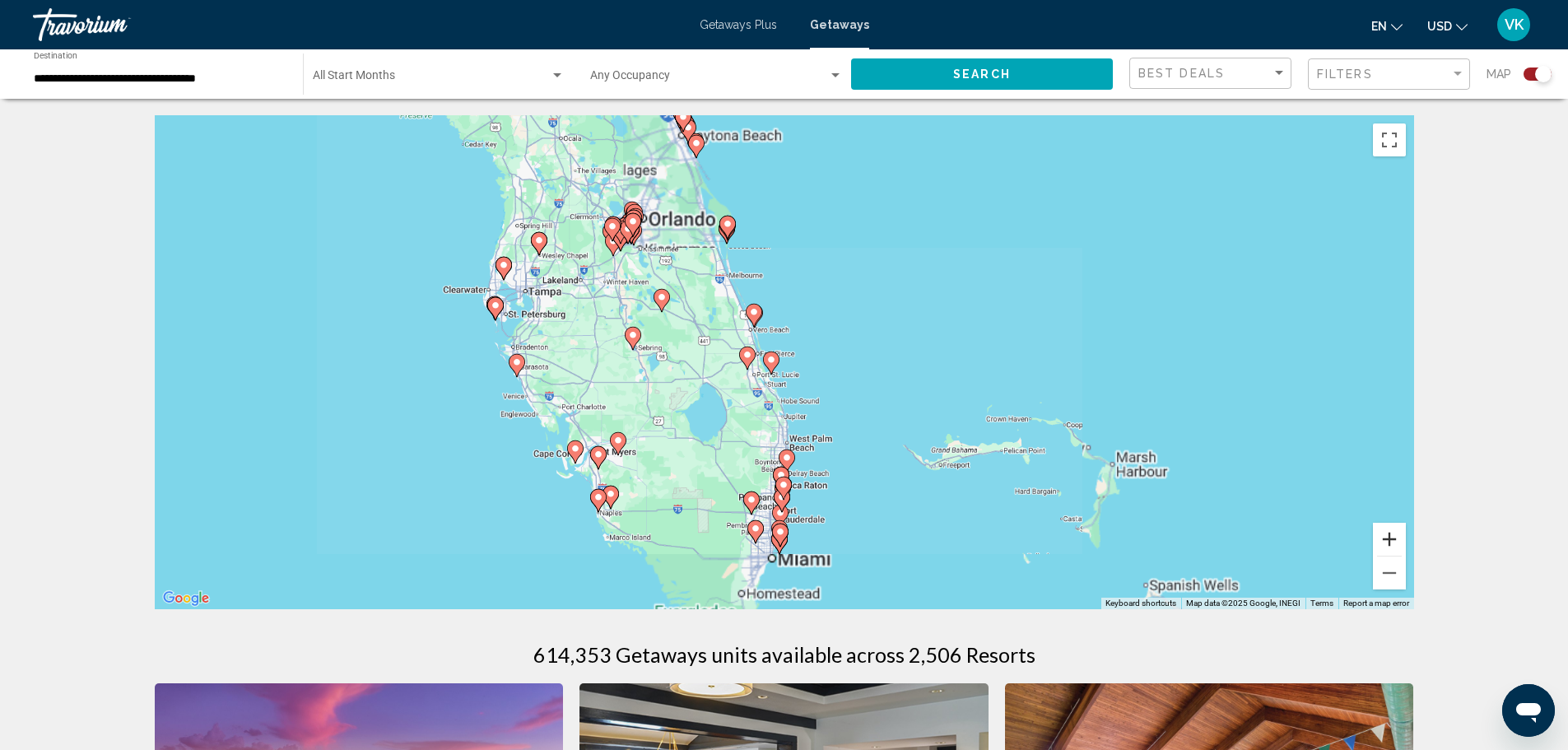
click at [1380, 543] on button "Zoom in" at bounding box center [1390, 539] width 33 height 33
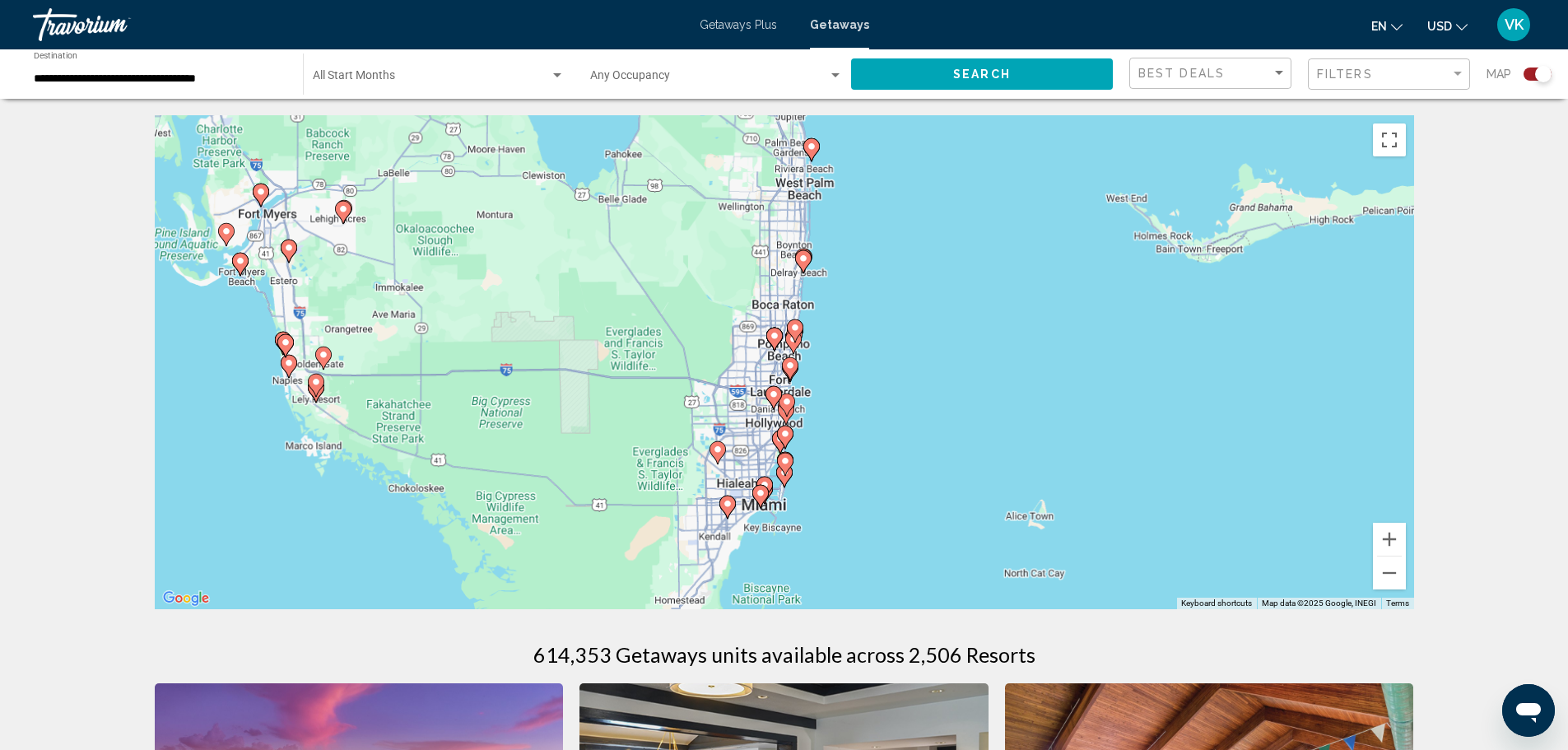
drag, startPoint x: 948, startPoint y: 493, endPoint x: 963, endPoint y: 99, distance: 394.3
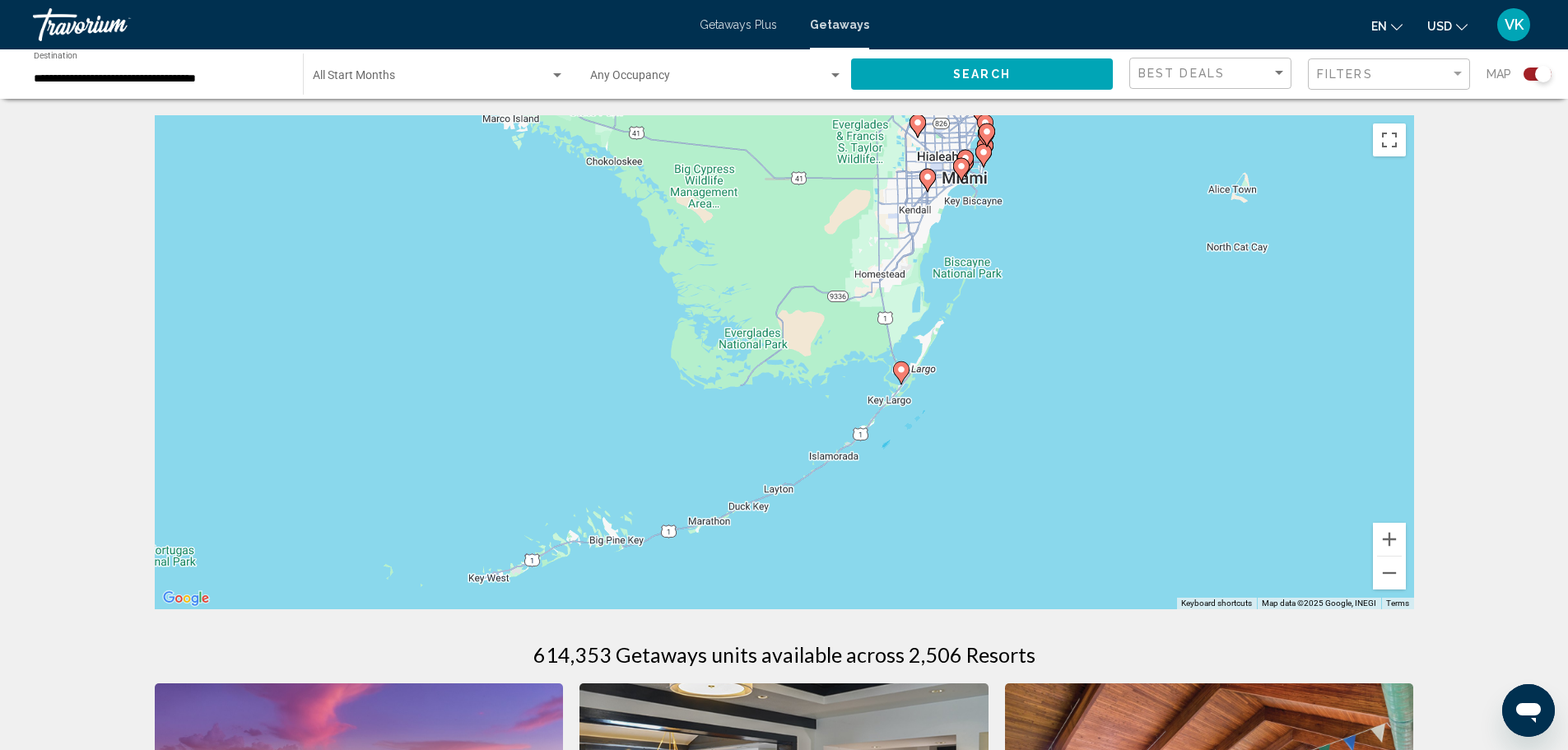
drag, startPoint x: 784, startPoint y: 577, endPoint x: 962, endPoint y: 272, distance: 353.1
click at [962, 272] on div "To activate drag with keyboard, press Alt + Enter. Once in keyboard drag state,…" at bounding box center [784, 362] width 1260 height 493
click at [1393, 539] on button "Zoom in" at bounding box center [1390, 539] width 33 height 33
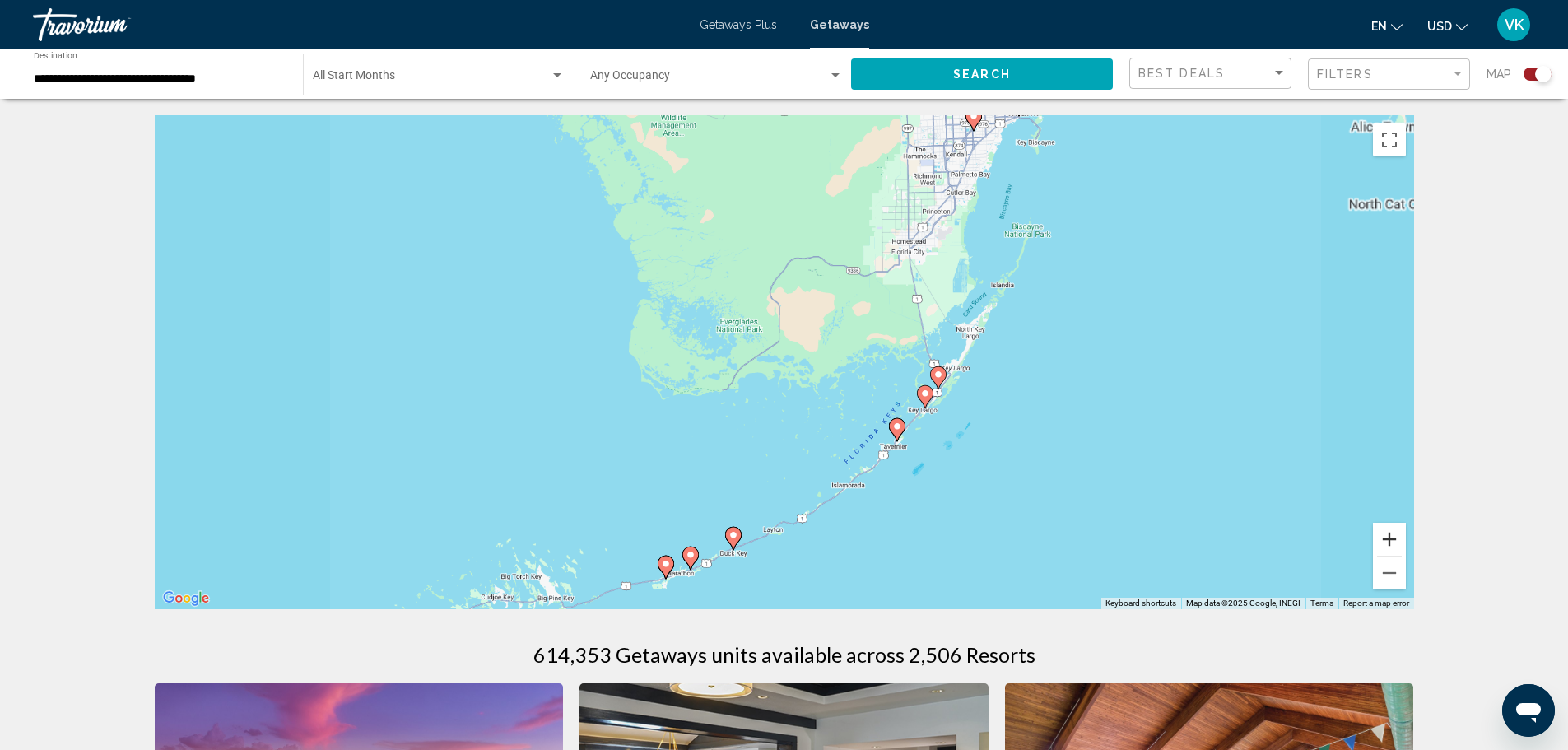
click at [1393, 538] on button "Zoom in" at bounding box center [1390, 539] width 33 height 33
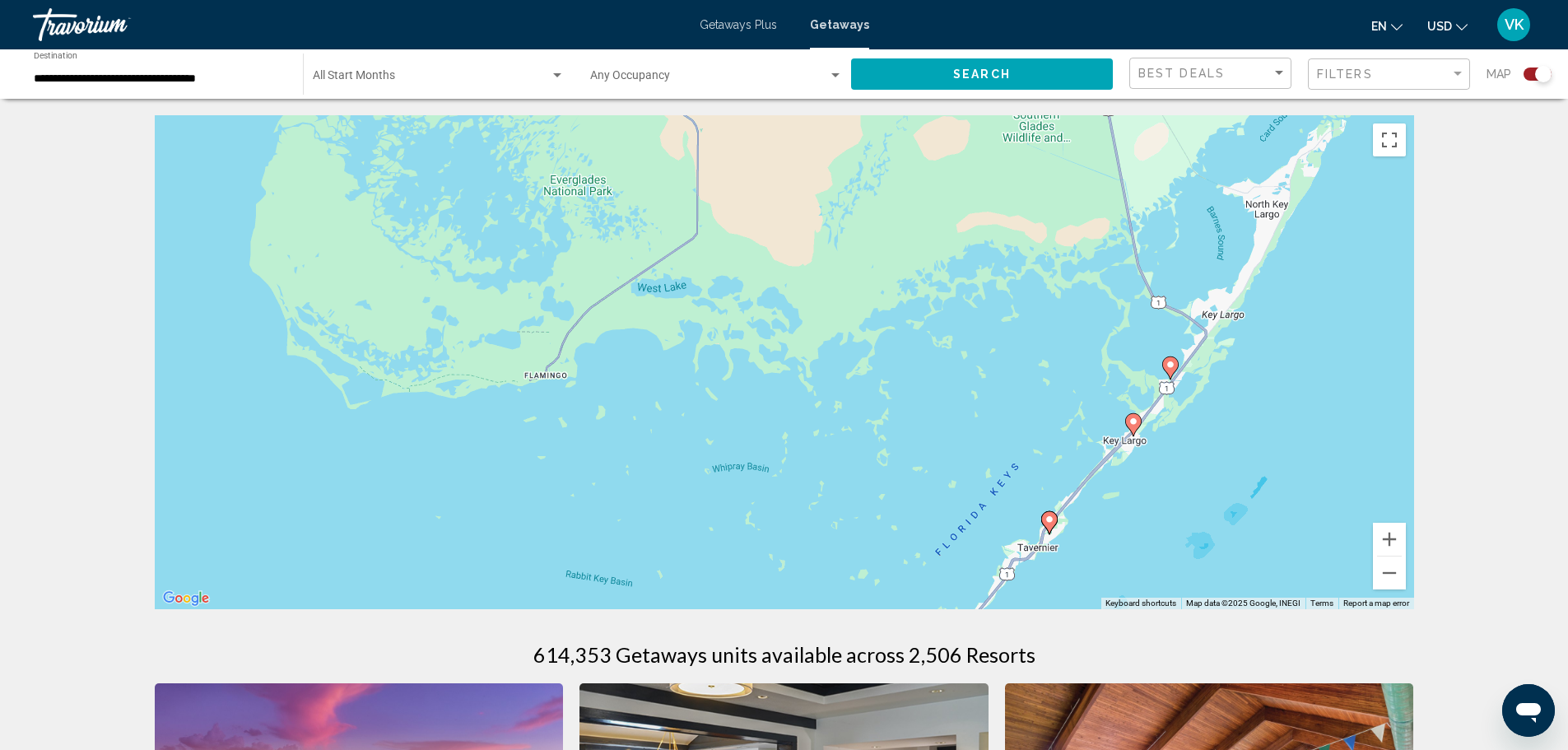
drag, startPoint x: 1265, startPoint y: 491, endPoint x: 1137, endPoint y: 417, distance: 147.9
click at [1190, 424] on div "To activate drag with keyboard, press Alt + Enter. Once in keyboard drag state,…" at bounding box center [784, 362] width 1260 height 493
click at [1134, 423] on image "Main content" at bounding box center [1132, 419] width 10 height 10
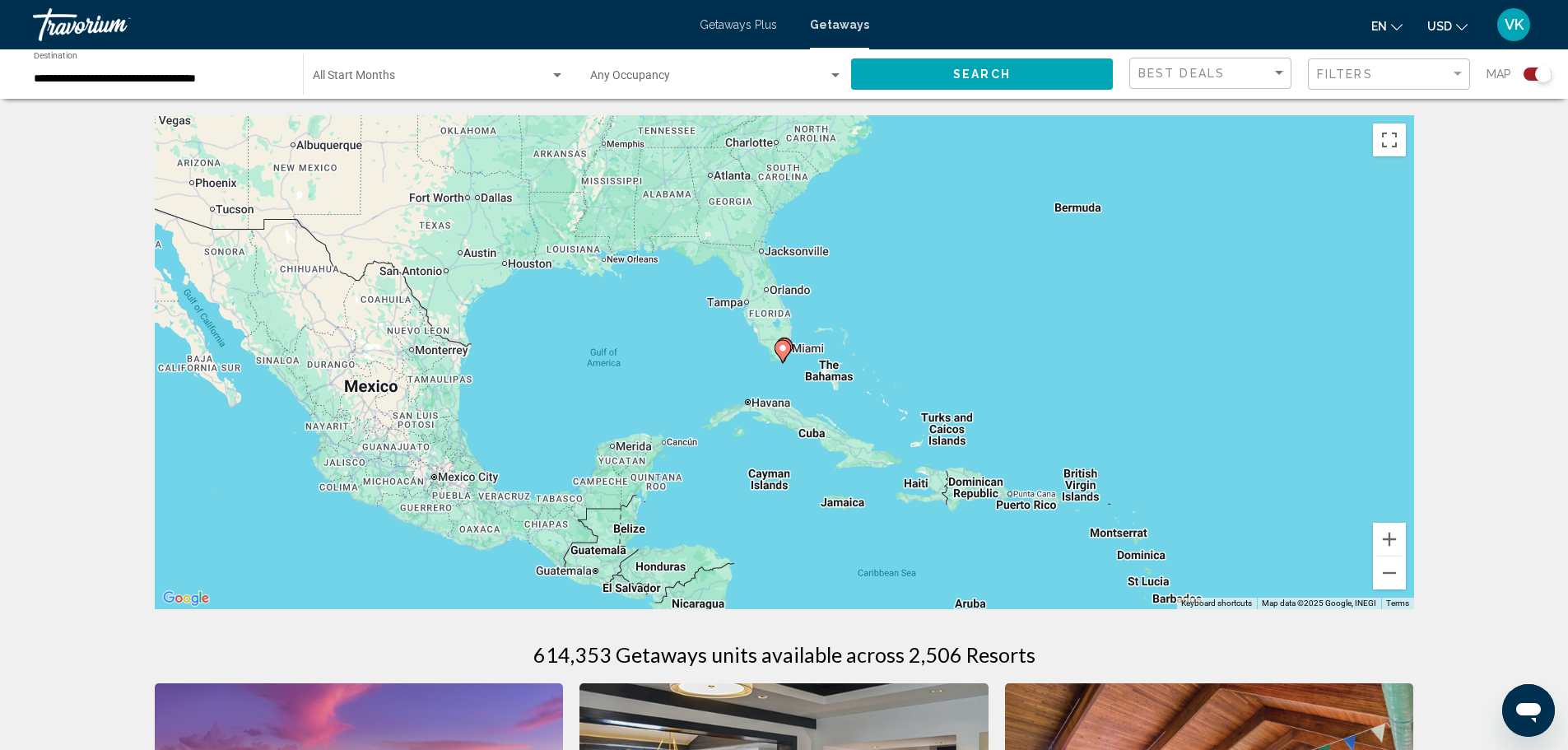
click at [781, 342] on icon "Main content" at bounding box center [782, 351] width 15 height 21
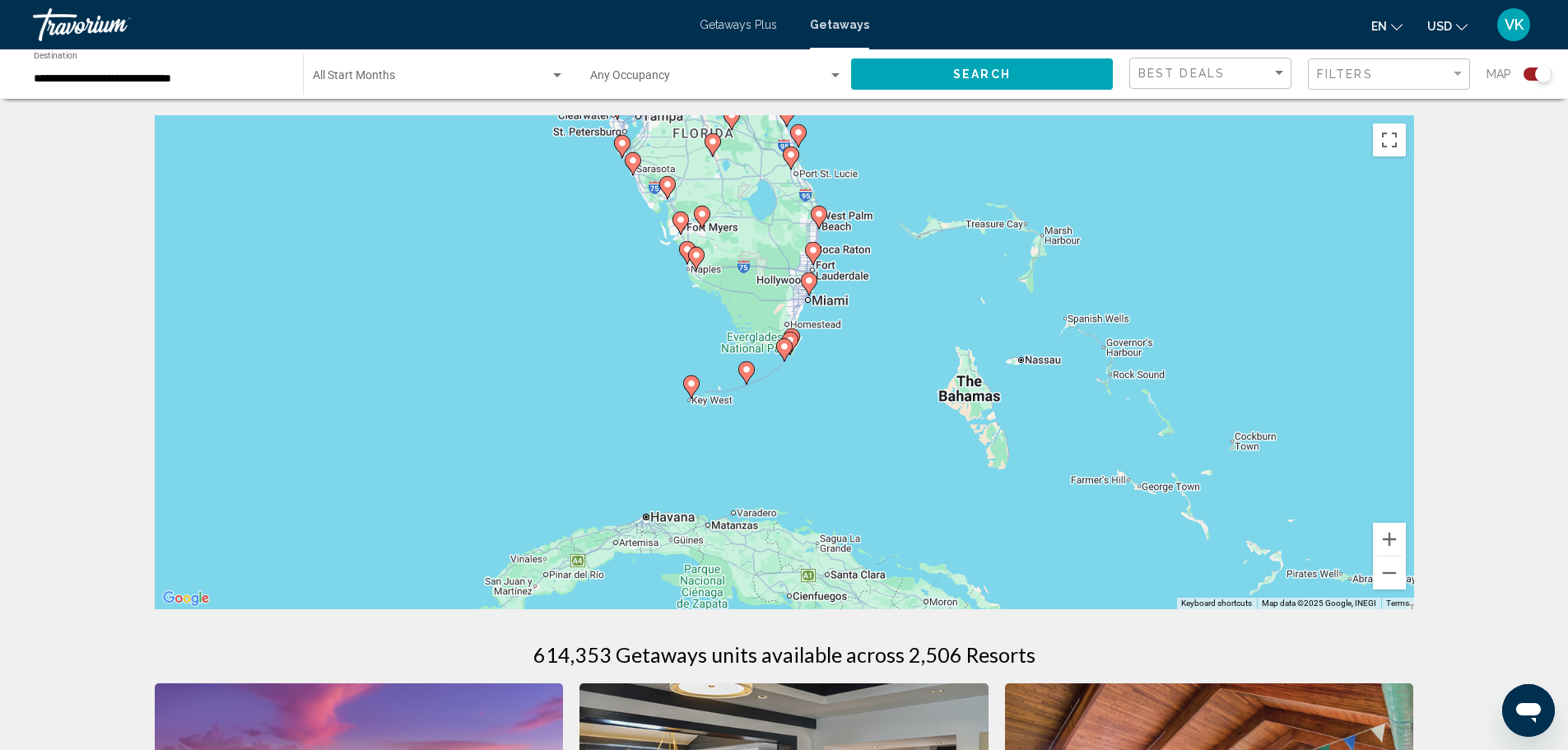
click at [785, 346] on image "Main content" at bounding box center [784, 346] width 10 height 10
type input "**********"
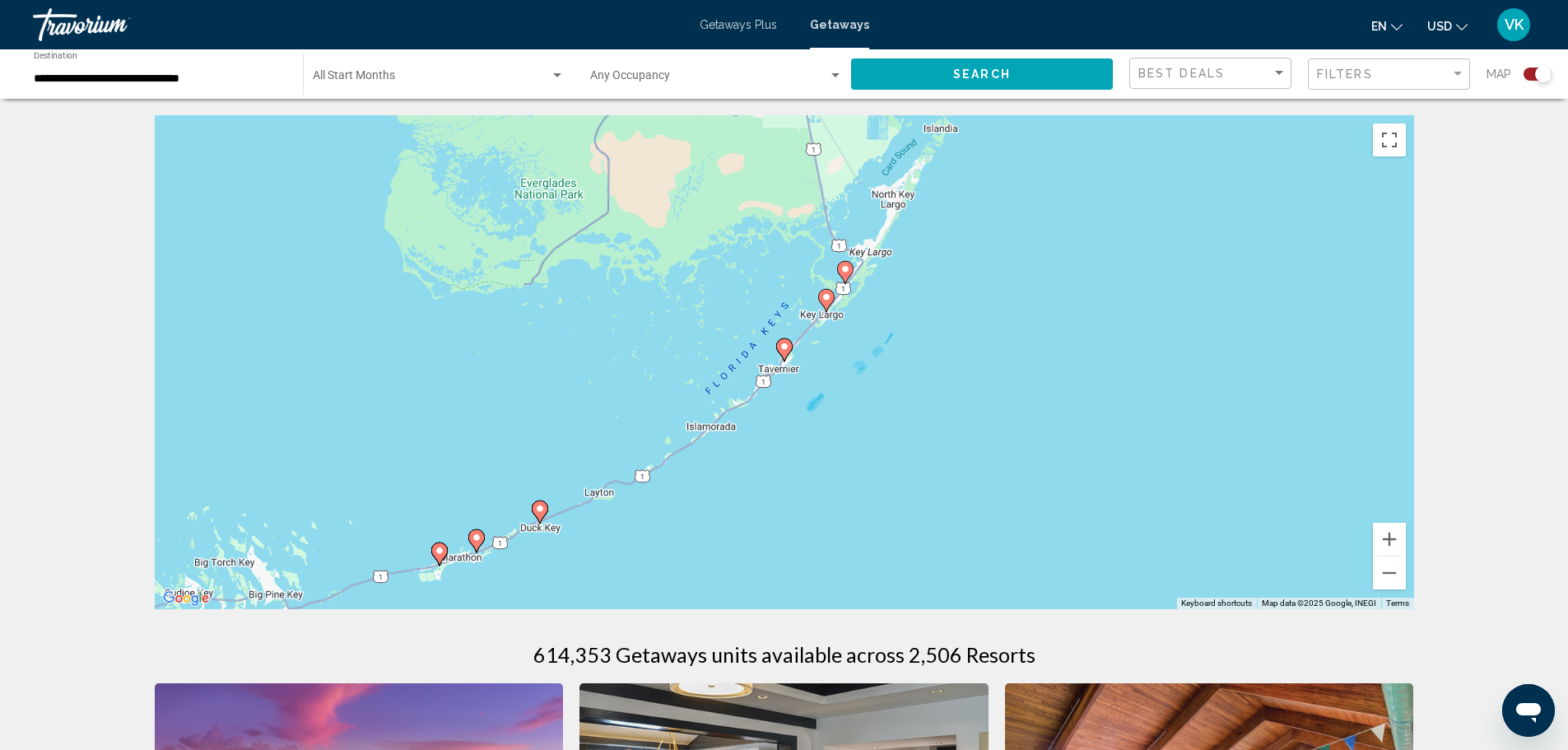
click at [828, 296] on image "Main content" at bounding box center [826, 296] width 10 height 10
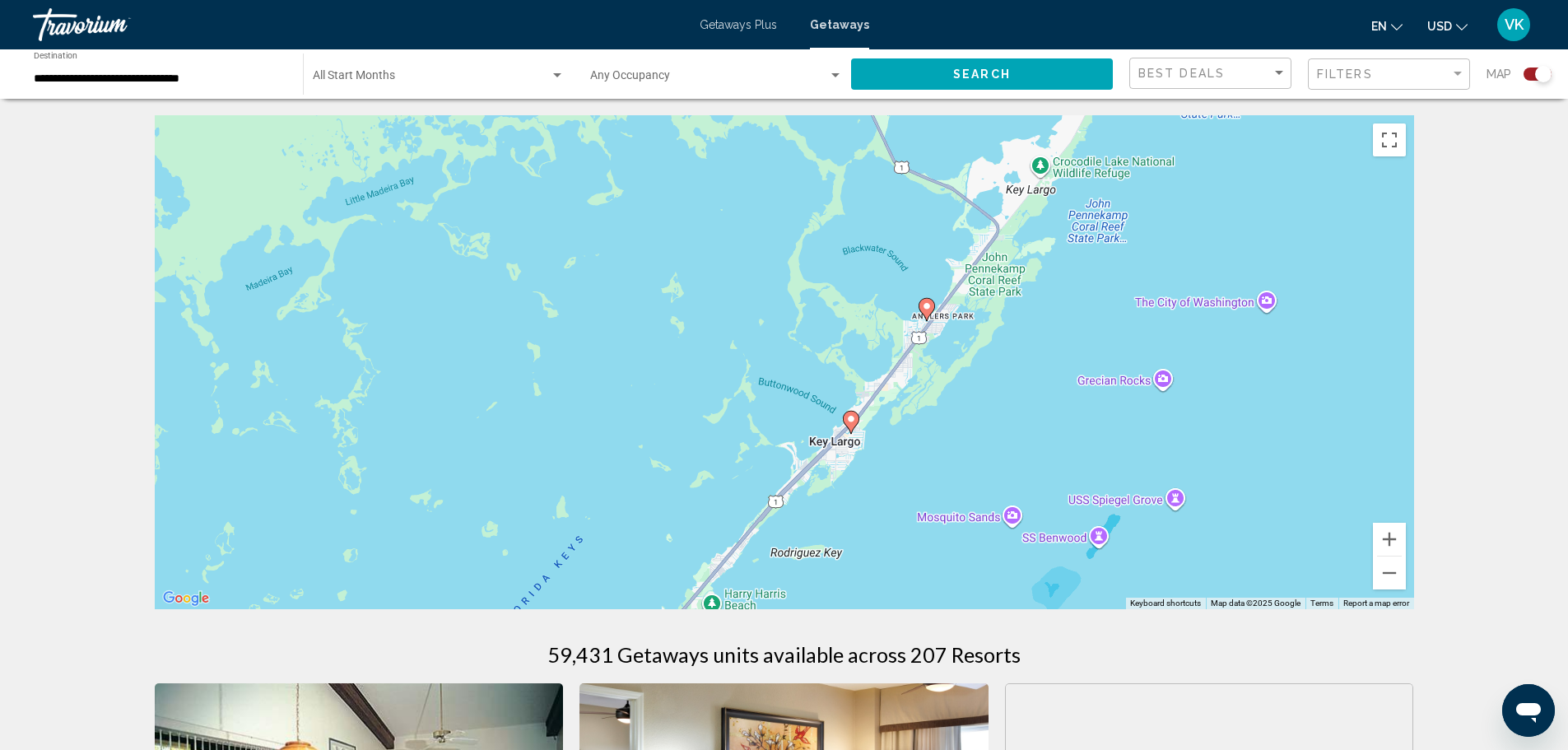
drag, startPoint x: 865, startPoint y: 549, endPoint x: 936, endPoint y: 392, distance: 172.3
click at [936, 392] on div "To activate drag with keyboard, press Alt + Enter. Once in keyboard drag state,…" at bounding box center [784, 362] width 1260 height 493
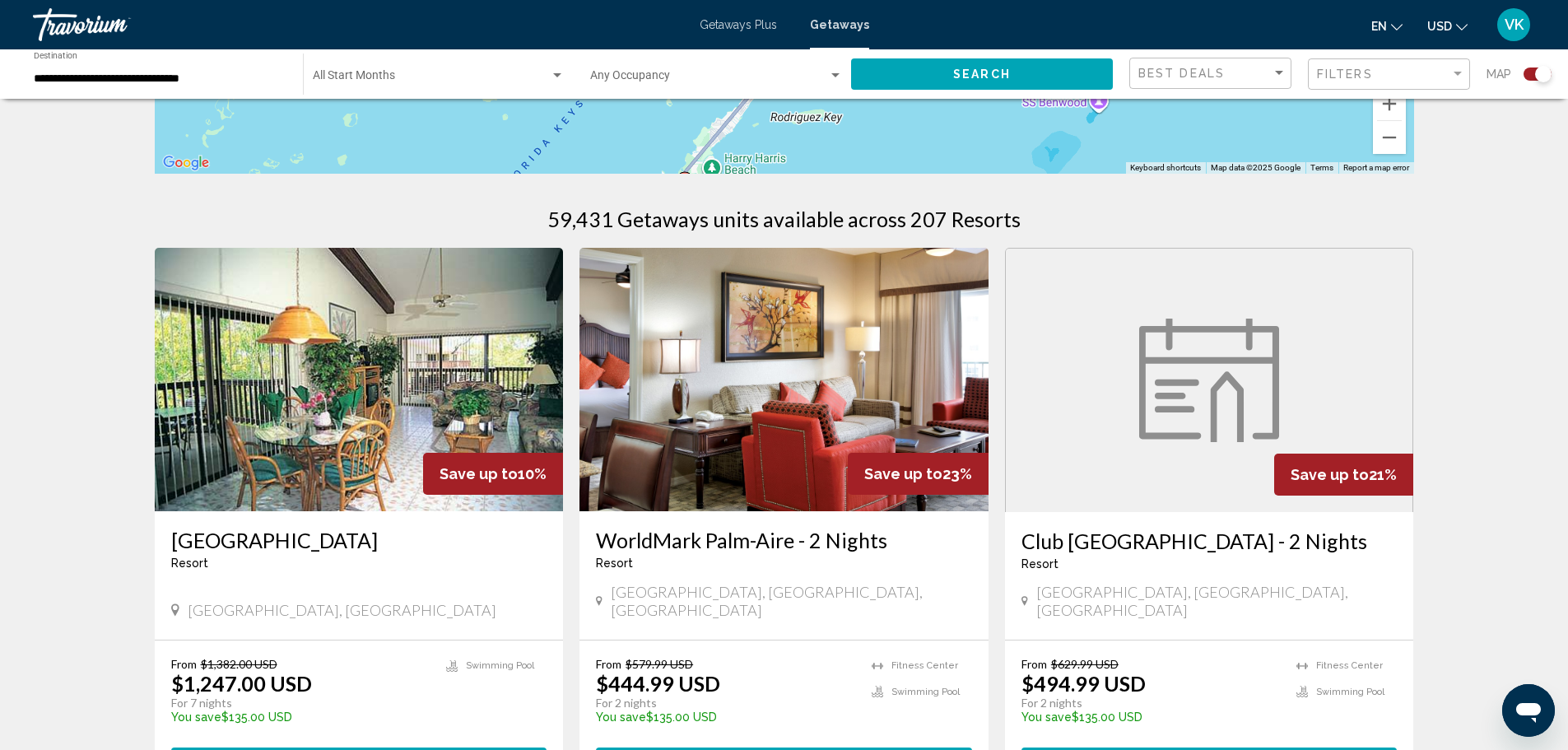
scroll to position [493, 0]
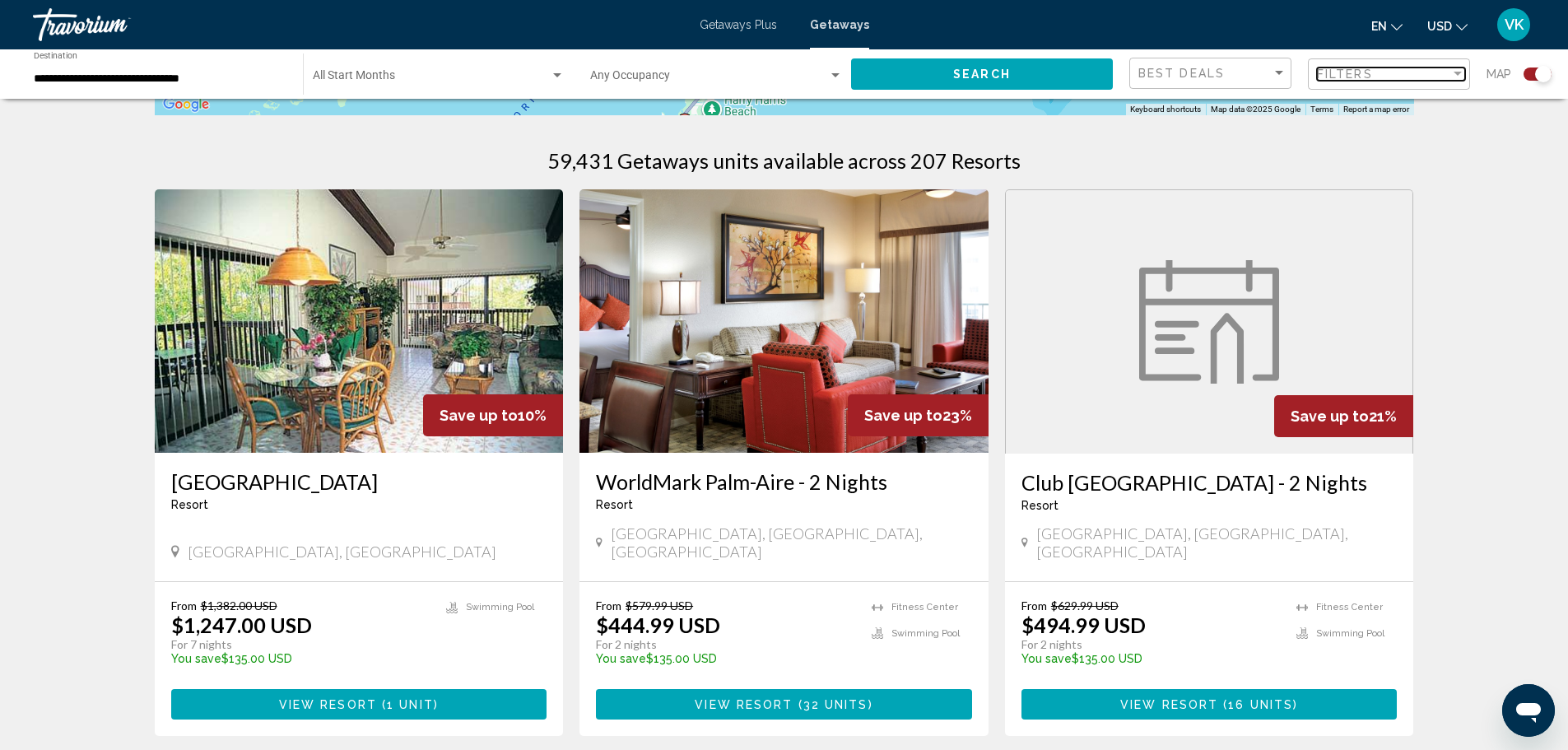
click at [1446, 75] on div "Filters" at bounding box center [1384, 74] width 133 height 13
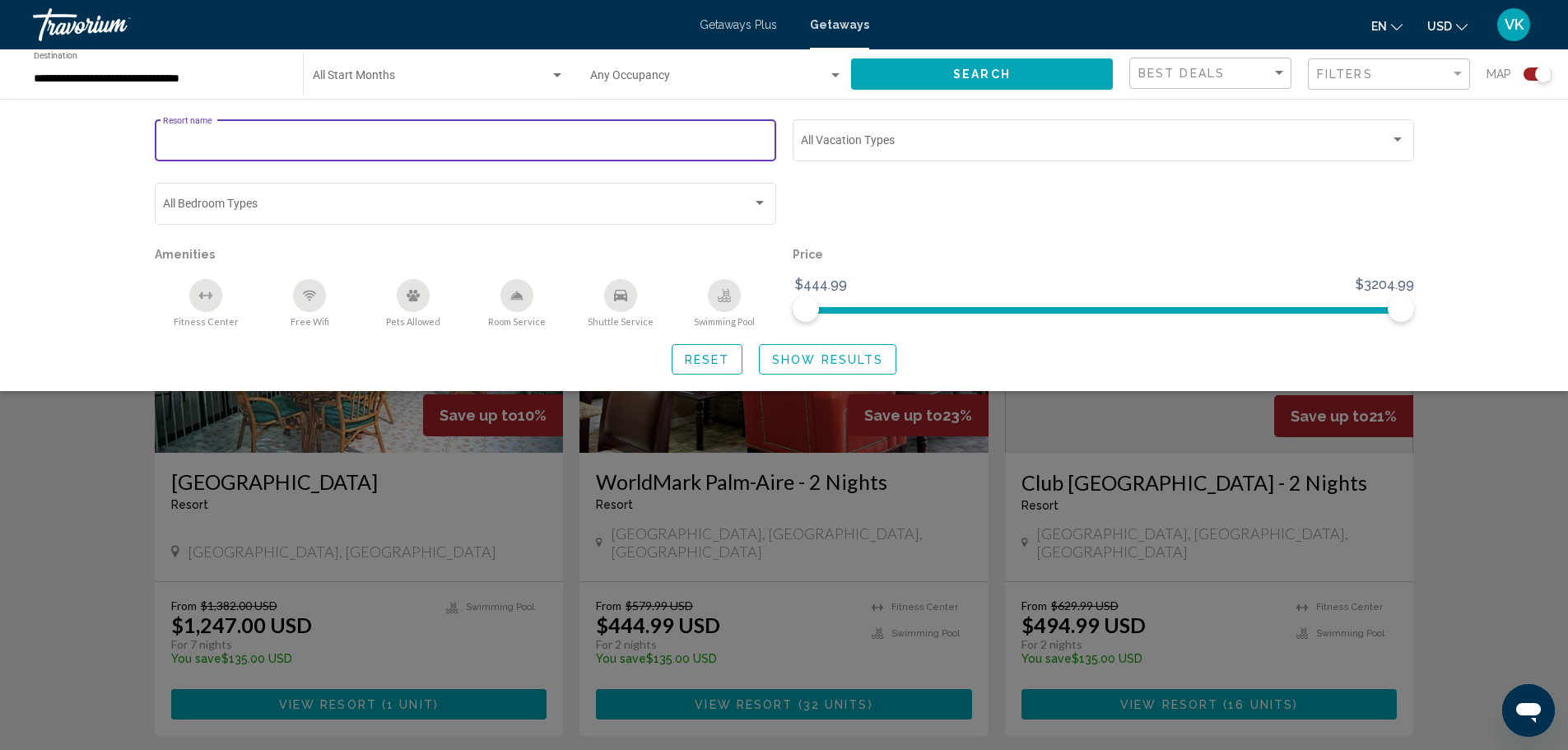
click at [722, 143] on input "Resort name" at bounding box center [465, 143] width 605 height 13
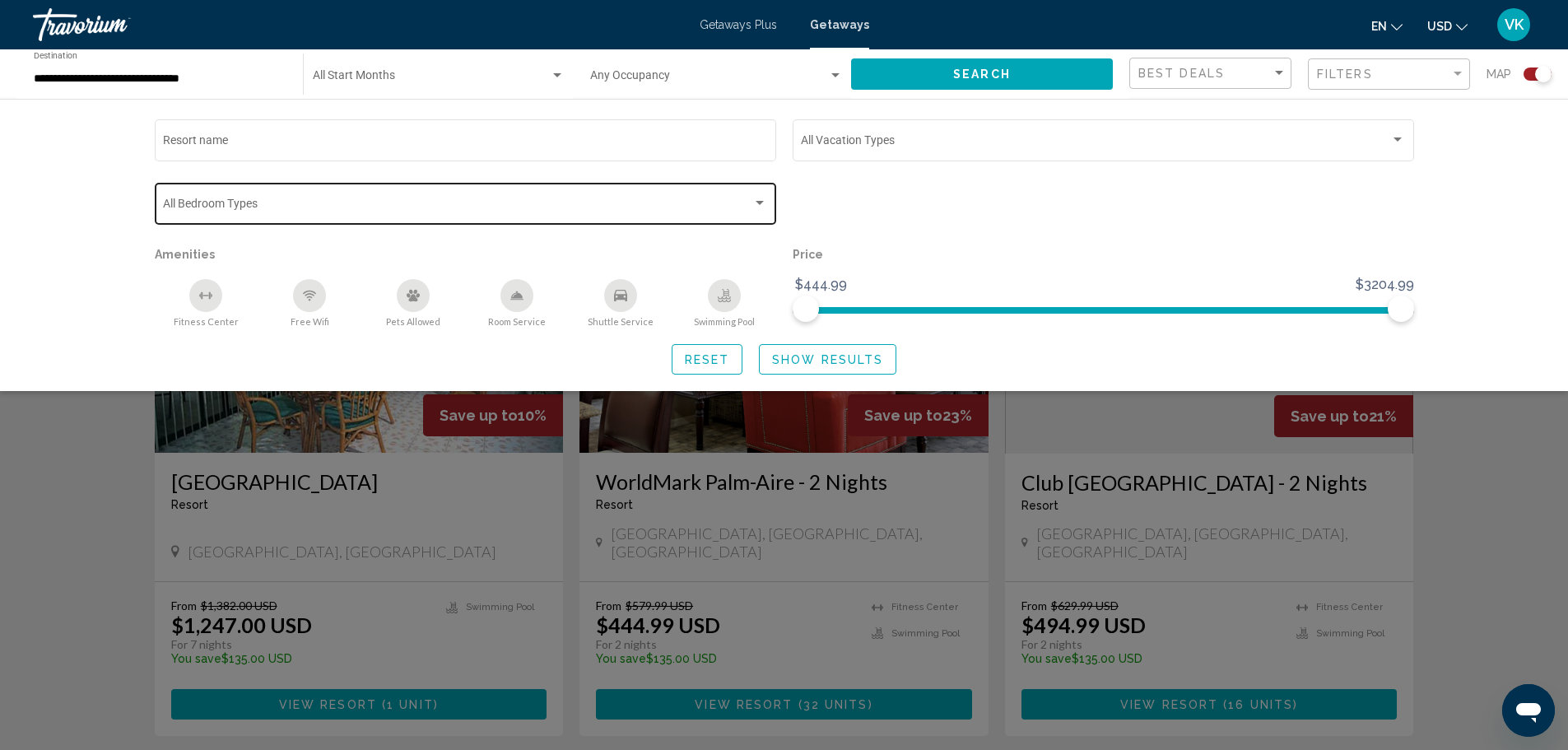
click at [397, 218] on div "Bedroom Types All Bedroom Types" at bounding box center [465, 201] width 605 height 45
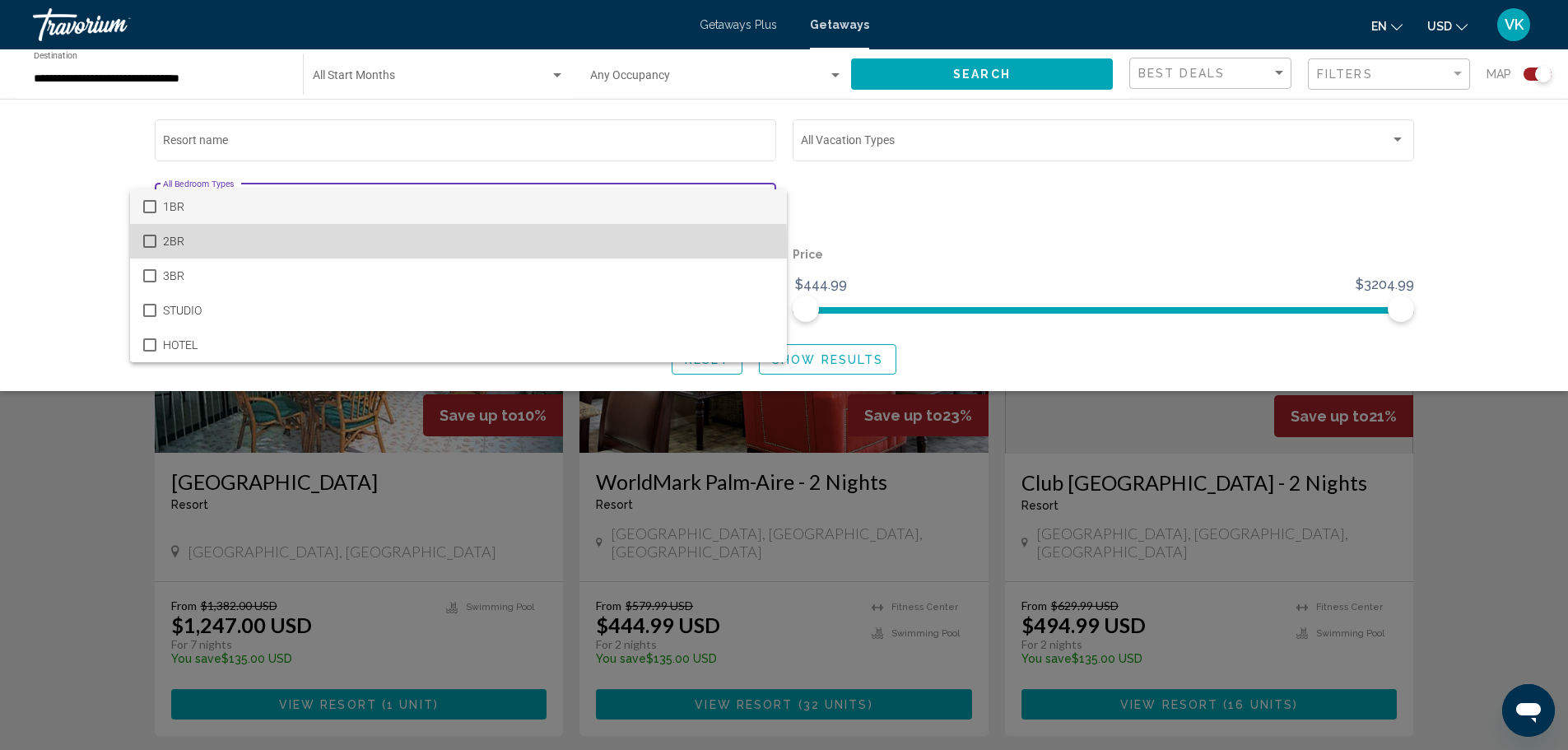
click at [143, 246] on mat-pseudo-checkbox at bounding box center [149, 241] width 13 height 13
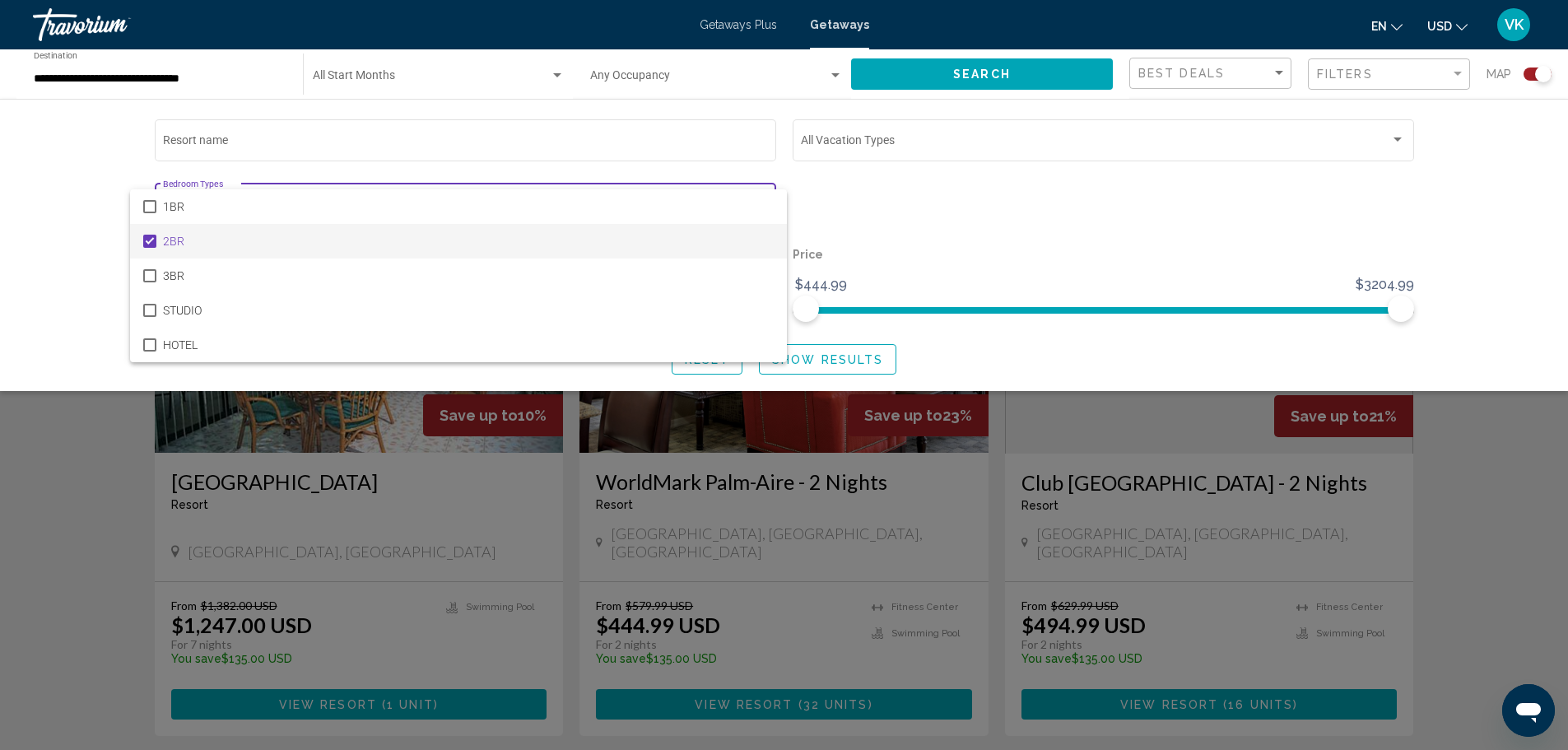
click at [851, 170] on div at bounding box center [784, 375] width 1568 height 750
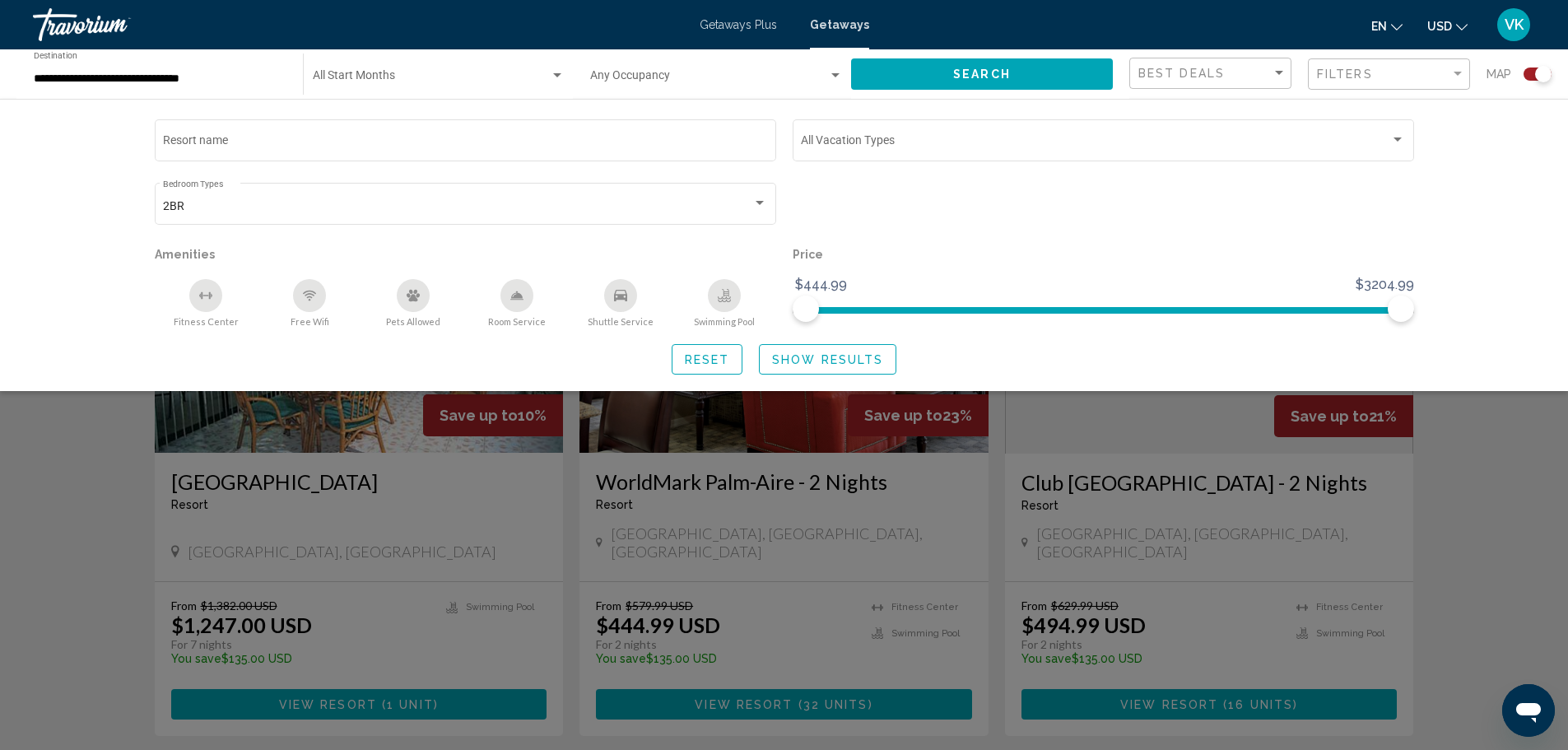
click at [810, 357] on span "Show Results" at bounding box center [828, 359] width 111 height 13
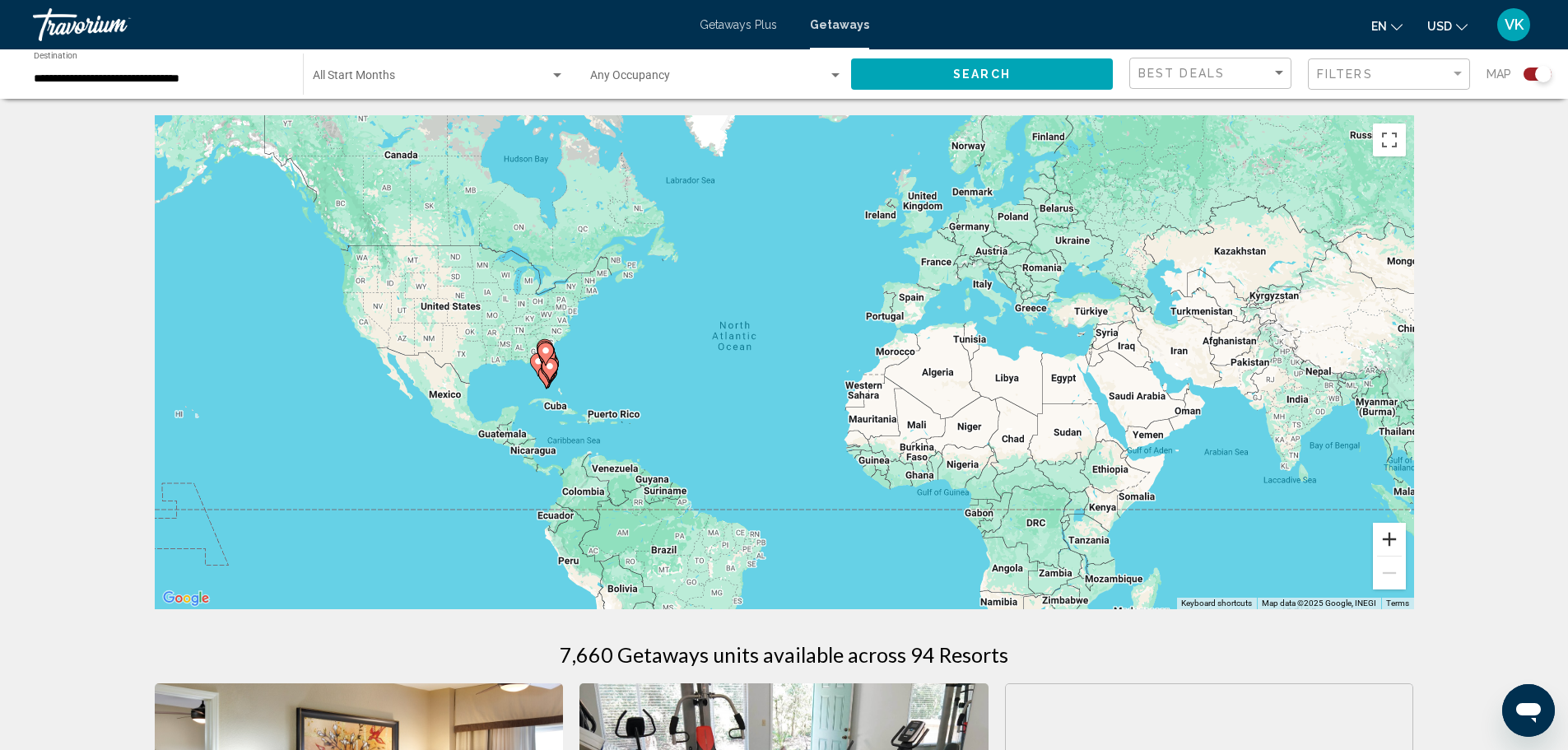
click at [1390, 540] on button "Zoom in" at bounding box center [1390, 539] width 33 height 33
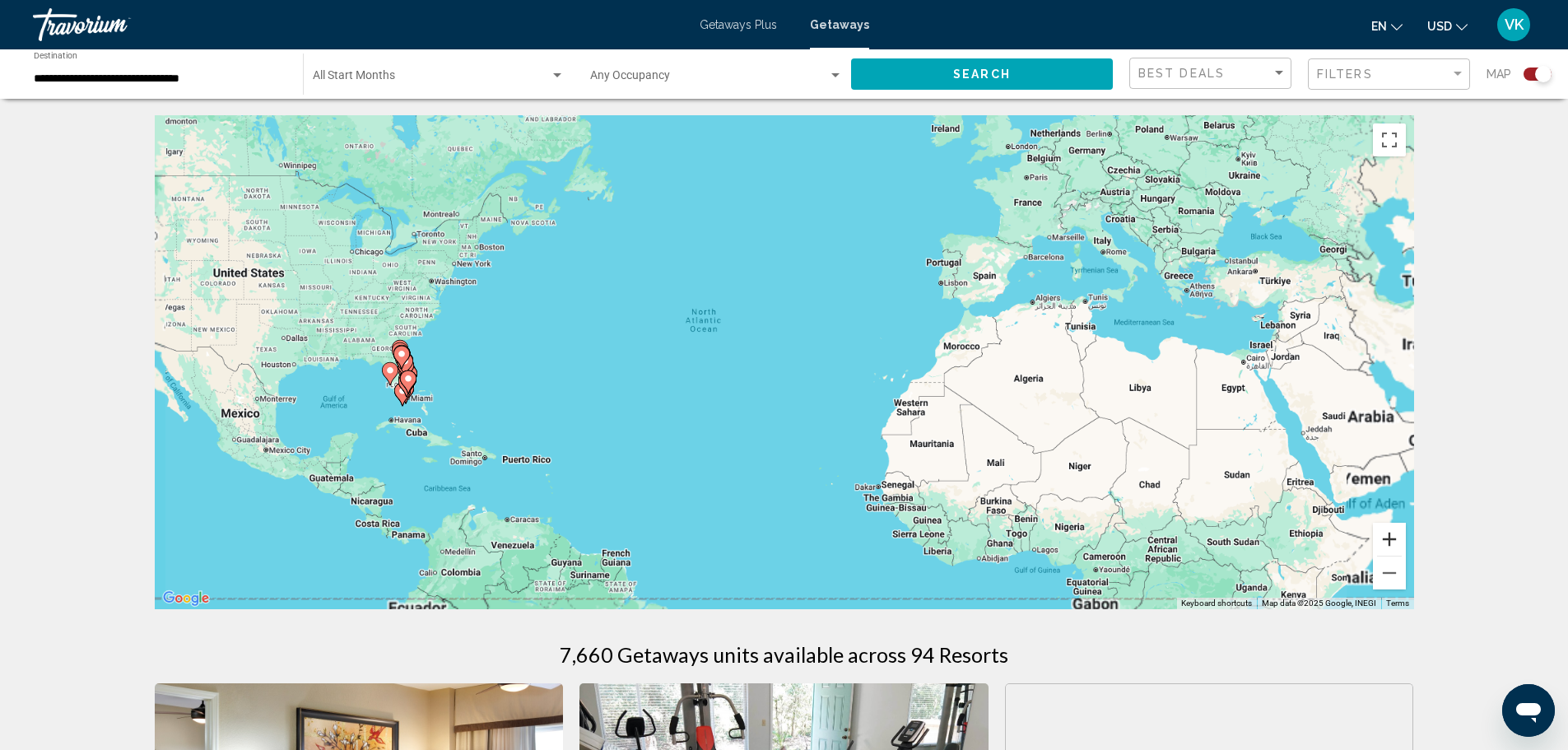
click at [1391, 540] on button "Zoom in" at bounding box center [1390, 539] width 33 height 33
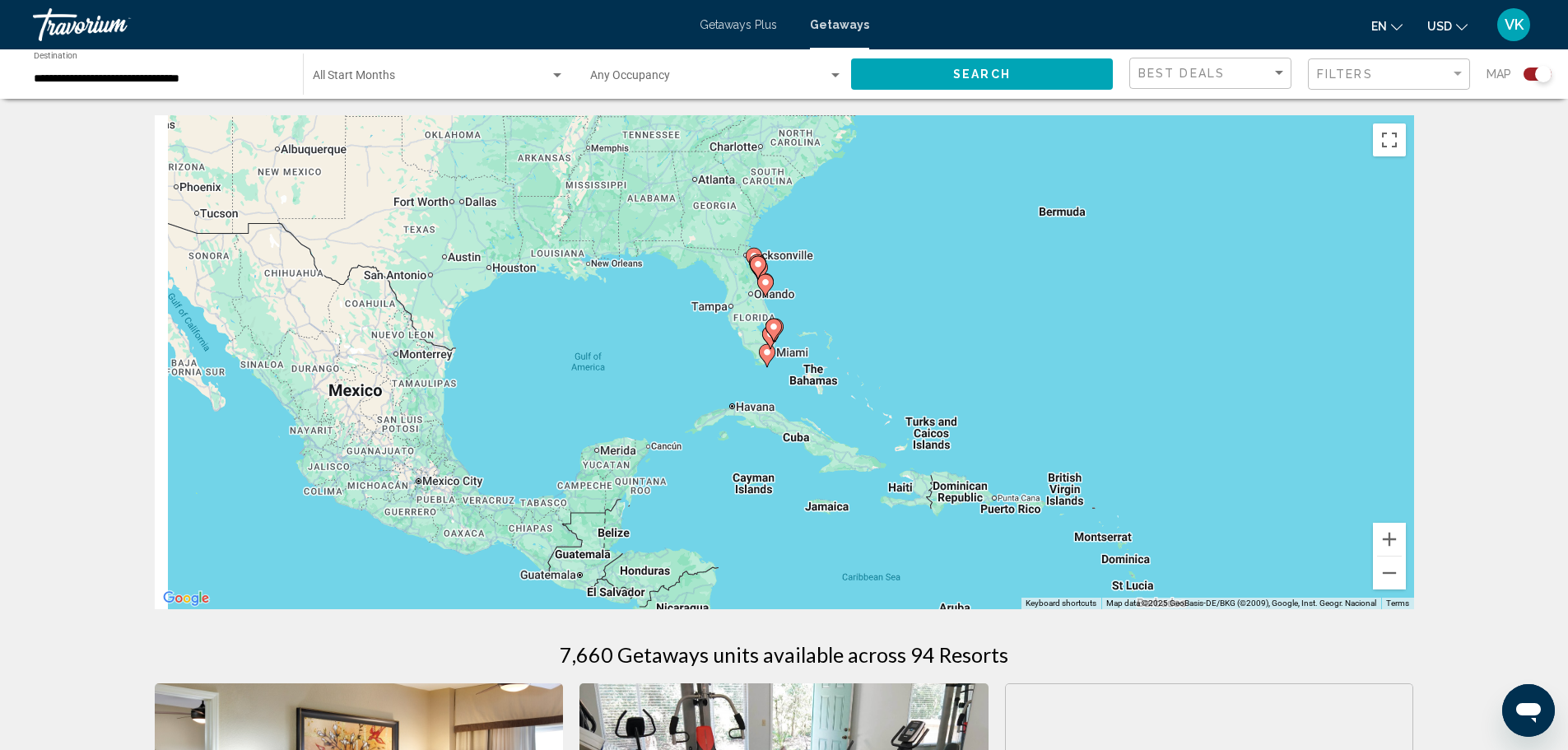
drag, startPoint x: 763, startPoint y: 346, endPoint x: 1282, endPoint y: 302, distance: 520.9
click at [1394, 309] on div "To activate drag with keyboard, press Alt + Enter. Once in keyboard drag state,…" at bounding box center [784, 362] width 1260 height 493
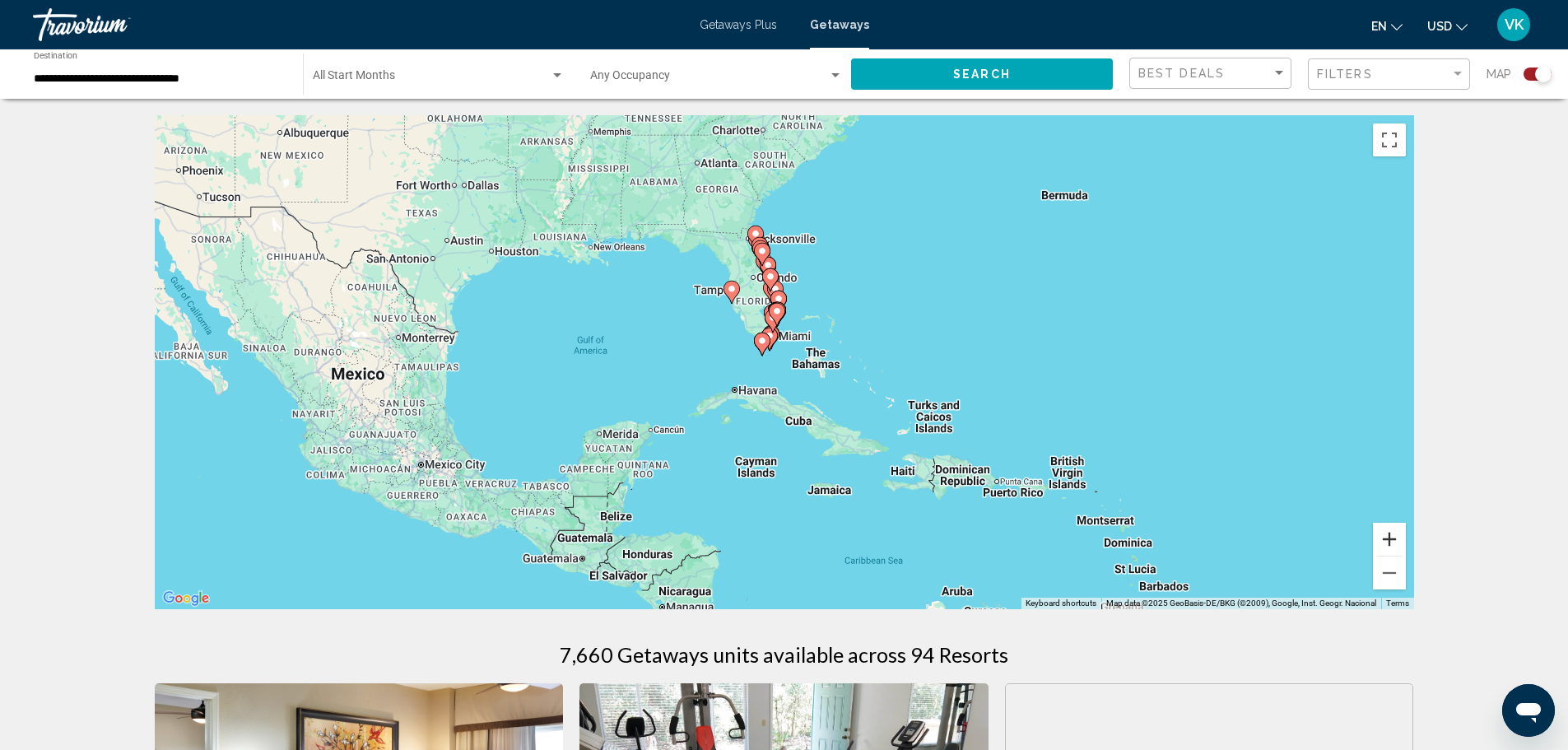
click at [1394, 541] on button "Zoom in" at bounding box center [1390, 539] width 33 height 33
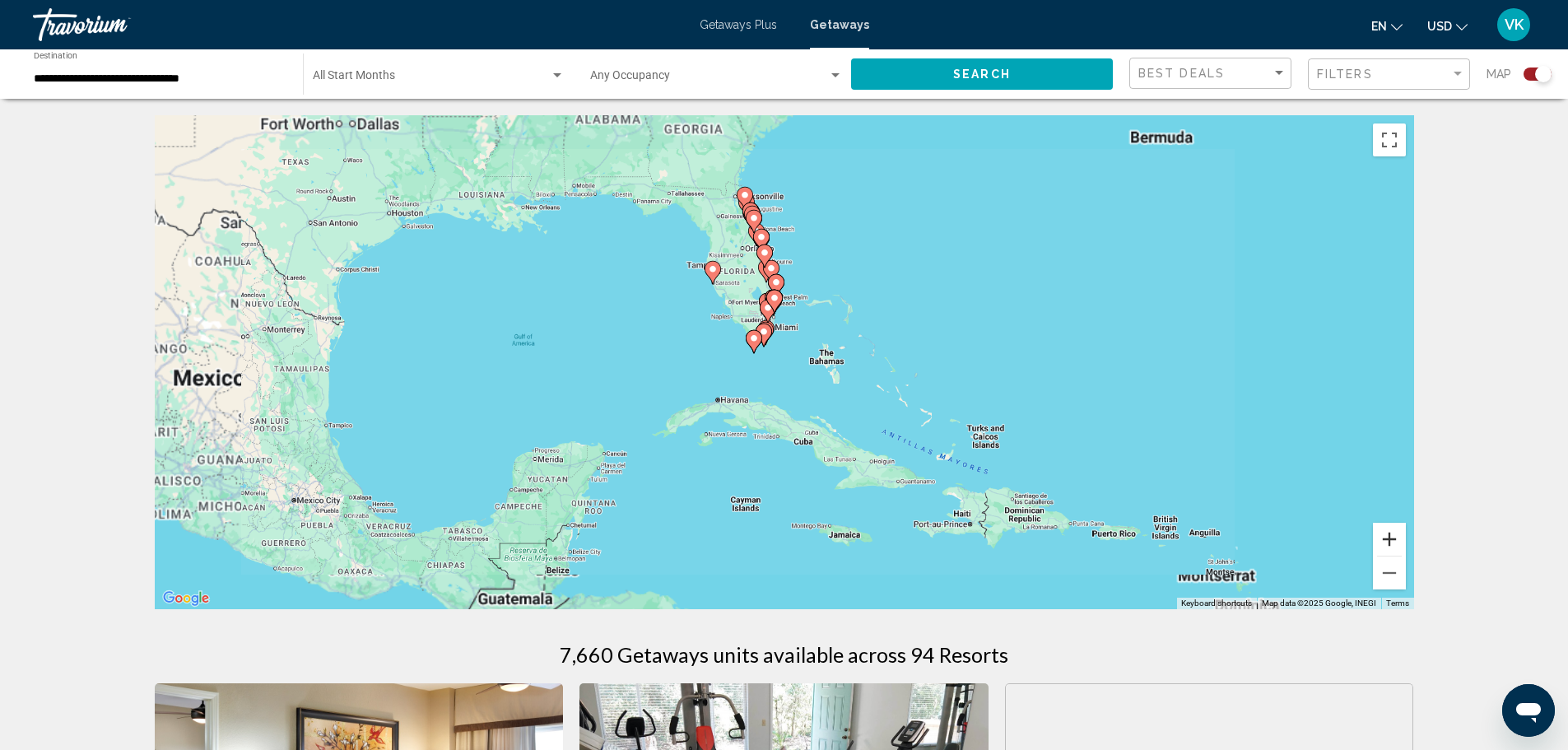
click at [1394, 541] on button "Zoom in" at bounding box center [1390, 539] width 33 height 33
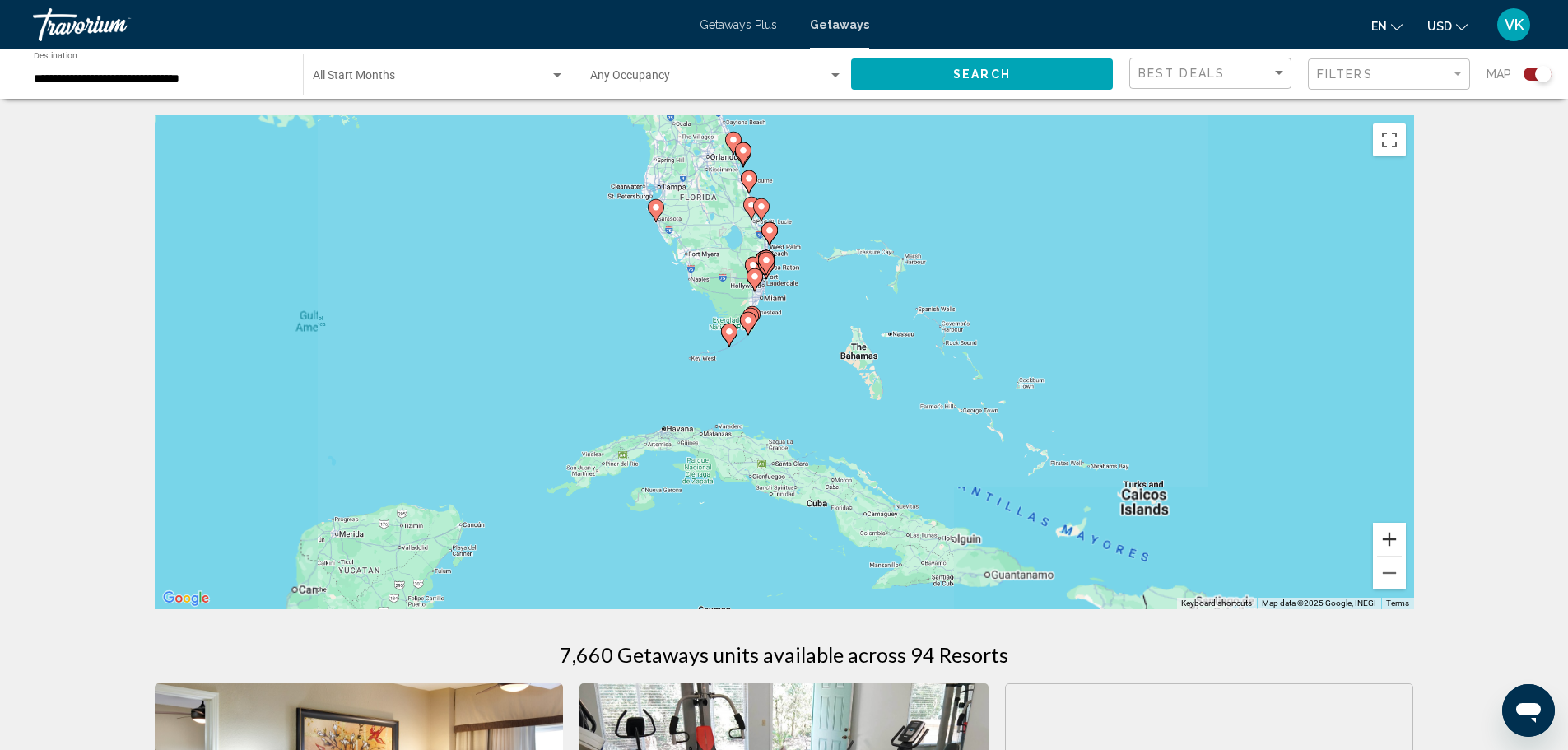
click at [1394, 541] on button "Zoom in" at bounding box center [1390, 539] width 33 height 33
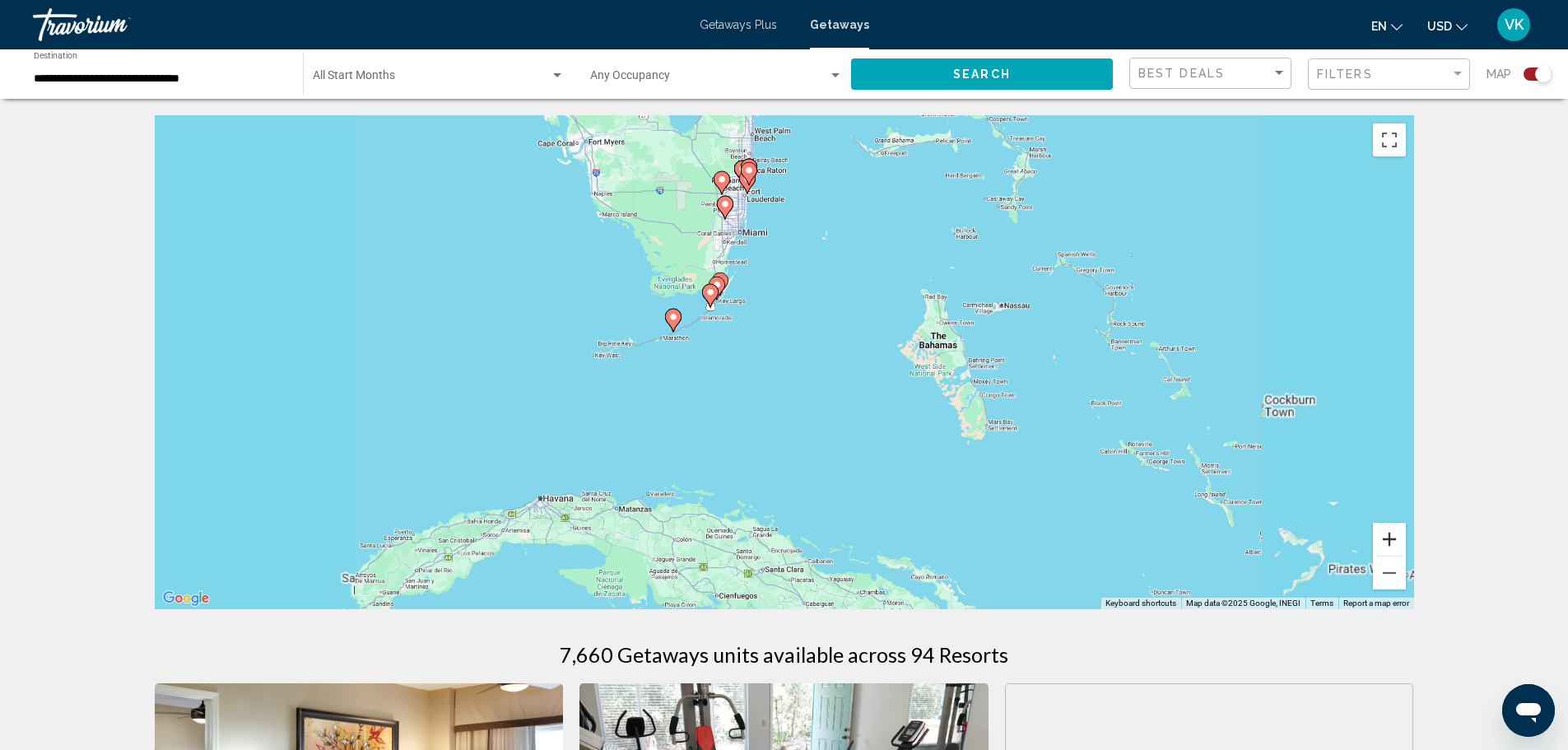
click at [1394, 541] on button "Zoom in" at bounding box center [1390, 539] width 33 height 33
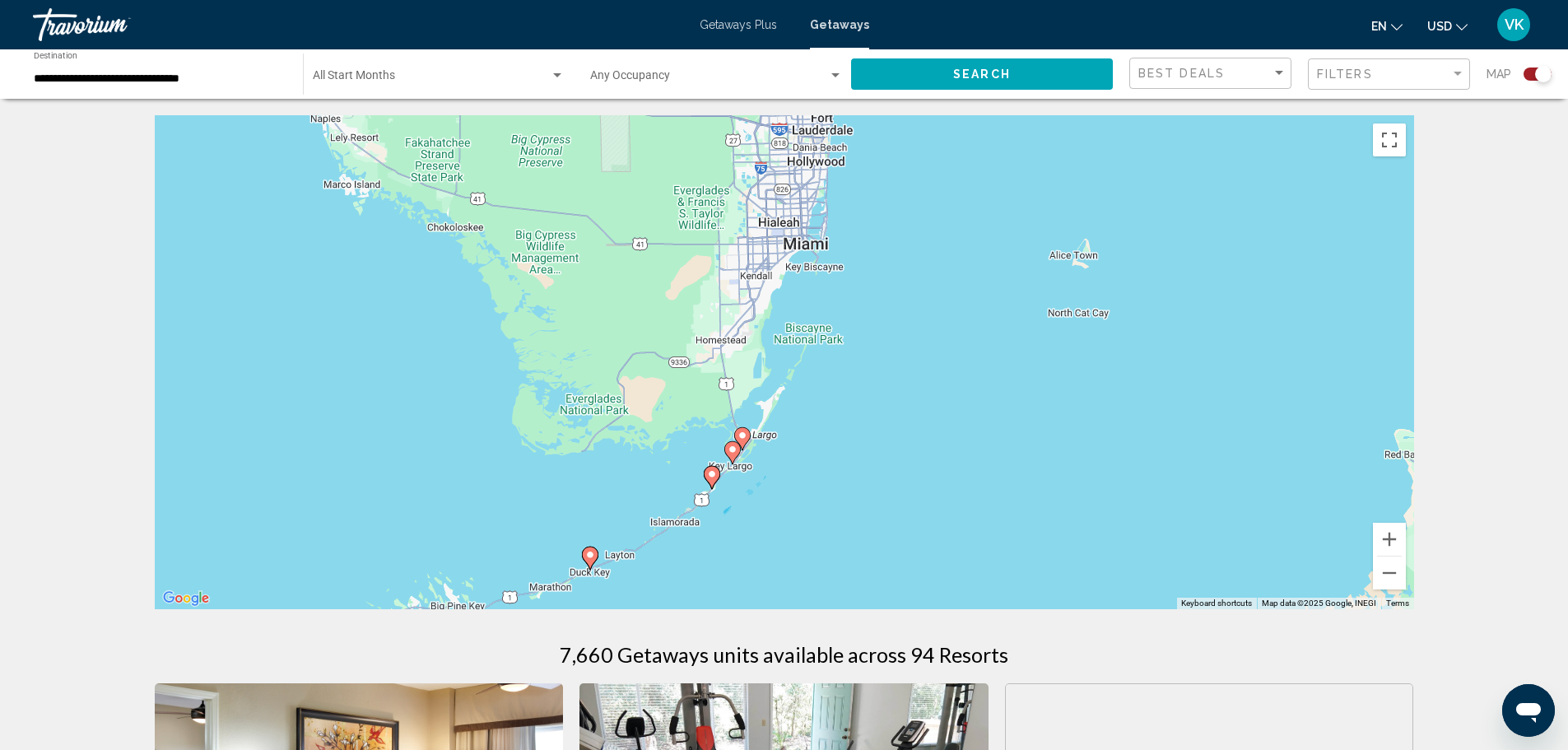
drag, startPoint x: 687, startPoint y: 268, endPoint x: 866, endPoint y: 554, distance: 337.4
click at [856, 572] on div "To activate drag with keyboard, press Alt + Enter. Once in keyboard drag state,…" at bounding box center [784, 362] width 1260 height 493
click at [734, 446] on image "Main content" at bounding box center [733, 449] width 10 height 10
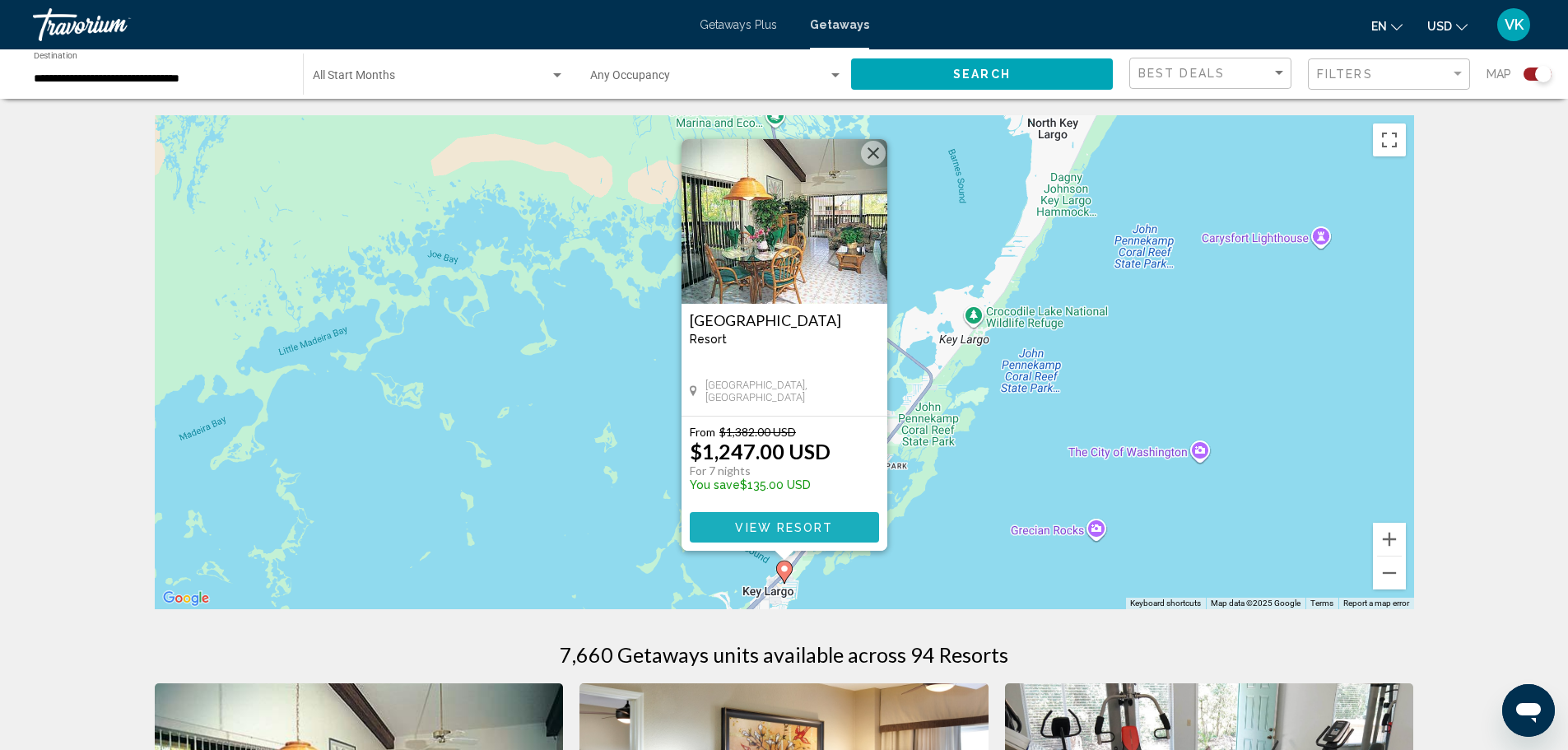
click at [823, 523] on span "View Resort" at bounding box center [784, 527] width 98 height 13
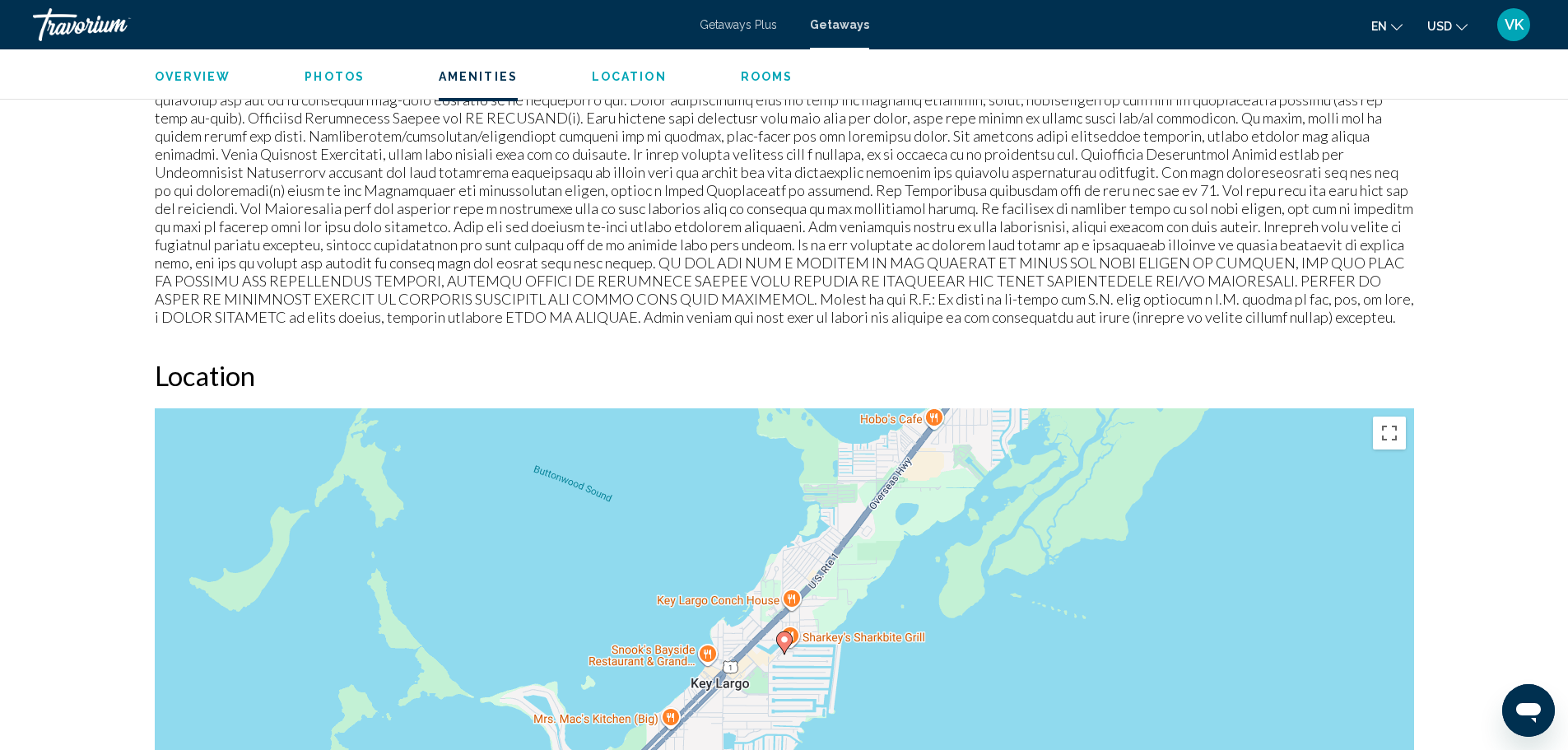
scroll to position [1737, 0]
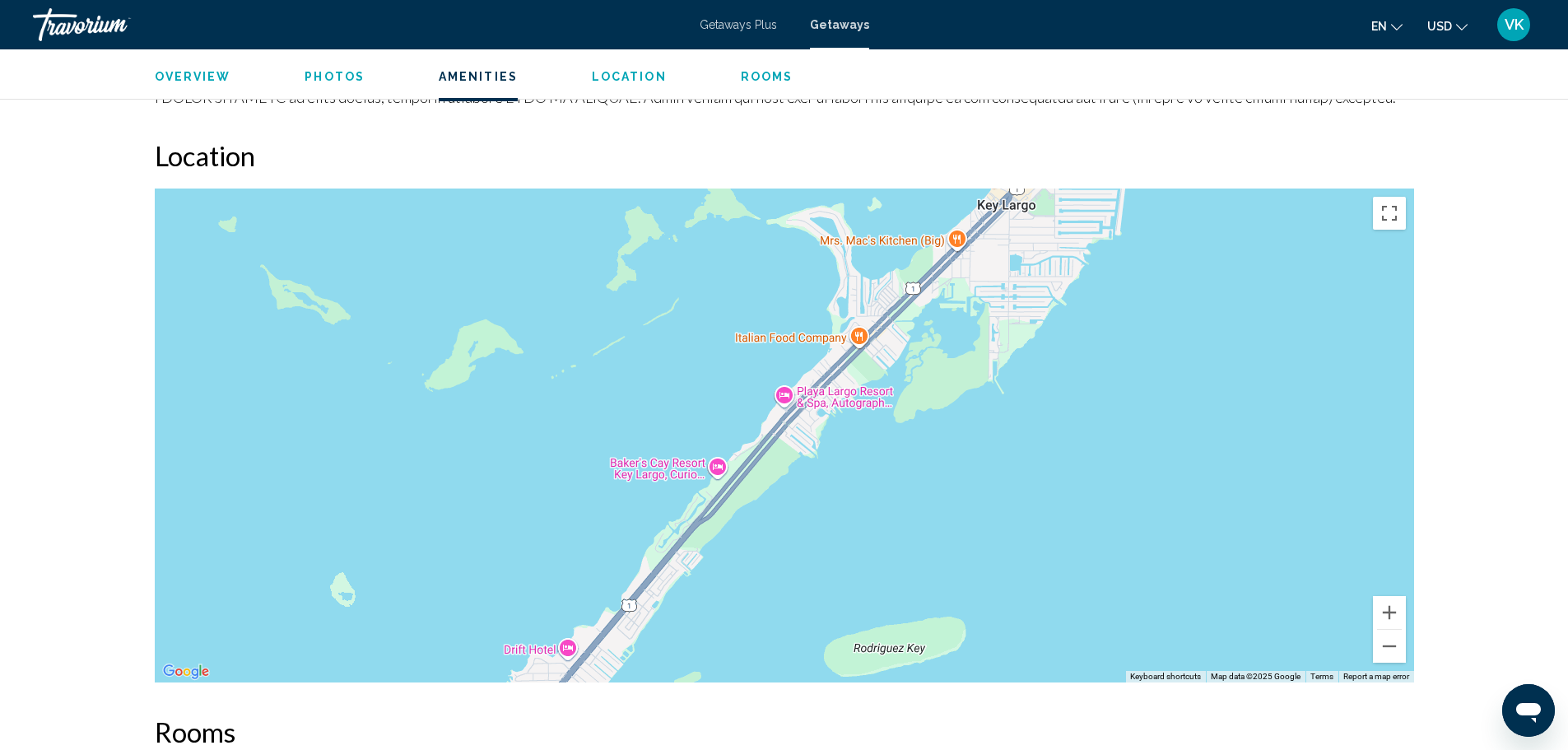
drag, startPoint x: 630, startPoint y: 594, endPoint x: 923, endPoint y: 333, distance: 392.4
click at [923, 333] on div "To activate drag with keyboard, press Alt + Enter. Once in keyboard drag state,…" at bounding box center [784, 435] width 1260 height 493
click at [716, 446] on div "To activate drag with keyboard, press Alt + Enter. Once in keyboard drag state,…" at bounding box center [784, 435] width 1260 height 493
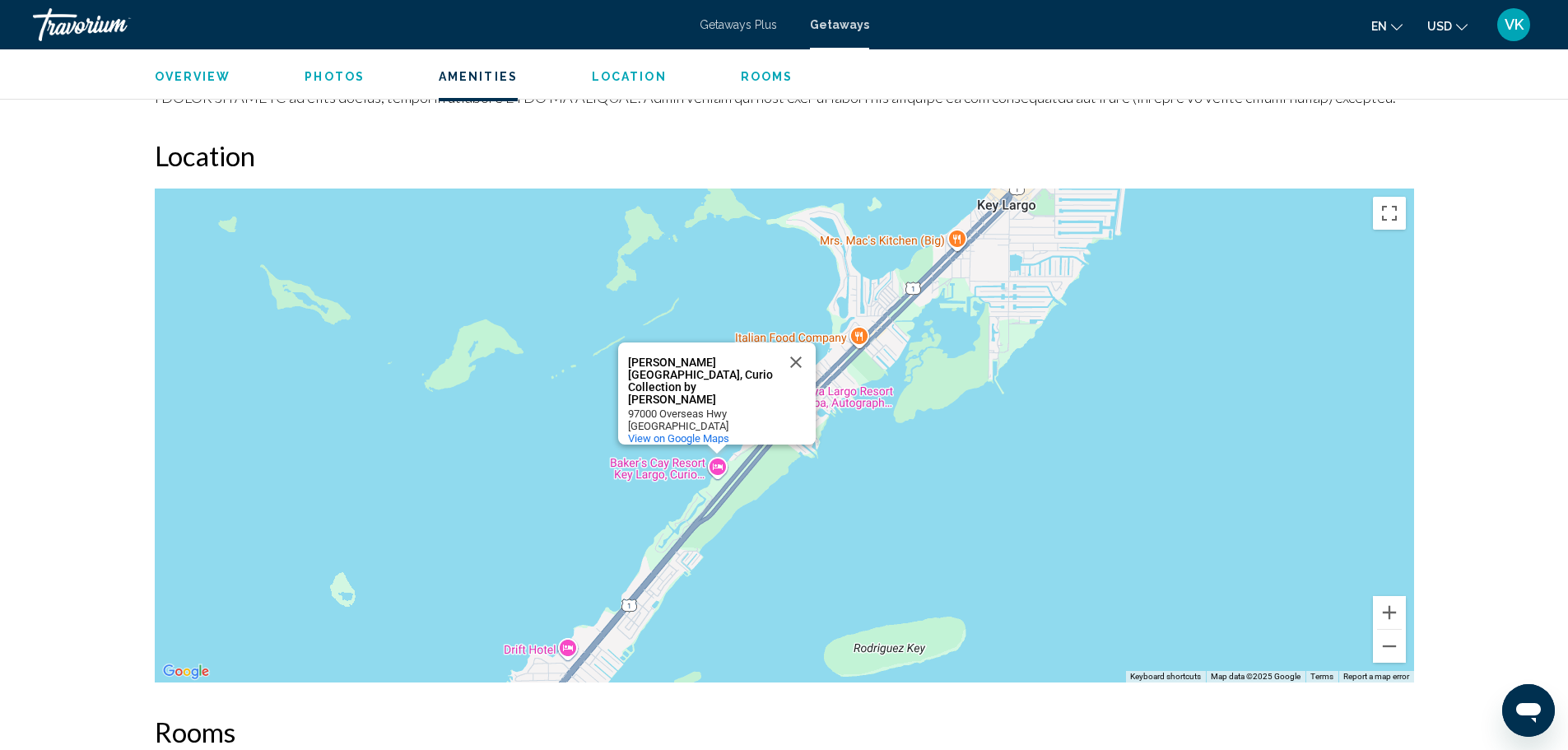
click at [1099, 415] on div "To activate drag with keyboard, press Alt + Enter. Once in keyboard drag state,…" at bounding box center [784, 435] width 1260 height 493
click at [801, 349] on button "Close" at bounding box center [796, 362] width 40 height 40
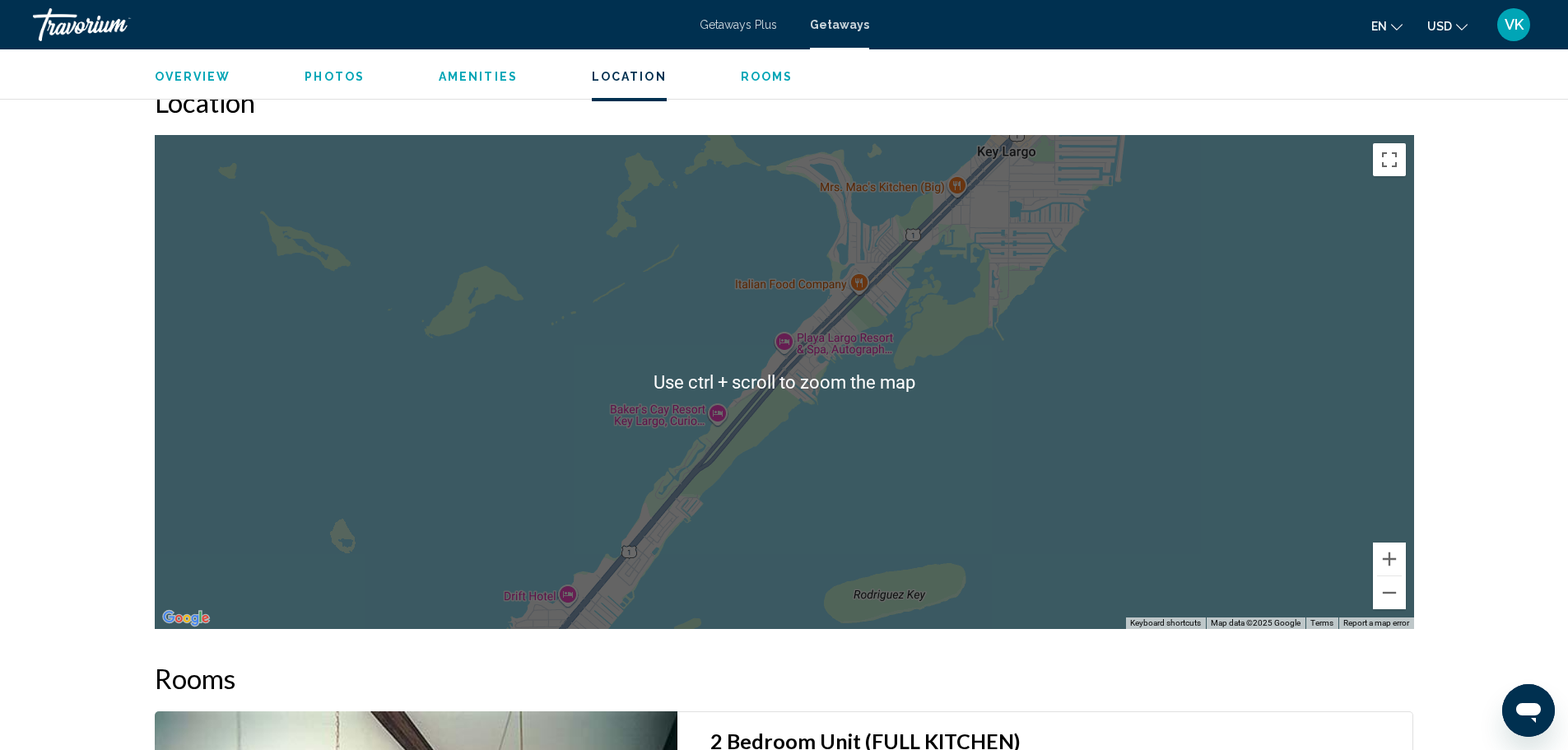
scroll to position [1819, 0]
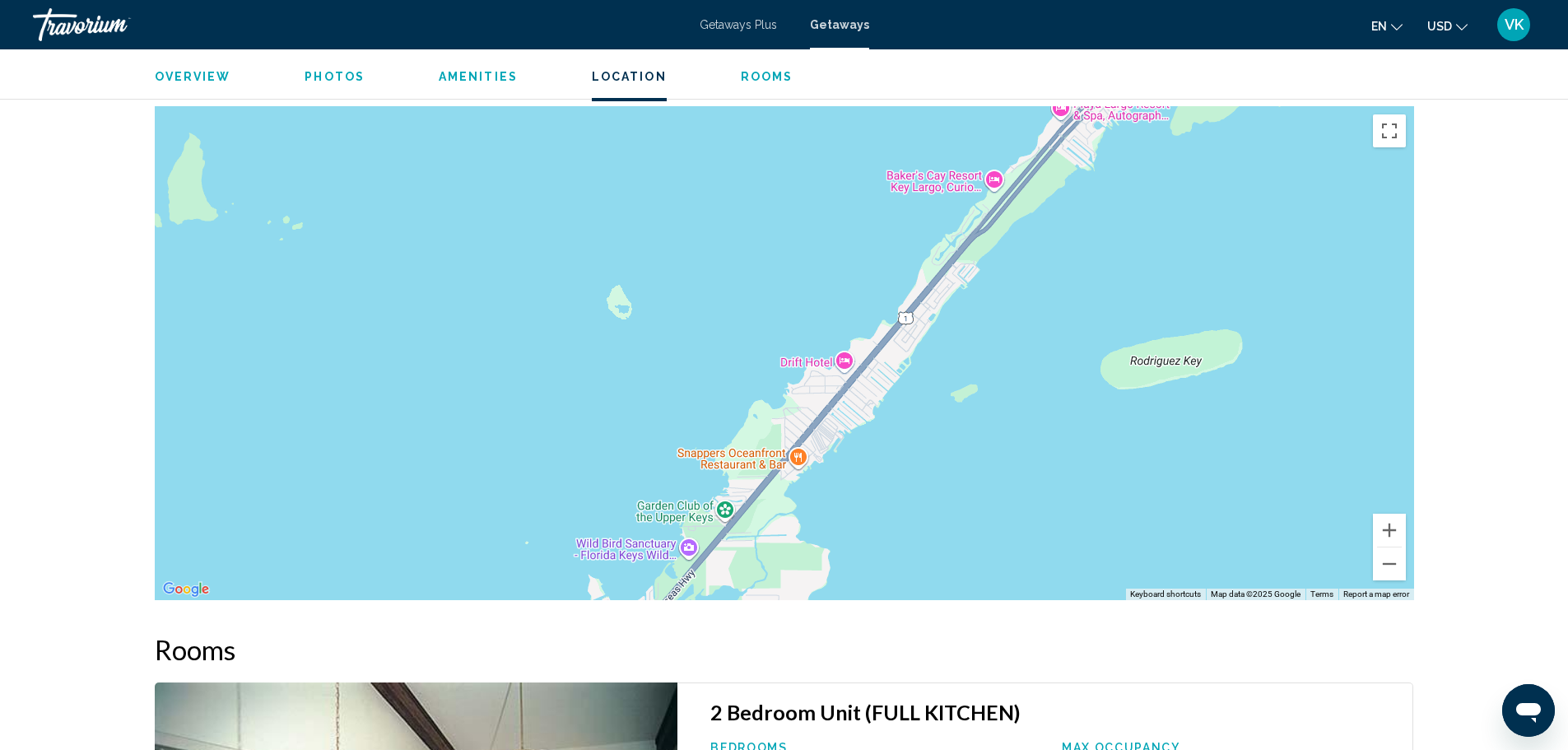
drag, startPoint x: 772, startPoint y: 466, endPoint x: 1049, endPoint y: 255, distance: 348.2
click at [1050, 256] on div "To activate drag with keyboard, press Alt + Enter. Once in keyboard drag state,…" at bounding box center [784, 353] width 1260 height 493
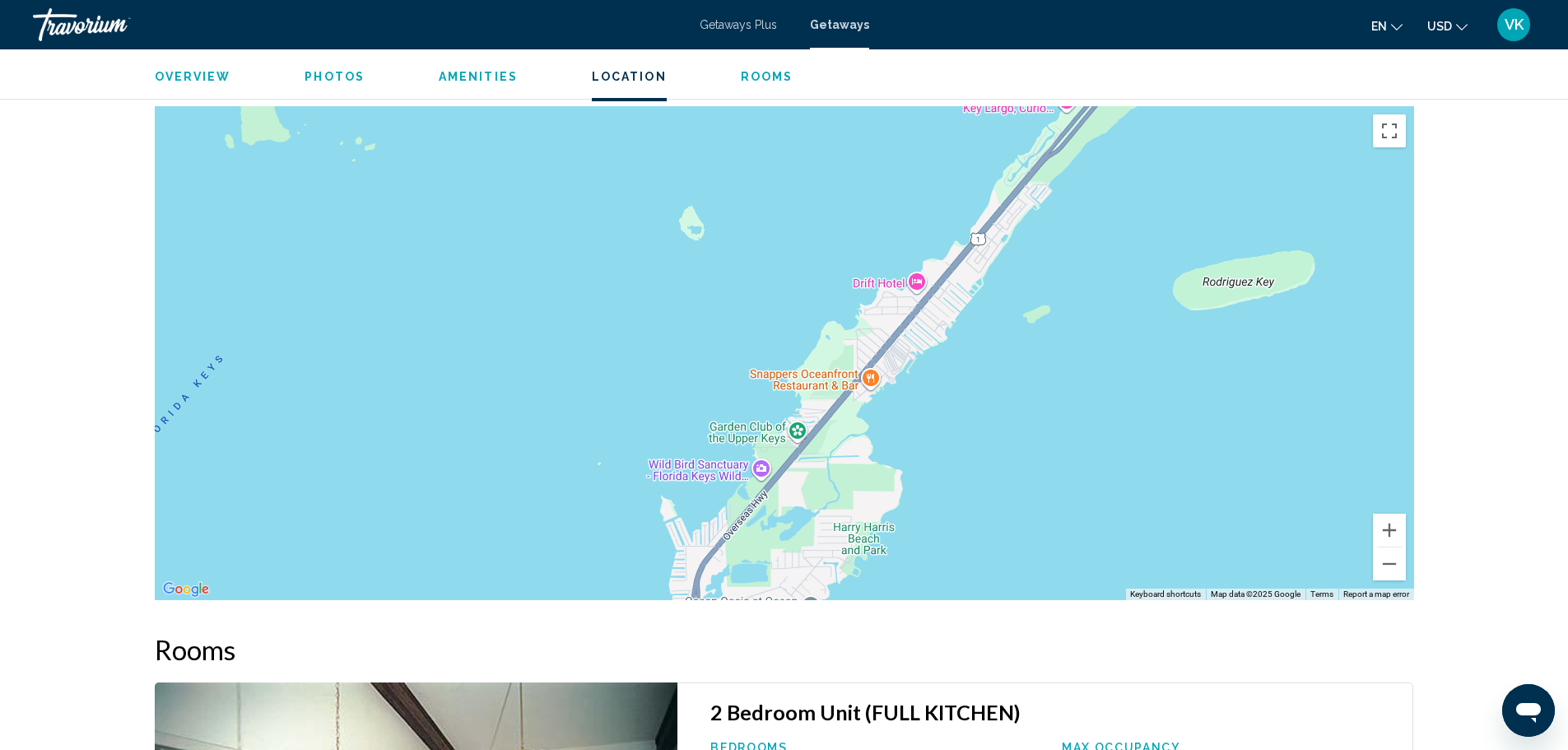
drag, startPoint x: 685, startPoint y: 509, endPoint x: 769, endPoint y: 425, distance: 118.8
click at [769, 425] on div "Main content" at bounding box center [784, 353] width 1260 height 493
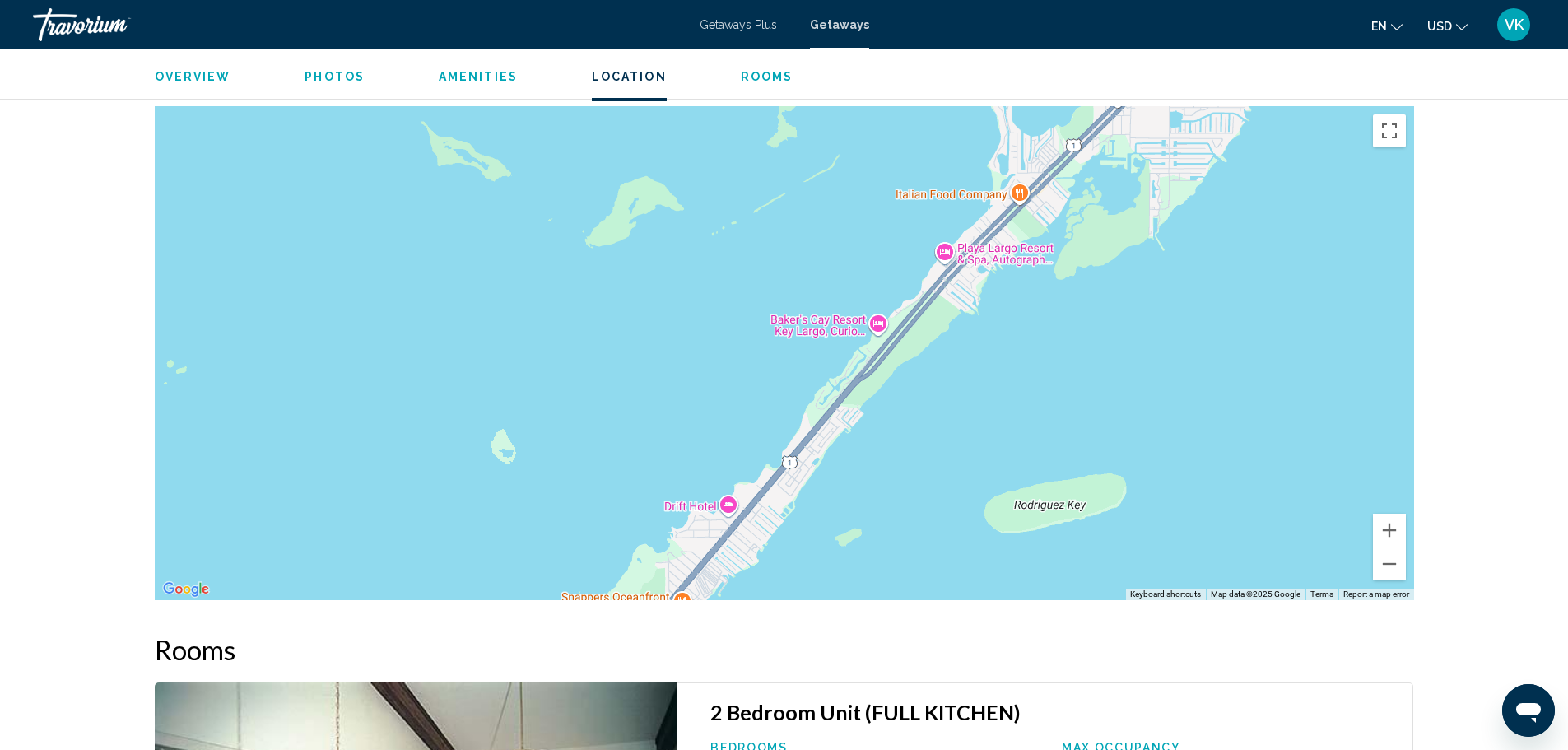
drag, startPoint x: 900, startPoint y: 314, endPoint x: 703, endPoint y: 545, distance: 303.6
click at [703, 545] on div "Main content" at bounding box center [784, 353] width 1260 height 493
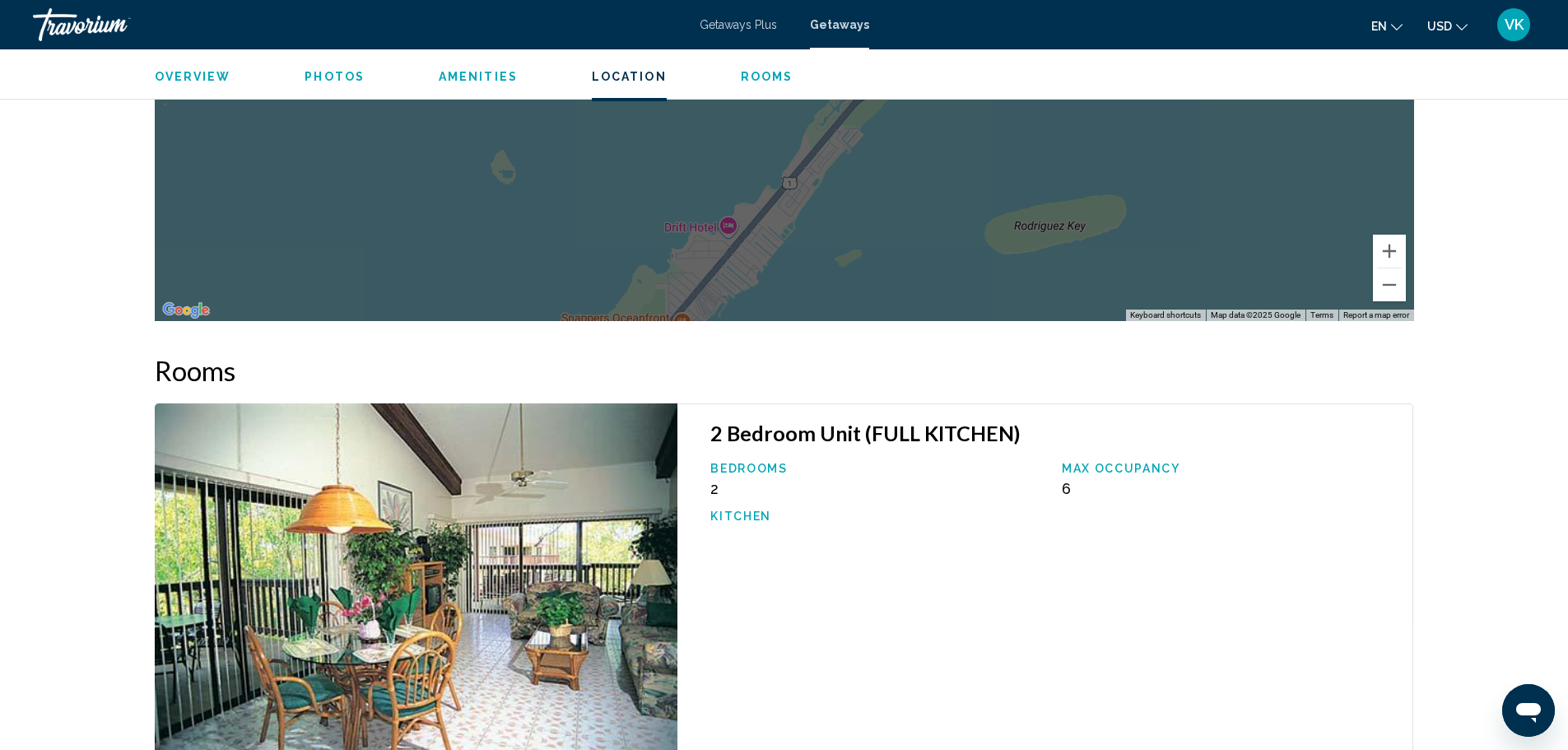
scroll to position [1901, 0]
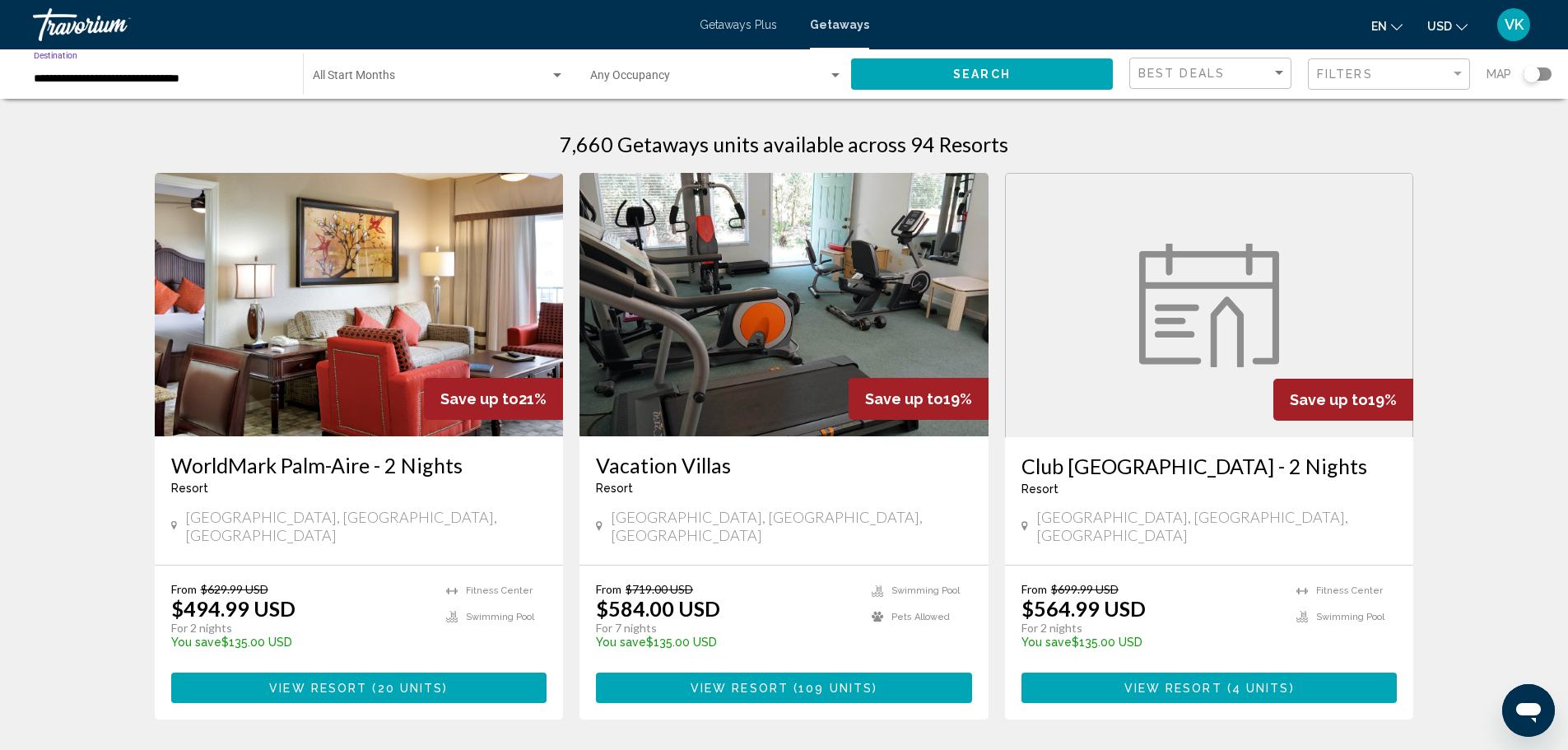
click at [263, 81] on input "**********" at bounding box center [160, 79] width 253 height 13
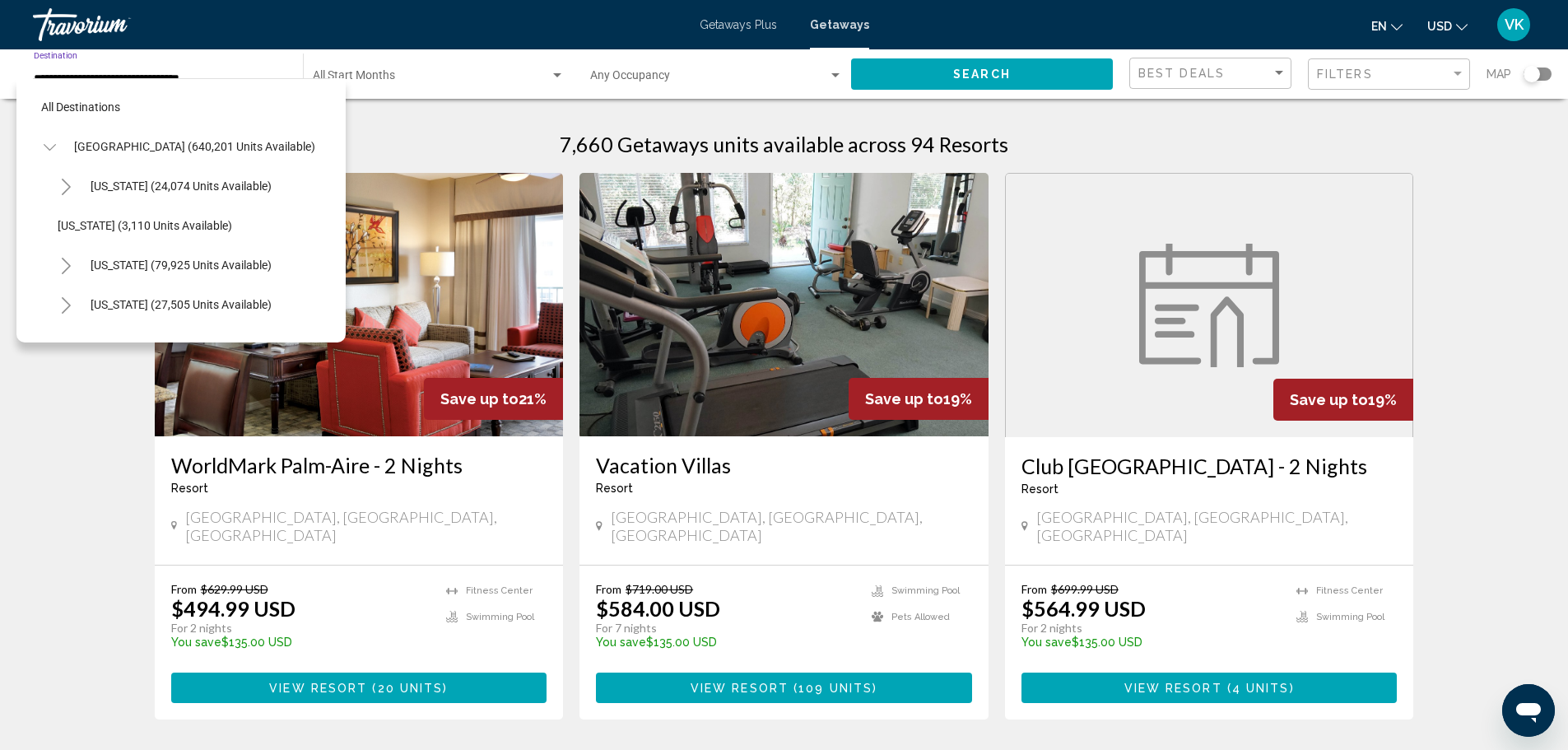
scroll to position [302, 0]
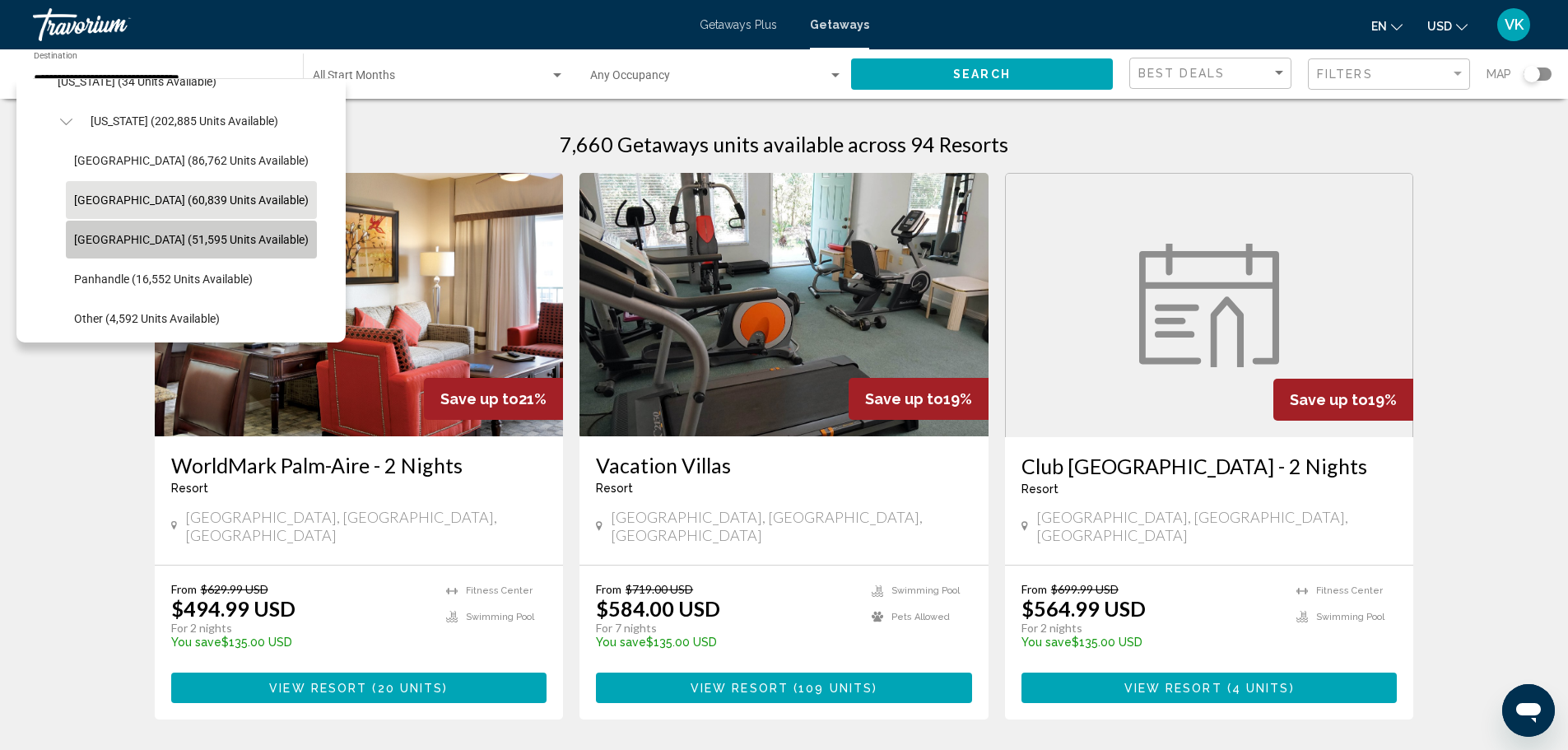
click at [232, 244] on span "[GEOGRAPHIC_DATA] (51,595 units available)" at bounding box center [191, 239] width 234 height 13
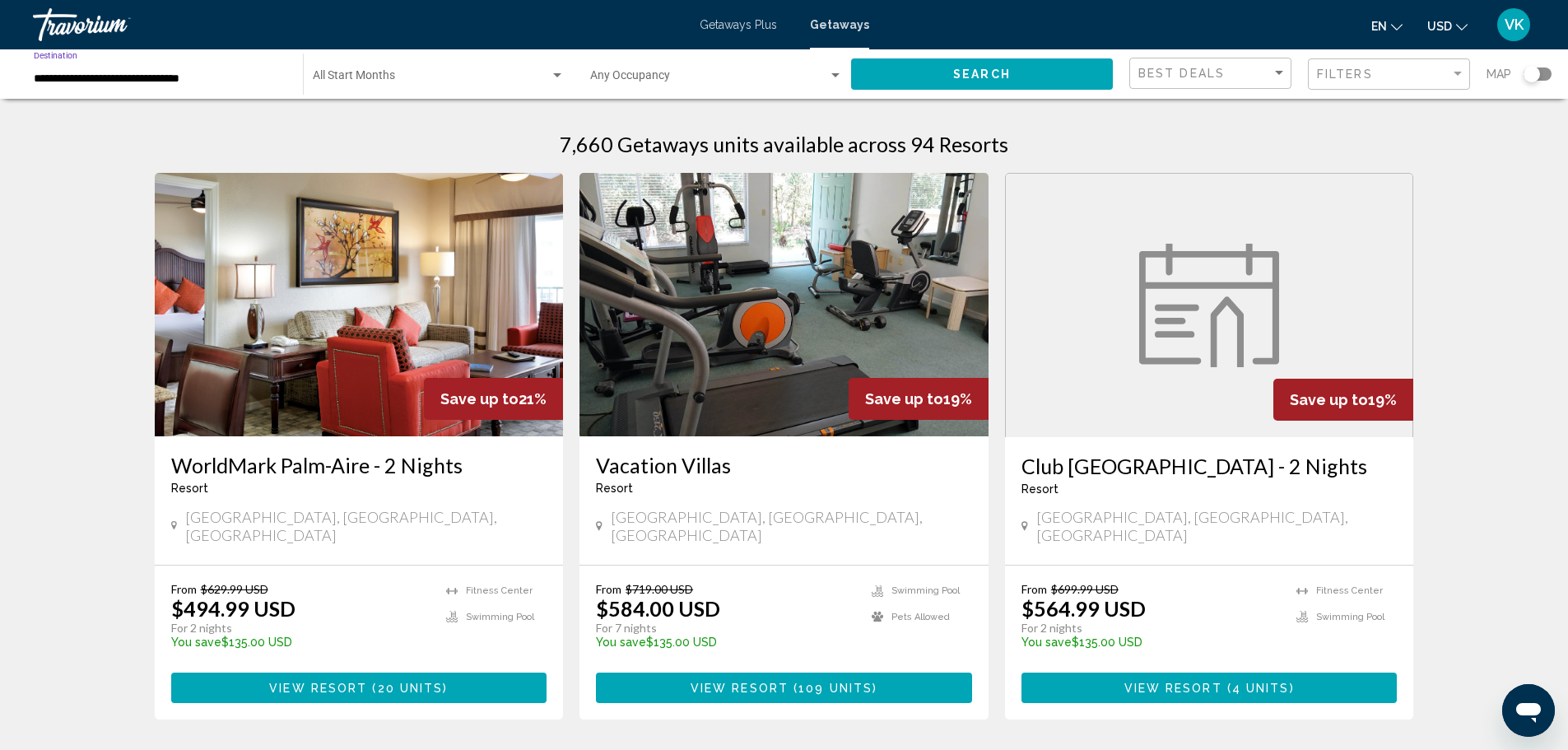
click at [281, 79] on input "**********" at bounding box center [160, 79] width 253 height 13
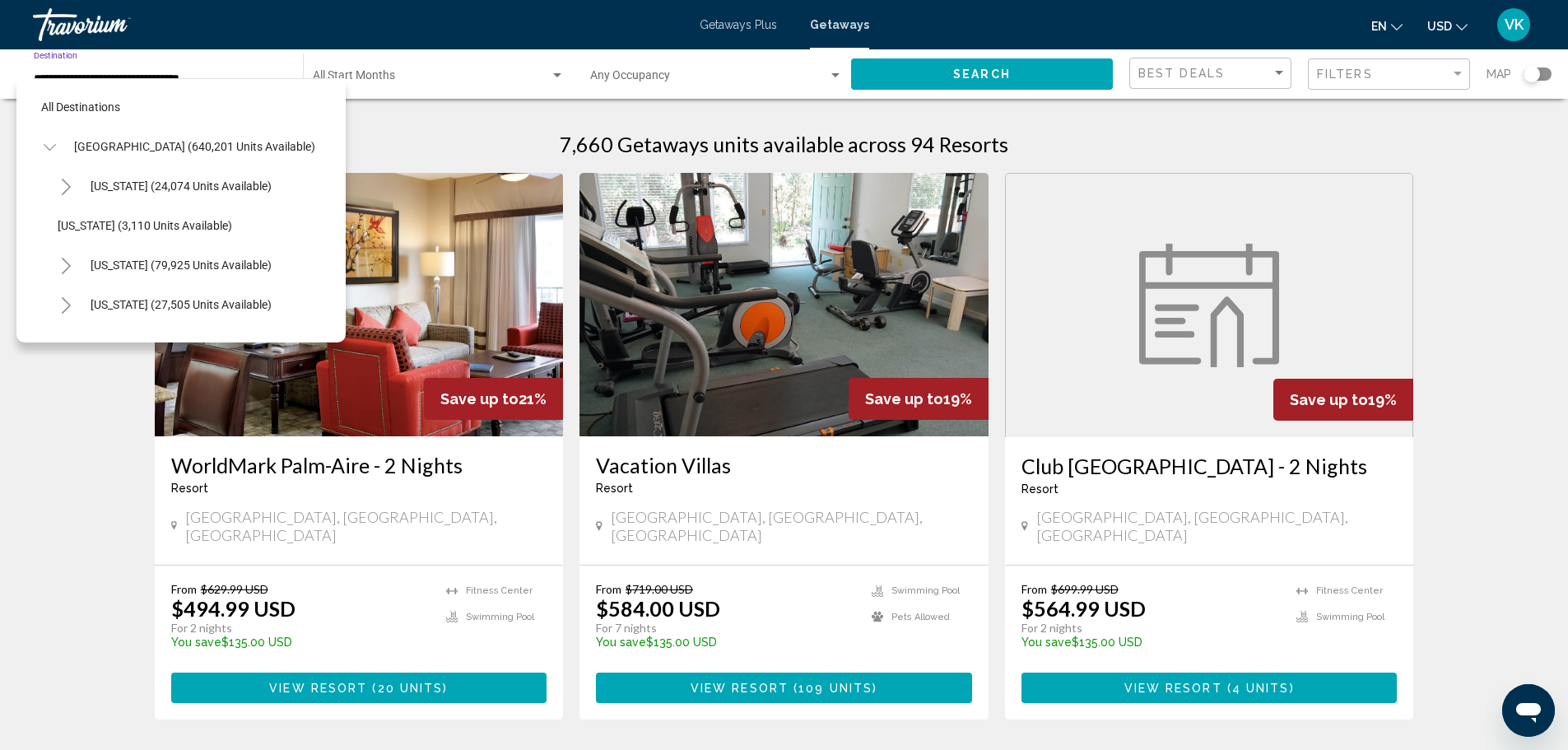
scroll to position [342, 0]
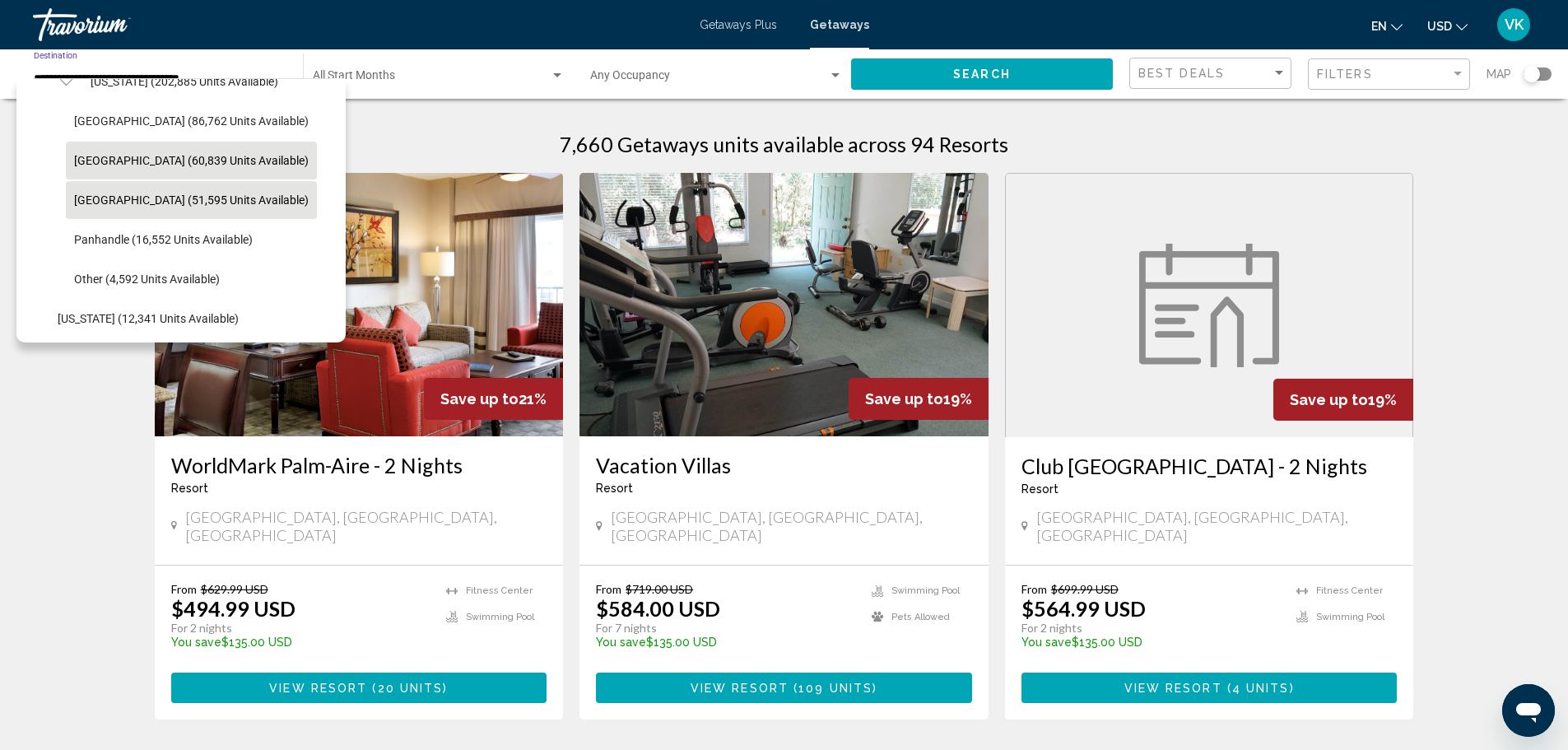
click at [232, 159] on span "[GEOGRAPHIC_DATA] (60,839 units available)" at bounding box center [191, 160] width 234 height 13
type input "**********"
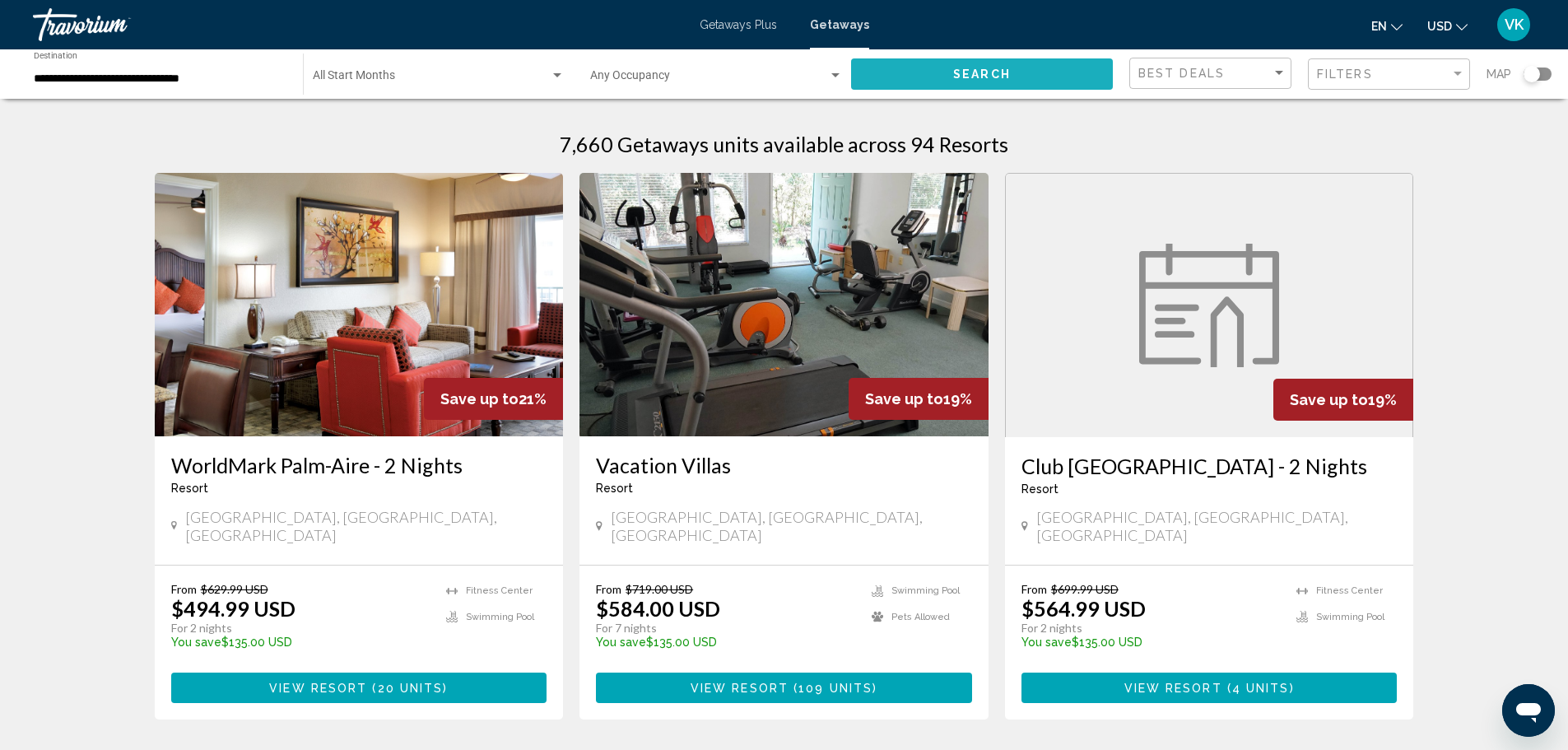
click at [986, 66] on button "Search" at bounding box center [982, 74] width 262 height 30
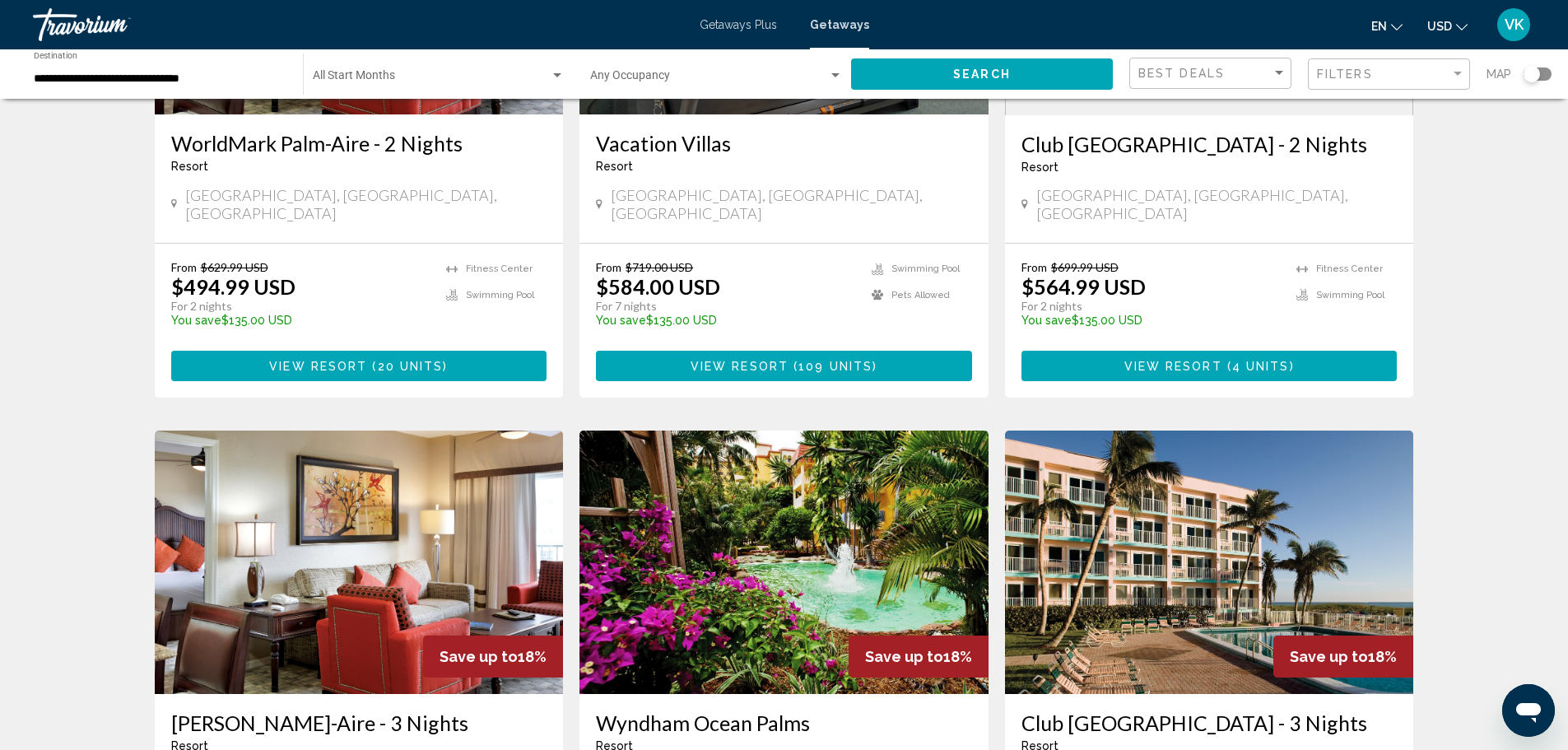
scroll to position [0, 0]
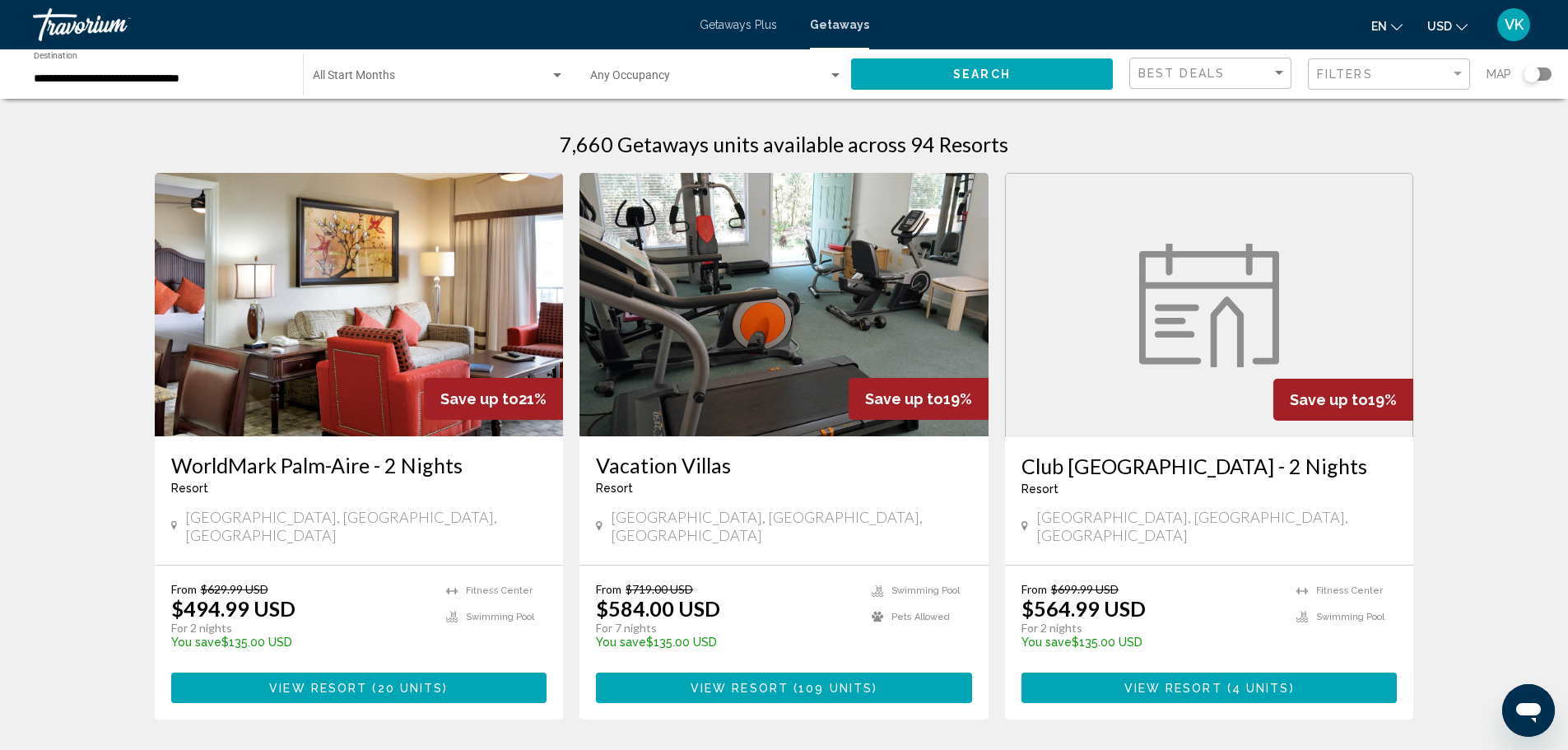
click at [717, 465] on h3 "Vacation Villas" at bounding box center [784, 465] width 376 height 25
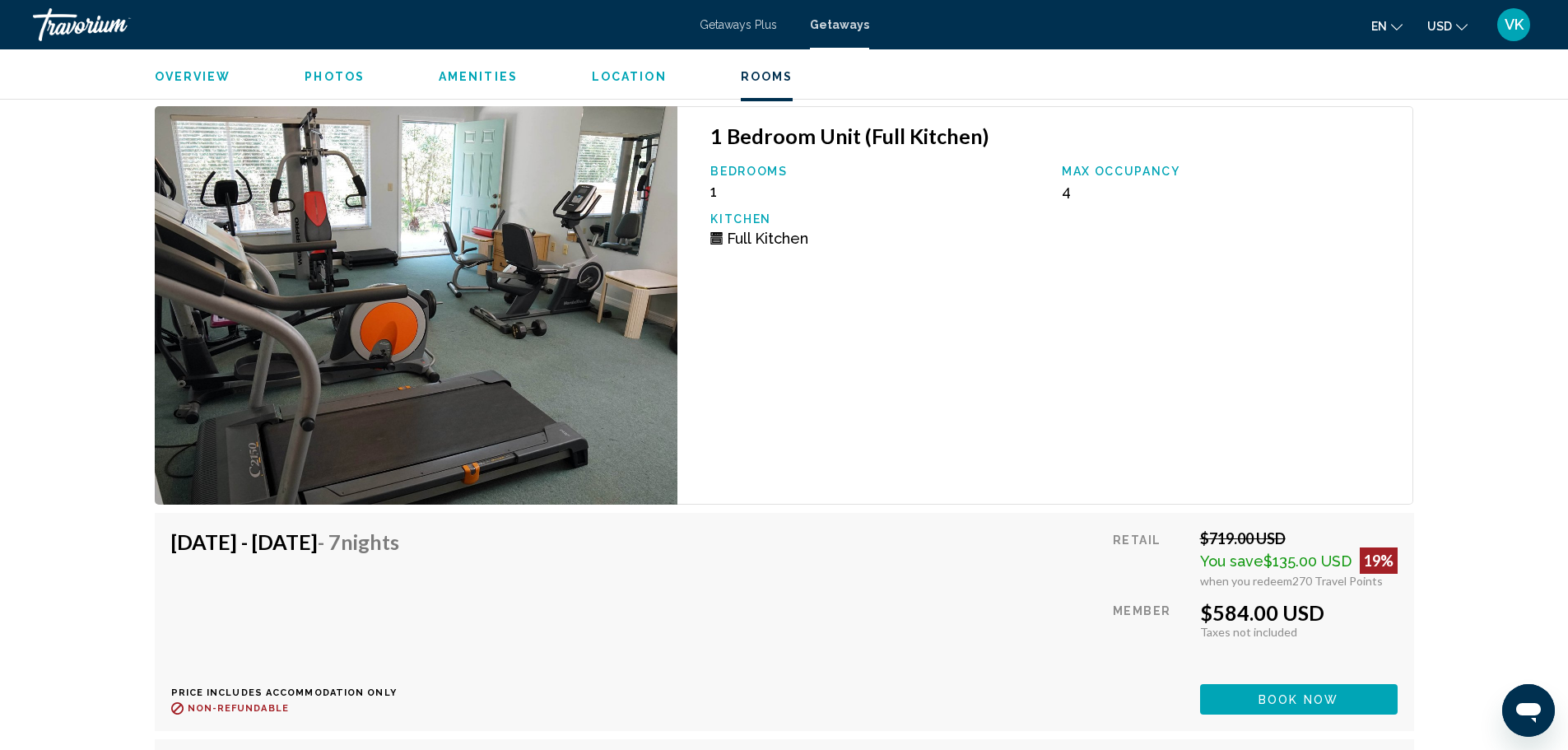
scroll to position [2799, 0]
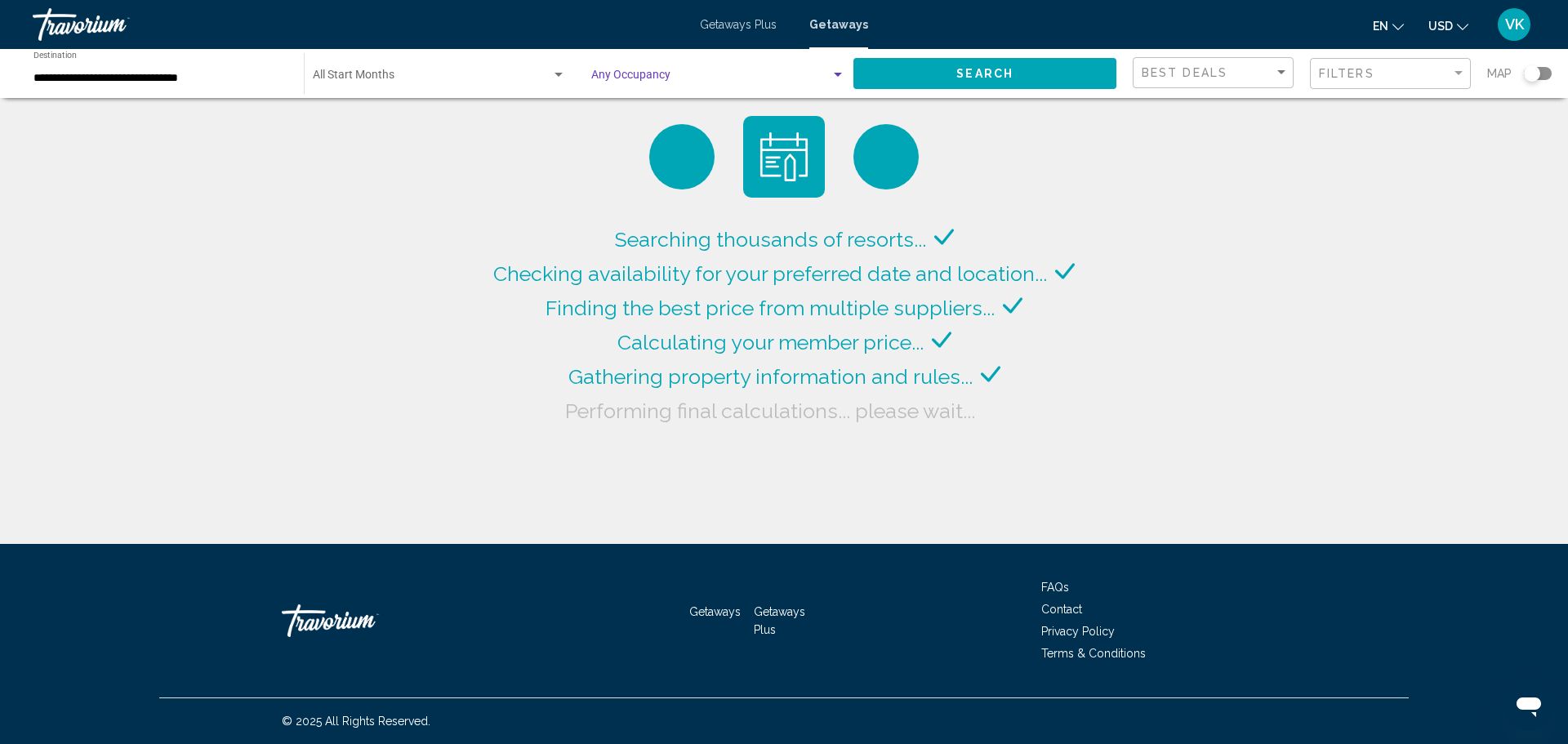
click at [813, 72] on span "Search widget" at bounding box center [711, 78] width 240 height 13
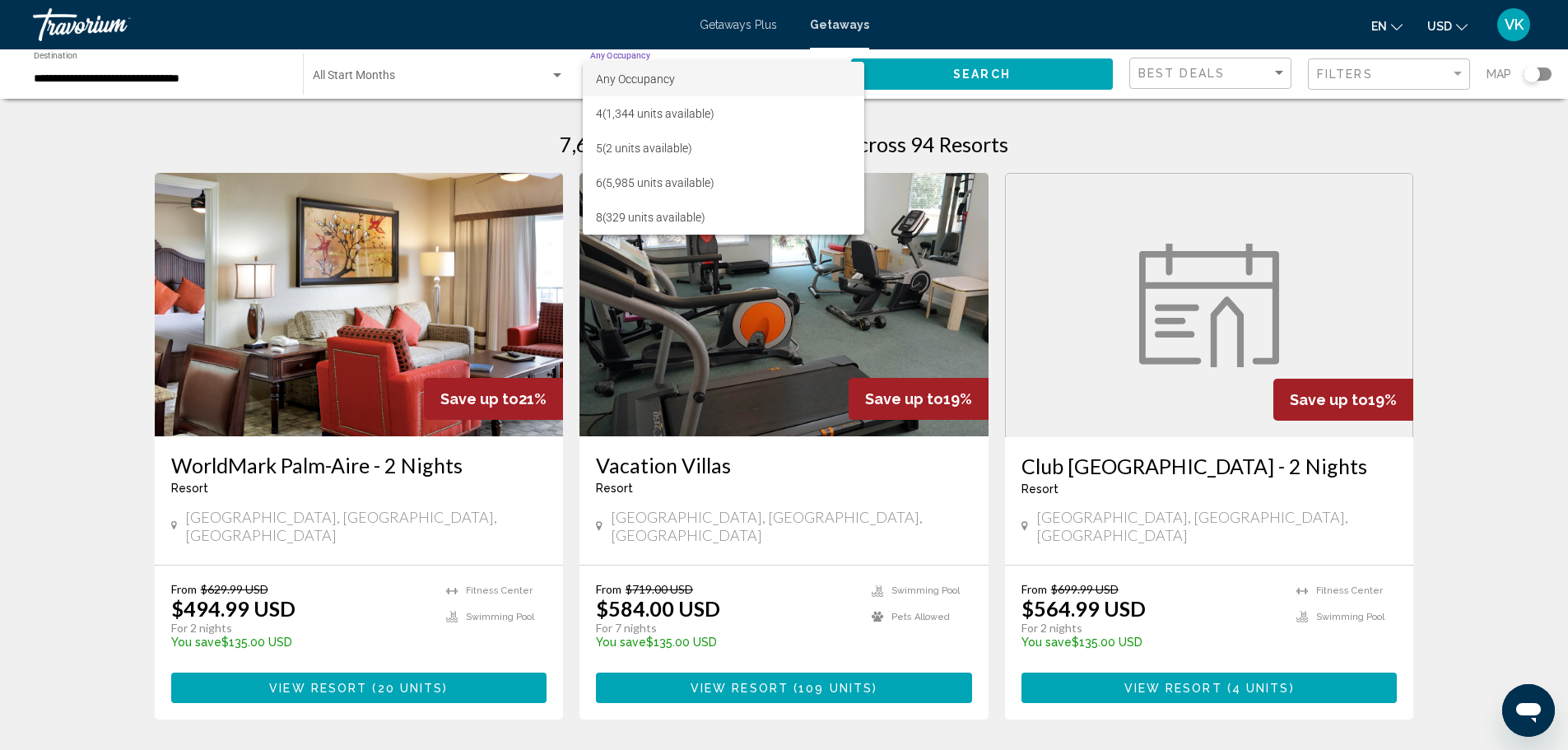
click at [1261, 138] on div at bounding box center [784, 375] width 1568 height 750
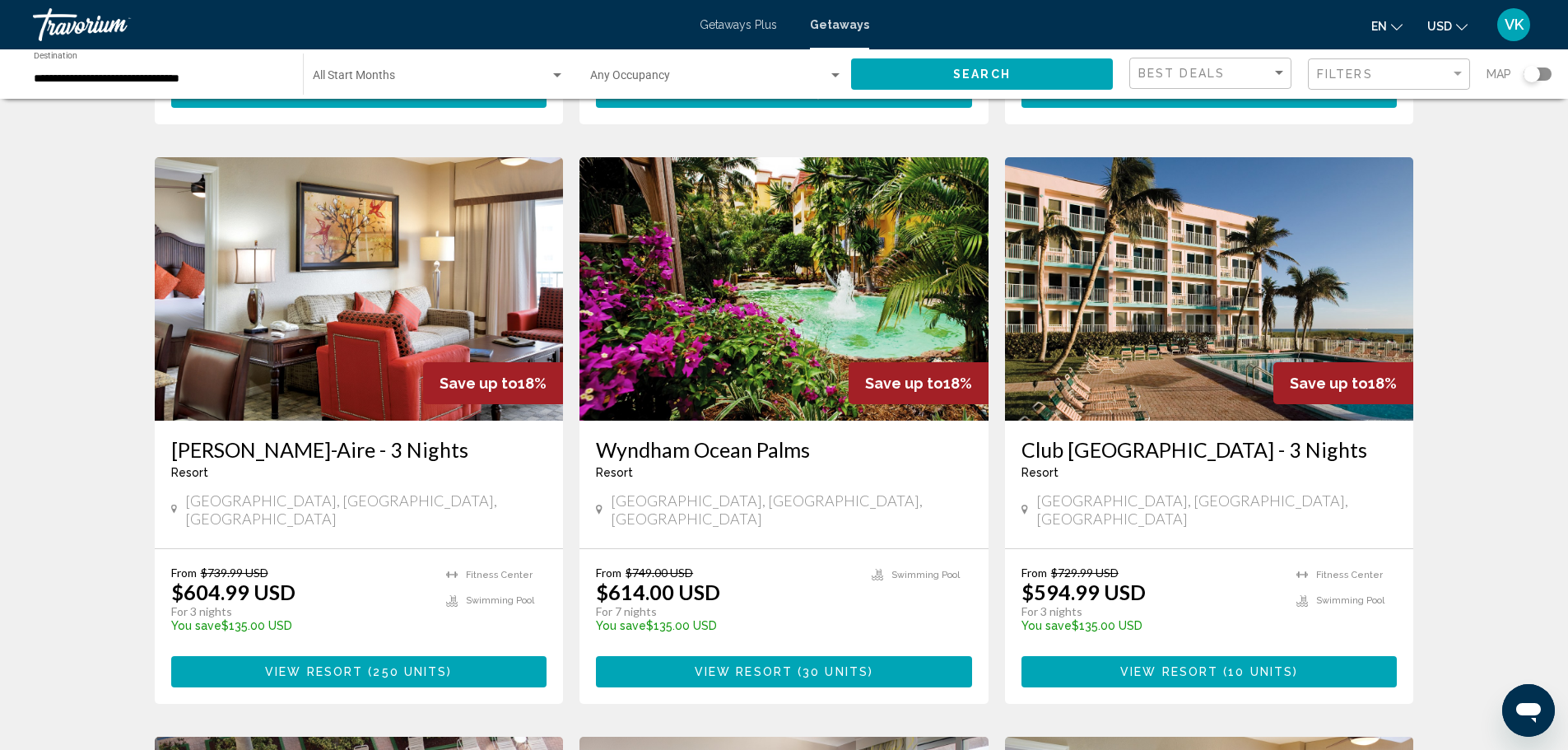
scroll to position [659, 0]
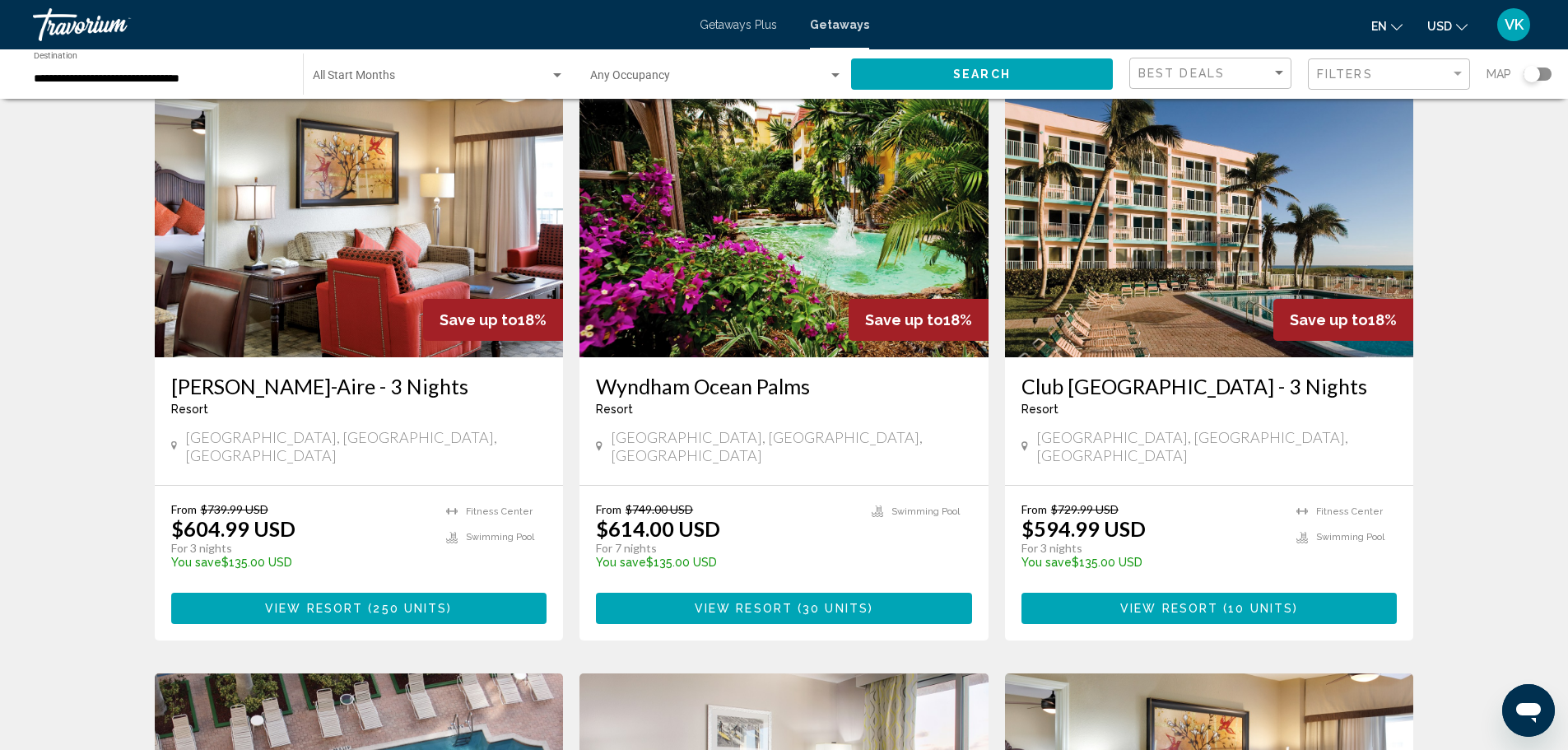
click at [1142, 374] on h3 "Club [GEOGRAPHIC_DATA] - 3 Nights" at bounding box center [1210, 386] width 376 height 25
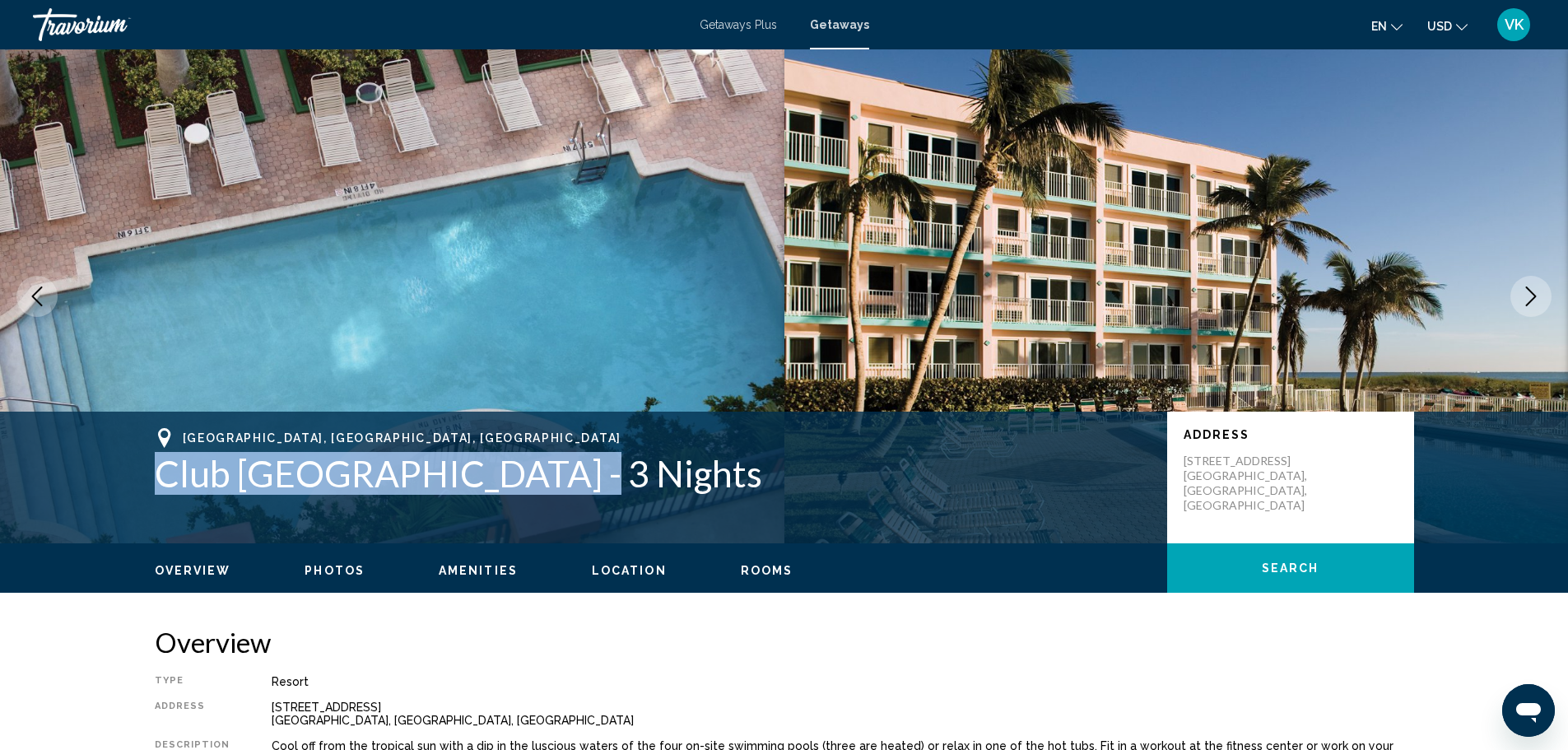
drag, startPoint x: 155, startPoint y: 476, endPoint x: 601, endPoint y: 462, distance: 446.2
click at [601, 462] on h1 "Club [GEOGRAPHIC_DATA] - 3 Nights" at bounding box center [653, 473] width 996 height 43
copy h1 "Club [GEOGRAPHIC_DATA]"
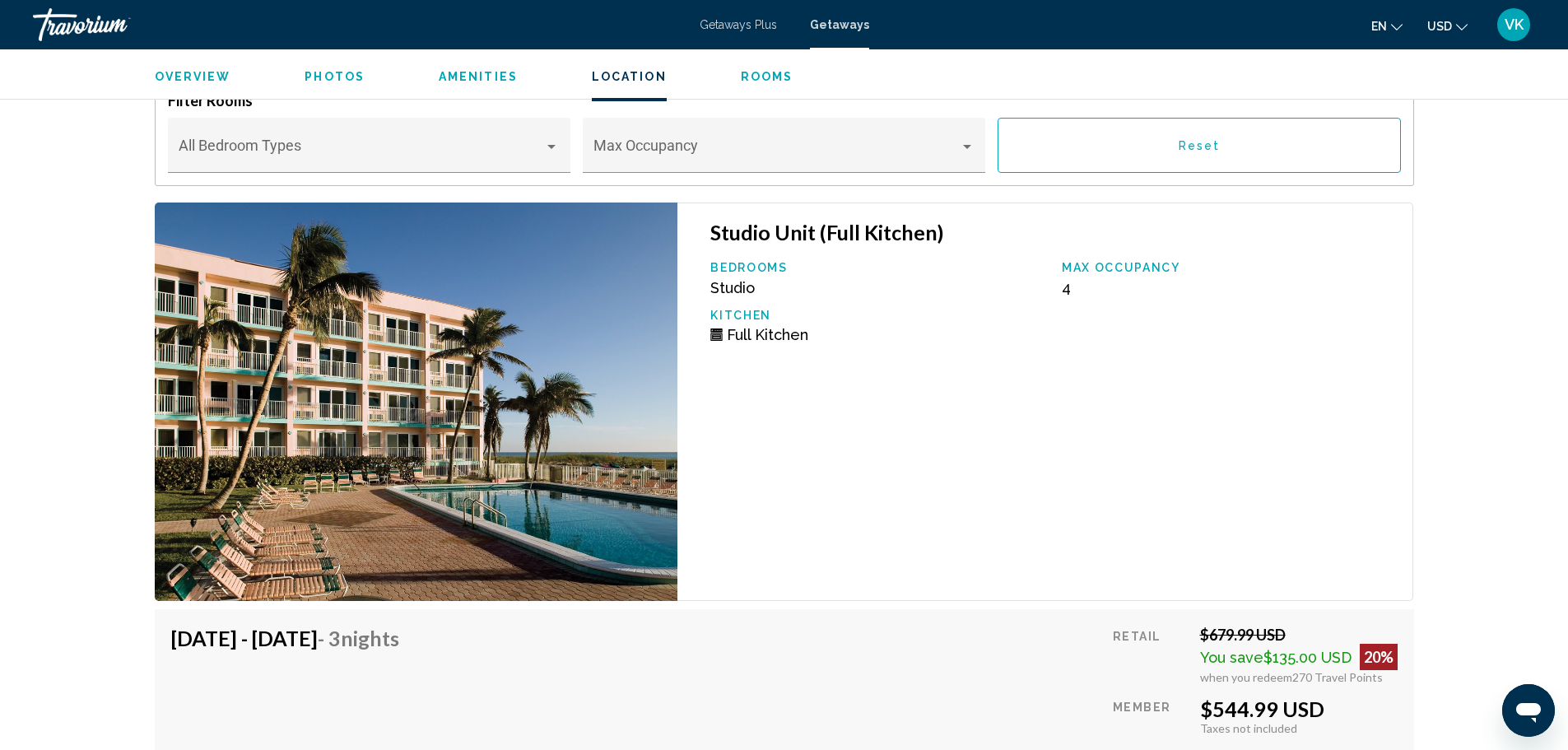
scroll to position [3293, 0]
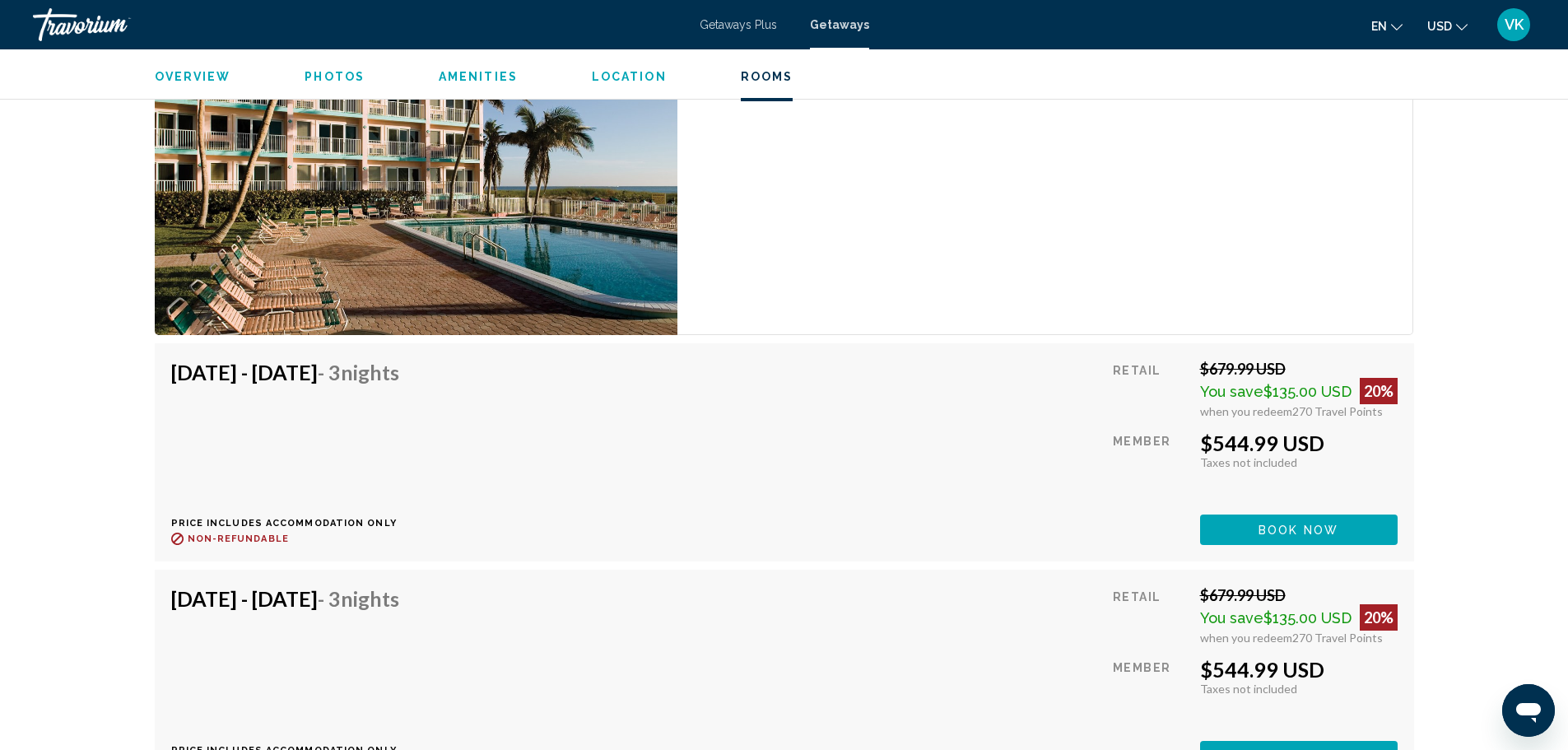
click at [1323, 519] on button "Book now" at bounding box center [1299, 530] width 198 height 30
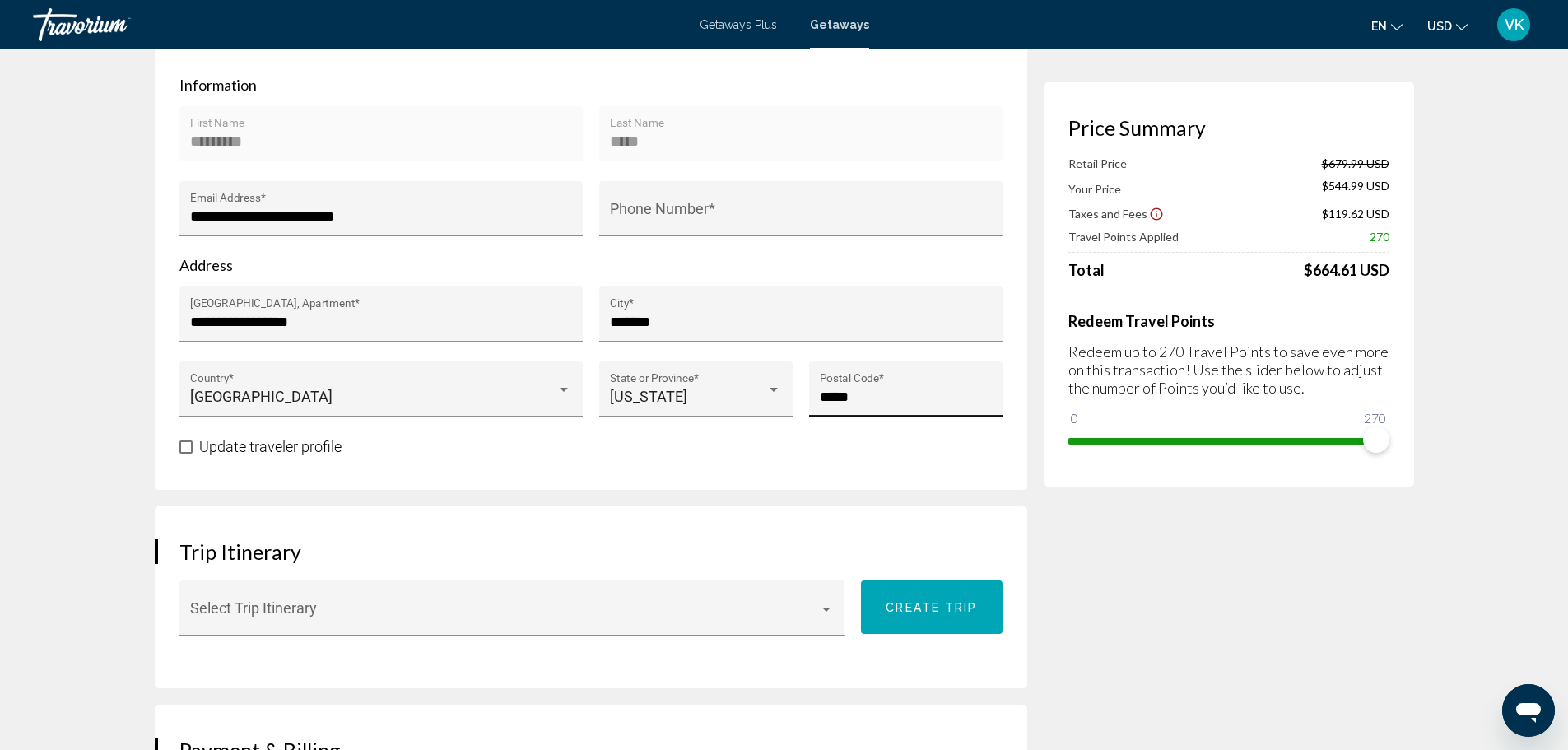
scroll to position [493, 0]
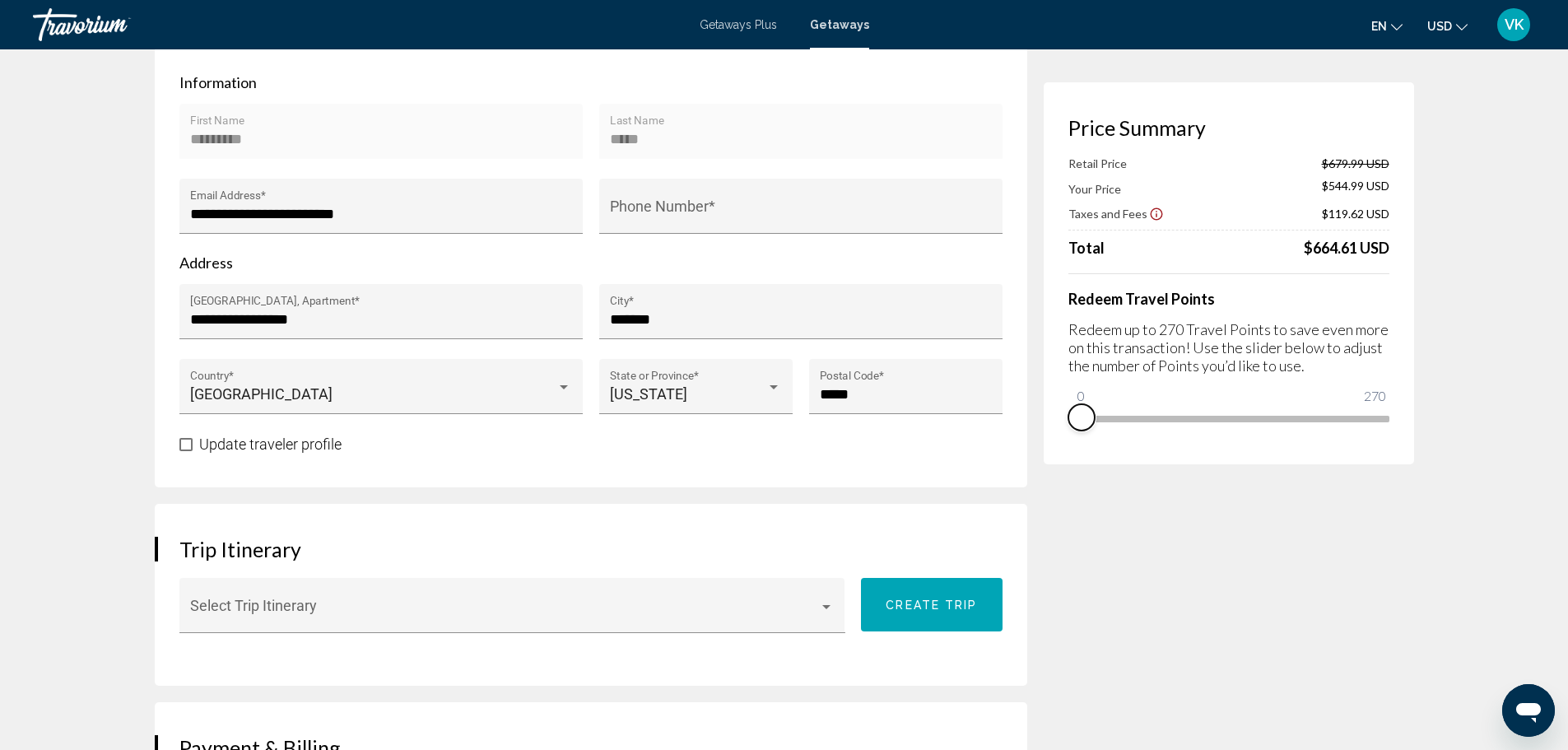
click at [1073, 438] on div "Price Summary Retail Price $679.99 USD Your Price $544.99 USD Taxes and Fees $1…" at bounding box center [1229, 273] width 370 height 382
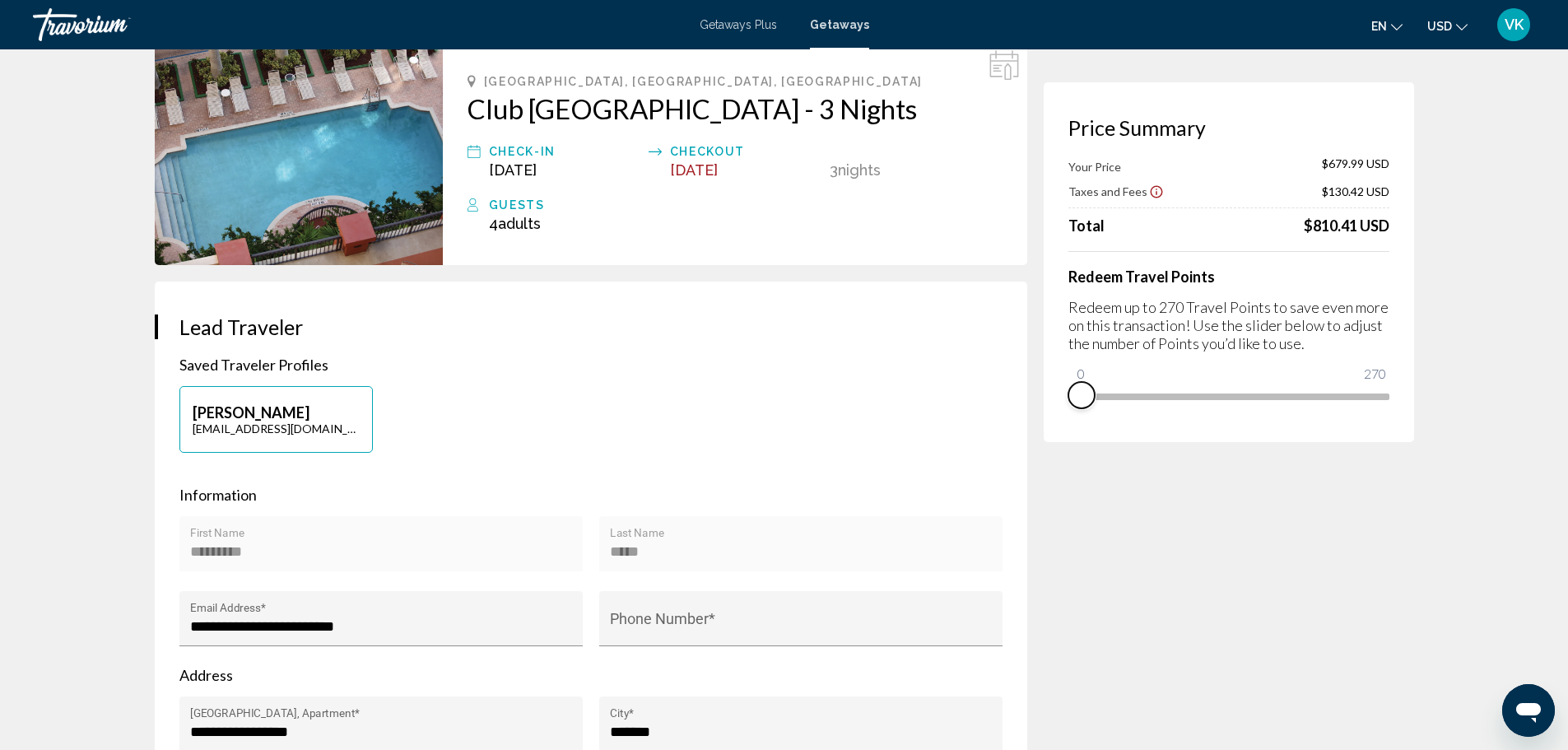
scroll to position [0, 0]
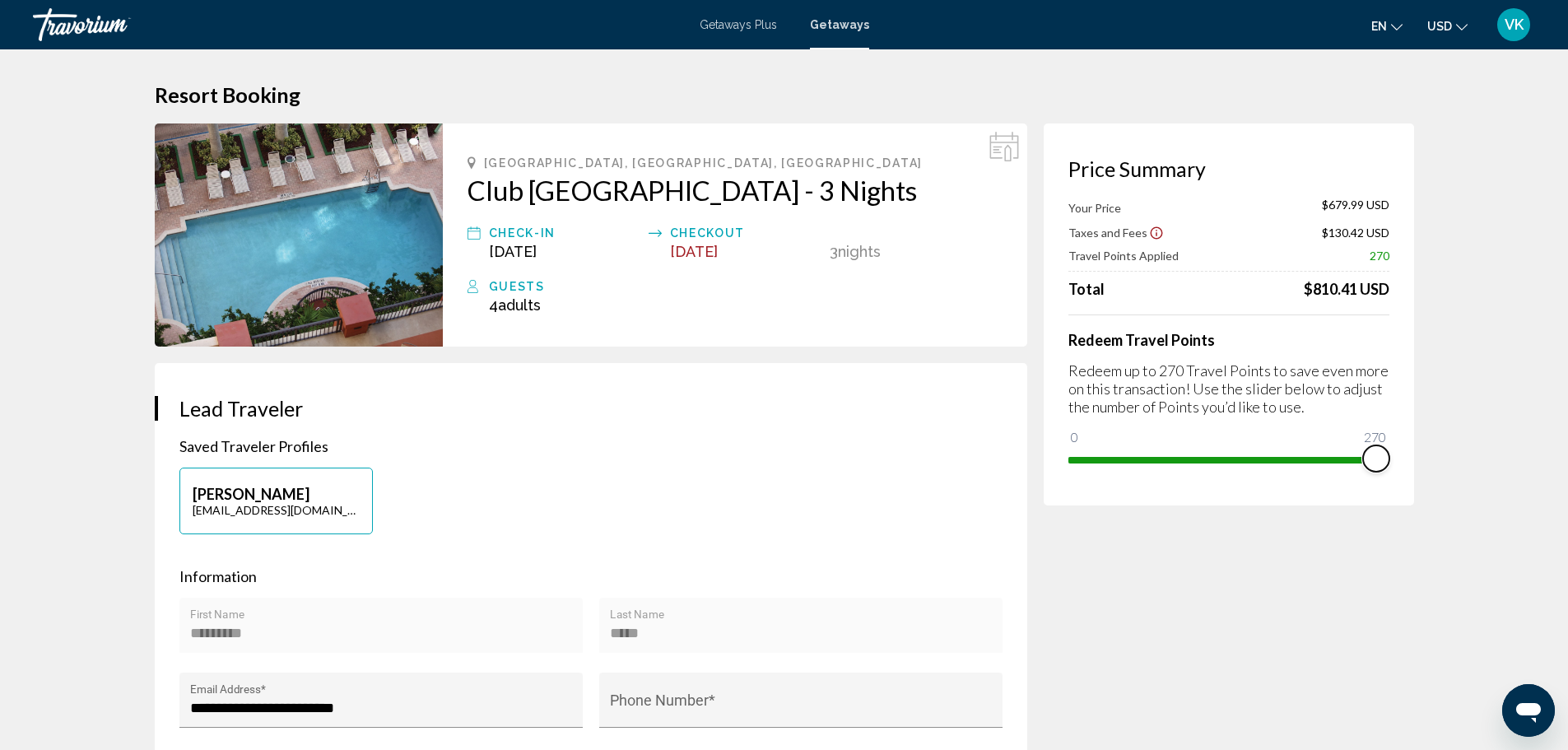
drag, startPoint x: 1081, startPoint y: 427, endPoint x: 1454, endPoint y: 445, distance: 373.4
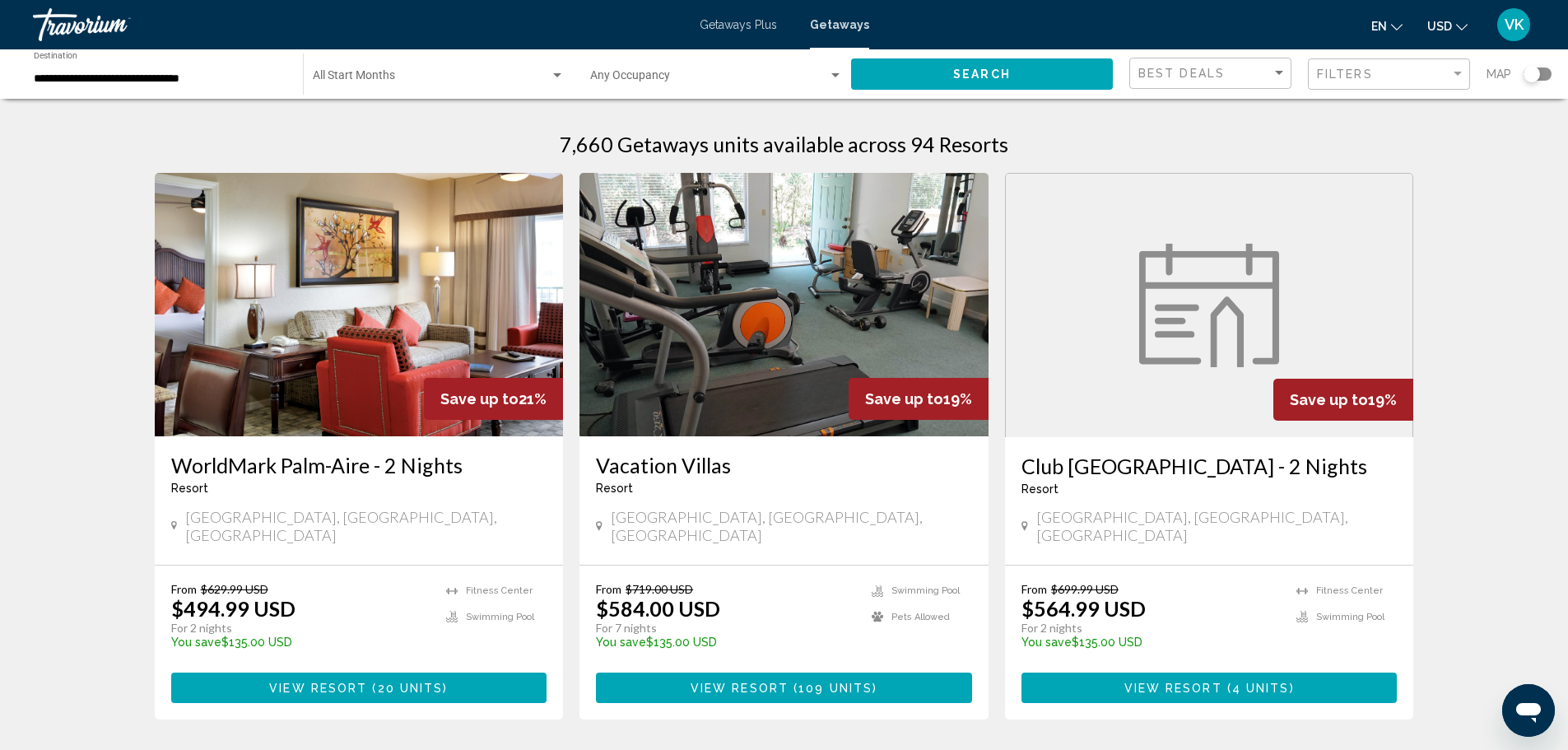
click at [334, 470] on h3 "WorldMark Palm-Aire - 2 Nights" at bounding box center [360, 465] width 376 height 25
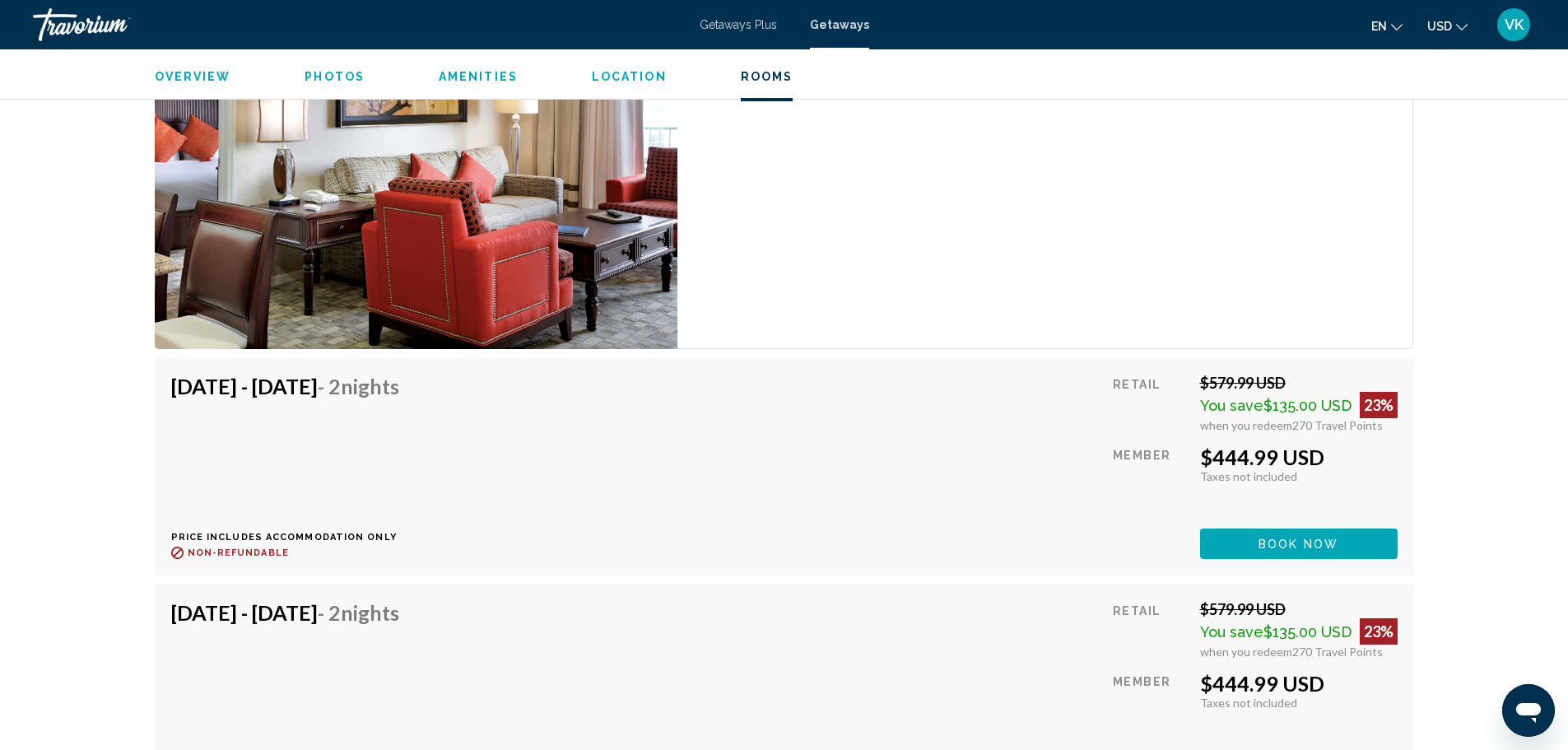
scroll to position [3128, 0]
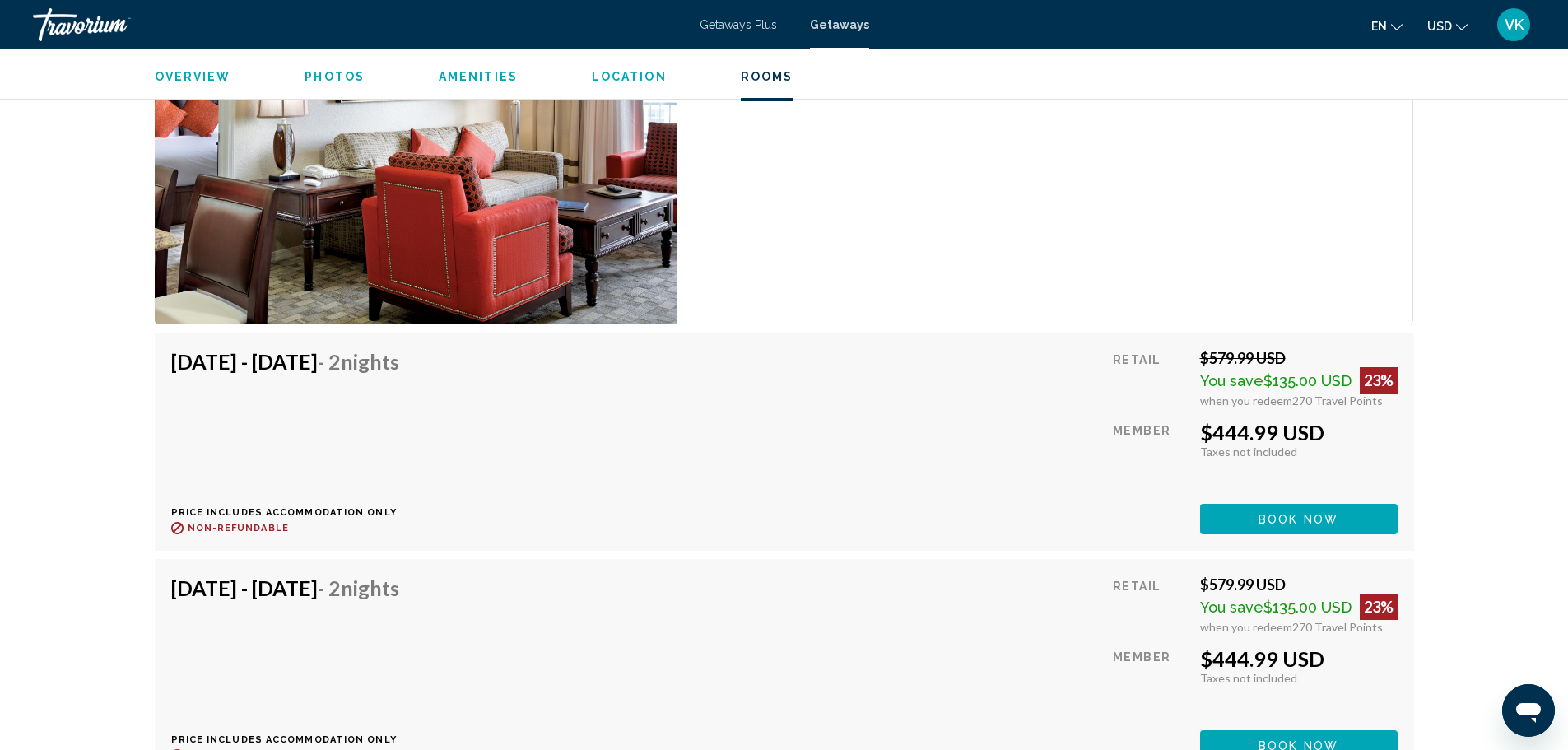
click at [1296, 513] on span "Book now" at bounding box center [1299, 519] width 80 height 13
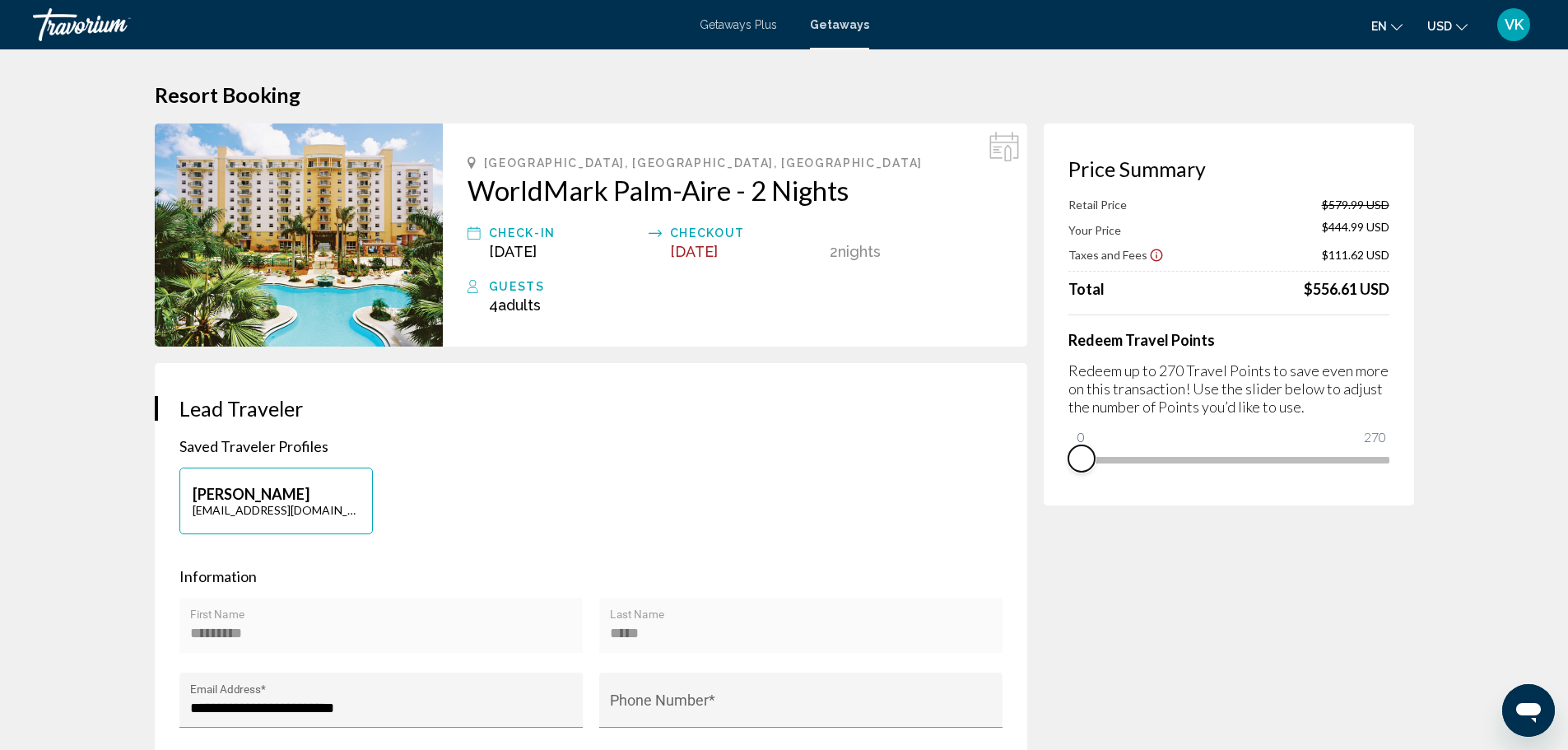
drag, startPoint x: 1363, startPoint y: 486, endPoint x: 1074, endPoint y: 521, distance: 291.1
drag, startPoint x: 1081, startPoint y: 436, endPoint x: 1476, endPoint y: 430, distance: 395.0
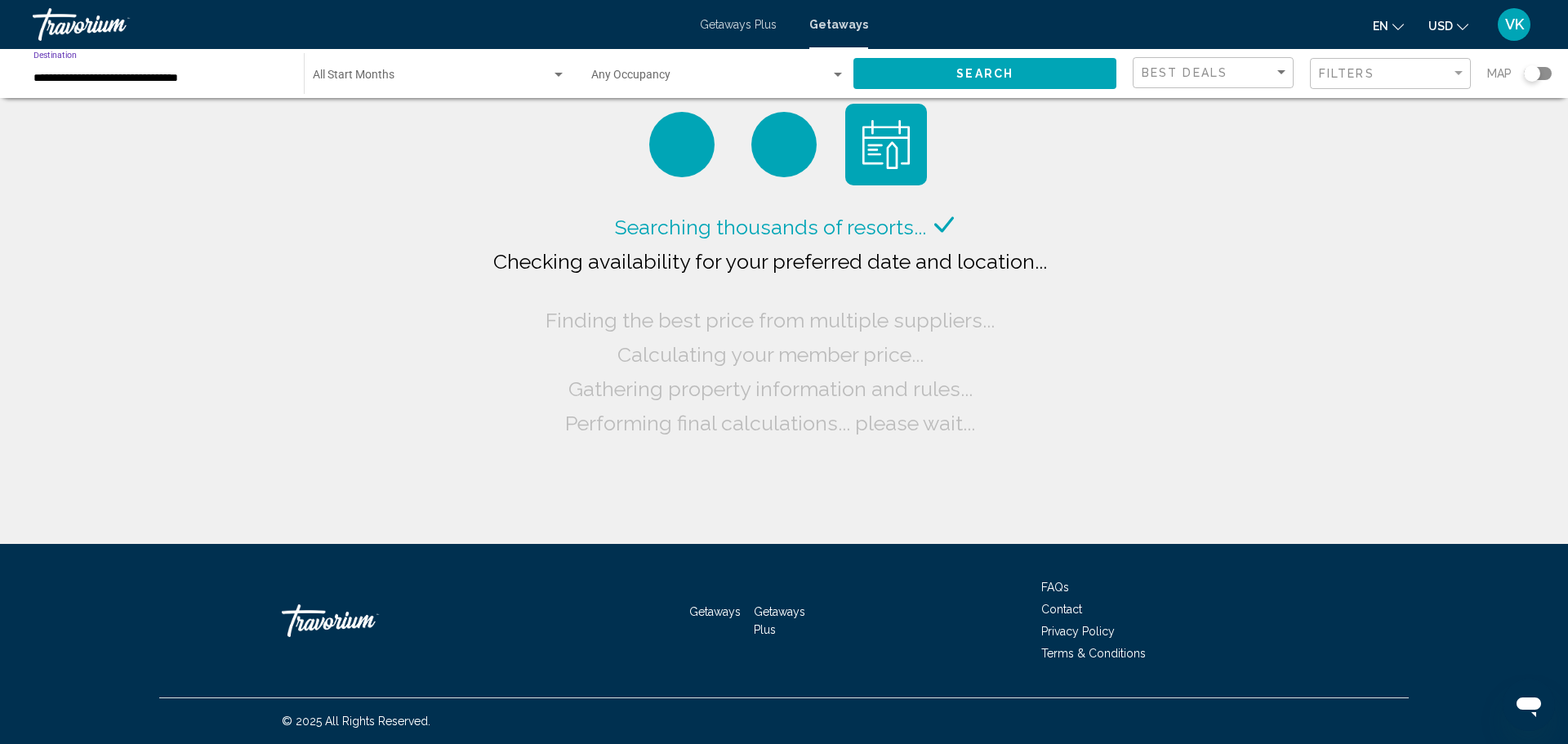
click at [245, 73] on input "**********" at bounding box center [160, 78] width 254 height 13
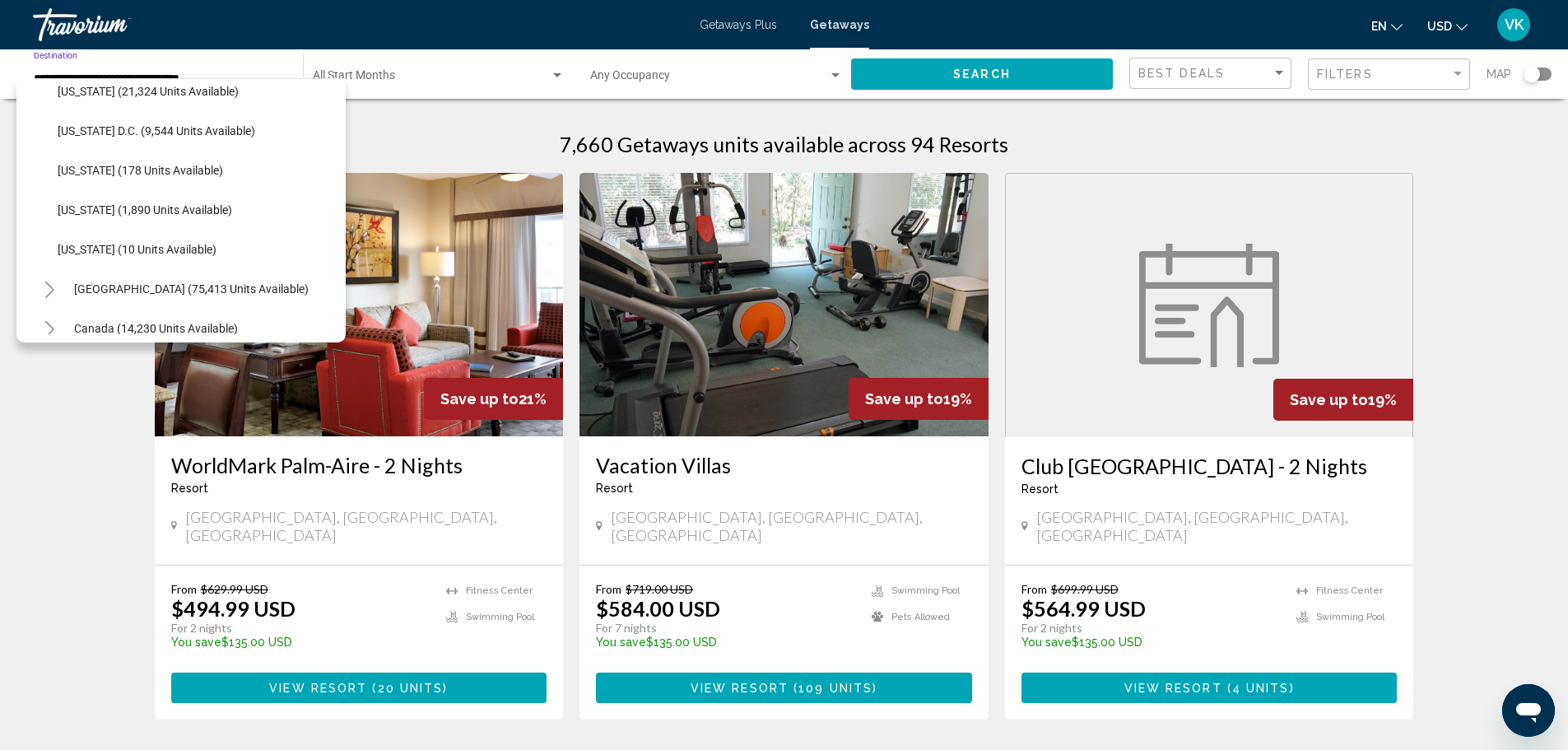
scroll to position [1843, 0]
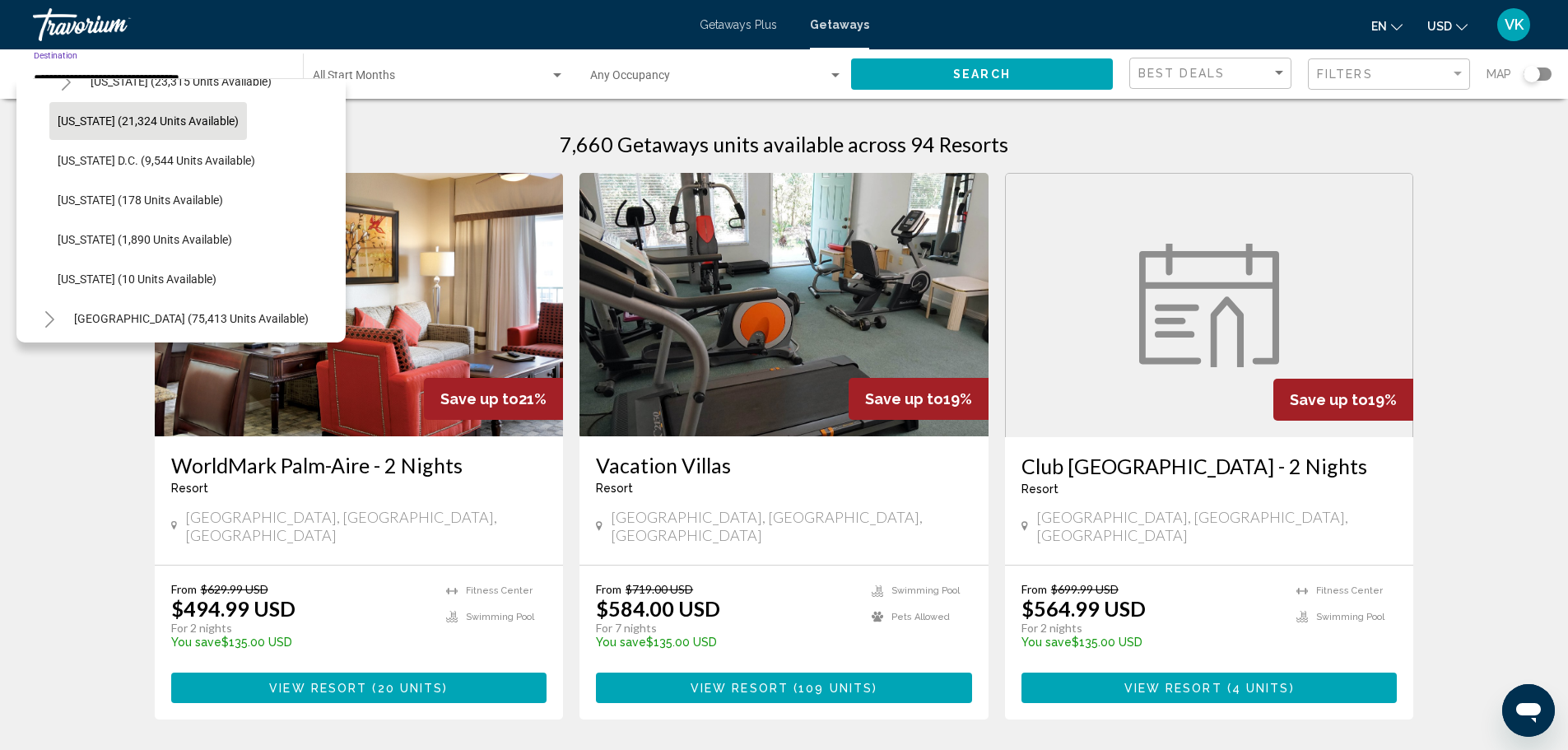
click at [165, 128] on button "[US_STATE] (21,324 units available)" at bounding box center [148, 121] width 198 height 38
type input "**********"
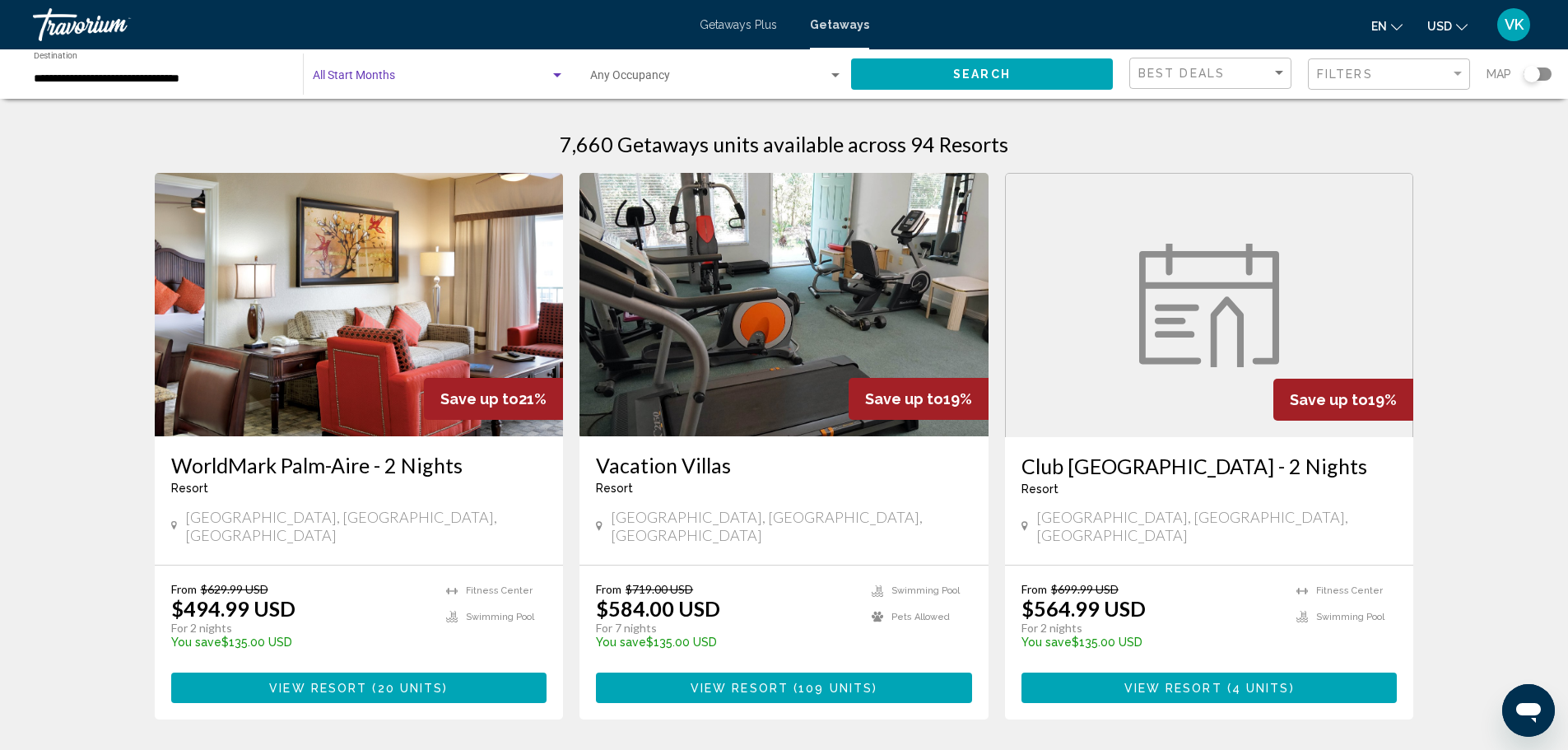
click at [551, 74] on div "Search widget" at bounding box center [557, 75] width 15 height 13
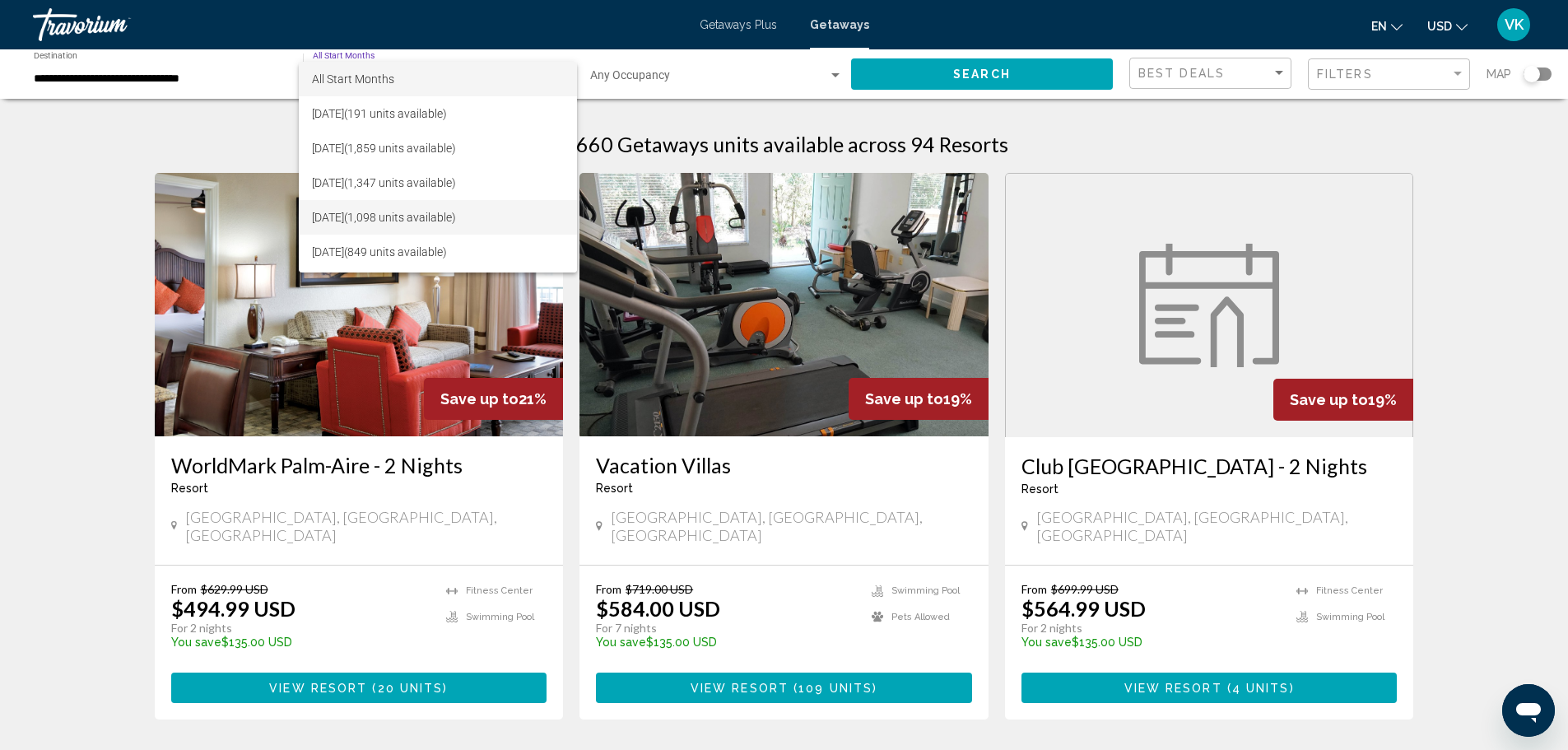
click at [439, 218] on span "[DATE] (1,098 units available)" at bounding box center [438, 217] width 252 height 35
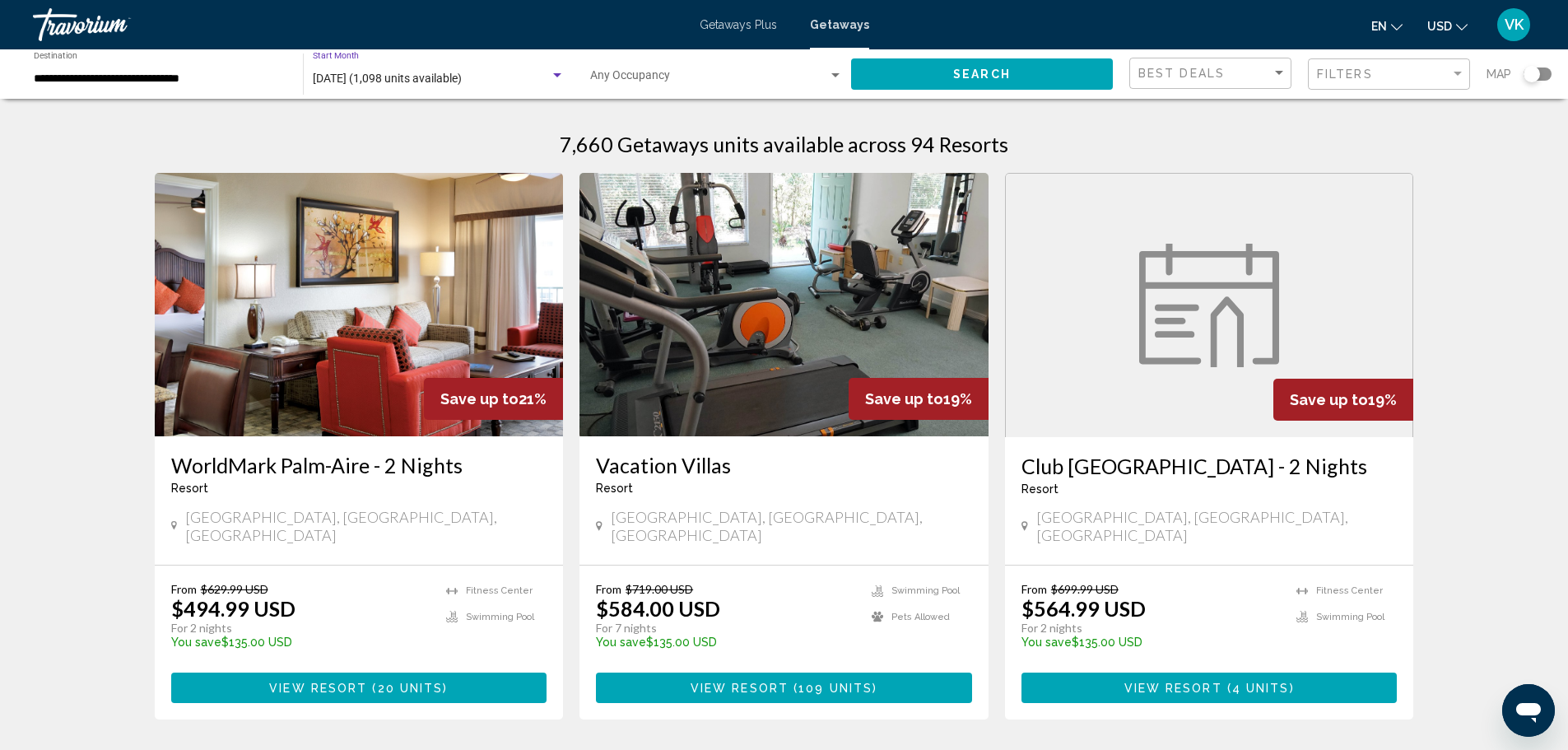
click at [1062, 62] on button "Search" at bounding box center [982, 74] width 262 height 30
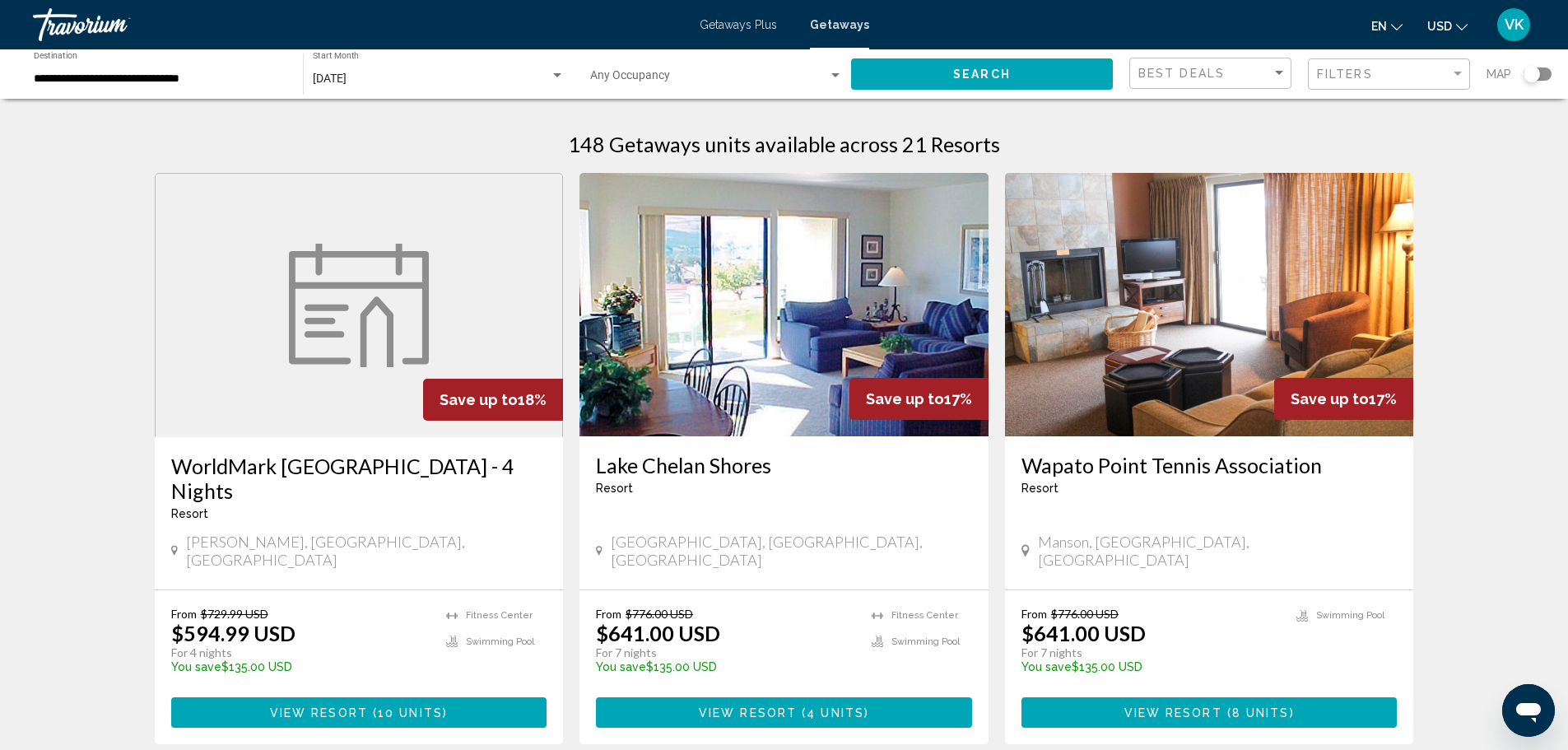
click at [1535, 68] on div "Search widget" at bounding box center [1532, 74] width 17 height 17
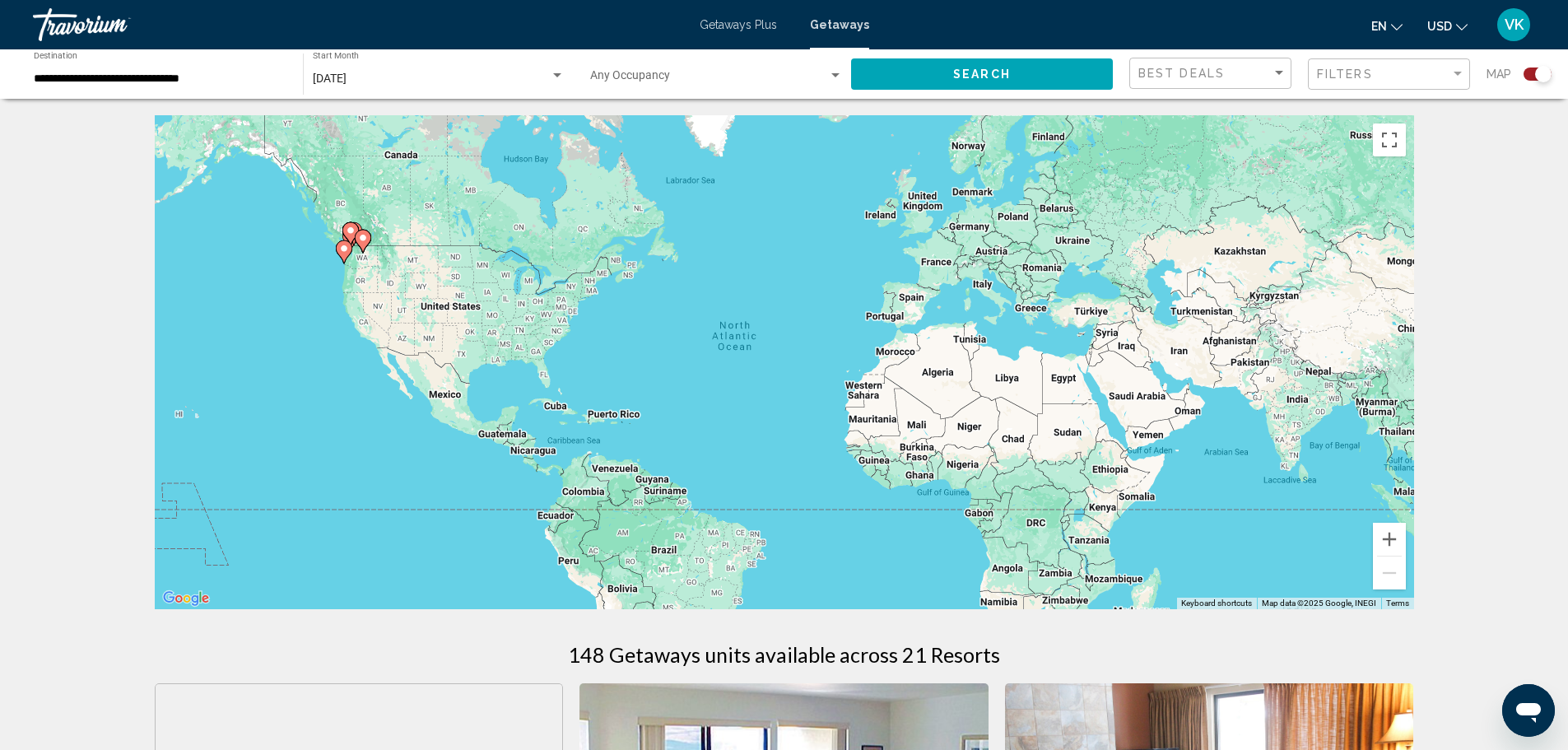
click at [366, 259] on div "To activate drag with keyboard, press Alt + Enter. Once in keyboard drag state,…" at bounding box center [784, 362] width 1260 height 493
click at [363, 249] on icon "Main content" at bounding box center [362, 241] width 15 height 21
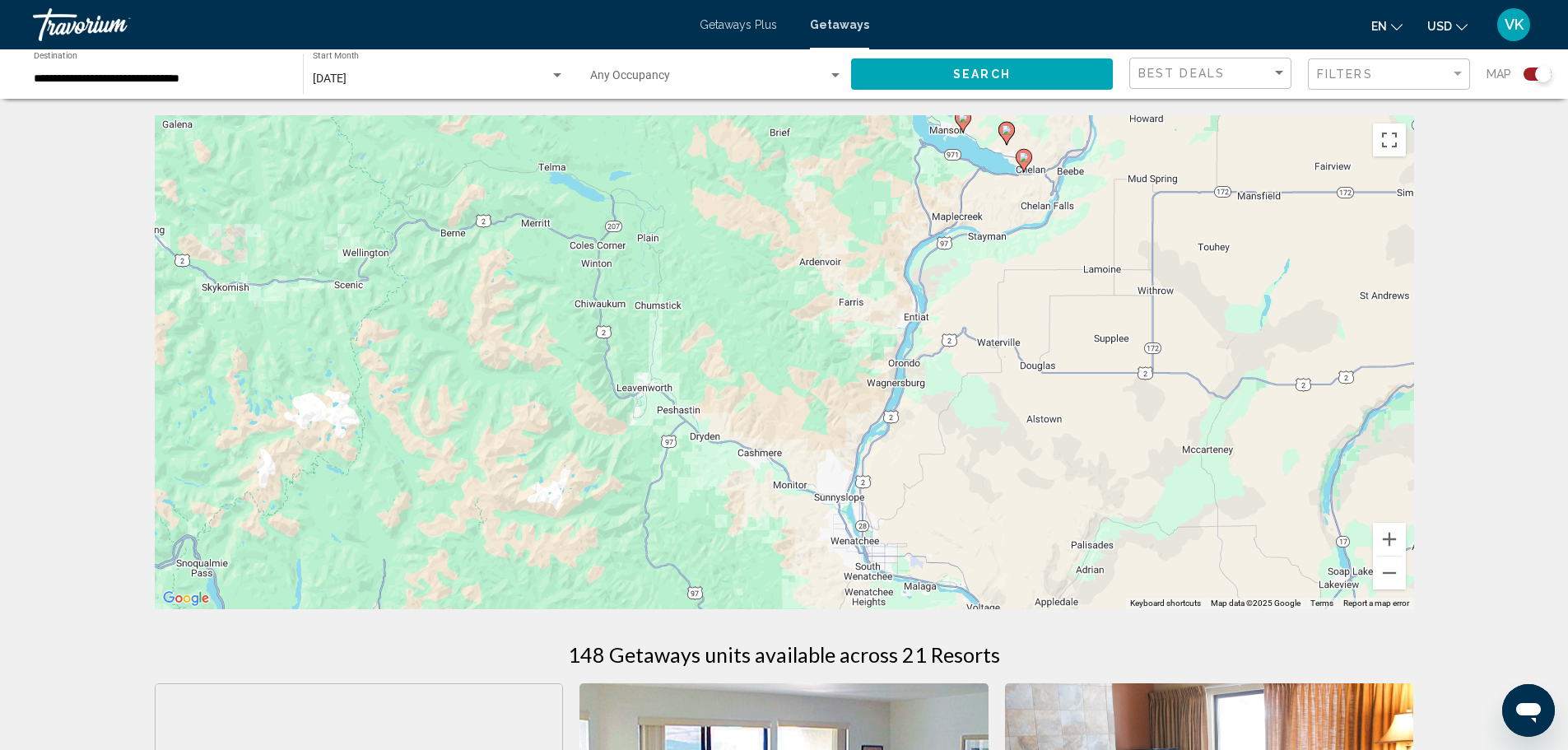
drag, startPoint x: 832, startPoint y: 454, endPoint x: 929, endPoint y: 307, distance: 176.1
click at [923, 312] on div "To activate drag with keyboard, press Alt + Enter. Once in keyboard drag state,…" at bounding box center [784, 362] width 1260 height 493
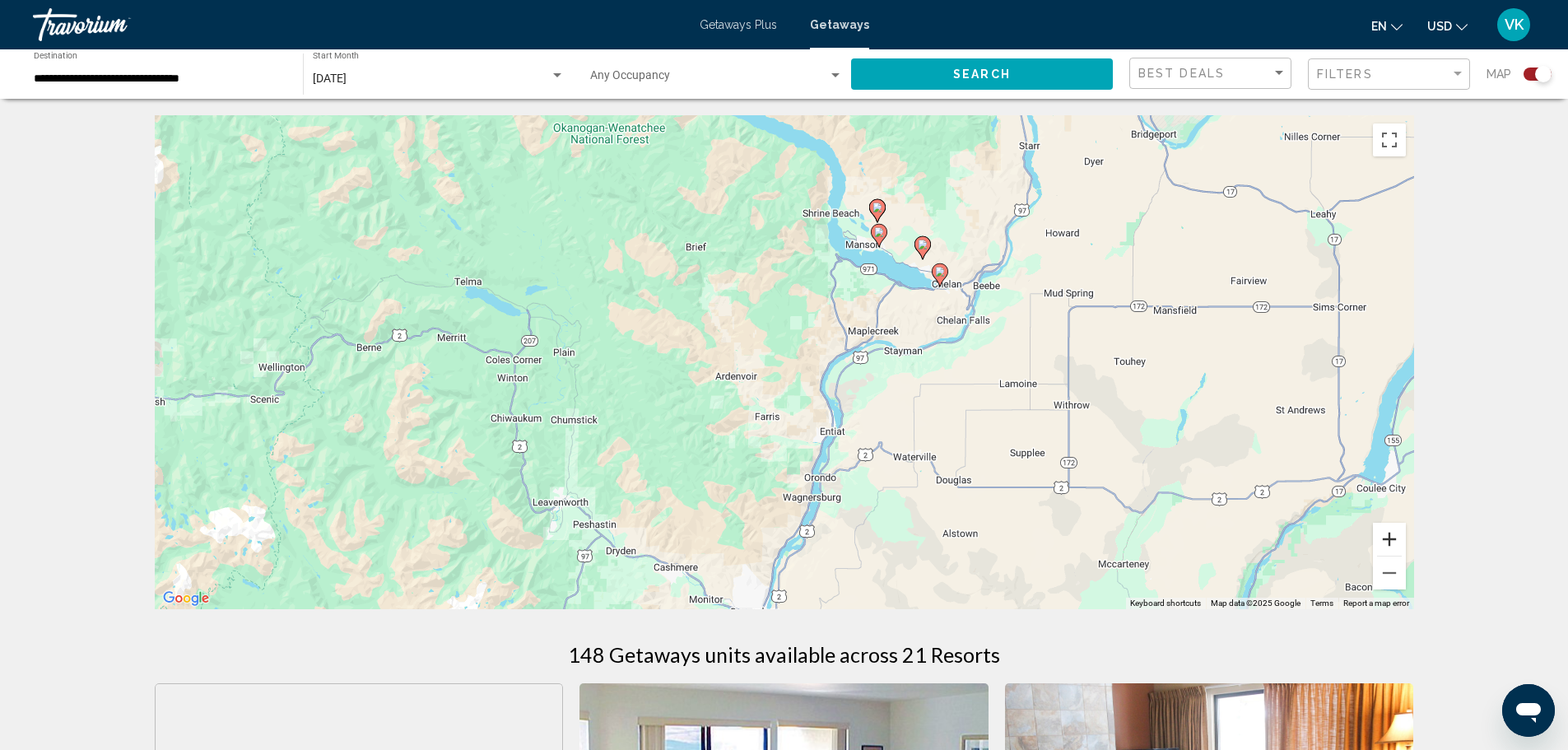
click at [1378, 555] on button "Zoom in" at bounding box center [1390, 539] width 33 height 33
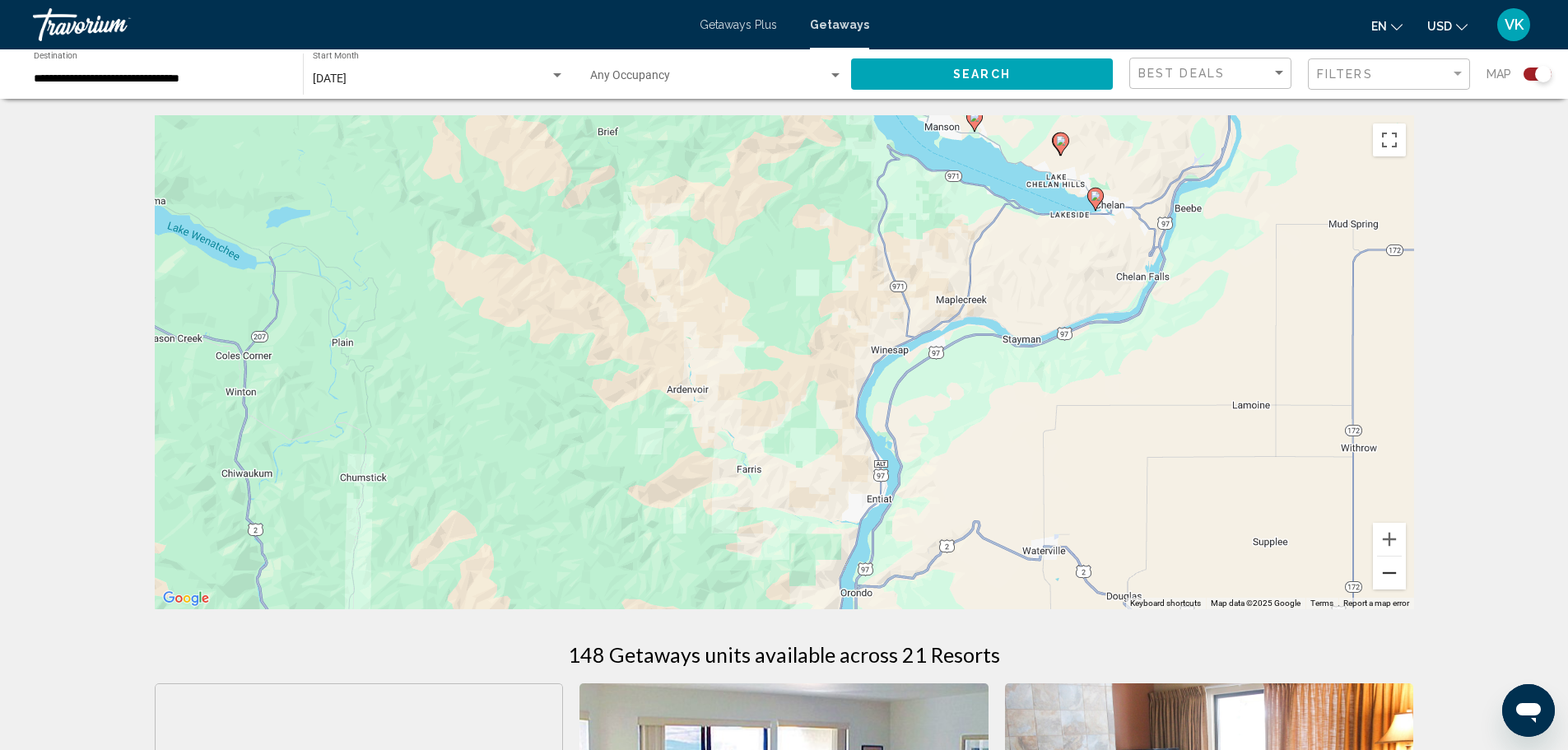
click at [1388, 578] on button "Zoom out" at bounding box center [1390, 572] width 33 height 33
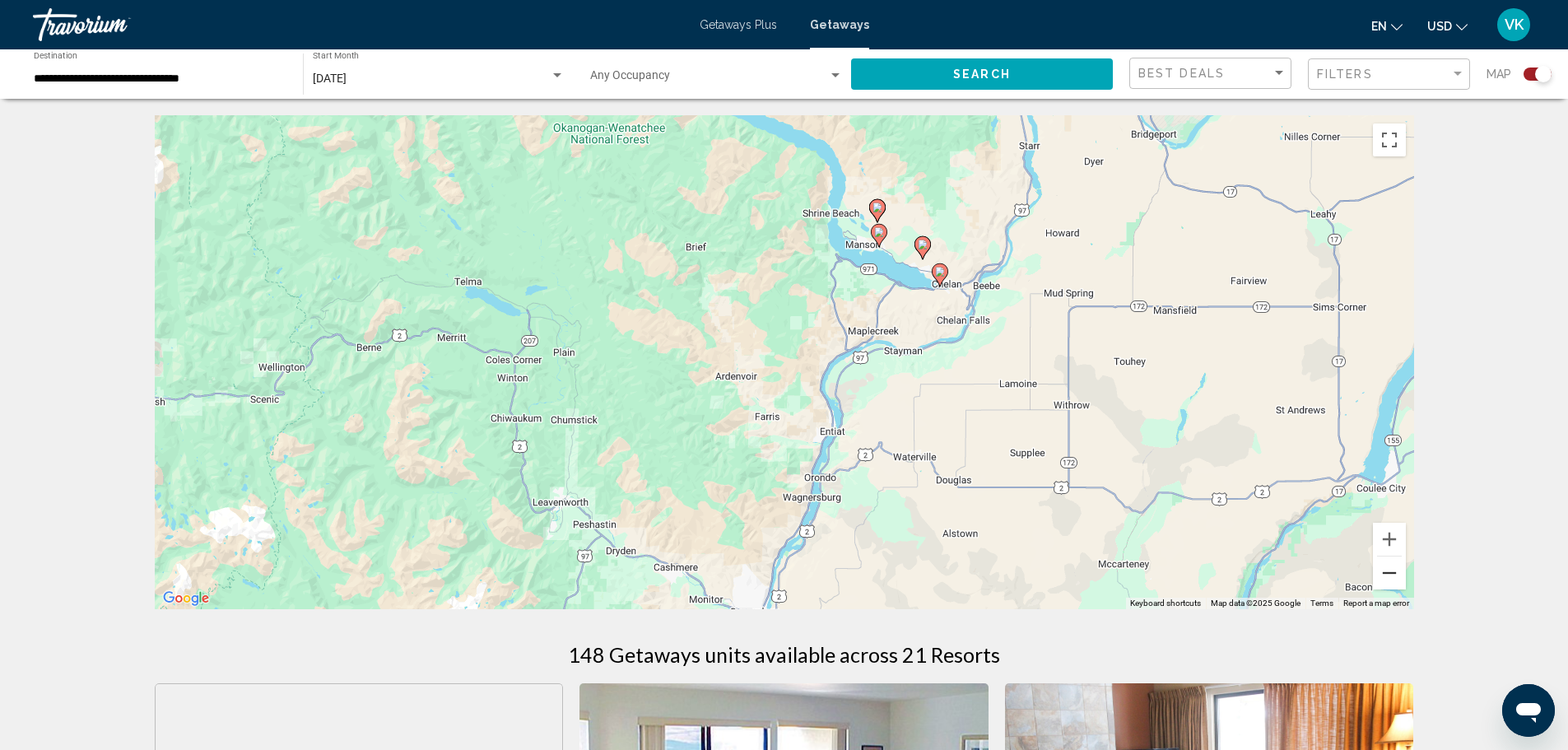
click at [1388, 578] on button "Zoom out" at bounding box center [1390, 572] width 33 height 33
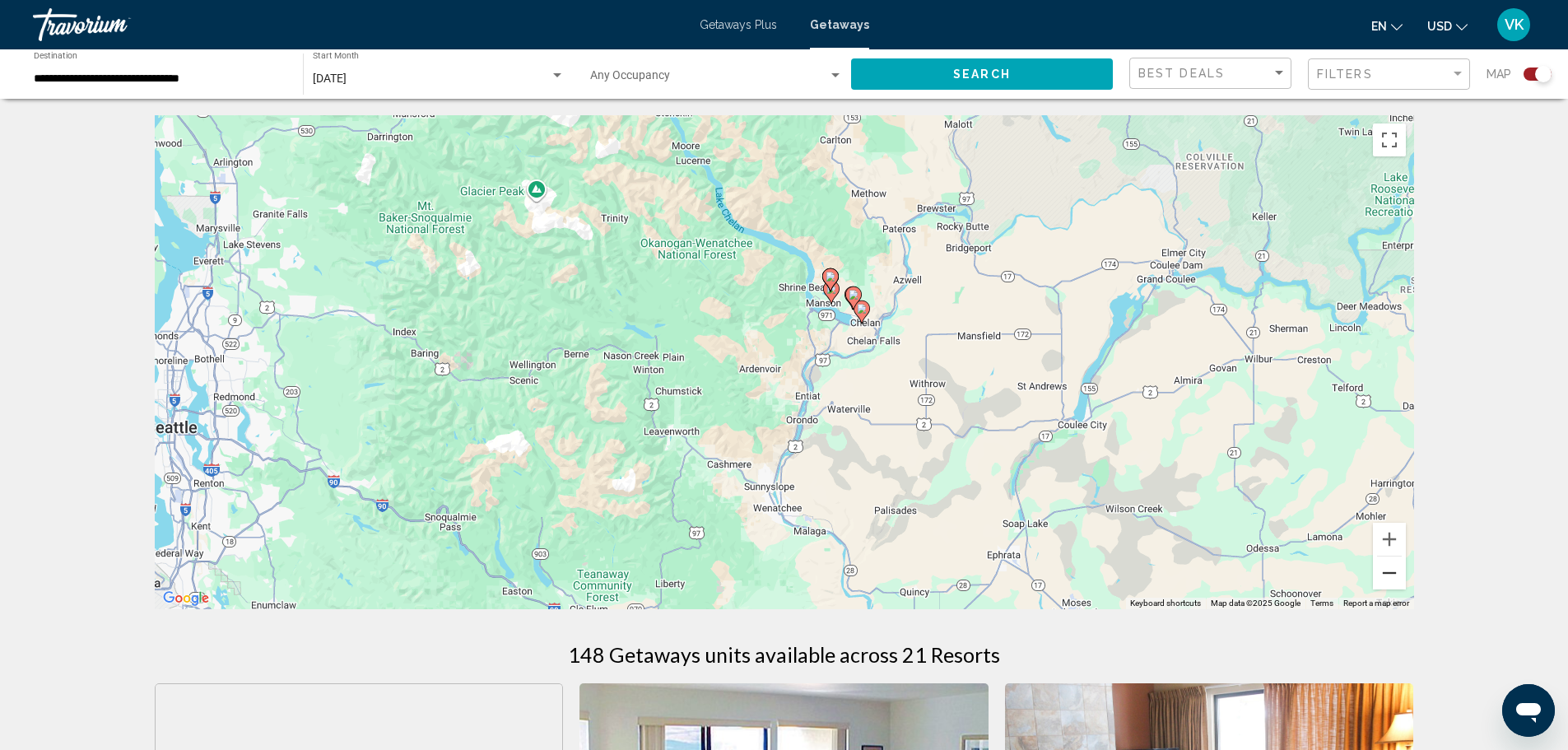
click at [1388, 578] on button "Zoom out" at bounding box center [1390, 572] width 33 height 33
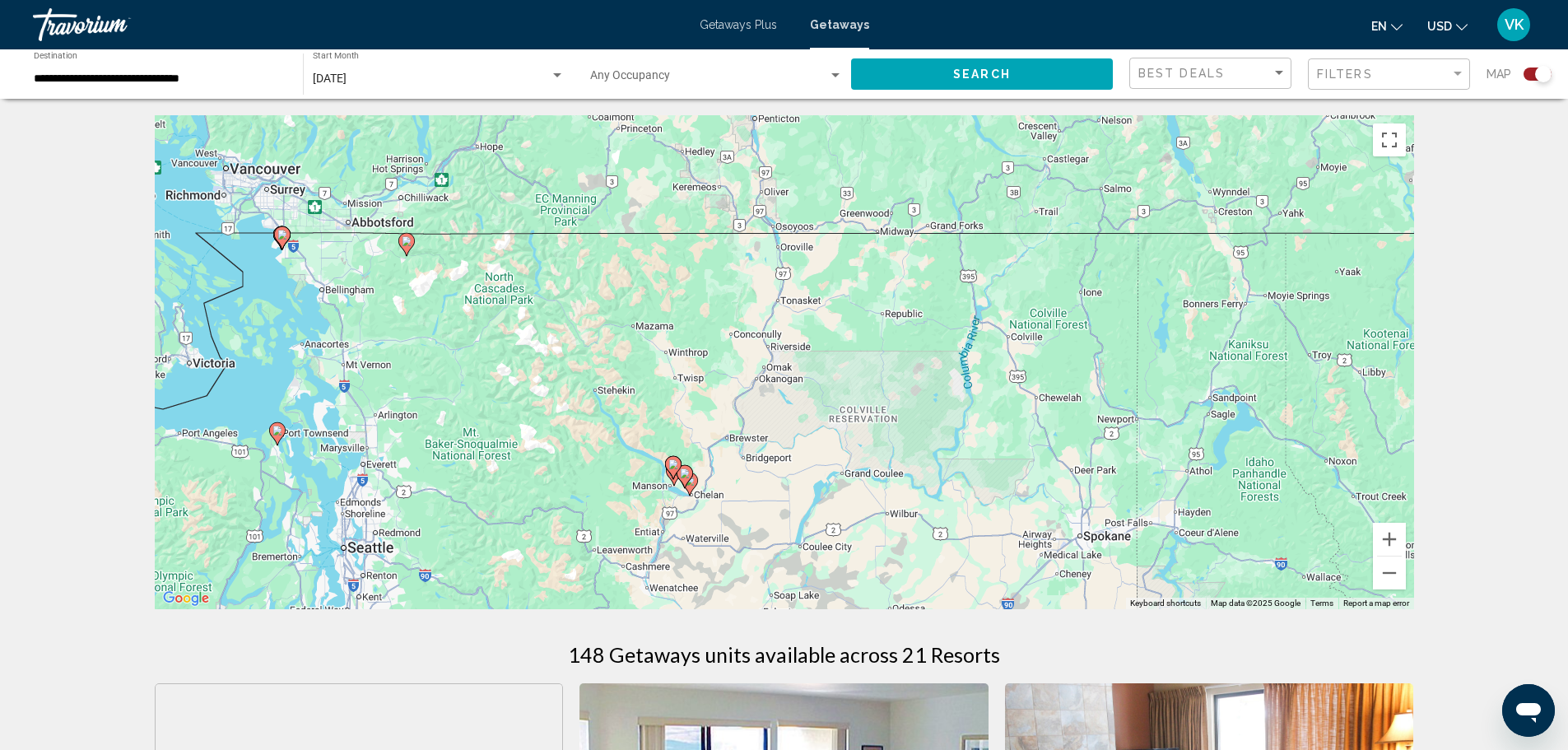
click at [772, 346] on div "To activate drag with keyboard, press Alt + Enter. Once in keyboard drag state,…" at bounding box center [784, 362] width 1260 height 493
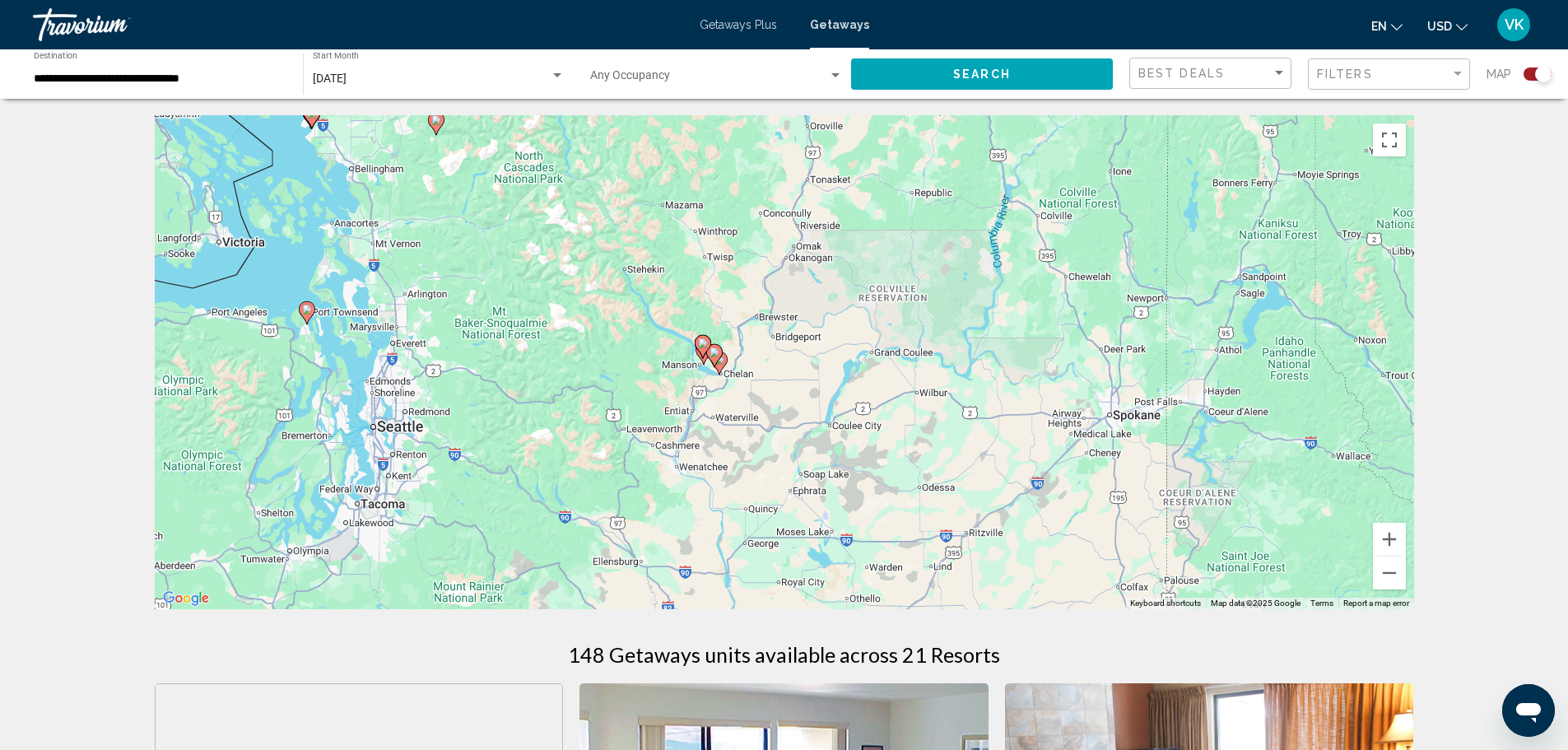
drag, startPoint x: 635, startPoint y: 470, endPoint x: 714, endPoint y: 395, distance: 108.9
click at [714, 395] on div "To activate drag with keyboard, press Alt + Enter. Once in keyboard drag state,…" at bounding box center [784, 362] width 1260 height 493
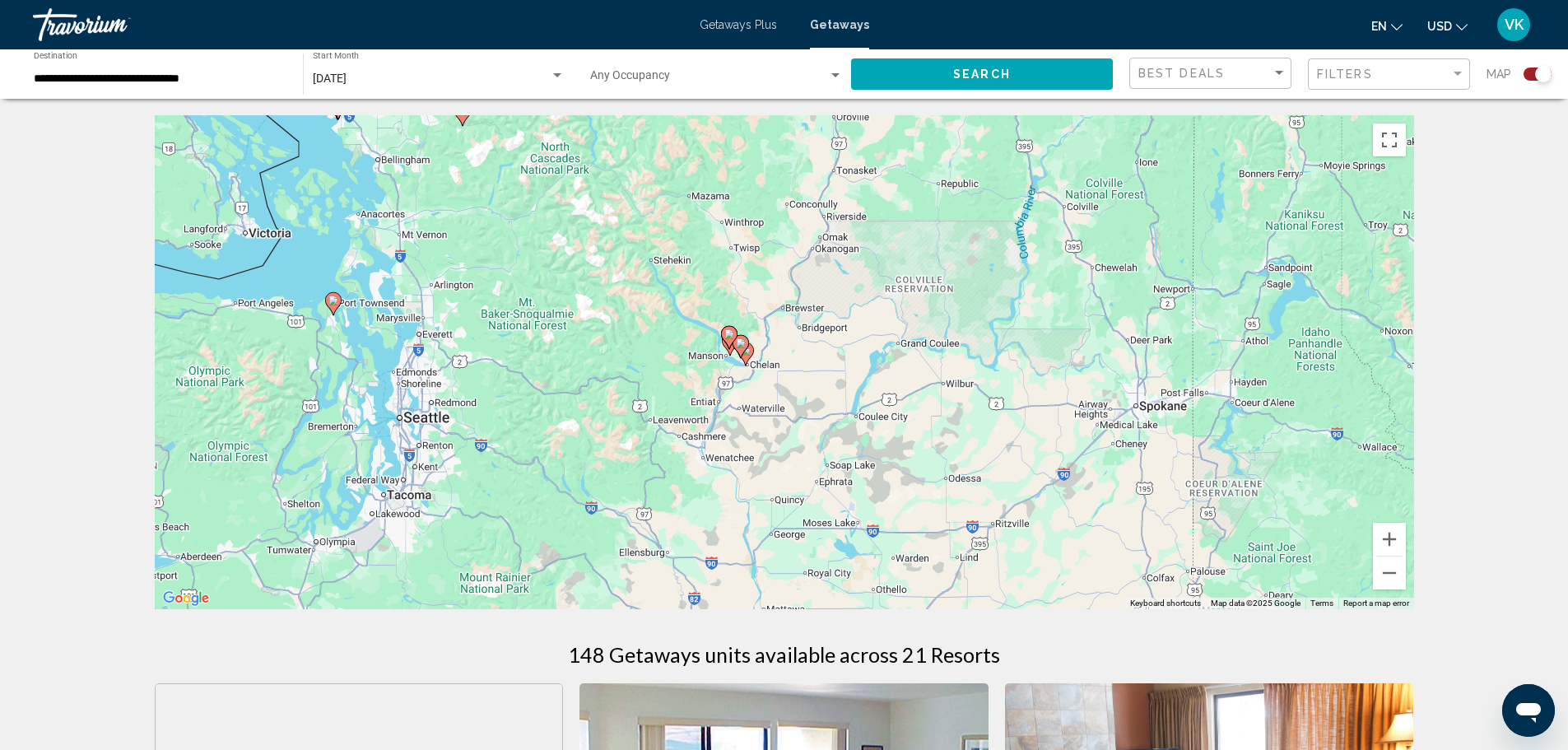
click at [703, 426] on div "To activate drag with keyboard, press Alt + Enter. Once in keyboard drag state,…" at bounding box center [784, 362] width 1260 height 493
click at [1380, 549] on button "Zoom in" at bounding box center [1390, 539] width 33 height 33
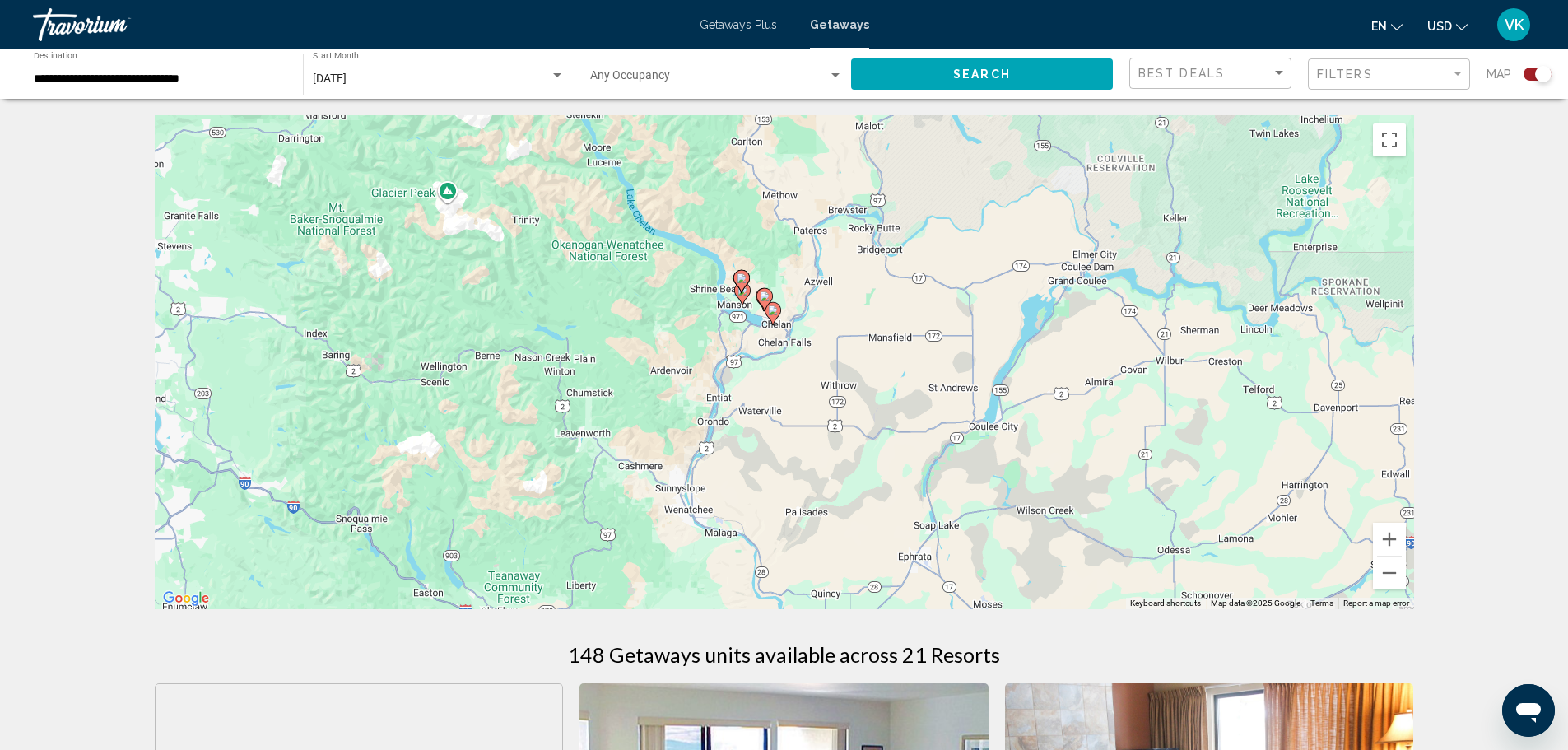
drag, startPoint x: 549, startPoint y: 490, endPoint x: 617, endPoint y: 445, distance: 81.5
click at [617, 445] on div "To activate drag with keyboard, press Alt + Enter. Once in keyboard drag state,…" at bounding box center [784, 362] width 1260 height 493
click at [552, 83] on div "[DATE]" at bounding box center [439, 79] width 252 height 13
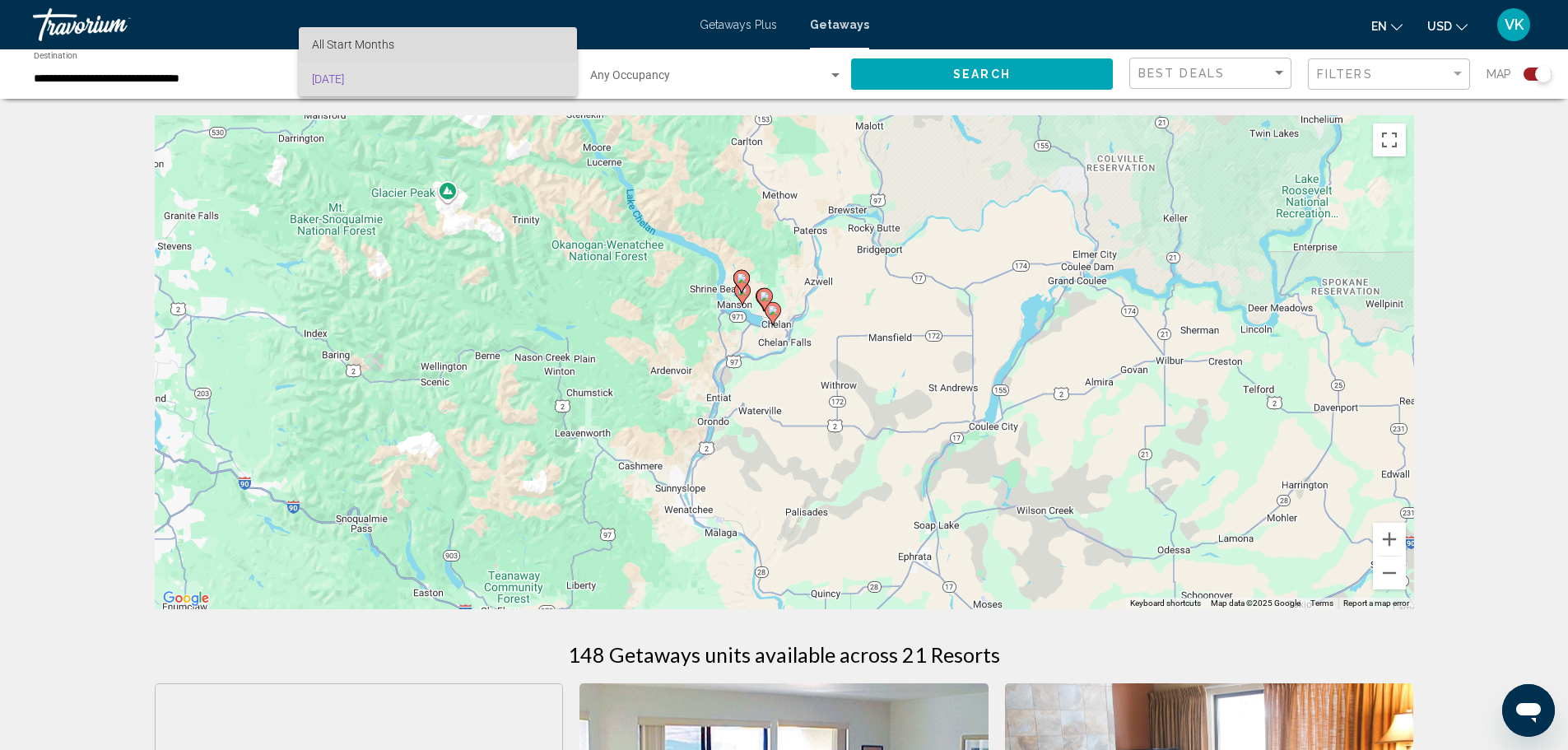
click at [392, 49] on span "All Start Months" at bounding box center [352, 44] width 83 height 13
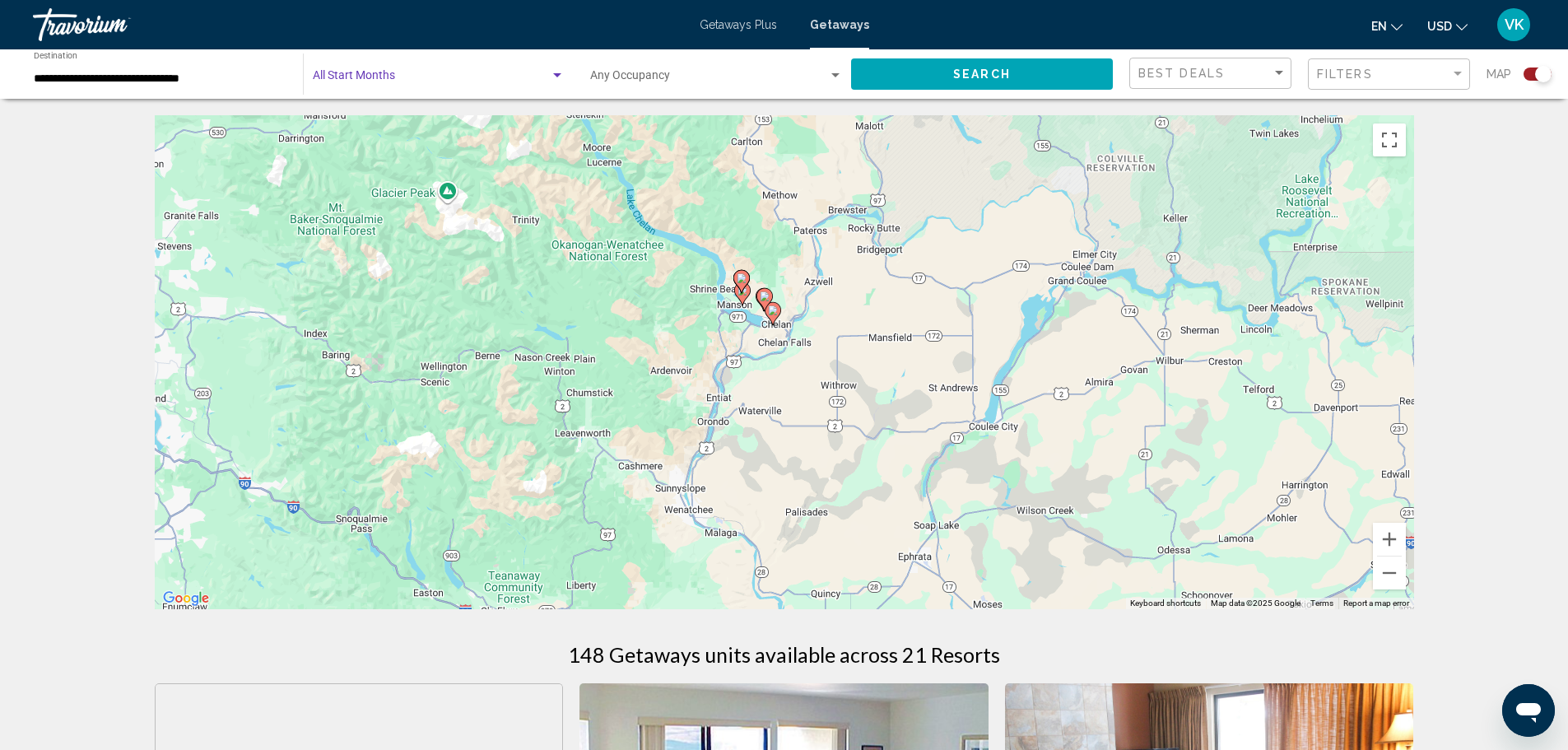
click at [998, 74] on span "Search" at bounding box center [982, 75] width 58 height 13
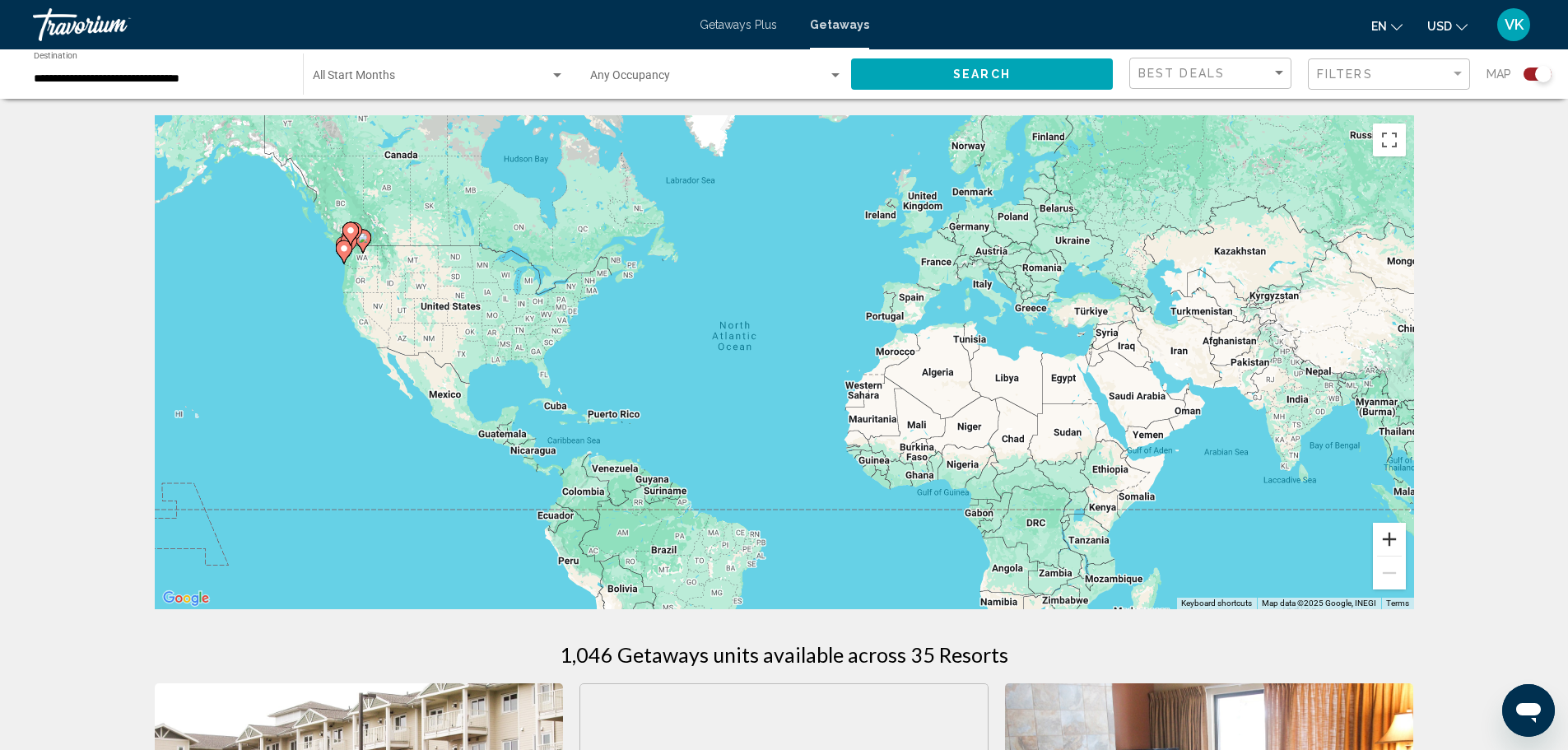
click at [1389, 541] on button "Zoom in" at bounding box center [1390, 539] width 33 height 33
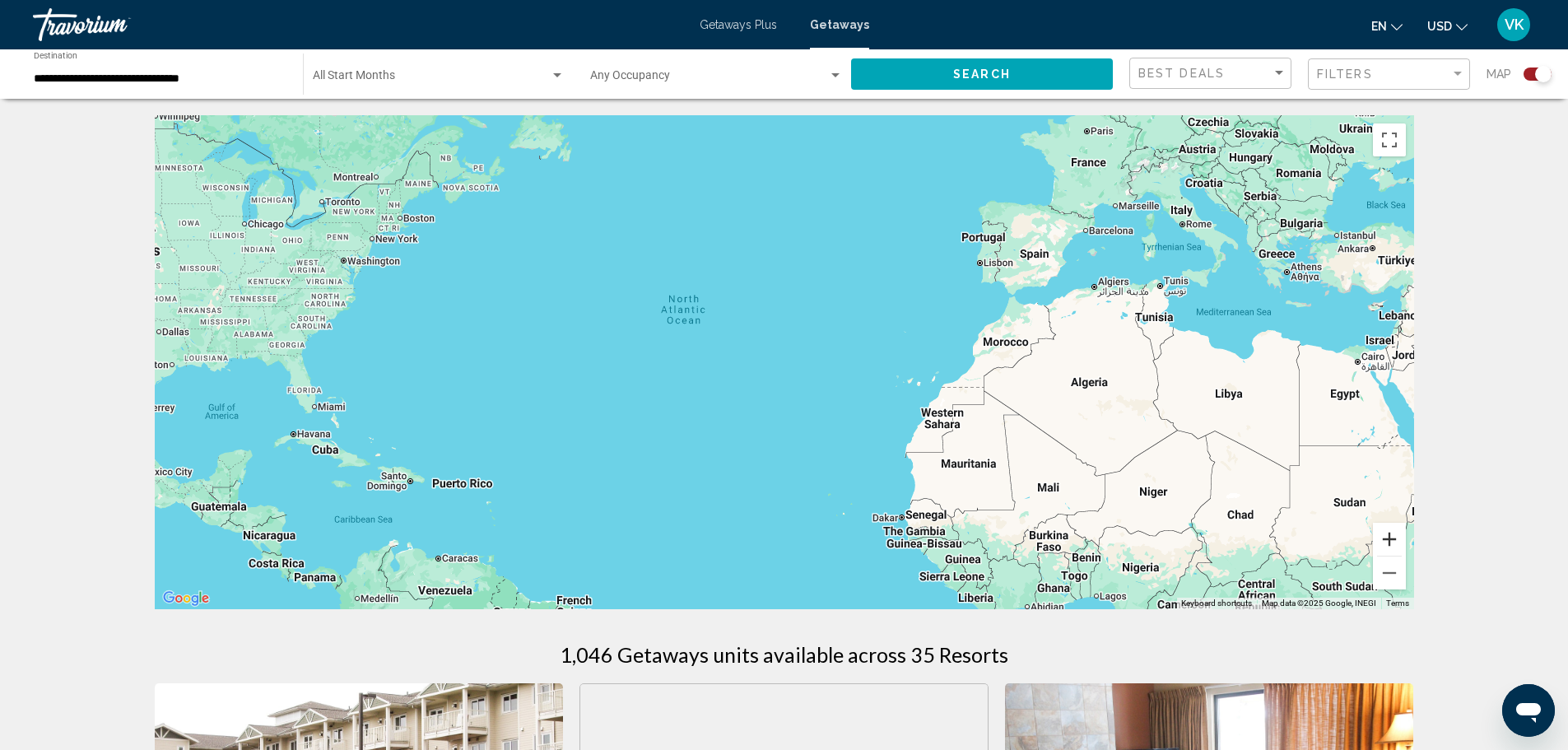
click at [1389, 541] on button "Zoom in" at bounding box center [1390, 539] width 33 height 33
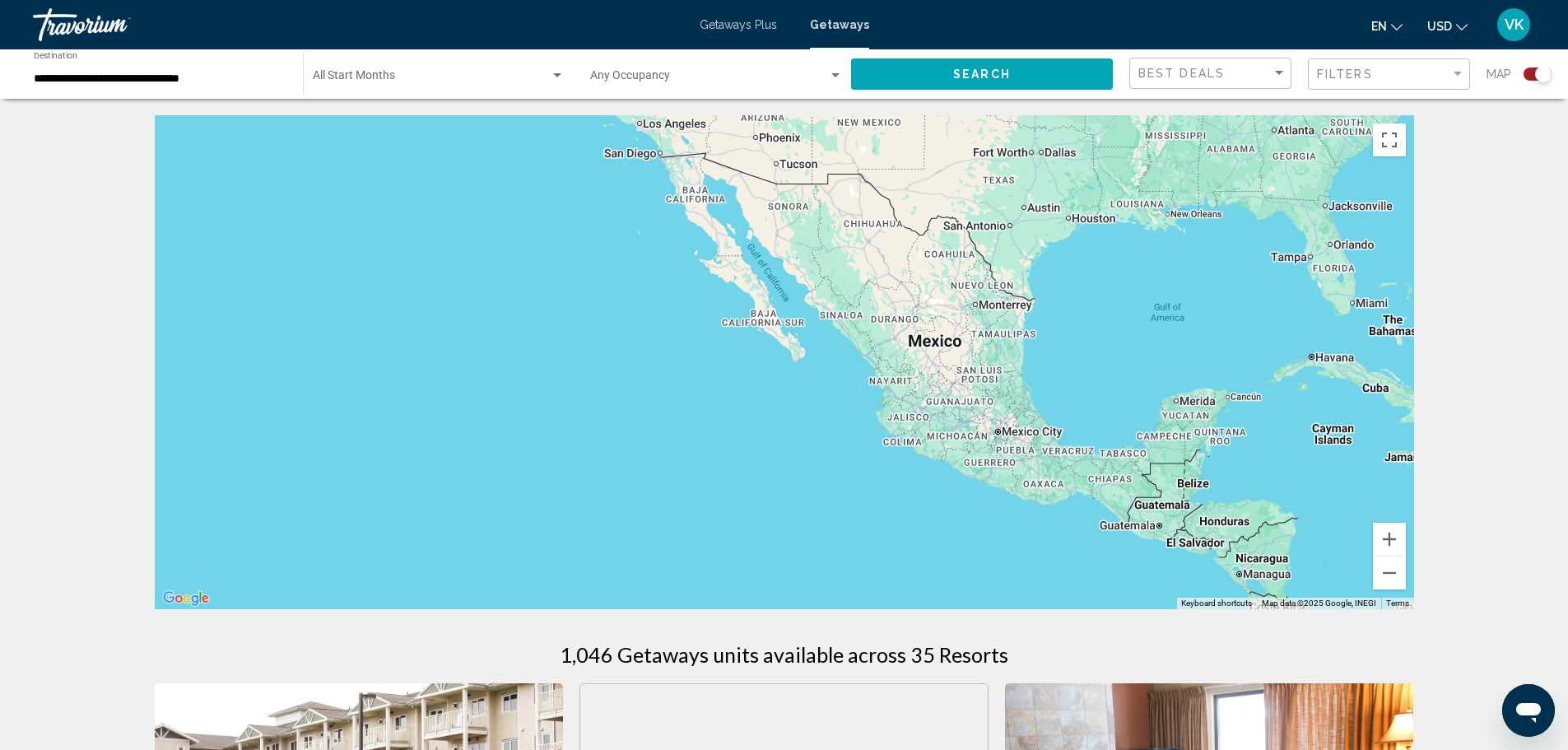
drag, startPoint x: 440, startPoint y: 370, endPoint x: 1972, endPoint y: 216, distance: 1539.7
click at [1568, 216] on html "**********" at bounding box center [784, 375] width 1568 height 750
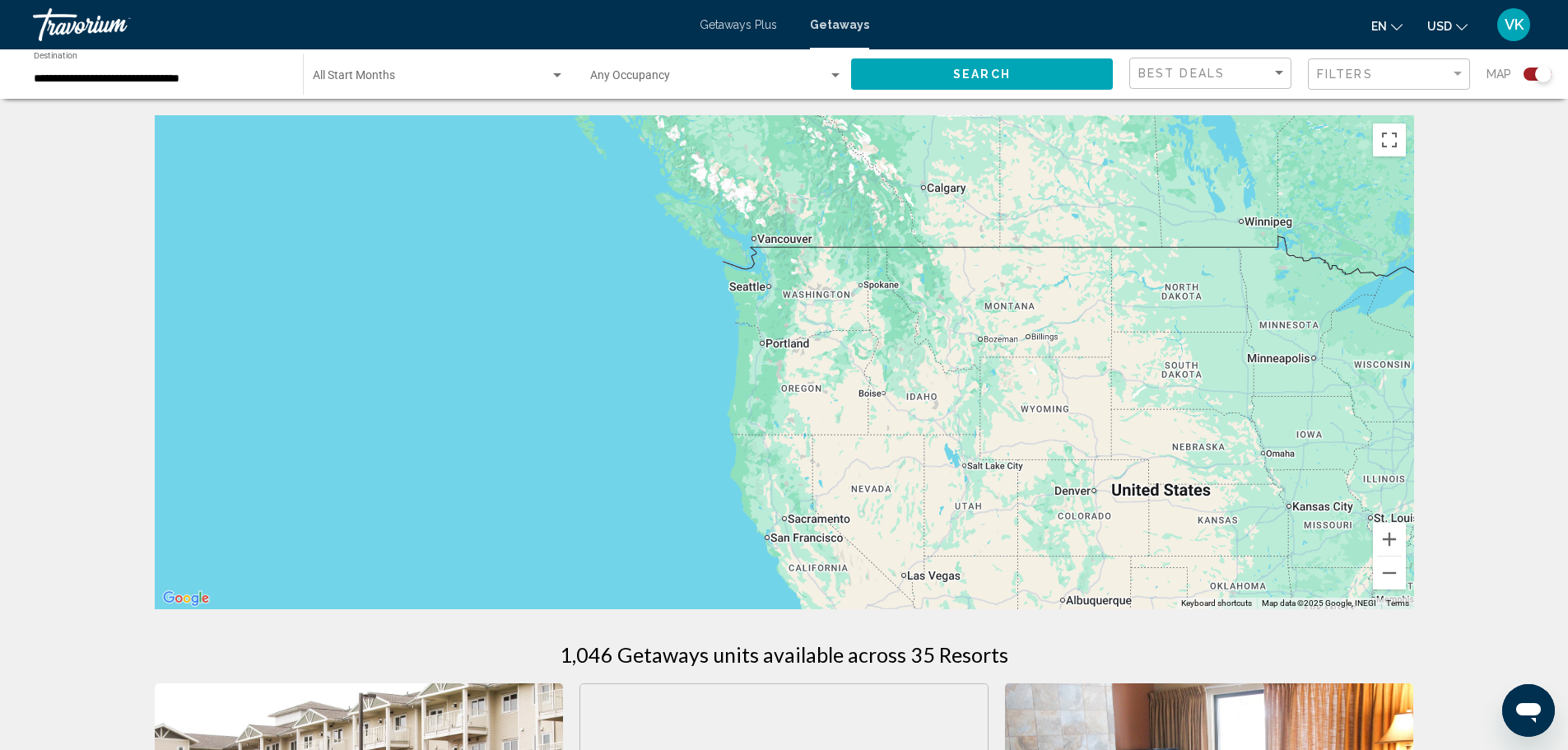
drag, startPoint x: 1097, startPoint y: 350, endPoint x: 1194, endPoint y: 763, distance: 424.2
click at [1194, 749] on html "**********" at bounding box center [784, 375] width 1568 height 750
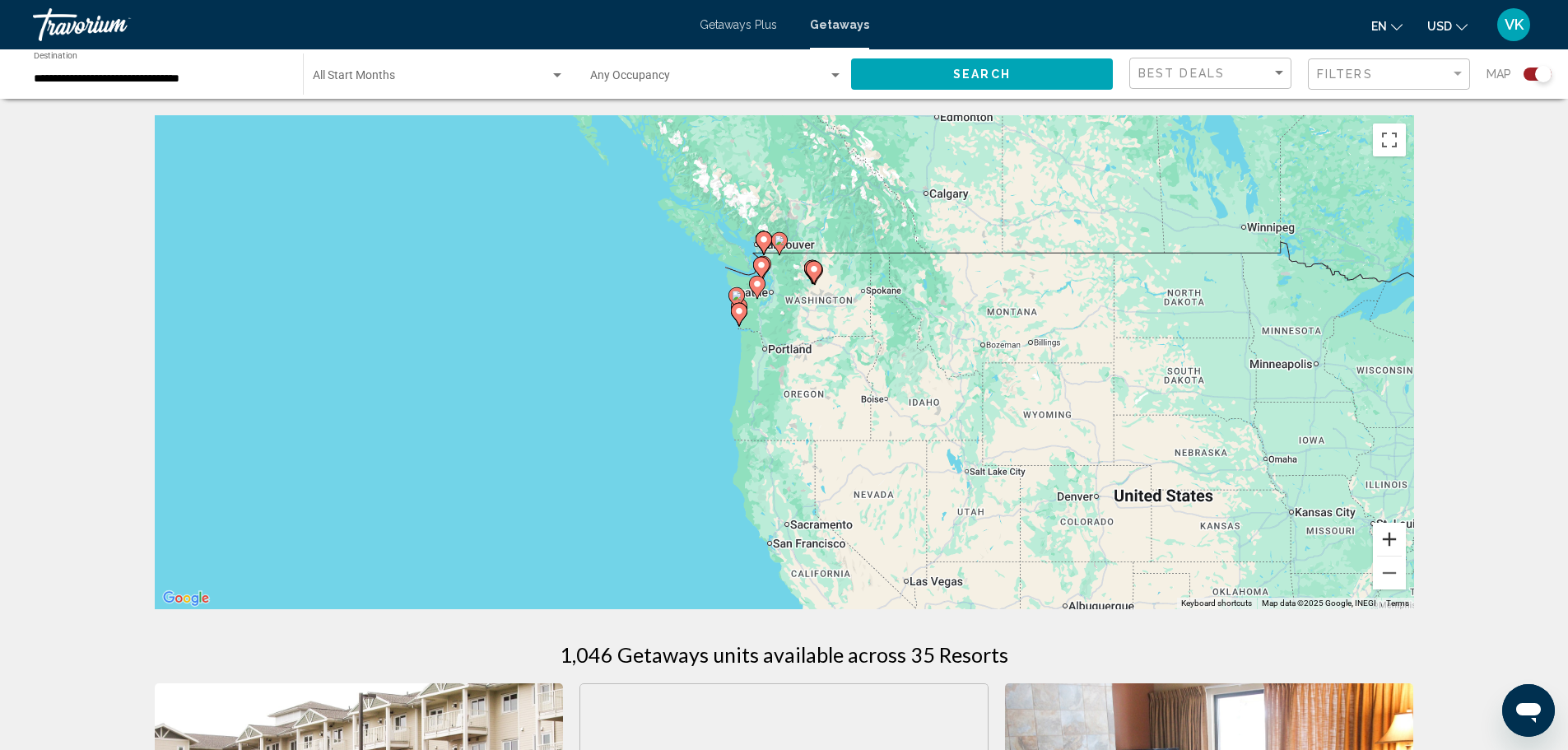
click at [1397, 539] on button "Zoom in" at bounding box center [1390, 539] width 33 height 33
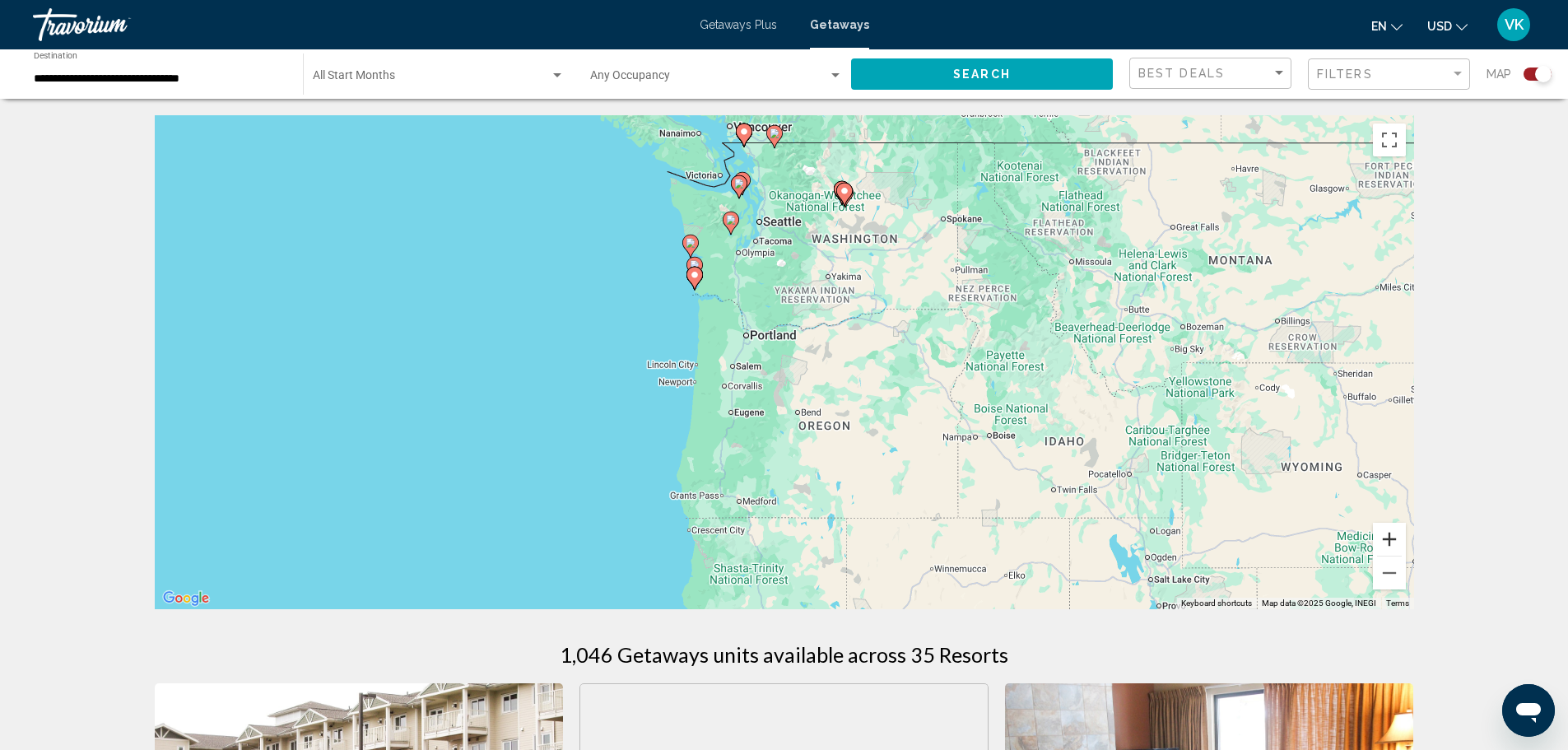
click at [1397, 539] on button "Zoom in" at bounding box center [1390, 539] width 33 height 33
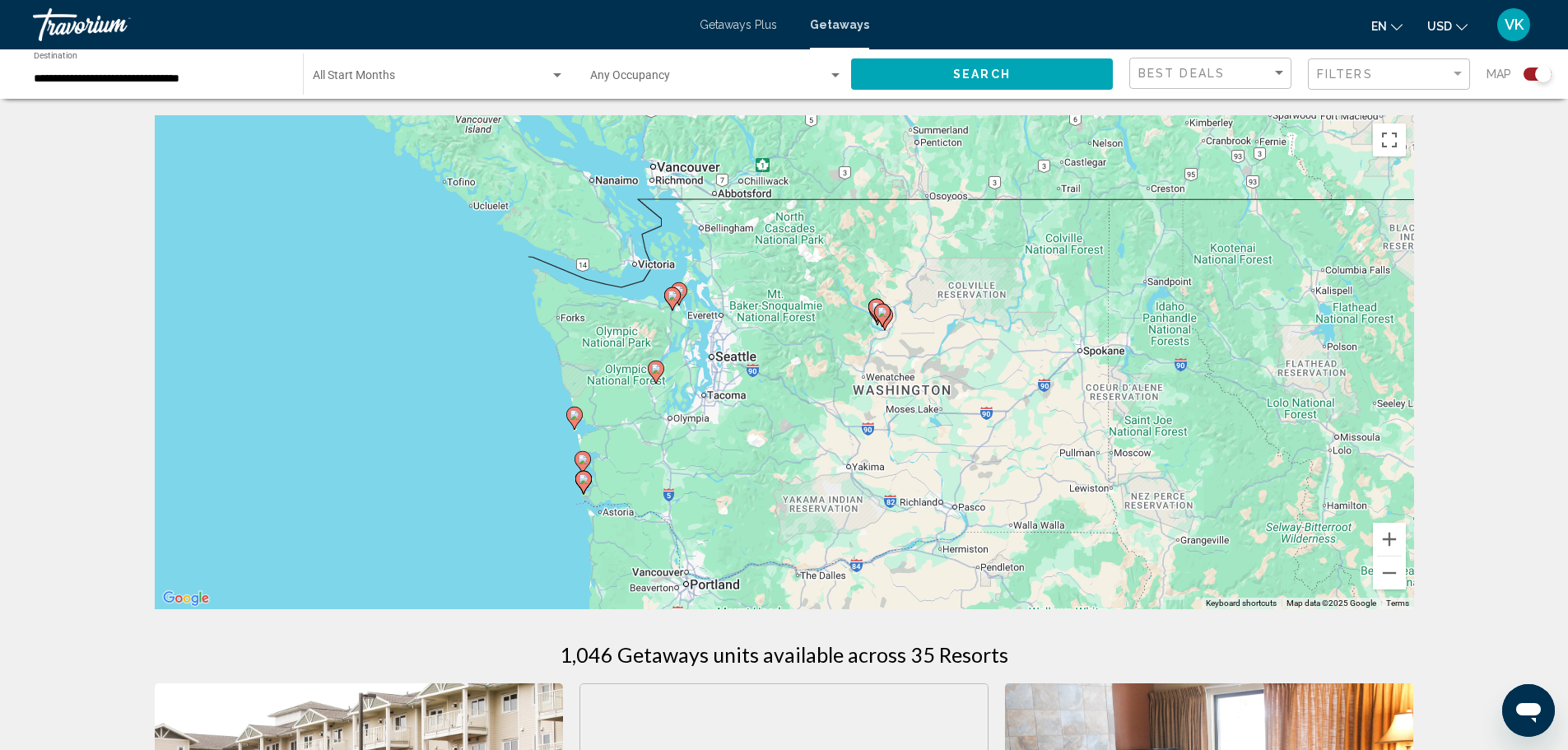
drag, startPoint x: 915, startPoint y: 304, endPoint x: 898, endPoint y: 555, distance: 251.6
click at [898, 555] on div "To activate drag with keyboard, press Alt + Enter. Once in keyboard drag state,…" at bounding box center [784, 362] width 1260 height 493
click at [1390, 539] on button "Zoom in" at bounding box center [1390, 539] width 33 height 33
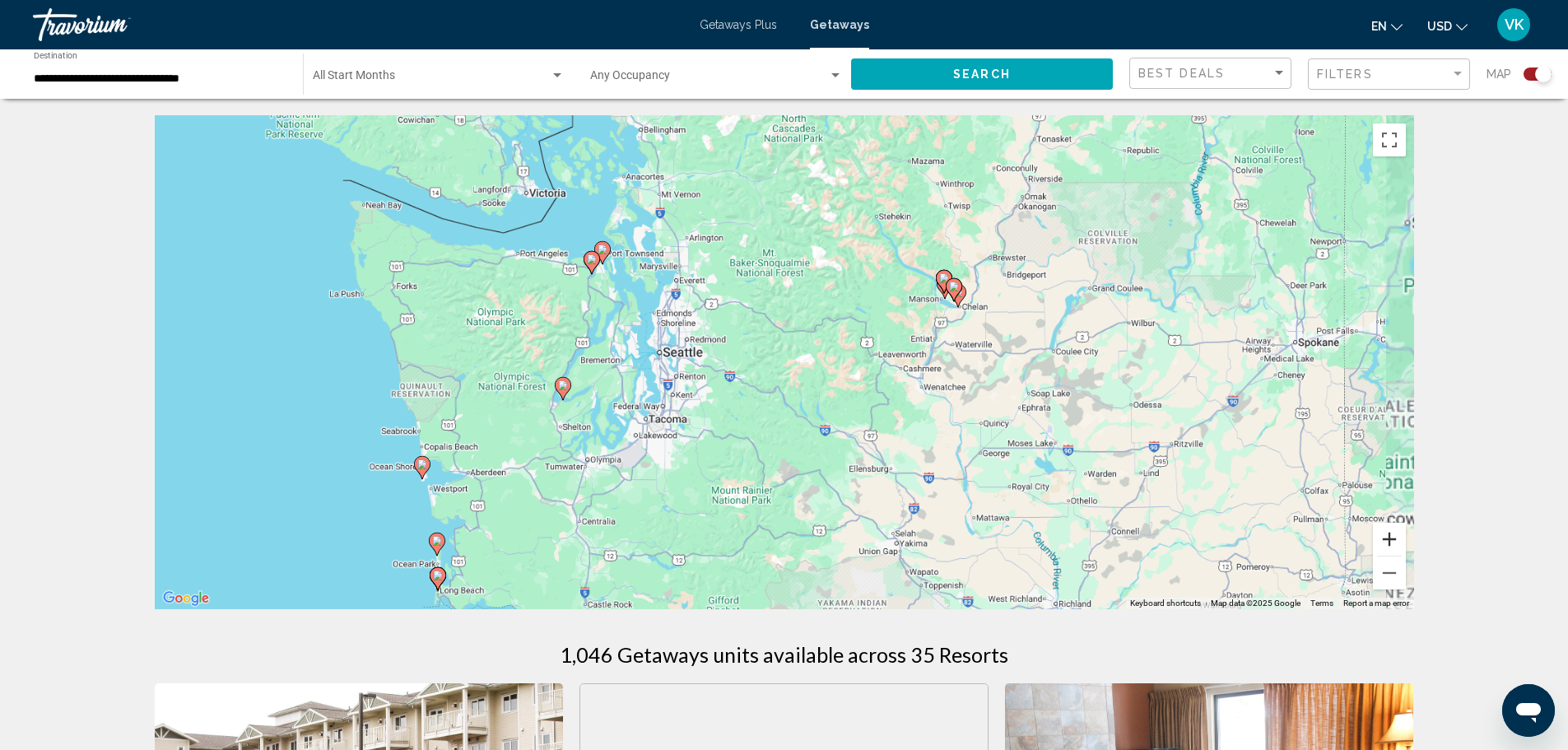
click at [1390, 539] on button "Zoom in" at bounding box center [1390, 539] width 33 height 33
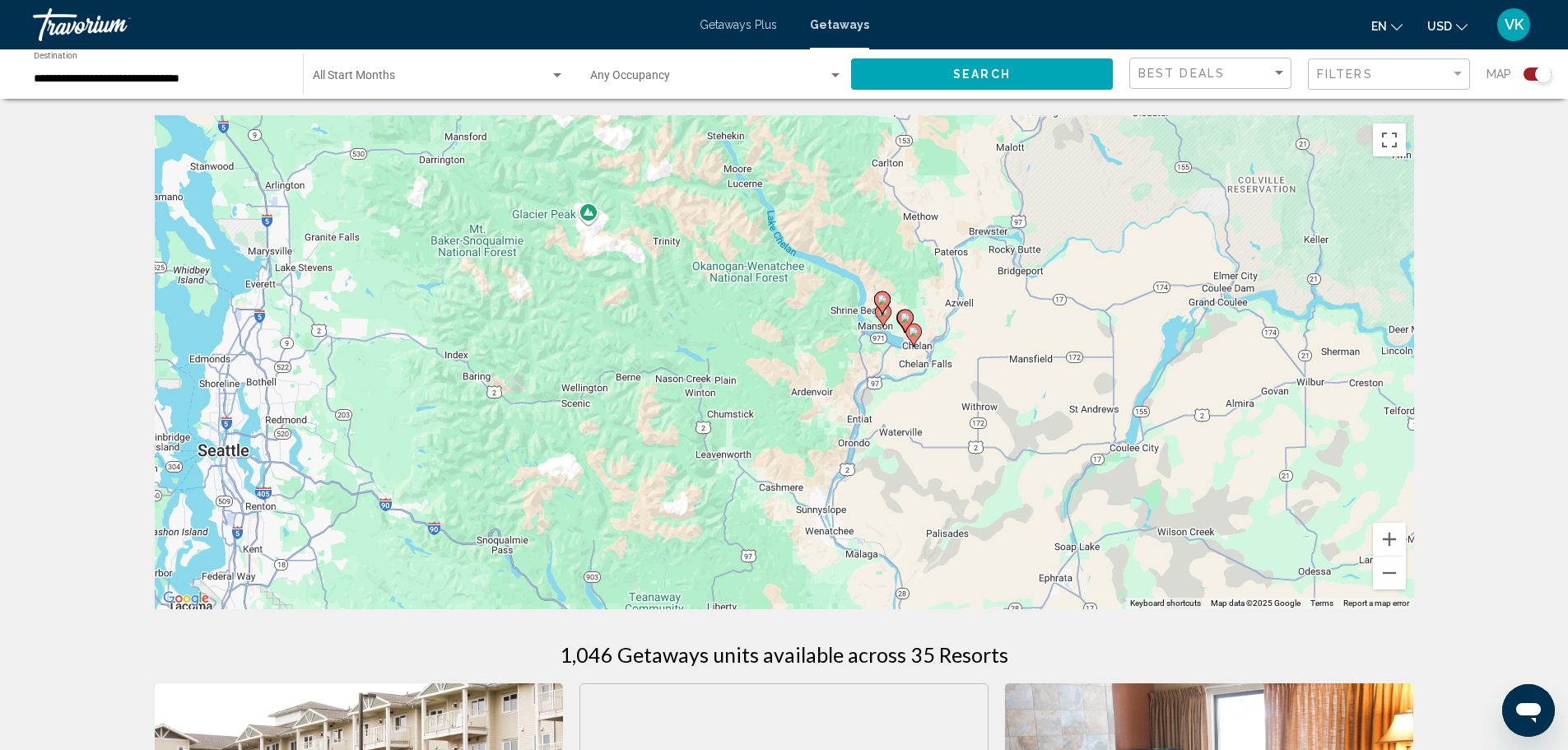
drag, startPoint x: 1066, startPoint y: 455, endPoint x: 790, endPoint y: 569, distance: 298.6
click at [790, 569] on div "To activate drag with keyboard, press Alt + Enter. Once in keyboard drag state,…" at bounding box center [784, 362] width 1260 height 493
click at [905, 322] on image "Main content" at bounding box center [905, 317] width 10 height 10
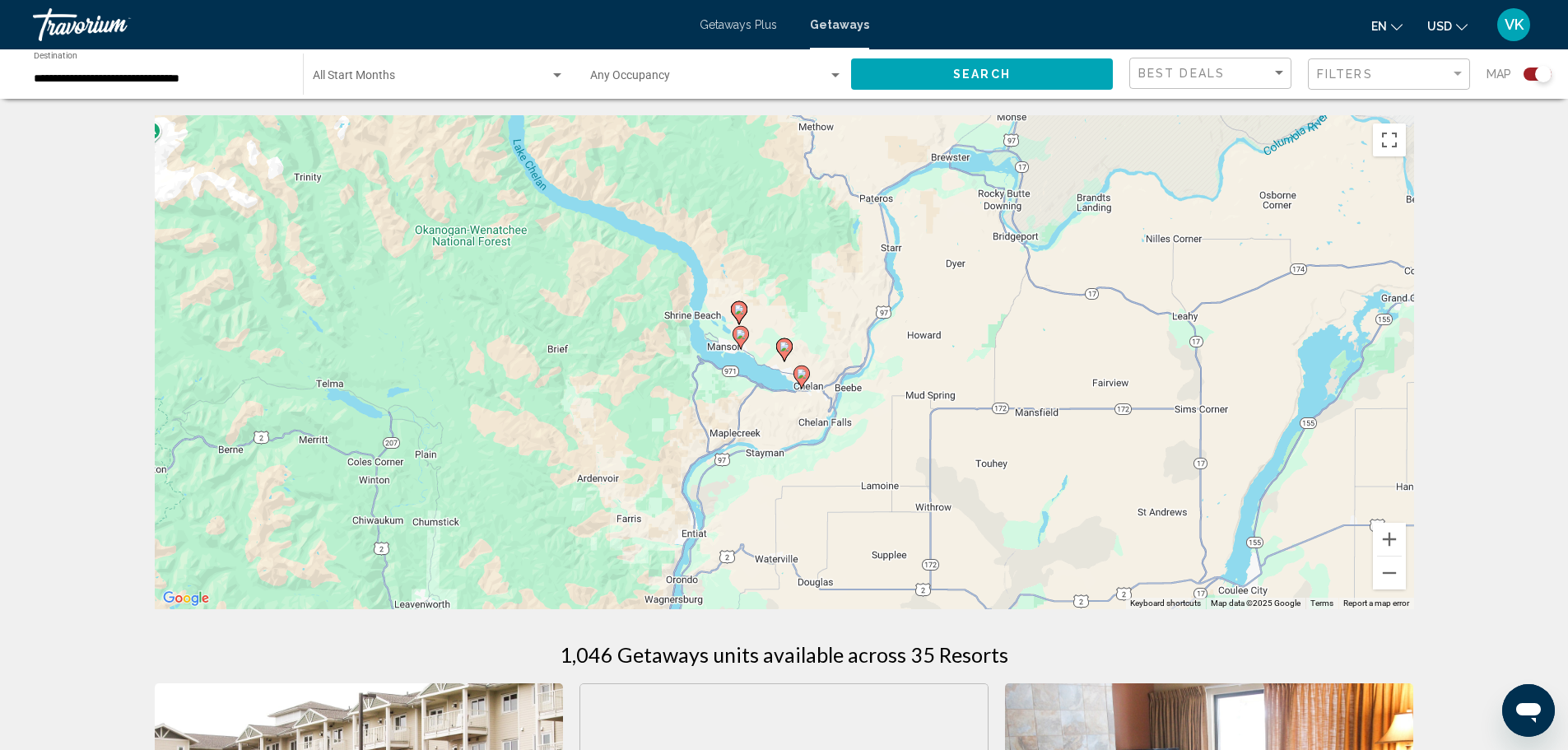
click at [798, 374] on image "Main content" at bounding box center [802, 373] width 10 height 10
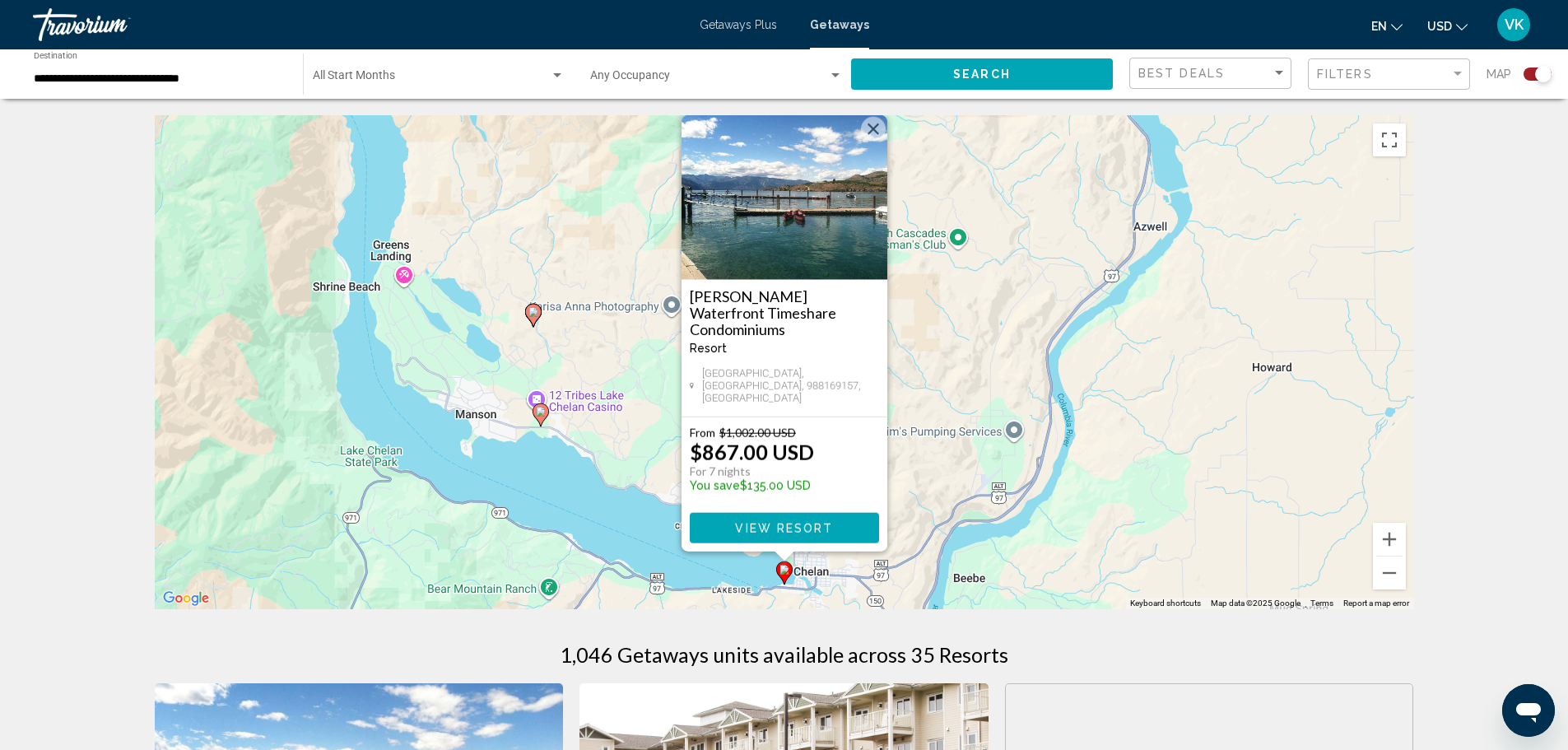
click at [787, 525] on span "View Resort" at bounding box center [784, 528] width 98 height 13
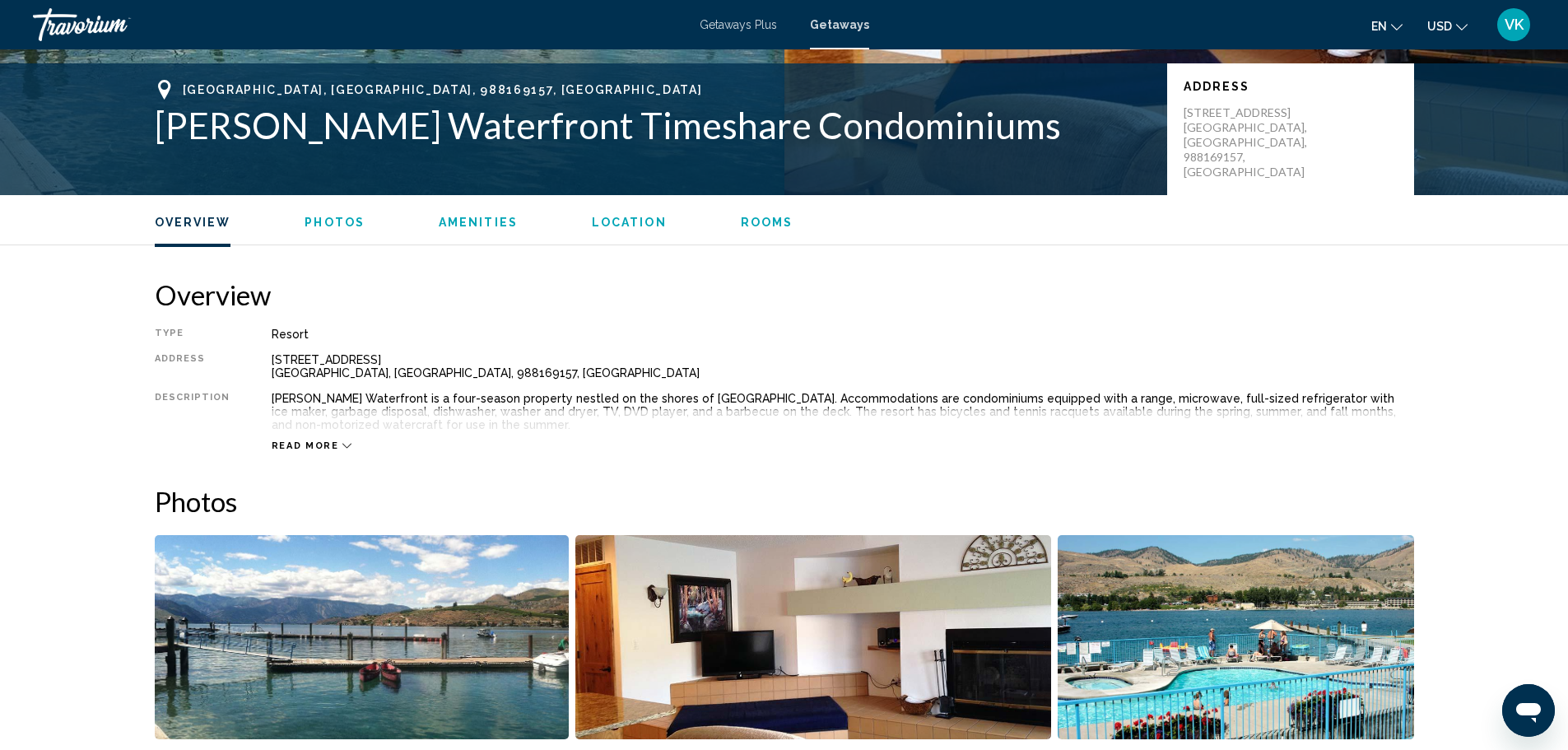
scroll to position [247, 0]
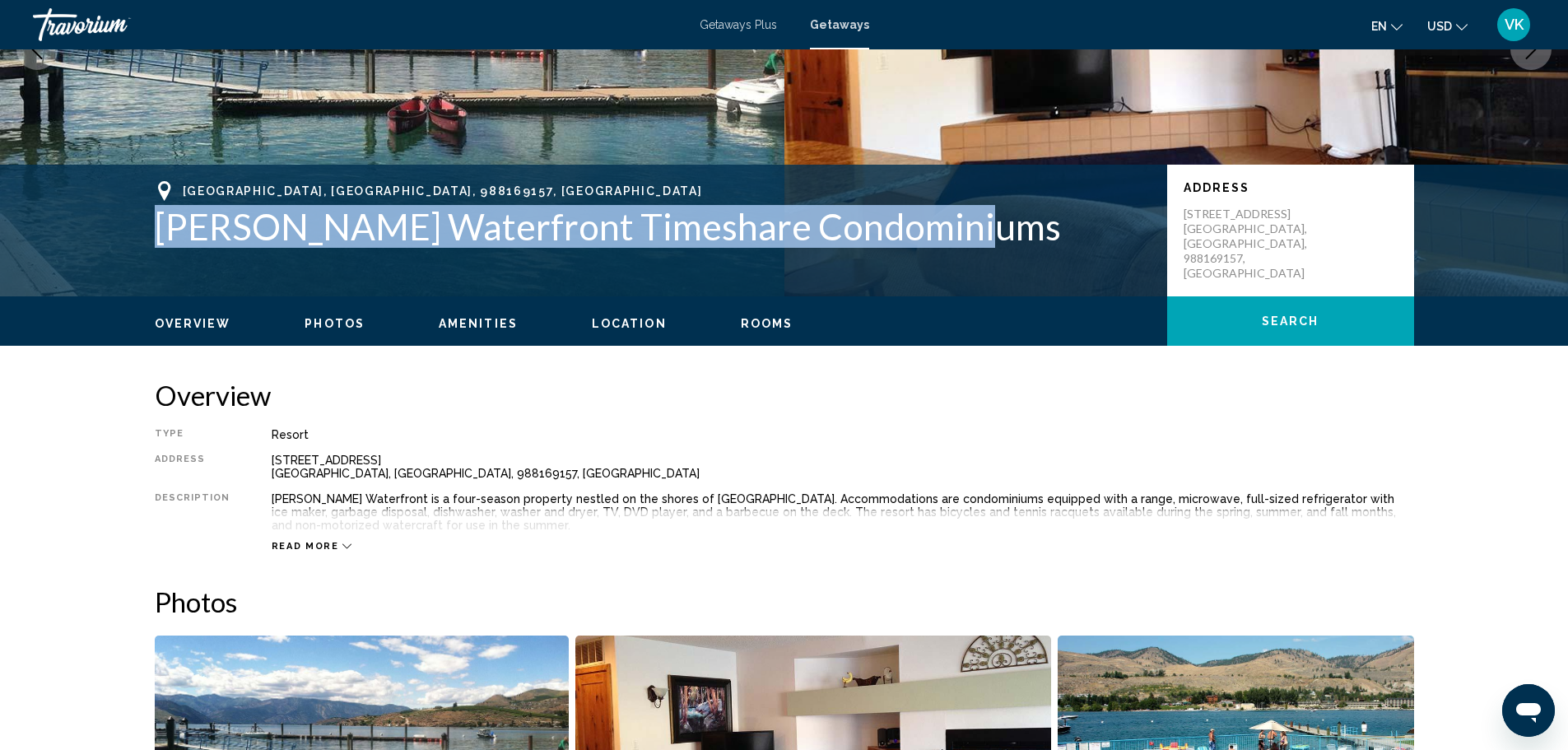
drag, startPoint x: 157, startPoint y: 225, endPoint x: 812, endPoint y: 238, distance: 655.1
click at [938, 221] on h1 "Peterson's Waterfront Timeshare Condominiums" at bounding box center [653, 226] width 996 height 43
copy h1 "Peterson's Waterfront Timeshare Condominiums"
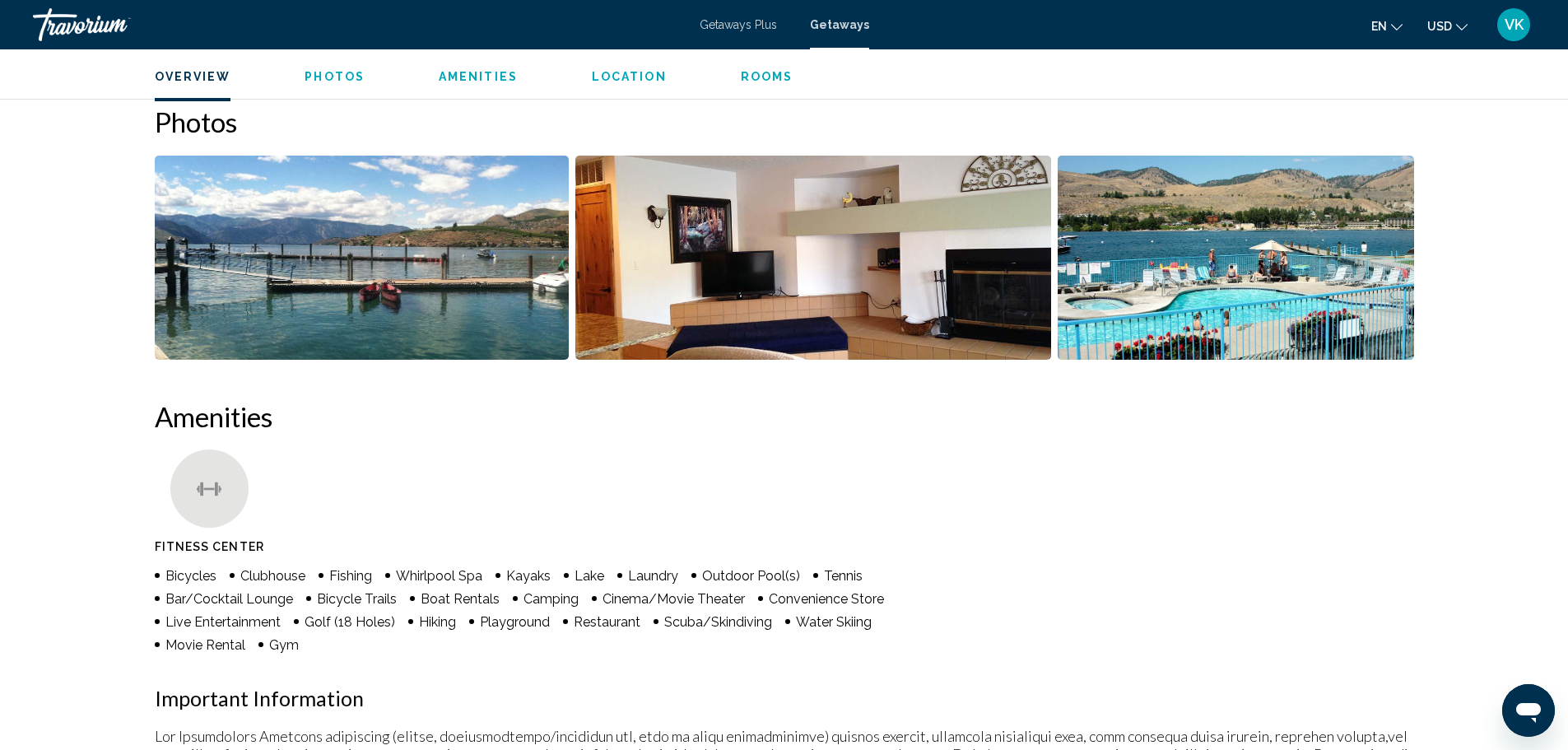
scroll to position [741, 0]
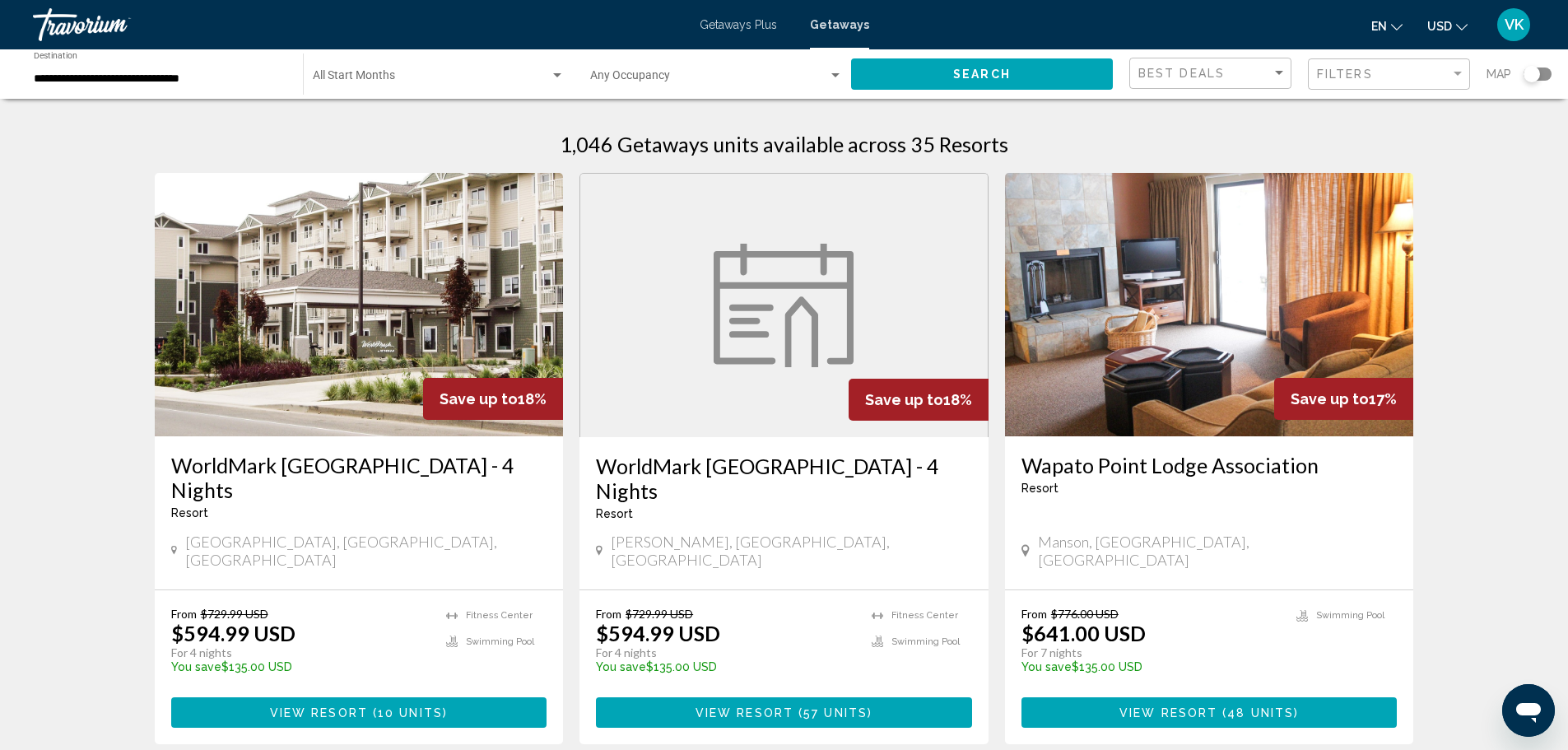
click at [341, 707] on span "View Resort" at bounding box center [319, 713] width 98 height 13
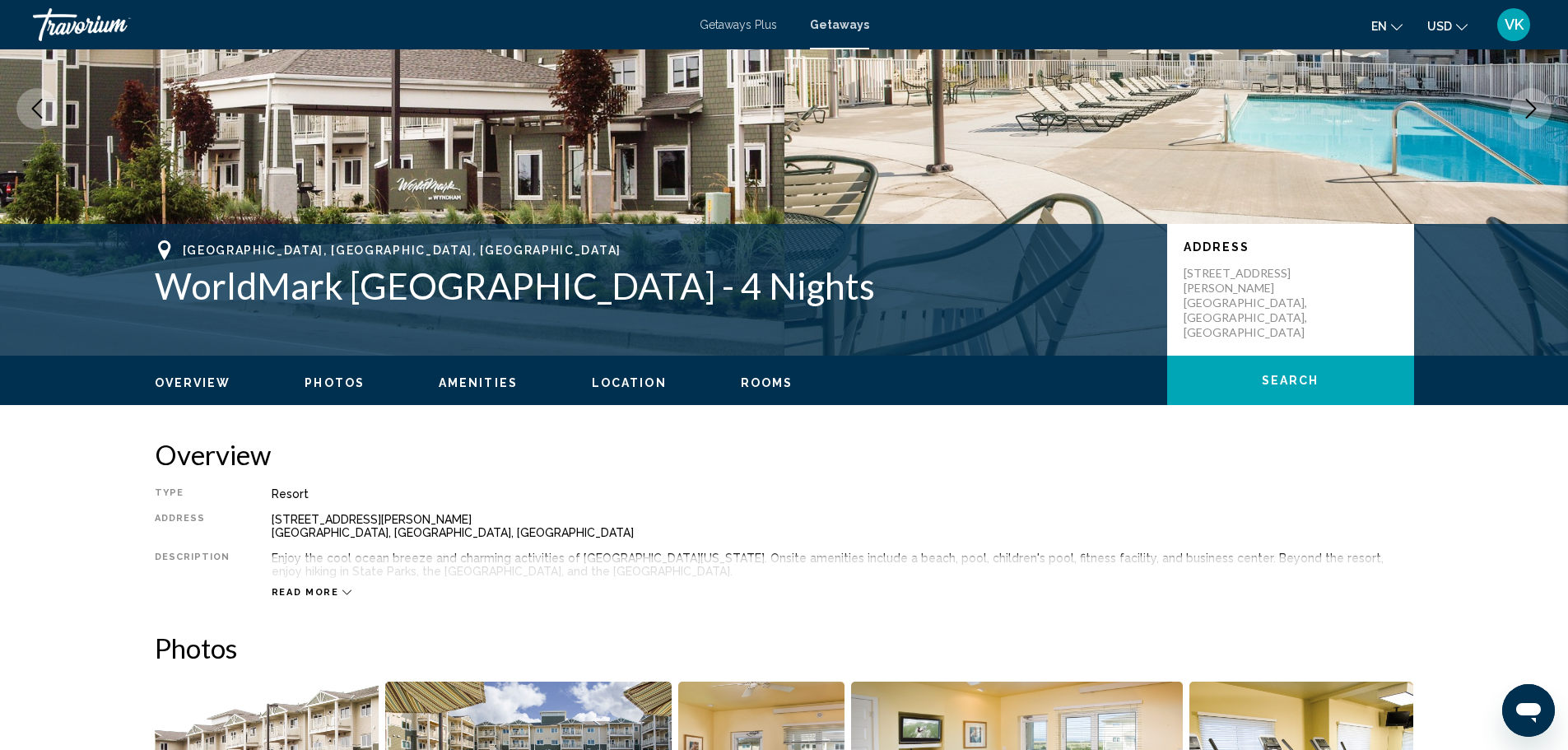
scroll to position [247, 0]
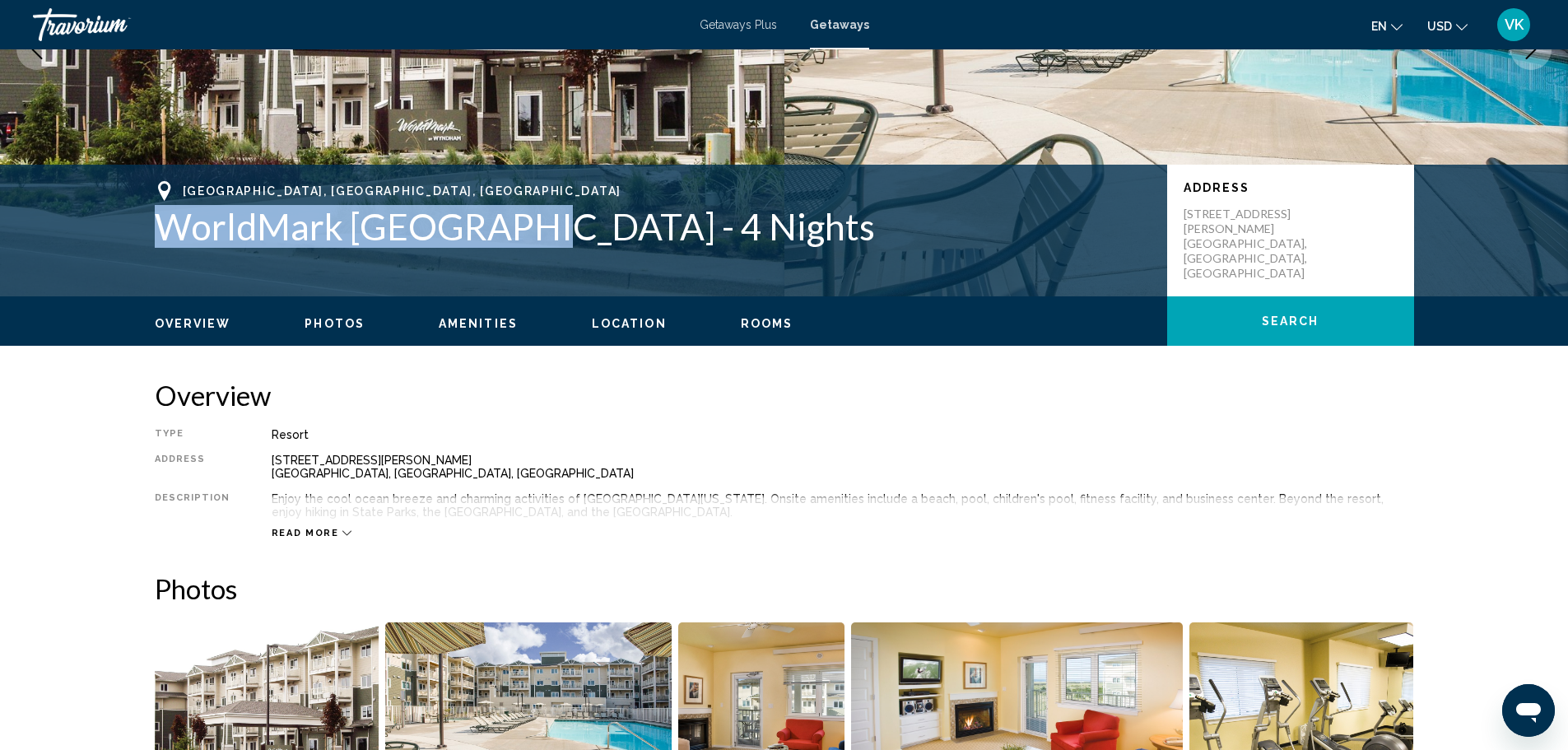
drag, startPoint x: 164, startPoint y: 233, endPoint x: 527, endPoint y: 227, distance: 363.0
click at [527, 227] on h1 "WorldMark Long Beach - 4 Nights" at bounding box center [653, 226] width 996 height 43
copy h1 "WorldMark Long Beach"
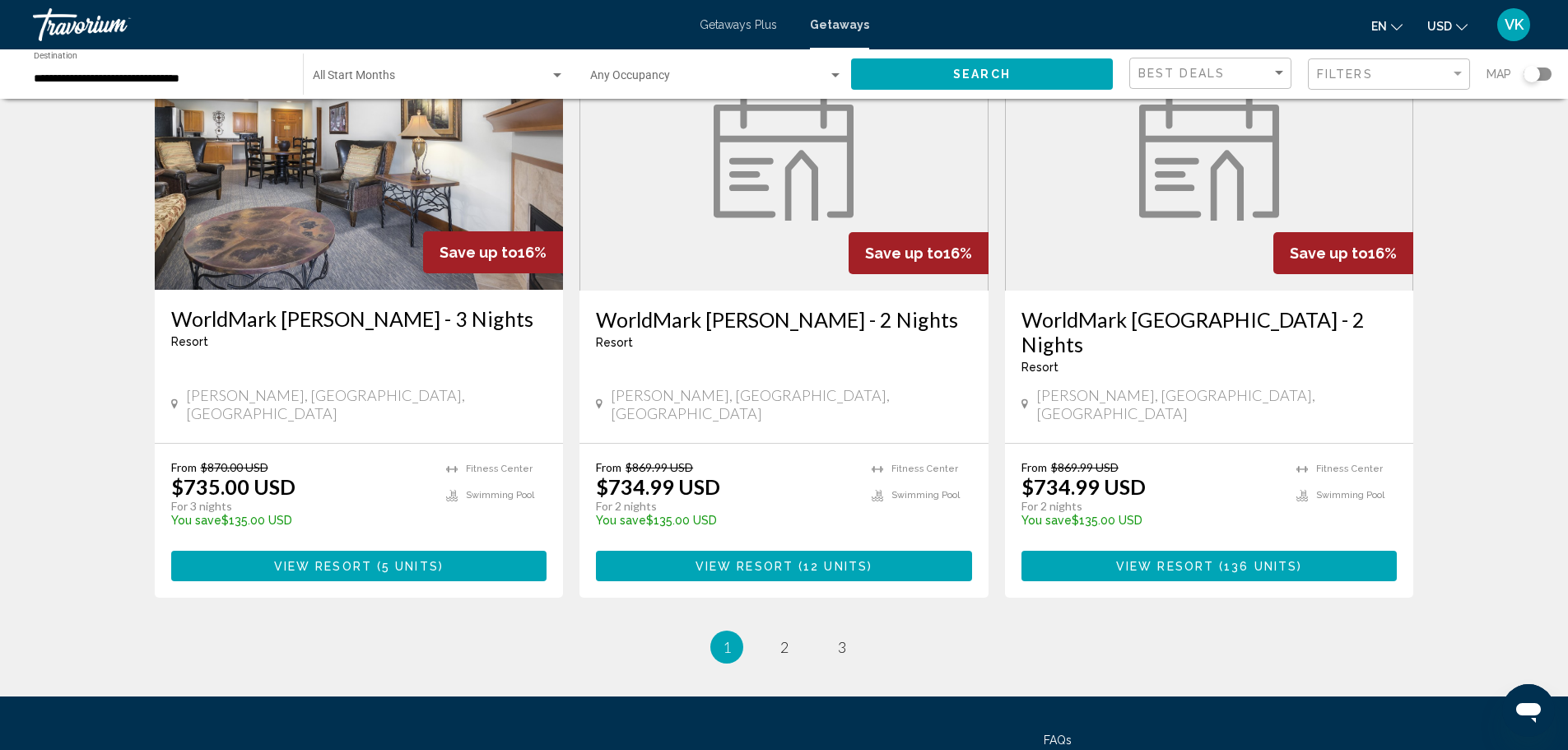
scroll to position [1936, 0]
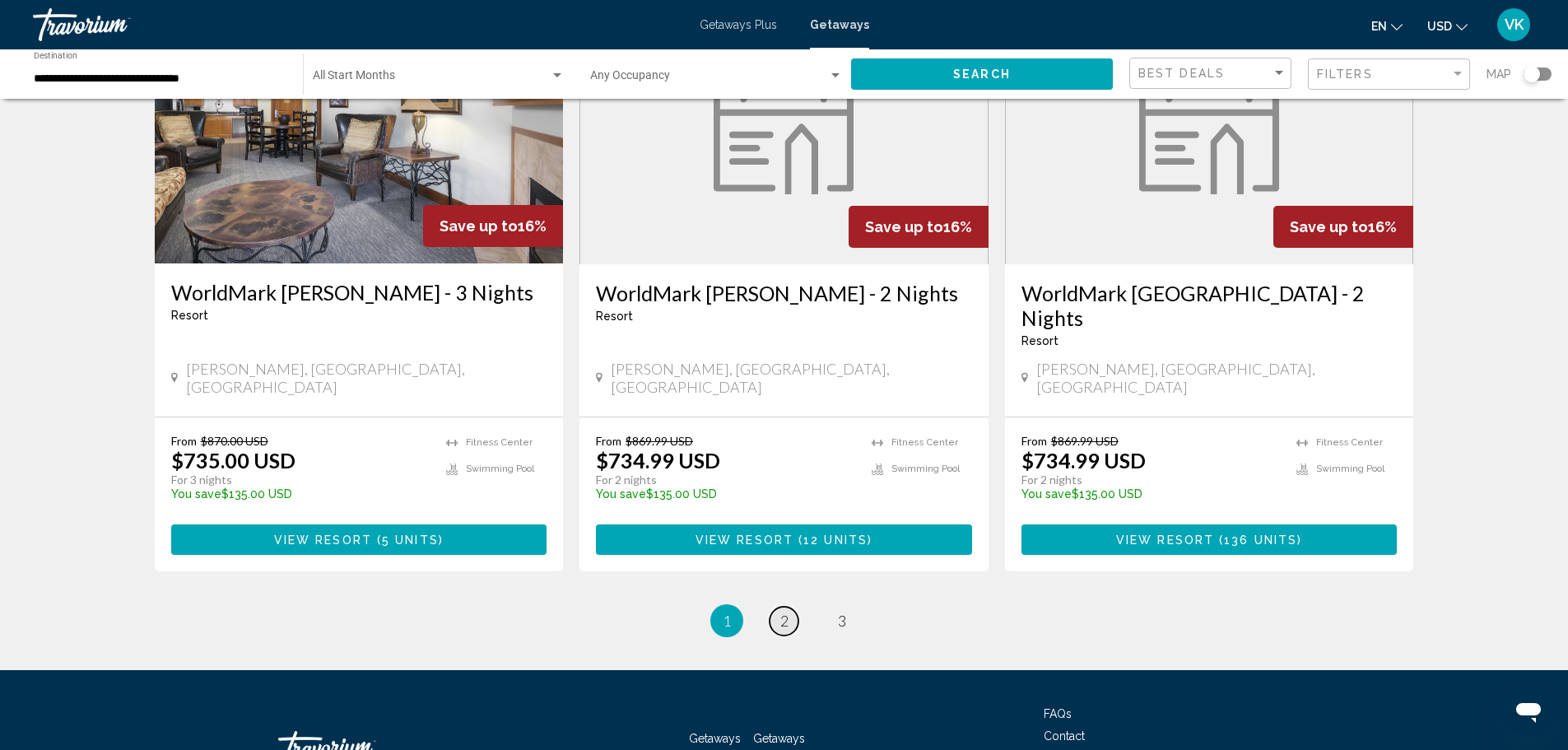
click at [793, 606] on link "page 2" at bounding box center [784, 620] width 28 height 28
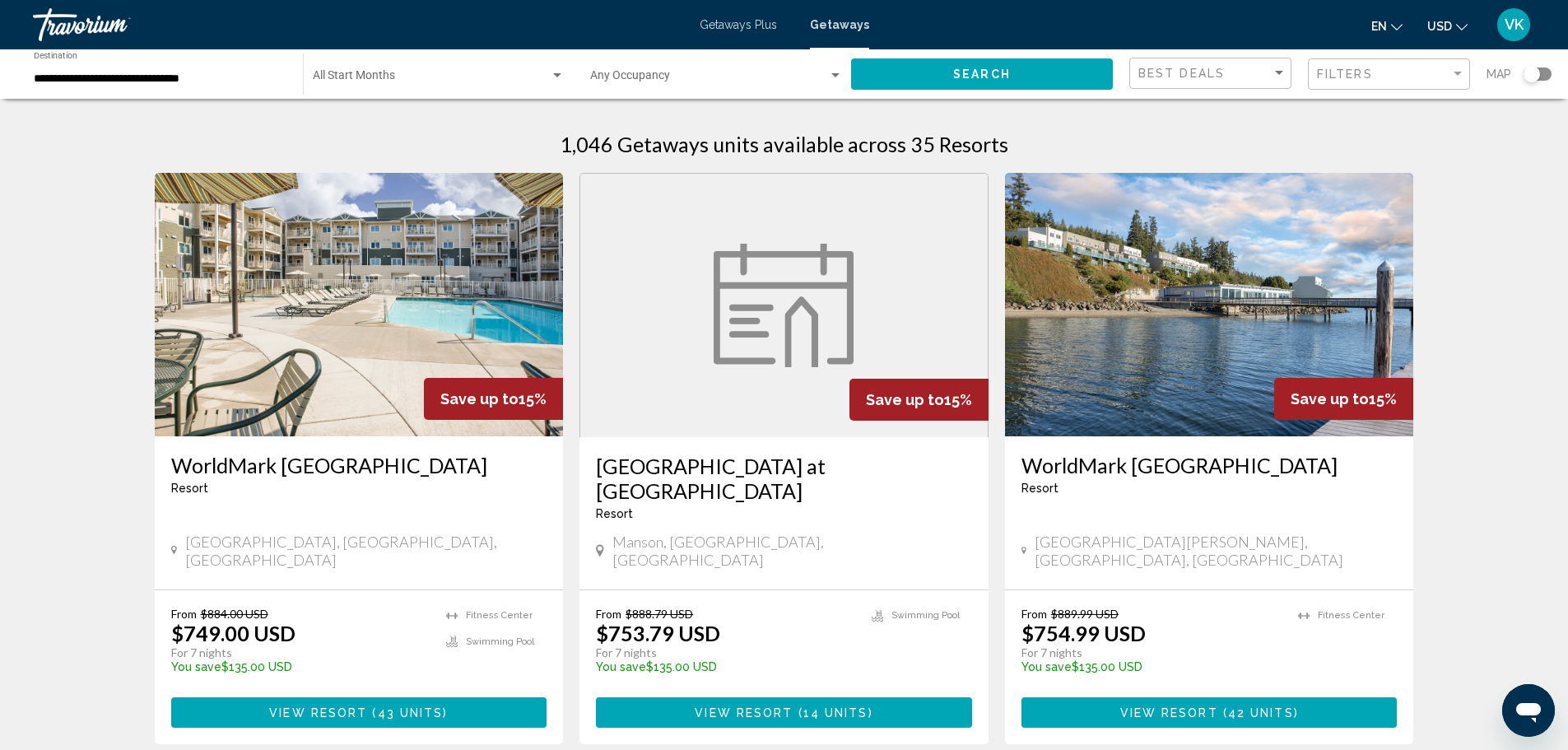
click at [673, 468] on h3 "Nekquelekin Village at Wapato Point" at bounding box center [784, 478] width 376 height 50
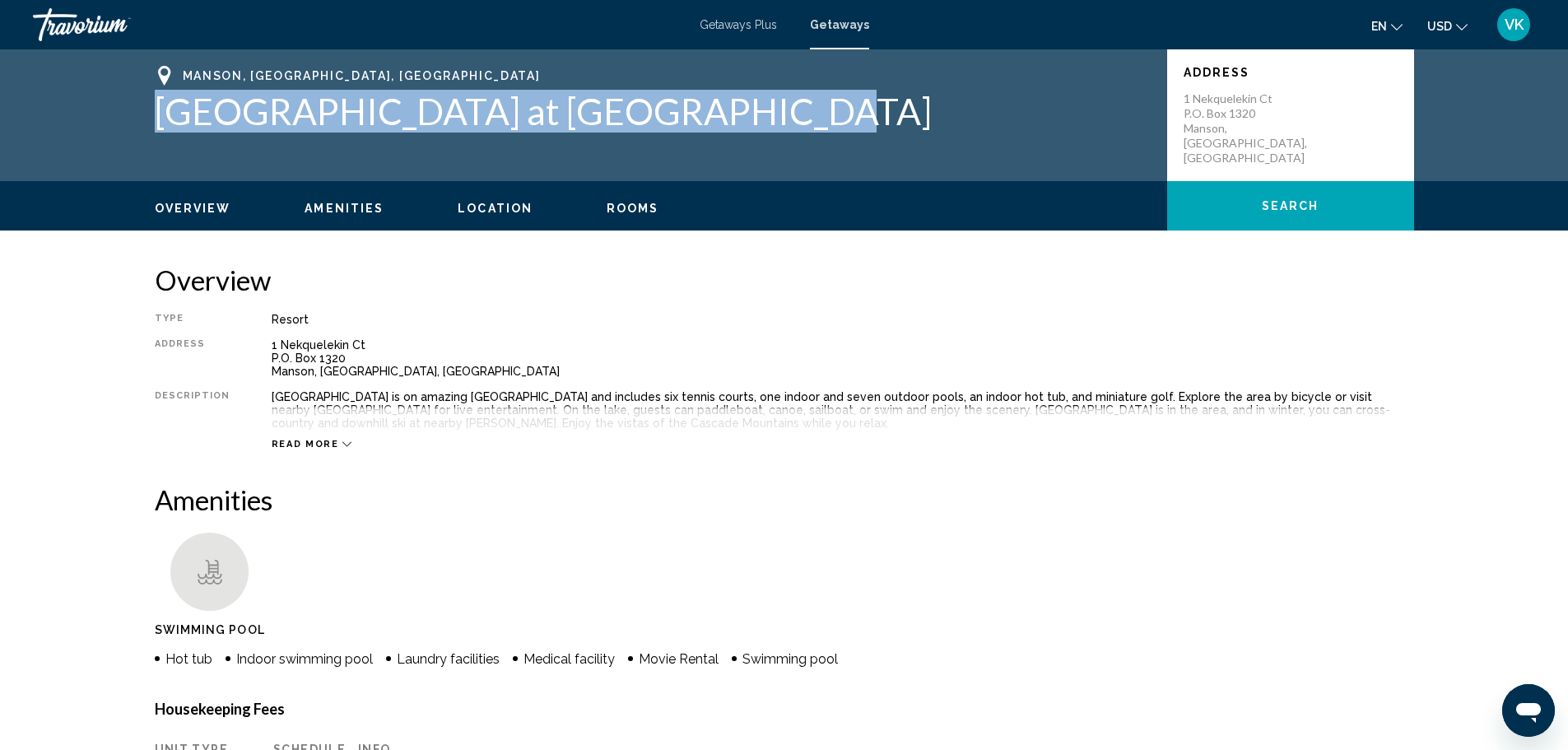
drag, startPoint x: 158, startPoint y: 108, endPoint x: 746, endPoint y: 121, distance: 588.1
click at [746, 121] on h1 "Nekquelekin Village at Wapato Point" at bounding box center [653, 111] width 996 height 43
copy h1 "Nekquelekin Village at Wapato Point"
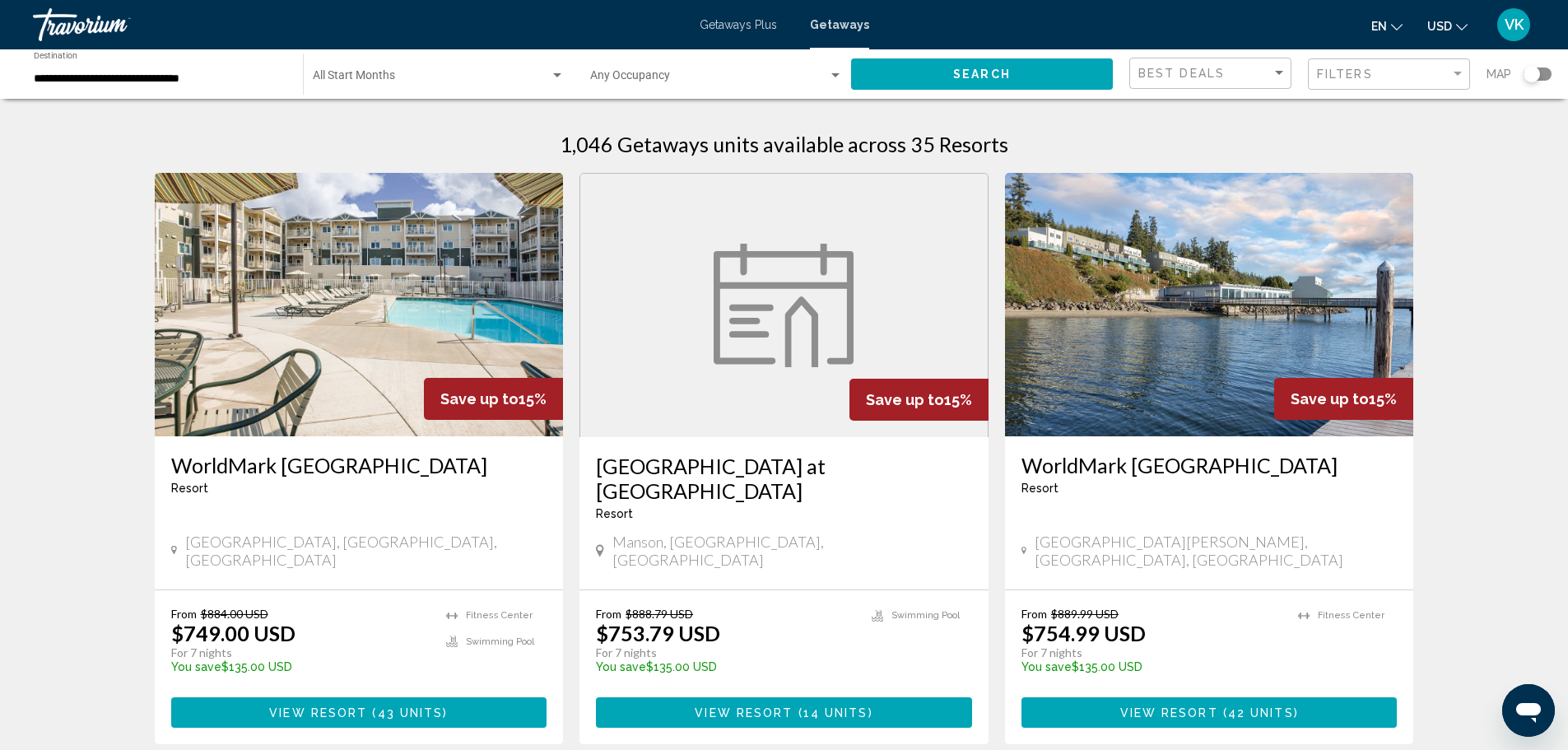
click at [1172, 707] on span "View Resort" at bounding box center [1169, 713] width 98 height 13
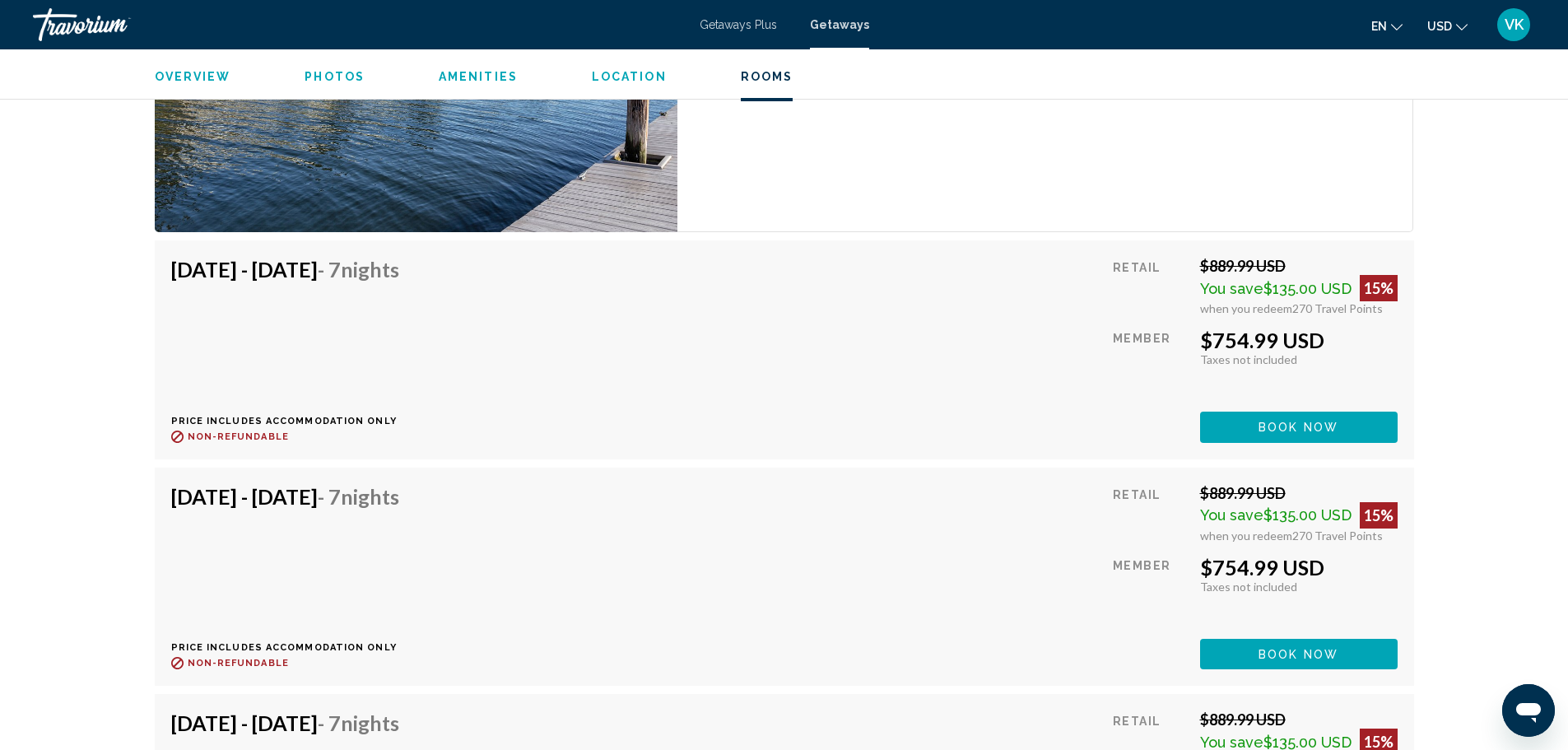
scroll to position [3243, 0]
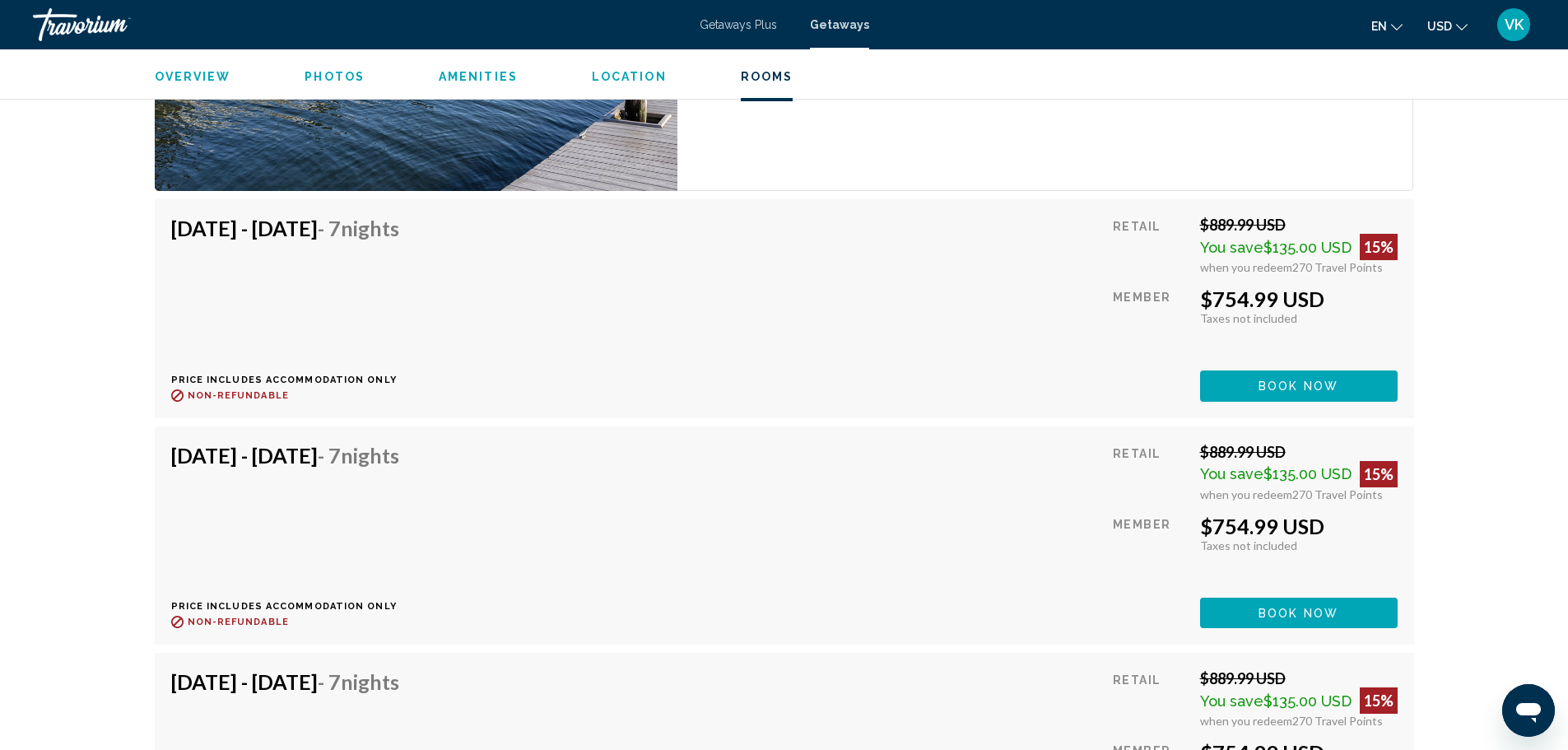
click at [1331, 393] on span "Book now" at bounding box center [1299, 386] width 80 height 13
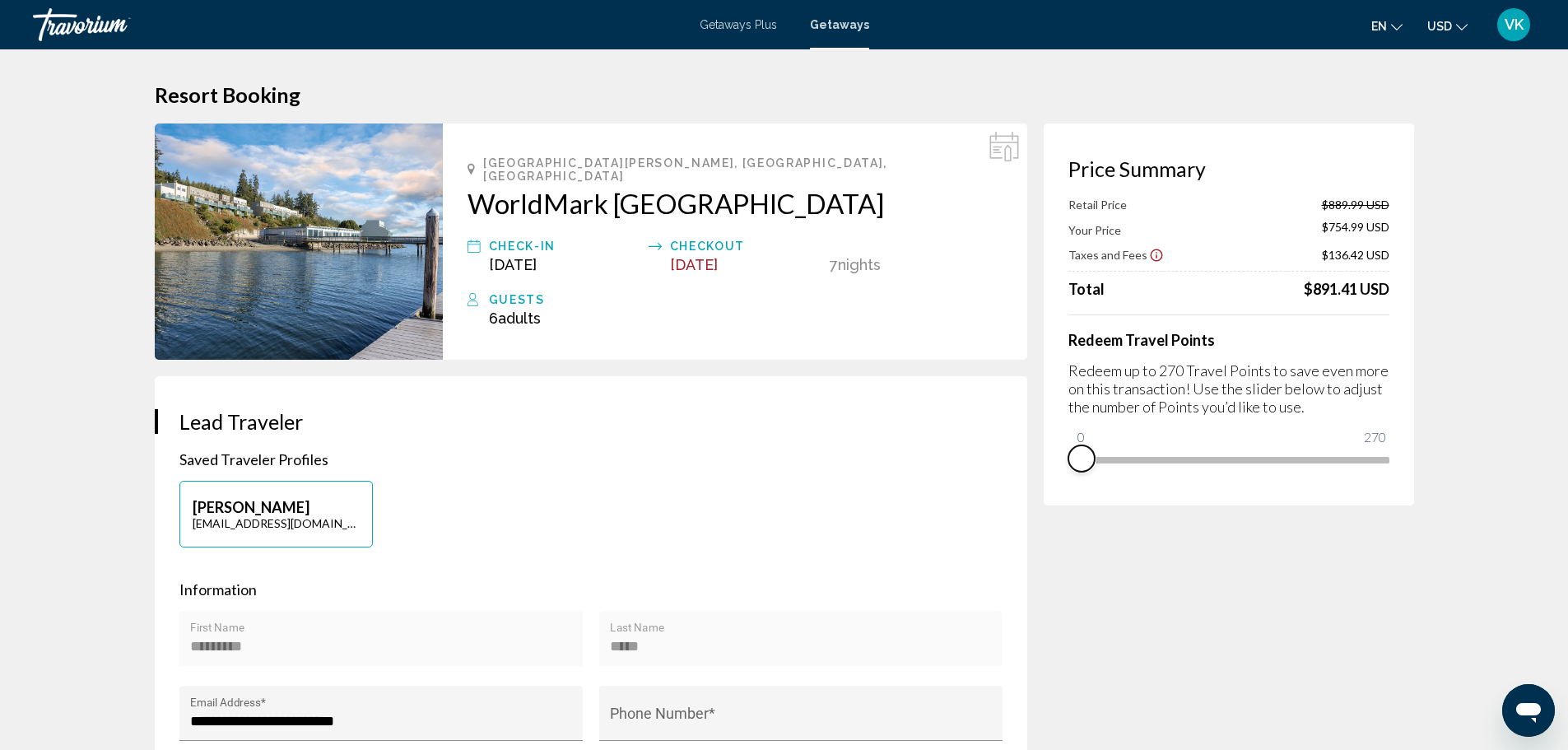
drag, startPoint x: 1378, startPoint y: 487, endPoint x: 1062, endPoint y: 487, distance: 316.0
click at [1062, 487] on div "Price Summary Retail Price $889.99 USD Your Price $754.99 USD Taxes and Fees $1…" at bounding box center [1229, 314] width 370 height 382
drag, startPoint x: 1081, startPoint y: 433, endPoint x: 1437, endPoint y: 456, distance: 356.7
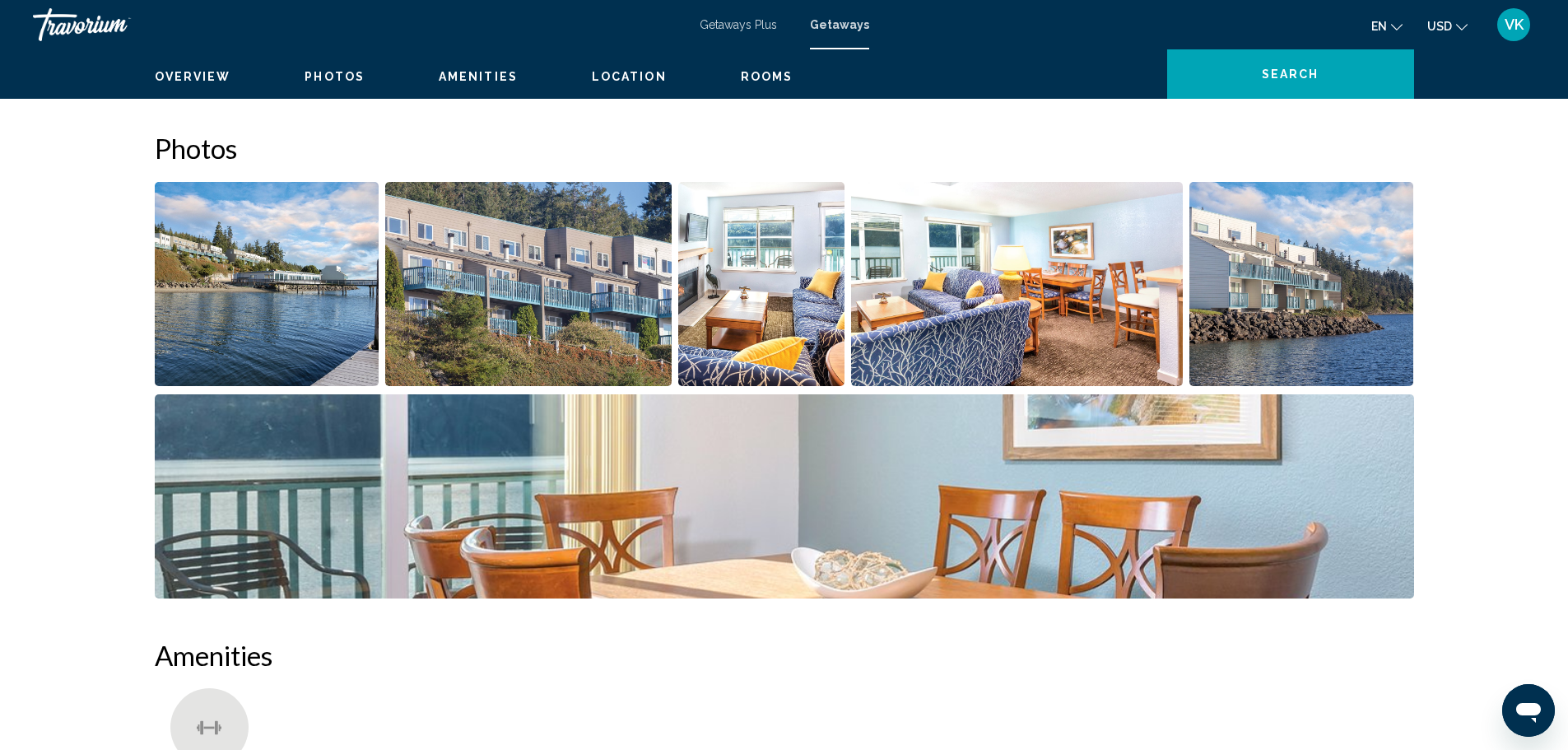
scroll to position [412, 0]
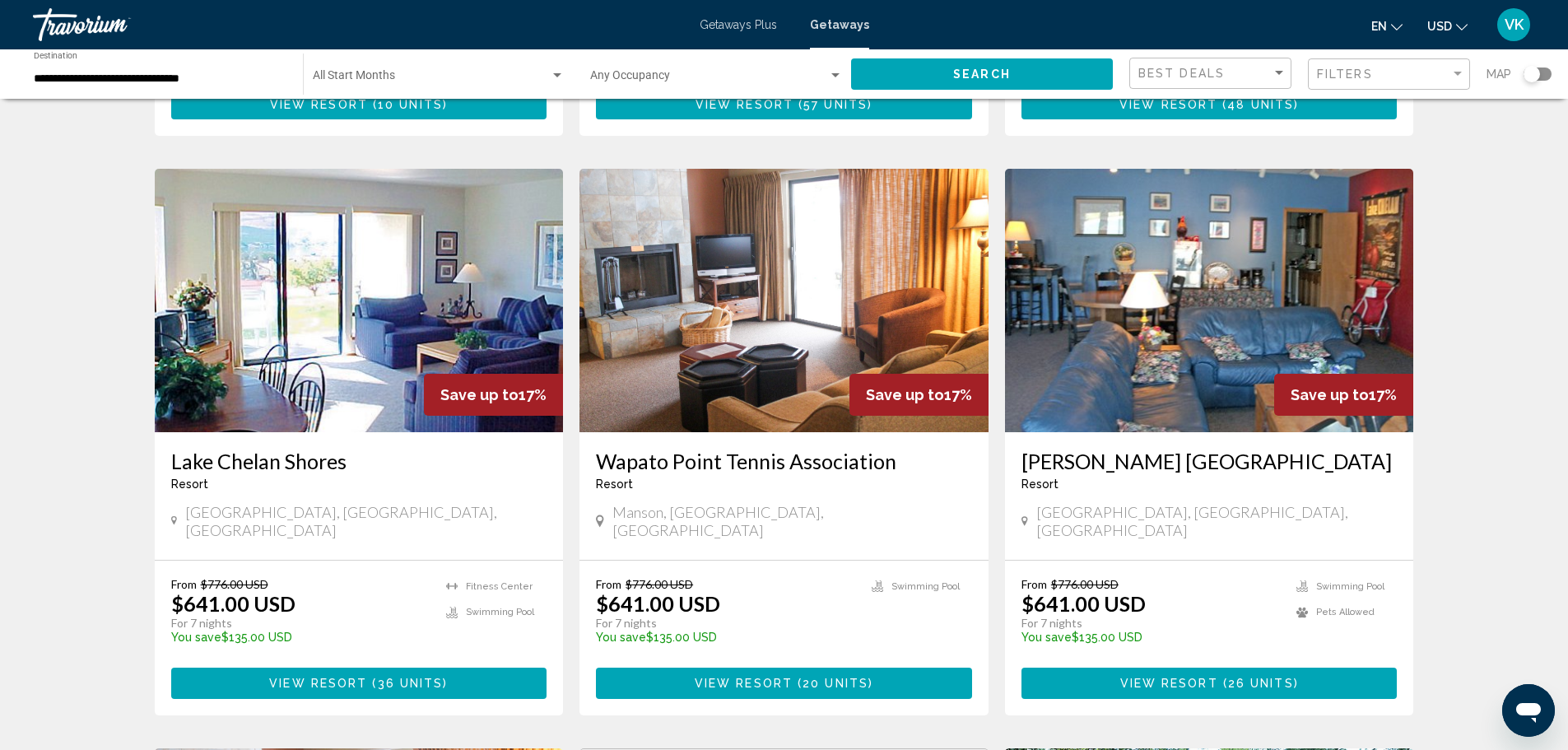
scroll to position [659, 0]
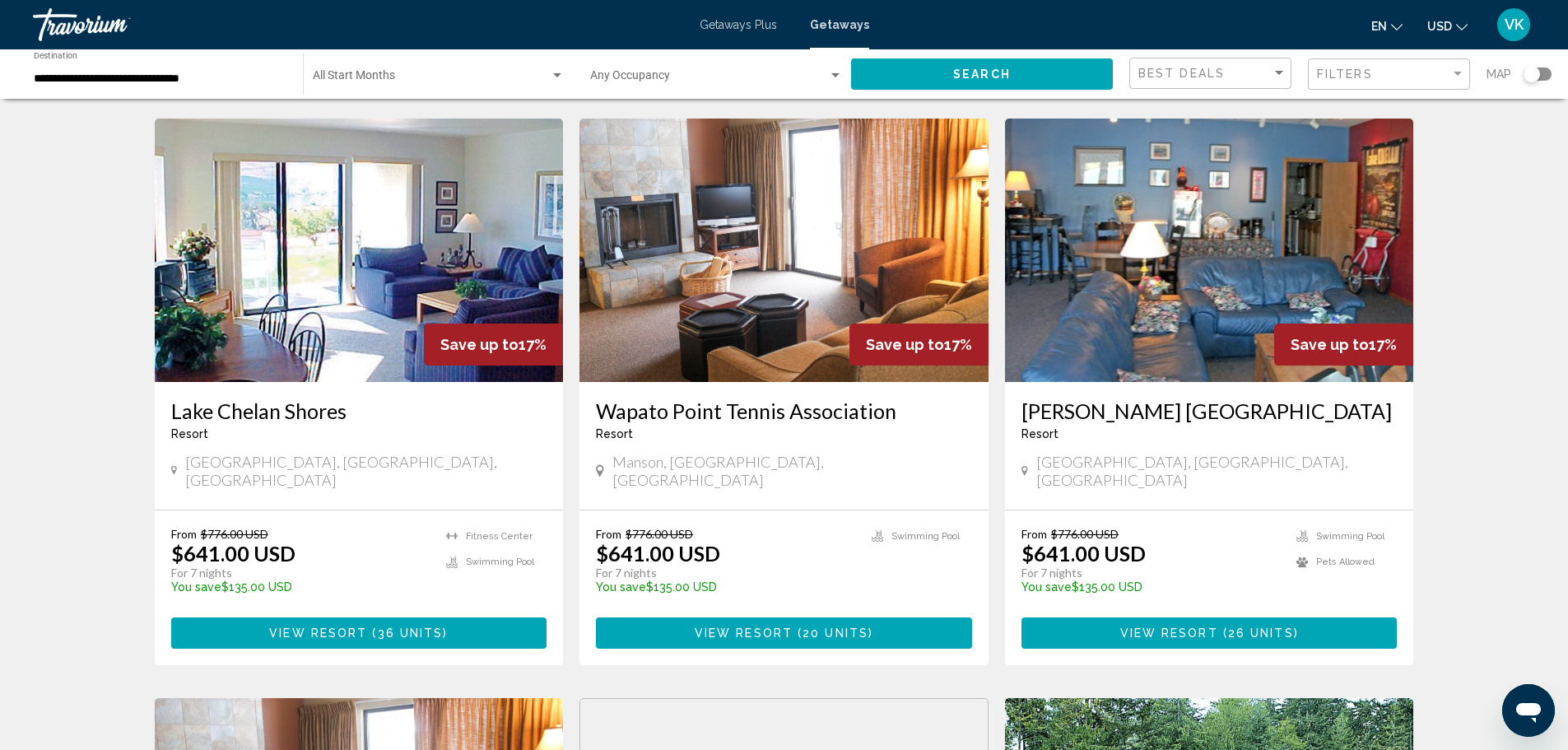
click at [1040, 399] on h3 "[PERSON_NAME] [GEOGRAPHIC_DATA]" at bounding box center [1210, 411] width 376 height 25
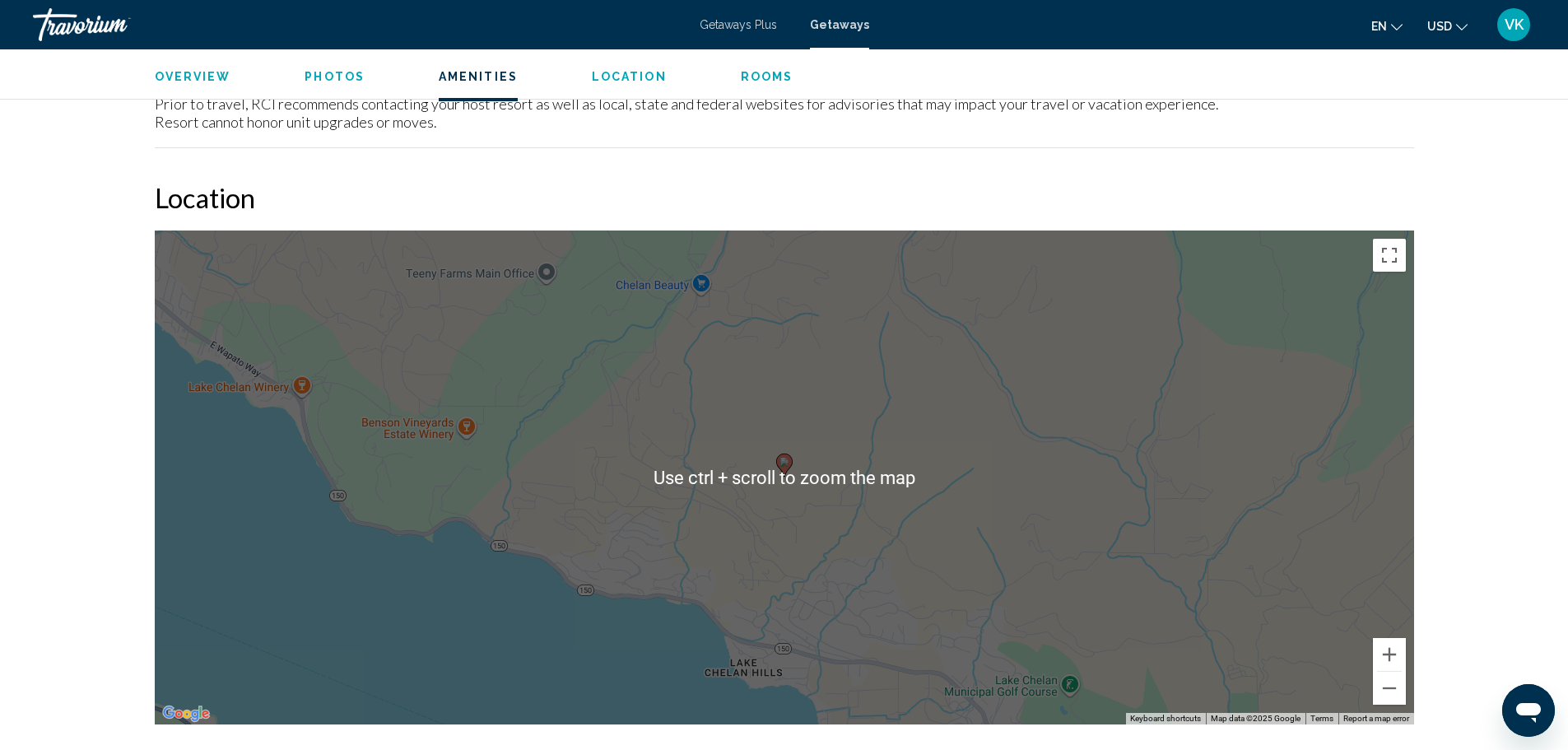
scroll to position [2057, 0]
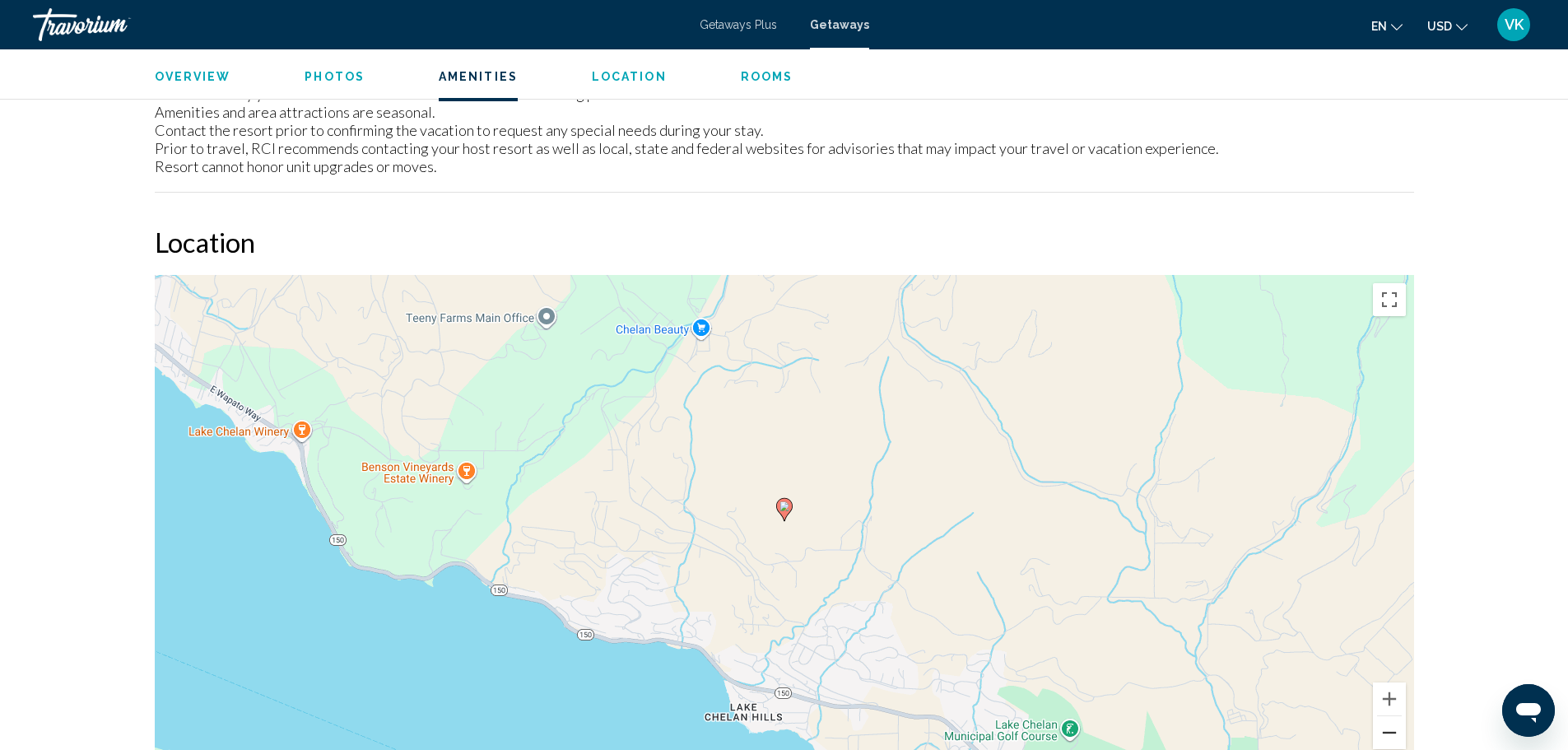
click at [1397, 738] on button "Zoom out" at bounding box center [1390, 732] width 33 height 33
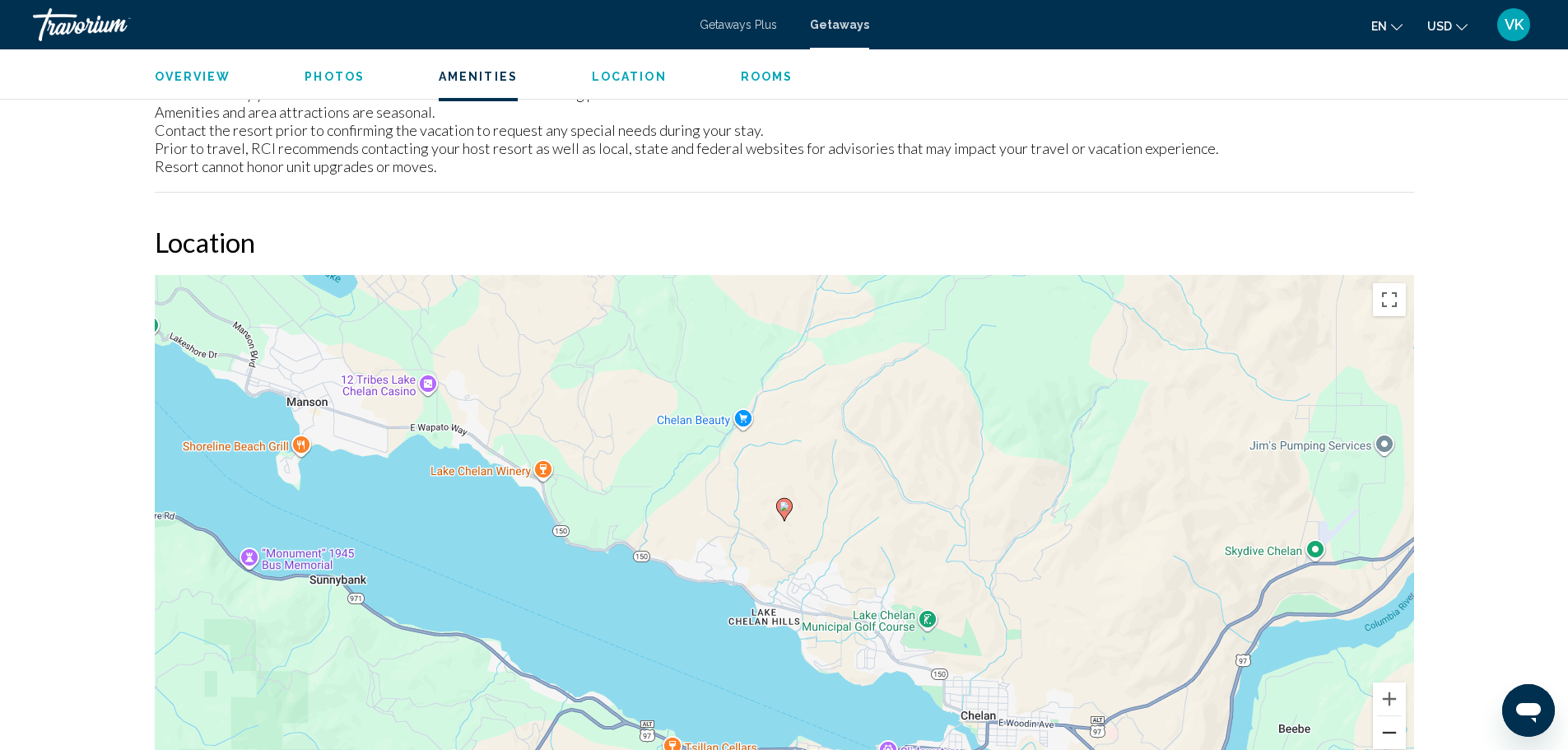
click at [1397, 738] on button "Zoom out" at bounding box center [1390, 732] width 33 height 33
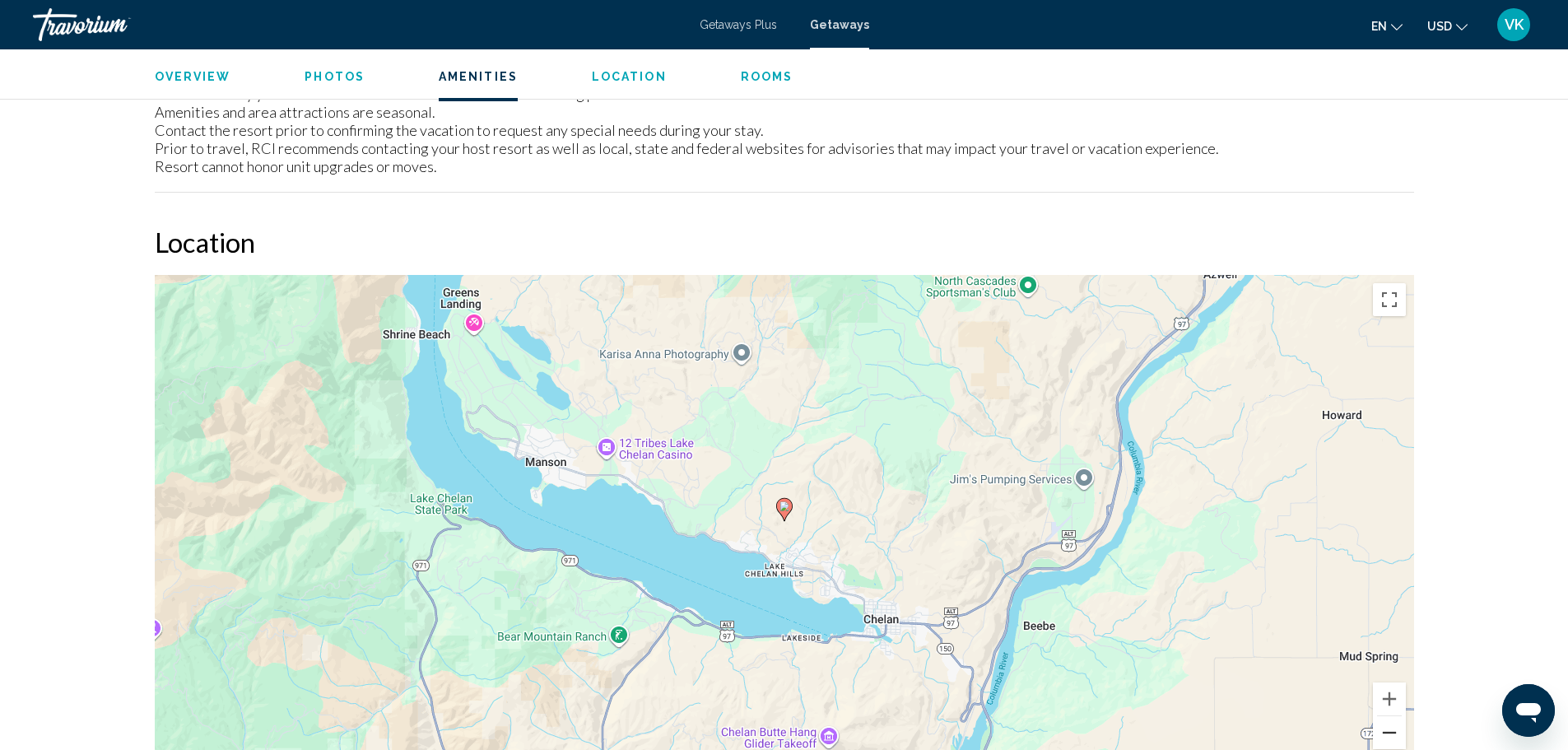
click at [1397, 738] on button "Zoom out" at bounding box center [1390, 732] width 33 height 33
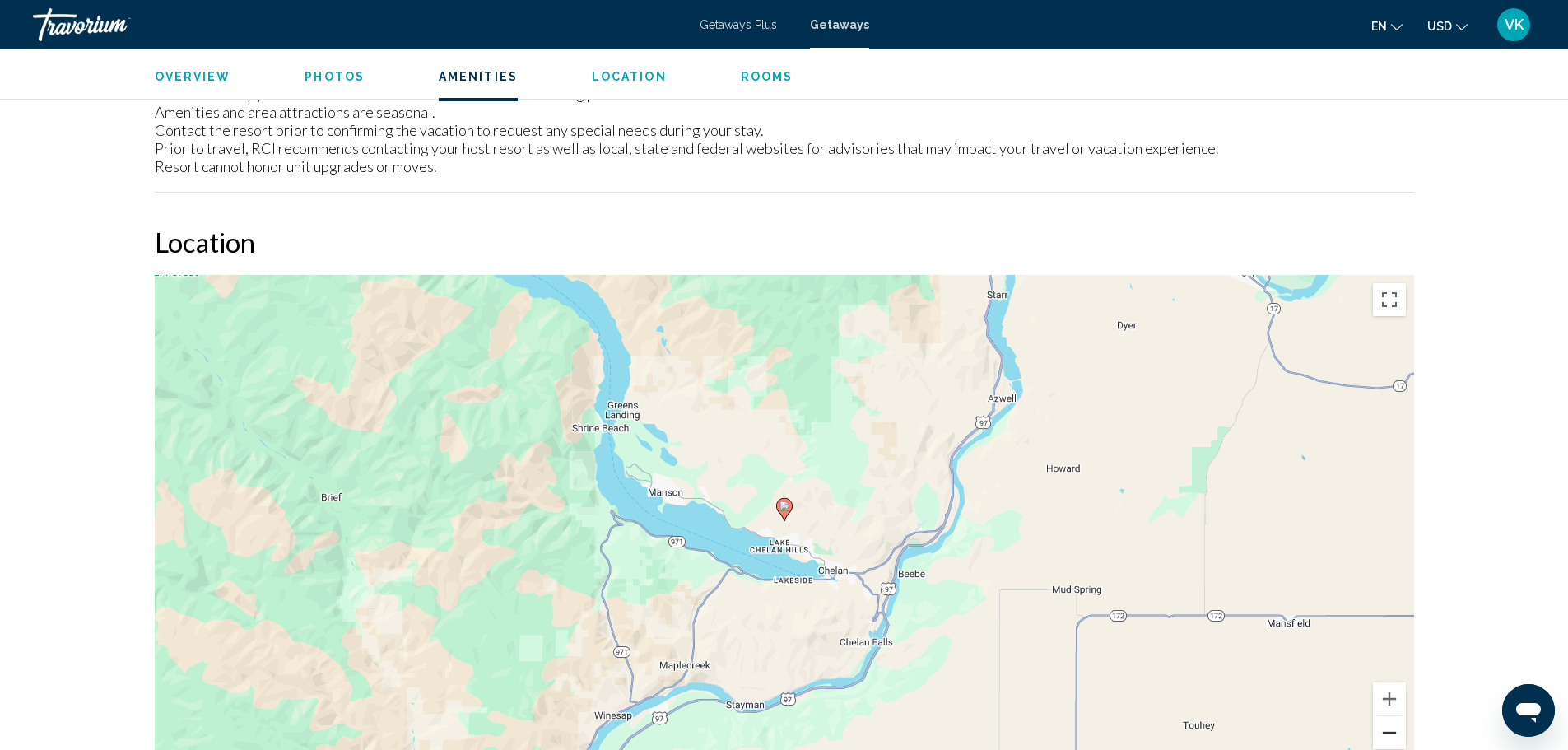
click at [1397, 738] on button "Zoom out" at bounding box center [1390, 732] width 33 height 33
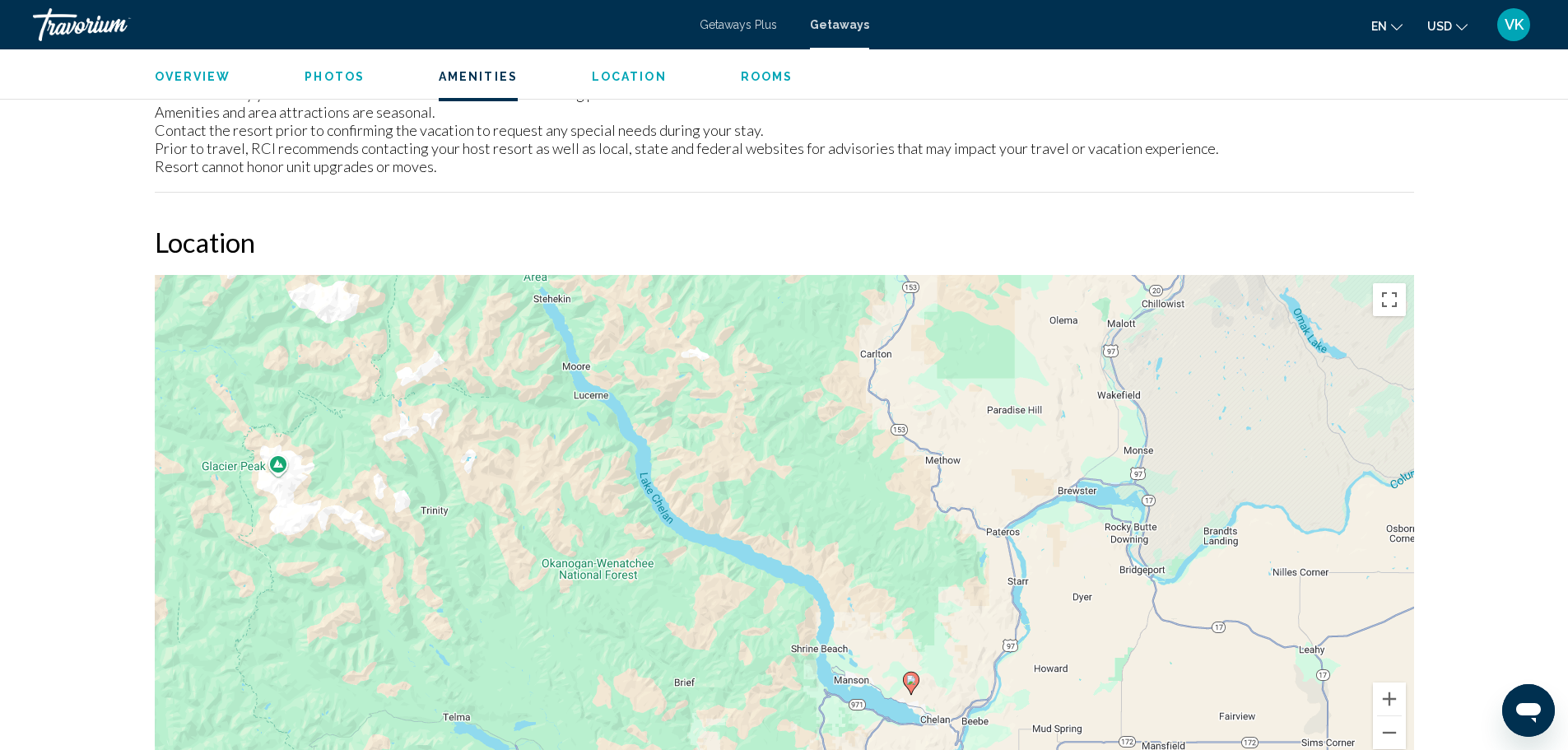
drag, startPoint x: 839, startPoint y: 427, endPoint x: 976, endPoint y: 592, distance: 214.5
click at [975, 600] on div "To activate drag with keyboard, press Alt + Enter. Once in keyboard drag state,…" at bounding box center [784, 522] width 1260 height 493
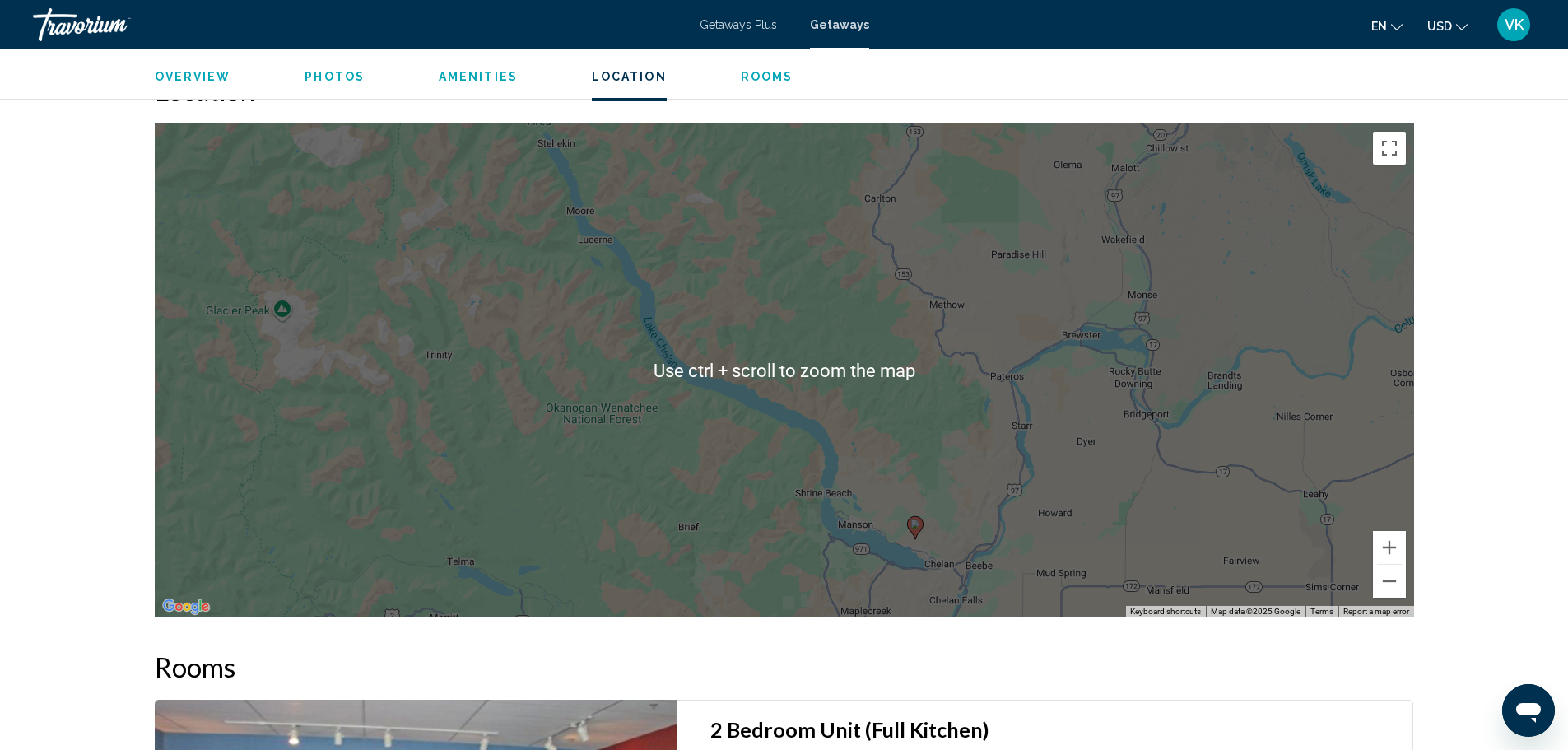
scroll to position [2222, 0]
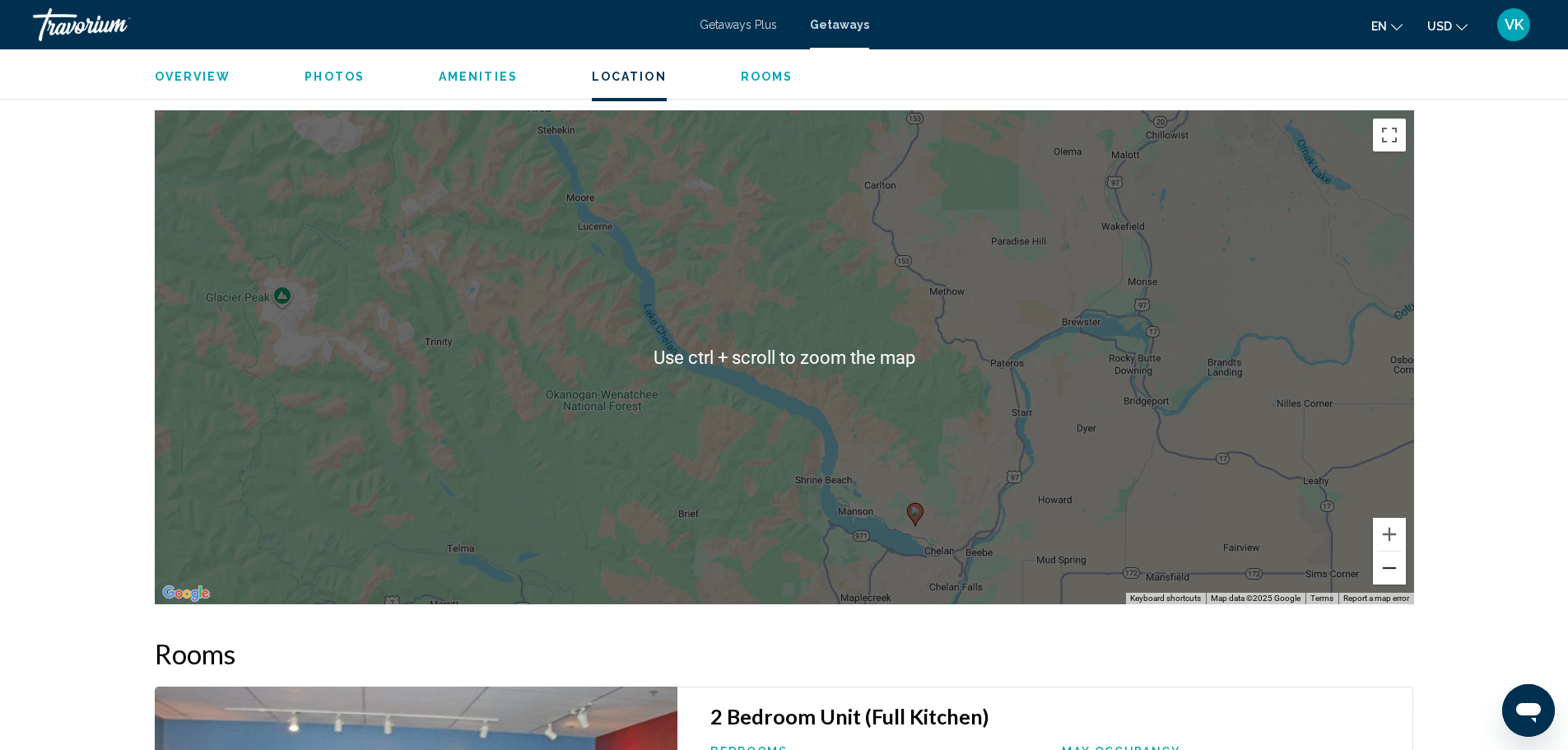
click at [1392, 569] on button "Zoom out" at bounding box center [1390, 567] width 33 height 33
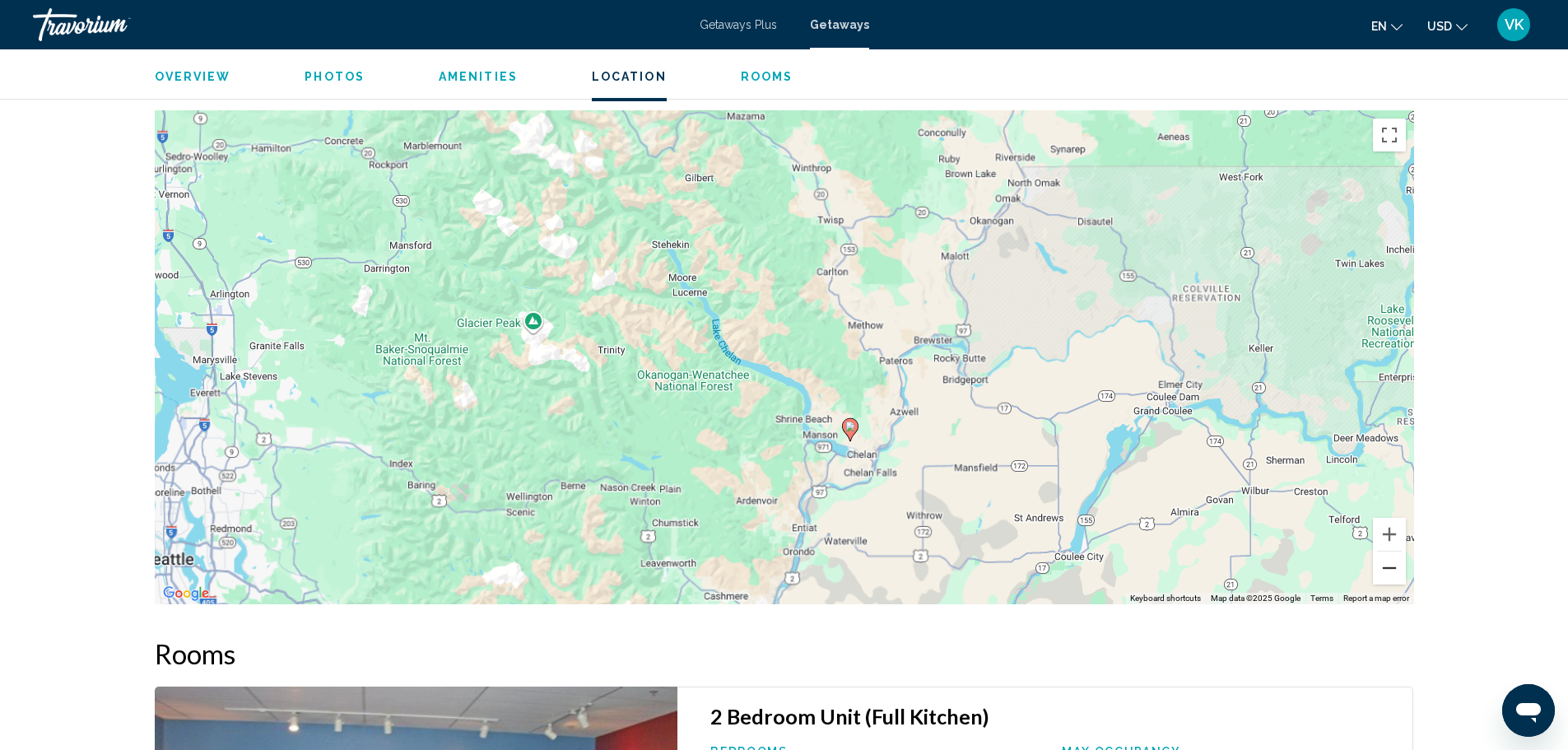
click at [1392, 569] on button "Zoom out" at bounding box center [1390, 567] width 33 height 33
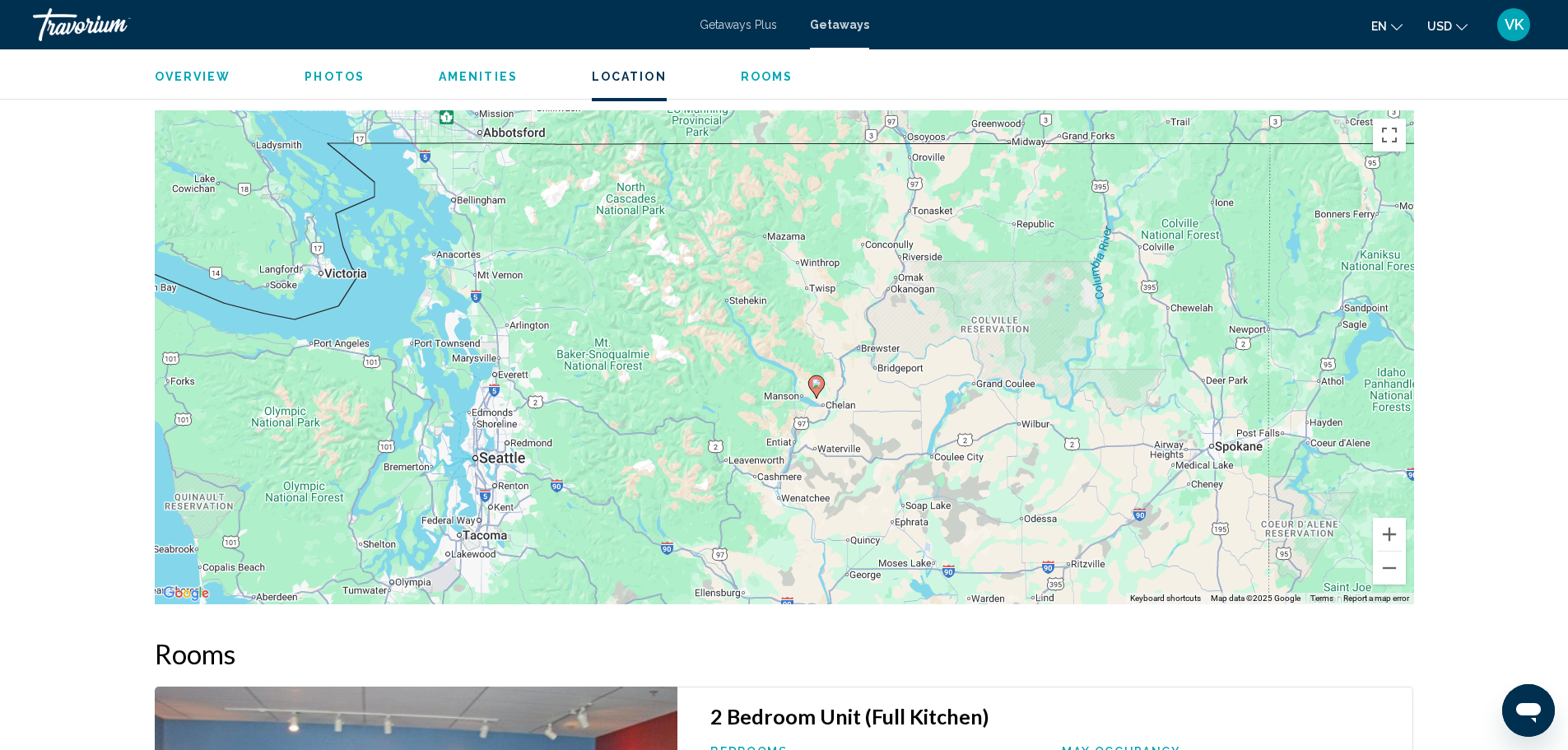
click at [817, 385] on image "Main content" at bounding box center [816, 383] width 10 height 10
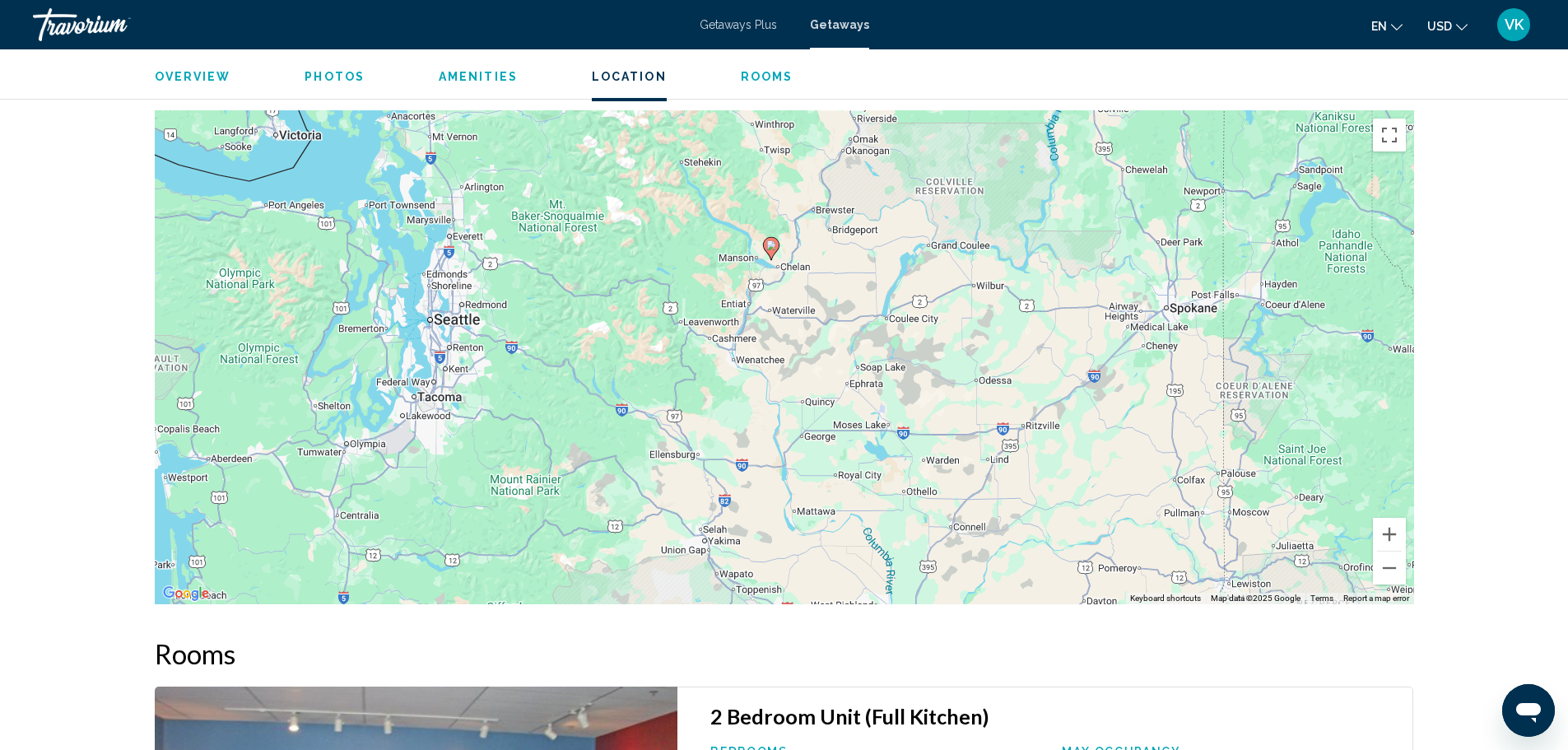
drag, startPoint x: 539, startPoint y: 452, endPoint x: 497, endPoint y: 308, distance: 150.0
click at [497, 308] on div "To activate drag with keyboard, press Alt + Enter. Once in keyboard drag state,…" at bounding box center [784, 357] width 1260 height 493
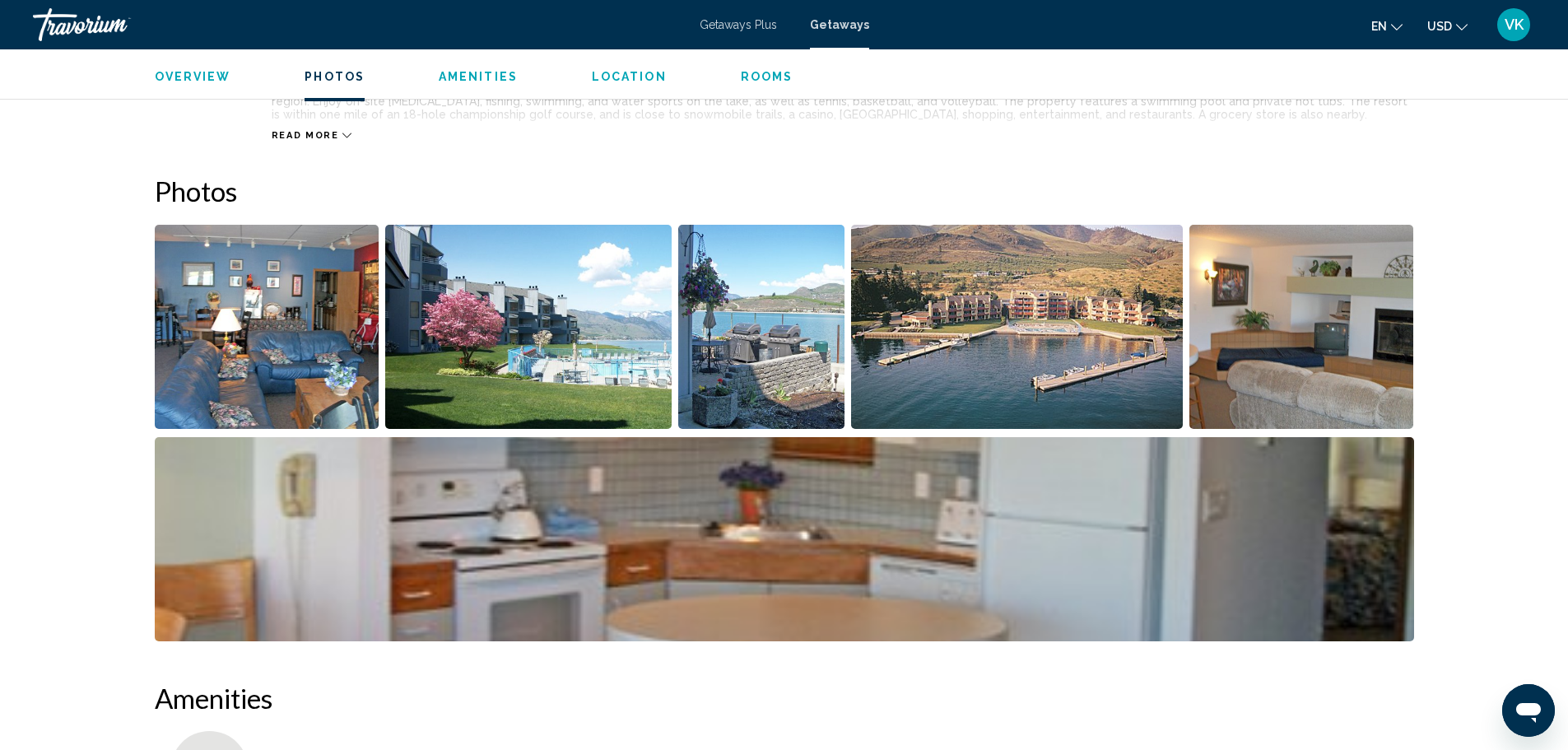
scroll to position [412, 0]
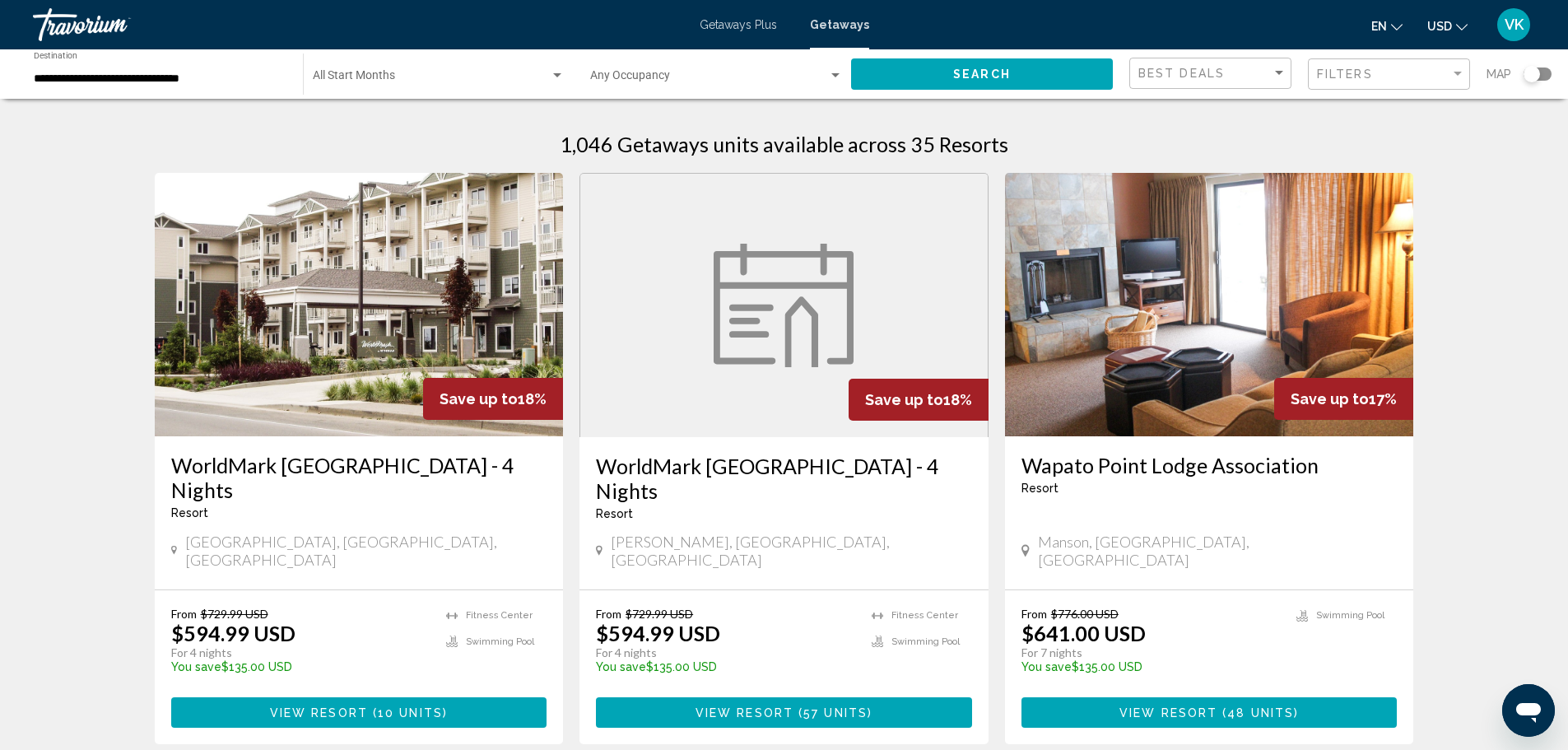
click at [362, 707] on span "View Resort" at bounding box center [319, 713] width 98 height 13
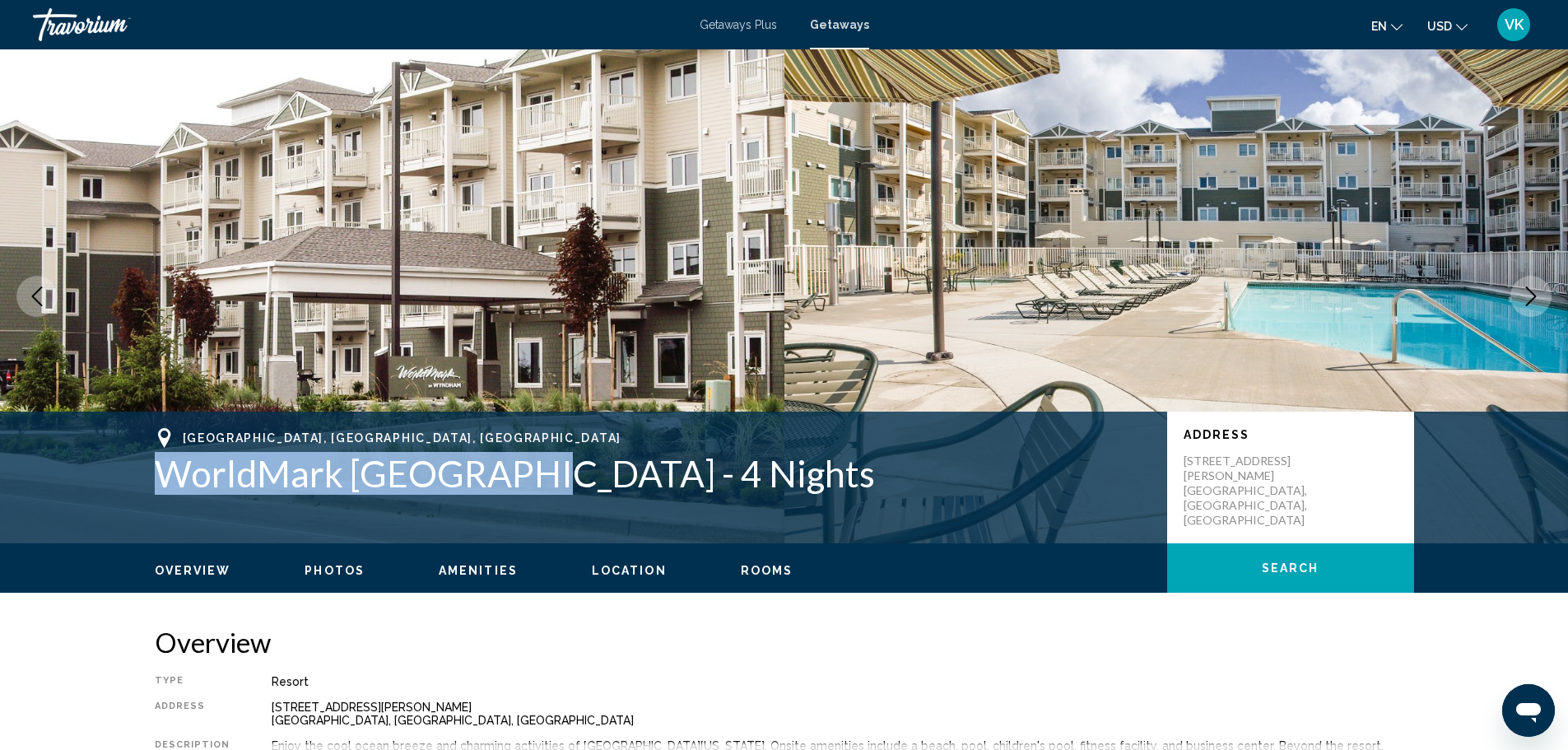
drag, startPoint x: 162, startPoint y: 477, endPoint x: 519, endPoint y: 493, distance: 357.4
click at [519, 493] on h1 "WorldMark Long Beach - 4 Nights" at bounding box center [653, 473] width 996 height 43
copy h1 "WorldMark Long Beach"
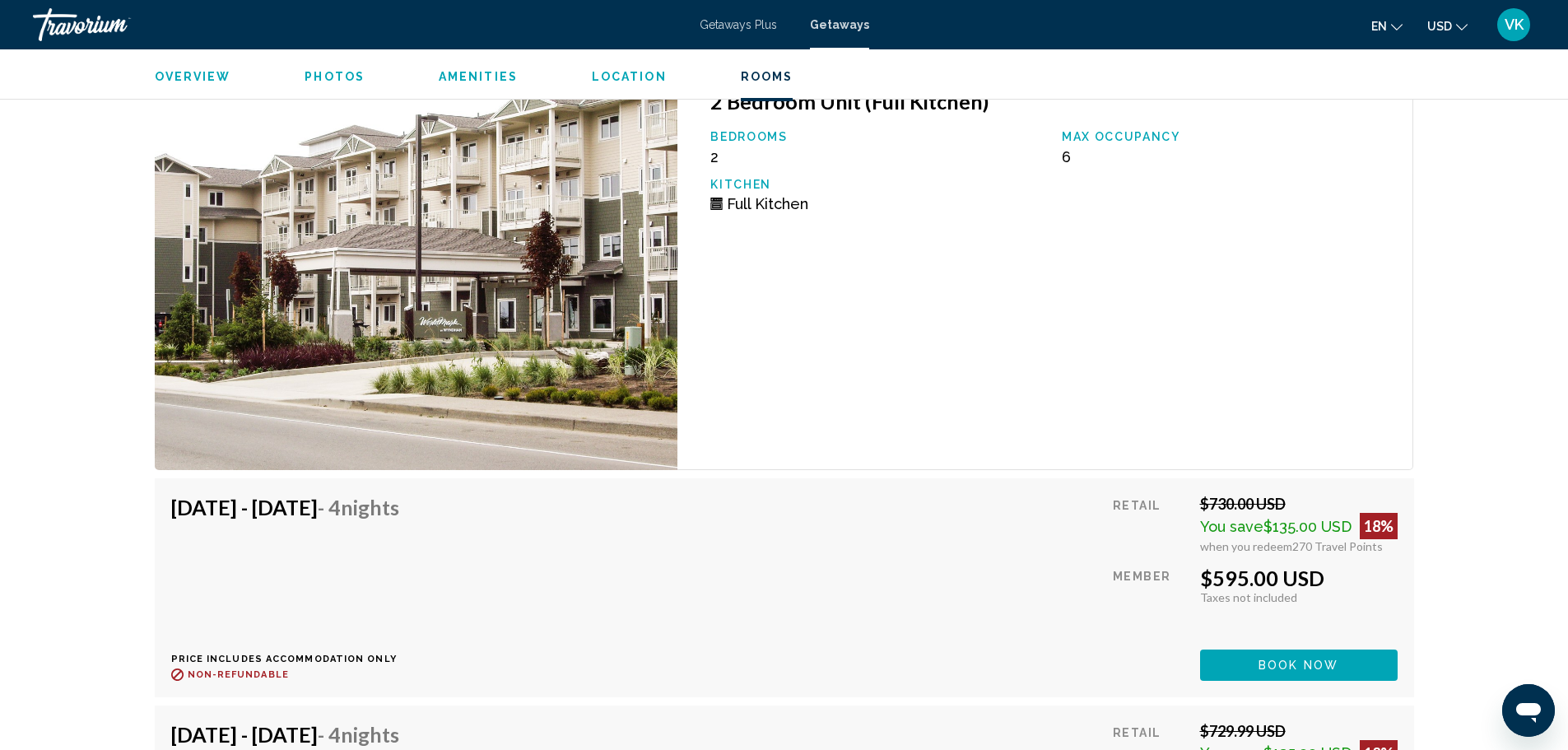
scroll to position [3045, 0]
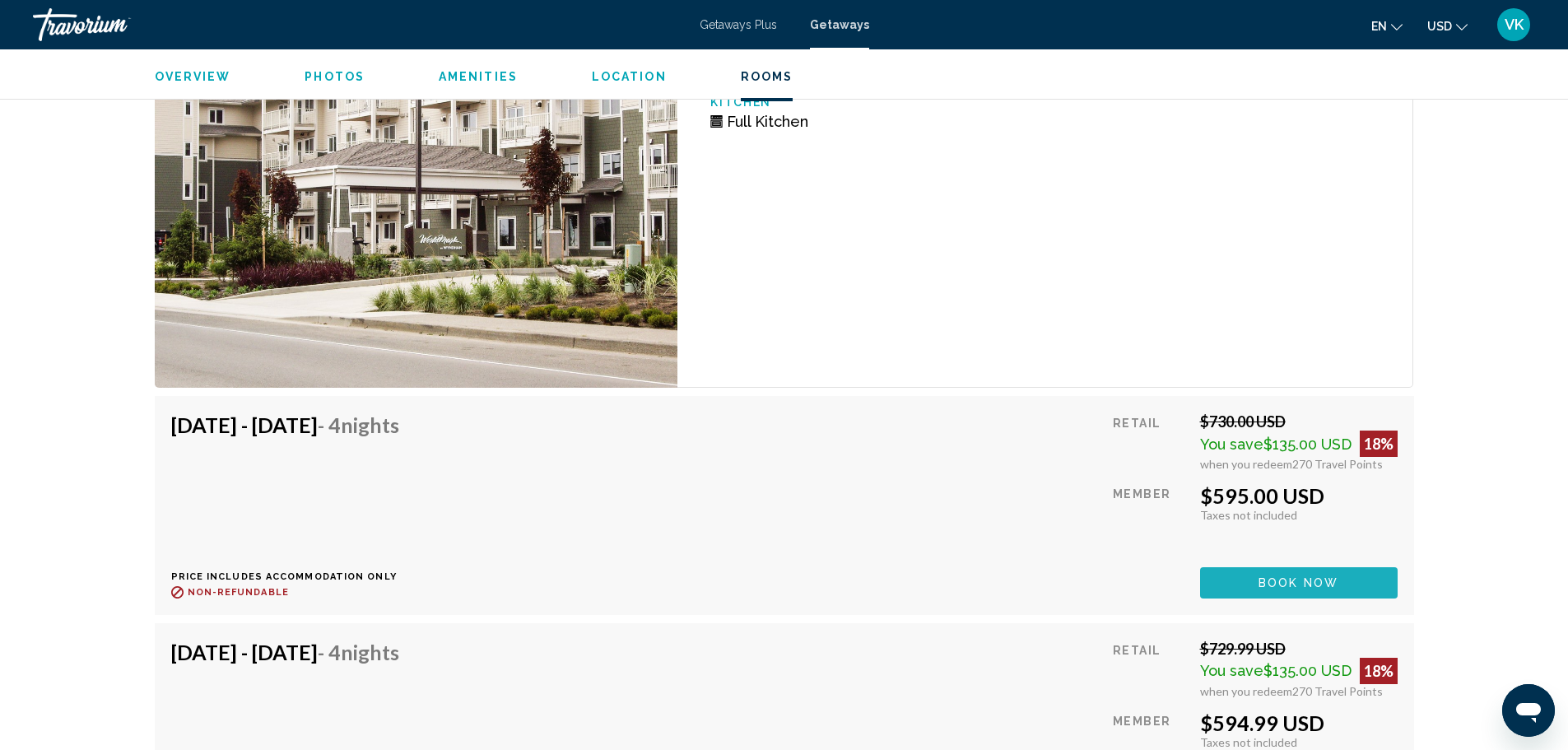
click at [1277, 577] on span "Book now" at bounding box center [1299, 583] width 80 height 13
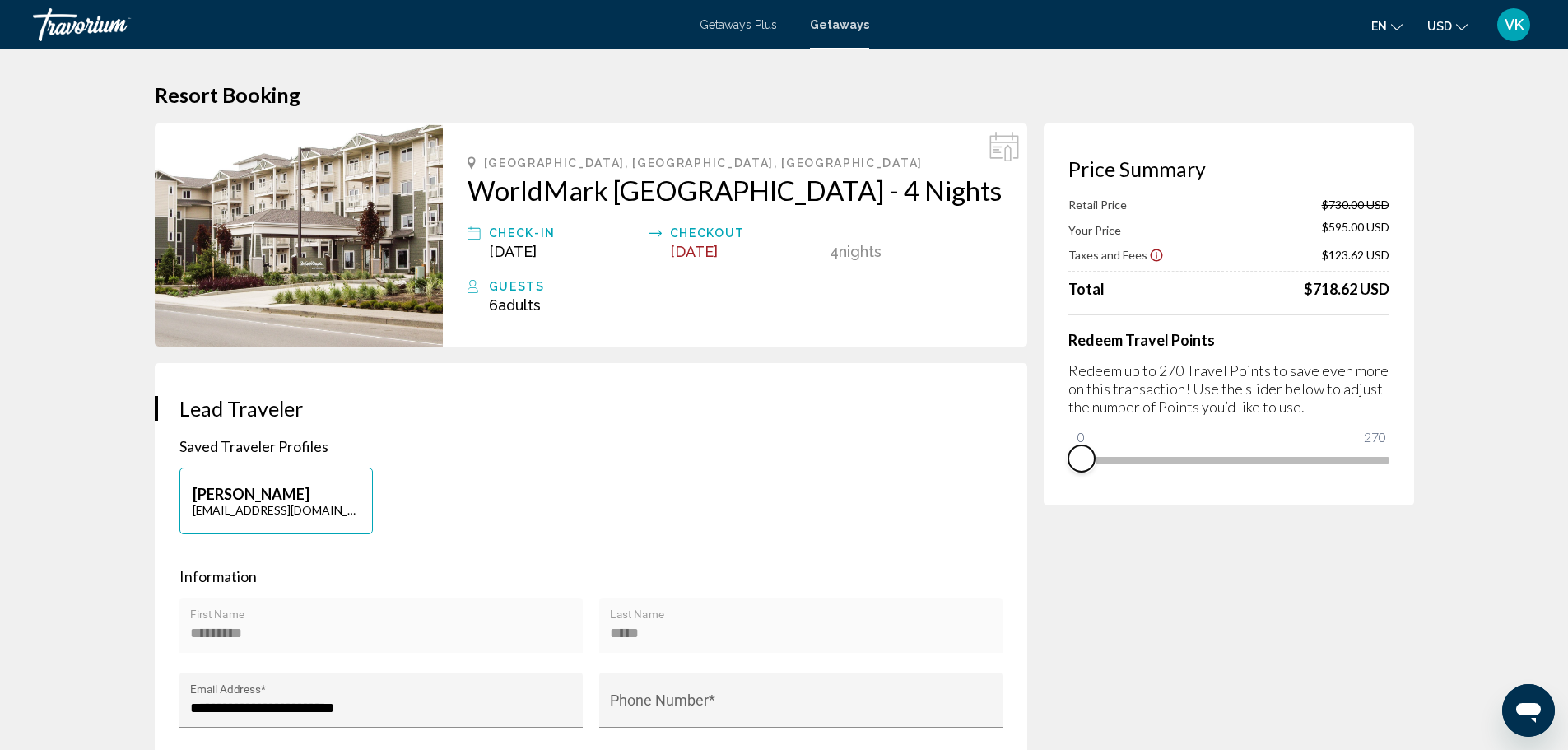
drag, startPoint x: 1365, startPoint y: 473, endPoint x: 994, endPoint y: 477, distance: 371.0
drag, startPoint x: 1085, startPoint y: 441, endPoint x: 1505, endPoint y: 457, distance: 420.3
